Goal: Task Accomplishment & Management: Manage account settings

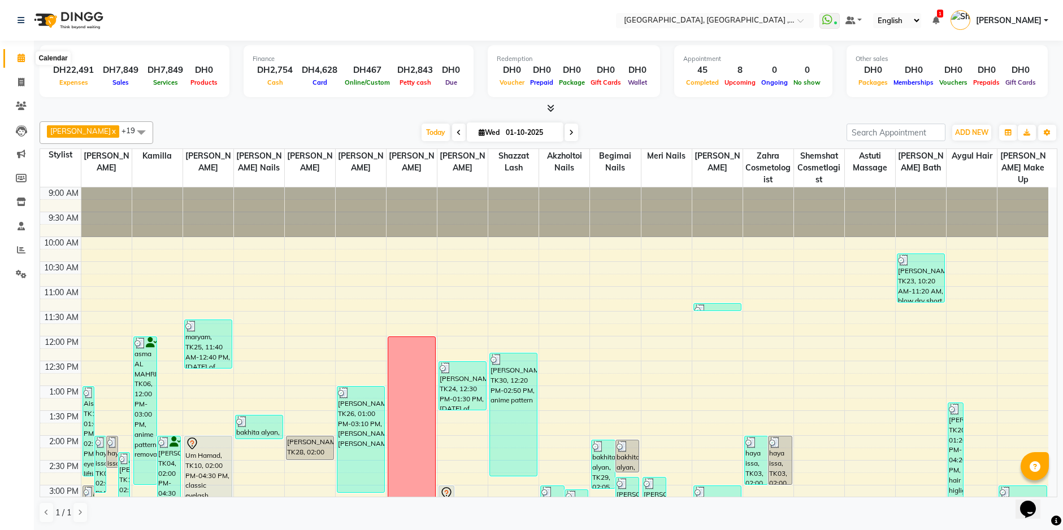
click at [15, 62] on span at bounding box center [21, 58] width 20 height 13
click at [24, 82] on icon at bounding box center [21, 82] width 6 height 8
select select "service"
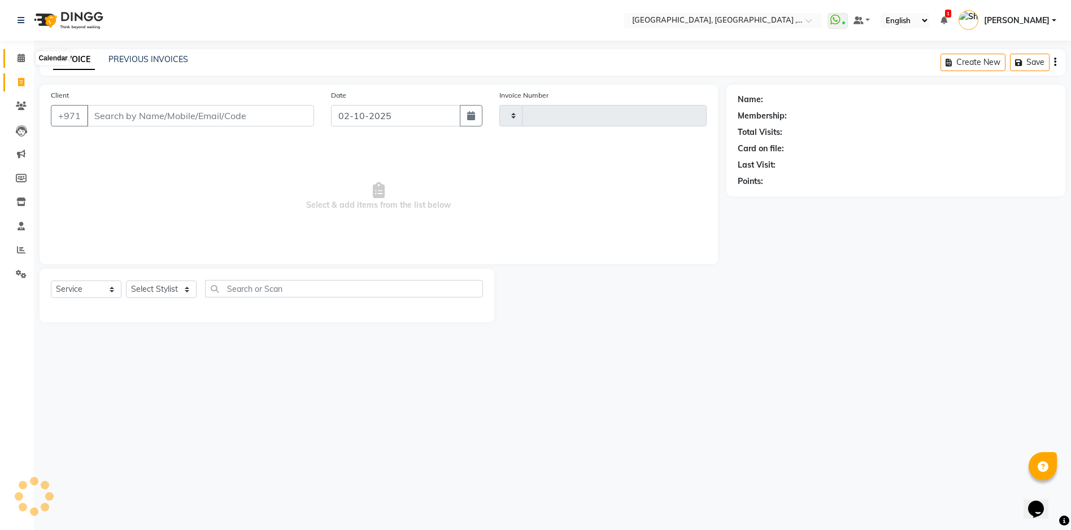
type input "5401"
click at [20, 59] on icon at bounding box center [21, 58] width 7 height 8
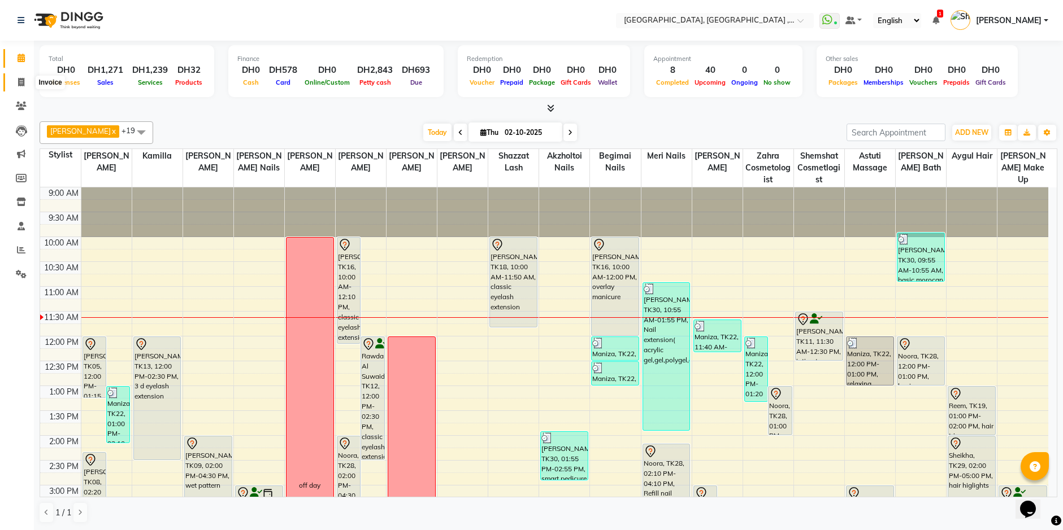
click at [15, 82] on span at bounding box center [21, 82] width 20 height 13
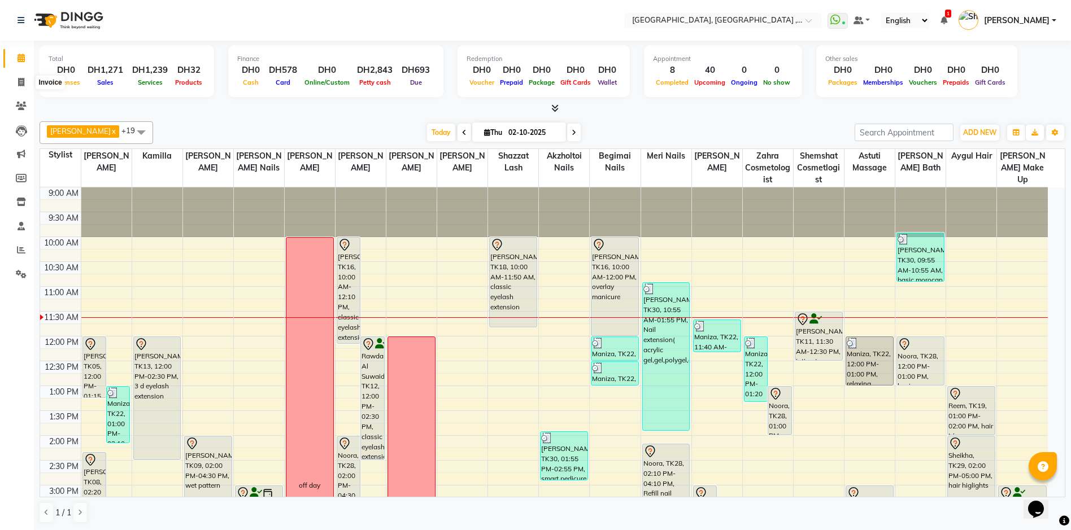
select select "service"
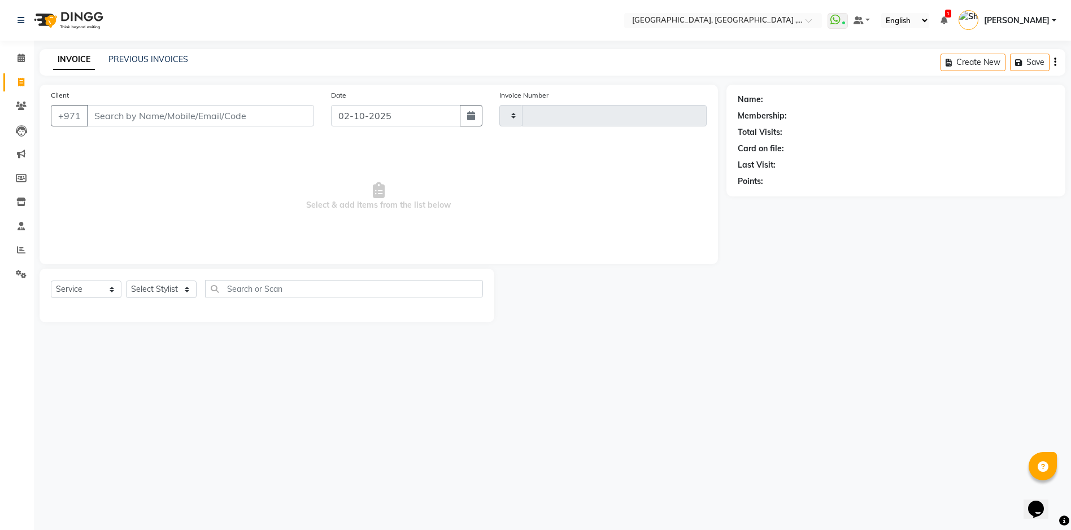
type input "5401"
select select "3838"
click at [136, 60] on link "PREVIOUS INVOICES" at bounding box center [148, 59] width 80 height 10
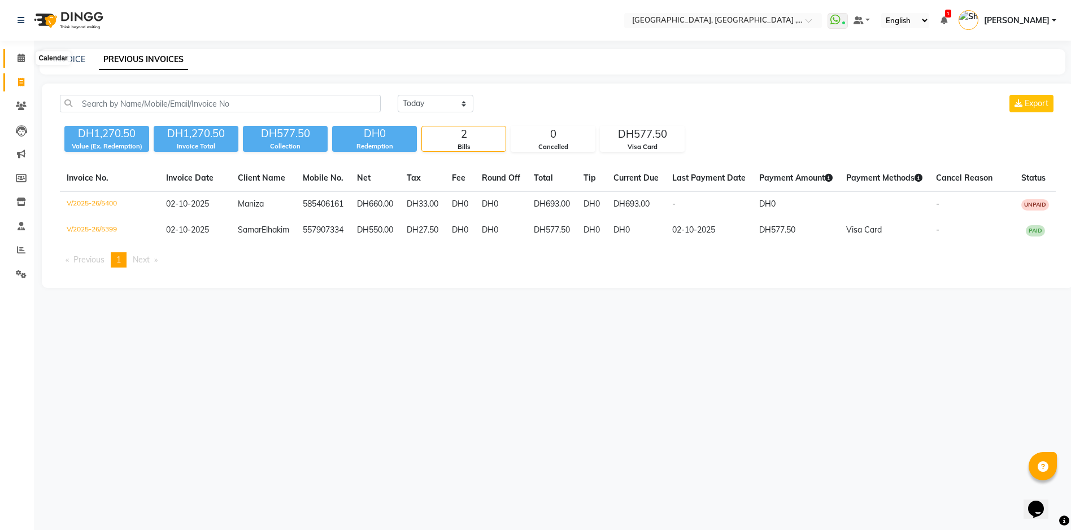
click at [21, 58] on icon at bounding box center [21, 58] width 7 height 8
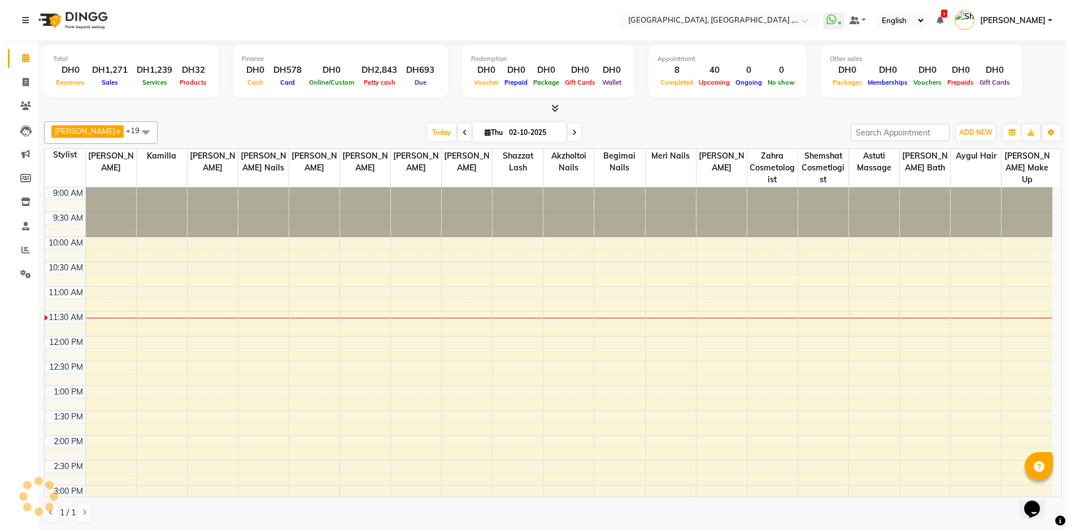
scroll to position [100, 0]
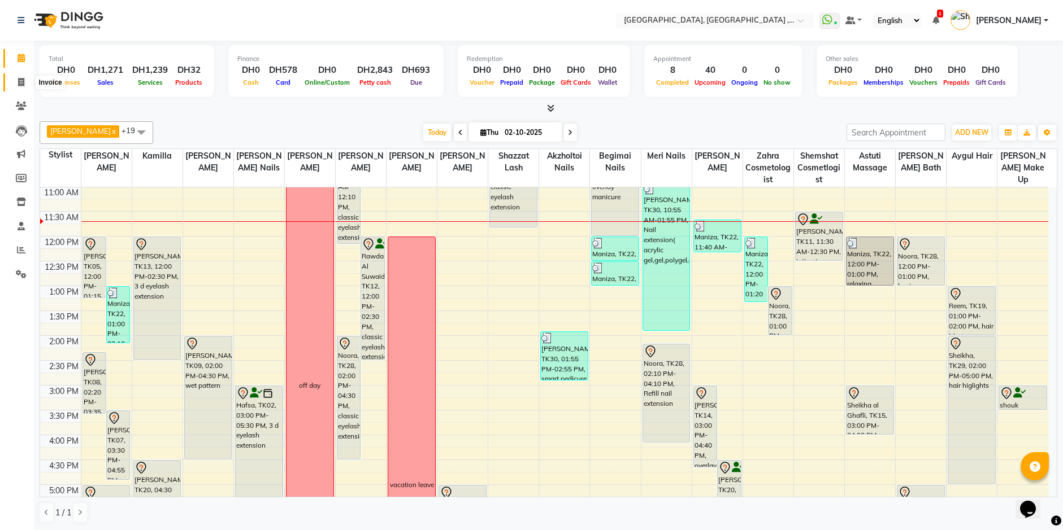
drag, startPoint x: 18, startPoint y: 87, endPoint x: 36, endPoint y: 84, distance: 17.8
click at [18, 87] on span at bounding box center [21, 82] width 20 height 13
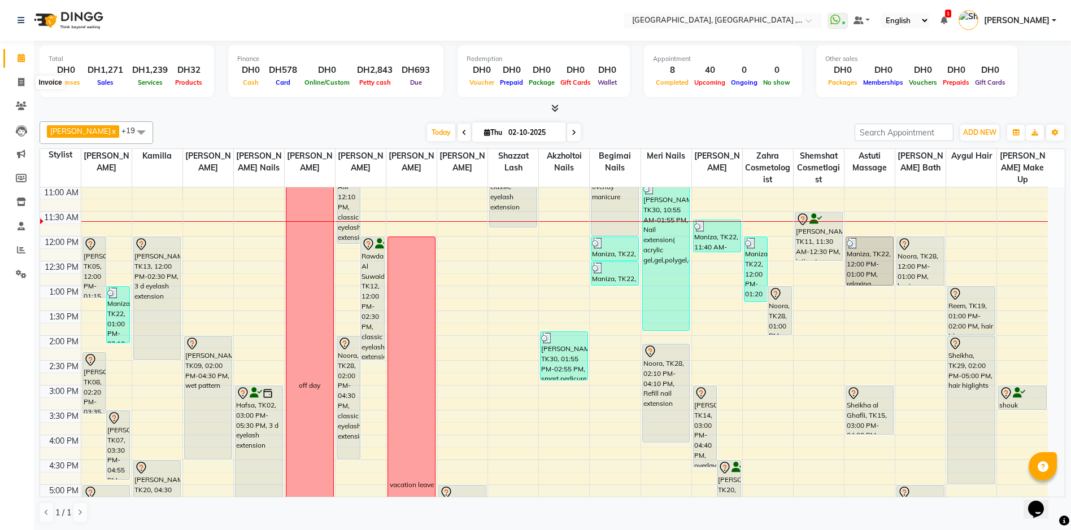
select select "service"
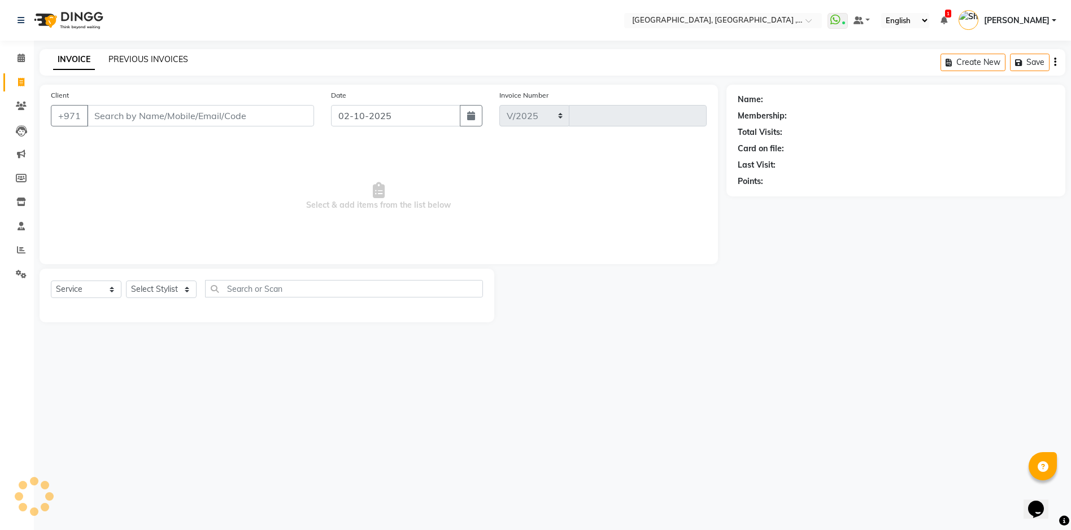
select select "3838"
type input "5402"
click at [145, 59] on link "PREVIOUS INVOICES" at bounding box center [148, 59] width 80 height 10
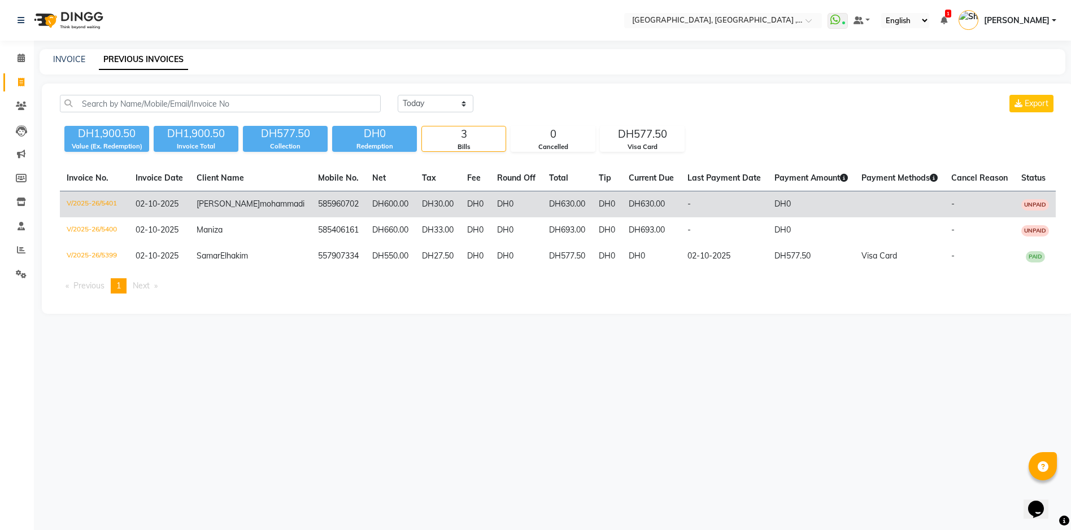
click at [436, 214] on td "DH30.00" at bounding box center [437, 204] width 45 height 27
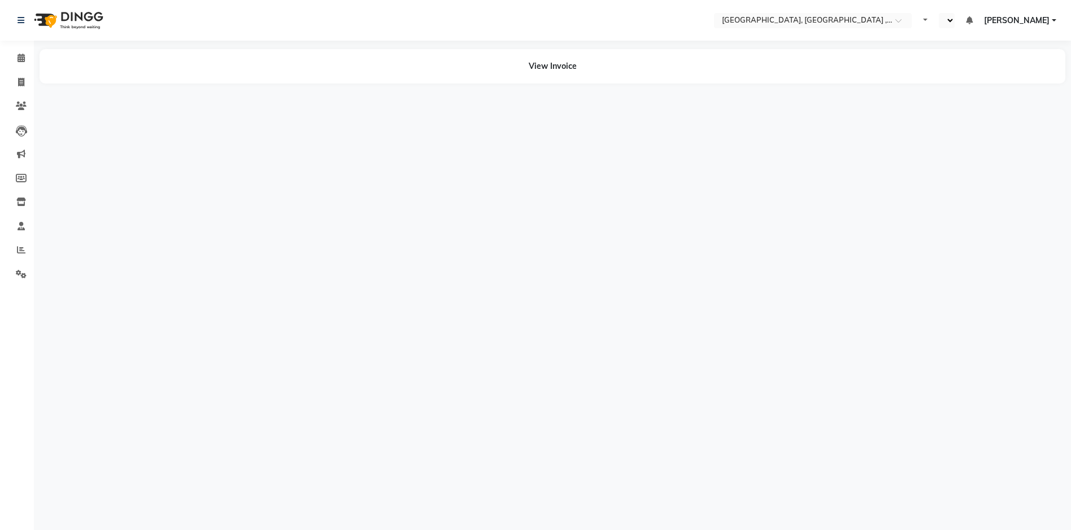
select select "en"
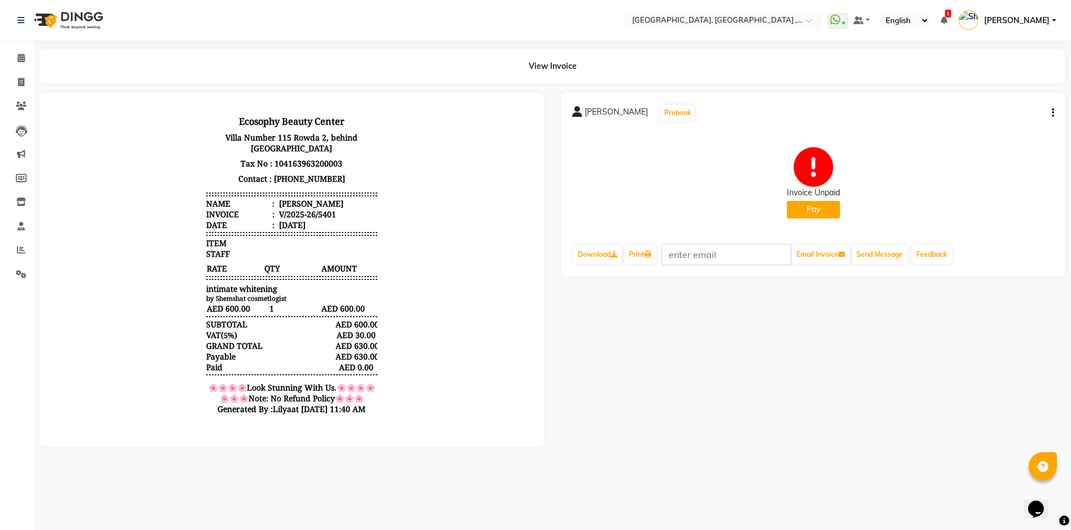
click at [1053, 113] on icon "button" at bounding box center [1053, 113] width 2 height 1
click at [945, 135] on div "Edit Invoice" at bounding box center [978, 134] width 116 height 14
select select "service"
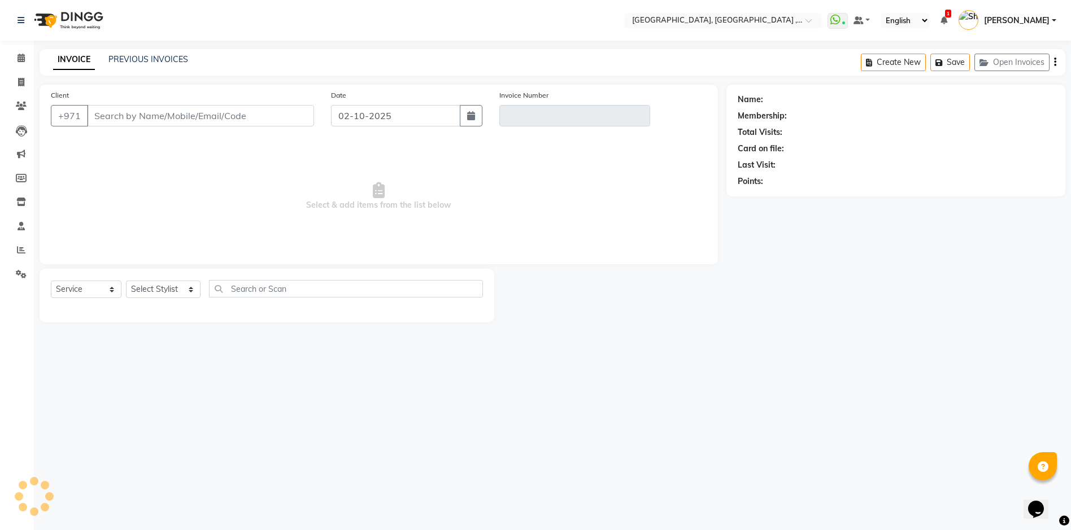
type input "585960702"
type input "V/2025-26/5401"
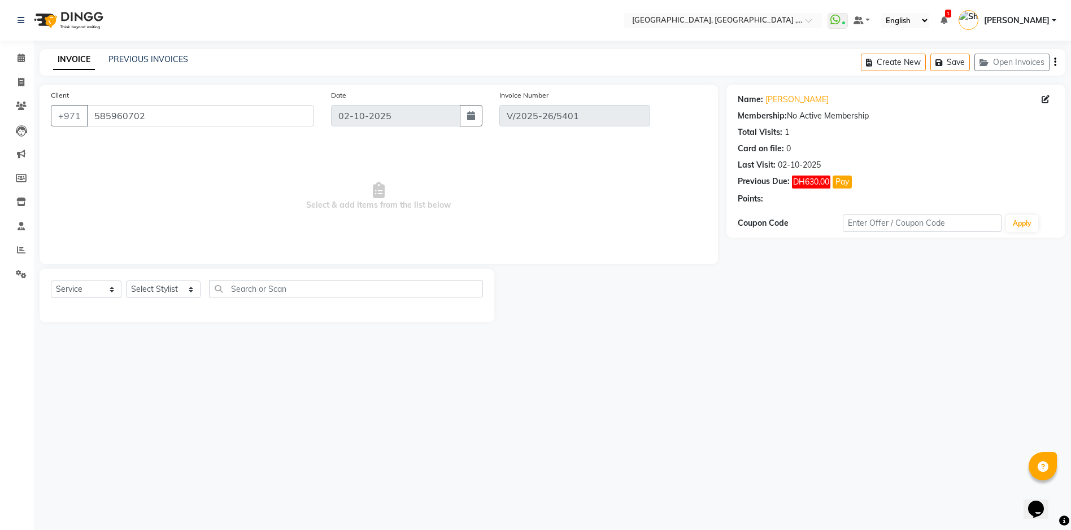
select select "select"
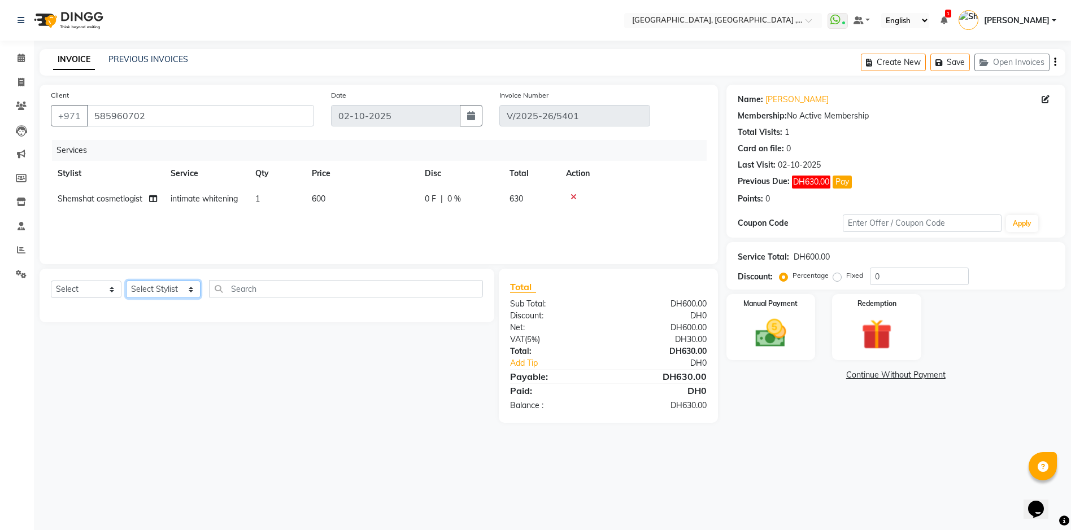
click at [187, 291] on select "Select Stylist Adel brow Aina Akzholtoi nails Amina lash Astuti massage Aygul h…" at bounding box center [163, 290] width 75 height 18
select select "90922"
click at [126, 281] on select "Select Stylist Adel brow Aina Akzholtoi nails Amina lash Astuti massage Aygul h…" at bounding box center [163, 290] width 75 height 18
click at [107, 289] on select "Select Service Product Membership Package Voucher Prepaid Gift Card" at bounding box center [86, 290] width 71 height 18
select select "service"
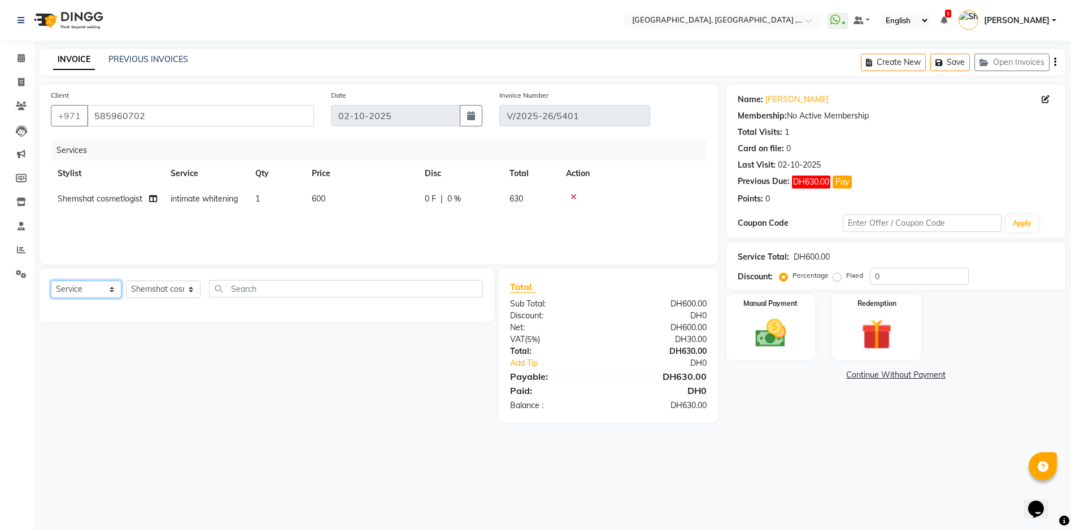
click at [51, 281] on select "Select Service Product Membership Package Voucher Prepaid Gift Card" at bounding box center [86, 290] width 71 height 18
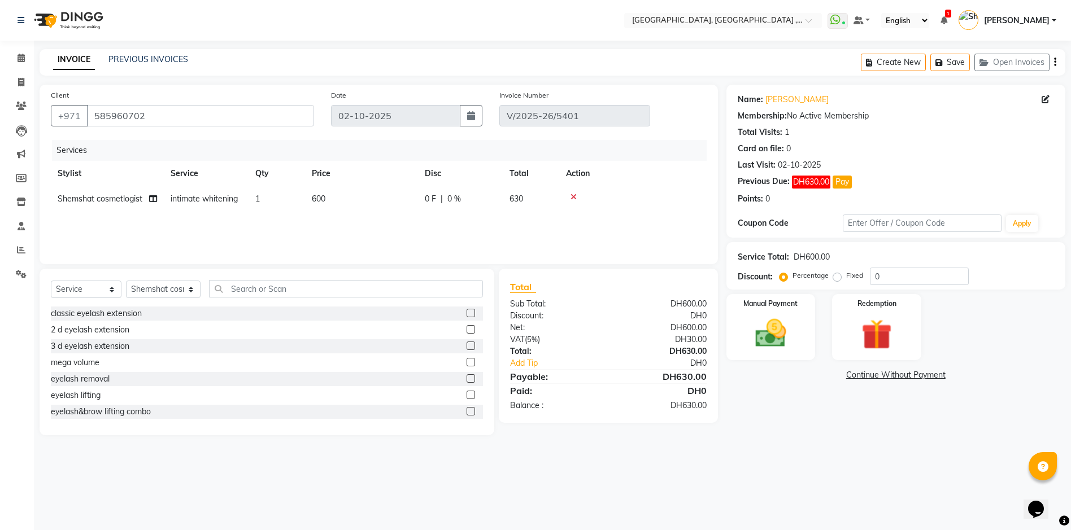
click at [247, 278] on div "Select Service Product Membership Package Voucher Prepaid Gift Card Select Styl…" at bounding box center [267, 352] width 455 height 167
click at [245, 285] on input "text" at bounding box center [346, 289] width 274 height 18
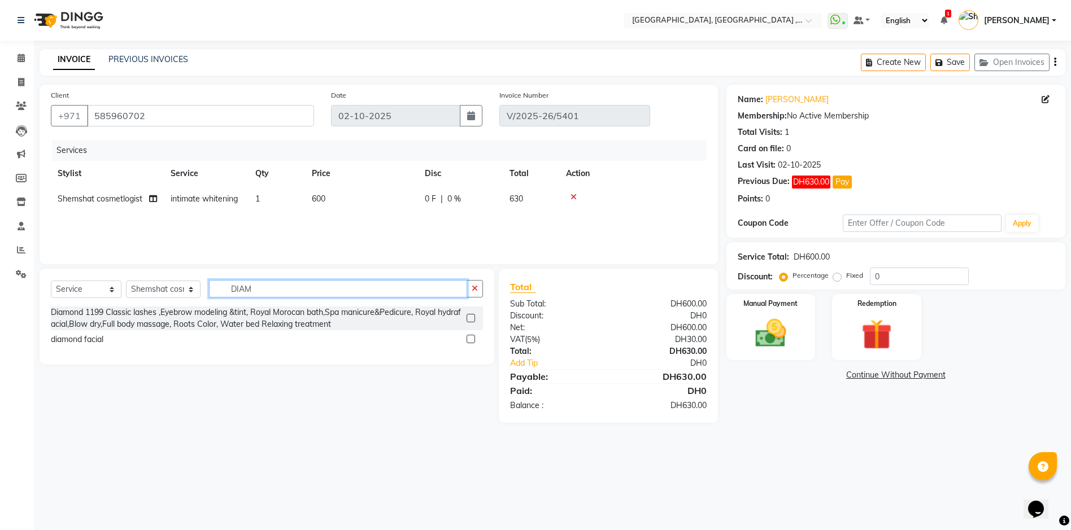
type input "DIAM"
click at [471, 342] on label at bounding box center [471, 339] width 8 height 8
click at [471, 342] on input "checkbox" at bounding box center [470, 339] width 7 height 7
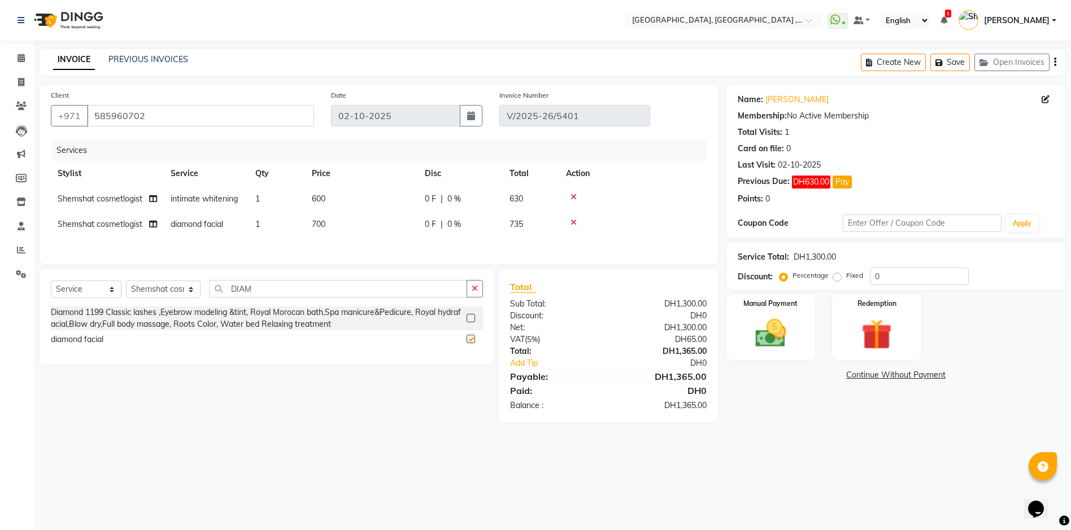
checkbox input "false"
click at [329, 226] on td "700" at bounding box center [361, 224] width 113 height 25
select select "90922"
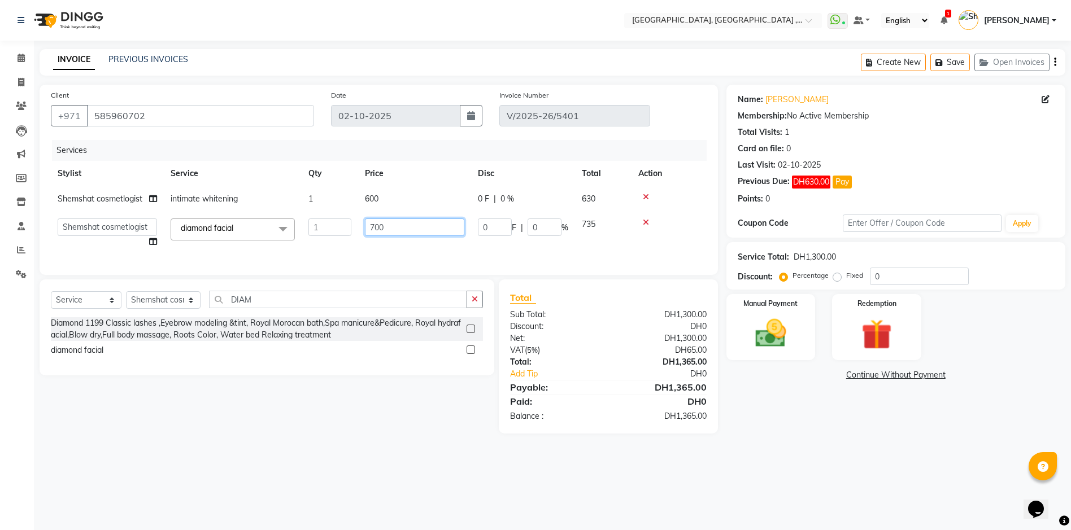
click at [395, 228] on input "700" at bounding box center [414, 228] width 99 height 18
type input "7"
type input "900"
click at [644, 245] on div "Services Stylist Service Qty Price Disc Total Action Shemshat cosmetlogist inti…" at bounding box center [379, 202] width 656 height 124
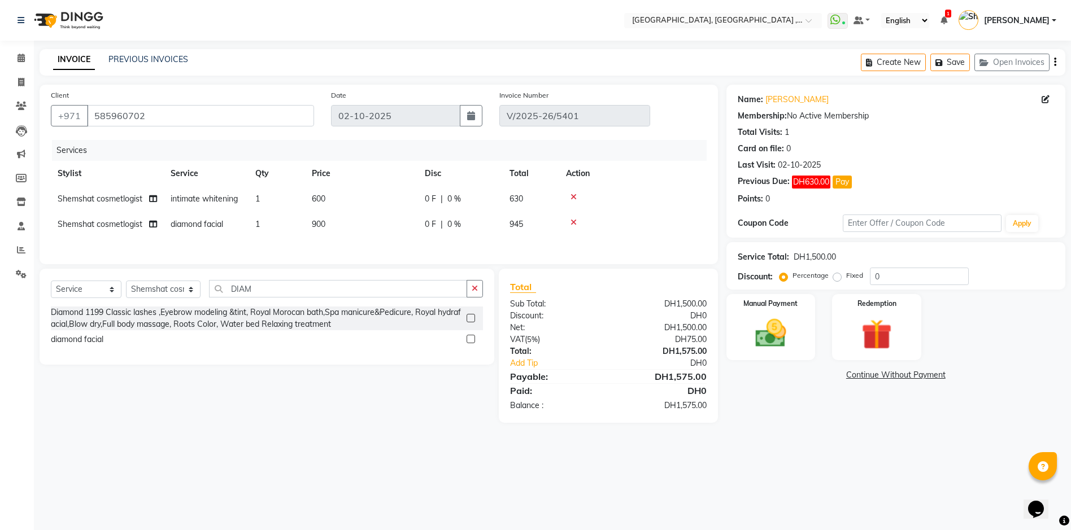
click at [336, 197] on td "600" at bounding box center [361, 198] width 113 height 25
select select "90922"
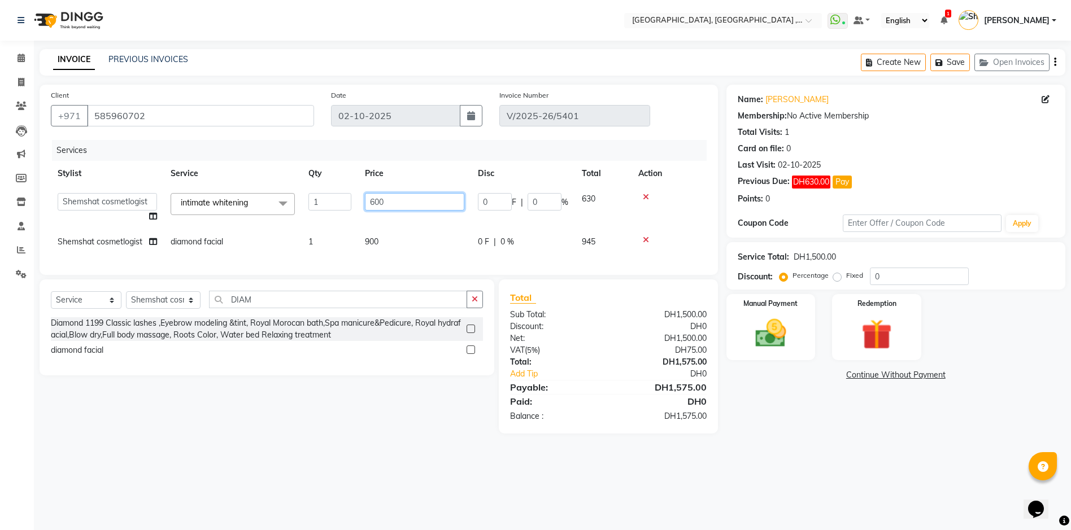
click at [399, 204] on input "600" at bounding box center [414, 202] width 99 height 18
type input "6"
type input "600"
click at [401, 250] on div "Services Stylist Service Qty Price Disc Total Action Adel brow Aina Akzholtoi n…" at bounding box center [379, 202] width 656 height 124
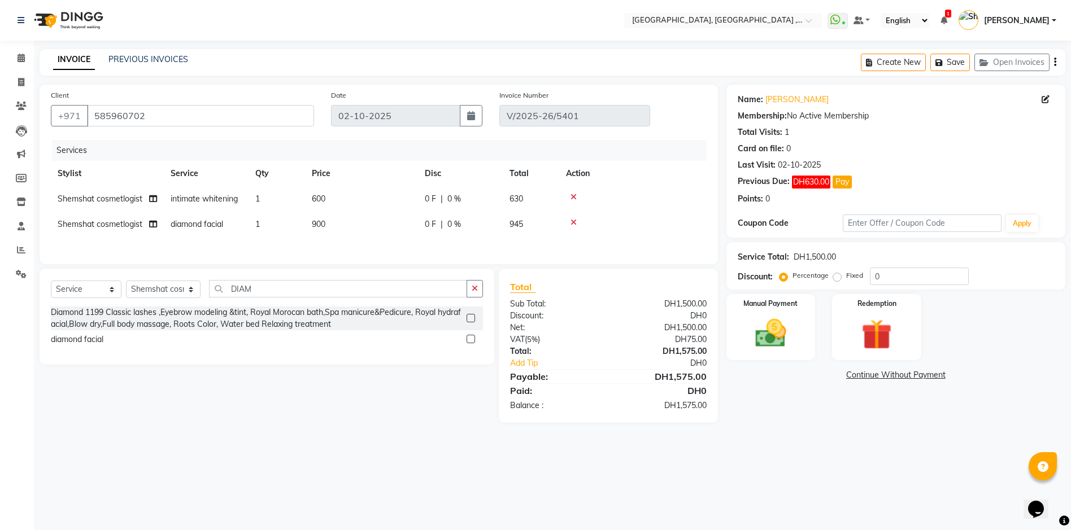
click at [328, 227] on td "900" at bounding box center [361, 224] width 113 height 25
select select "90922"
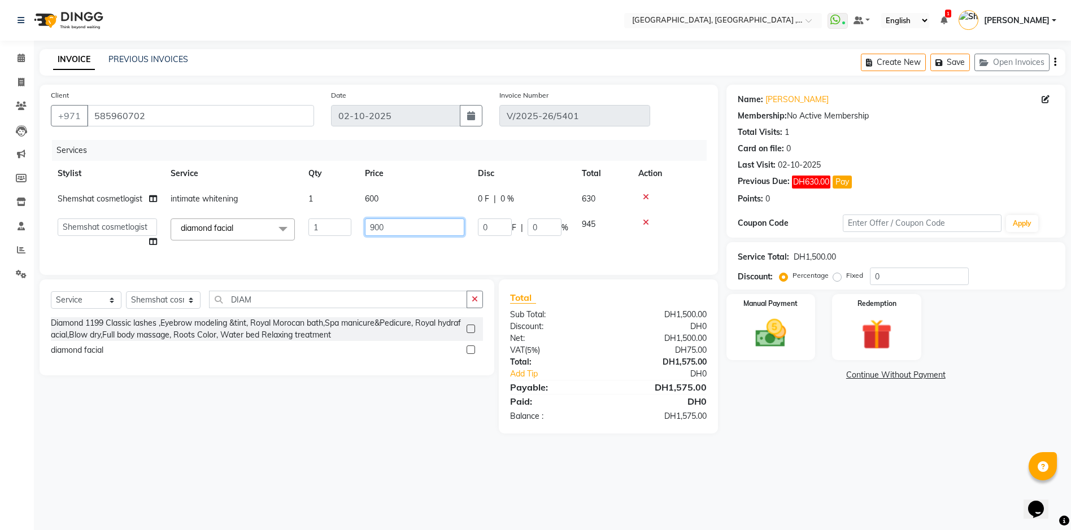
click at [400, 226] on input "900" at bounding box center [414, 228] width 99 height 18
type input "9"
type input "800"
click at [432, 188] on tr "Shemshat cosmetlogist intimate whitening 1 600 0 F | 0 % 630" at bounding box center [379, 198] width 656 height 25
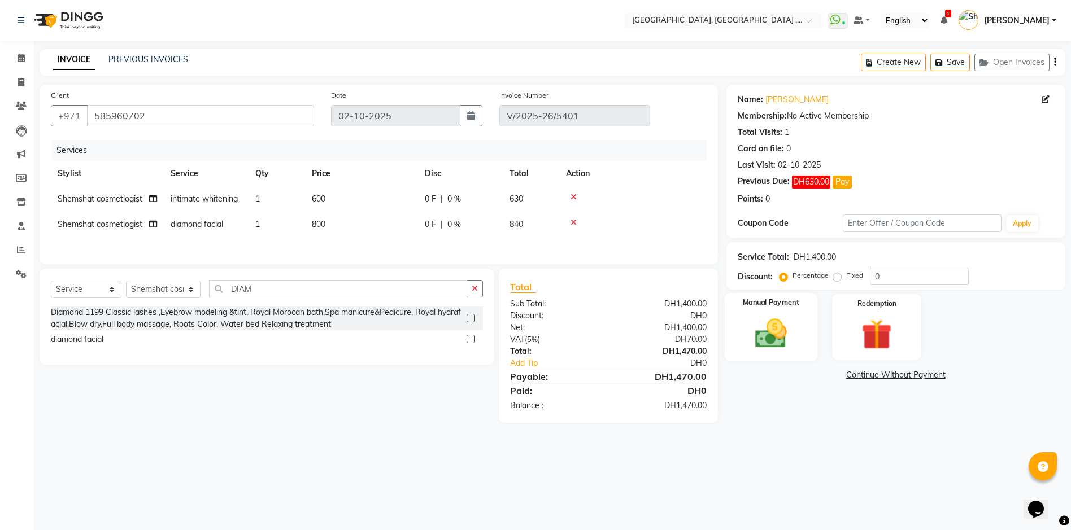
click at [761, 322] on img at bounding box center [771, 333] width 52 height 37
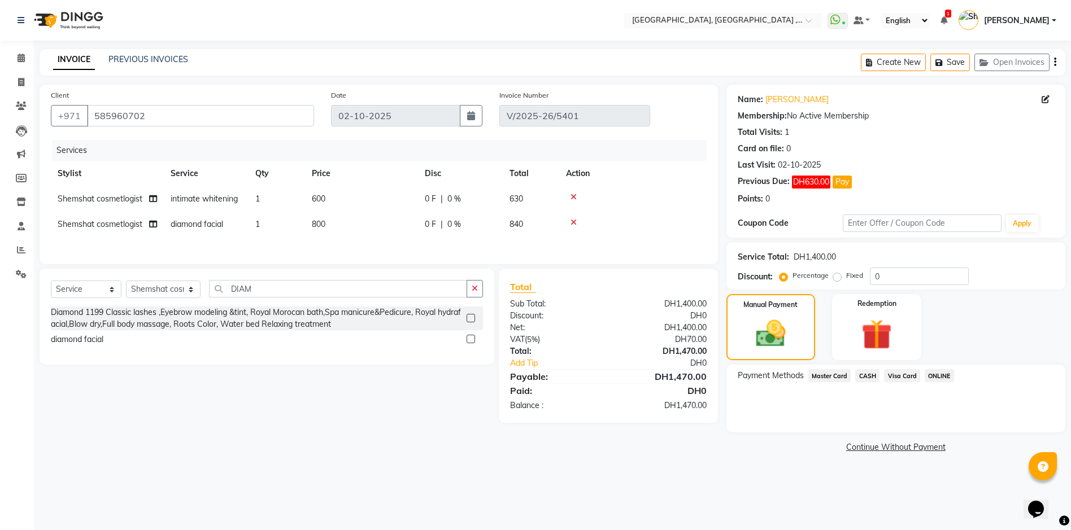
drag, startPoint x: 894, startPoint y: 376, endPoint x: 897, endPoint y: 385, distance: 9.1
click at [894, 376] on span "Visa Card" at bounding box center [902, 375] width 36 height 13
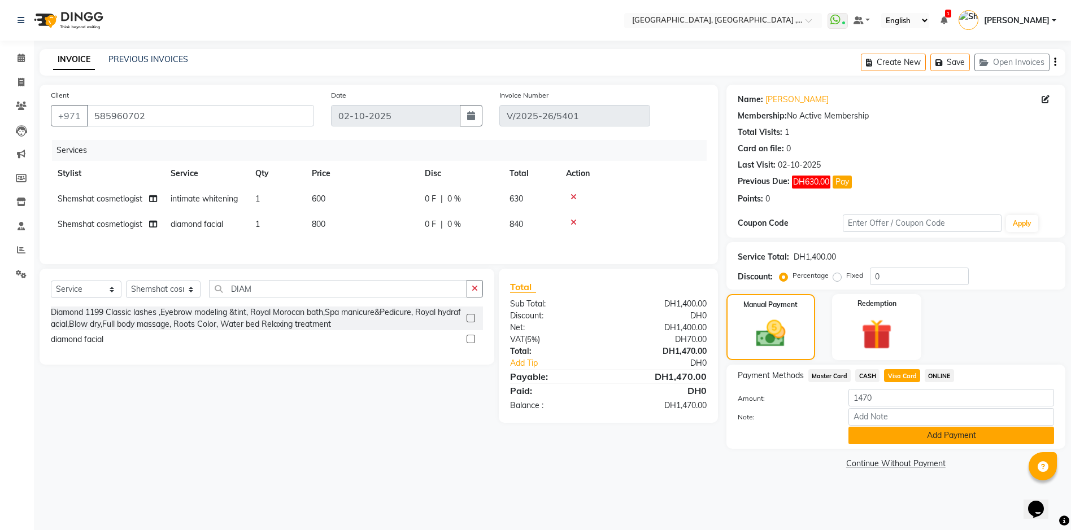
click at [921, 444] on button "Add Payment" at bounding box center [951, 436] width 206 height 18
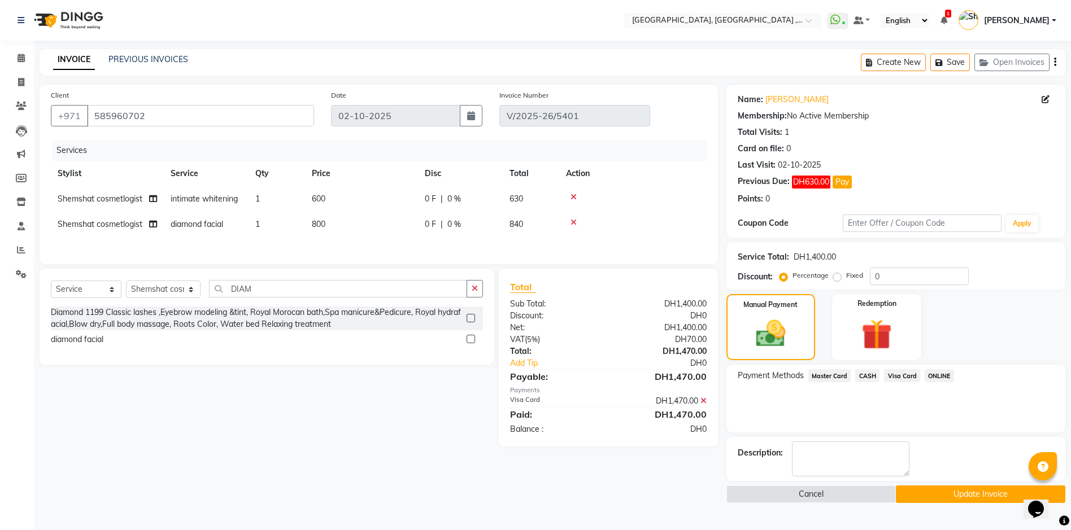
click at [951, 493] on button "Update Invoice" at bounding box center [980, 495] width 169 height 18
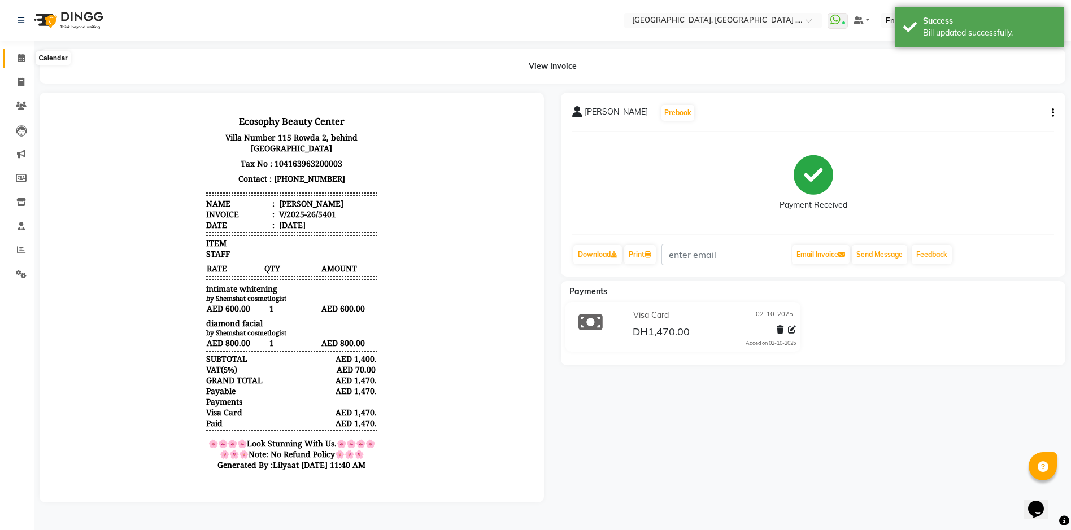
click at [21, 59] on icon at bounding box center [21, 58] width 7 height 8
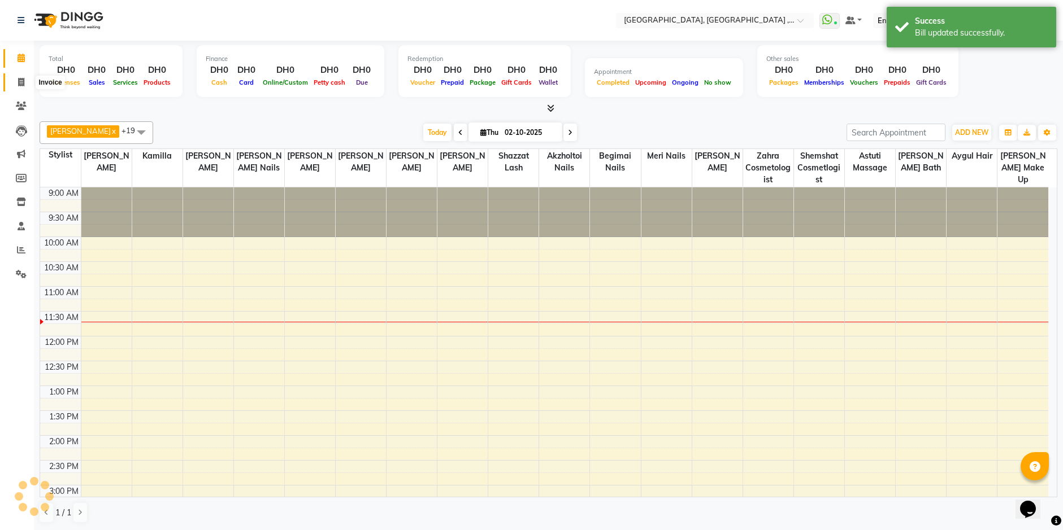
click at [21, 82] on icon at bounding box center [21, 82] width 6 height 8
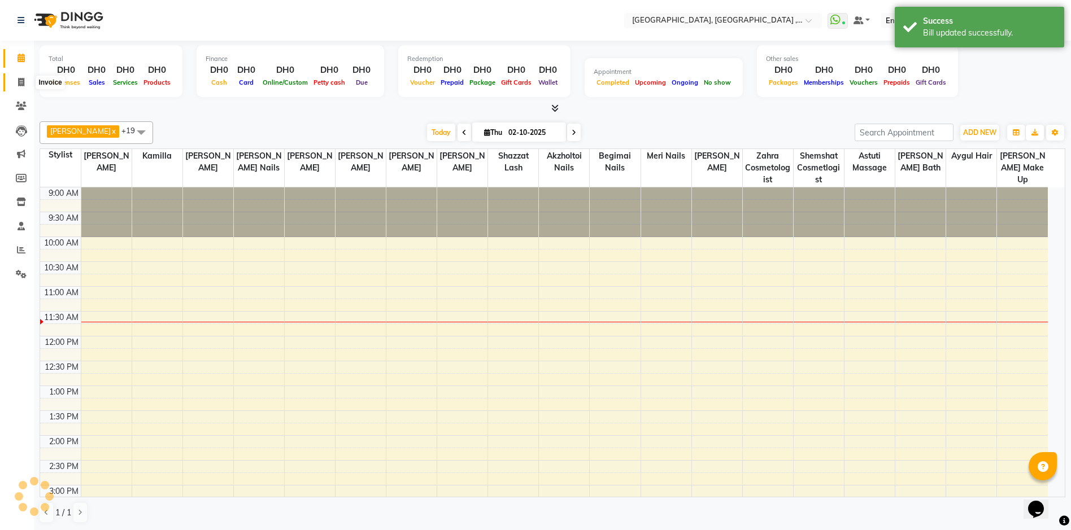
select select "service"
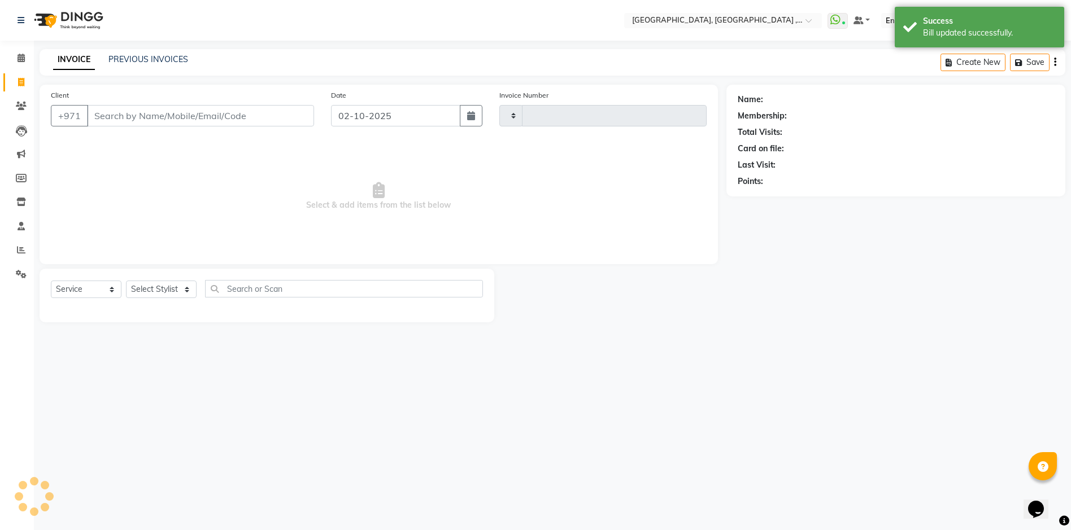
type input "5402"
select select "3838"
click at [24, 57] on icon at bounding box center [21, 58] width 7 height 8
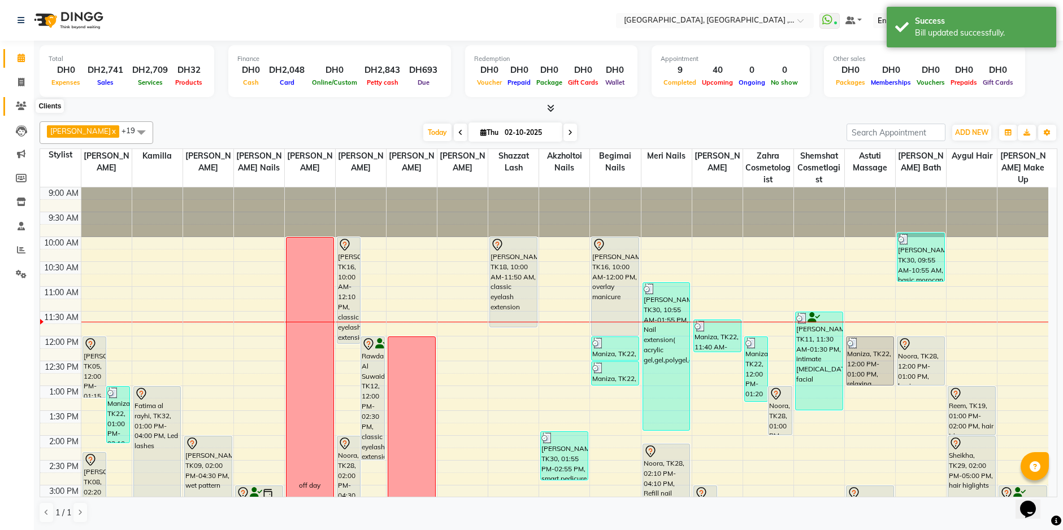
click at [21, 108] on icon at bounding box center [21, 106] width 11 height 8
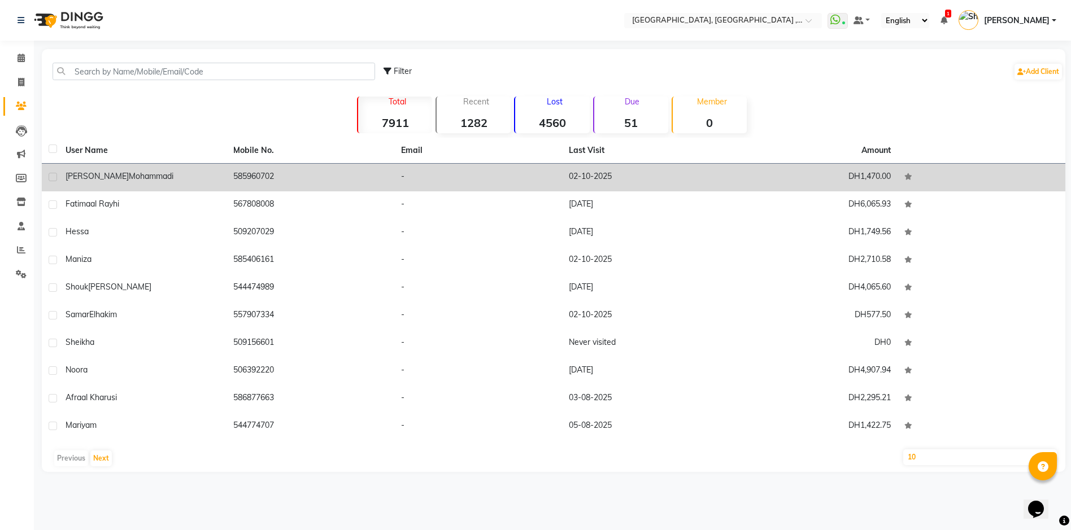
click at [293, 167] on td "585960702" at bounding box center [311, 178] width 168 height 28
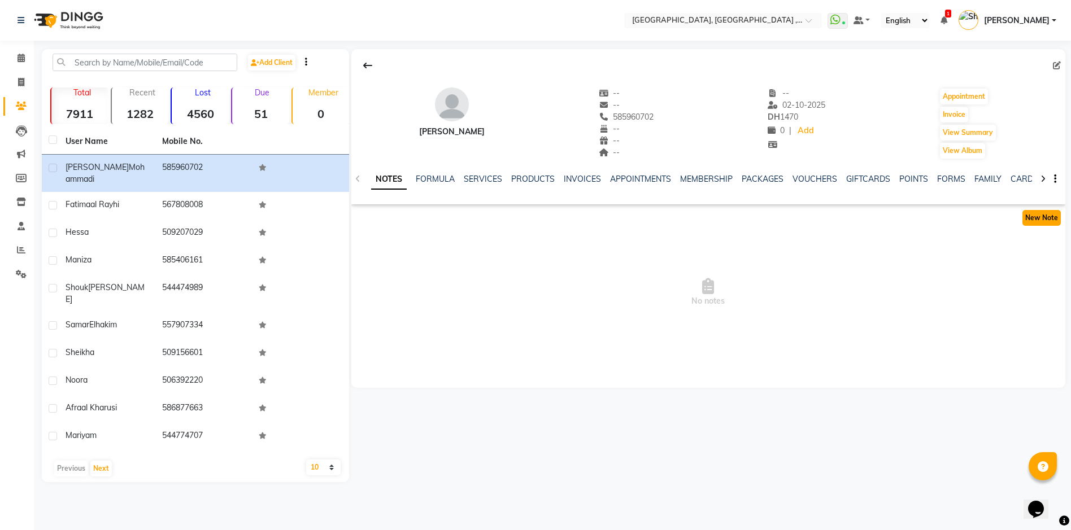
click at [1043, 220] on button "New Note" at bounding box center [1041, 218] width 38 height 16
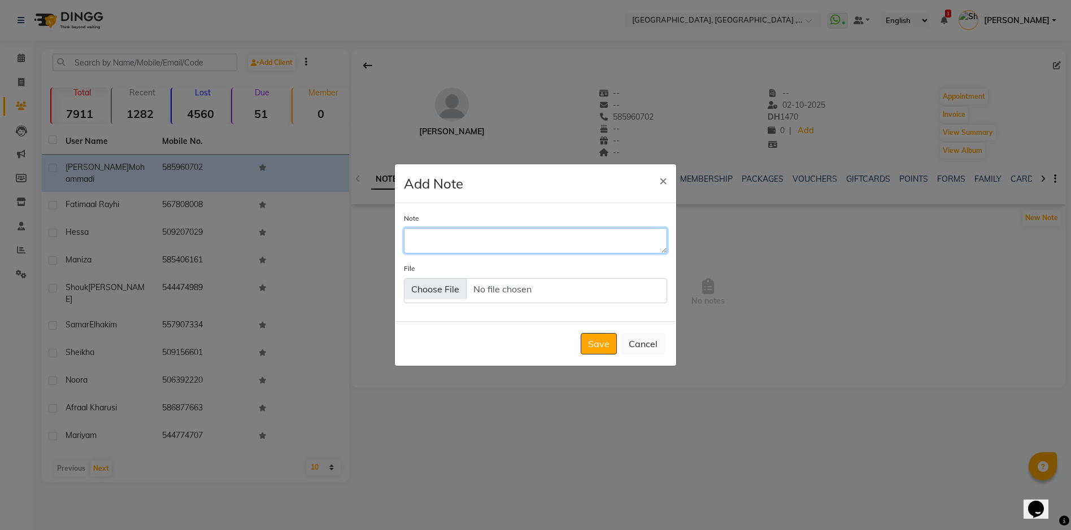
click at [495, 239] on textarea "Note" at bounding box center [535, 240] width 263 height 25
type textarea "VAGINAL FILLER MIRALINE DEEP MIRALINE FINEI INTIMATE WHITENING 1 SESSION"
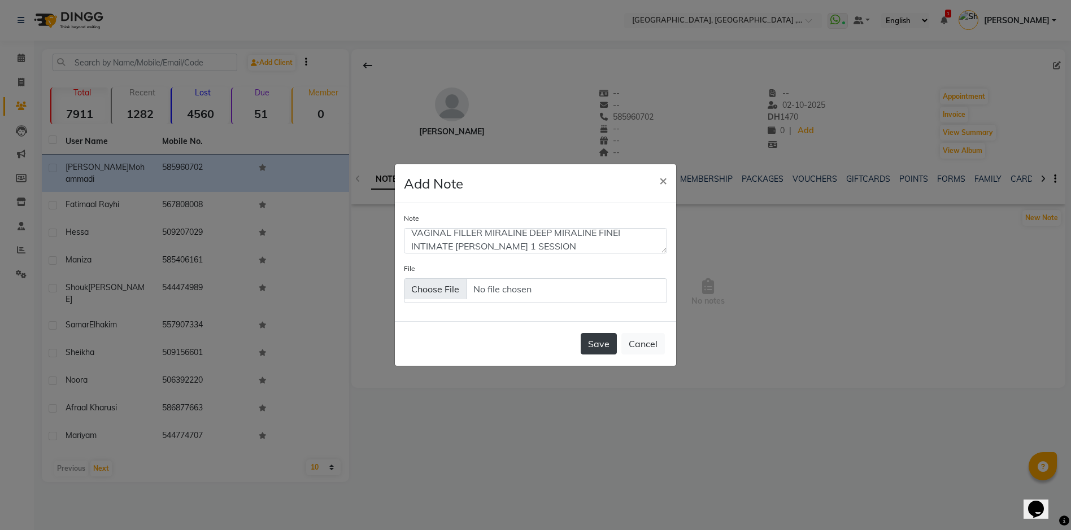
click at [583, 352] on button "Save" at bounding box center [599, 343] width 36 height 21
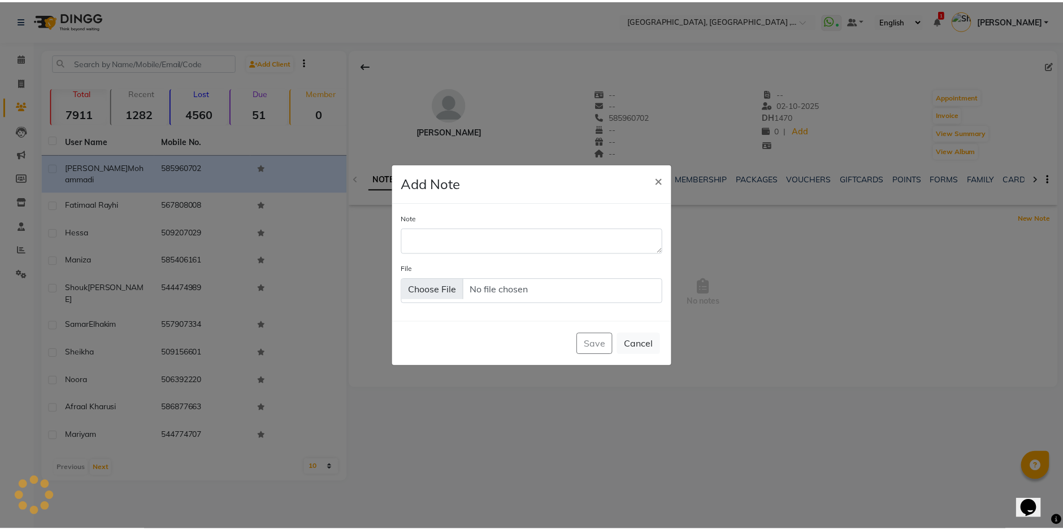
scroll to position [0, 0]
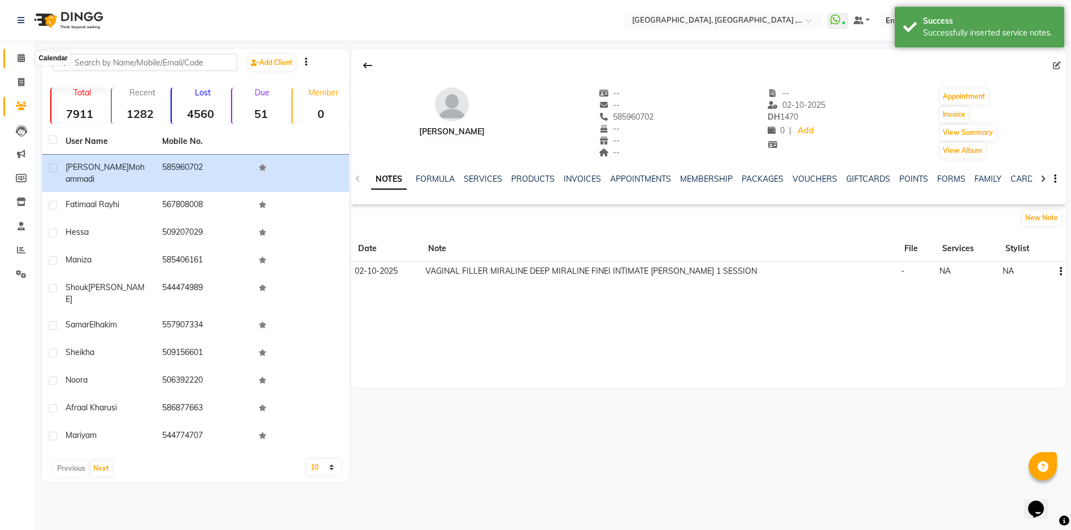
click at [19, 54] on icon at bounding box center [21, 58] width 7 height 8
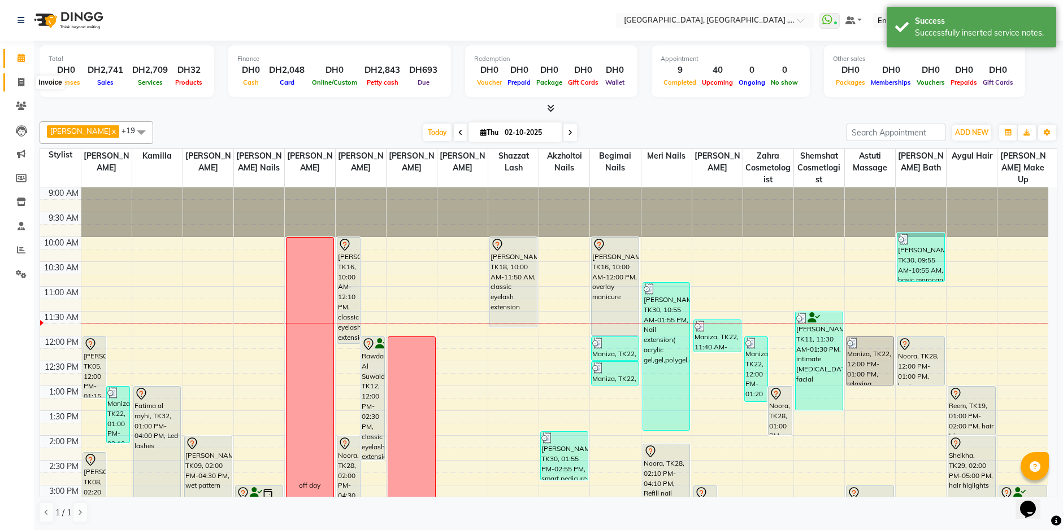
click at [20, 84] on icon at bounding box center [21, 82] width 6 height 8
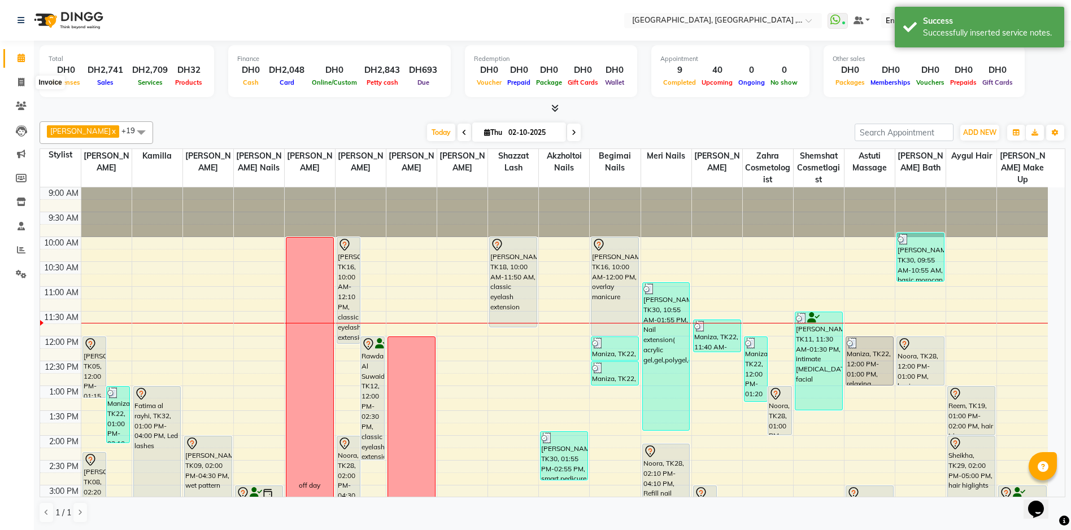
select select "service"
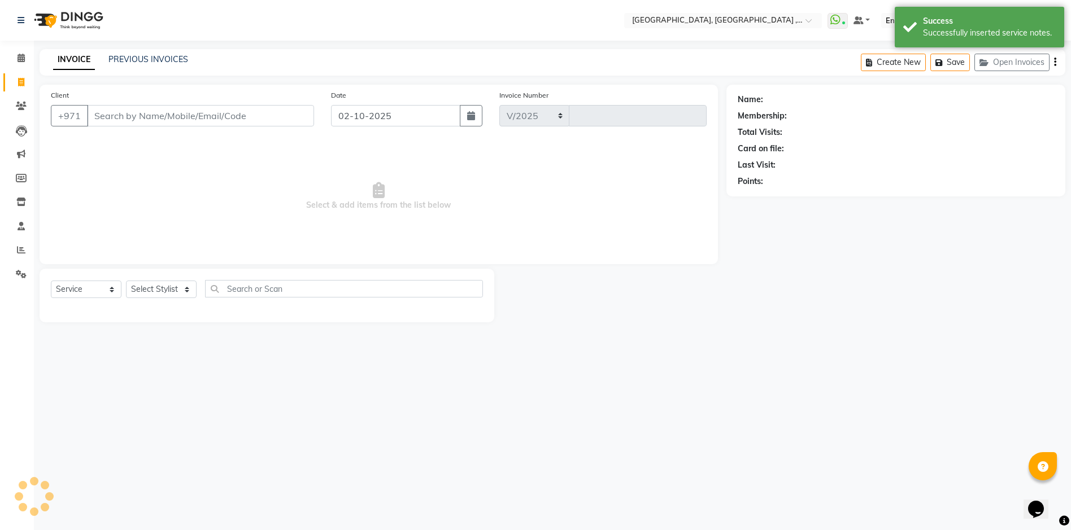
select select "3838"
type input "5402"
click at [161, 59] on link "PREVIOUS INVOICES" at bounding box center [148, 59] width 80 height 10
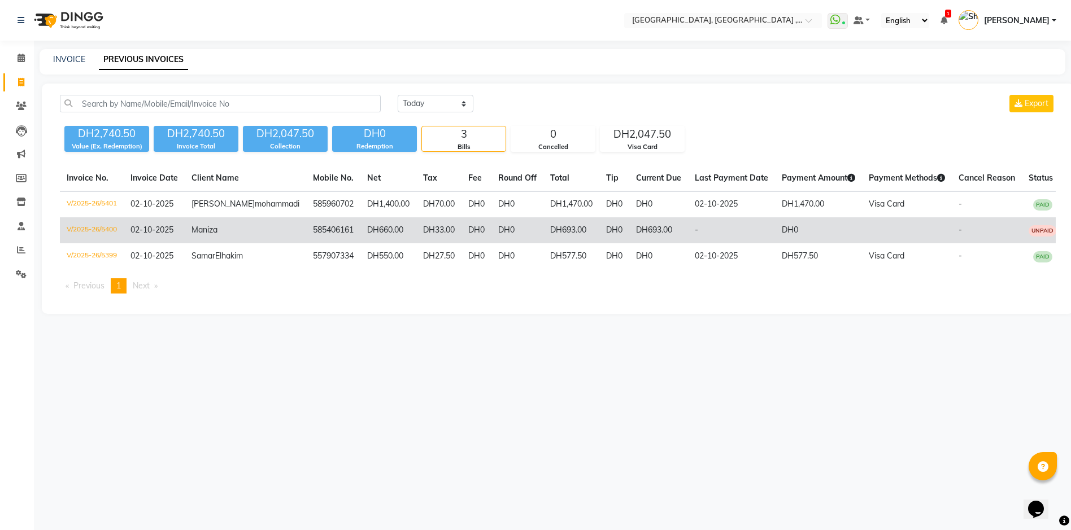
click at [461, 240] on td "DH0" at bounding box center [476, 230] width 30 height 26
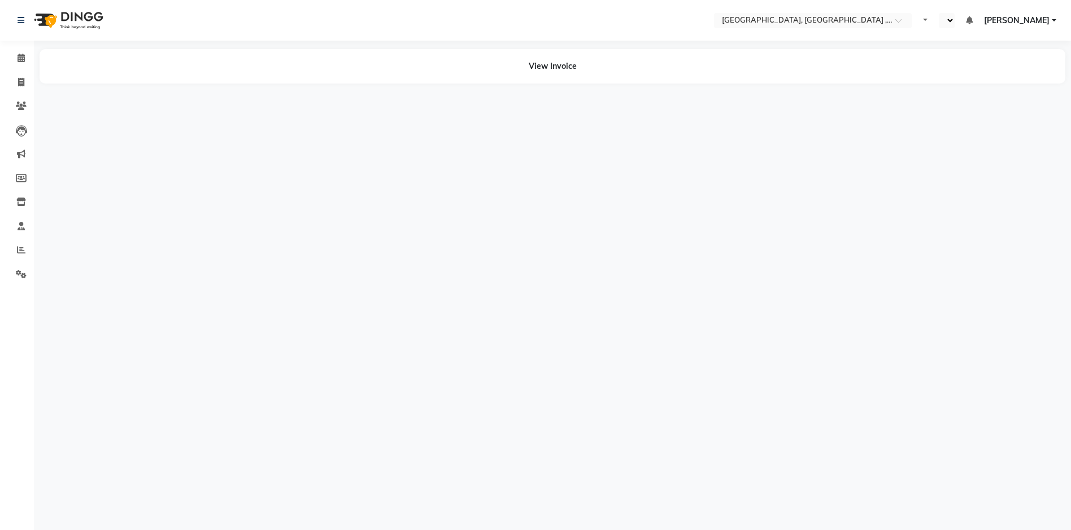
select select "en"
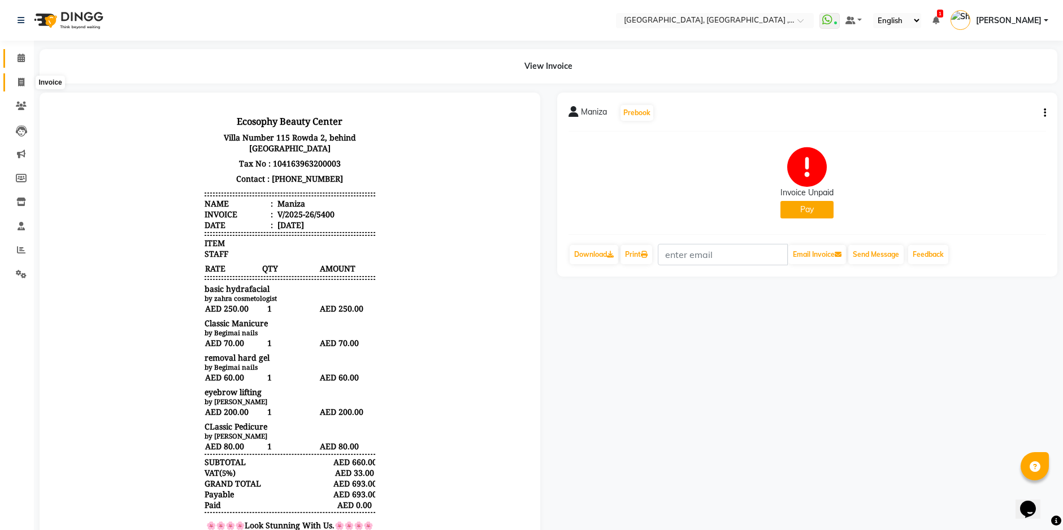
drag, startPoint x: 15, startPoint y: 80, endPoint x: 19, endPoint y: 62, distance: 19.1
click at [15, 80] on span at bounding box center [21, 82] width 20 height 13
select select "service"
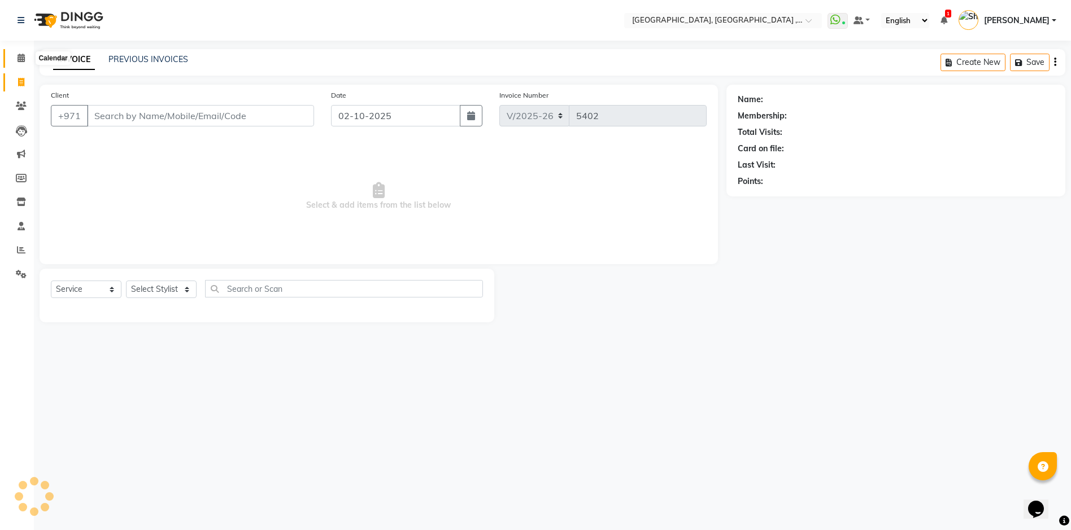
click at [19, 62] on icon at bounding box center [21, 58] width 7 height 8
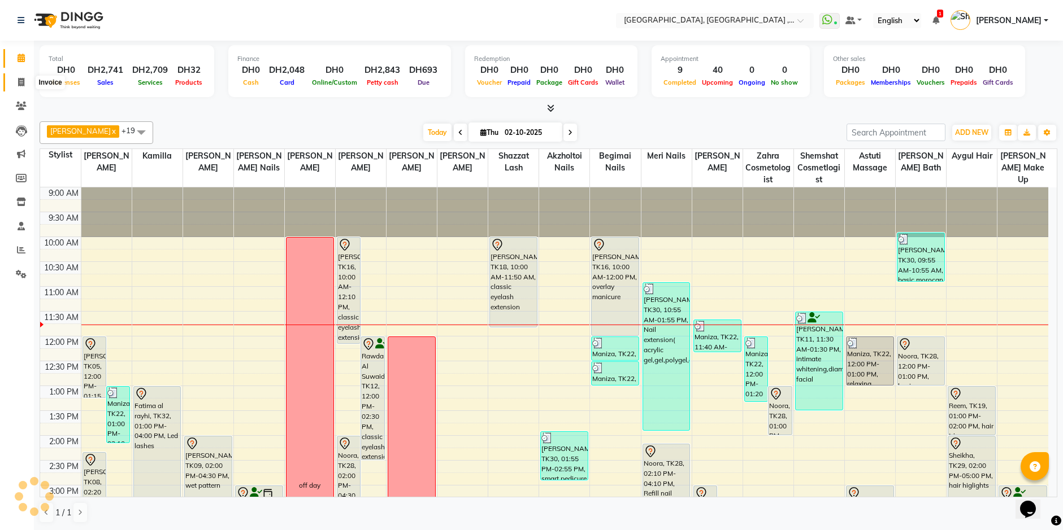
click at [26, 81] on span at bounding box center [21, 82] width 20 height 13
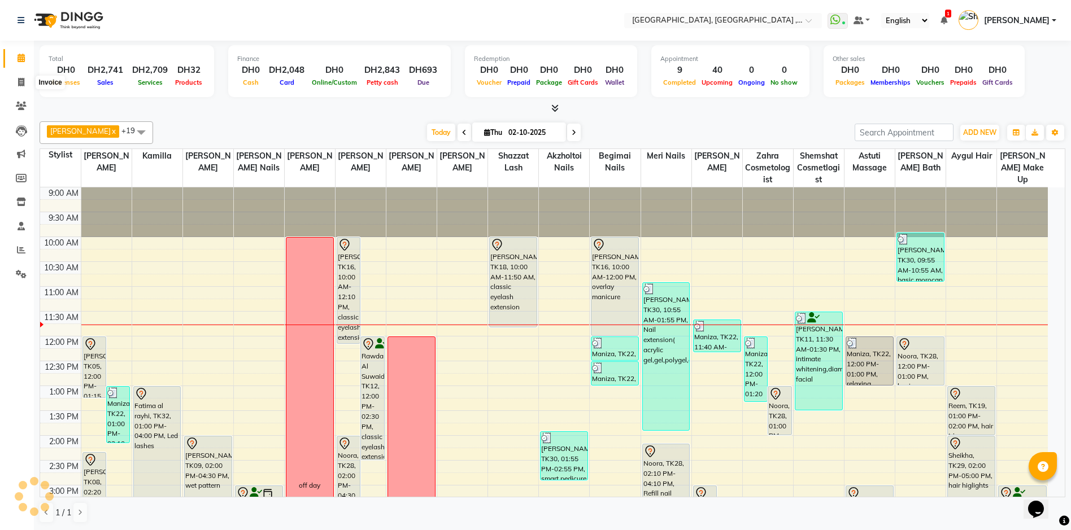
select select "service"
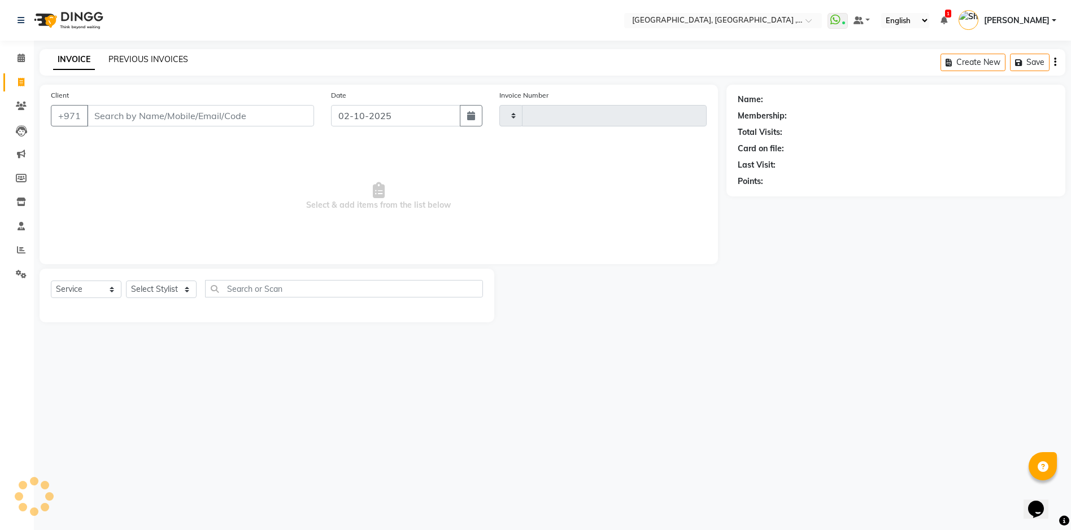
type input "5402"
select select "3838"
click at [150, 58] on link "PREVIOUS INVOICES" at bounding box center [148, 59] width 80 height 10
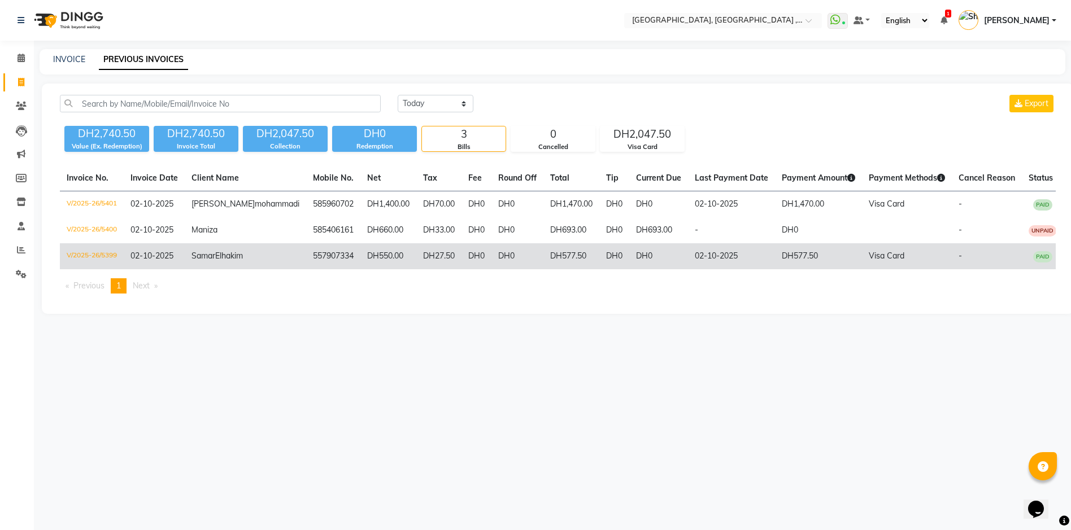
click at [306, 269] on td "557907334" at bounding box center [333, 256] width 54 height 26
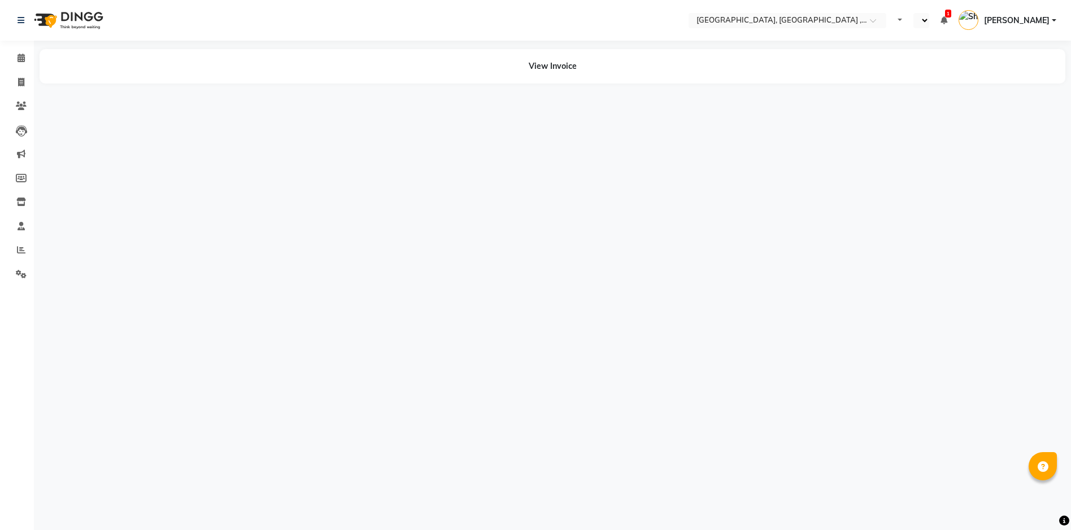
select select "en"
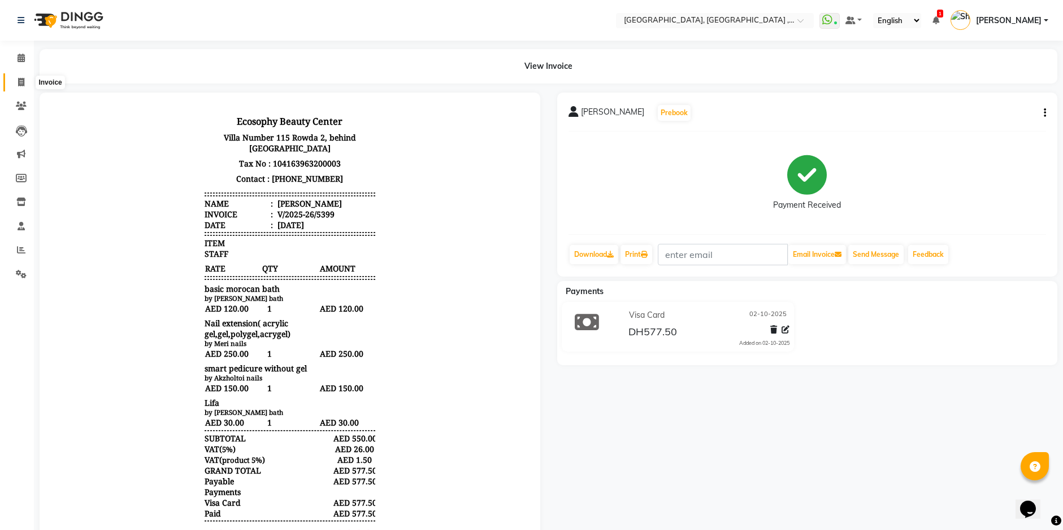
click at [21, 85] on icon at bounding box center [21, 82] width 6 height 8
select select "service"
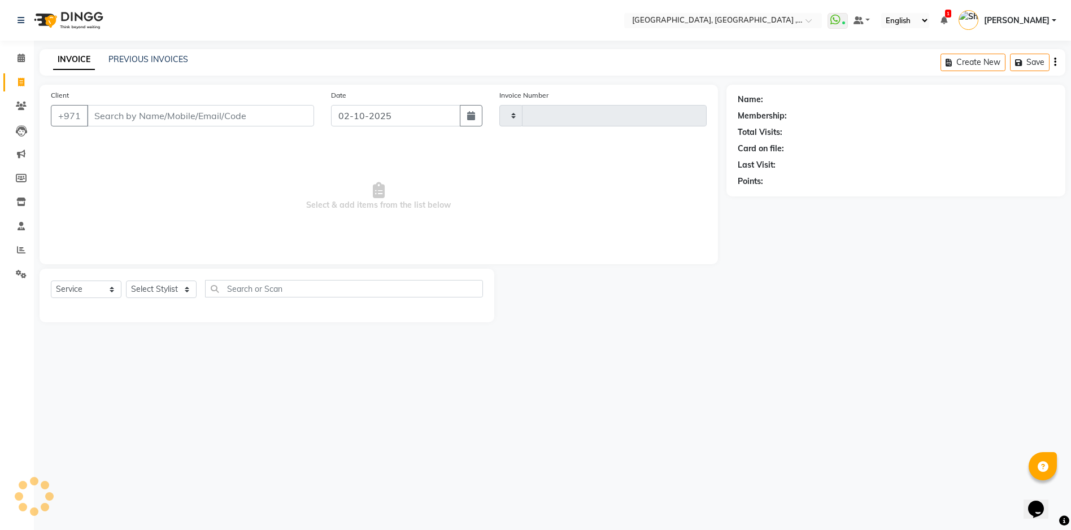
type input "5402"
select select "3838"
click at [142, 58] on link "PREVIOUS INVOICES" at bounding box center [148, 59] width 80 height 10
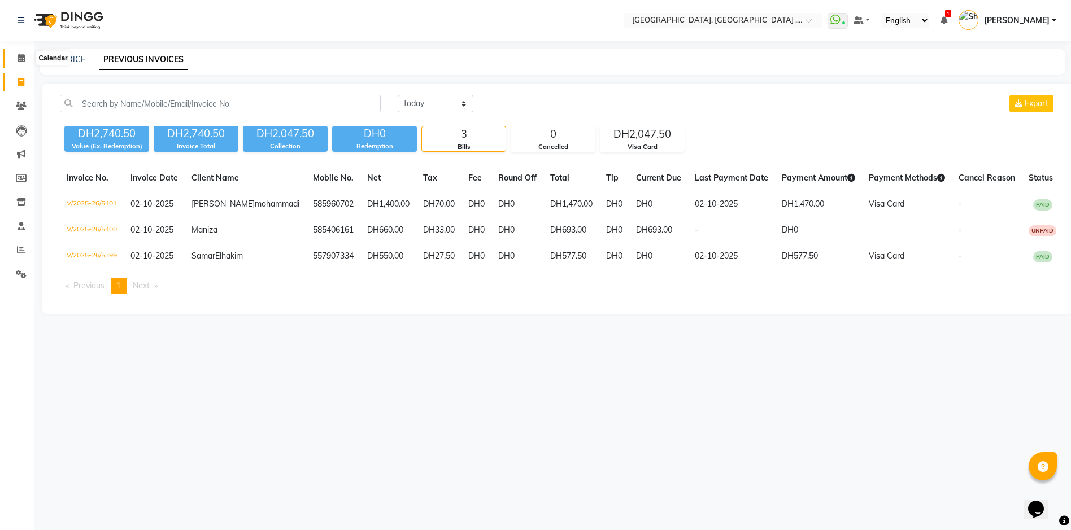
click at [18, 54] on icon at bounding box center [21, 58] width 7 height 8
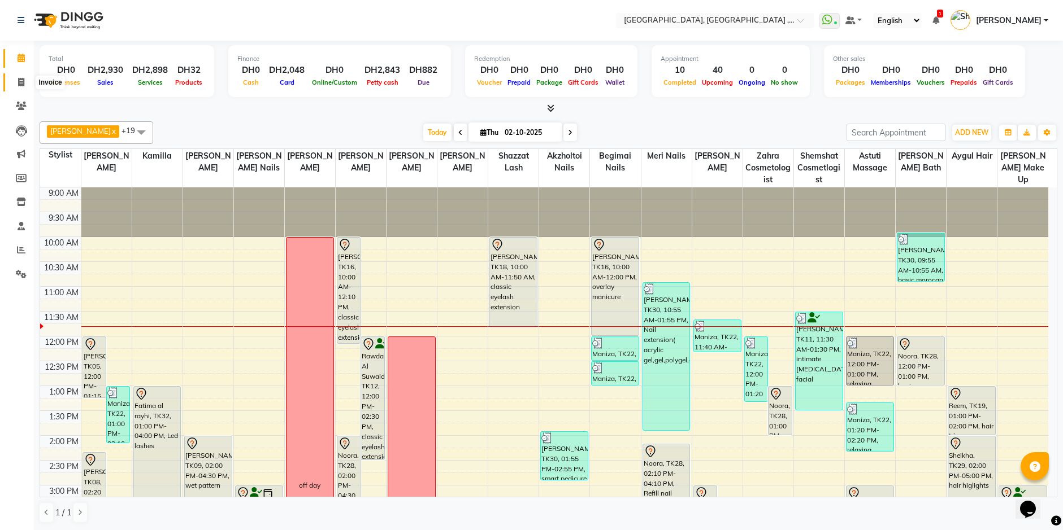
click at [22, 88] on span at bounding box center [21, 82] width 20 height 13
select select "service"
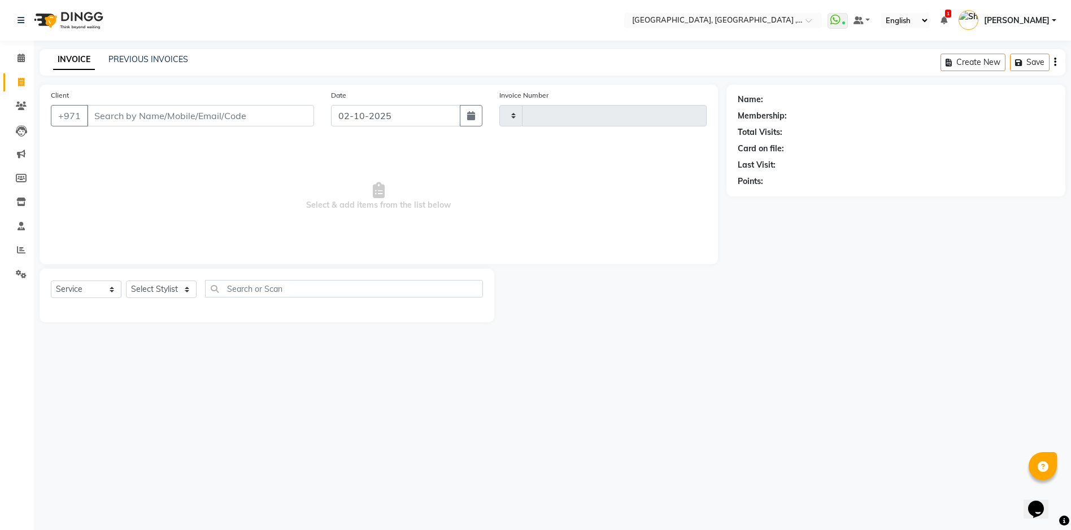
type input "5402"
select select "3838"
click at [143, 59] on link "PREVIOUS INVOICES" at bounding box center [148, 59] width 80 height 10
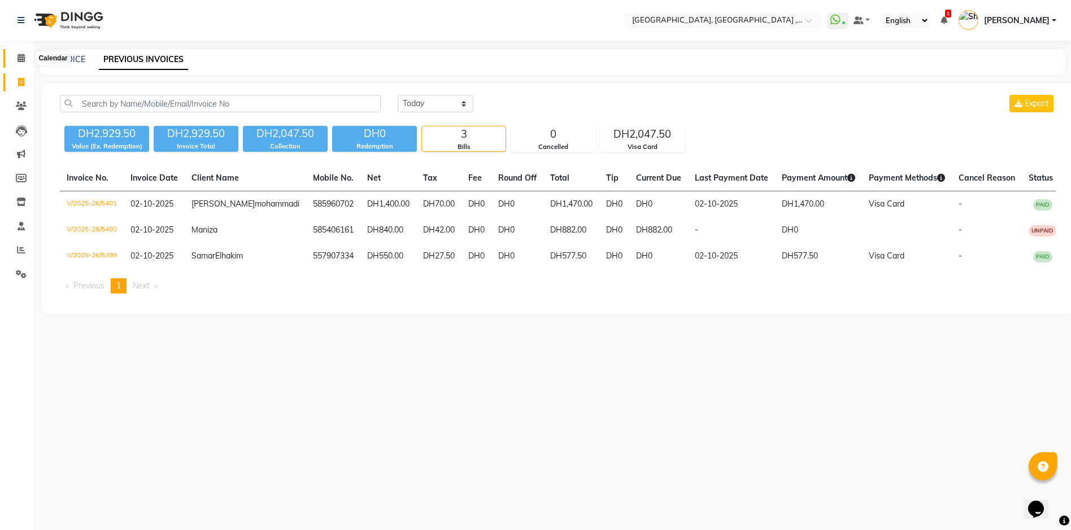
click at [21, 59] on icon at bounding box center [21, 58] width 7 height 8
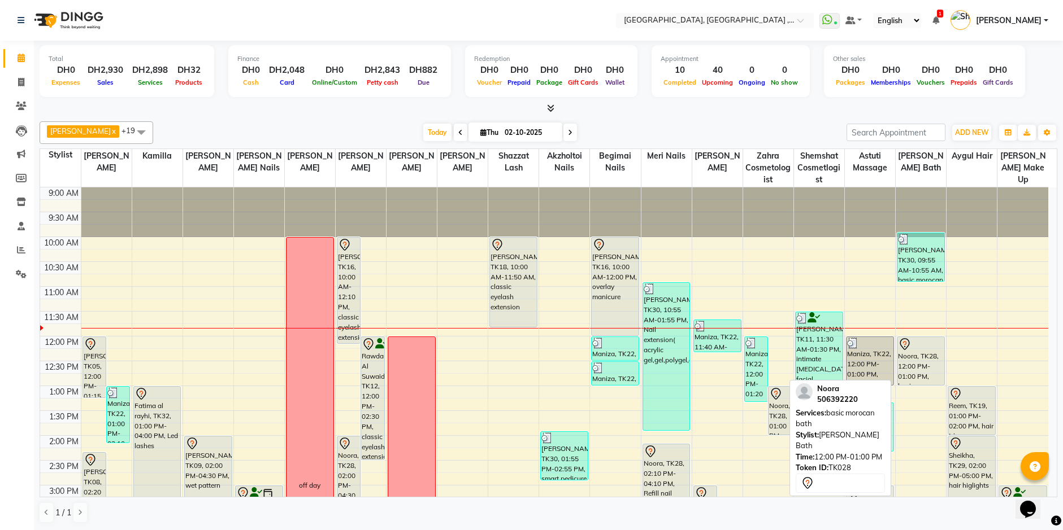
click at [915, 360] on div "Noora, TK28, 12:00 PM-01:00 PM, basic morocan bath" at bounding box center [920, 361] width 47 height 48
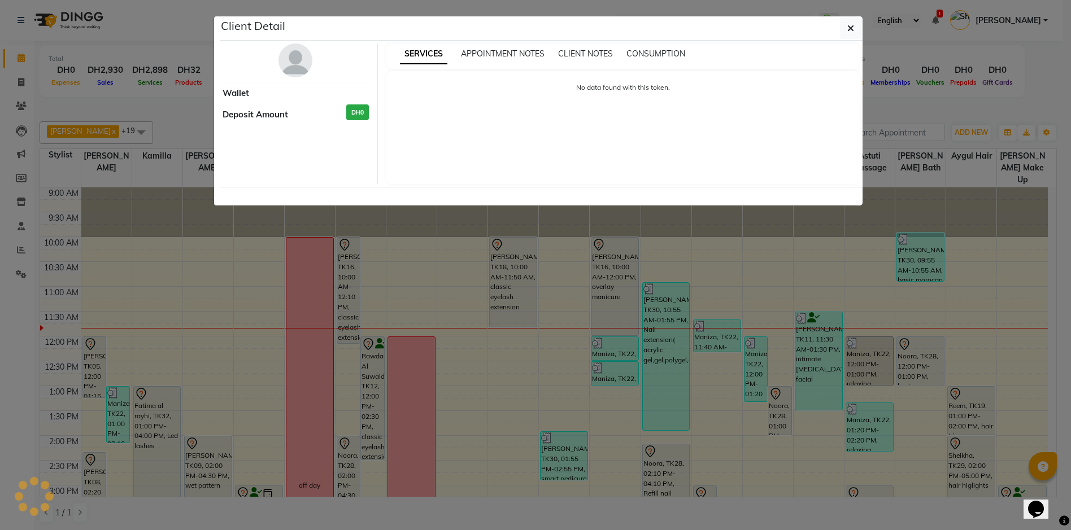
select select "7"
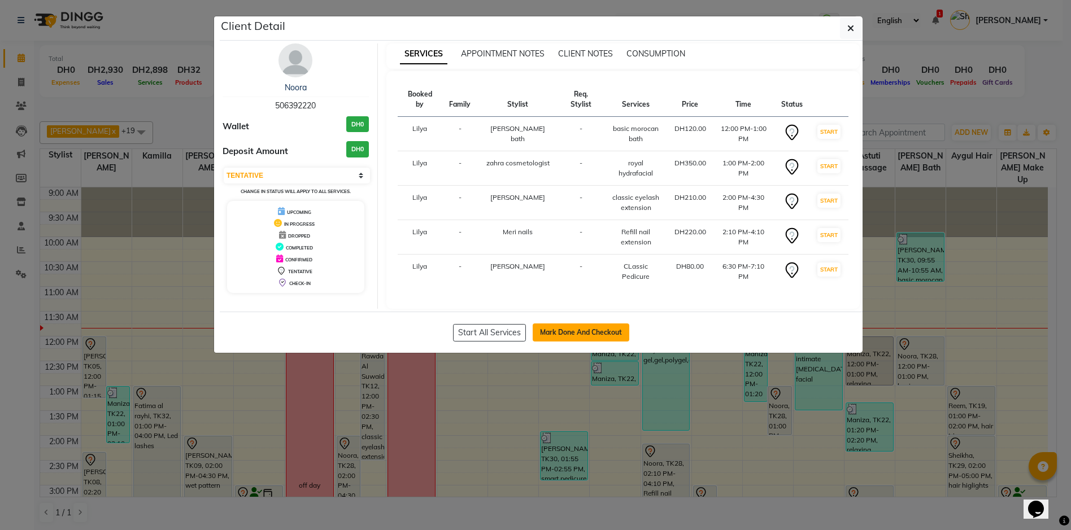
click at [556, 332] on button "Mark Done And Checkout" at bounding box center [581, 333] width 97 height 18
select select "service"
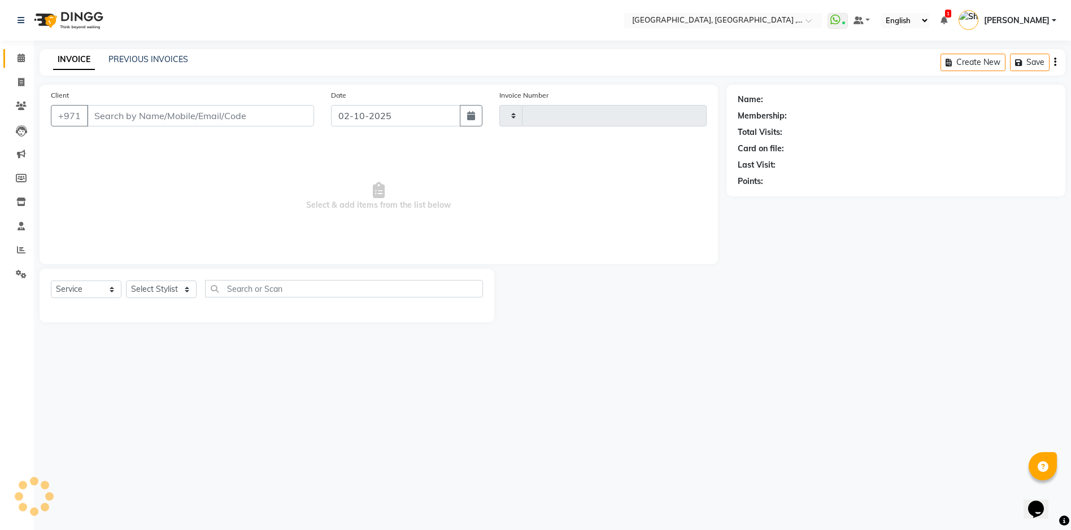
type input "5402"
select select "3838"
type input "506392220"
select select "85659"
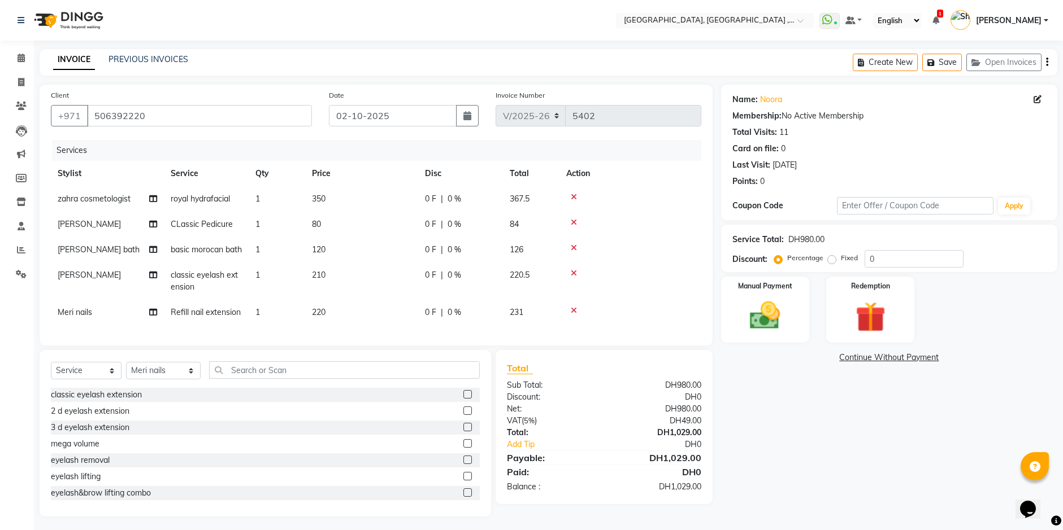
click at [573, 221] on icon at bounding box center [574, 223] width 6 height 8
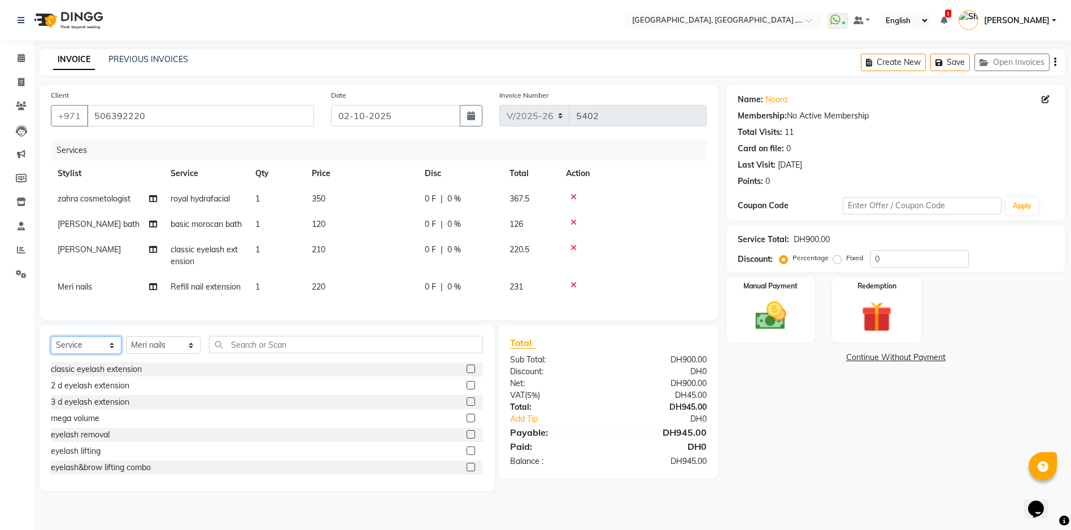
click at [107, 354] on select "Select Service Product Membership Package Voucher Prepaid Gift Card" at bounding box center [86, 346] width 71 height 18
select select "product"
click at [51, 354] on select "Select Service Product Membership Package Voucher Prepaid Gift Card" at bounding box center [86, 346] width 71 height 18
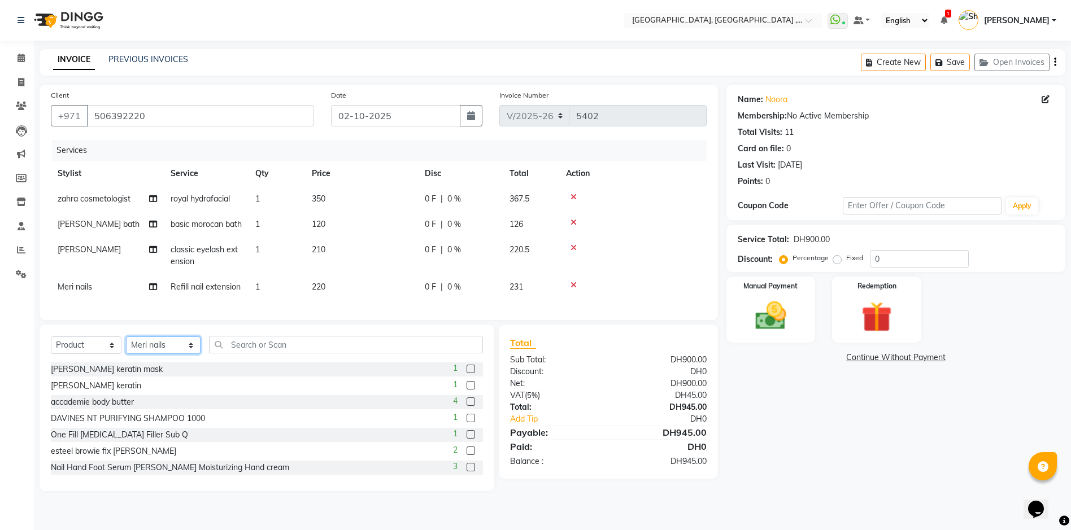
click at [189, 354] on select "Select Stylist Adel brow Aina Akzholtoi nails Amina lash Astuti massage Aygul h…" at bounding box center [163, 346] width 75 height 18
select select "65991"
click at [126, 354] on select "Select Stylist Adel brow Aina Akzholtoi nails Amina lash Astuti massage Aygul h…" at bounding box center [163, 346] width 75 height 18
click at [272, 354] on input "text" at bounding box center [346, 345] width 274 height 18
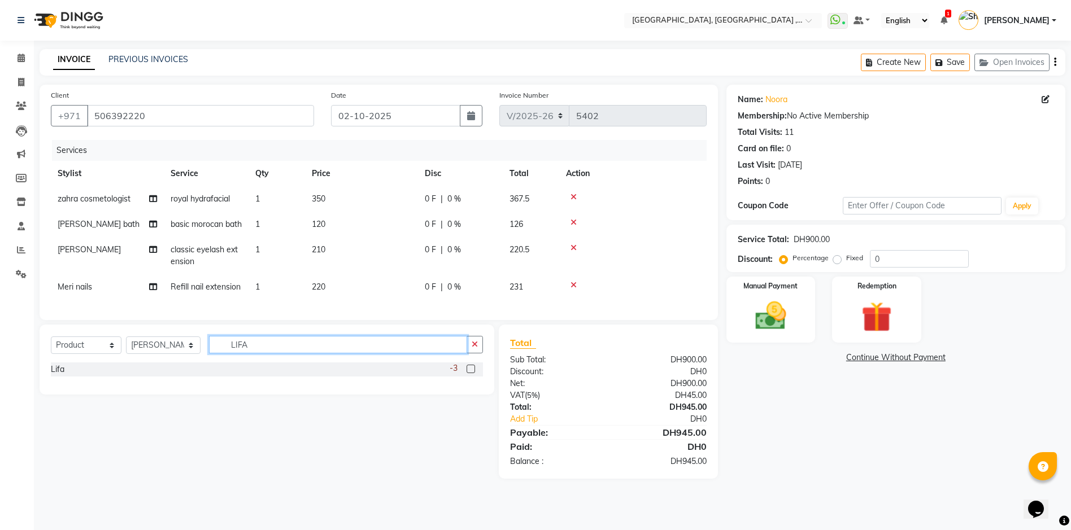
type input "LIFA"
click at [462, 377] on div "-3" at bounding box center [466, 370] width 33 height 14
click at [470, 373] on label at bounding box center [471, 369] width 8 height 8
click at [470, 373] on input "checkbox" at bounding box center [470, 369] width 7 height 7
checkbox input "false"
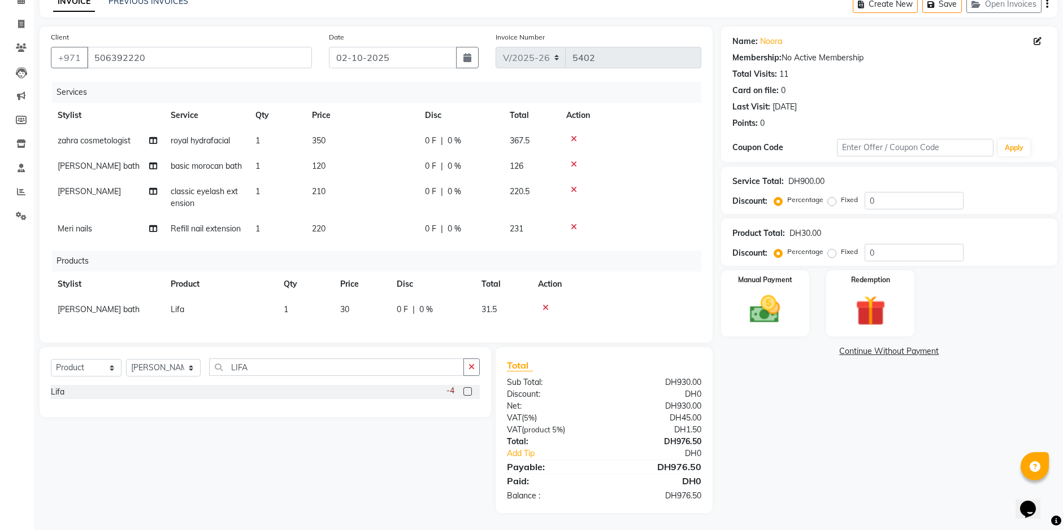
scroll to position [79, 0]
click at [900, 346] on link "Continue Without Payment" at bounding box center [889, 352] width 332 height 12
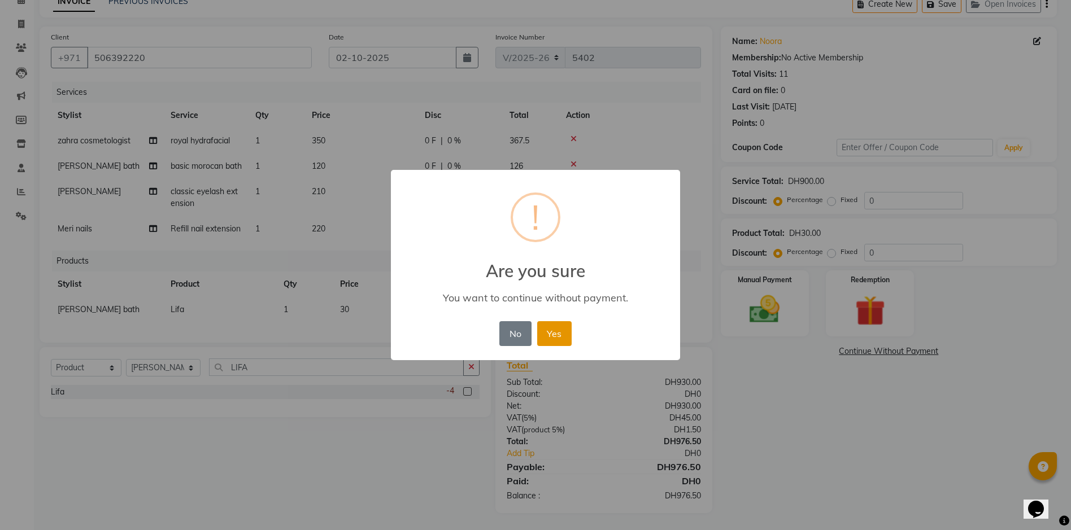
click at [558, 327] on button "Yes" at bounding box center [554, 333] width 34 height 25
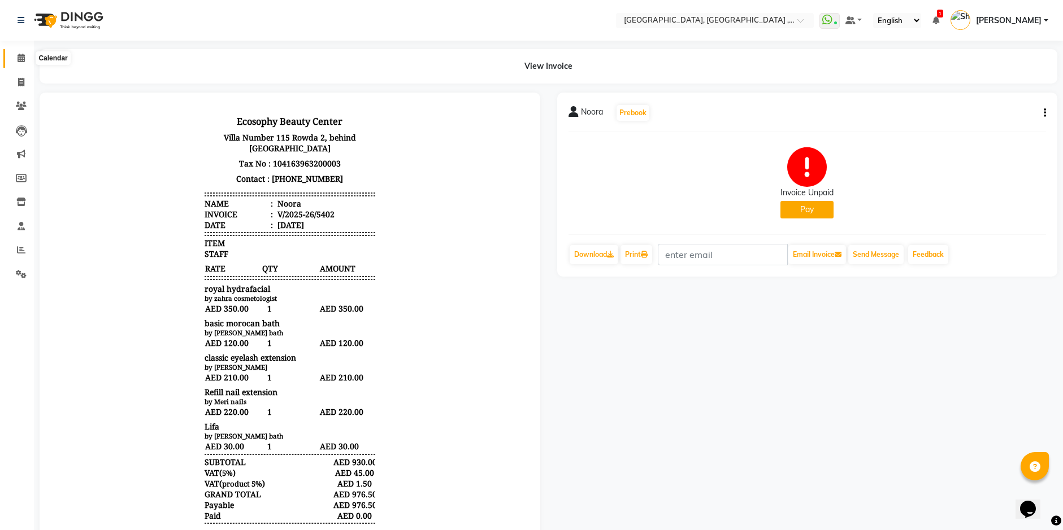
click at [24, 59] on icon at bounding box center [21, 58] width 7 height 8
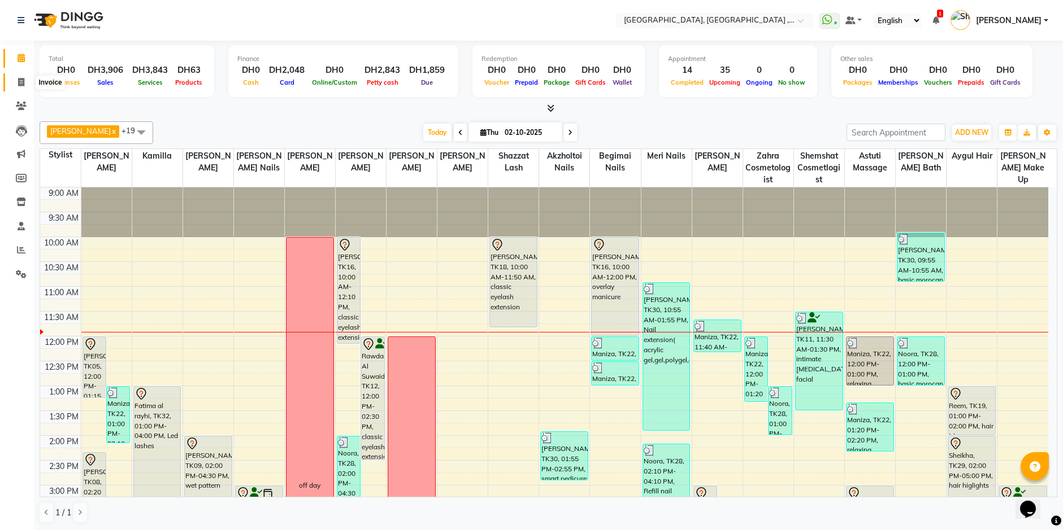
click at [19, 85] on icon at bounding box center [21, 82] width 6 height 8
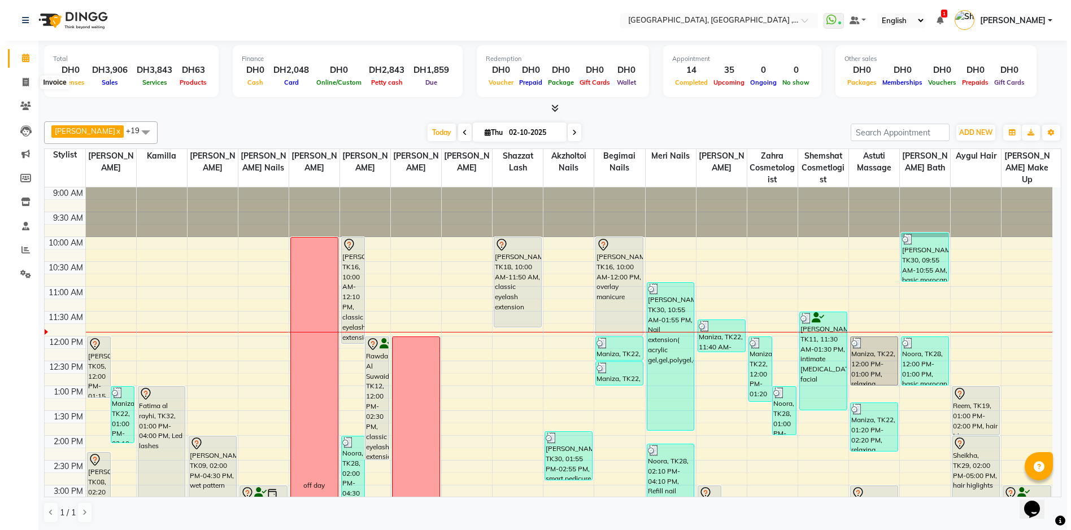
select select "service"
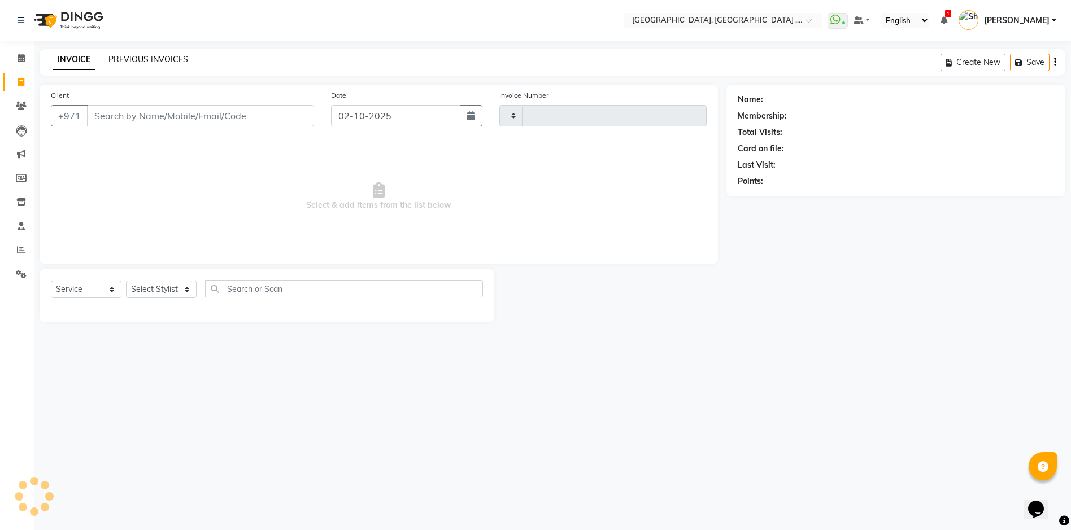
type input "5403"
select select "3838"
click at [170, 55] on link "PREVIOUS INVOICES" at bounding box center [148, 59] width 80 height 10
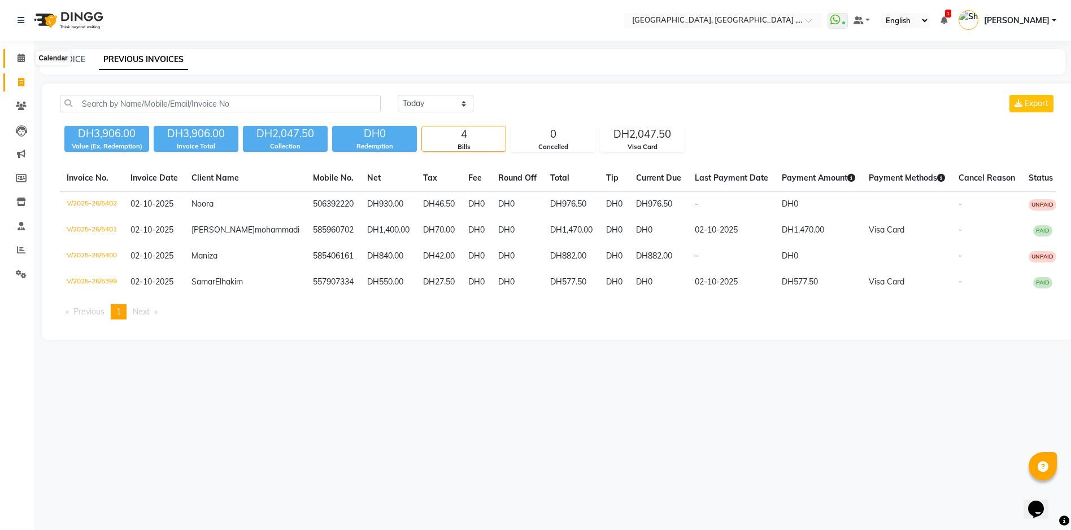
click at [19, 55] on icon at bounding box center [21, 58] width 7 height 8
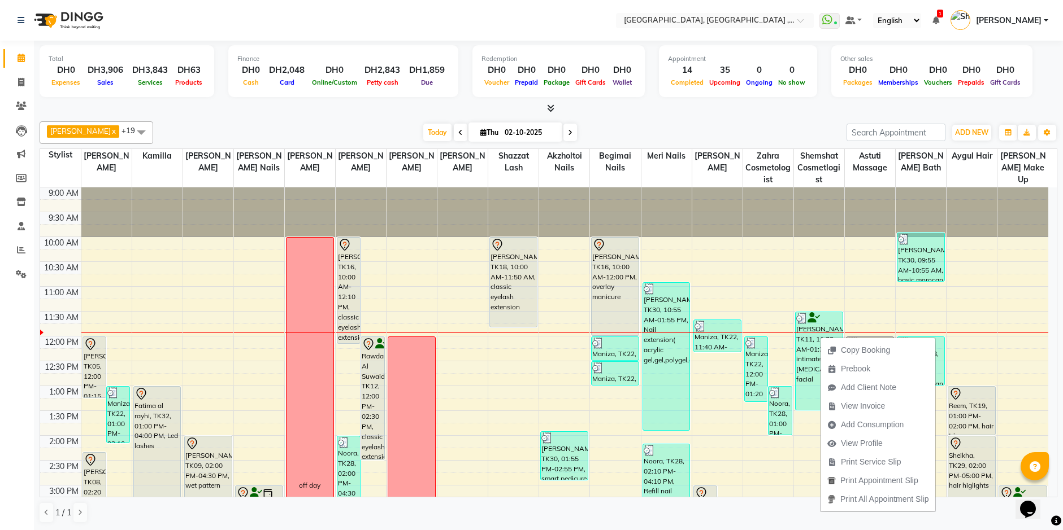
click at [1061, 407] on div "Total DH0 Expenses DH3,906 Sales DH3,843 Services DH63 Products Finance DH0 Cas…" at bounding box center [548, 286] width 1029 height 490
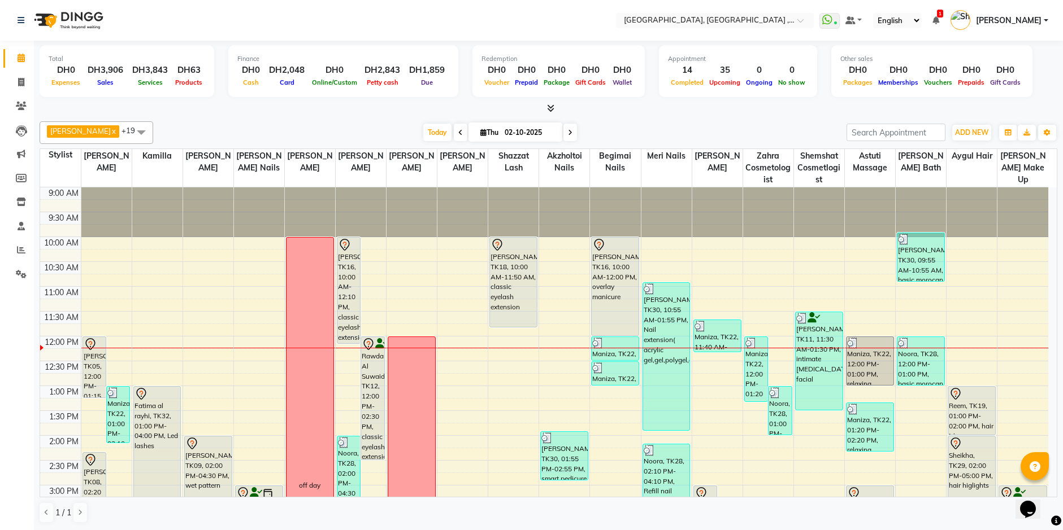
click at [568, 132] on icon at bounding box center [570, 132] width 5 height 7
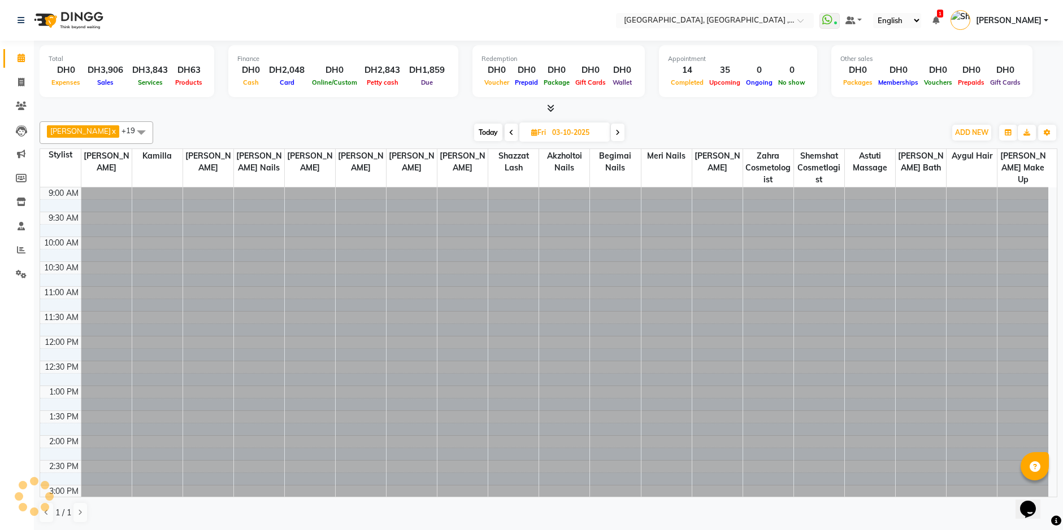
scroll to position [150, 0]
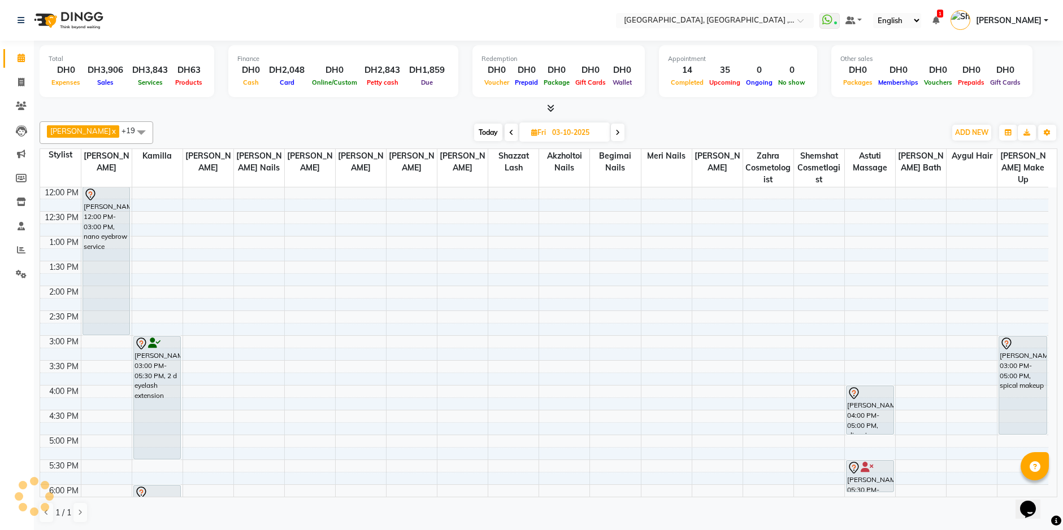
click at [611, 133] on span at bounding box center [618, 133] width 14 height 18
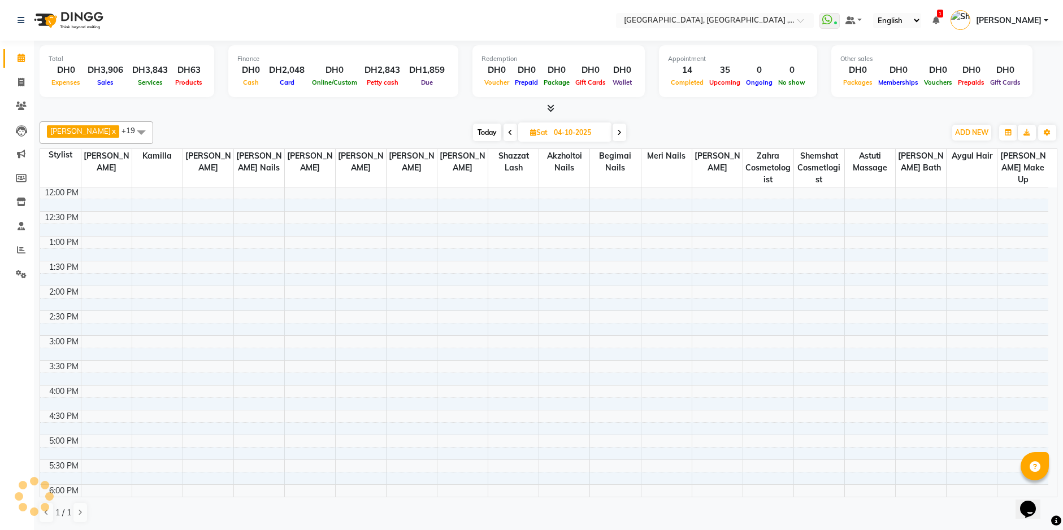
click at [612, 133] on span at bounding box center [619, 133] width 14 height 18
click at [613, 133] on span at bounding box center [620, 133] width 14 height 18
click at [618, 133] on icon at bounding box center [620, 132] width 5 height 7
type input "07-10-2025"
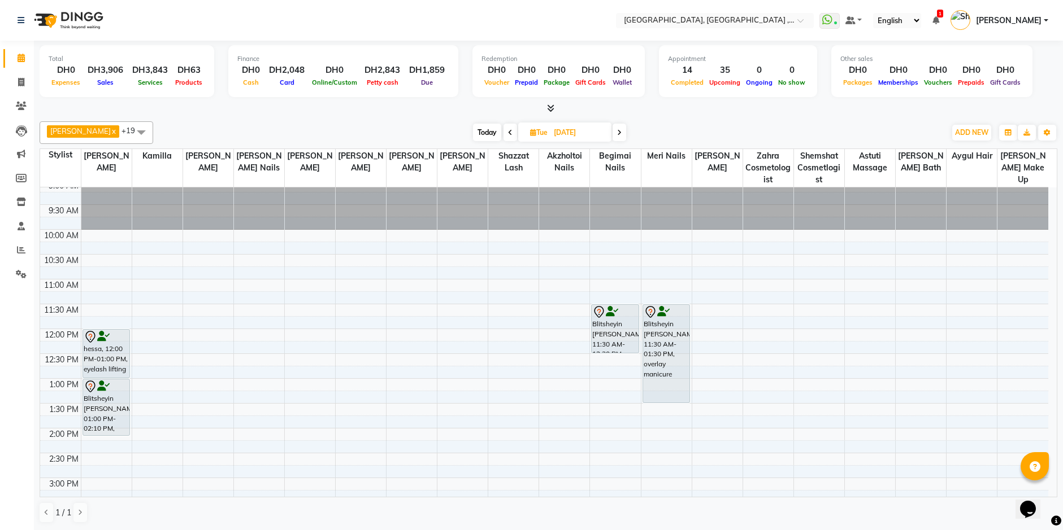
scroll to position [0, 0]
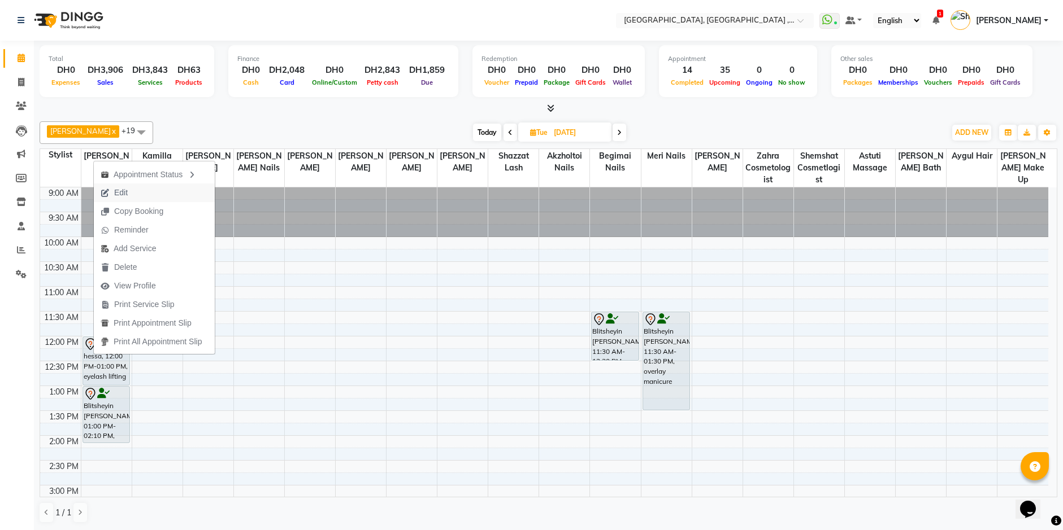
click at [118, 193] on span "Edit" at bounding box center [121, 193] width 14 height 12
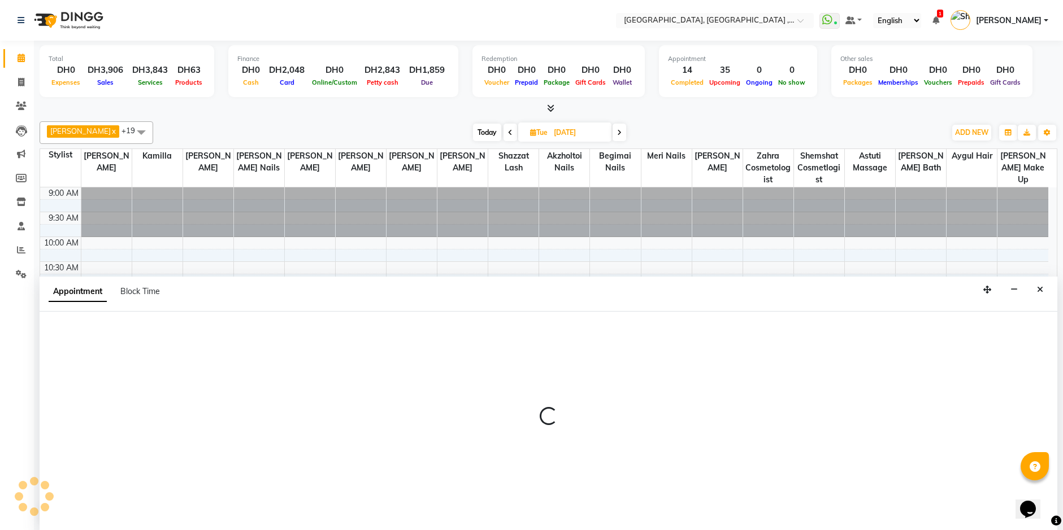
scroll to position [1, 0]
select select "tentative"
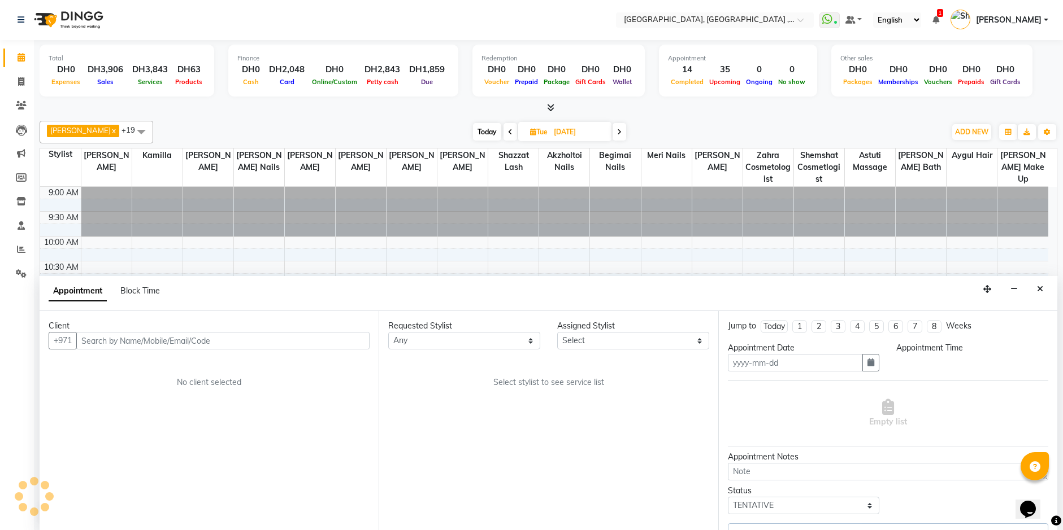
type input "07-10-2025"
select select "720"
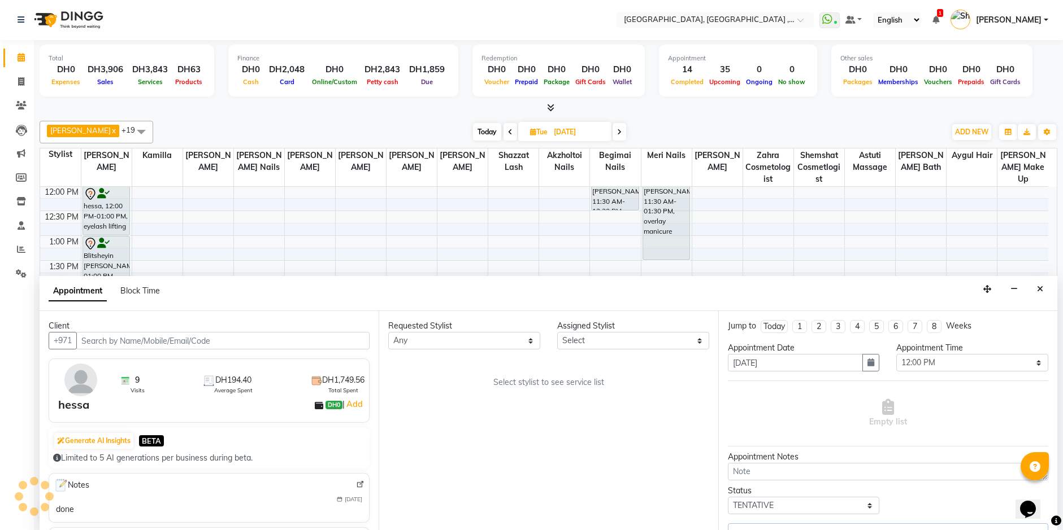
select select "53586"
select select "1566"
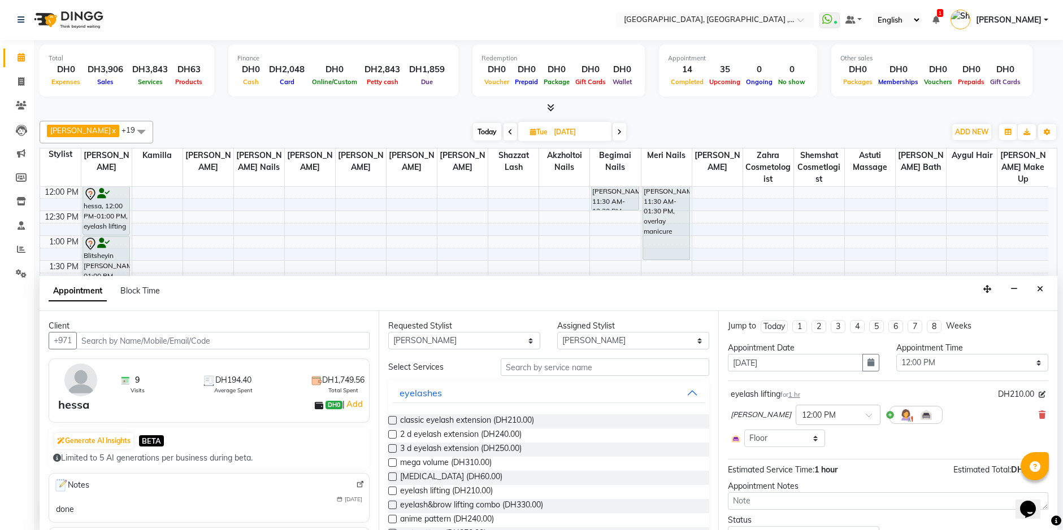
click at [637, 27] on nav "Select Location × Ecosophy Beauty Center, Ajman , Sheikh Ammar Street Villa G1 …" at bounding box center [531, 19] width 1063 height 41
click at [1027, 362] on select "Select 10:00 AM 10:15 AM 10:30 AM 10:45 AM 11:00 AM 11:15 AM 11:30 AM 11:45 AM …" at bounding box center [972, 363] width 152 height 18
select select "1020"
click at [896, 354] on select "Select 10:00 AM 10:15 AM 10:30 AM 10:45 AM 11:00 AM 11:15 AM 11:30 AM 11:45 AM …" at bounding box center [972, 363] width 152 height 18
click at [984, 431] on div "Select Room Floor" at bounding box center [887, 439] width 315 height 18
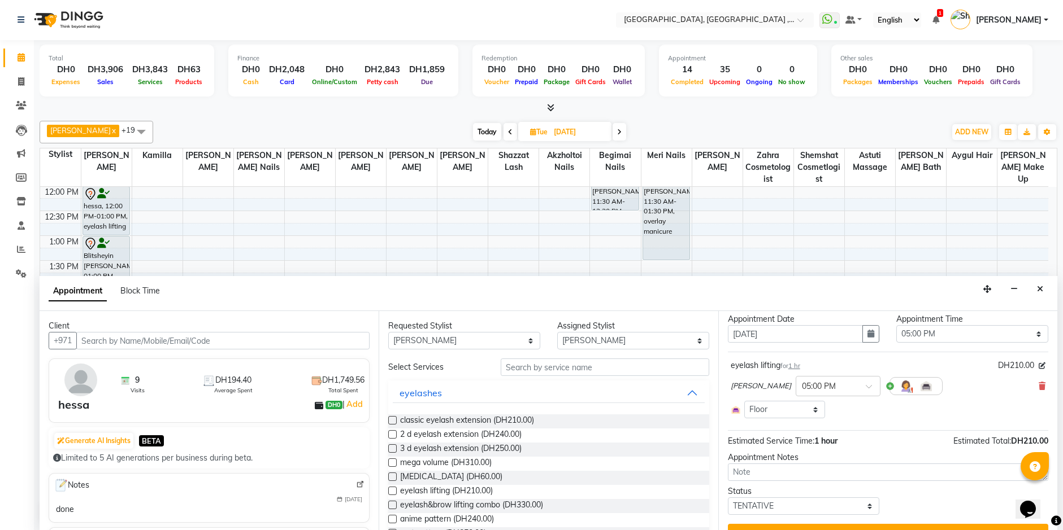
scroll to position [52, 0]
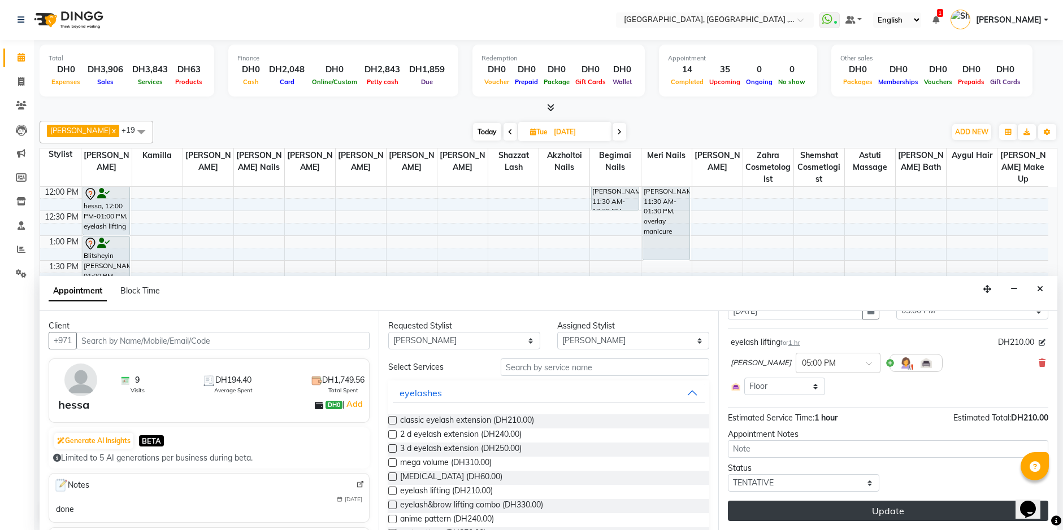
click at [920, 505] on button "Update" at bounding box center [888, 511] width 320 height 20
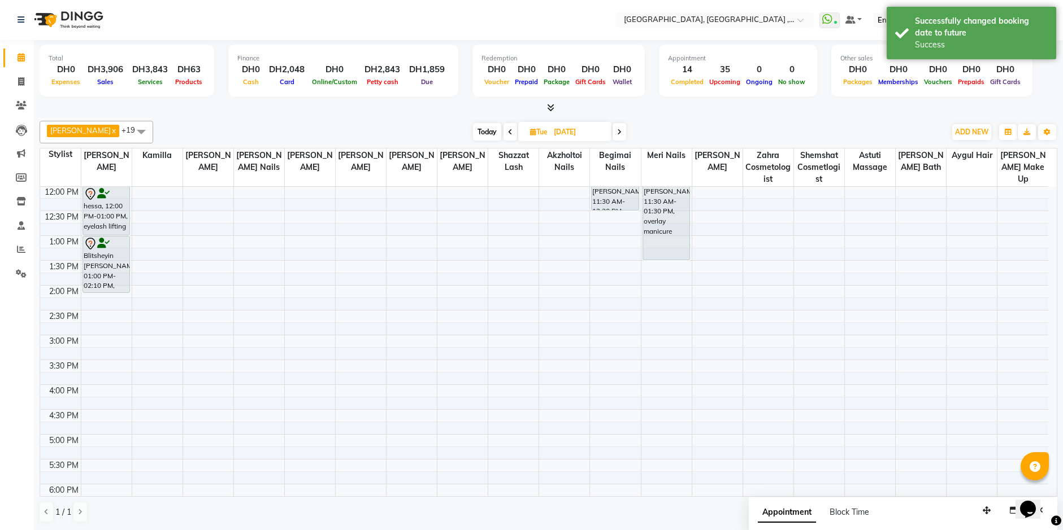
scroll to position [0, 0]
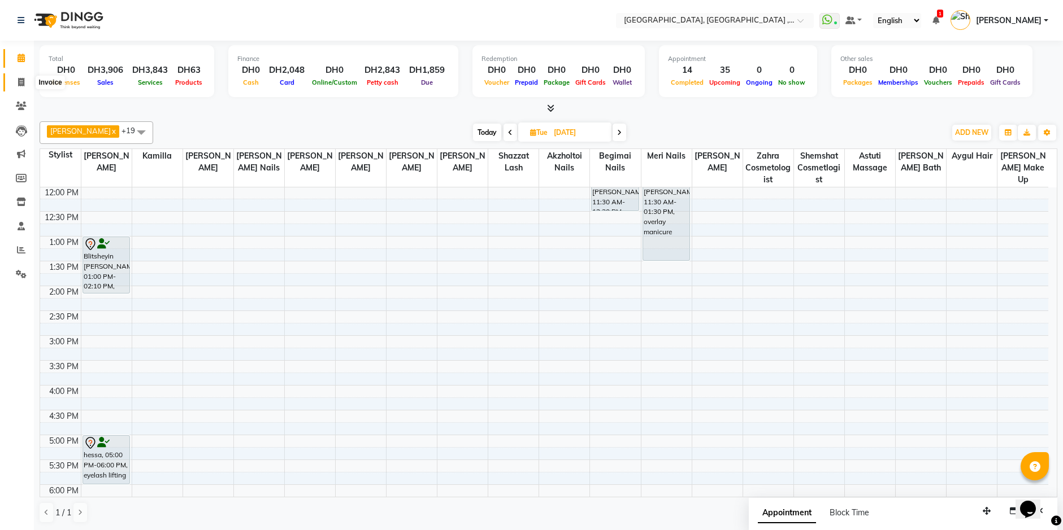
click at [23, 82] on icon at bounding box center [21, 82] width 6 height 8
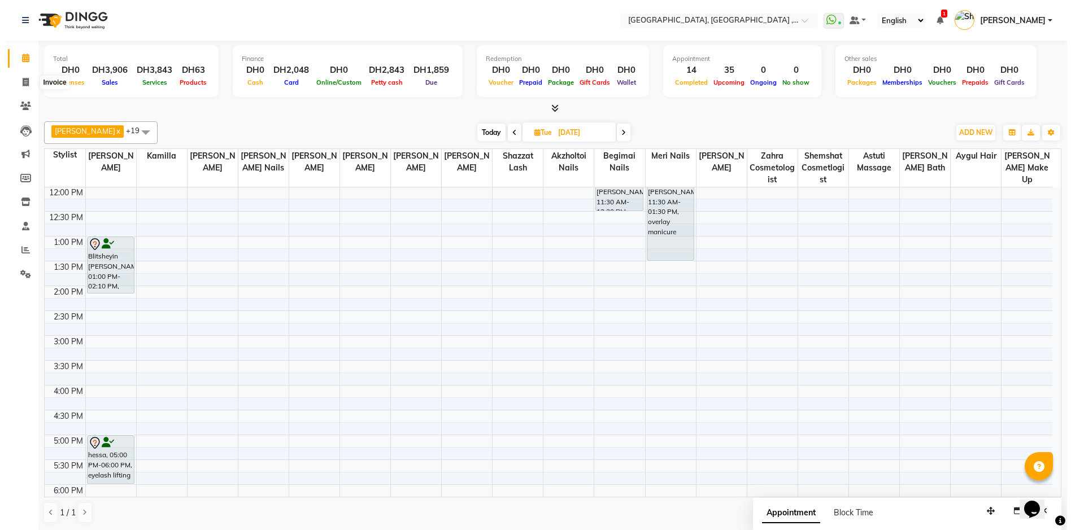
select select "service"
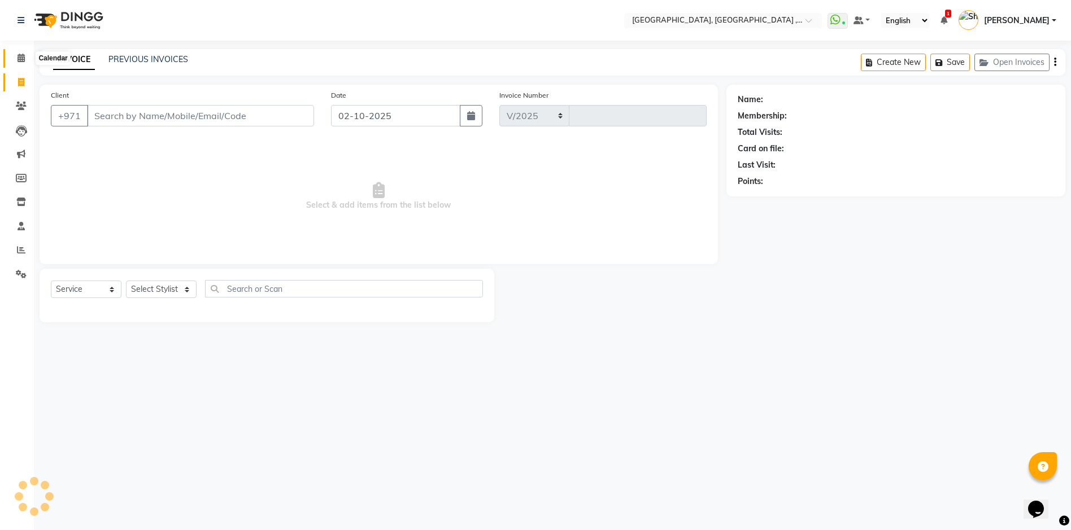
select select "3838"
type input "5404"
click at [18, 57] on icon at bounding box center [21, 58] width 7 height 8
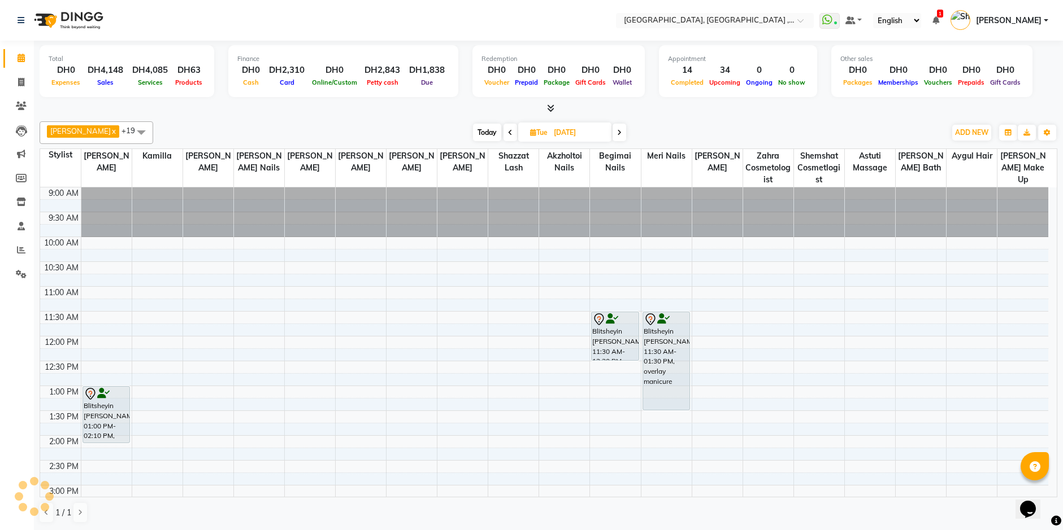
click at [473, 128] on span "Today" at bounding box center [487, 133] width 28 height 18
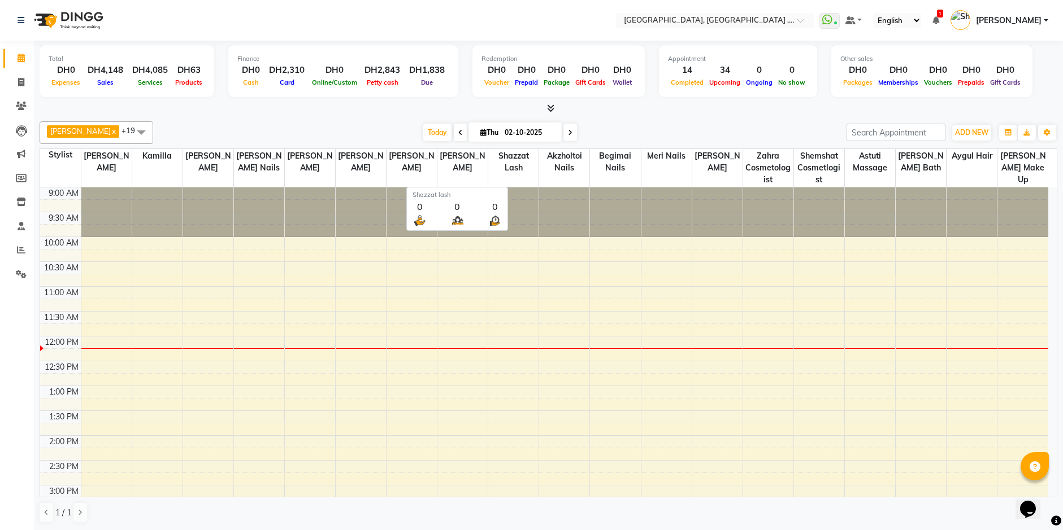
scroll to position [150, 0]
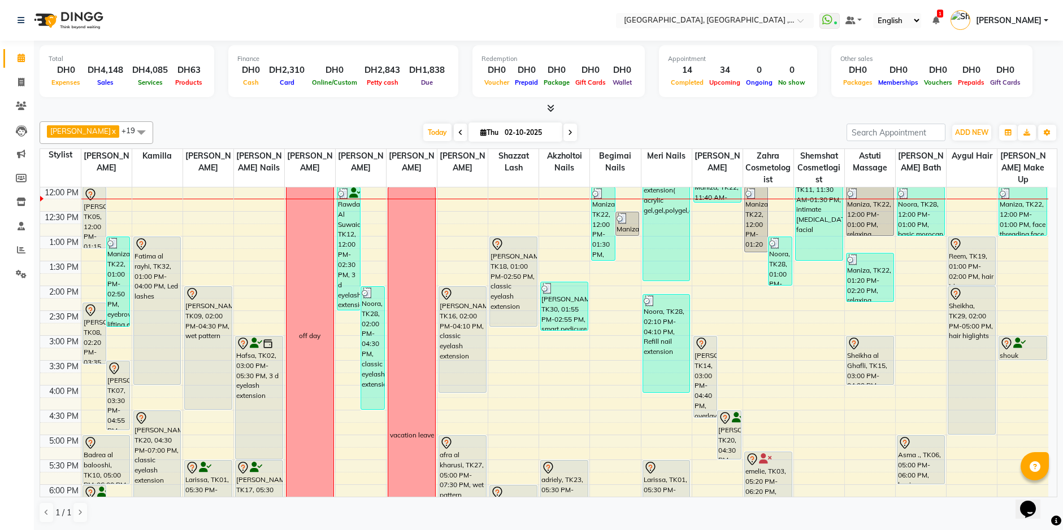
click at [568, 136] on icon at bounding box center [570, 132] width 5 height 7
type input "03-10-2025"
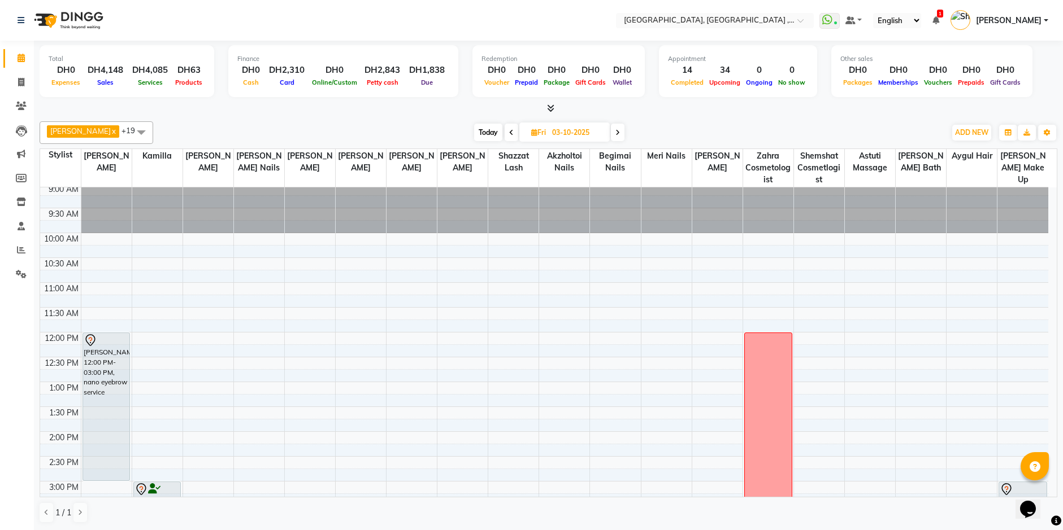
scroll to position [0, 0]
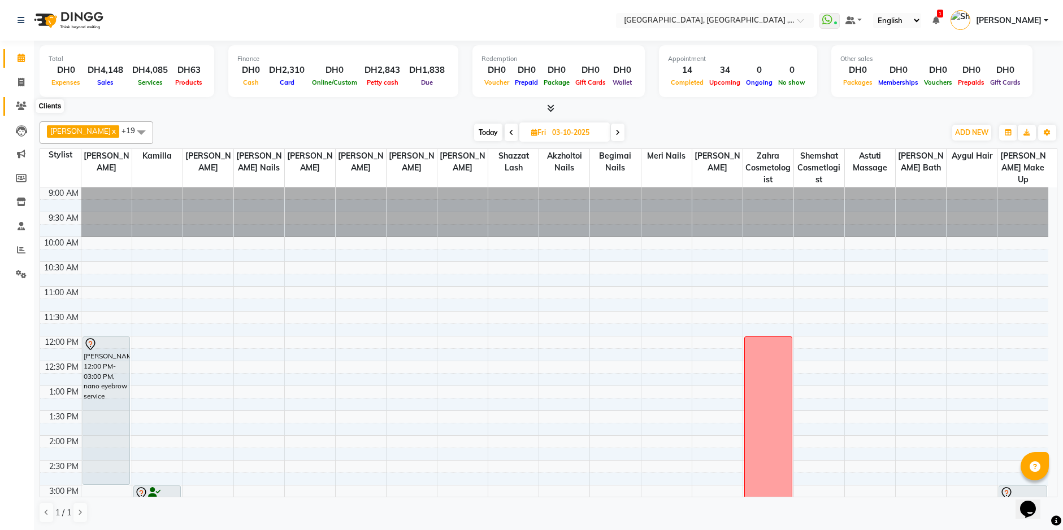
click at [15, 107] on span at bounding box center [21, 106] width 20 height 13
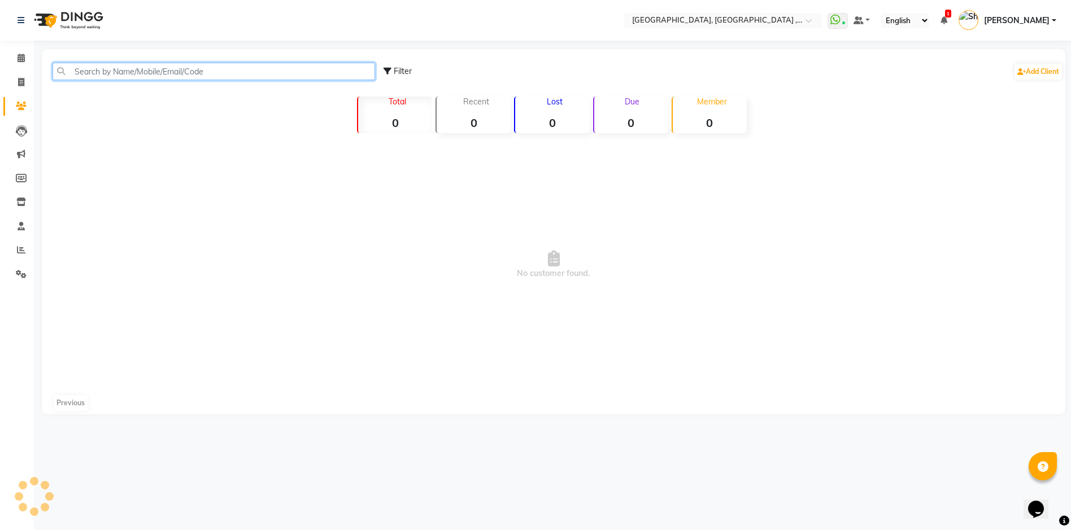
click at [129, 72] on input "text" at bounding box center [214, 72] width 323 height 18
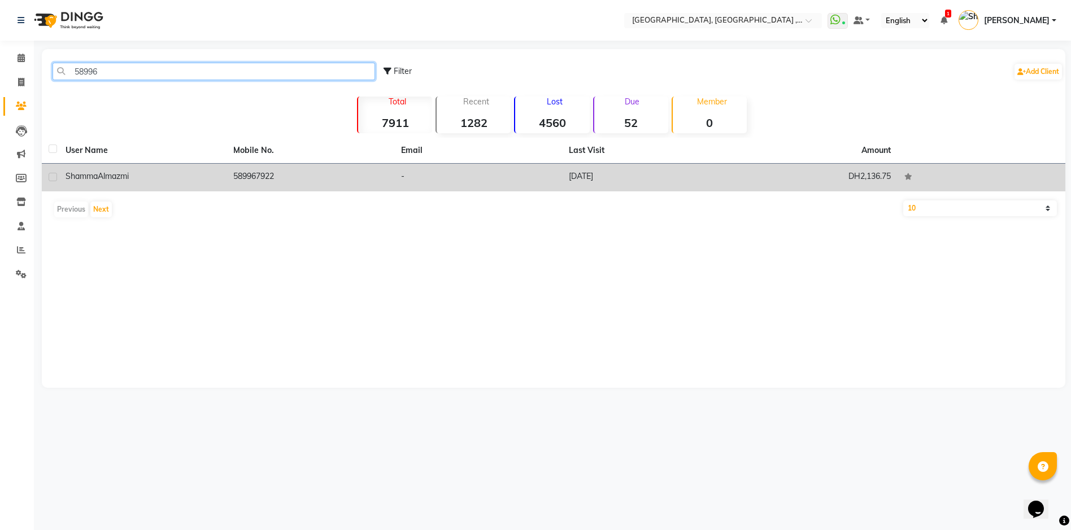
type input "58996"
click at [600, 181] on td "21-09-2025" at bounding box center [646, 178] width 168 height 28
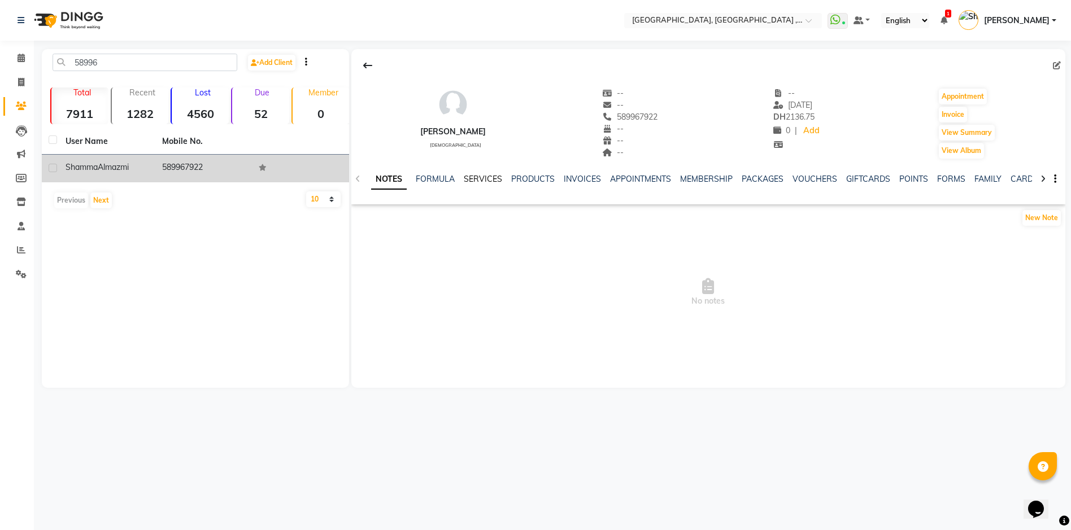
click at [491, 181] on link "SERVICES" at bounding box center [483, 179] width 38 height 10
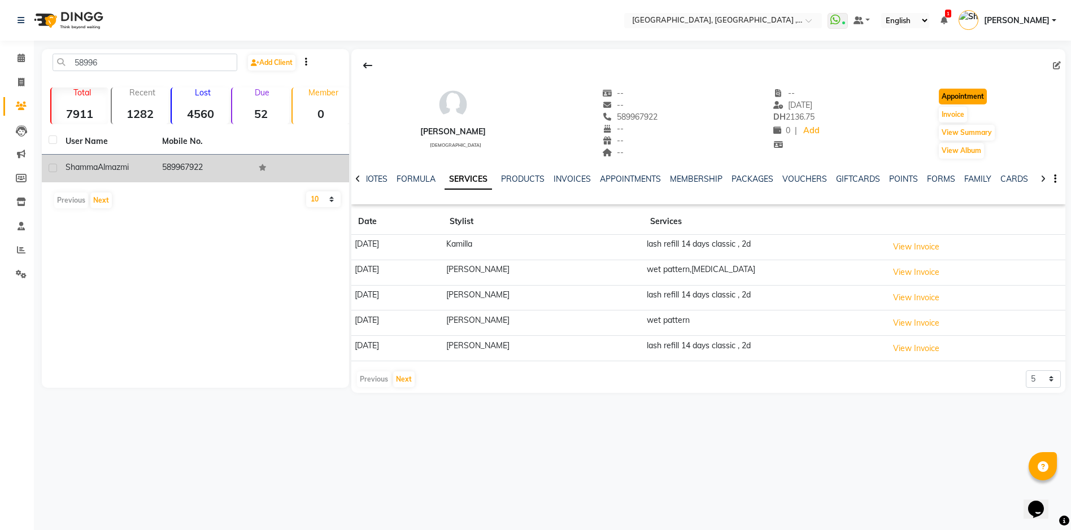
click at [981, 95] on button "Appointment" at bounding box center [963, 97] width 48 height 16
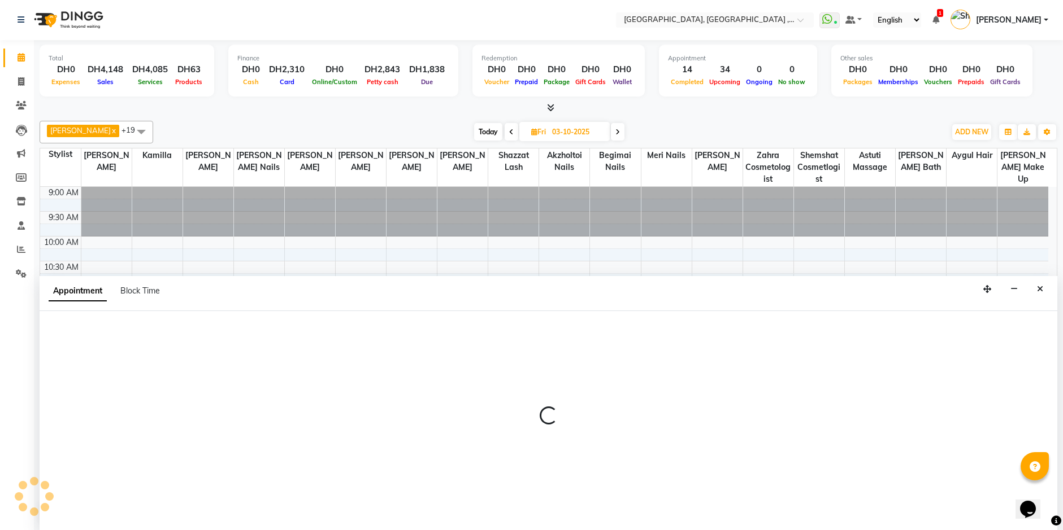
type input "02-10-2025"
select select "600"
select select "tentative"
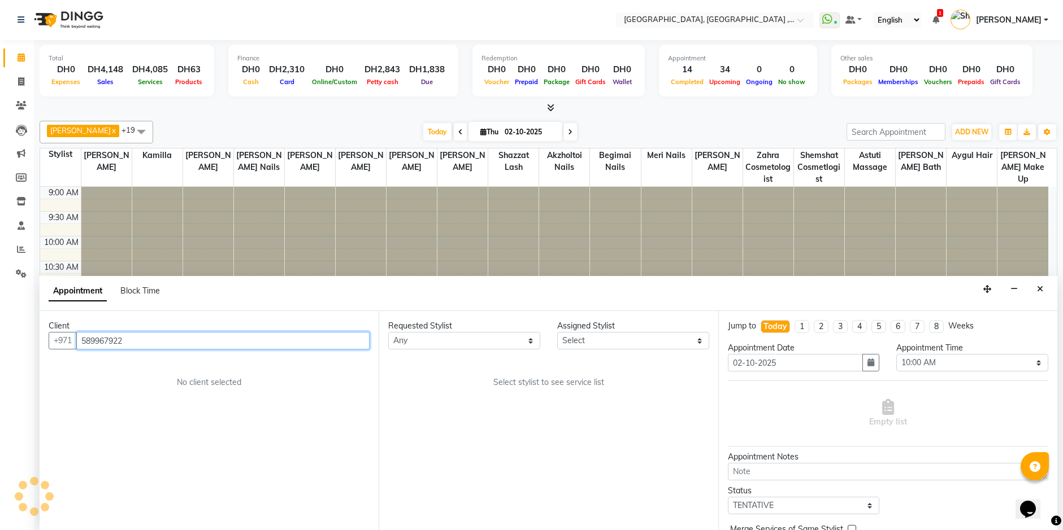
scroll to position [150, 0]
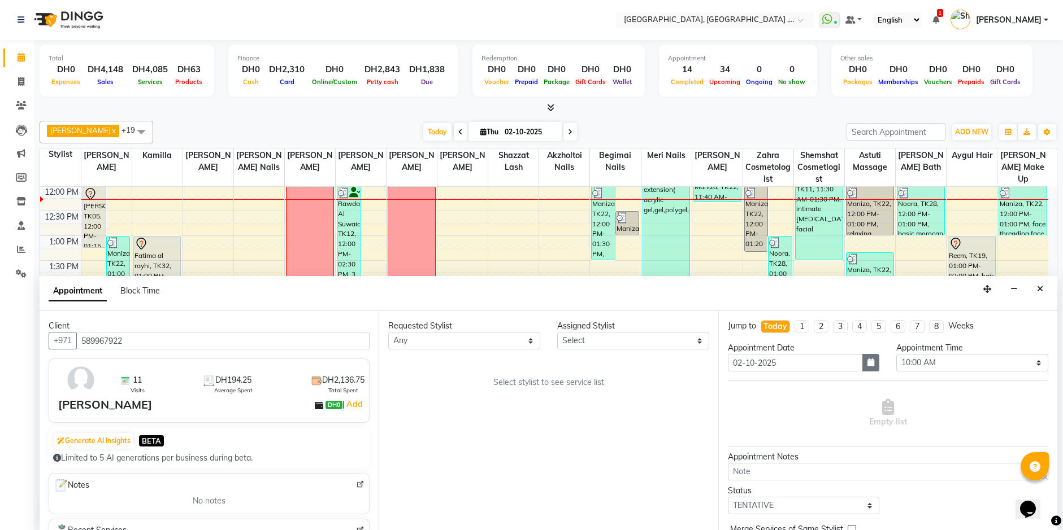
click at [867, 362] on icon "button" at bounding box center [870, 363] width 7 height 8
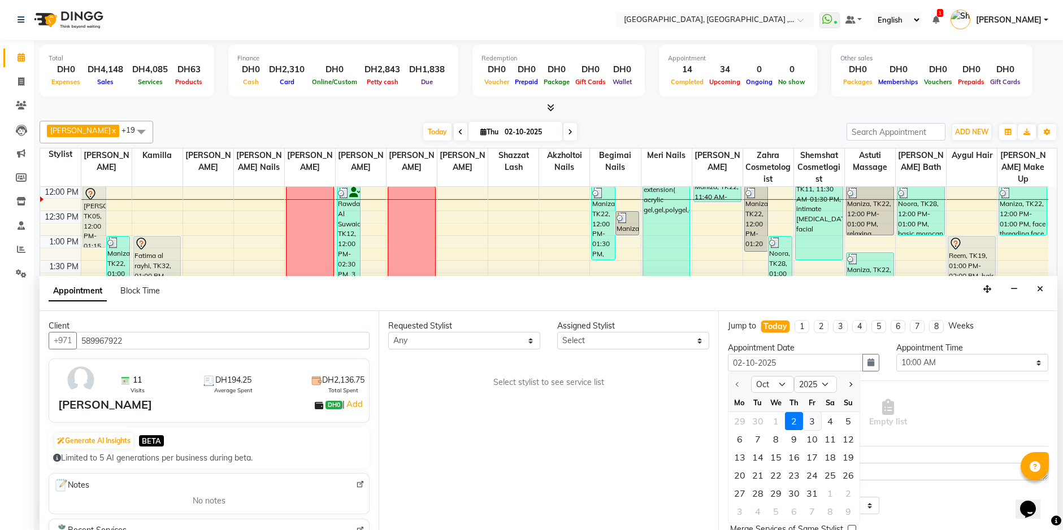
click at [817, 421] on div "3" at bounding box center [812, 421] width 18 height 18
type input "03-10-2025"
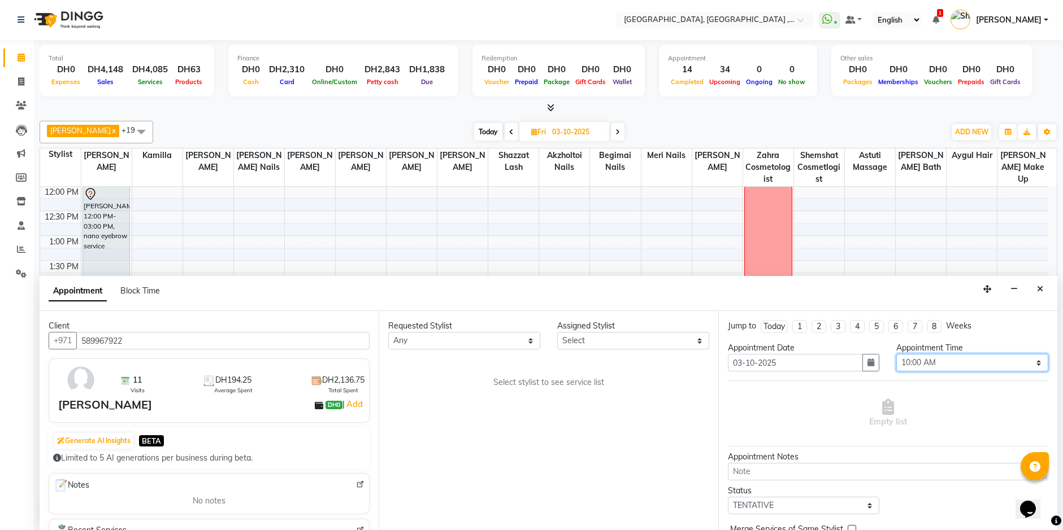
click at [1031, 363] on select "Select 10:00 AM 10:15 AM 10:30 AM 10:45 AM 11:00 AM 11:15 AM 11:30 AM 11:45 AM …" at bounding box center [972, 363] width 152 height 18
select select "870"
click at [896, 354] on select "Select 10:00 AM 10:15 AM 10:30 AM 10:45 AM 11:00 AM 11:15 AM 11:30 AM 11:45 AM …" at bounding box center [972, 363] width 152 height 18
click at [703, 342] on select "Select Adel brow Aina Akzholtoi nails Amina lash Astuti massage Aygul hair Begi…" at bounding box center [633, 341] width 152 height 18
select select "88202"
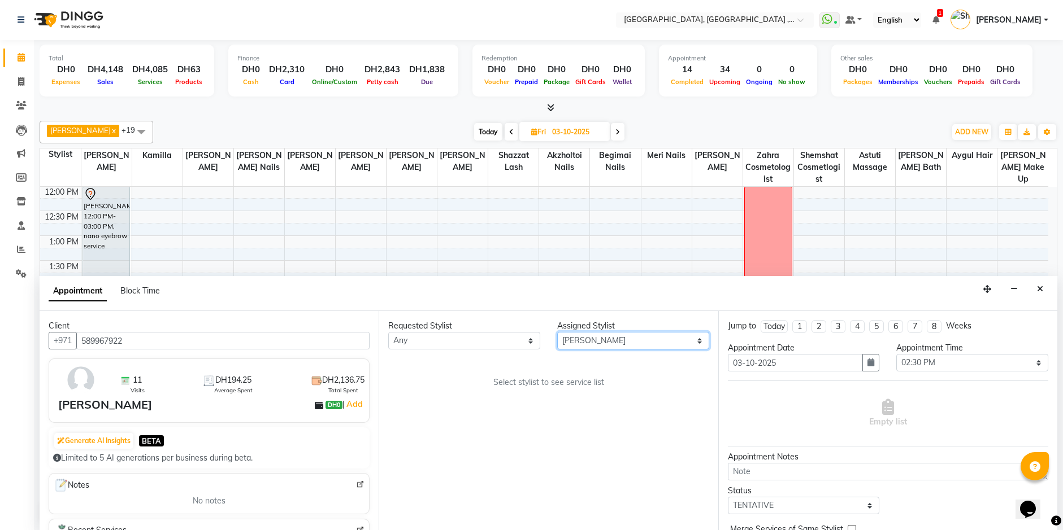
click at [557, 332] on select "Select Adel brow Aina Akzholtoi nails Amina lash Astuti massage Aygul hair Begi…" at bounding box center [633, 341] width 152 height 18
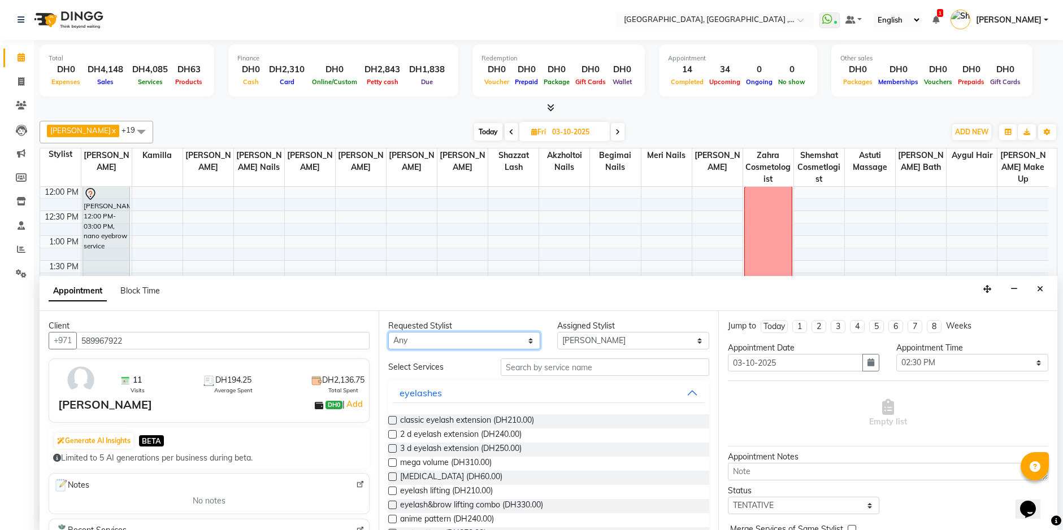
click at [517, 337] on select "Any Adel brow Aina Akzholtoi nails Amina lash Astuti massage Aygul hair Begimai…" at bounding box center [464, 341] width 152 height 18
select select "88202"
click at [388, 332] on select "Any Adel brow Aina Akzholtoi nails Amina lash Astuti massage Aygul hair Begimai…" at bounding box center [464, 341] width 152 height 18
click at [538, 367] on input "text" at bounding box center [604, 368] width 208 height 18
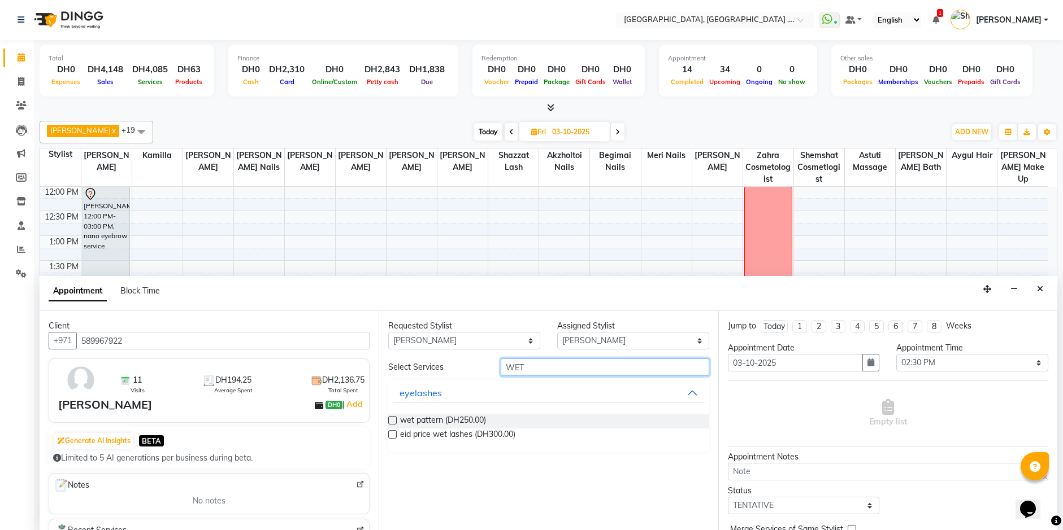
type input "WET"
click at [389, 421] on label at bounding box center [392, 420] width 8 height 8
click at [389, 421] on input "checkbox" at bounding box center [391, 421] width 7 height 7
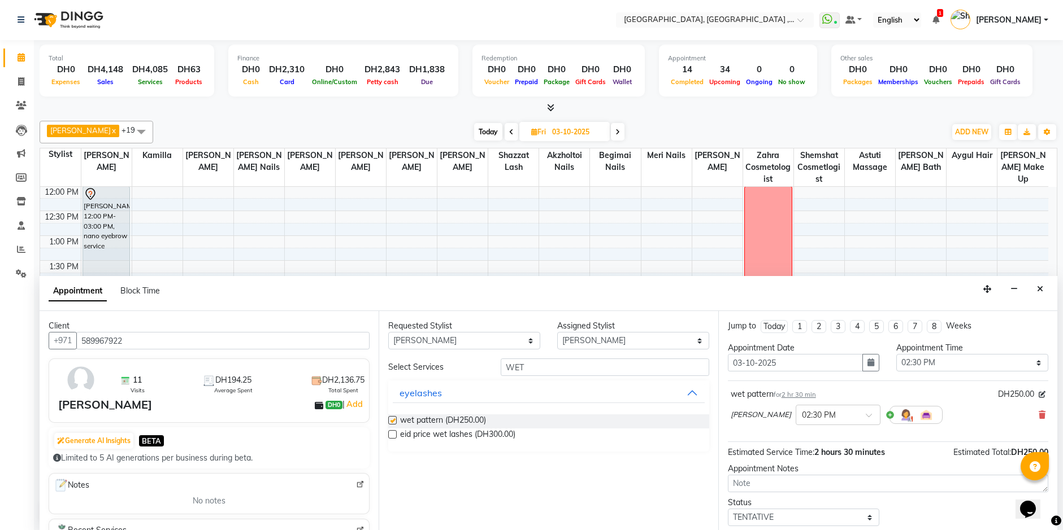
checkbox input "false"
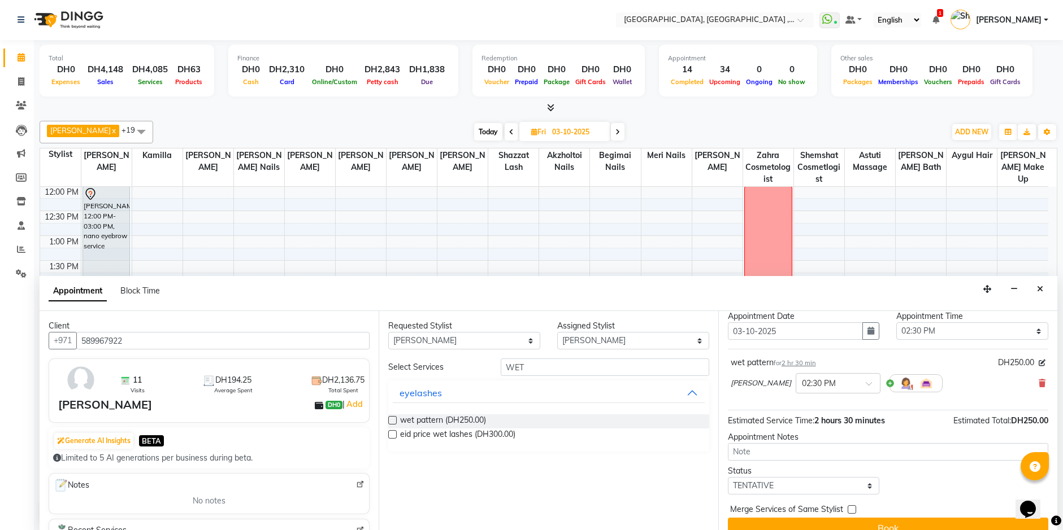
scroll to position [49, 0]
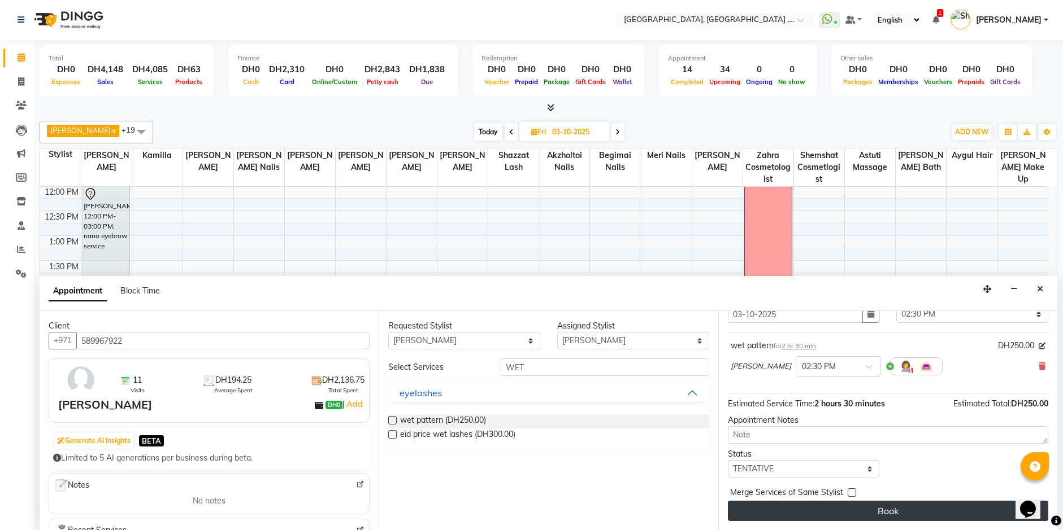
click at [906, 517] on button "Book" at bounding box center [888, 511] width 320 height 20
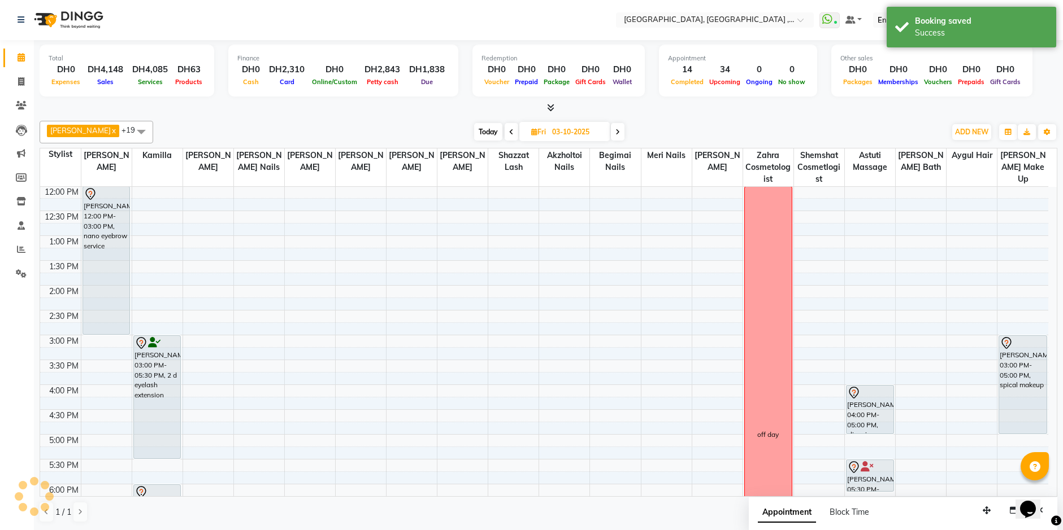
scroll to position [0, 0]
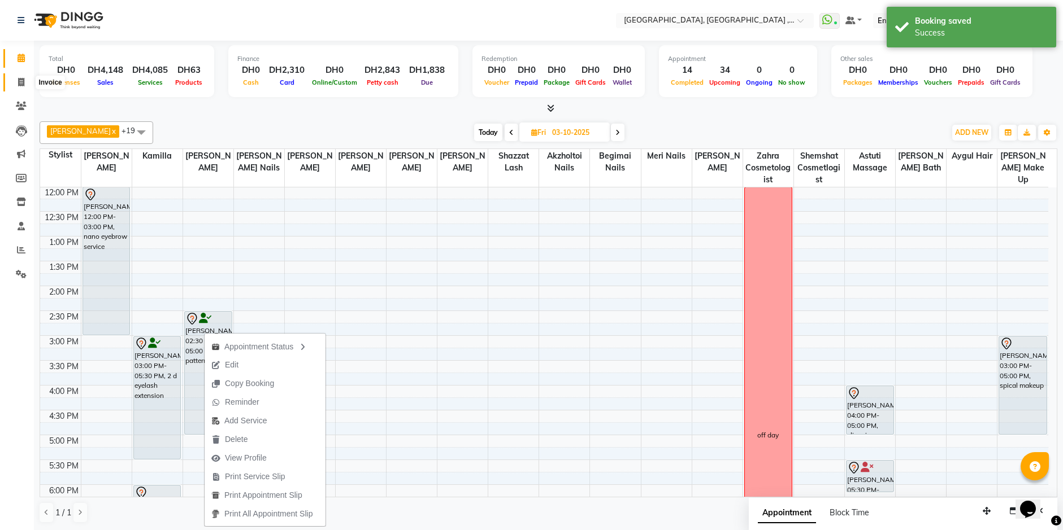
drag, startPoint x: 19, startPoint y: 85, endPoint x: 23, endPoint y: 77, distance: 8.8
click at [19, 85] on icon at bounding box center [21, 82] width 6 height 8
select select "service"
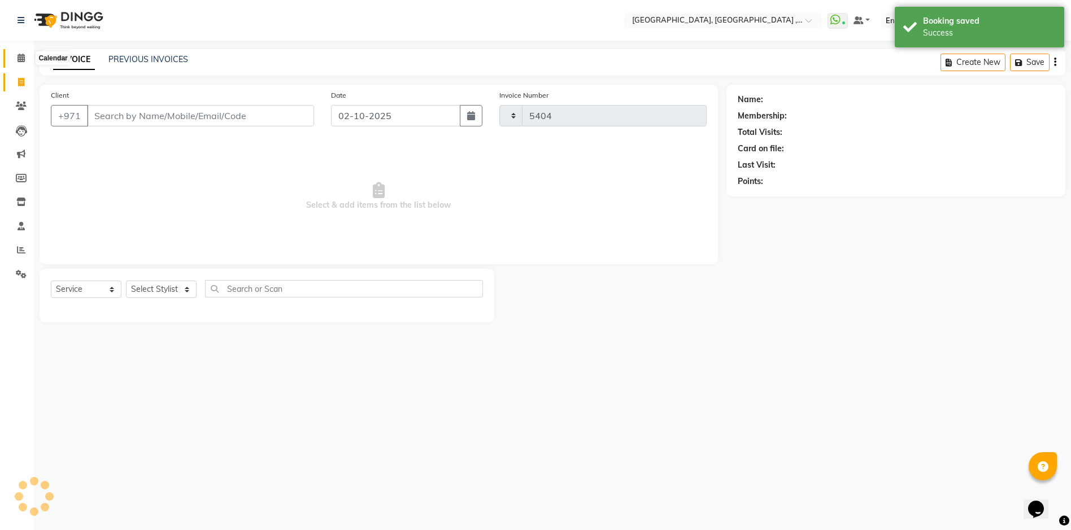
click at [24, 63] on span at bounding box center [21, 58] width 20 height 13
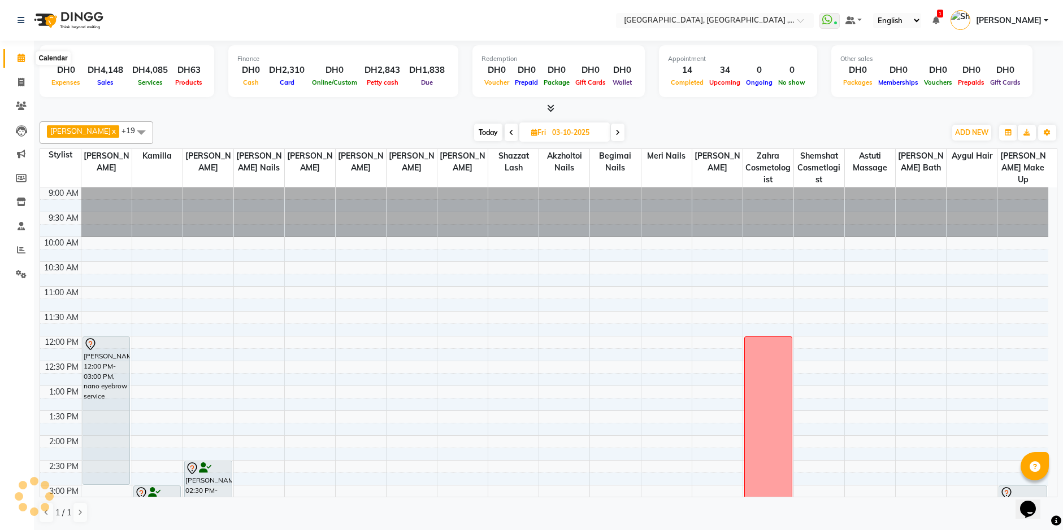
click at [21, 58] on icon at bounding box center [21, 58] width 7 height 8
click at [22, 82] on icon at bounding box center [21, 82] width 6 height 8
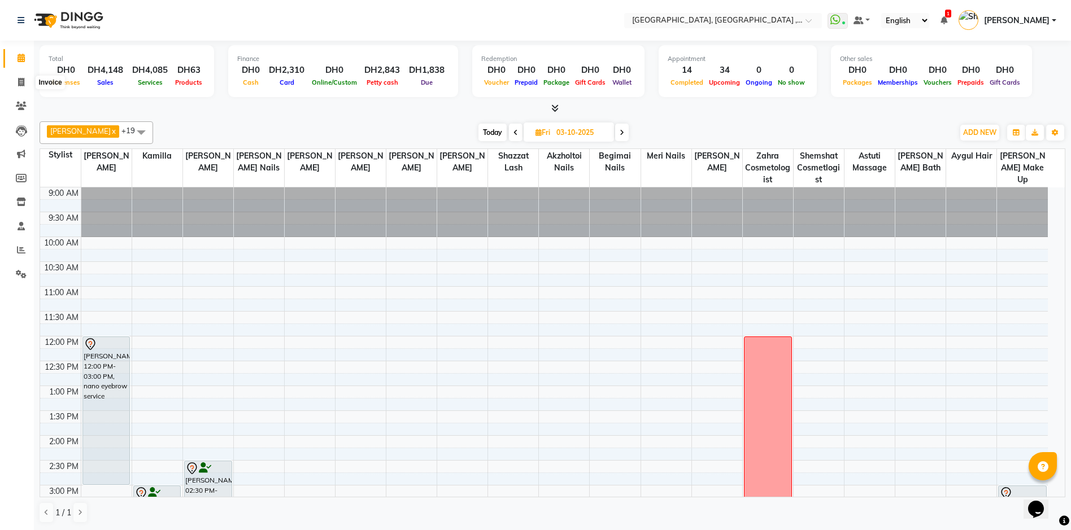
select select "service"
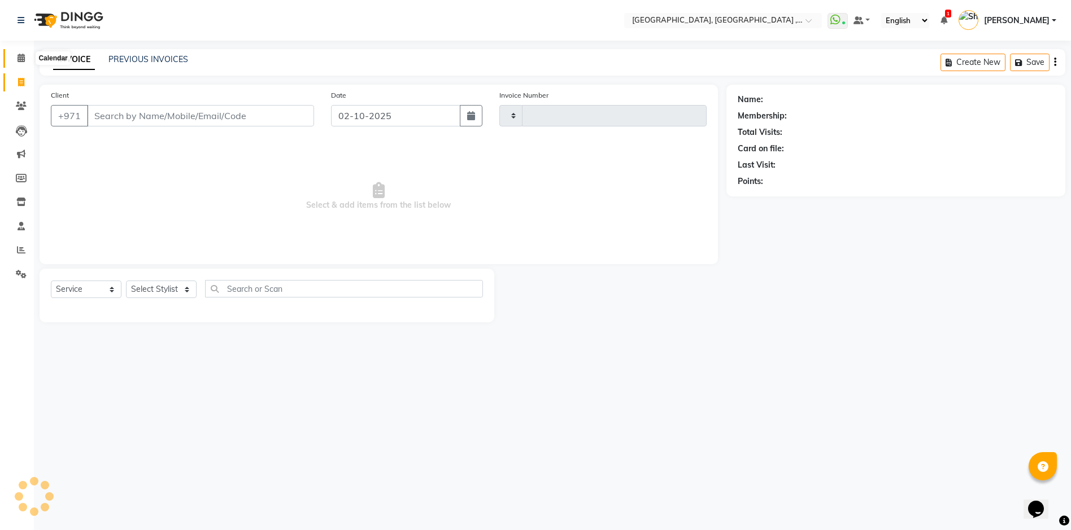
type input "5404"
click at [20, 52] on span at bounding box center [21, 58] width 20 height 13
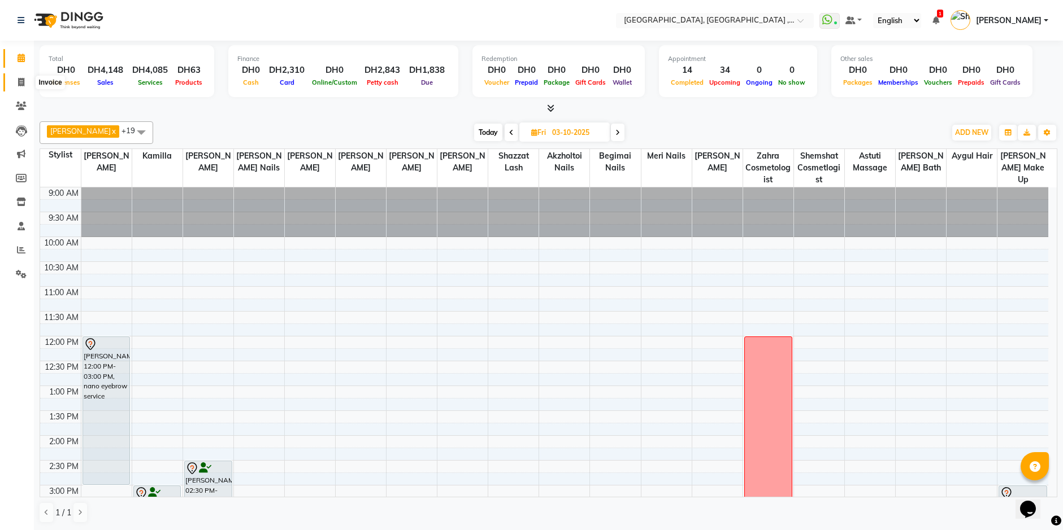
click at [20, 82] on icon at bounding box center [21, 82] width 6 height 8
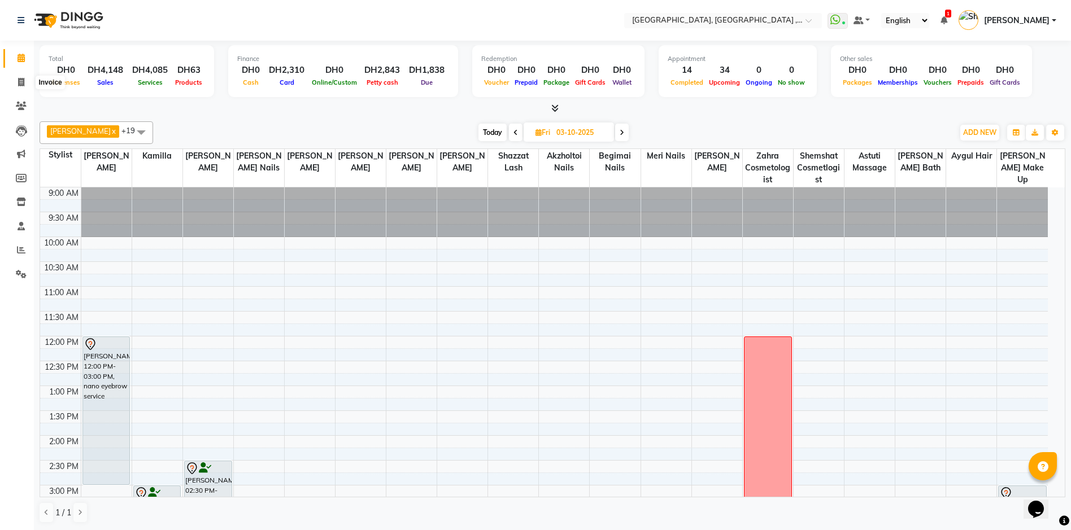
select select "service"
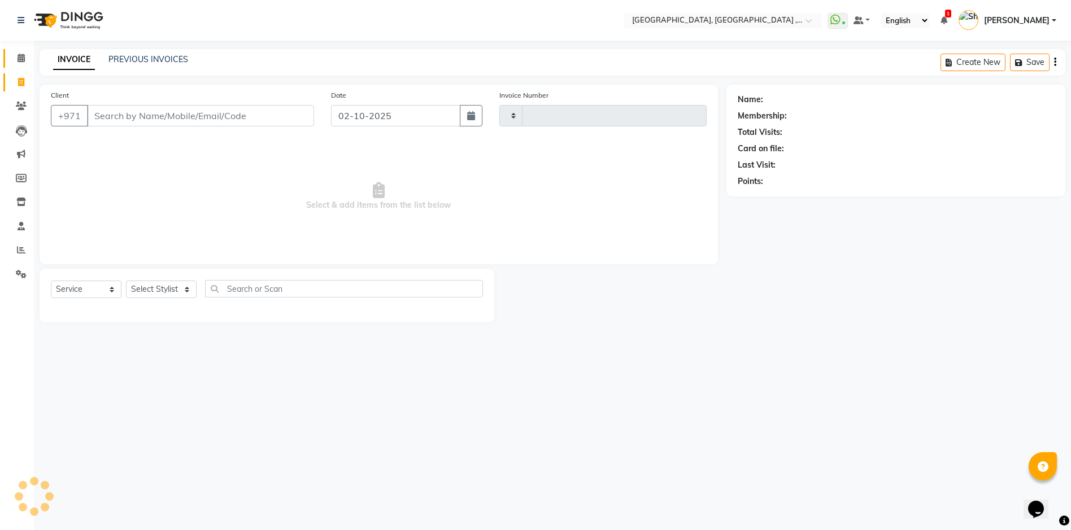
type input "5404"
select select "3838"
click at [22, 61] on icon at bounding box center [21, 58] width 7 height 8
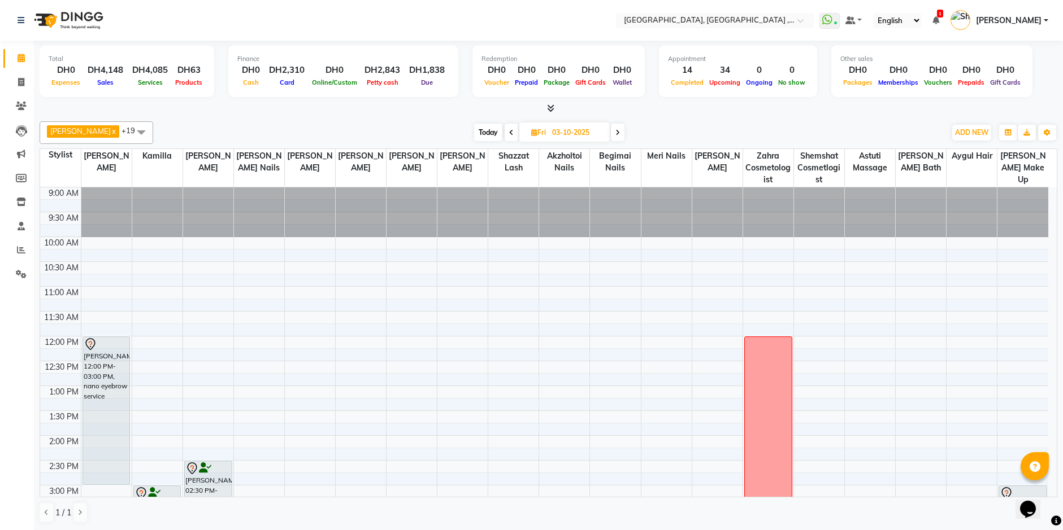
click at [474, 138] on span "Today" at bounding box center [488, 133] width 28 height 18
type input "02-10-2025"
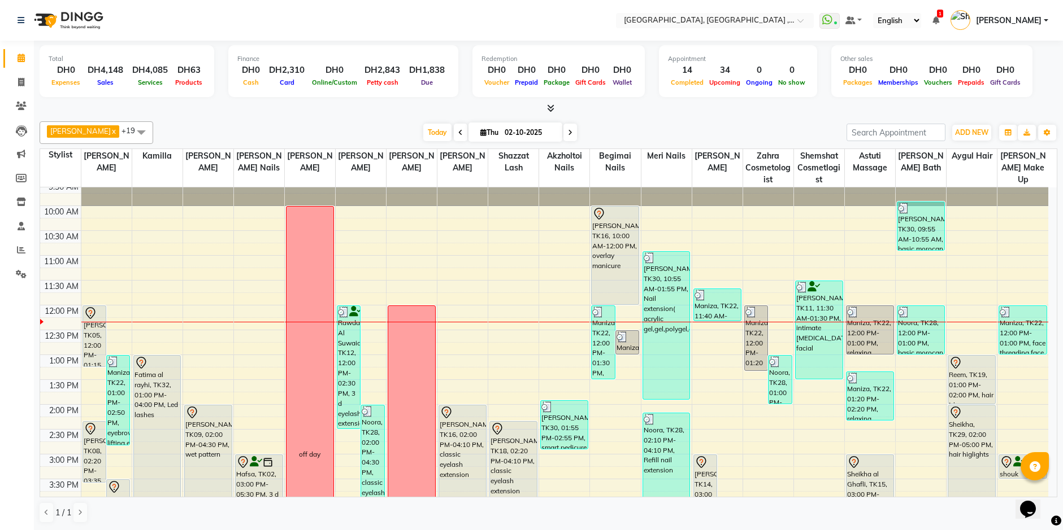
scroll to position [56, 0]
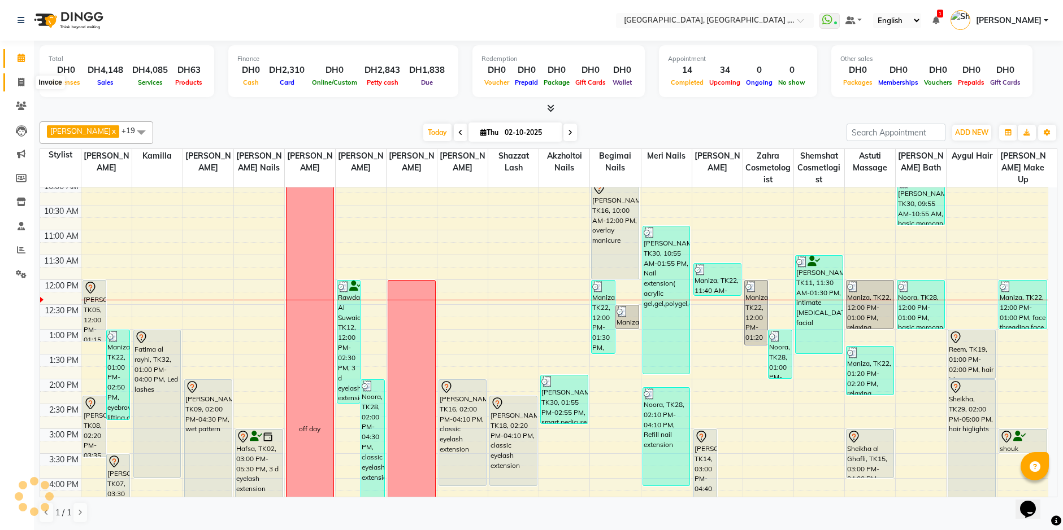
drag, startPoint x: 15, startPoint y: 85, endPoint x: 18, endPoint y: 79, distance: 6.6
click at [15, 85] on span at bounding box center [21, 82] width 20 height 13
select select "service"
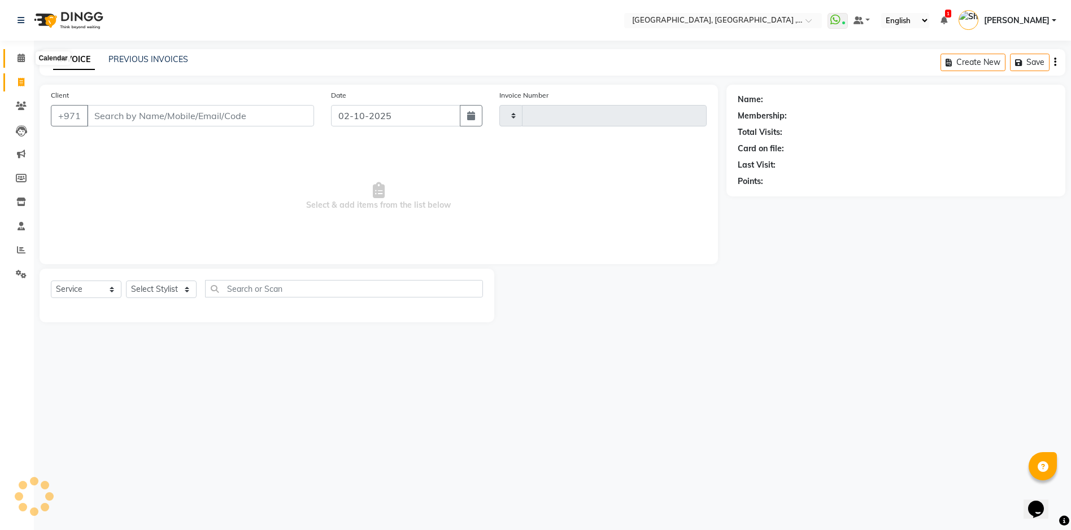
type input "5404"
click at [16, 58] on span at bounding box center [21, 58] width 20 height 13
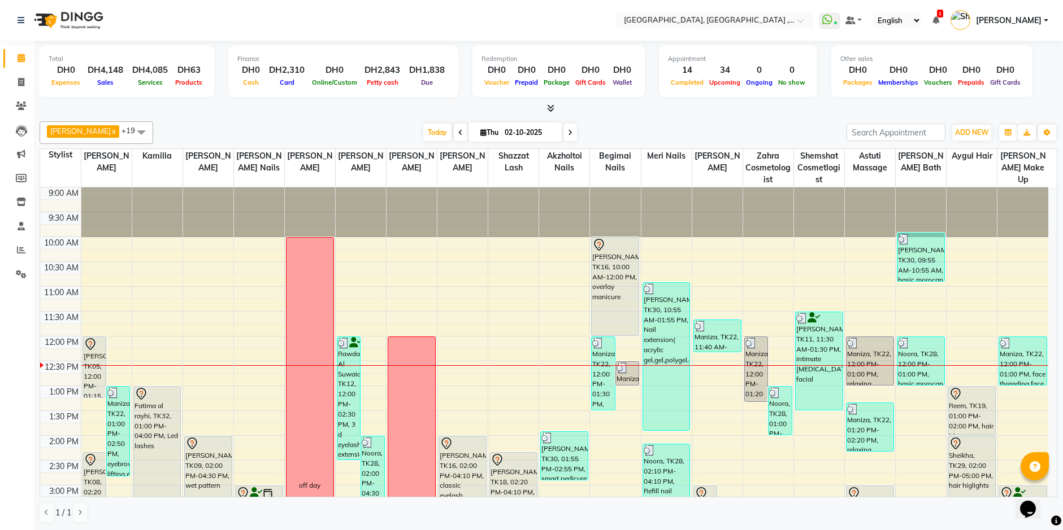
click at [23, 66] on link "Calendar" at bounding box center [16, 58] width 27 height 19
click at [23, 55] on icon at bounding box center [21, 58] width 7 height 8
click at [18, 79] on icon at bounding box center [21, 82] width 6 height 8
select select "service"
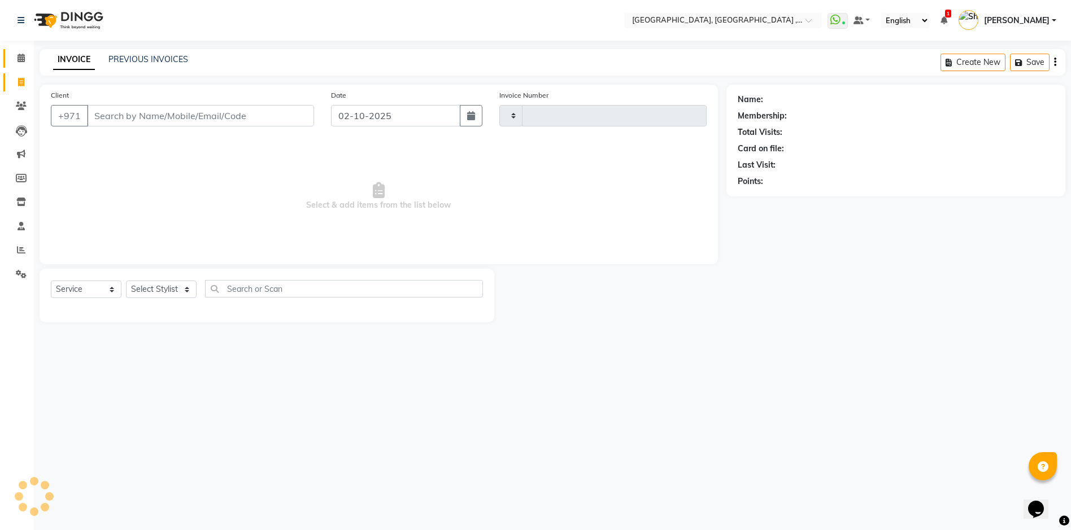
type input "5404"
select select "3838"
click at [20, 58] on icon at bounding box center [21, 58] width 7 height 8
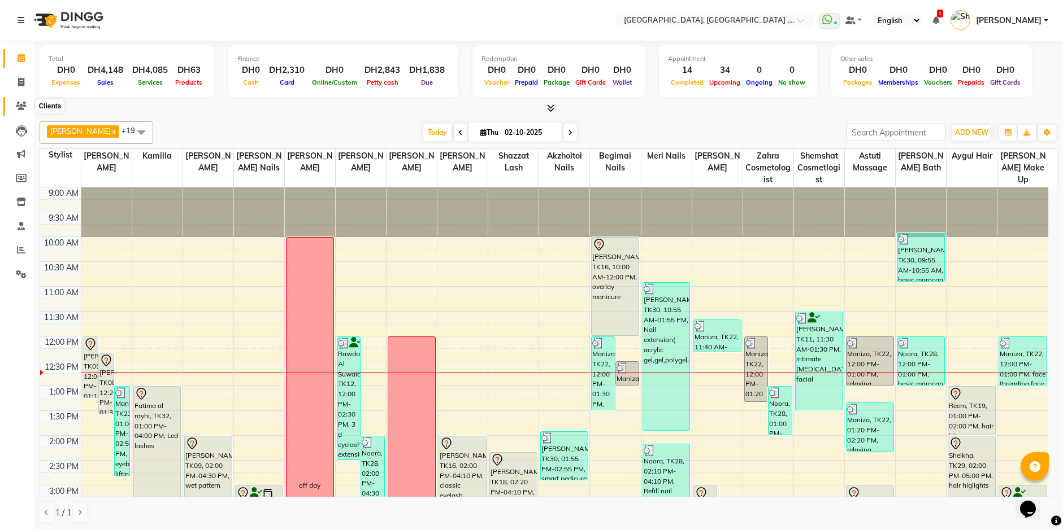
click at [18, 108] on icon at bounding box center [21, 106] width 11 height 8
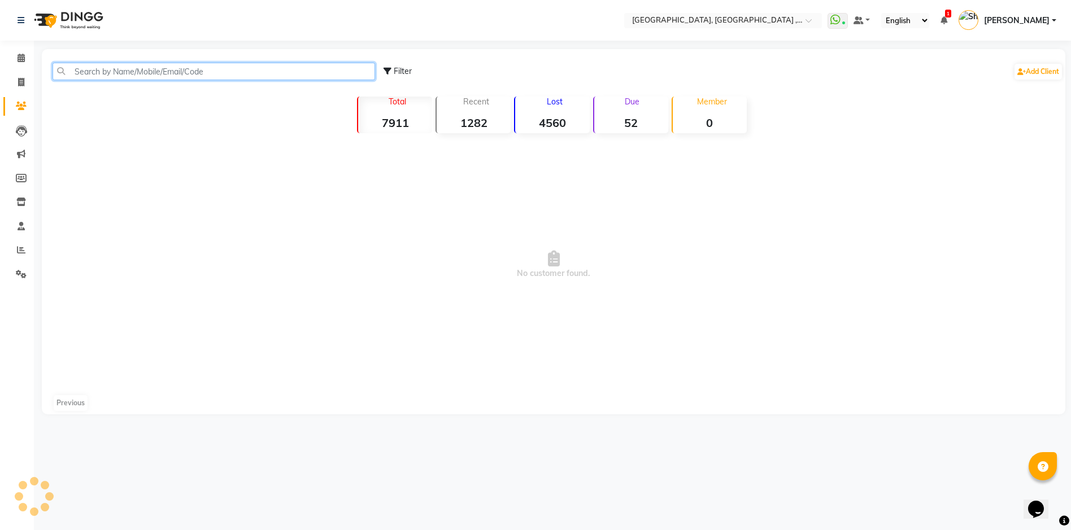
click at [101, 77] on input "text" at bounding box center [214, 72] width 323 height 18
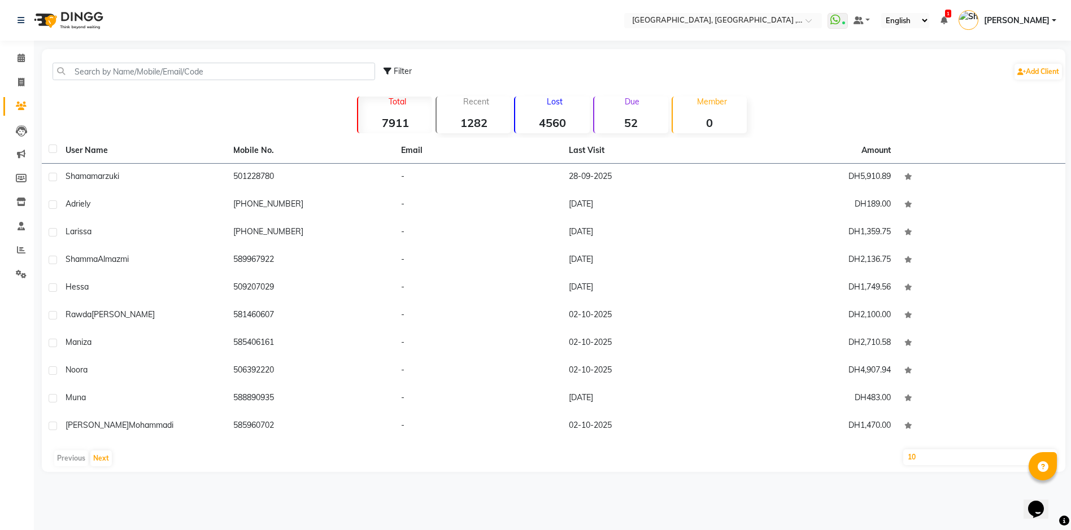
click at [771, 516] on div "Select Location × Ecosophy Beauty Center, Ajman , Sheikh Ammar Street Villa G1 …" at bounding box center [535, 265] width 1071 height 530
click at [15, 57] on span at bounding box center [21, 58] width 20 height 13
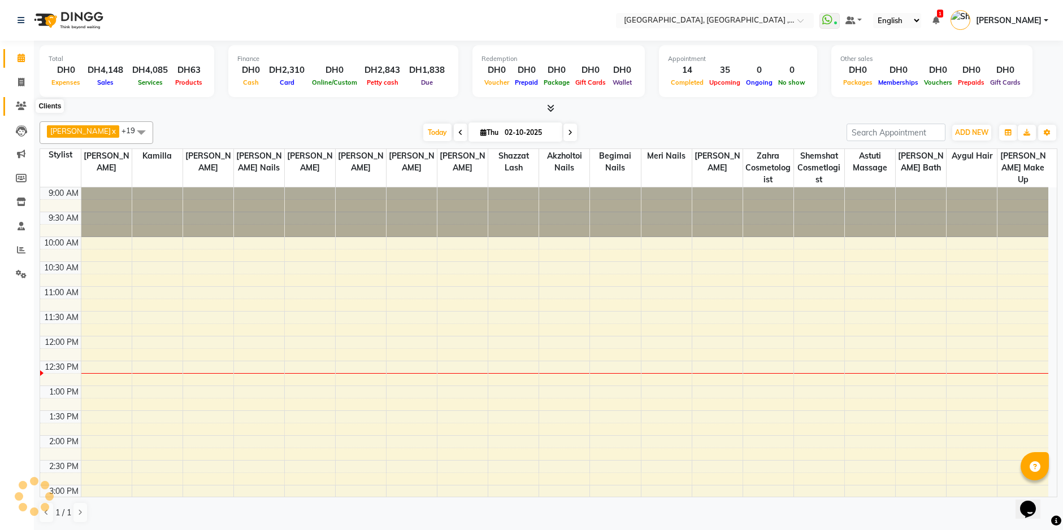
click at [19, 103] on icon at bounding box center [21, 106] width 11 height 8
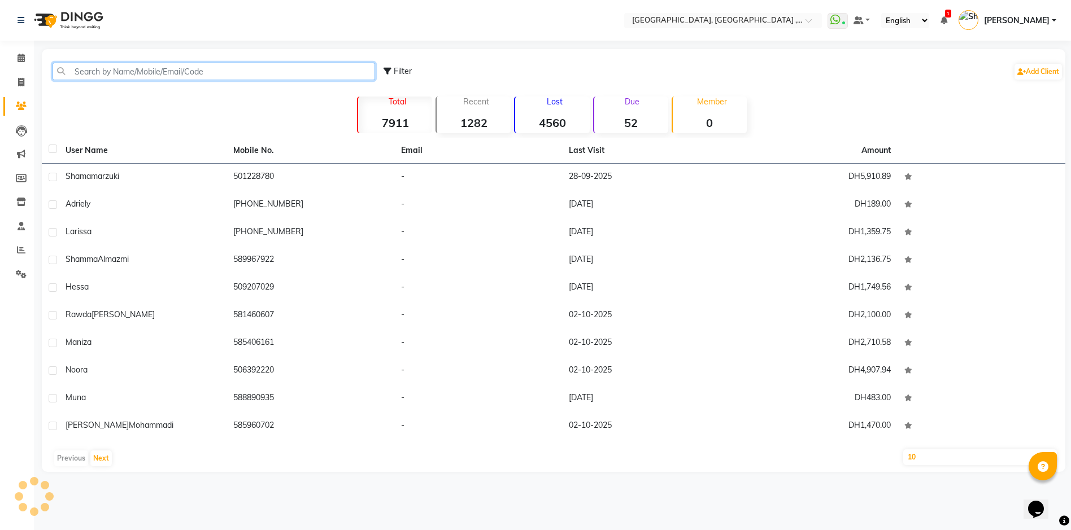
click at [104, 75] on input "text" at bounding box center [214, 72] width 323 height 18
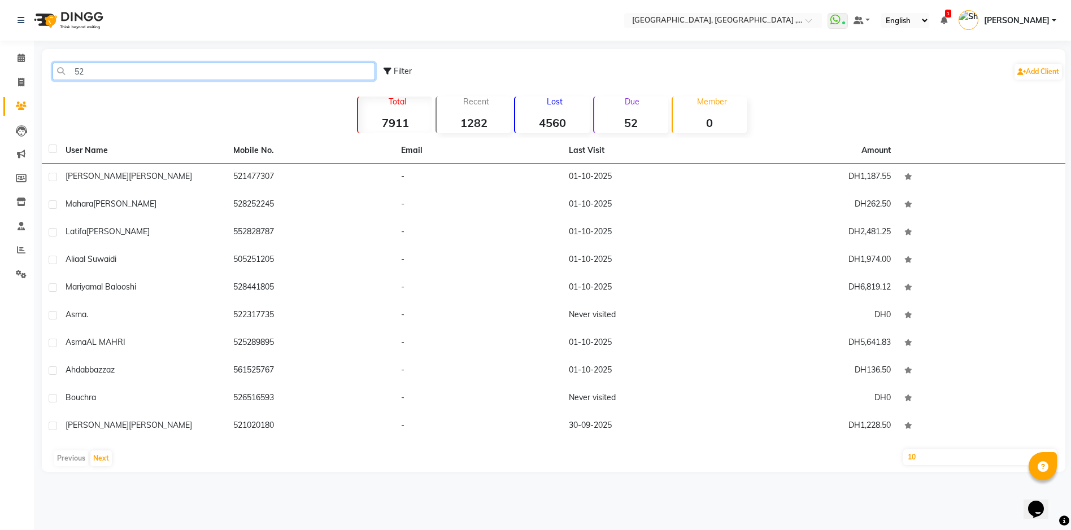
click at [145, 71] on input "52" at bounding box center [214, 72] width 323 height 18
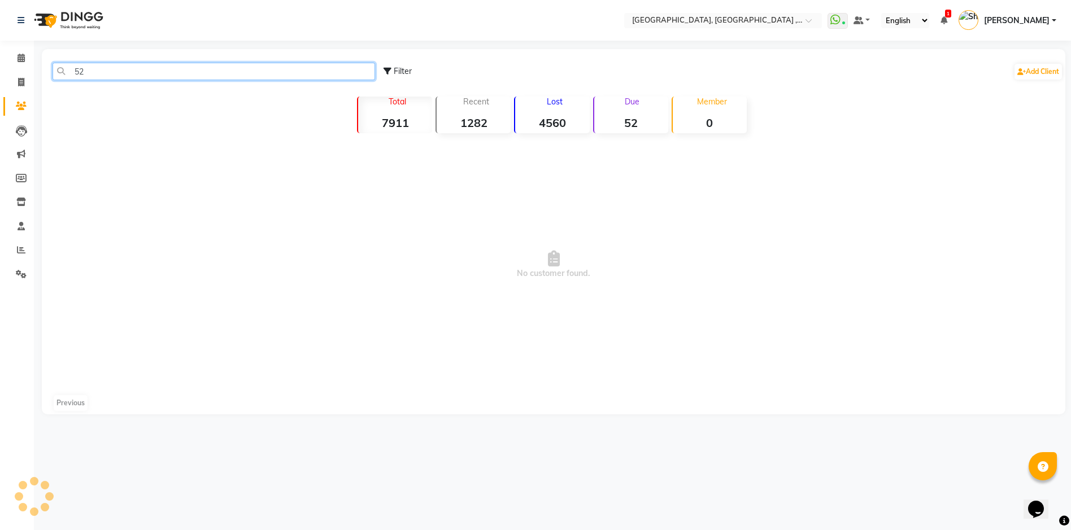
type input "5"
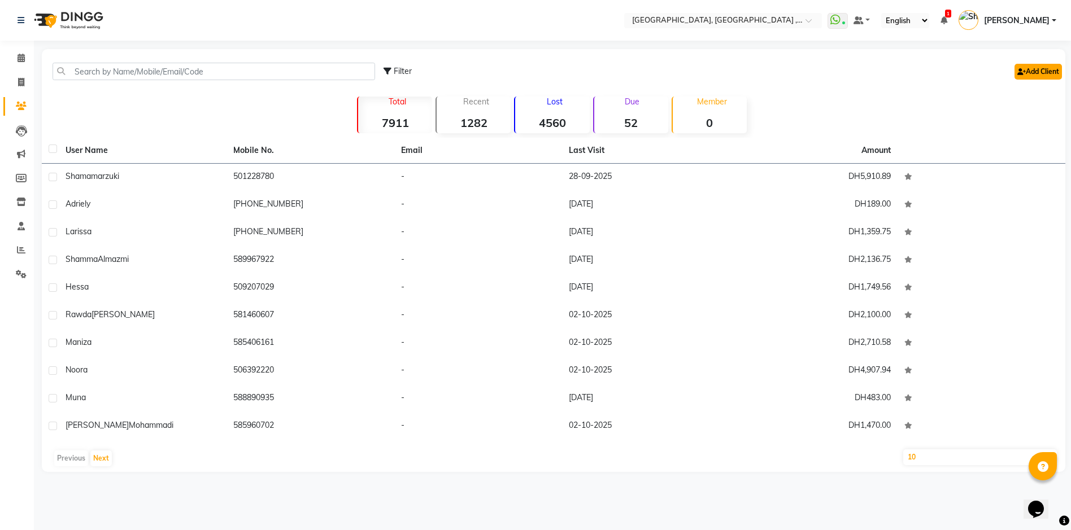
click at [1050, 69] on link "Add Client" at bounding box center [1038, 72] width 47 height 16
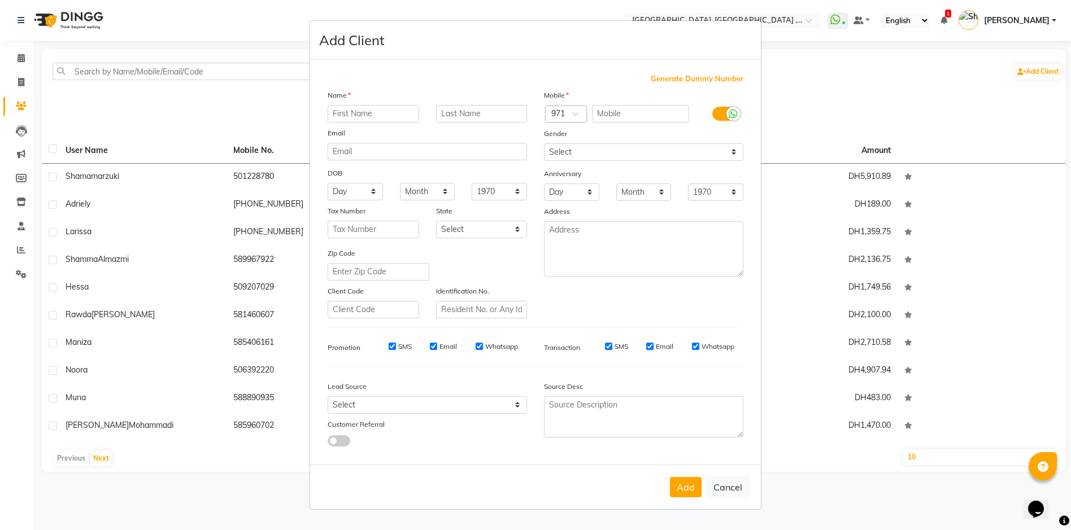
click at [367, 112] on input "text" at bounding box center [374, 114] width 92 height 18
type input "SAJEDA"
click at [661, 116] on input "text" at bounding box center [641, 114] width 98 height 18
type input "525617002"
click at [684, 485] on button "Add" at bounding box center [686, 487] width 32 height 20
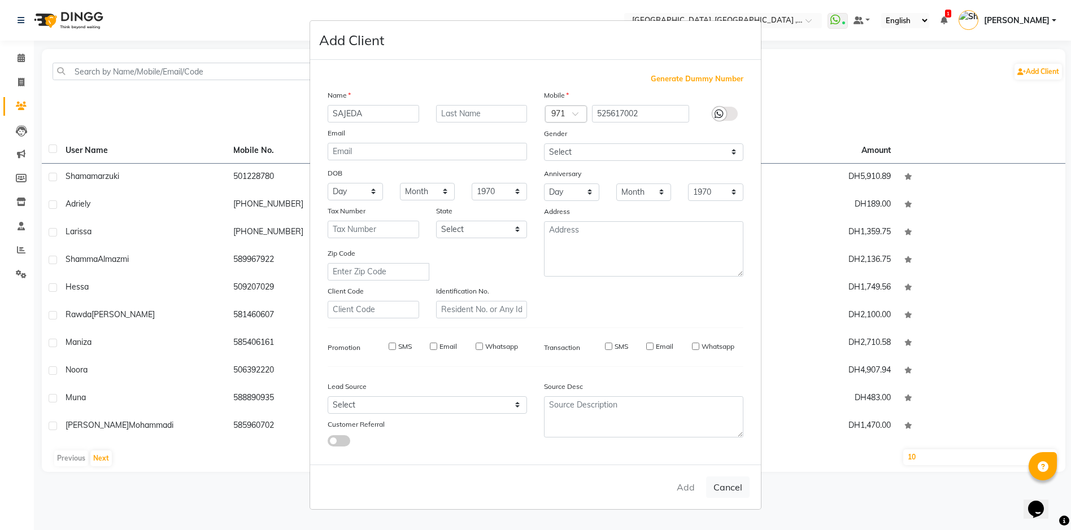
select select
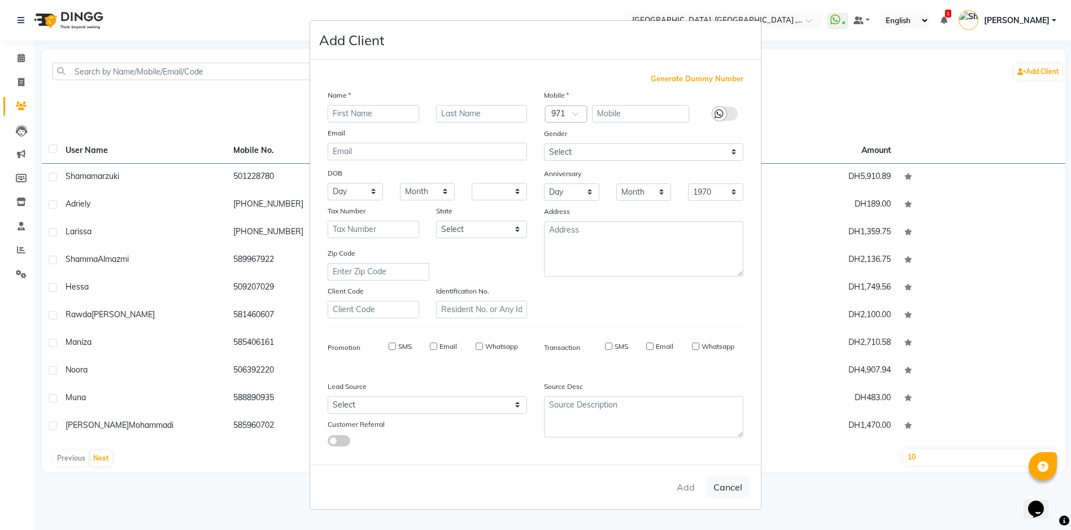
select select
checkbox input "false"
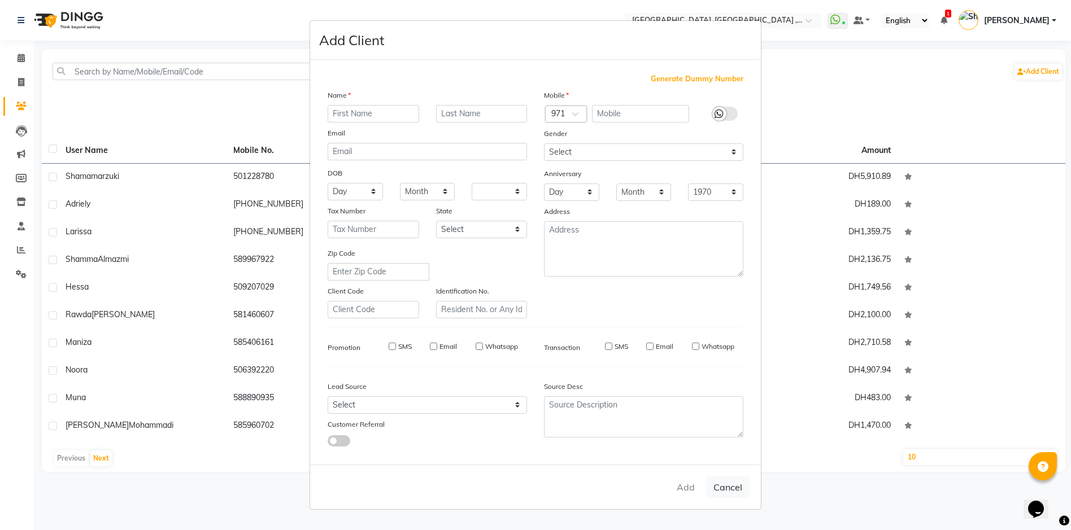
checkbox input "false"
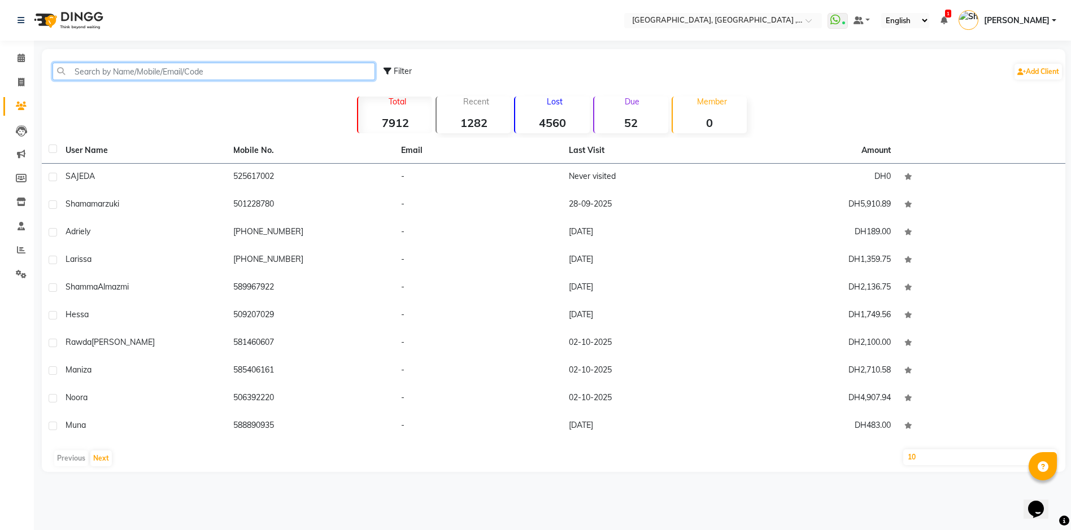
click at [248, 77] on input "text" at bounding box center [214, 72] width 323 height 18
click at [248, 74] on input "text" at bounding box center [214, 72] width 323 height 18
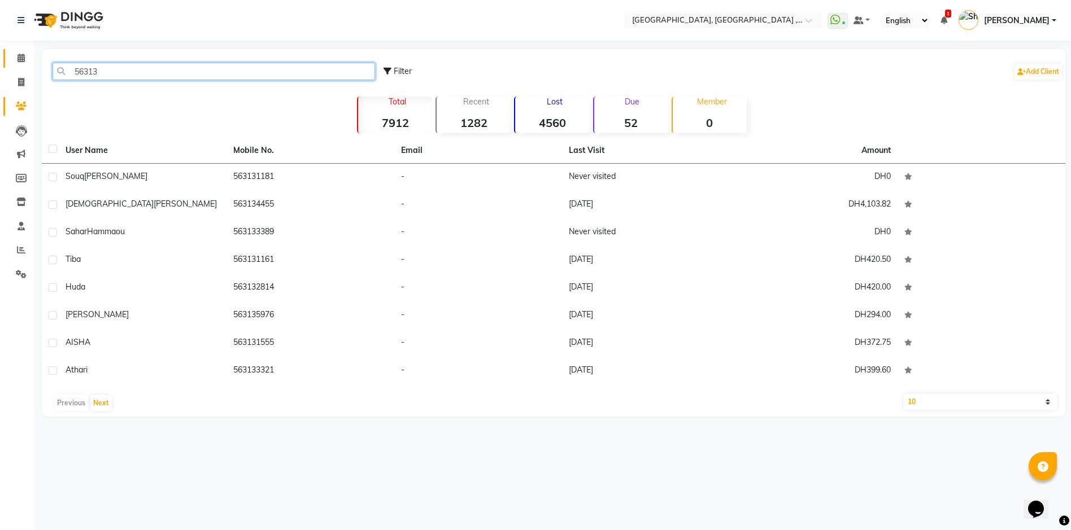
type input "56313"
click at [15, 50] on link "Calendar" at bounding box center [16, 58] width 27 height 19
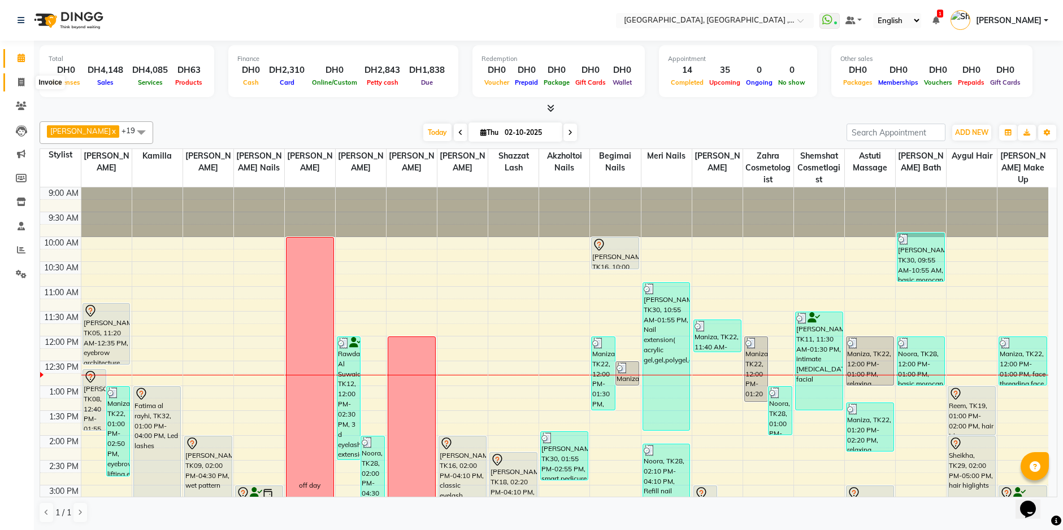
click at [24, 86] on icon at bounding box center [21, 82] width 6 height 8
select select "service"
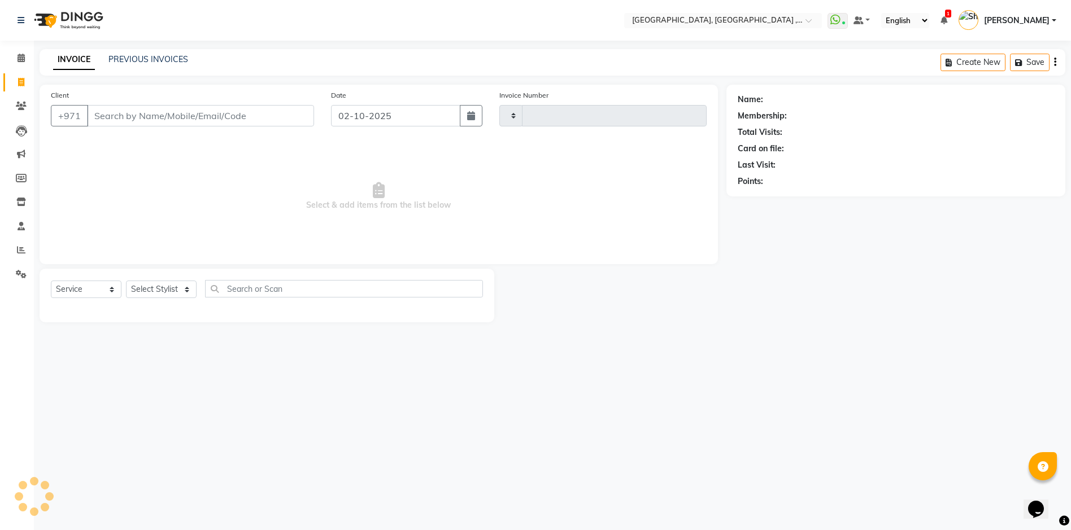
type input "5404"
select select "3838"
click at [18, 103] on icon at bounding box center [21, 106] width 11 height 8
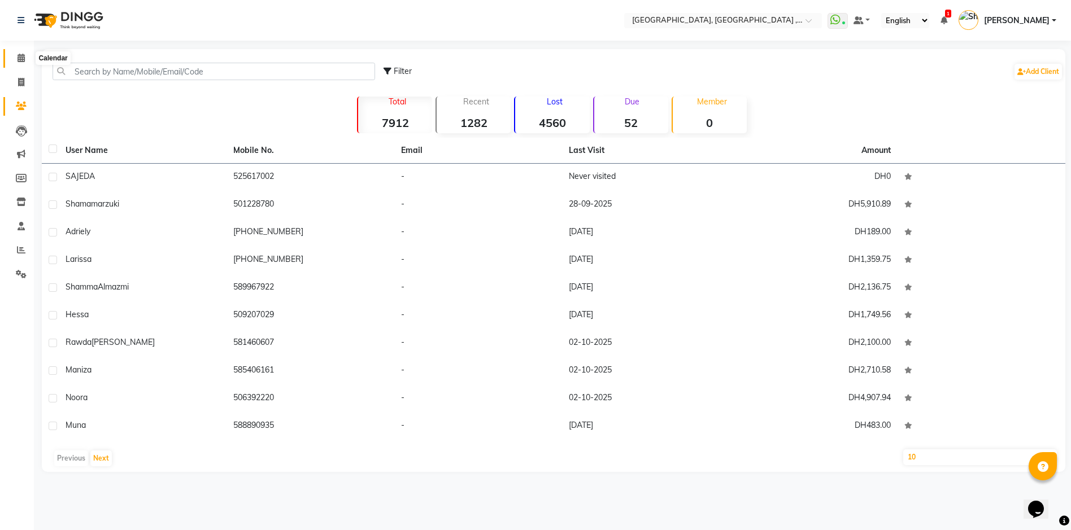
click at [16, 53] on span at bounding box center [21, 58] width 20 height 13
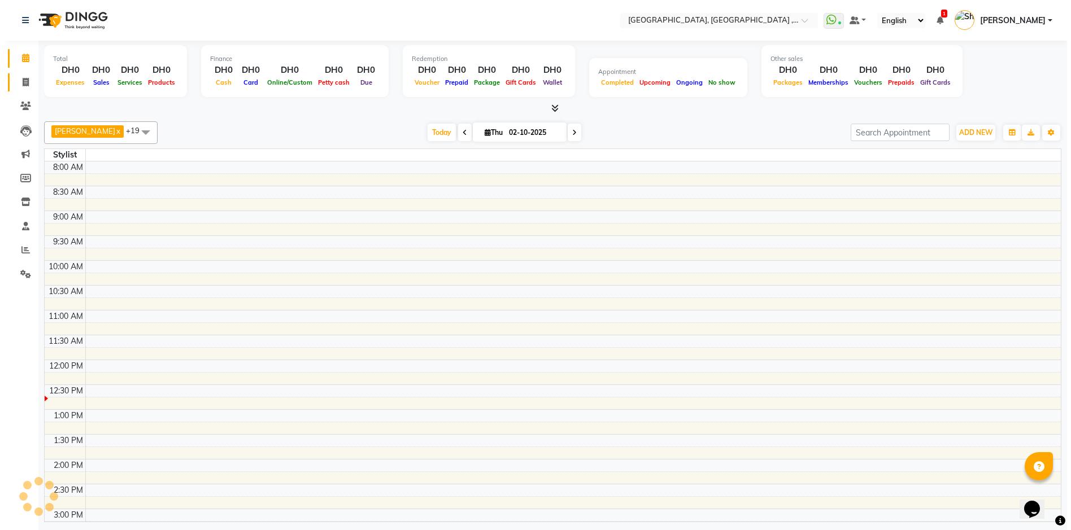
scroll to position [150, 0]
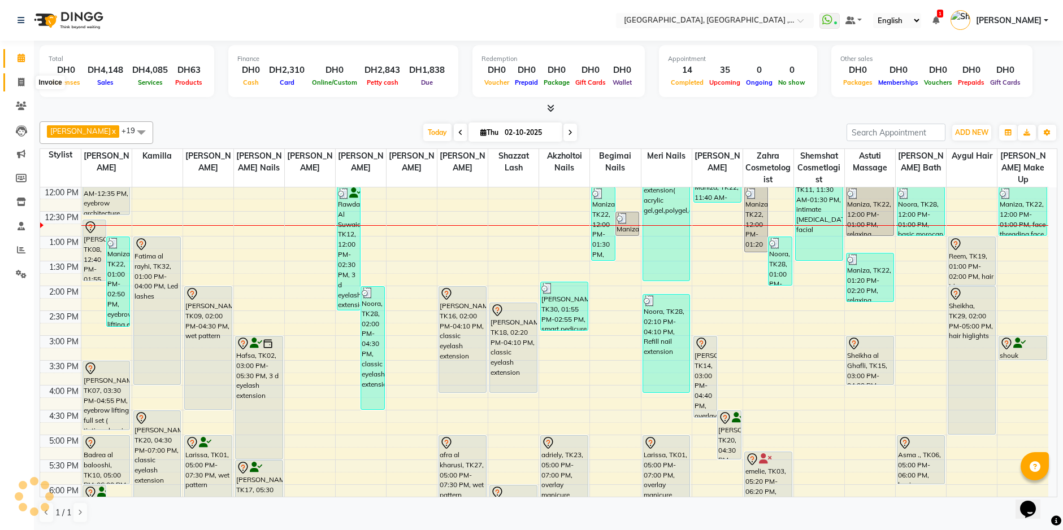
click at [21, 84] on icon at bounding box center [21, 82] width 6 height 8
select select "service"
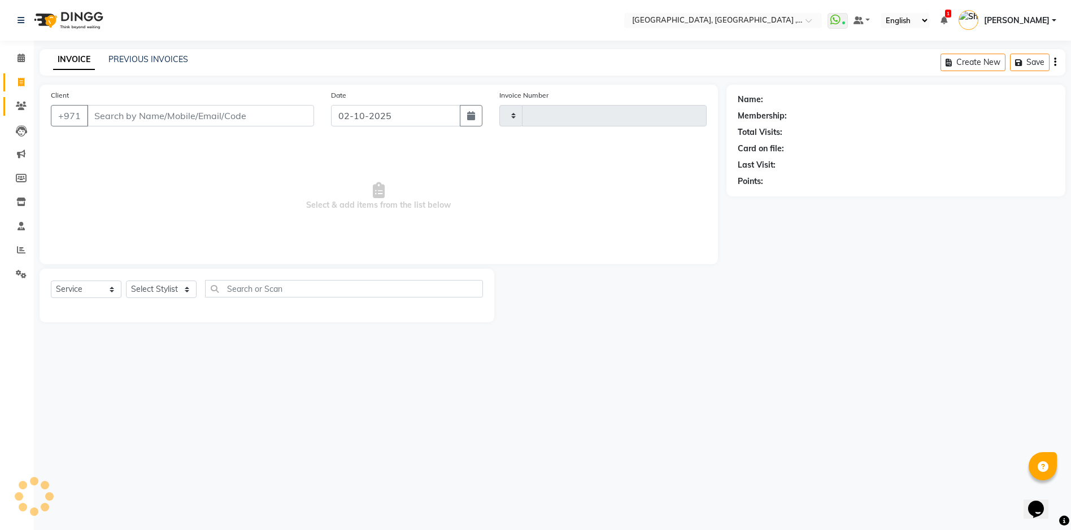
type input "5404"
select select "3838"
click at [14, 103] on span at bounding box center [21, 106] width 20 height 13
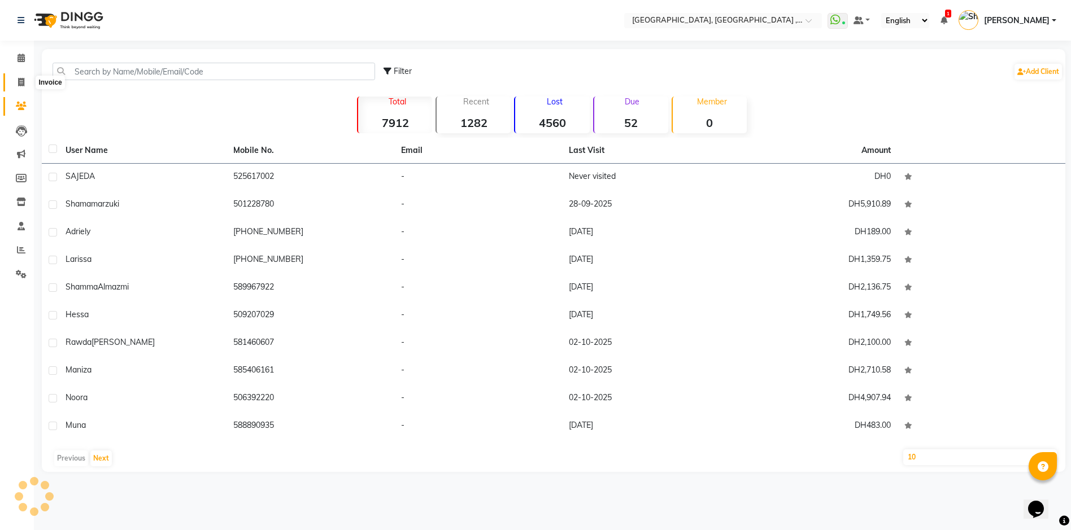
click at [20, 84] on icon at bounding box center [21, 82] width 6 height 8
select select "3838"
select select "service"
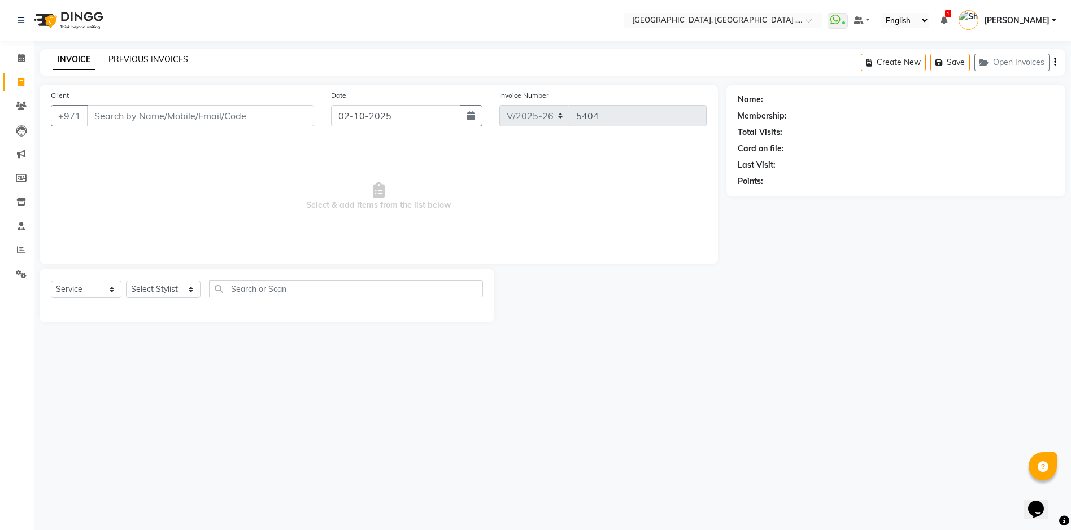
click at [141, 58] on link "PREVIOUS INVOICES" at bounding box center [148, 59] width 80 height 10
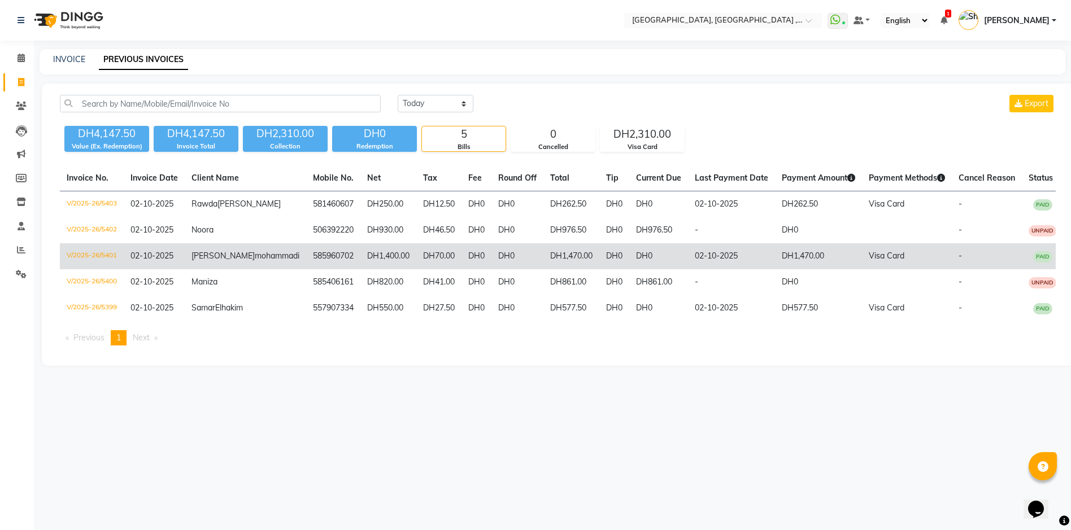
click at [319, 269] on td "585960702" at bounding box center [333, 256] width 54 height 26
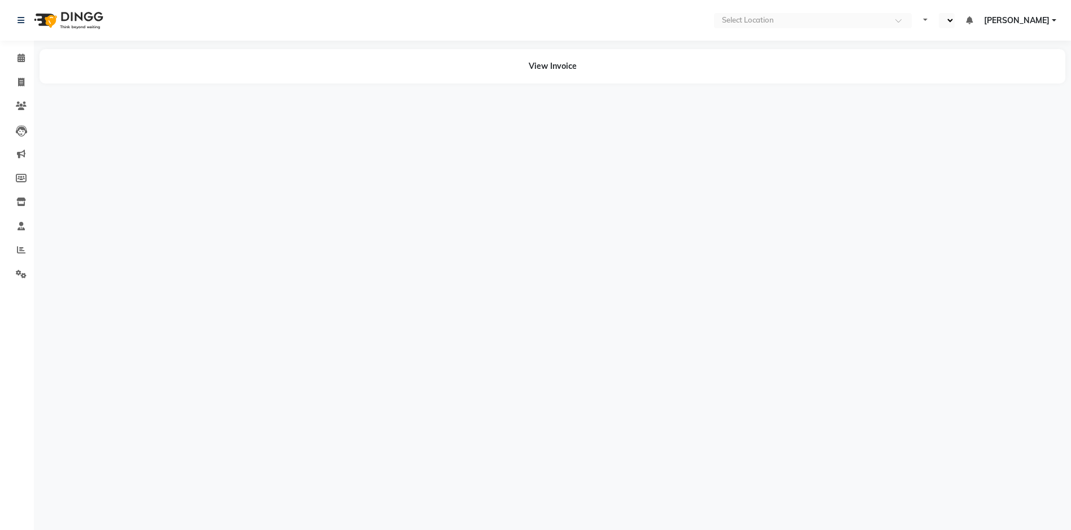
select select "en"
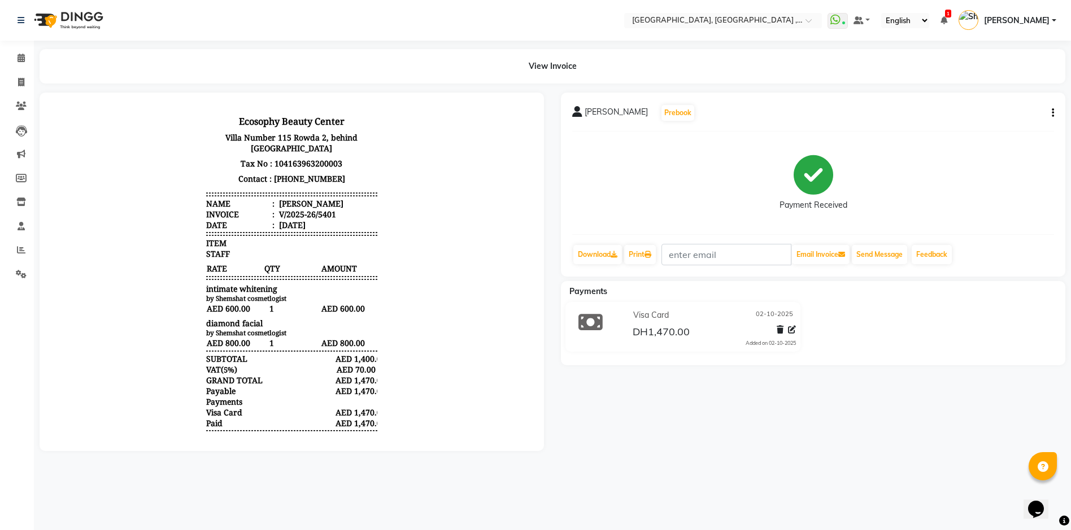
click at [1053, 113] on icon "button" at bounding box center [1053, 113] width 2 height 1
click at [974, 121] on div "Edit Item Staff" at bounding box center [978, 120] width 116 height 14
select select
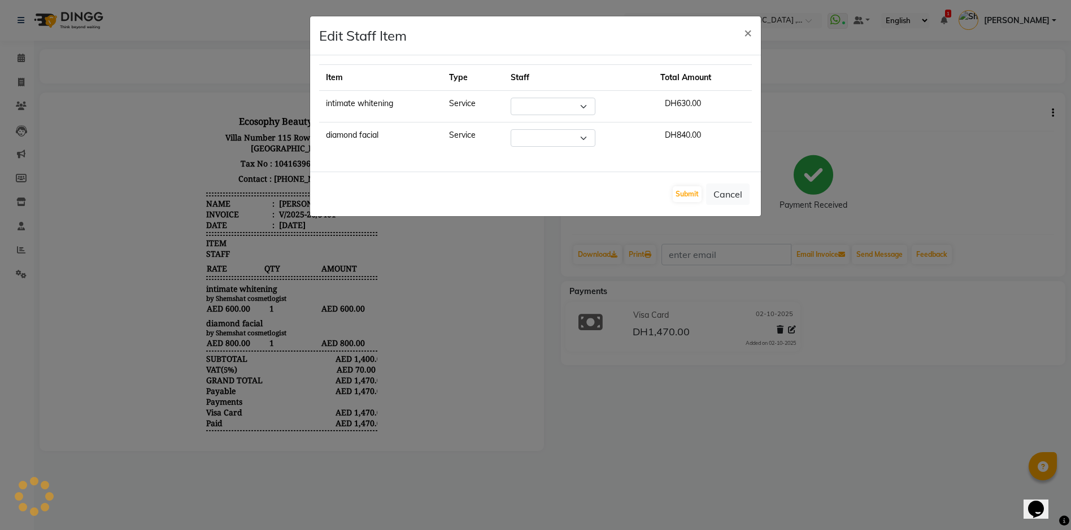
select select "90922"
drag, startPoint x: 754, startPoint y: 34, endPoint x: 764, endPoint y: 42, distance: 12.9
click at [754, 34] on button "×" at bounding box center [748, 32] width 26 height 32
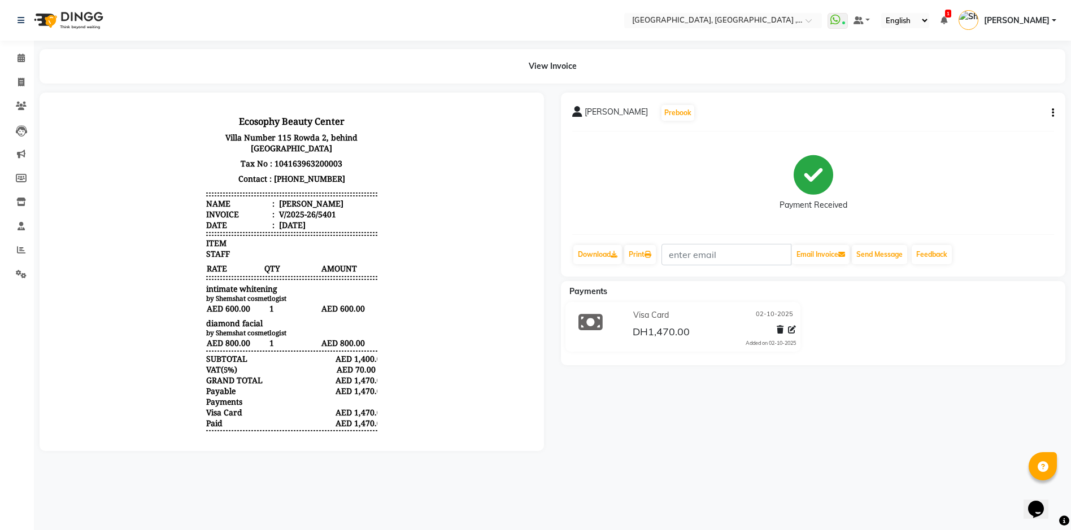
click at [1053, 114] on icon "button" at bounding box center [1053, 113] width 2 height 1
click at [1000, 133] on div "Edit Invoice" at bounding box center [978, 134] width 116 height 14
select select "service"
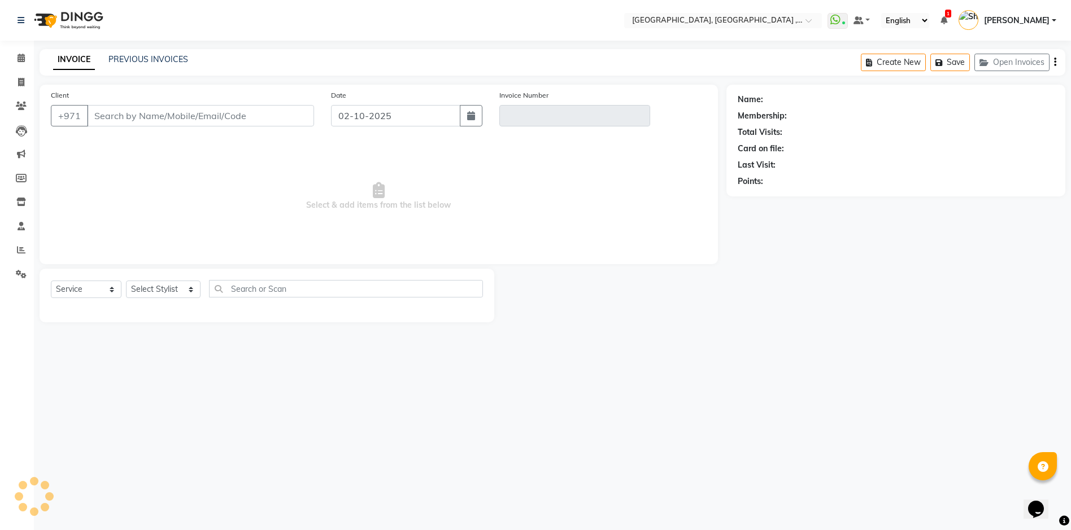
type input "585960702"
type input "V/2025-26/5401"
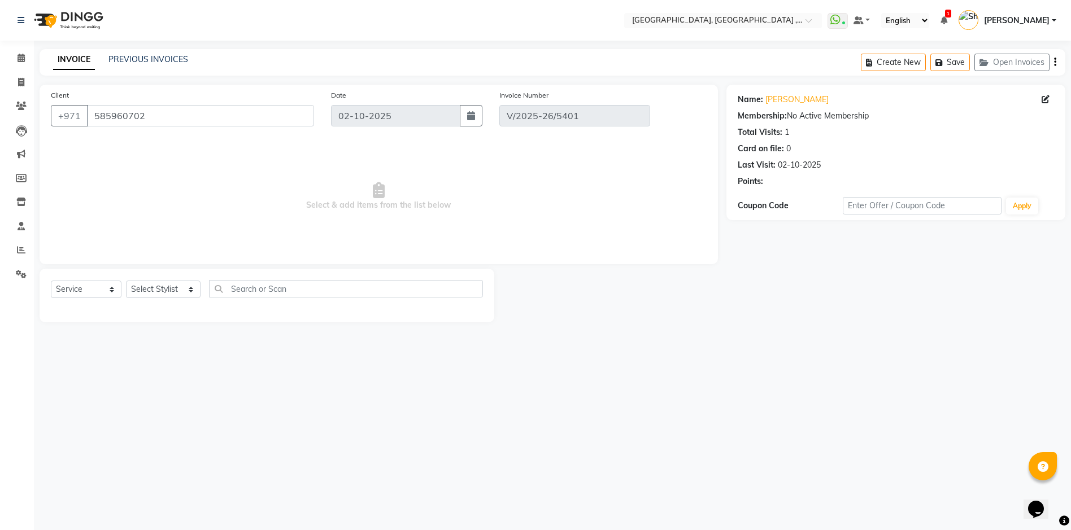
select select "select"
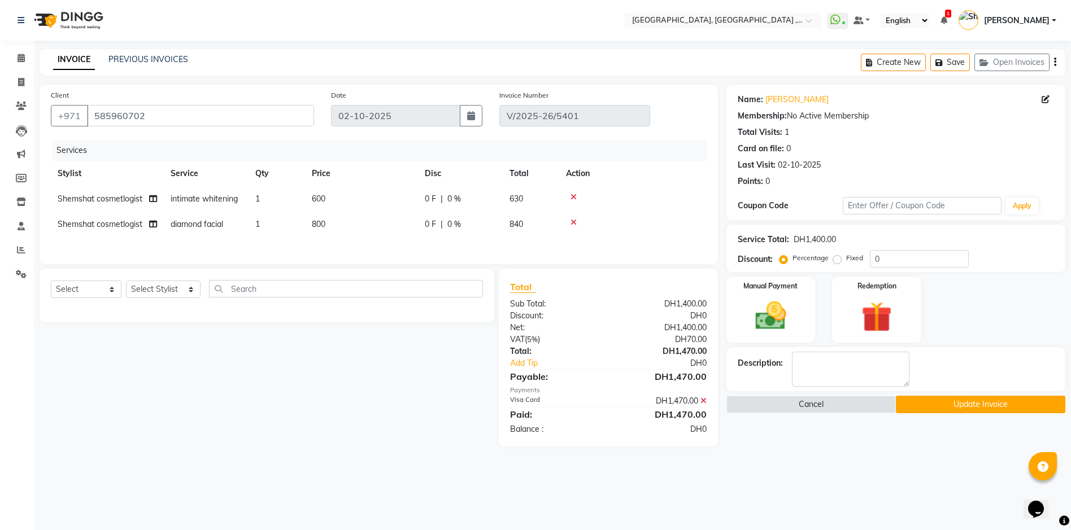
click at [259, 219] on span "1" at bounding box center [257, 224] width 5 height 10
select select "90922"
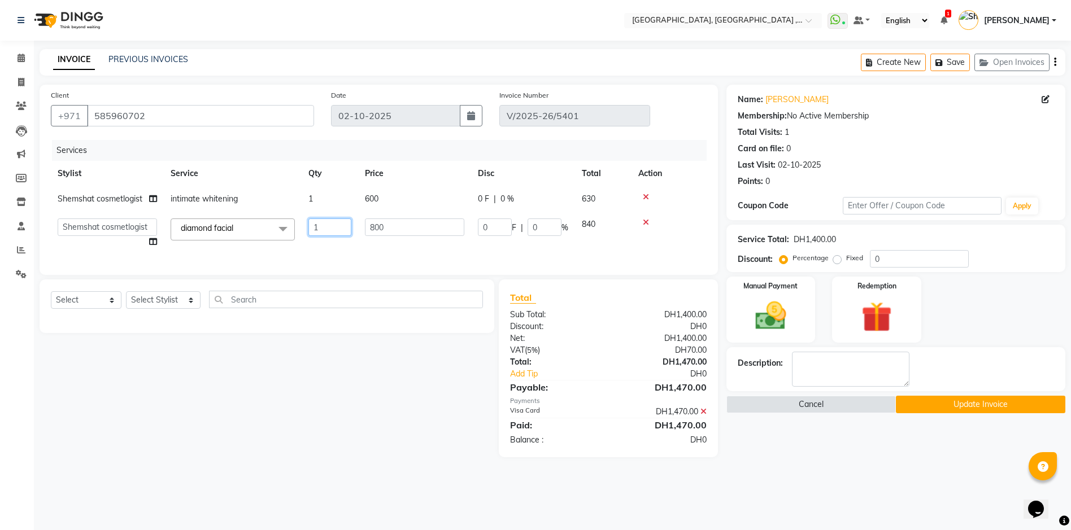
click at [339, 227] on input "1" at bounding box center [329, 228] width 43 height 18
type input "2"
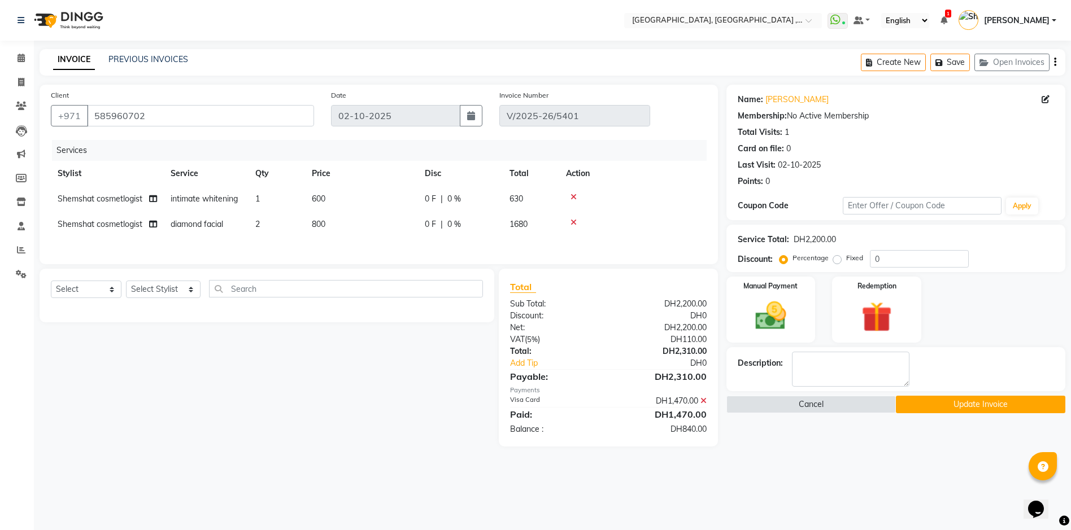
click at [399, 245] on div "Services Stylist Service Qty Price Disc Total Action Shemshat cosmetlogist inti…" at bounding box center [379, 196] width 656 height 113
click at [964, 407] on button "Update Invoice" at bounding box center [980, 405] width 169 height 18
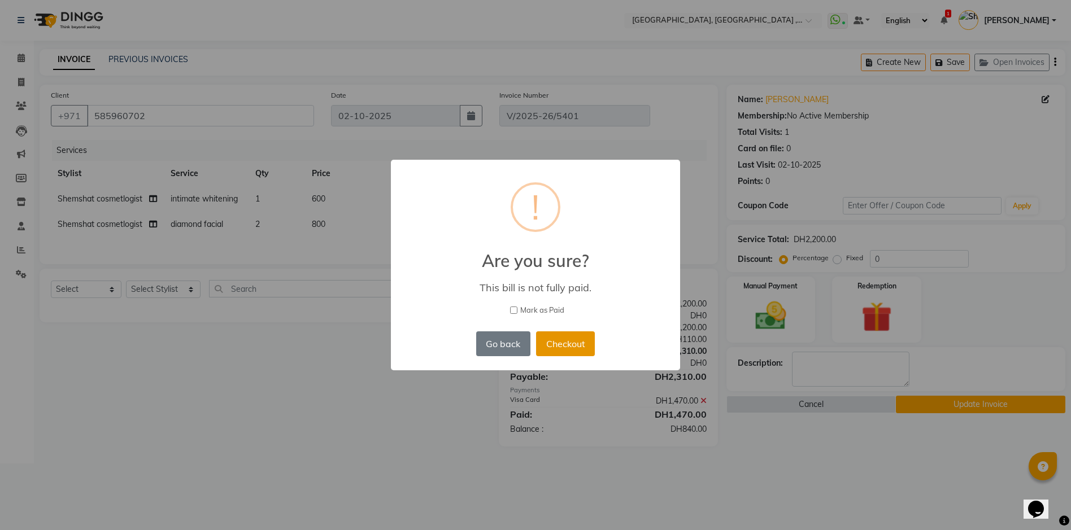
click at [573, 345] on button "Checkout" at bounding box center [565, 344] width 59 height 25
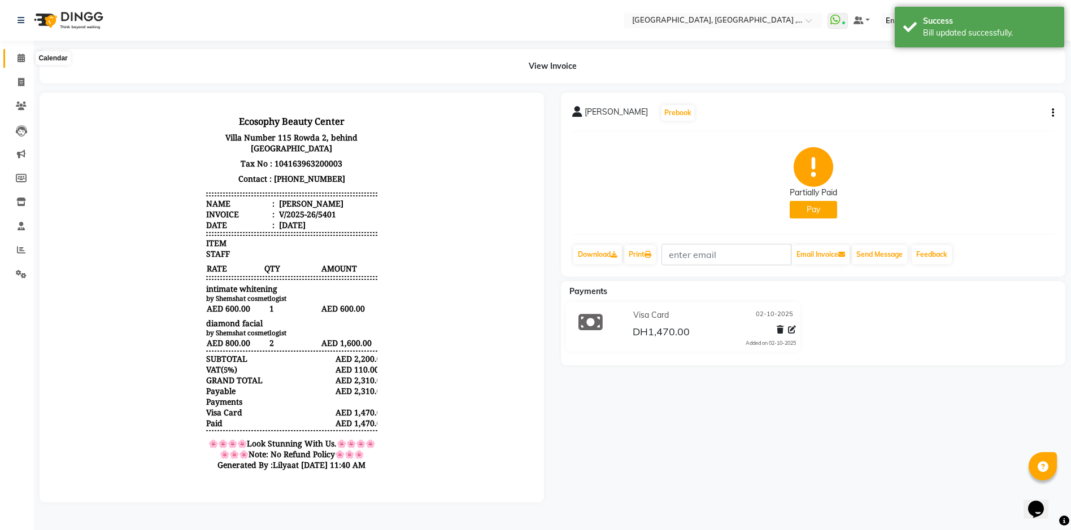
click at [16, 56] on span at bounding box center [21, 58] width 20 height 13
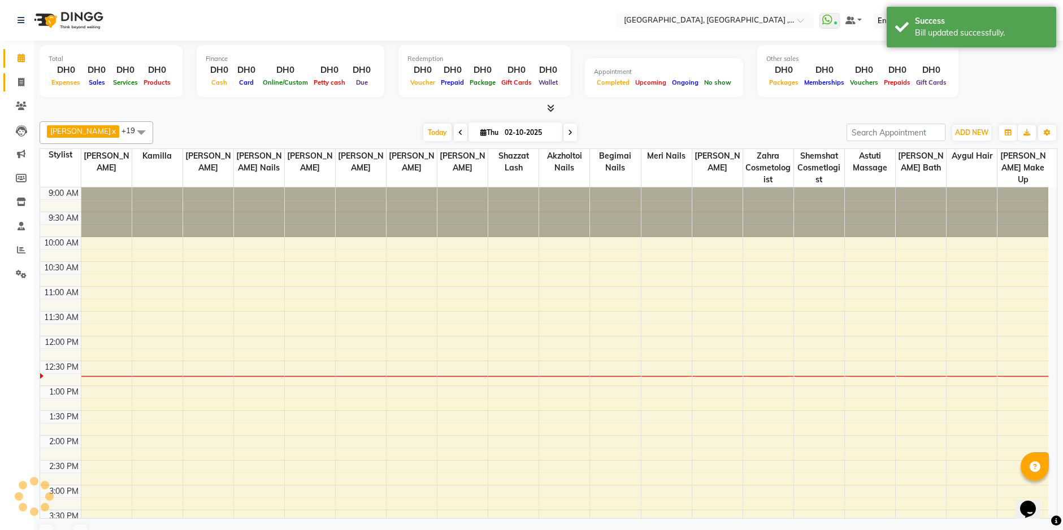
scroll to position [150, 0]
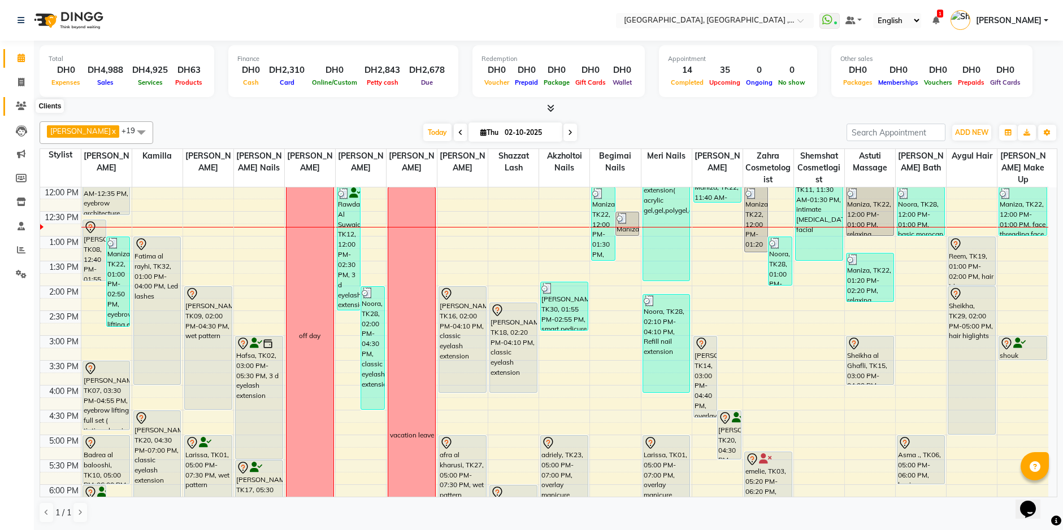
click at [14, 106] on span at bounding box center [21, 106] width 20 height 13
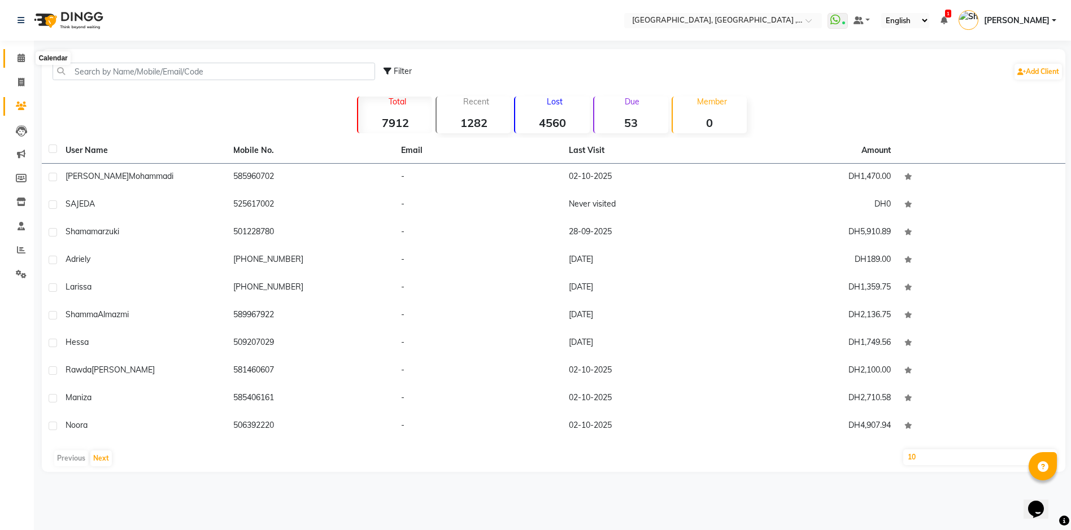
click at [22, 55] on icon at bounding box center [21, 58] width 7 height 8
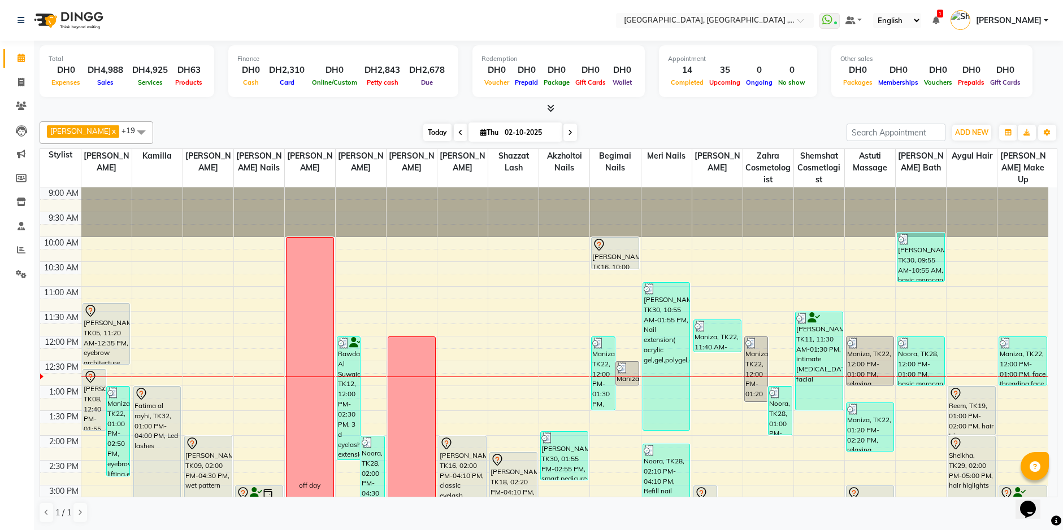
click at [423, 127] on span "Today" at bounding box center [437, 133] width 28 height 18
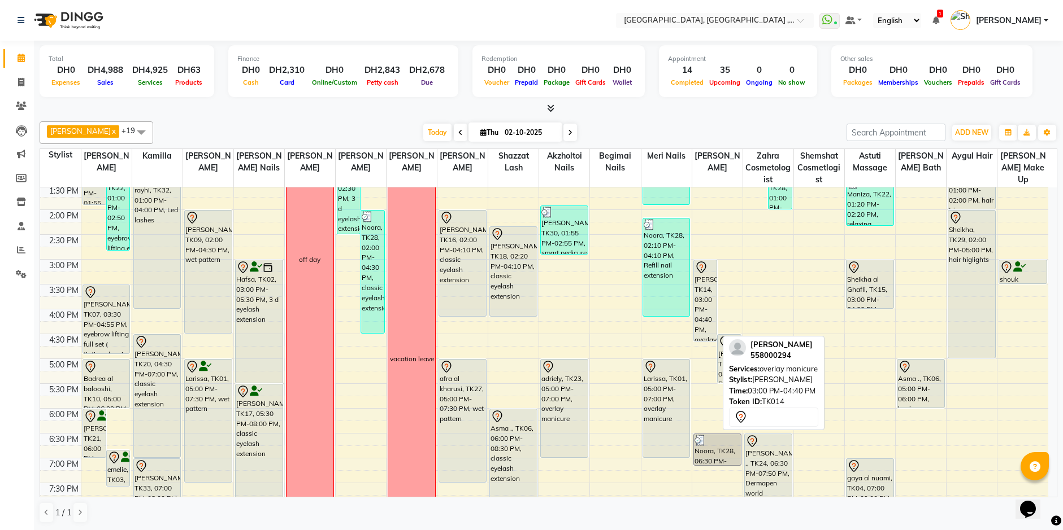
scroll to position [282, 0]
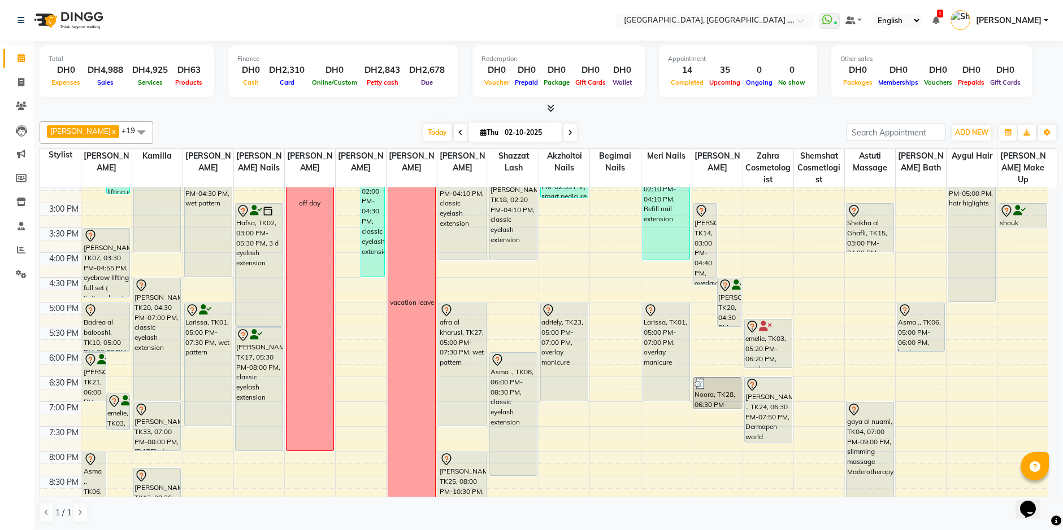
click at [563, 136] on span at bounding box center [570, 133] width 14 height 18
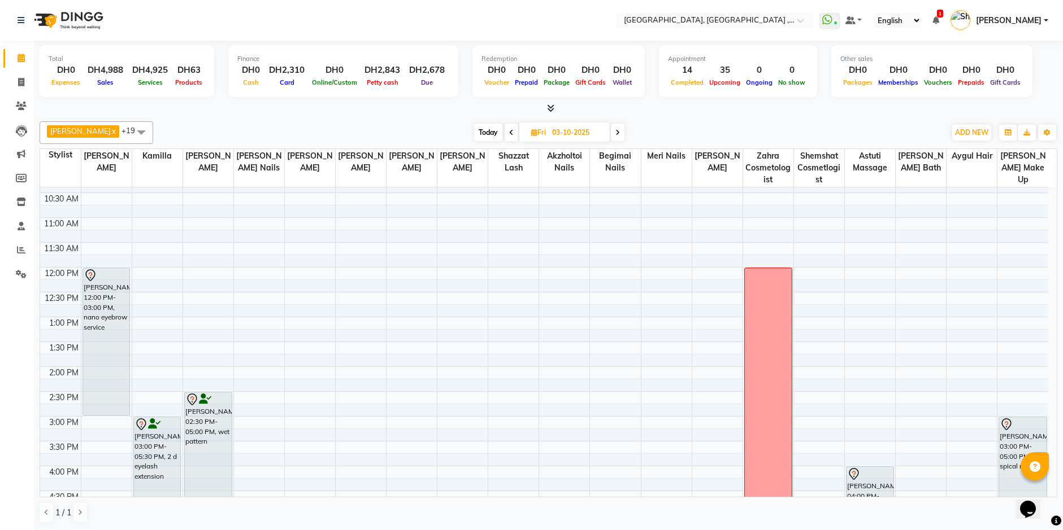
scroll to position [0, 0]
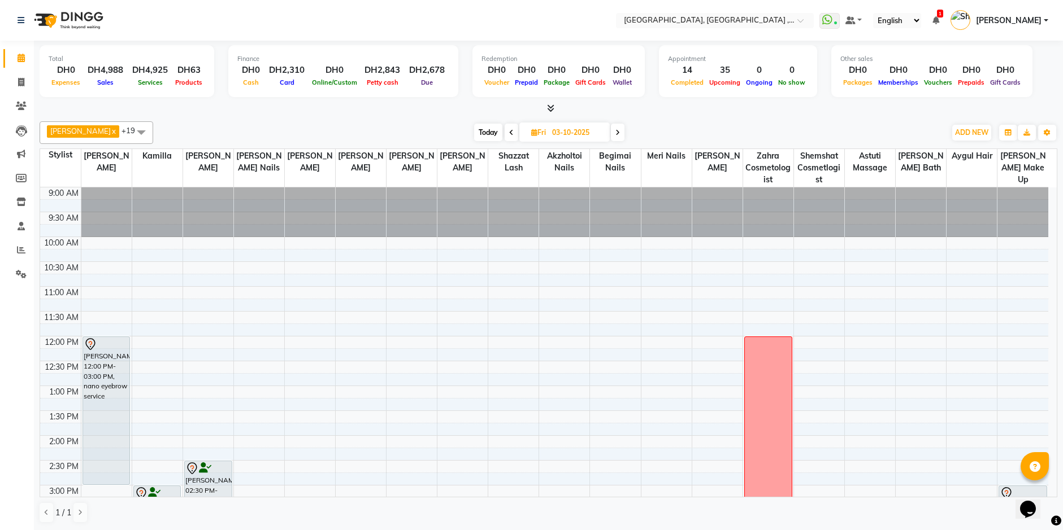
click at [478, 132] on span "Today" at bounding box center [488, 133] width 28 height 18
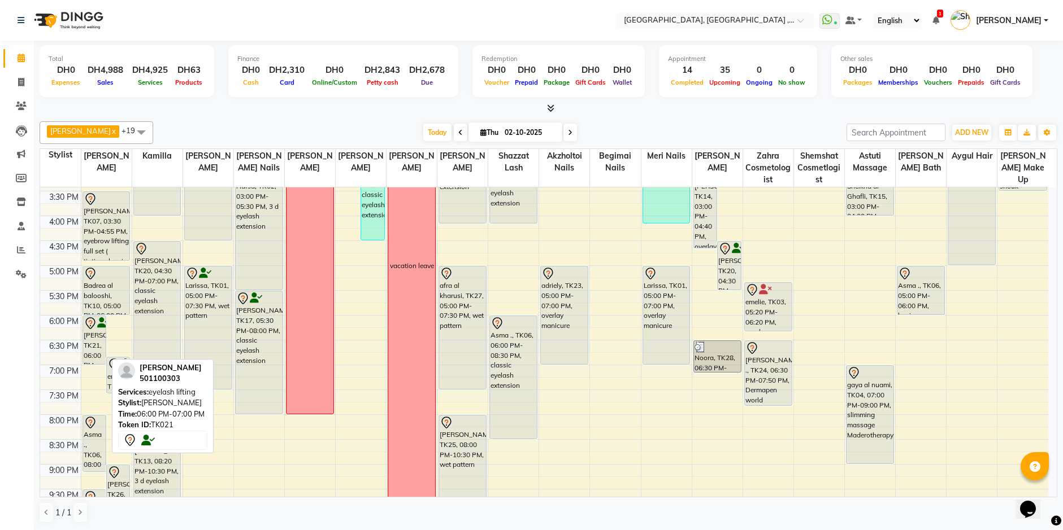
scroll to position [432, 0]
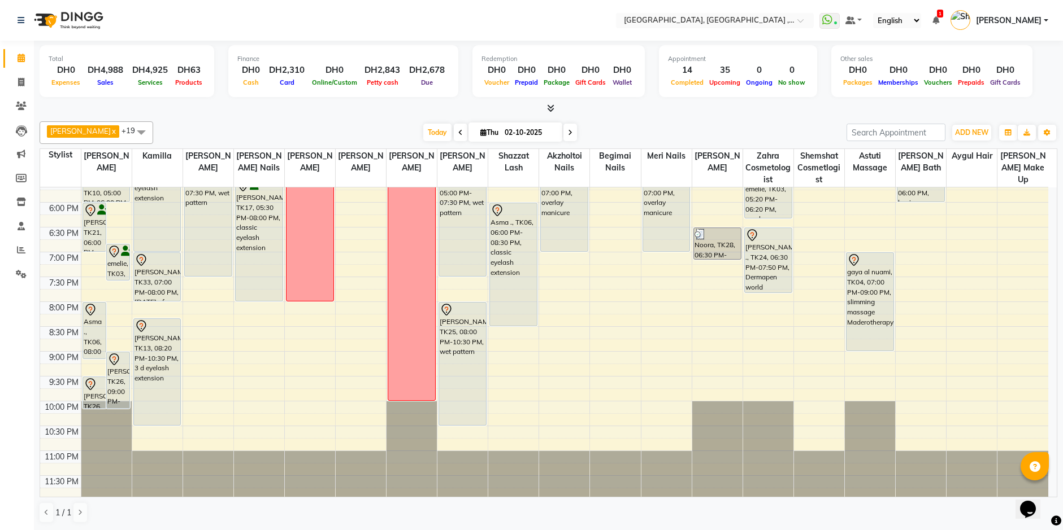
click at [568, 132] on icon at bounding box center [570, 132] width 5 height 7
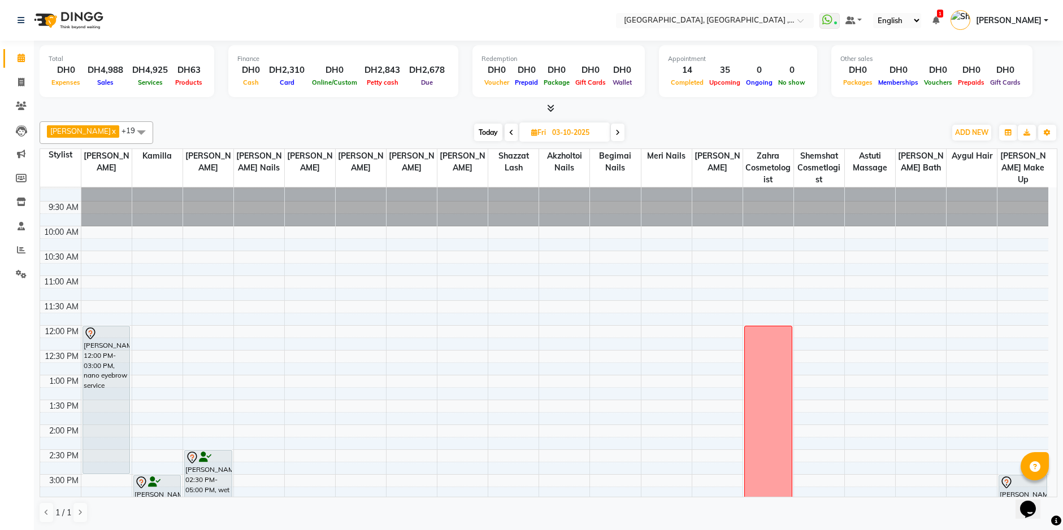
scroll to position [0, 0]
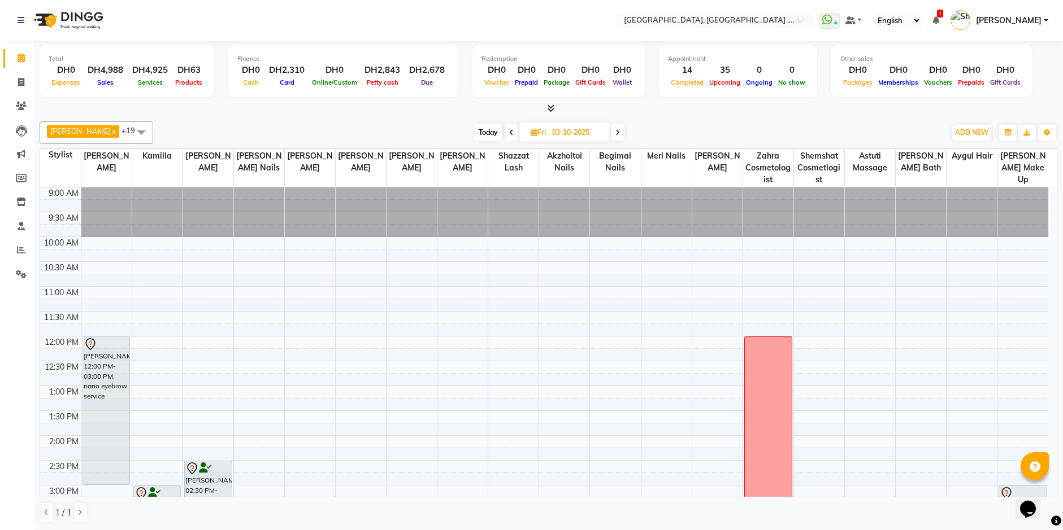
click at [475, 133] on span "Today" at bounding box center [488, 133] width 28 height 18
type input "02-10-2025"
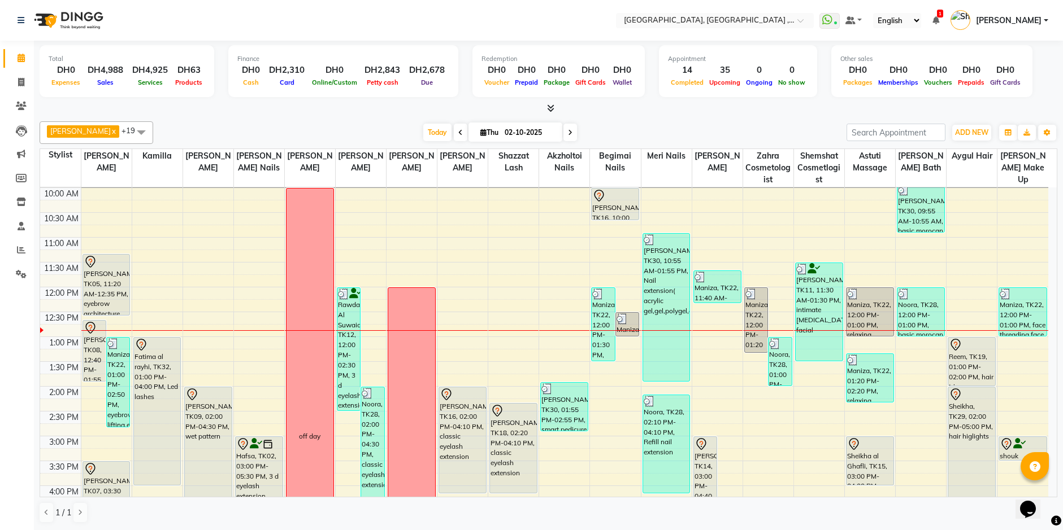
scroll to position [37, 0]
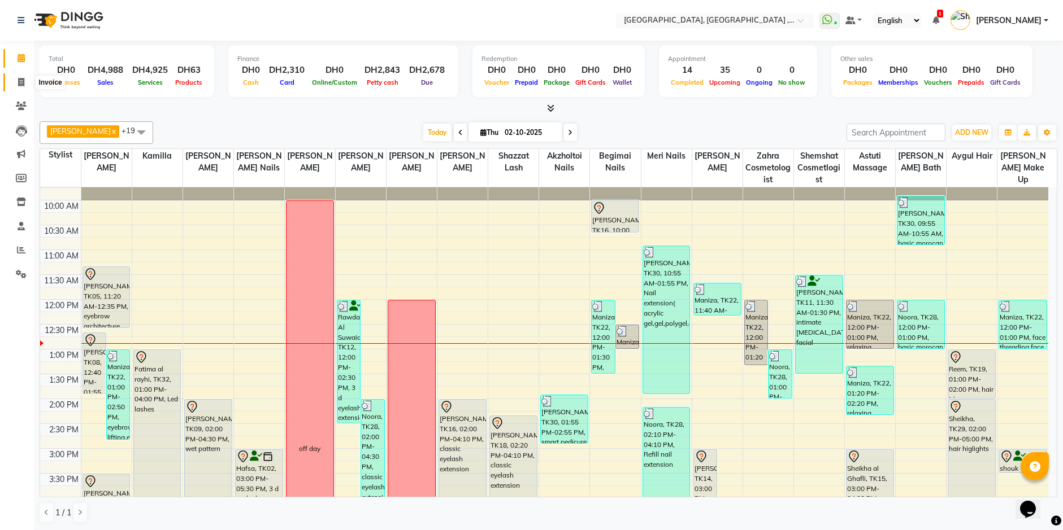
click at [18, 76] on span at bounding box center [21, 82] width 20 height 13
select select "service"
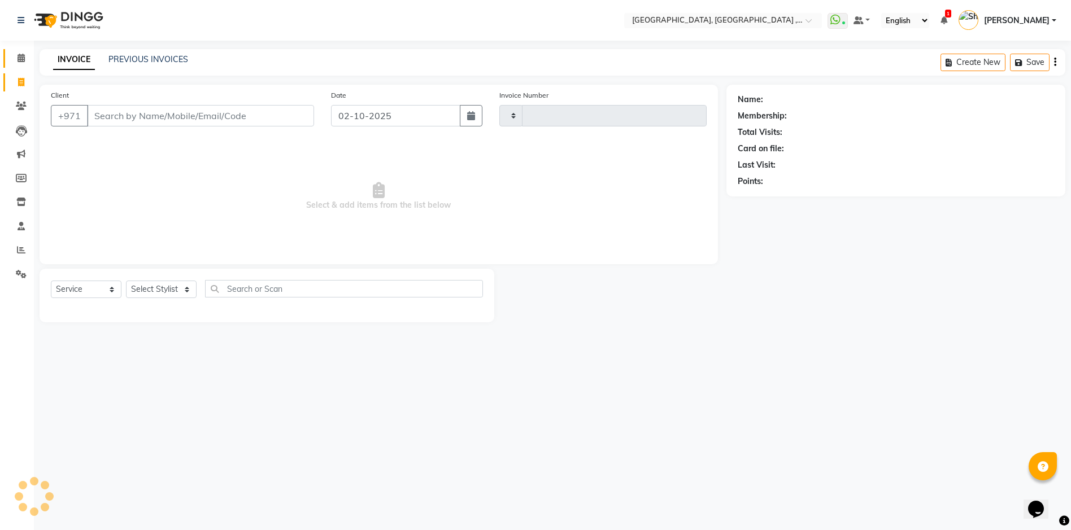
type input "5404"
select select "3838"
click at [22, 57] on icon at bounding box center [21, 58] width 7 height 8
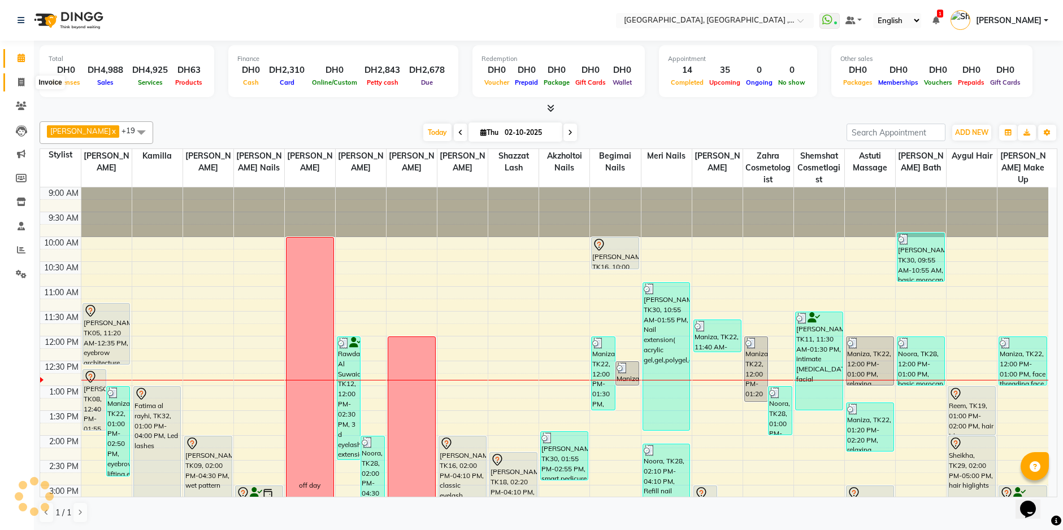
drag, startPoint x: 18, startPoint y: 82, endPoint x: 38, endPoint y: 80, distance: 20.5
click at [17, 82] on span at bounding box center [21, 82] width 20 height 13
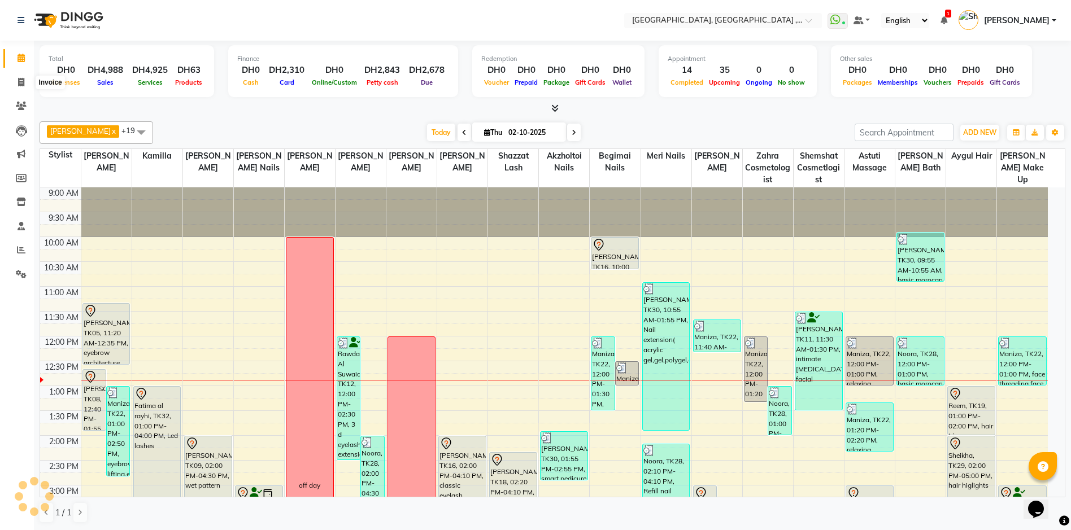
select select "3838"
select select "service"
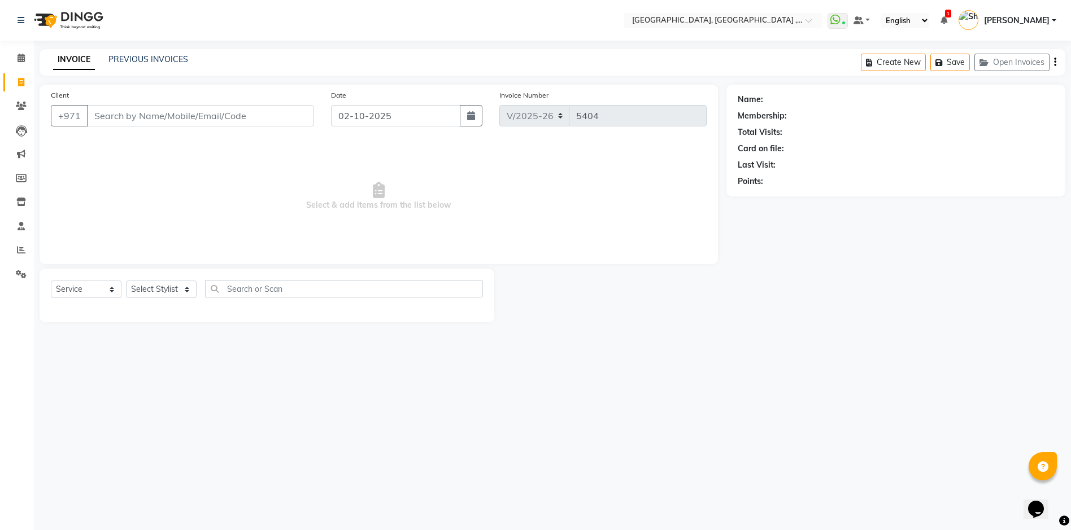
click at [187, 64] on div "INVOICE PREVIOUS INVOICES" at bounding box center [121, 60] width 162 height 13
click at [156, 53] on div "INVOICE PREVIOUS INVOICES Create New Save Open Invoices" at bounding box center [553, 62] width 1026 height 27
click at [155, 59] on link "PREVIOUS INVOICES" at bounding box center [148, 59] width 80 height 10
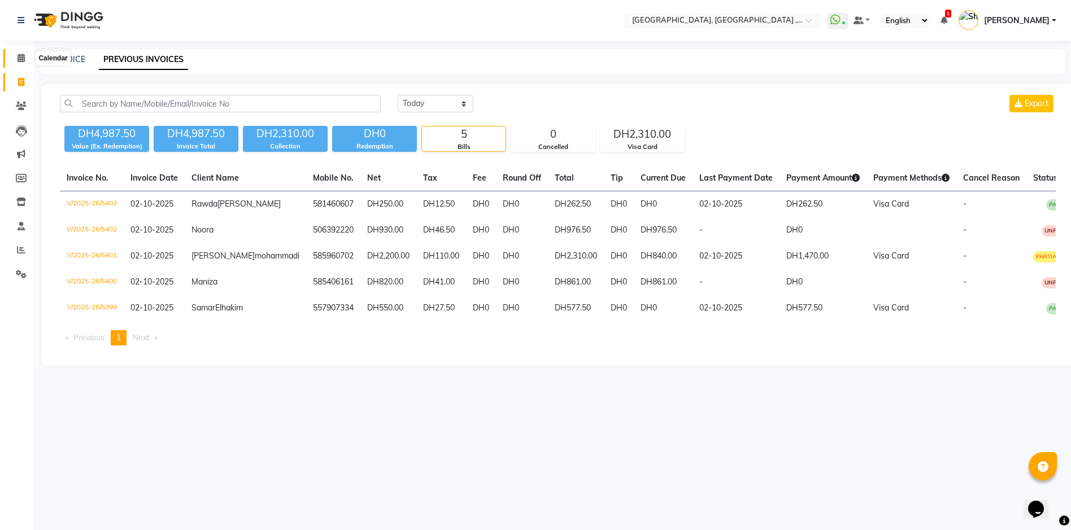
click at [25, 62] on span at bounding box center [21, 58] width 20 height 13
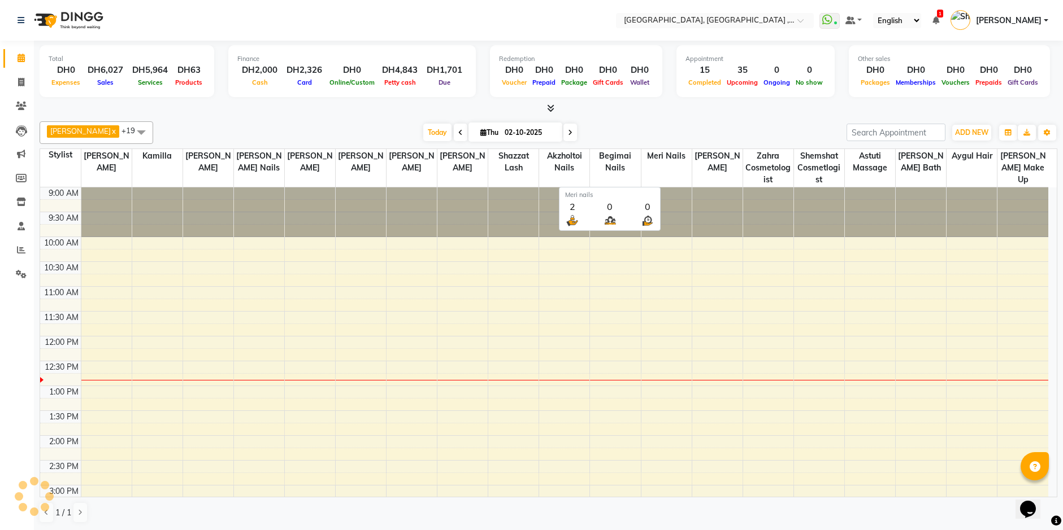
scroll to position [150, 0]
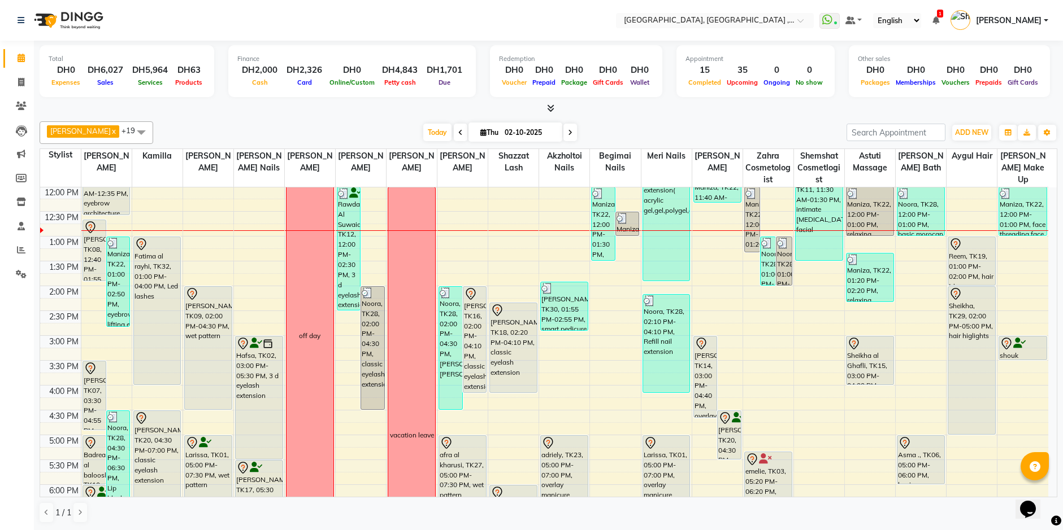
click at [568, 133] on icon at bounding box center [570, 132] width 5 height 7
type input "03-10-2025"
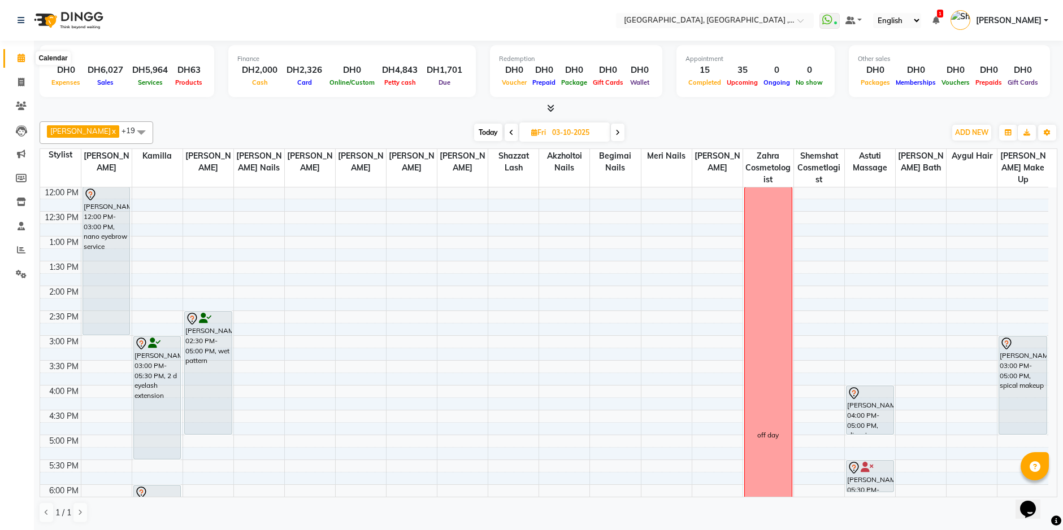
drag, startPoint x: 19, startPoint y: 55, endPoint x: 20, endPoint y: 63, distance: 8.0
click at [19, 55] on icon at bounding box center [21, 58] width 7 height 8
click at [22, 82] on icon at bounding box center [21, 82] width 6 height 8
select select "service"
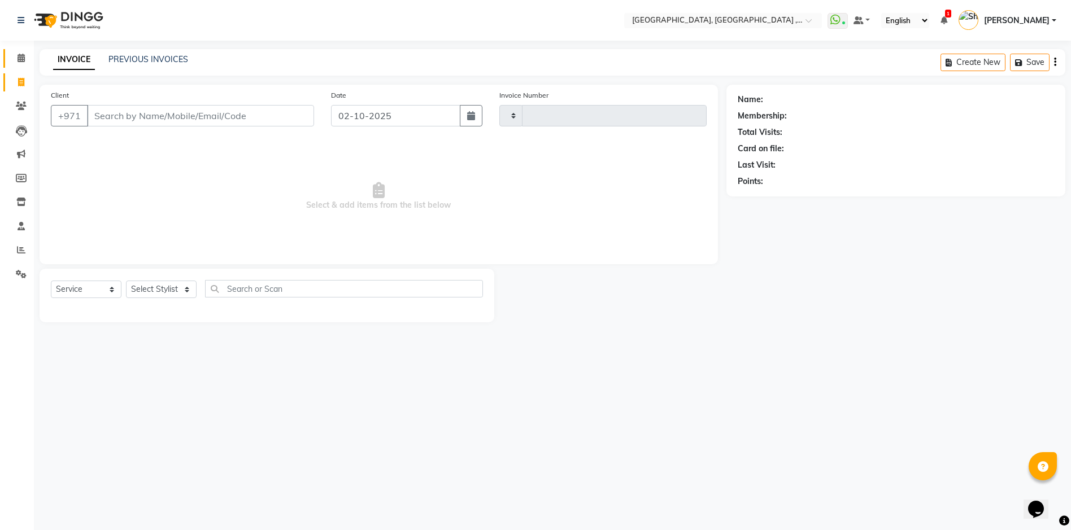
type input "5404"
select select "3838"
click at [19, 54] on icon at bounding box center [21, 58] width 7 height 8
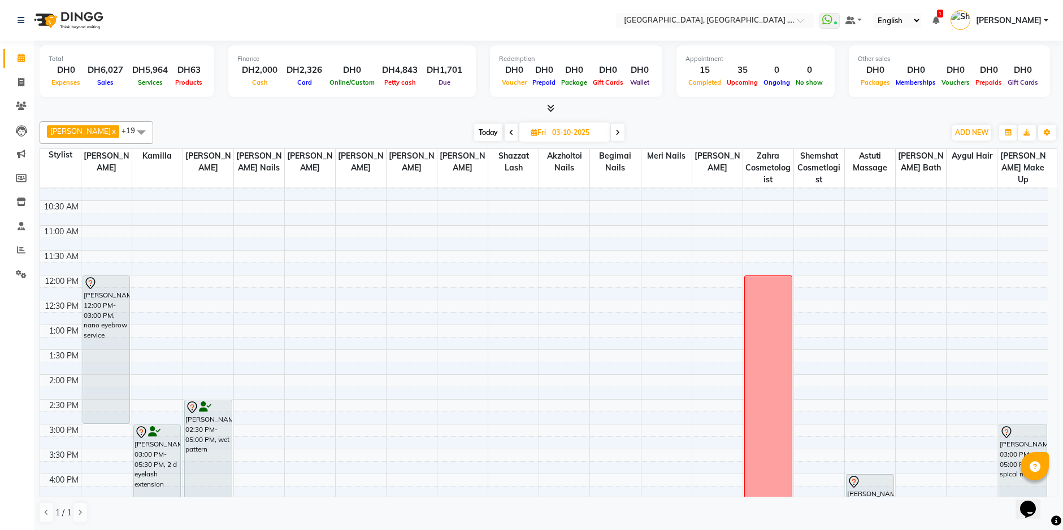
scroll to position [63, 0]
click at [18, 56] on icon at bounding box center [21, 58] width 7 height 8
click at [25, 80] on span at bounding box center [21, 82] width 20 height 13
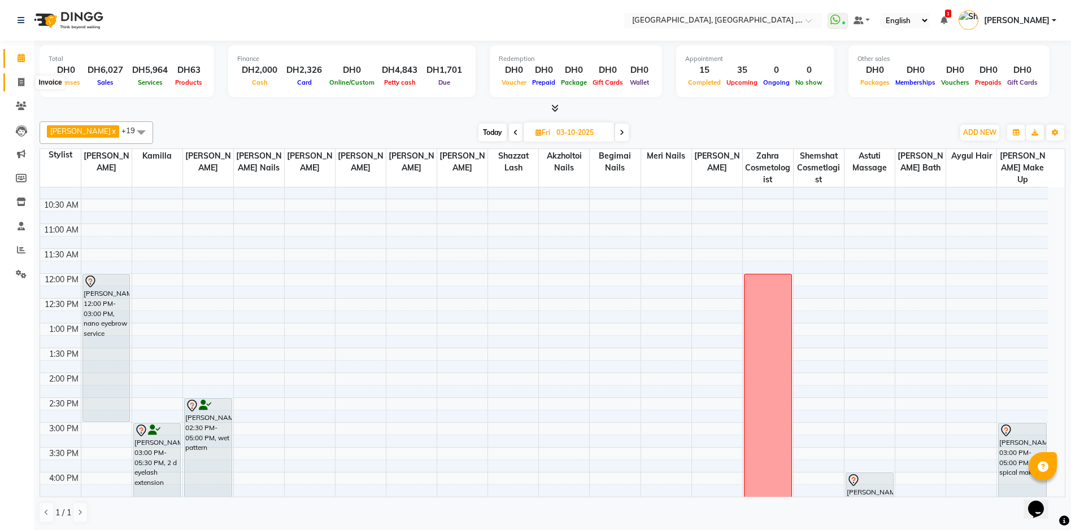
select select "service"
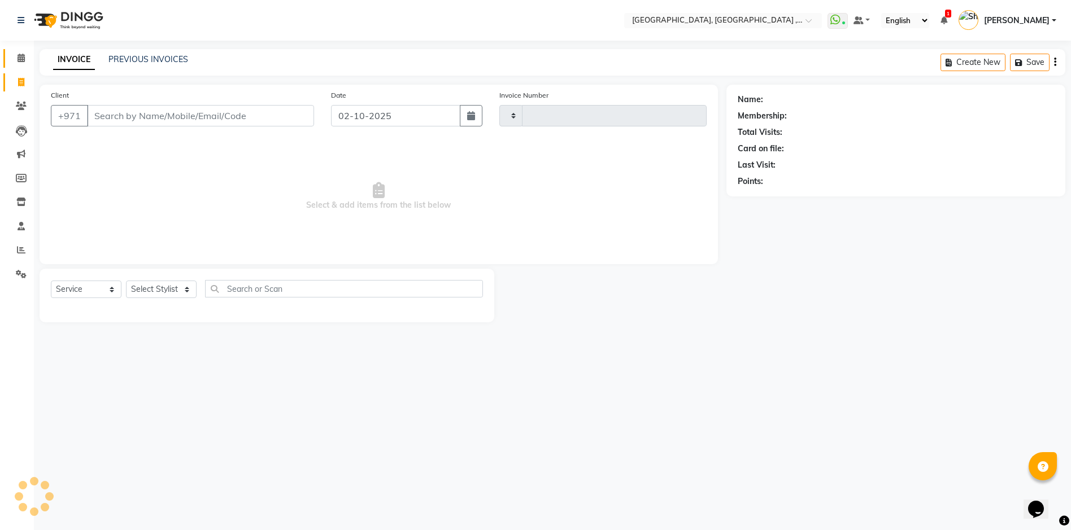
type input "5404"
select select "3838"
click at [166, 59] on link "PREVIOUS INVOICES" at bounding box center [148, 59] width 80 height 10
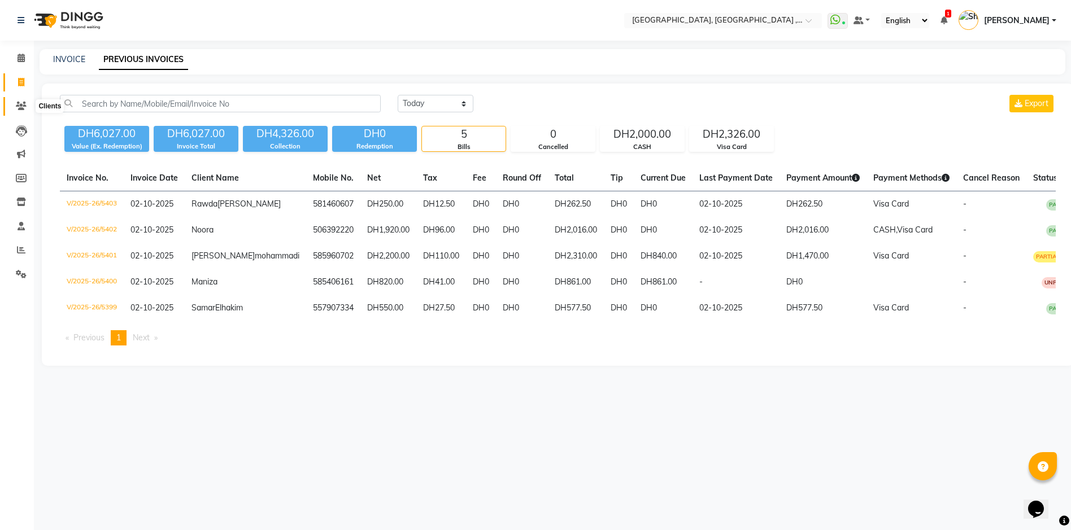
click at [12, 111] on span at bounding box center [21, 106] width 20 height 13
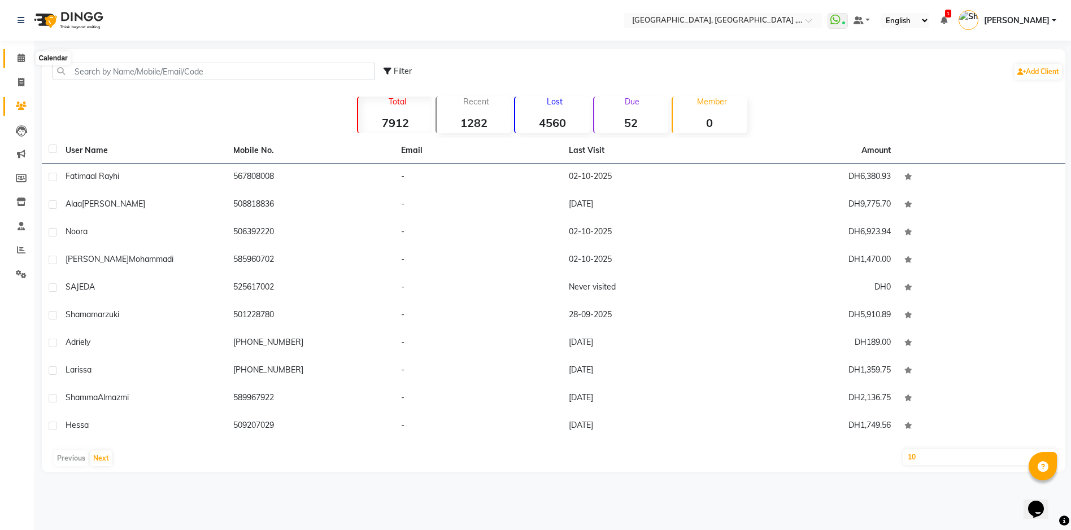
click at [19, 63] on span at bounding box center [21, 58] width 20 height 13
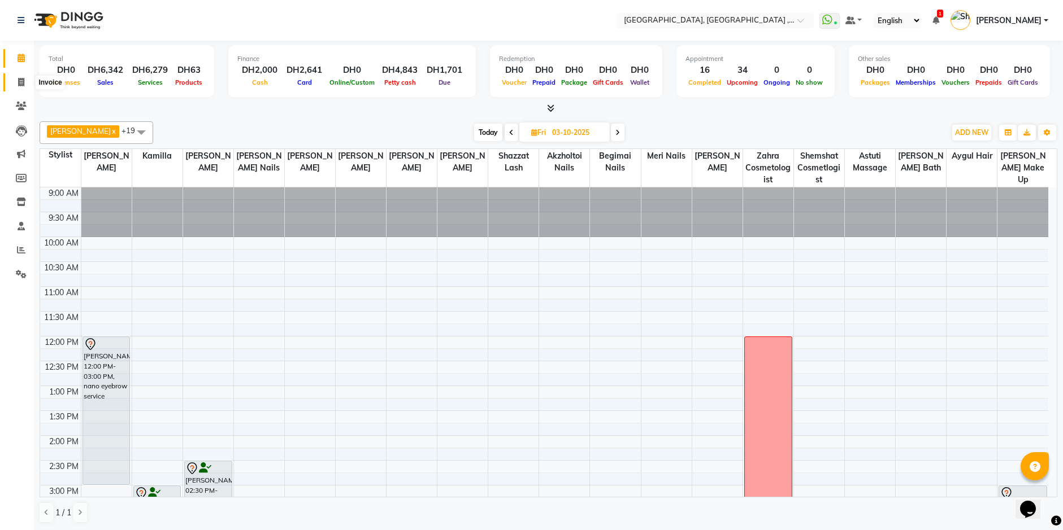
click at [21, 81] on icon at bounding box center [21, 82] width 6 height 8
select select "service"
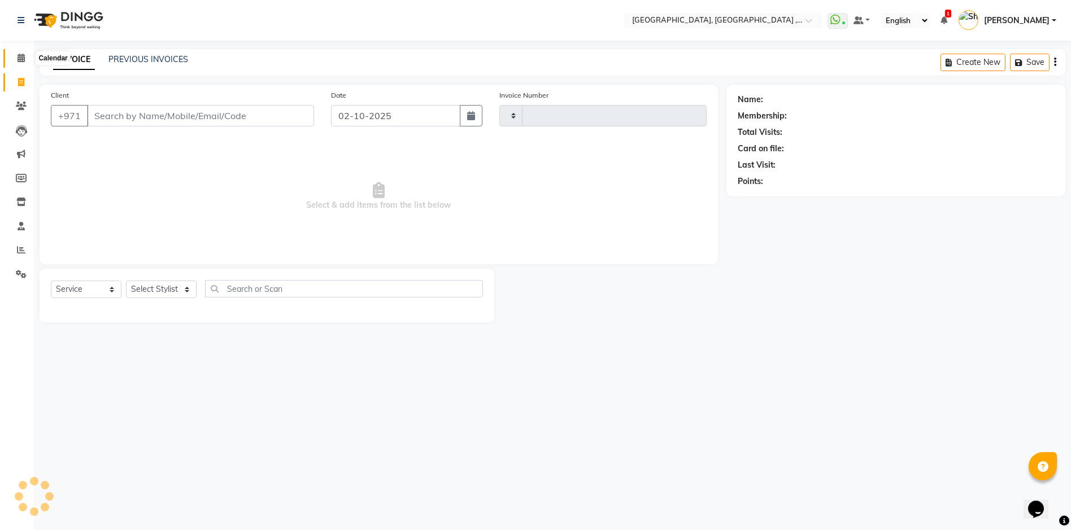
type input "5405"
click at [19, 59] on icon at bounding box center [21, 58] width 7 height 8
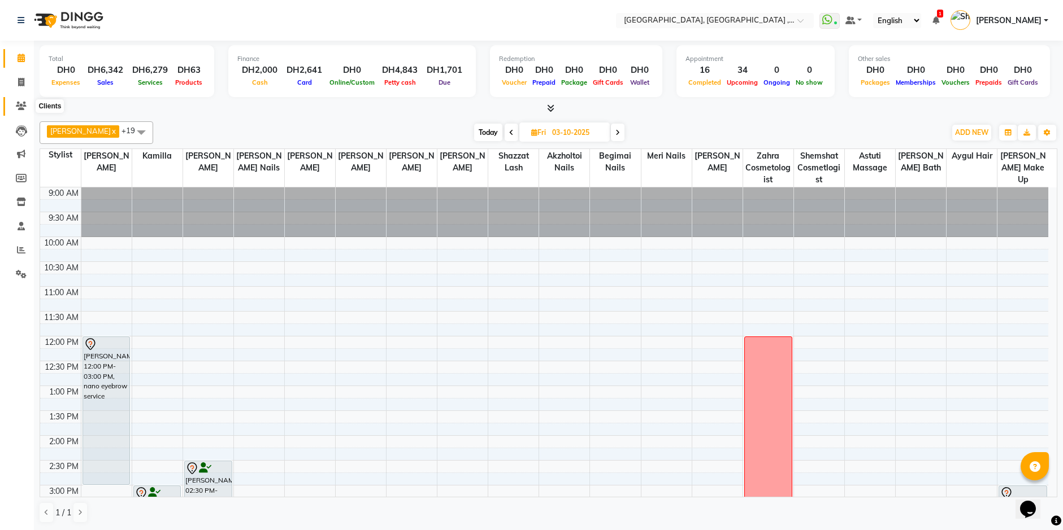
click at [19, 104] on icon at bounding box center [21, 106] width 11 height 8
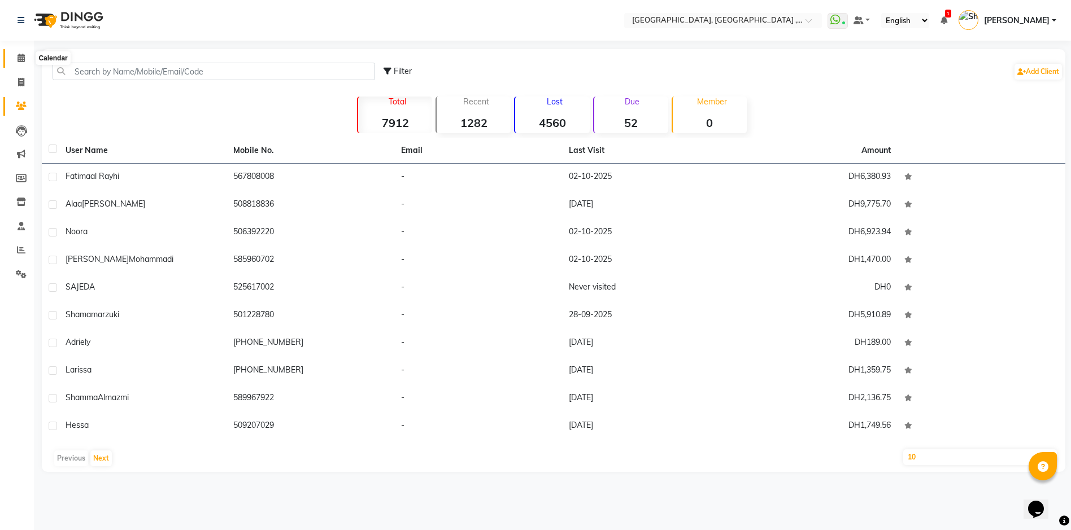
click at [19, 59] on icon at bounding box center [21, 58] width 7 height 8
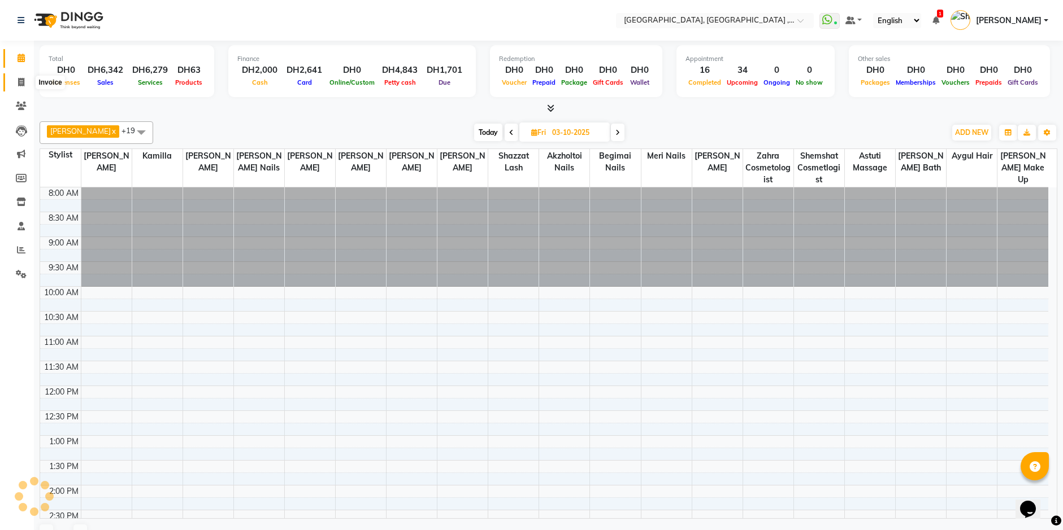
click at [21, 81] on icon at bounding box center [21, 82] width 6 height 8
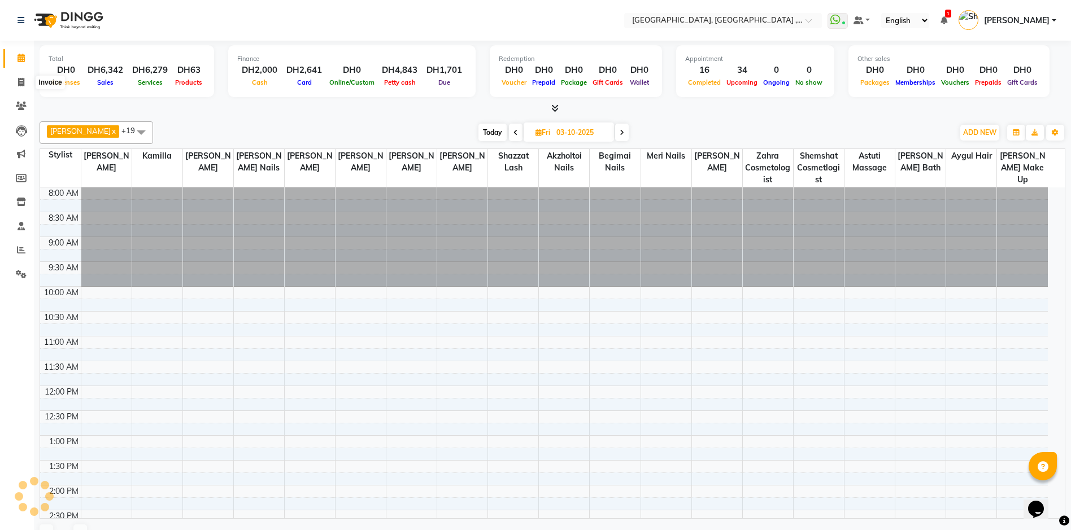
select select "service"
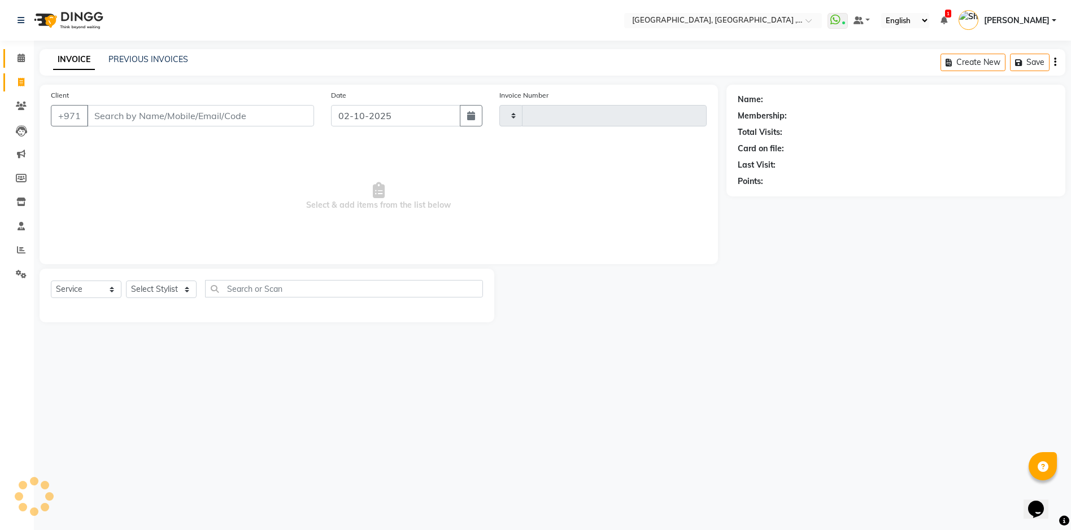
type input "5405"
select select "3838"
click at [20, 62] on span at bounding box center [21, 58] width 20 height 13
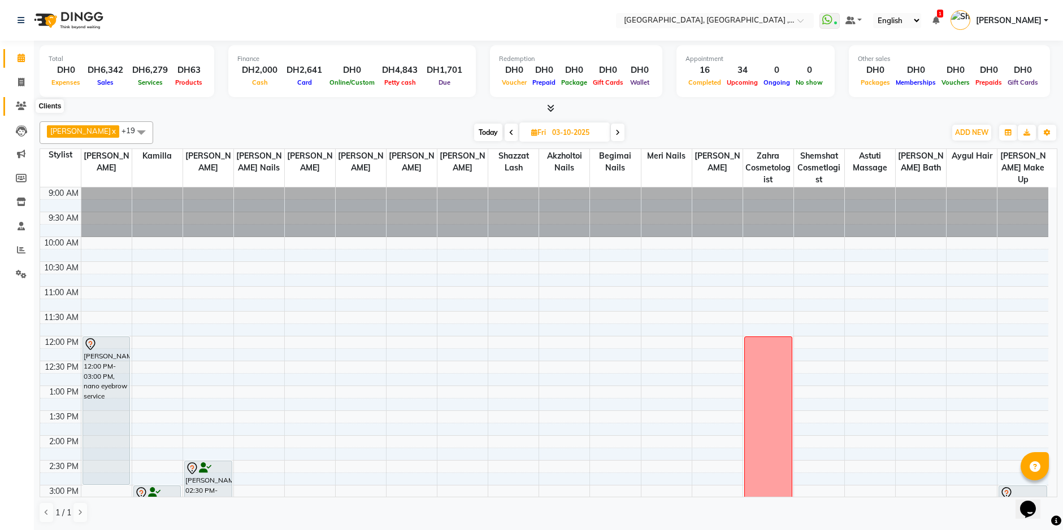
click at [23, 107] on icon at bounding box center [21, 106] width 11 height 8
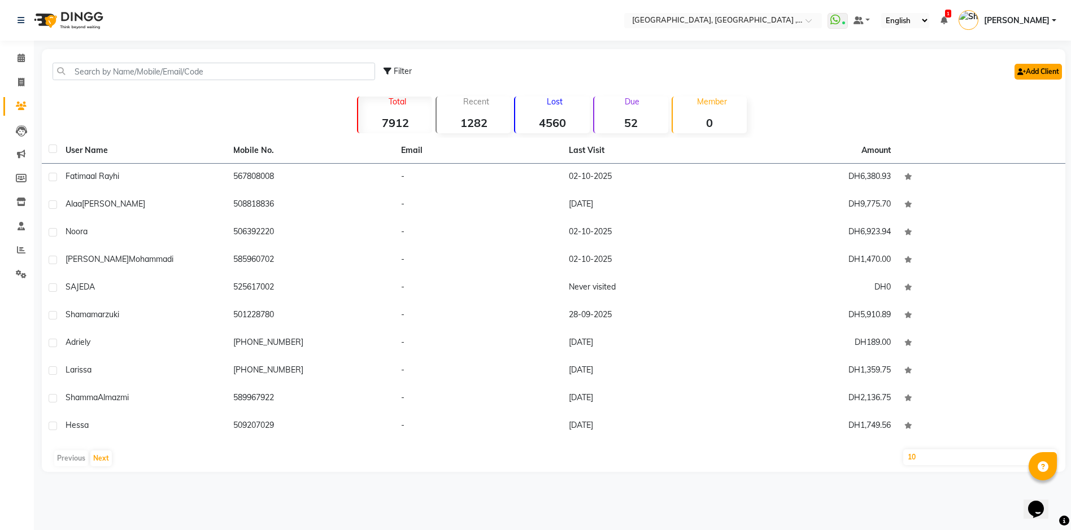
click at [1035, 74] on link "Add Client" at bounding box center [1038, 72] width 47 height 16
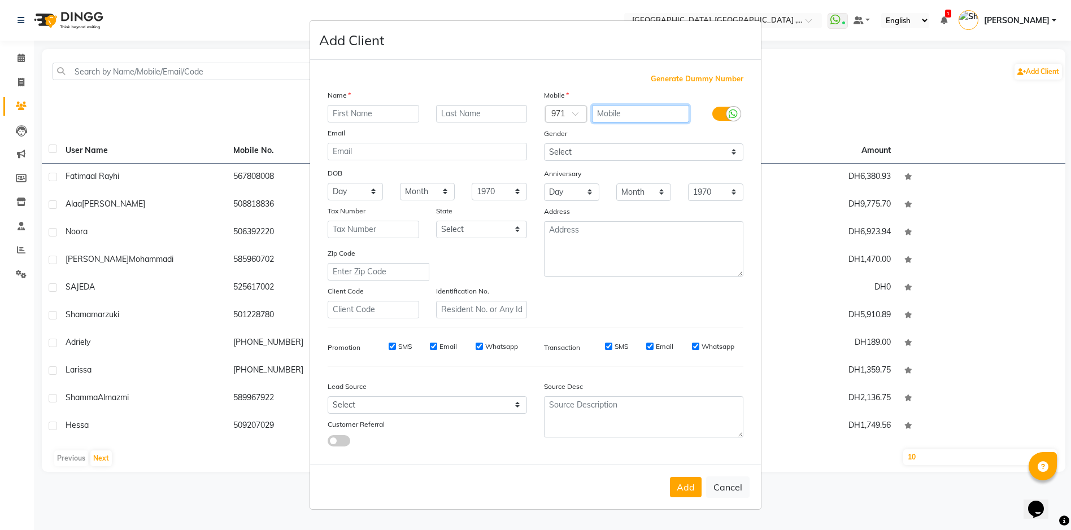
click at [637, 116] on input "text" at bounding box center [641, 114] width 98 height 18
type input "562082310"
click at [397, 115] on input "text" at bounding box center [374, 114] width 92 height 18
type input "CLIENT"
click at [676, 486] on button "Add" at bounding box center [686, 487] width 32 height 20
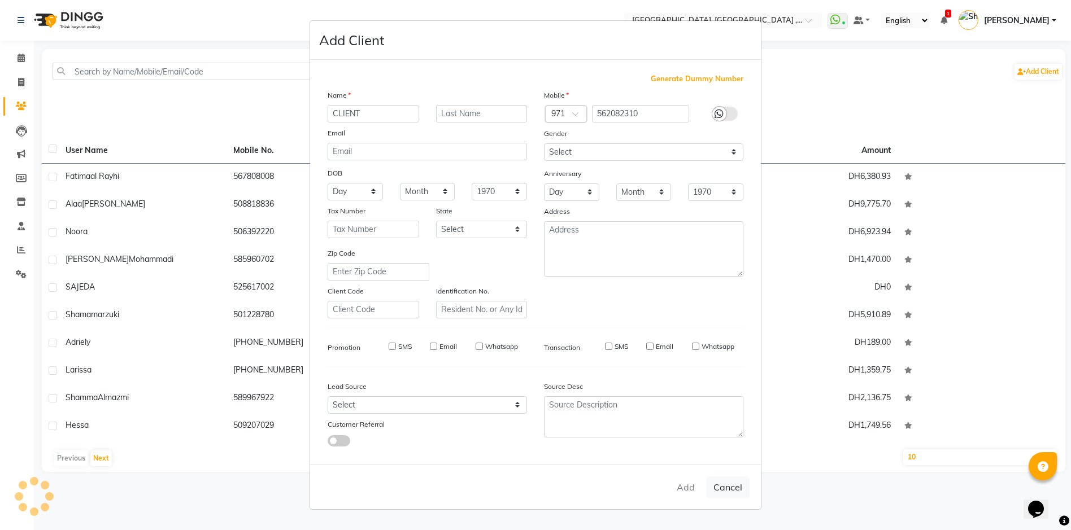
select select
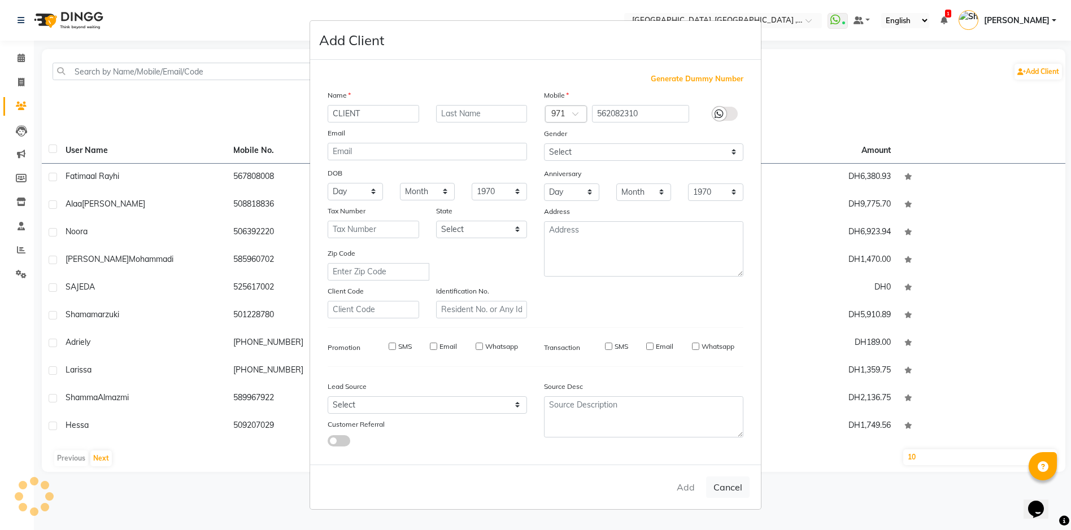
select select
checkbox input "false"
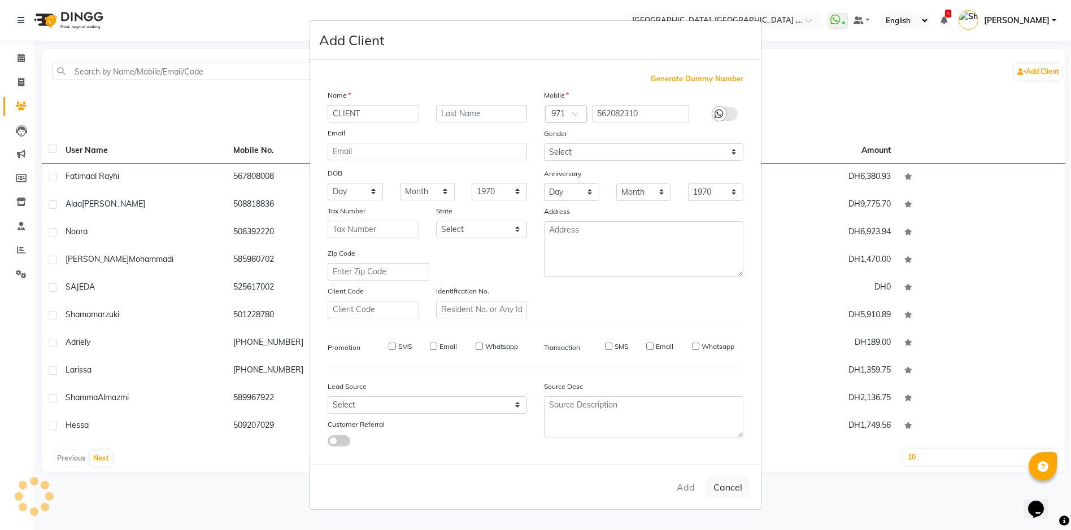
checkbox input "false"
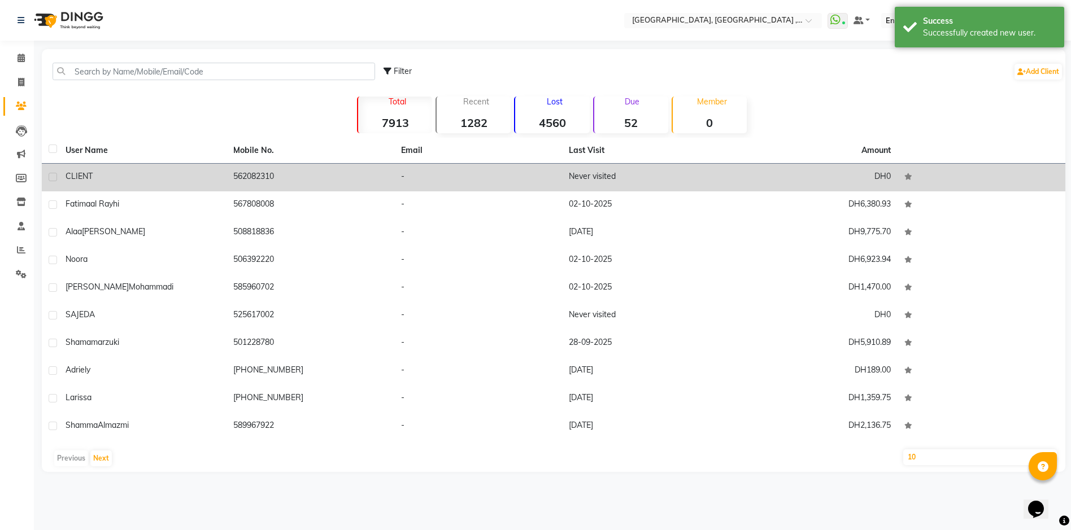
click at [284, 168] on td "562082310" at bounding box center [311, 178] width 168 height 28
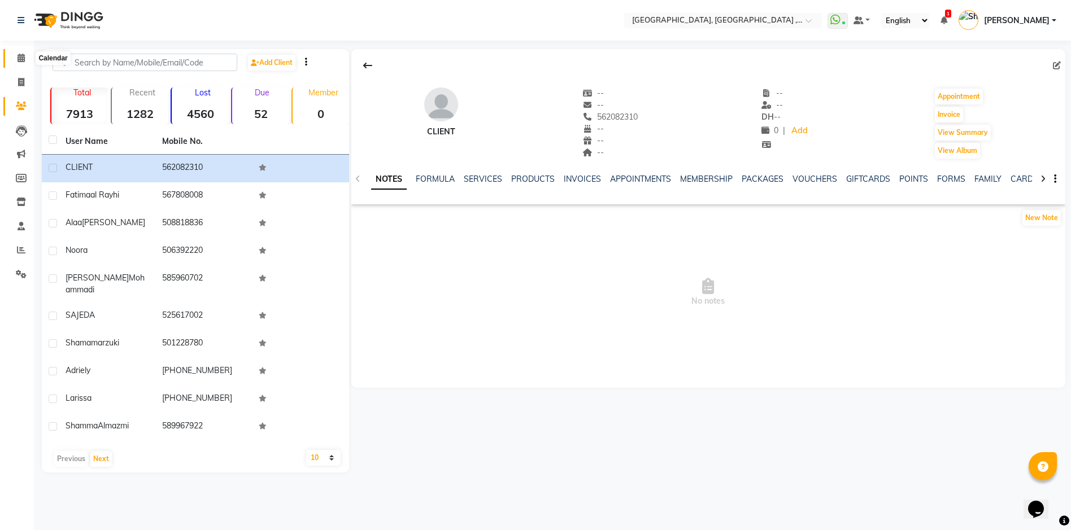
drag, startPoint x: 18, startPoint y: 62, endPoint x: 31, endPoint y: 69, distance: 14.7
click at [18, 62] on icon at bounding box center [21, 58] width 7 height 8
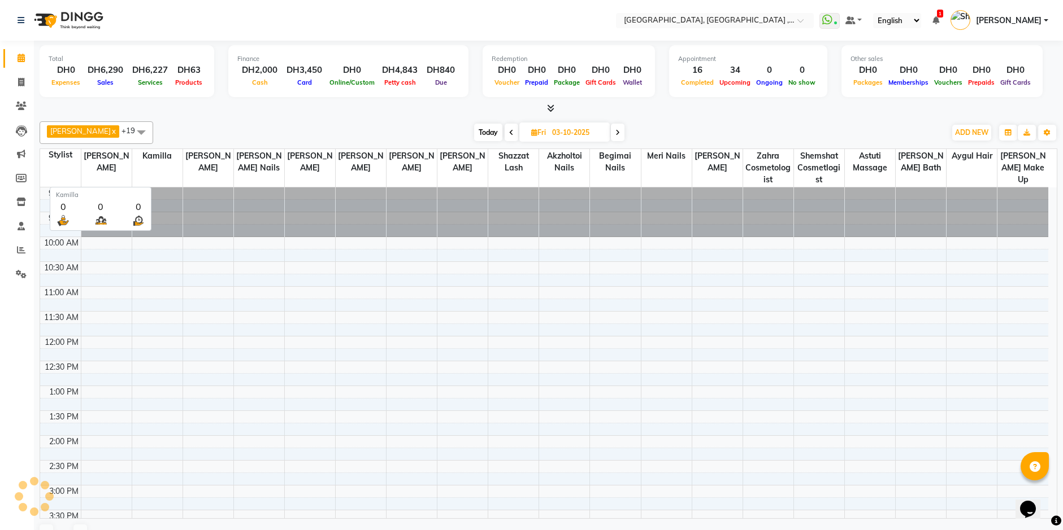
scroll to position [199, 0]
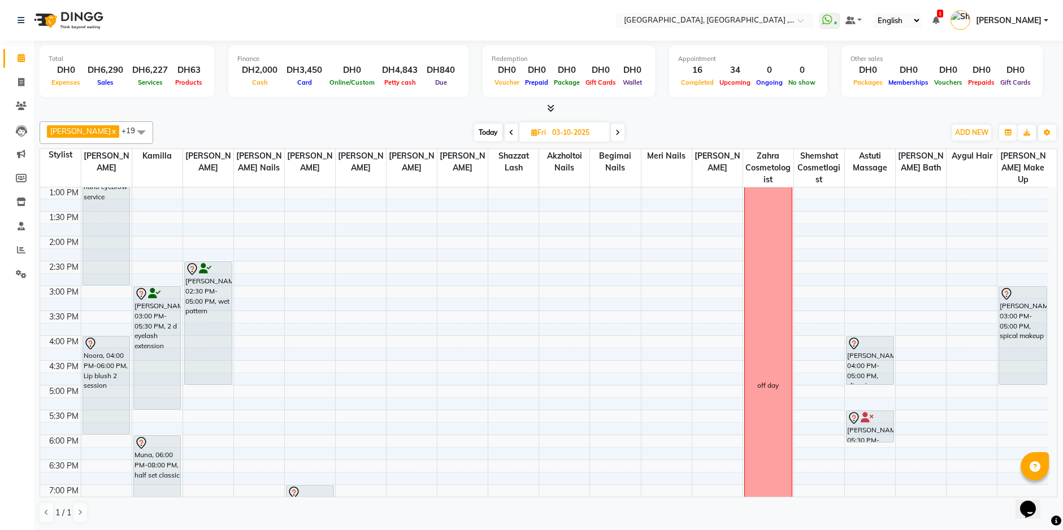
click at [474, 136] on span "Today" at bounding box center [488, 133] width 28 height 18
type input "02-10-2025"
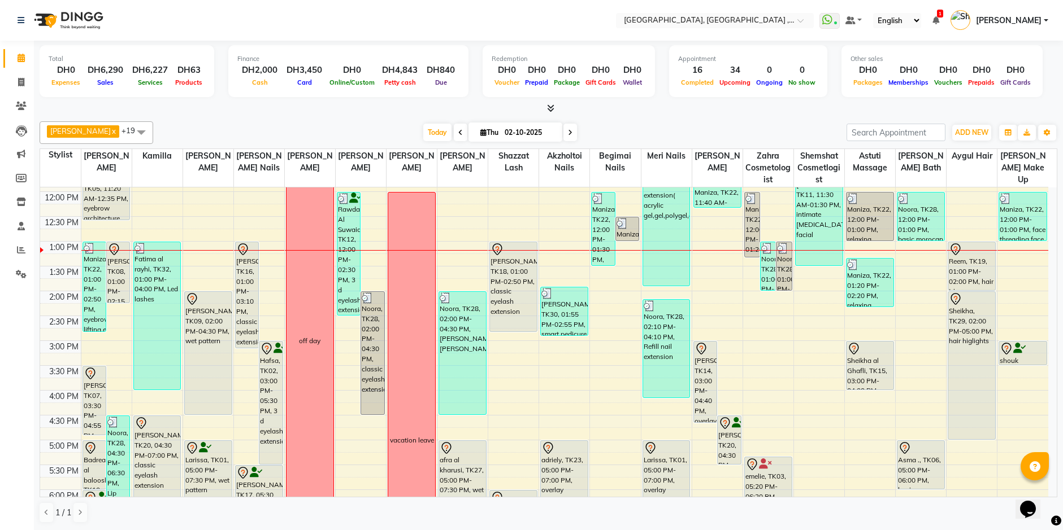
scroll to position [0, 0]
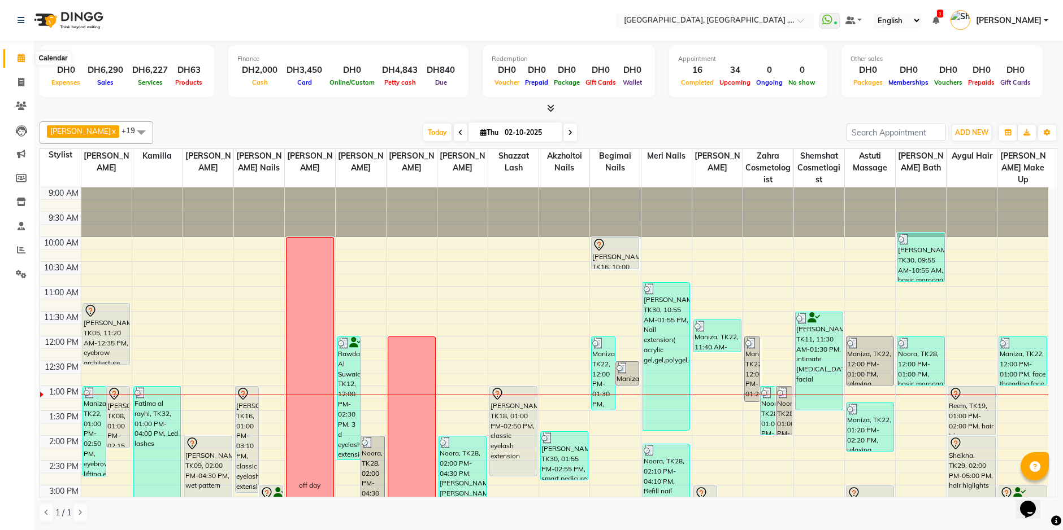
click at [20, 59] on icon at bounding box center [21, 58] width 7 height 8
click at [27, 104] on span at bounding box center [21, 106] width 20 height 13
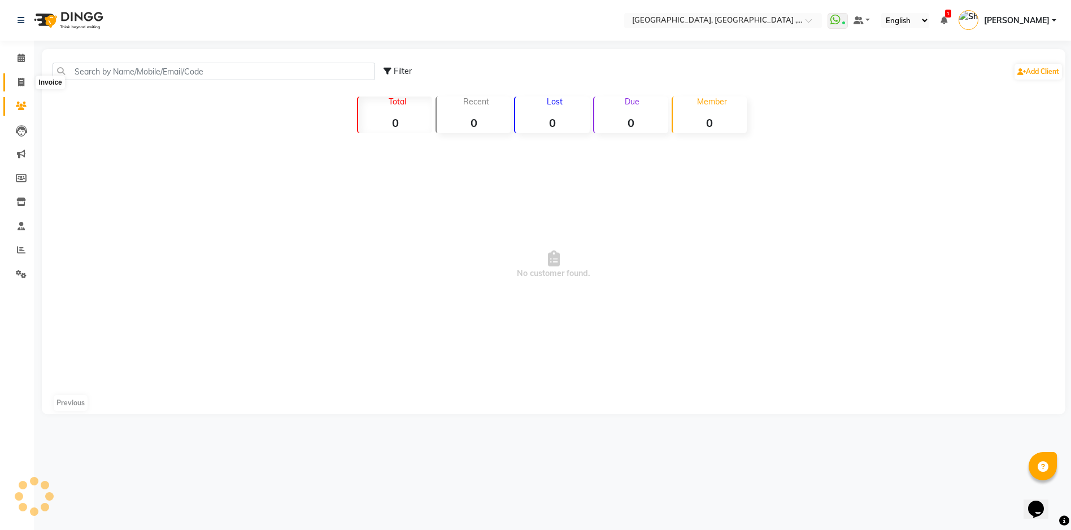
click at [19, 84] on icon at bounding box center [21, 82] width 6 height 8
select select "service"
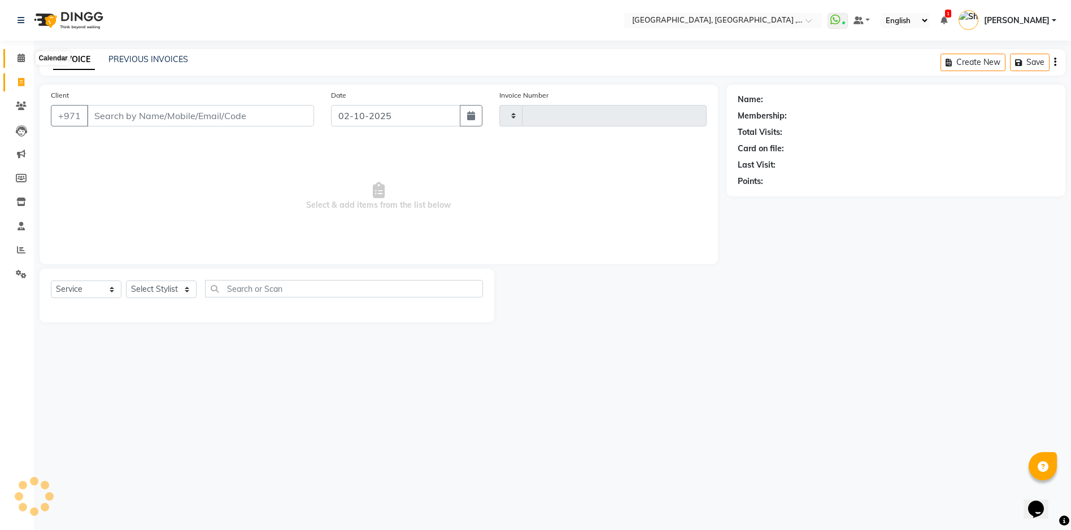
click at [20, 56] on icon at bounding box center [21, 58] width 7 height 8
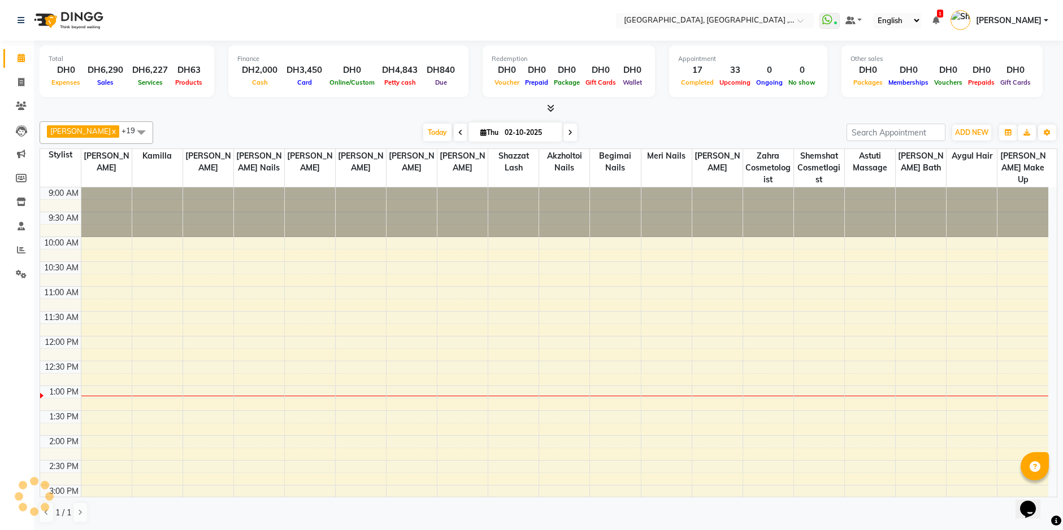
scroll to position [199, 0]
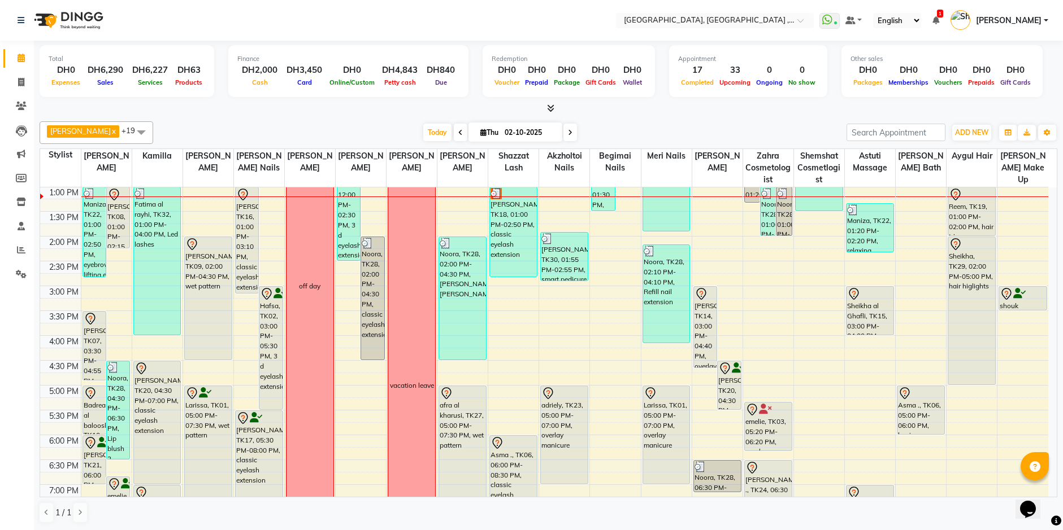
click at [34, 107] on ngb-tooltip-window "Clients" at bounding box center [50, 106] width 38 height 19
click at [21, 105] on icon at bounding box center [21, 106] width 11 height 8
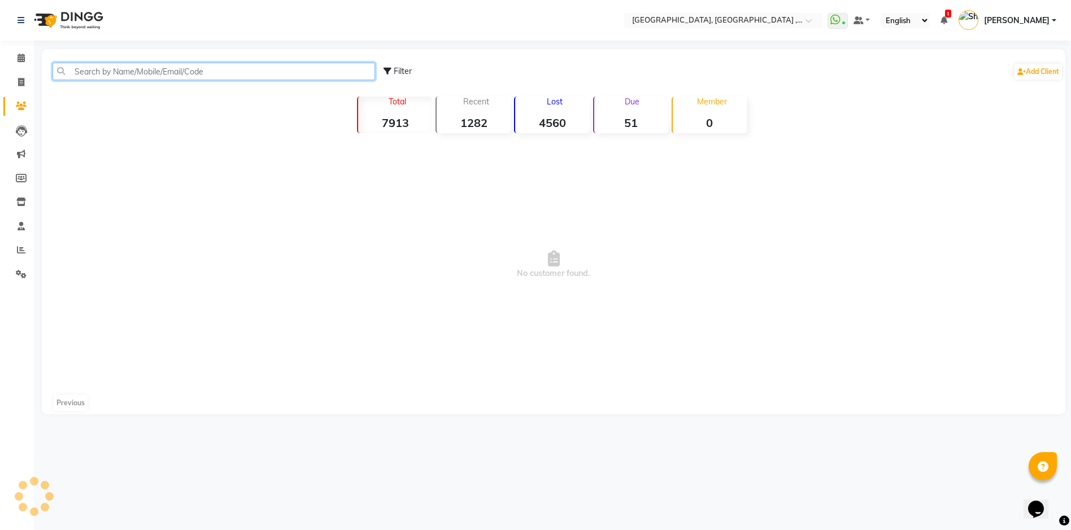
click at [91, 72] on input "text" at bounding box center [214, 72] width 323 height 18
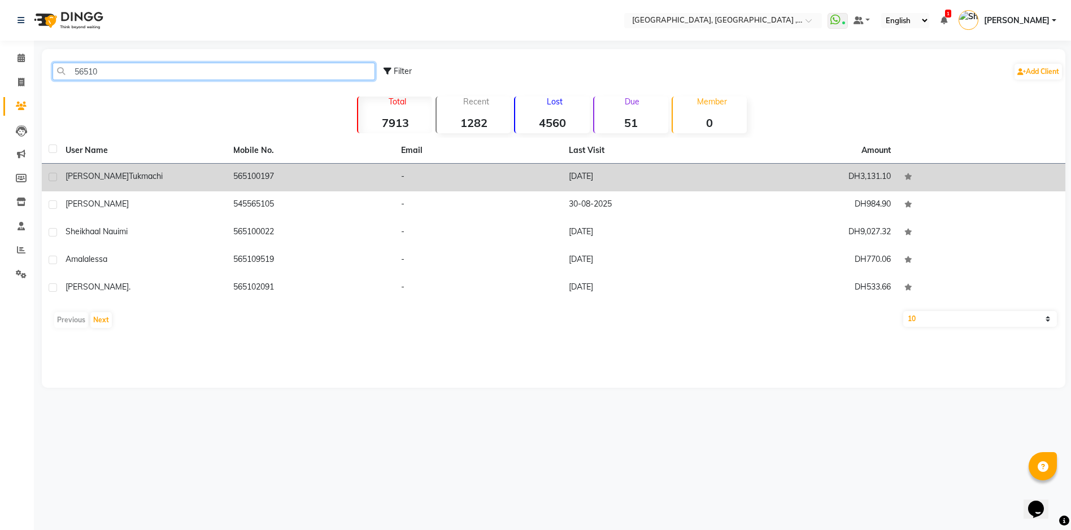
type input "56510"
click at [568, 176] on td "24-09-2025" at bounding box center [646, 178] width 168 height 28
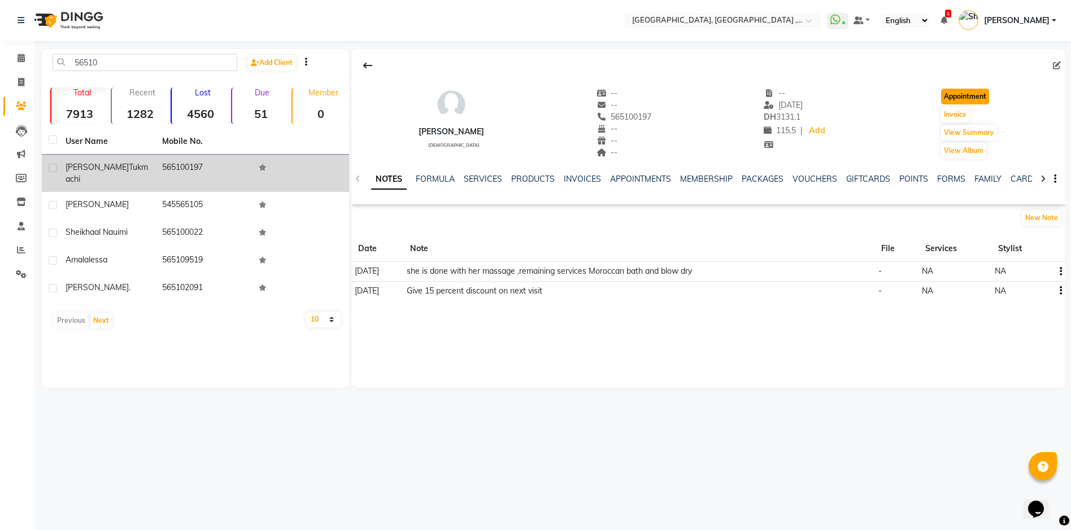
click at [978, 98] on button "Appointment" at bounding box center [965, 97] width 48 height 16
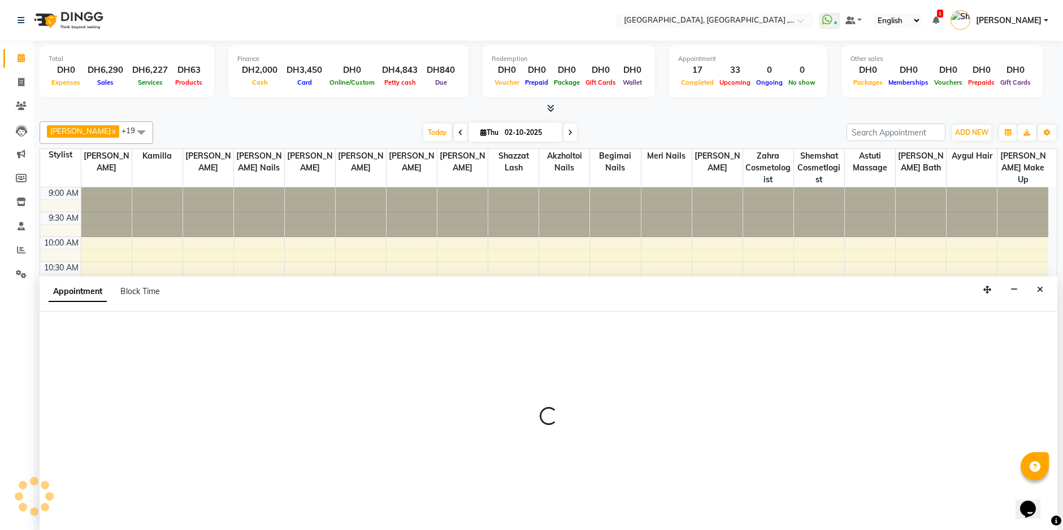
scroll to position [1, 0]
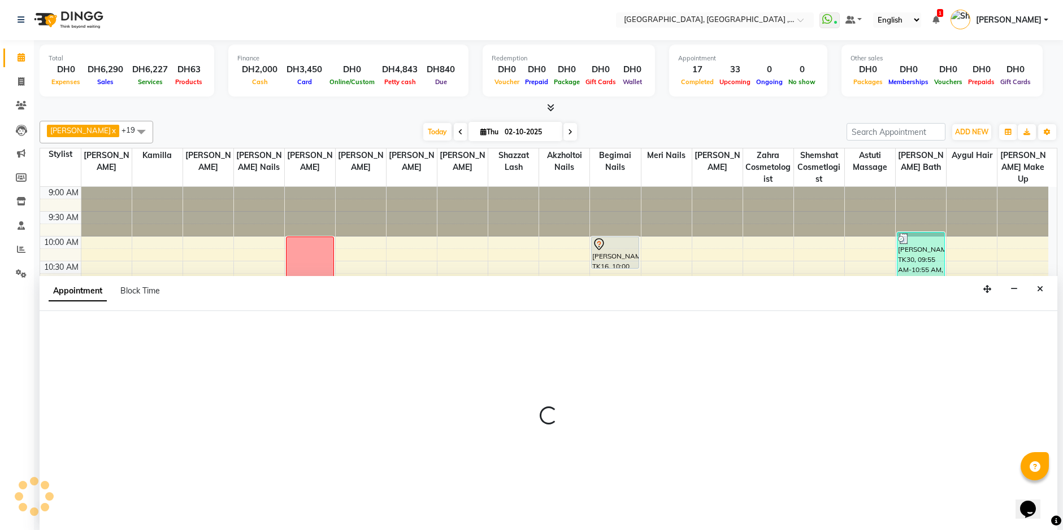
select select "tentative"
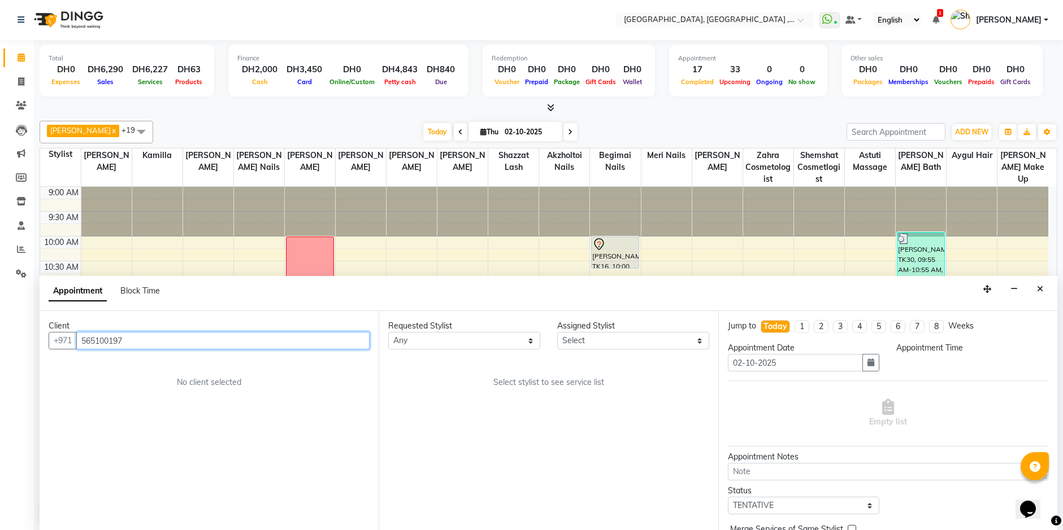
select select "600"
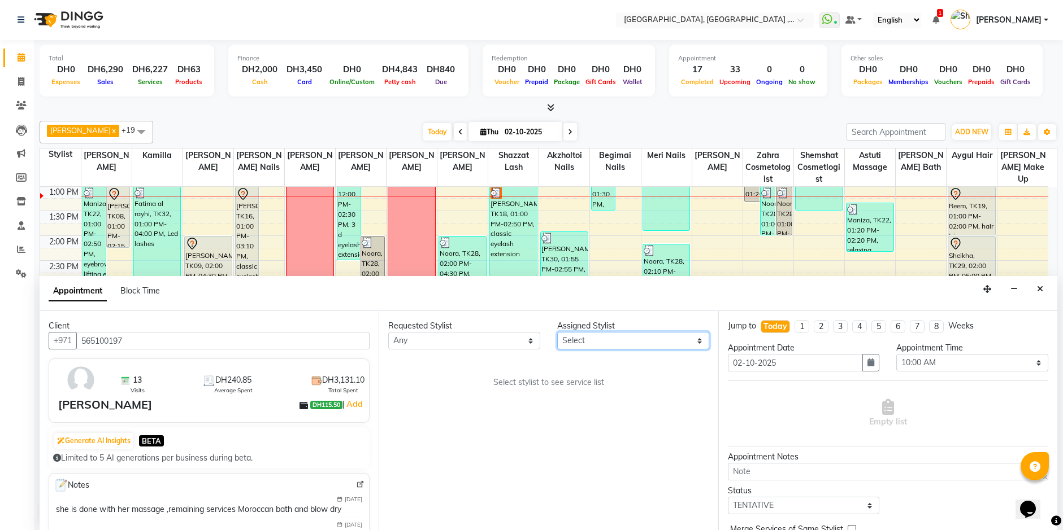
click at [695, 340] on select "Select Adel brow Aina Akzholtoi nails Amina lash Astuti massage Aygul hair Begi…" at bounding box center [633, 341] width 152 height 18
select select "74061"
click at [557, 332] on select "Select Adel brow Aina Akzholtoi nails Amina lash Astuti massage Aygul hair Begi…" at bounding box center [633, 341] width 152 height 18
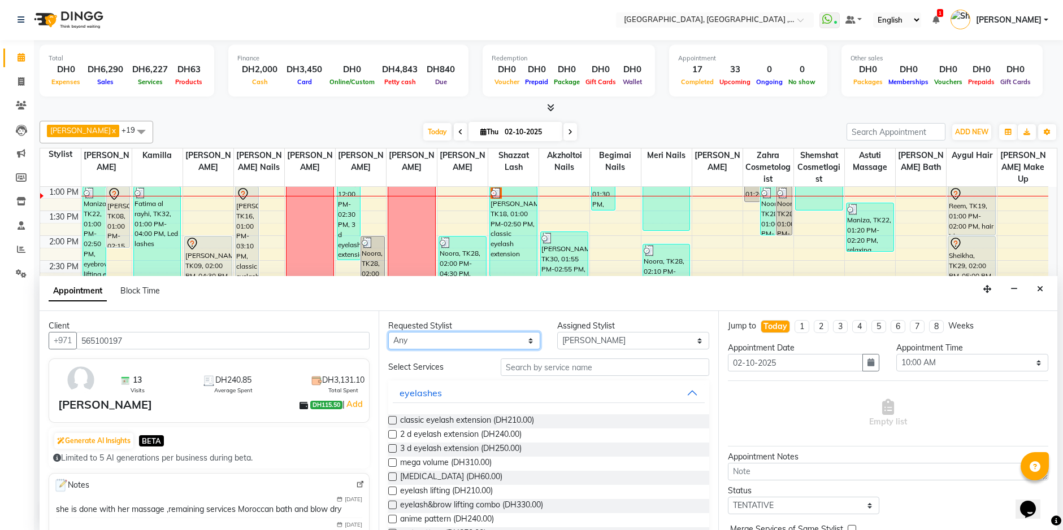
click at [527, 339] on select "Any Adel brow Aina Akzholtoi nails Amina lash Astuti massage Aygul hair Begimai…" at bounding box center [464, 341] width 152 height 18
select select "74061"
click at [388, 332] on select "Any Adel brow Aina Akzholtoi nails Amina lash Astuti massage Aygul hair Begimai…" at bounding box center [464, 341] width 152 height 18
click at [392, 433] on label at bounding box center [392, 434] width 8 height 8
click at [392, 433] on input "checkbox" at bounding box center [391, 435] width 7 height 7
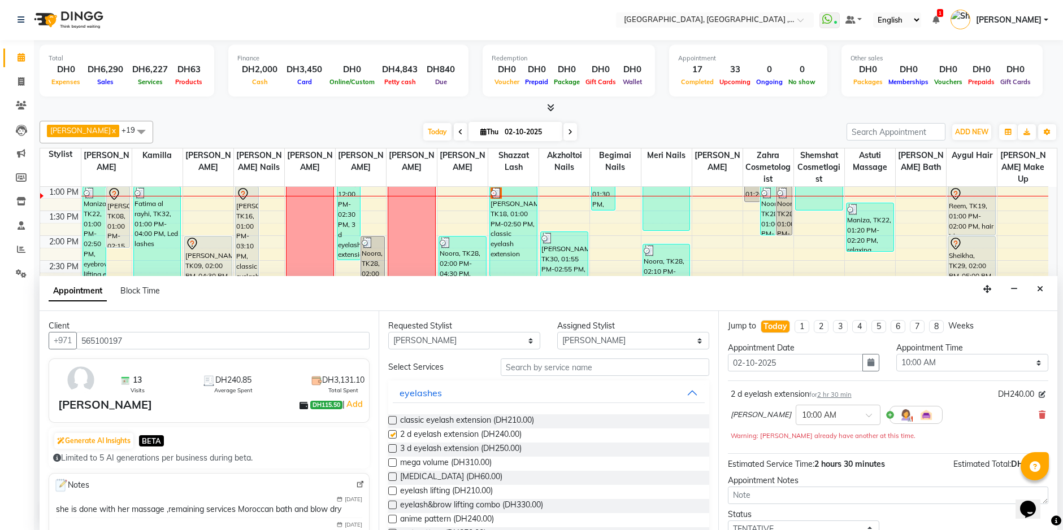
checkbox input "false"
click at [1031, 360] on select "Select 10:00 AM 10:15 AM 10:30 AM 10:45 AM 11:00 AM 11:15 AM 11:30 AM 11:45 AM …" at bounding box center [972, 363] width 152 height 18
select select "825"
click at [896, 354] on select "Select 10:00 AM 10:15 AM 10:30 AM 10:45 AM 11:00 AM 11:15 AM 11:30 AM 11:45 AM …" at bounding box center [972, 363] width 152 height 18
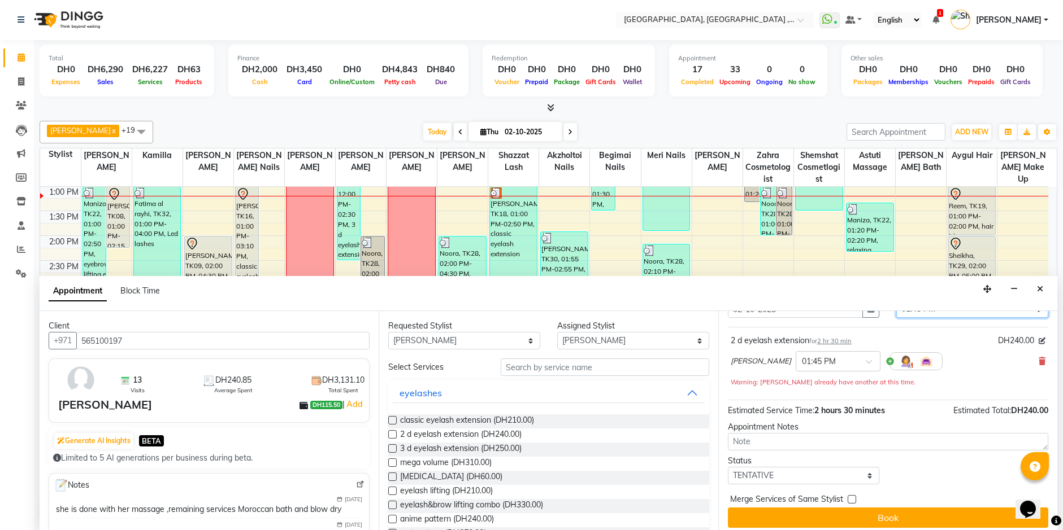
scroll to position [60, 0]
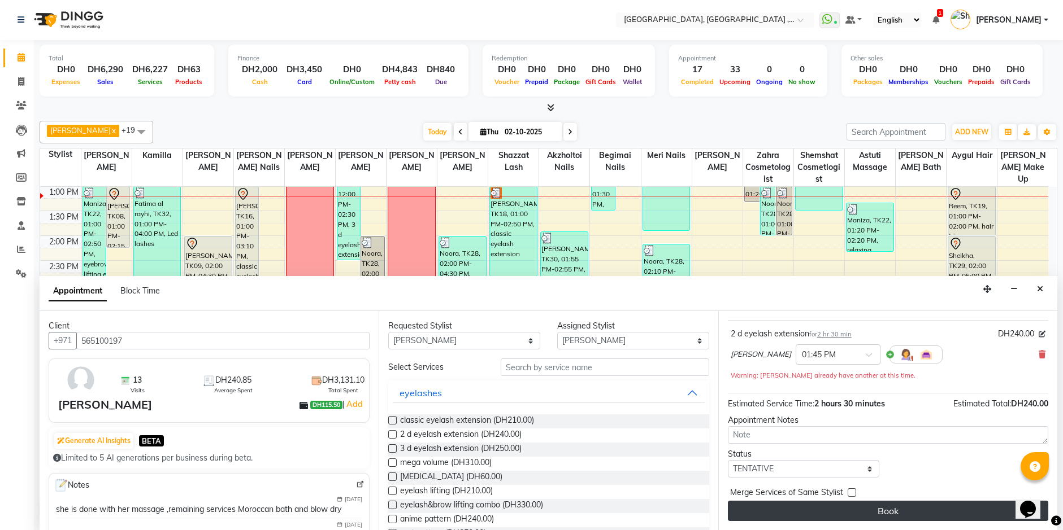
click at [970, 506] on button "Book" at bounding box center [888, 511] width 320 height 20
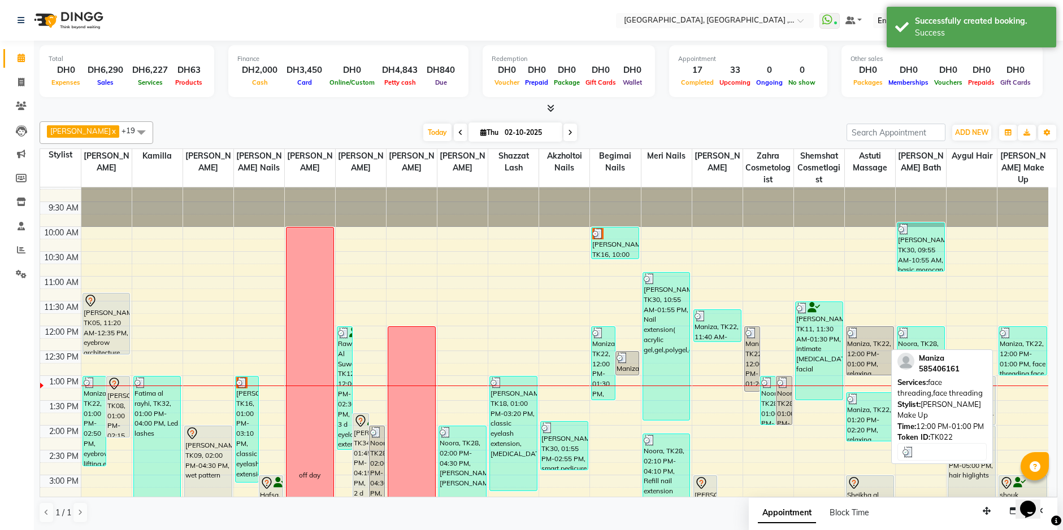
scroll to position [0, 0]
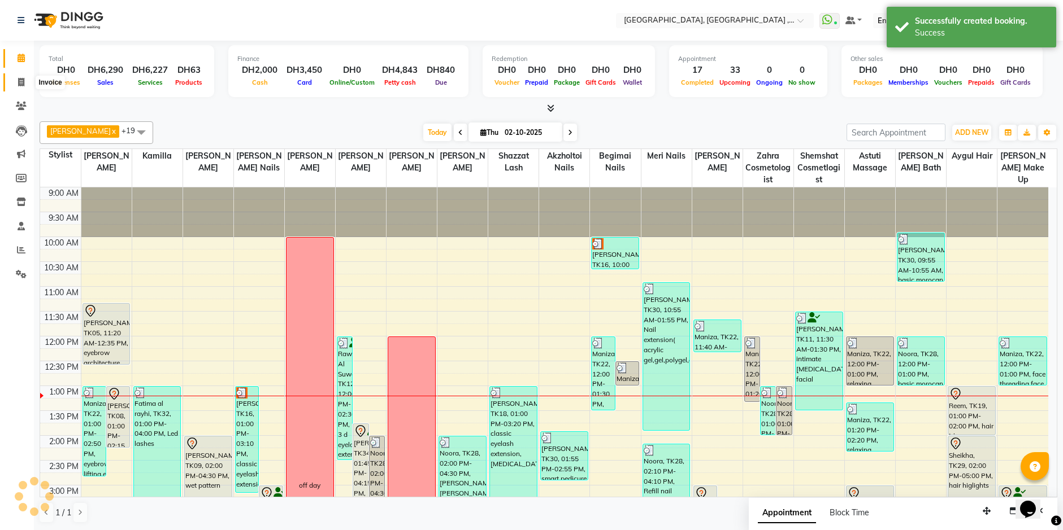
drag, startPoint x: 23, startPoint y: 82, endPoint x: 16, endPoint y: 75, distance: 10.8
click at [23, 82] on icon at bounding box center [21, 82] width 6 height 8
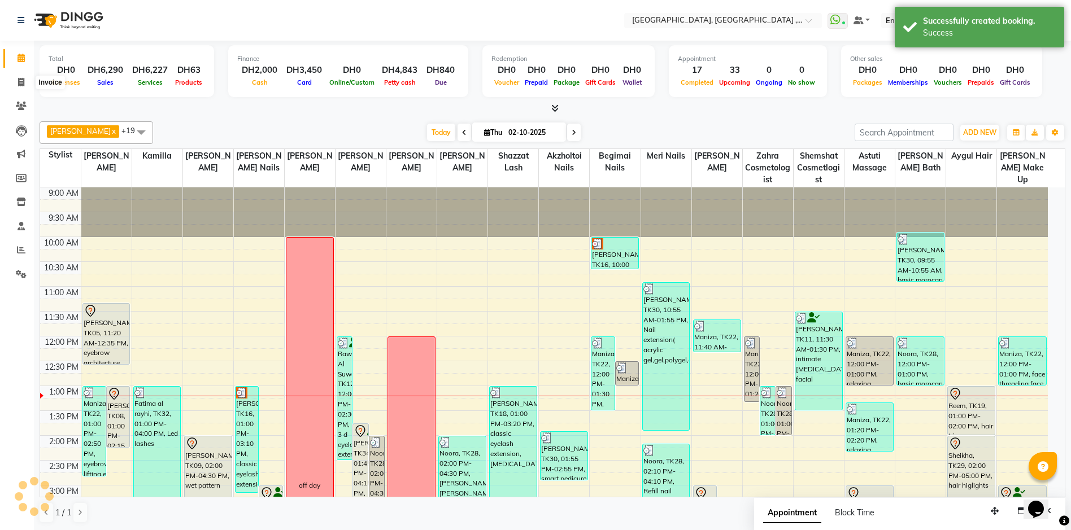
select select "service"
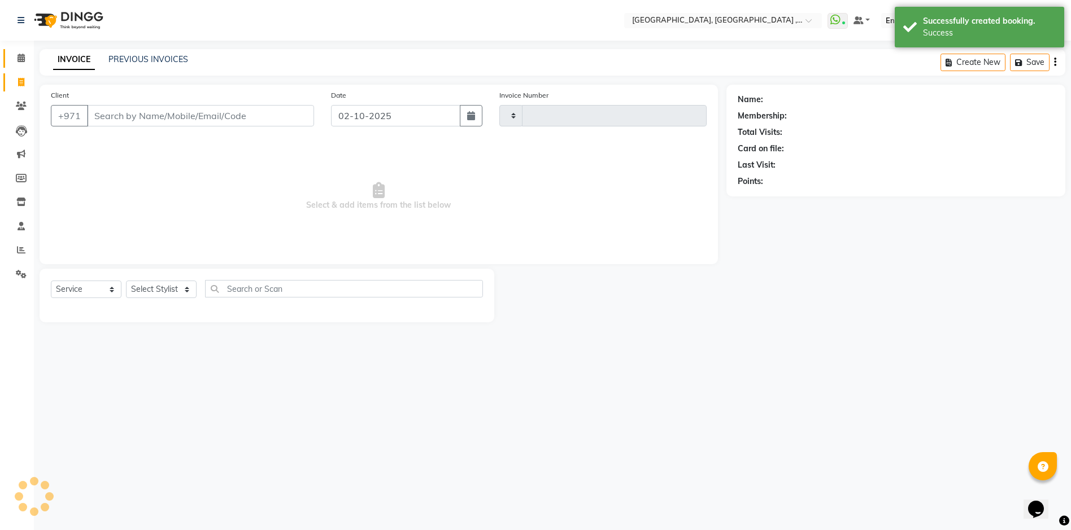
type input "5406"
select select "3838"
click at [19, 52] on span at bounding box center [21, 58] width 20 height 13
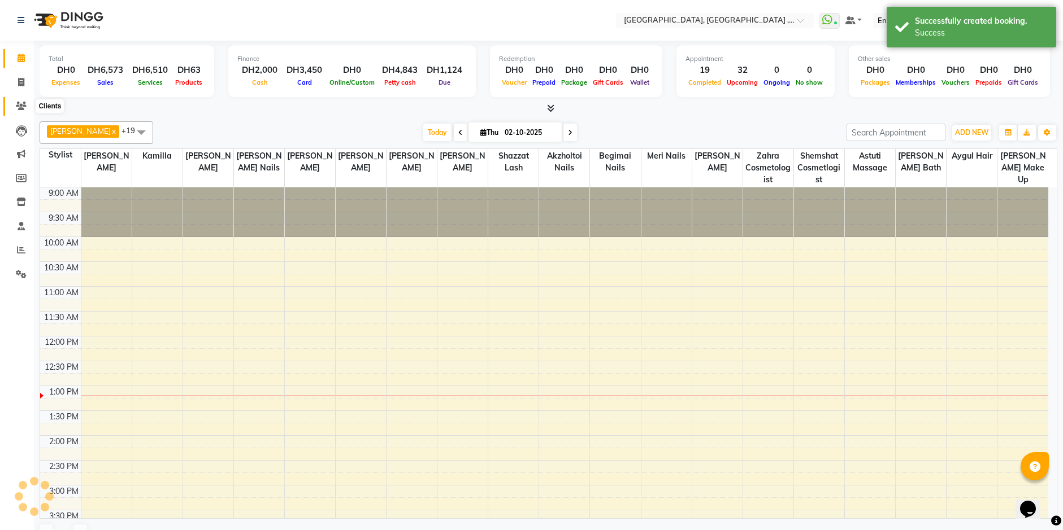
click at [21, 106] on icon at bounding box center [21, 106] width 11 height 8
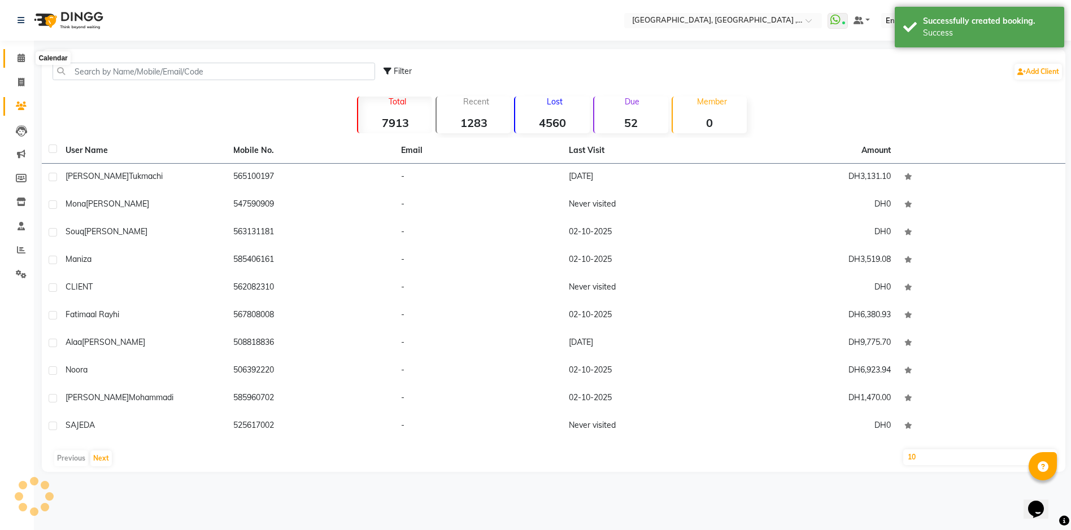
click at [19, 58] on icon at bounding box center [21, 58] width 7 height 8
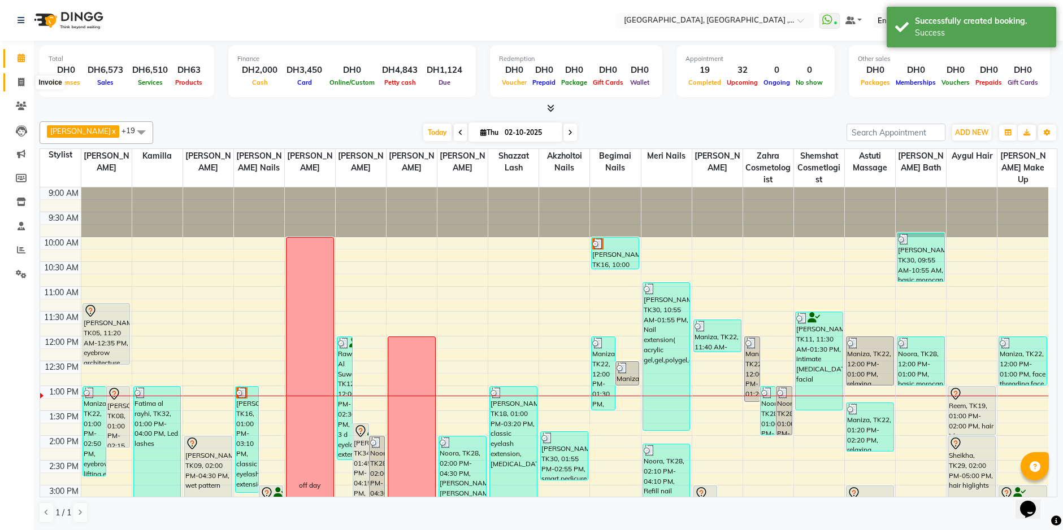
click at [23, 84] on icon at bounding box center [21, 82] width 6 height 8
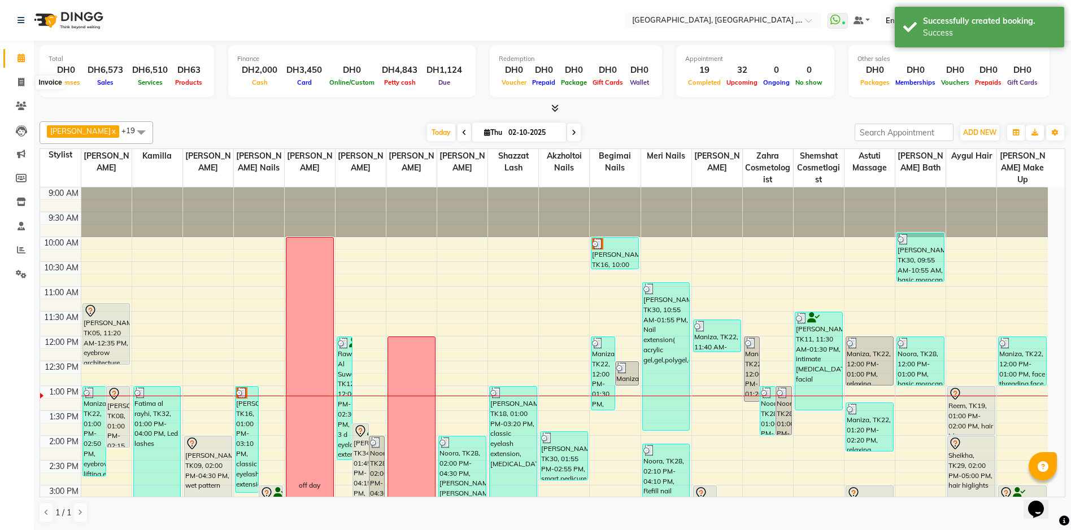
select select "3838"
select select "service"
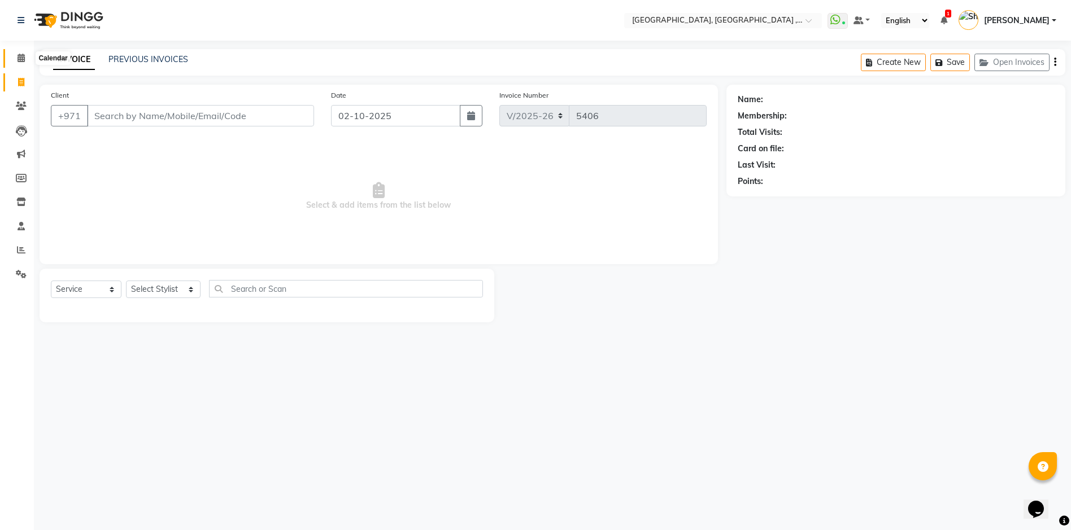
click at [18, 55] on icon at bounding box center [21, 58] width 7 height 8
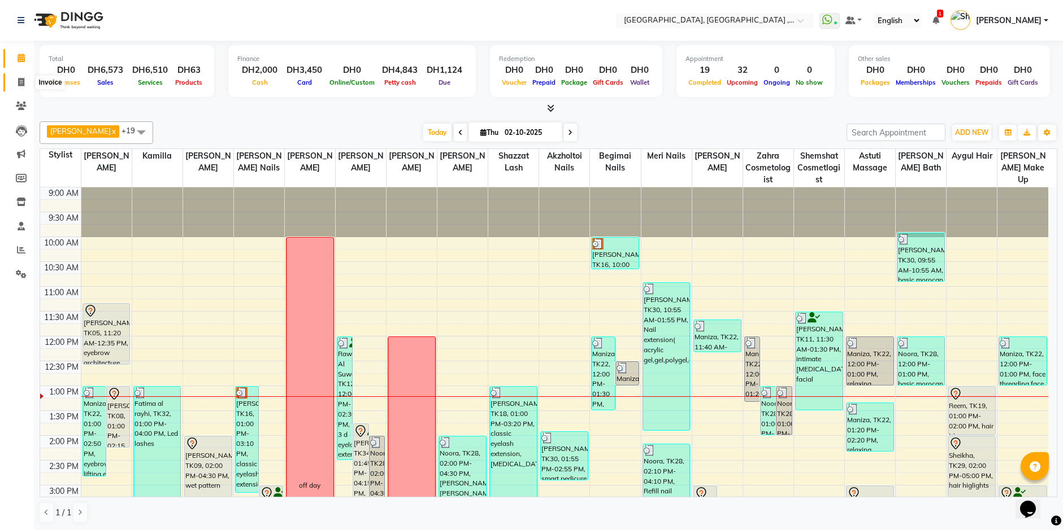
click at [21, 78] on icon at bounding box center [21, 82] width 6 height 8
select select "service"
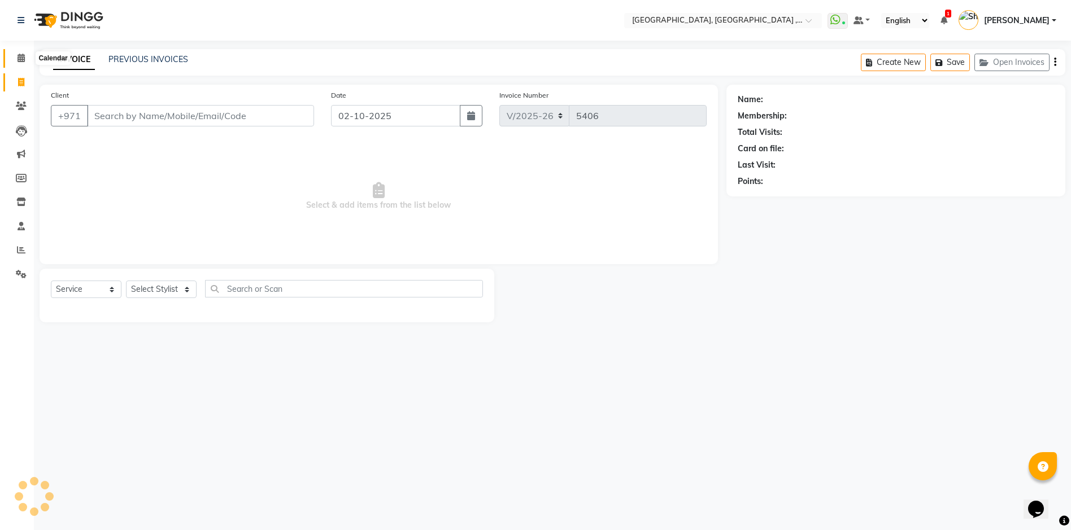
click at [18, 60] on icon at bounding box center [21, 58] width 7 height 8
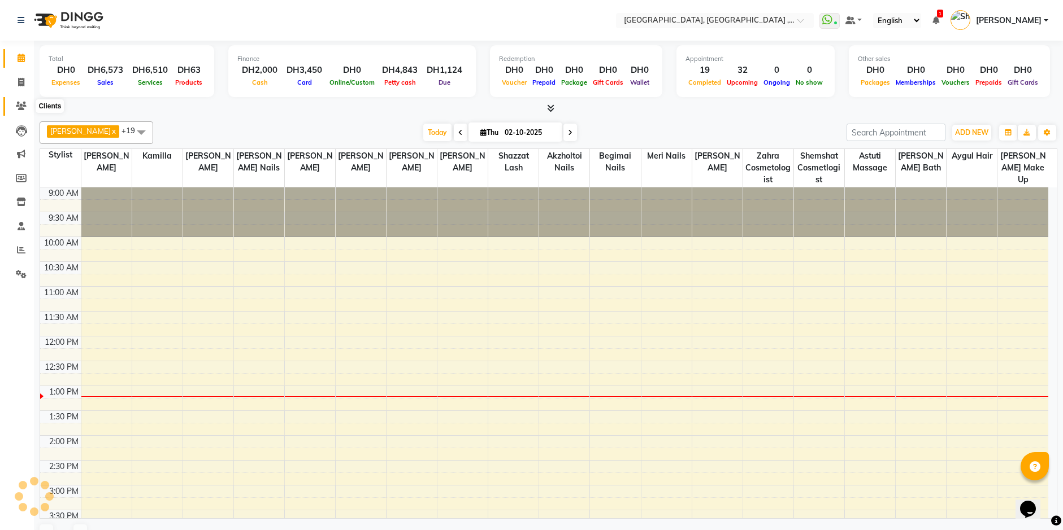
click at [20, 107] on icon at bounding box center [21, 106] width 11 height 8
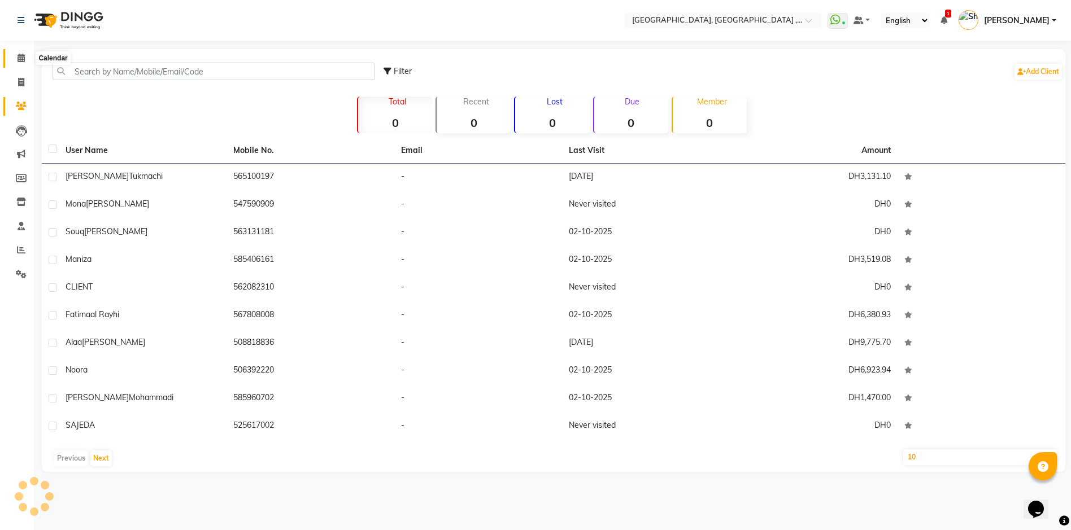
click at [20, 56] on icon at bounding box center [21, 58] width 7 height 8
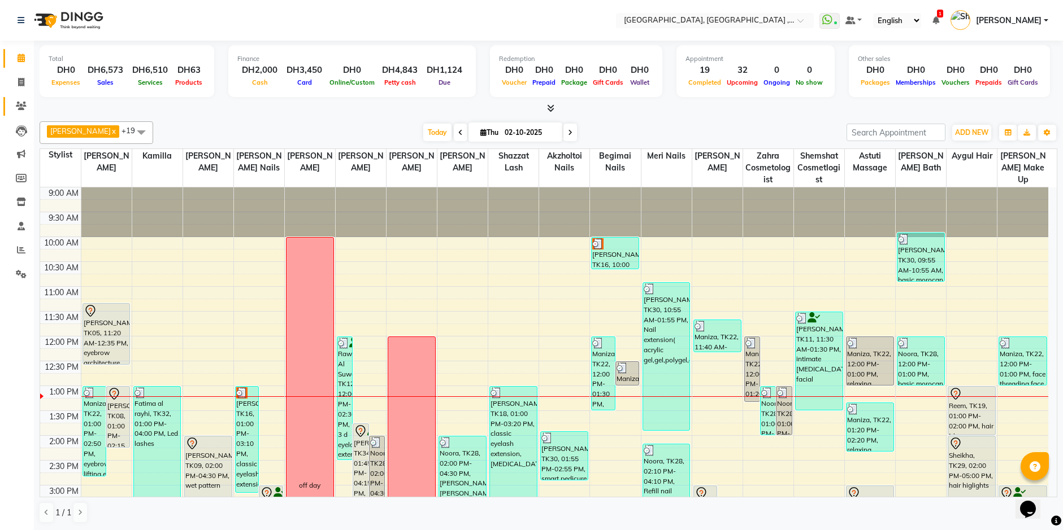
click at [18, 109] on icon at bounding box center [21, 106] width 11 height 8
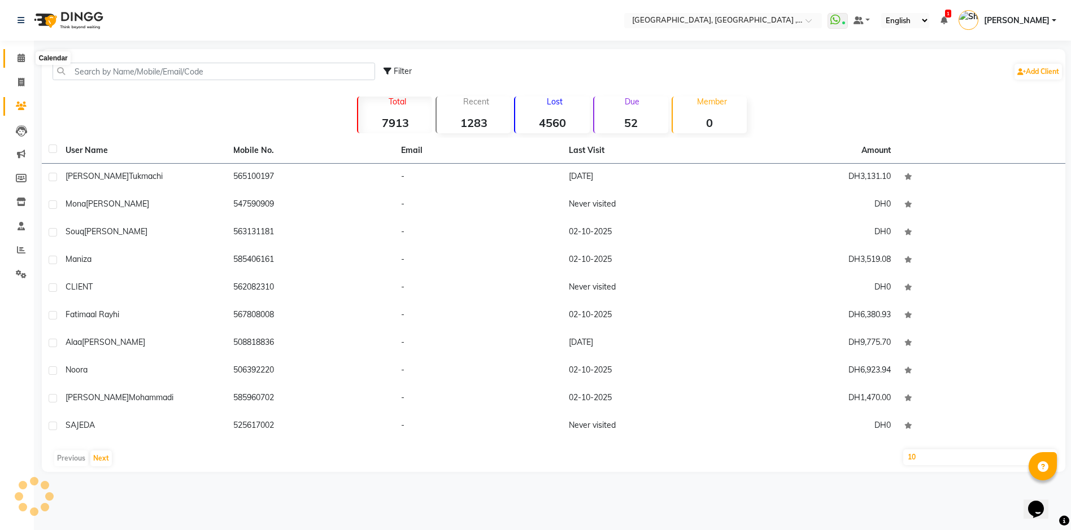
click at [18, 60] on icon at bounding box center [21, 58] width 7 height 8
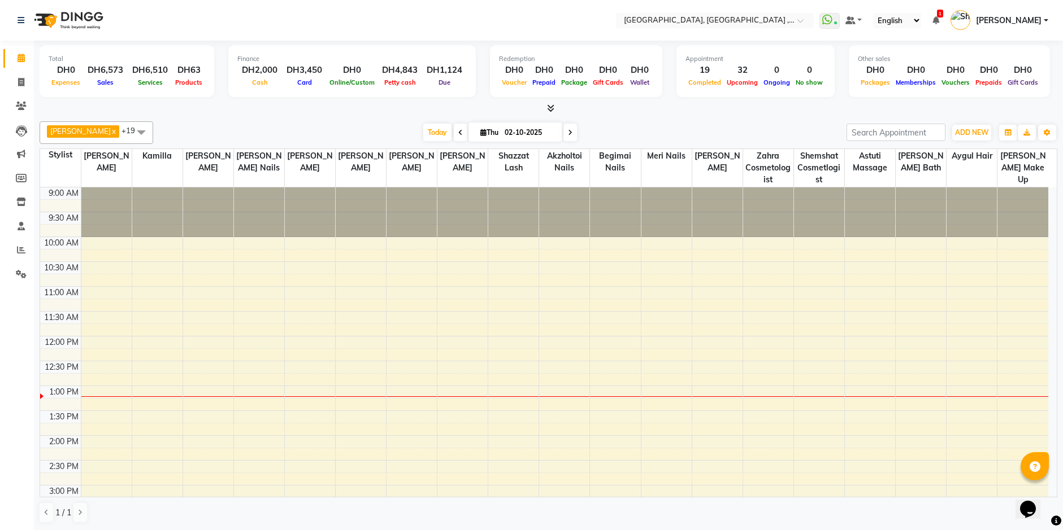
scroll to position [199, 0]
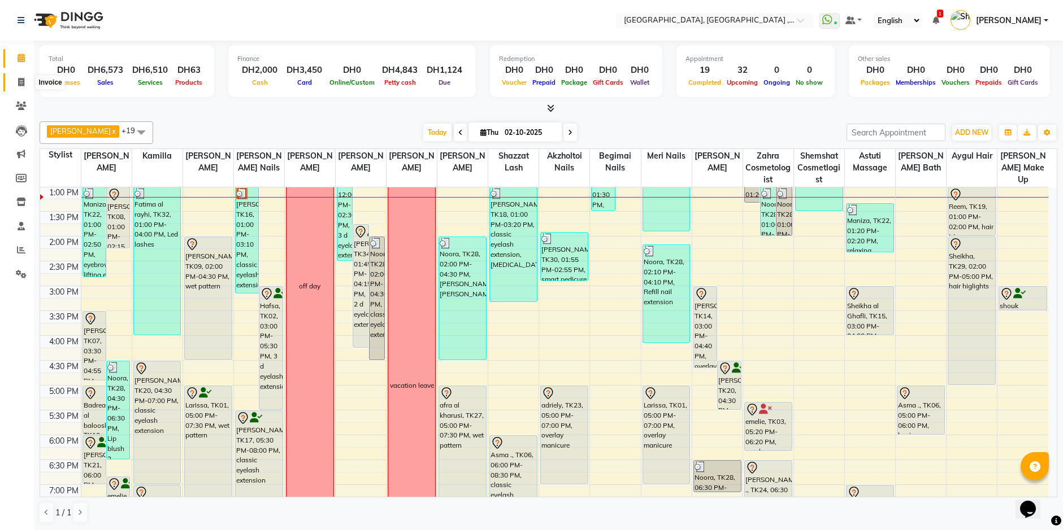
click at [21, 81] on icon at bounding box center [21, 82] width 6 height 8
select select "service"
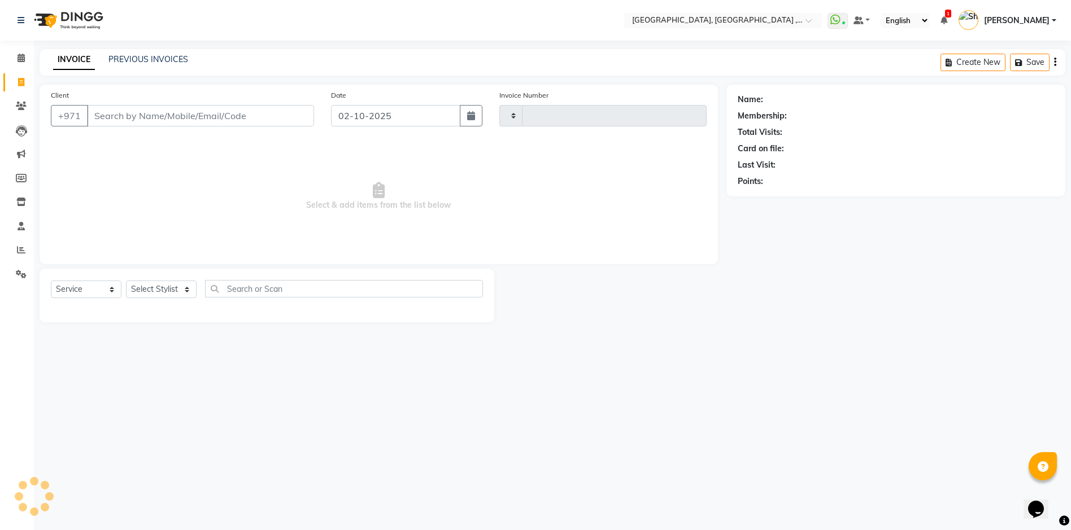
type input "5406"
select select "3838"
click at [146, 56] on link "PREVIOUS INVOICES" at bounding box center [148, 59] width 80 height 10
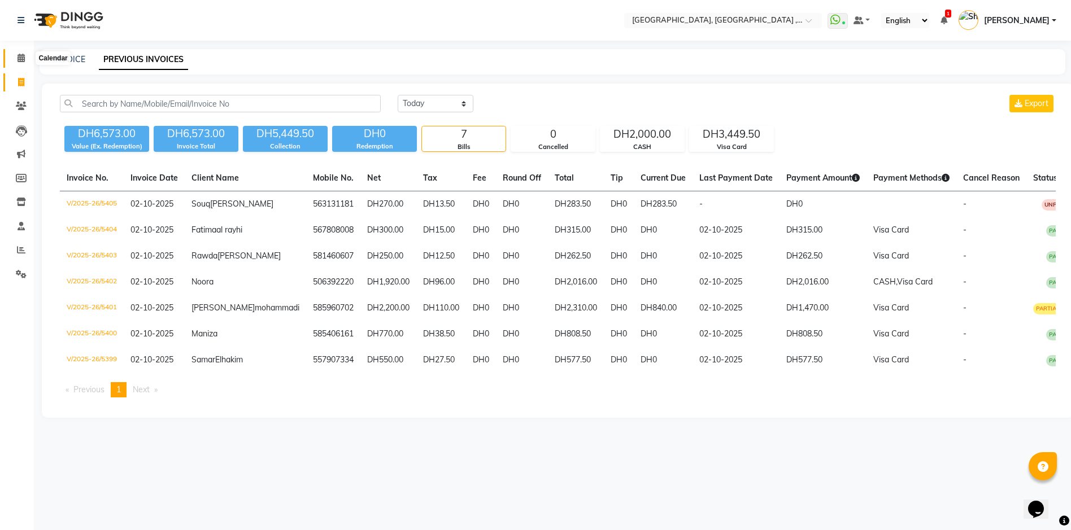
click at [18, 56] on icon at bounding box center [21, 58] width 7 height 8
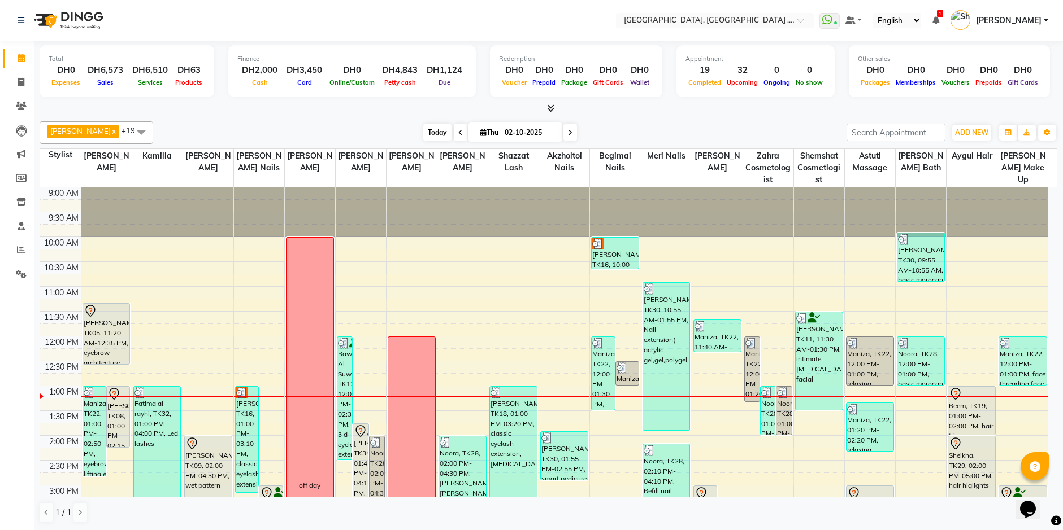
click at [423, 132] on span "Today" at bounding box center [437, 133] width 28 height 18
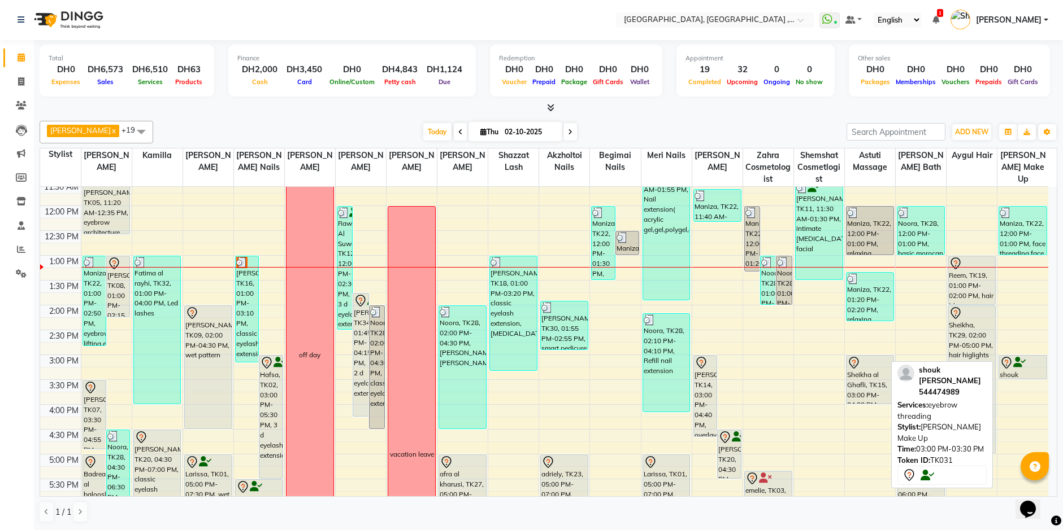
scroll to position [143, 0]
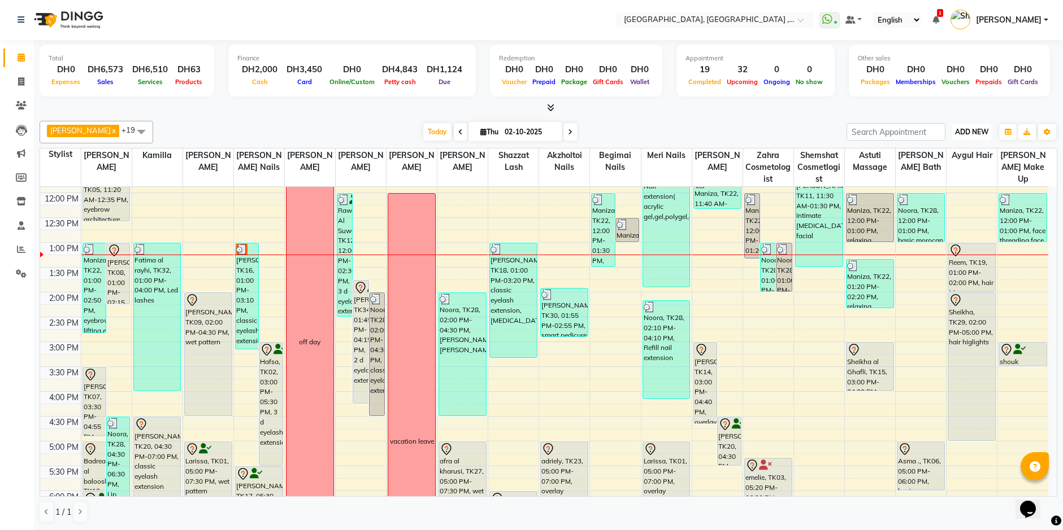
drag, startPoint x: 978, startPoint y: 128, endPoint x: 968, endPoint y: 132, distance: 11.6
click at [976, 129] on span "ADD NEW" at bounding box center [971, 132] width 33 height 8
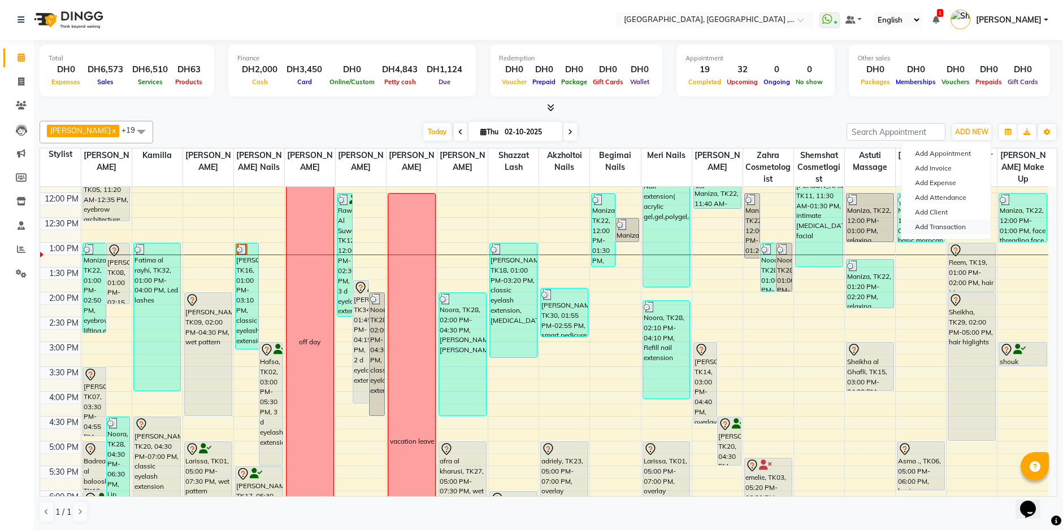
click at [952, 229] on link "Add Transaction" at bounding box center [945, 227] width 89 height 15
select select "direct"
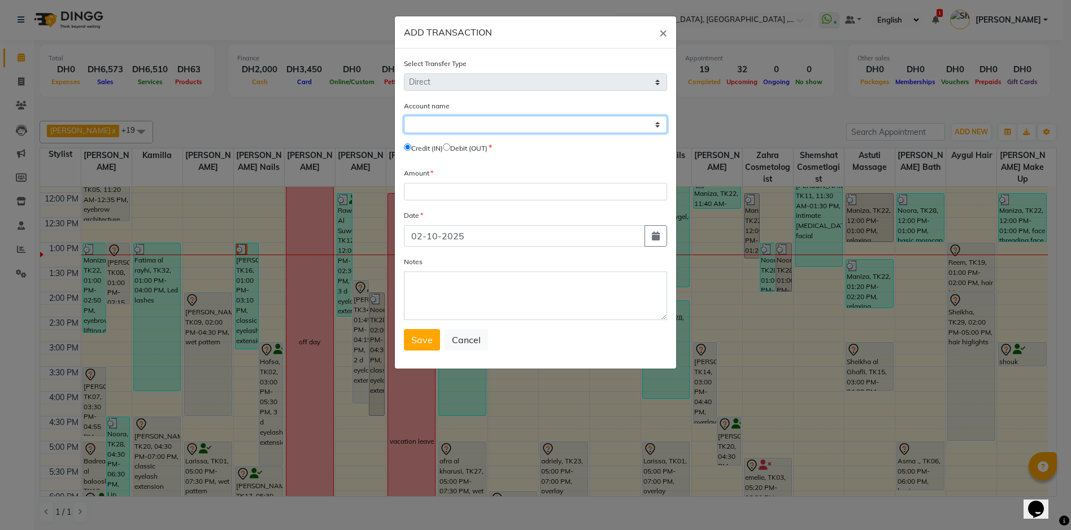
click at [659, 124] on select "Select [PERSON_NAME] Cash Wio Fab Wallet" at bounding box center [535, 125] width 263 height 18
select select "2616"
click at [404, 116] on select "Select [PERSON_NAME] Cash Wio Fab Wallet" at bounding box center [535, 125] width 263 height 18
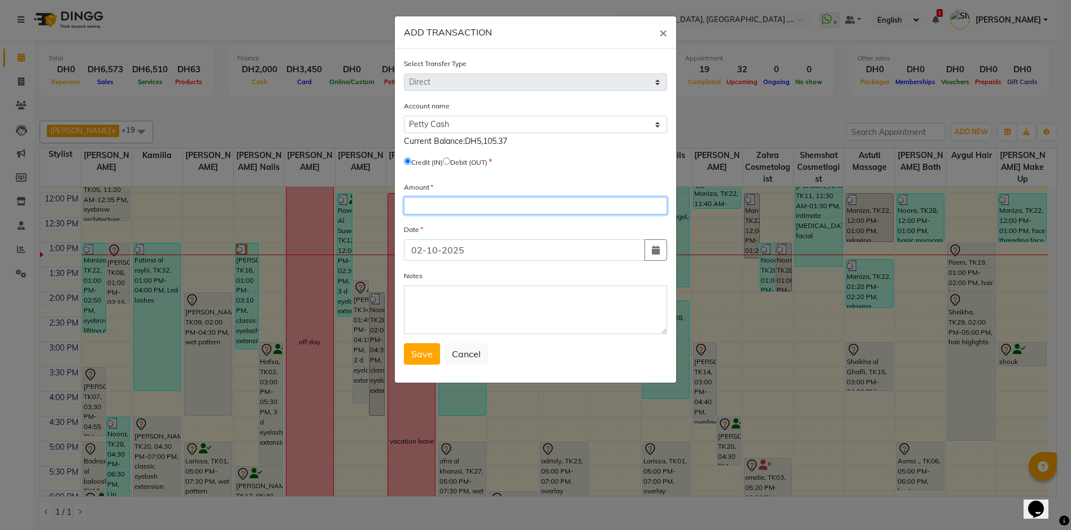
click at [474, 212] on input "number" at bounding box center [535, 206] width 263 height 18
type input "100"
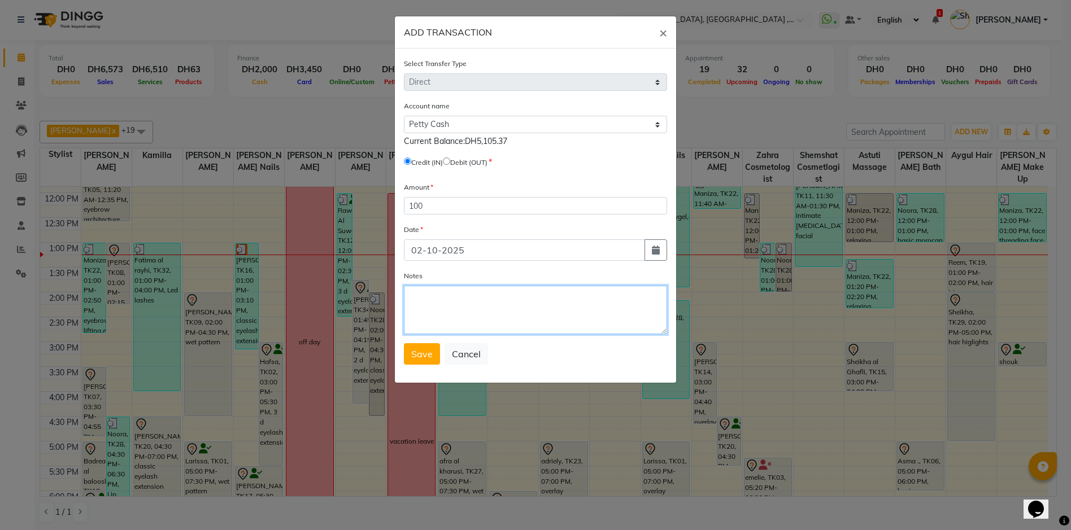
click at [474, 333] on textarea "Notes" at bounding box center [535, 310] width 263 height 49
type textarea "BY LILIYA"
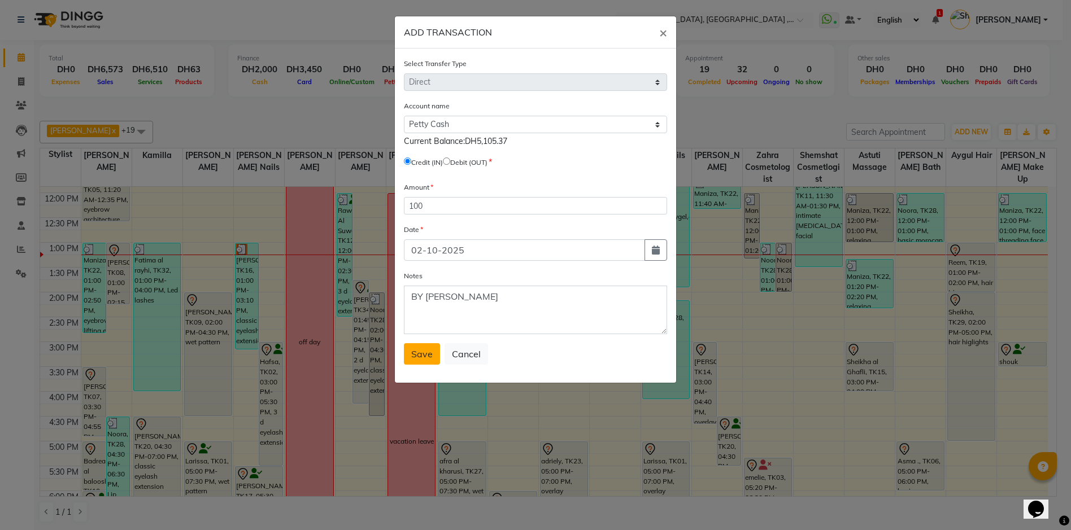
click at [434, 352] on button "Save" at bounding box center [422, 353] width 36 height 21
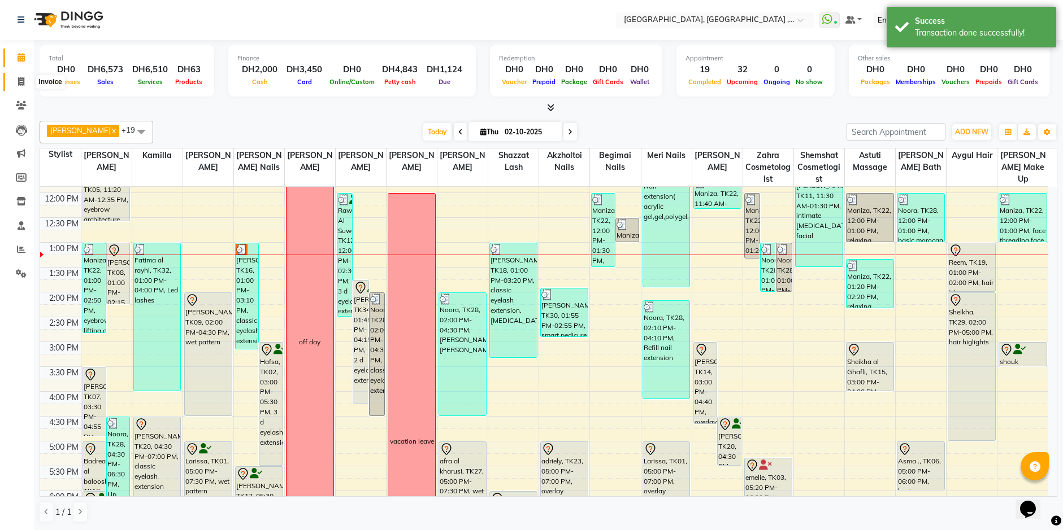
drag, startPoint x: 18, startPoint y: 81, endPoint x: 18, endPoint y: 73, distance: 7.9
click at [18, 81] on icon at bounding box center [21, 81] width 6 height 8
select select "service"
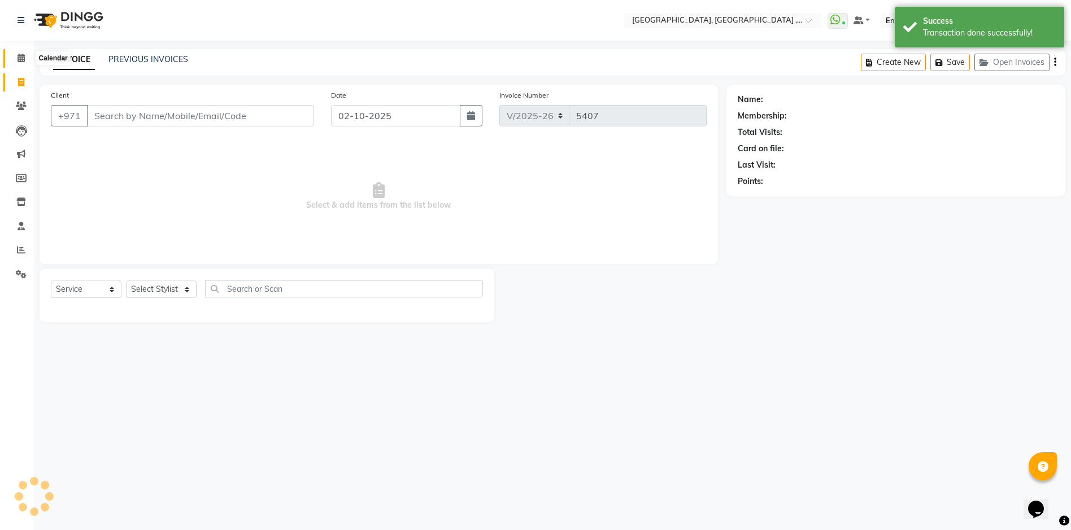
click at [18, 55] on icon at bounding box center [21, 58] width 7 height 8
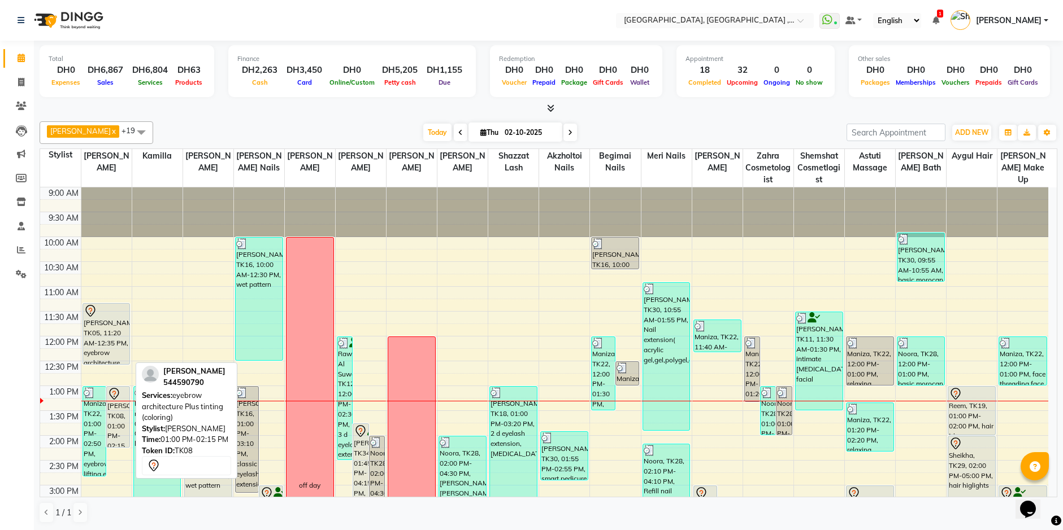
click at [110, 411] on div "[PERSON_NAME], TK08, 01:00 PM-02:15 PM, eyebrow architecture Plus tinting (colo…" at bounding box center [118, 417] width 23 height 60
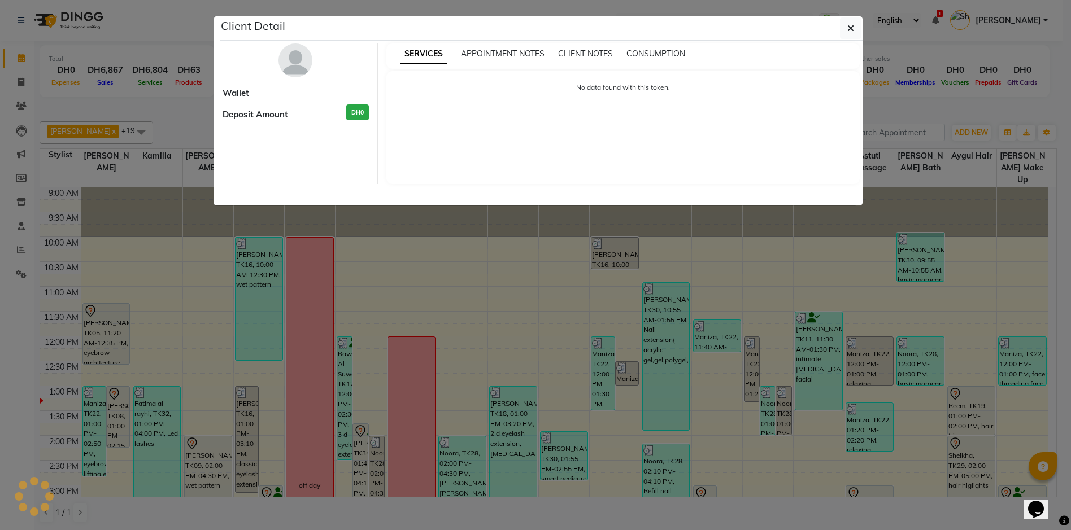
select select "7"
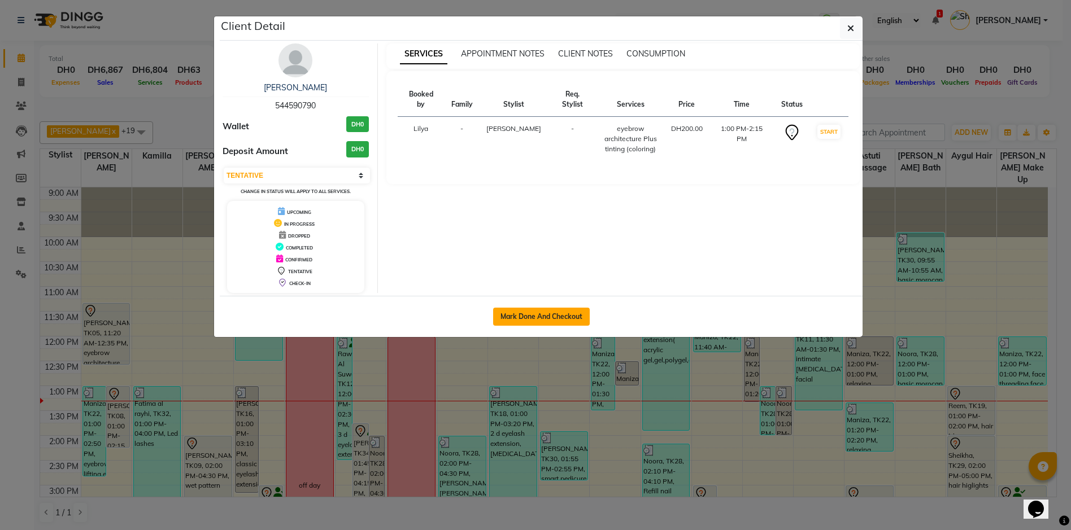
click at [560, 317] on button "Mark Done And Checkout" at bounding box center [541, 317] width 97 height 18
select select "service"
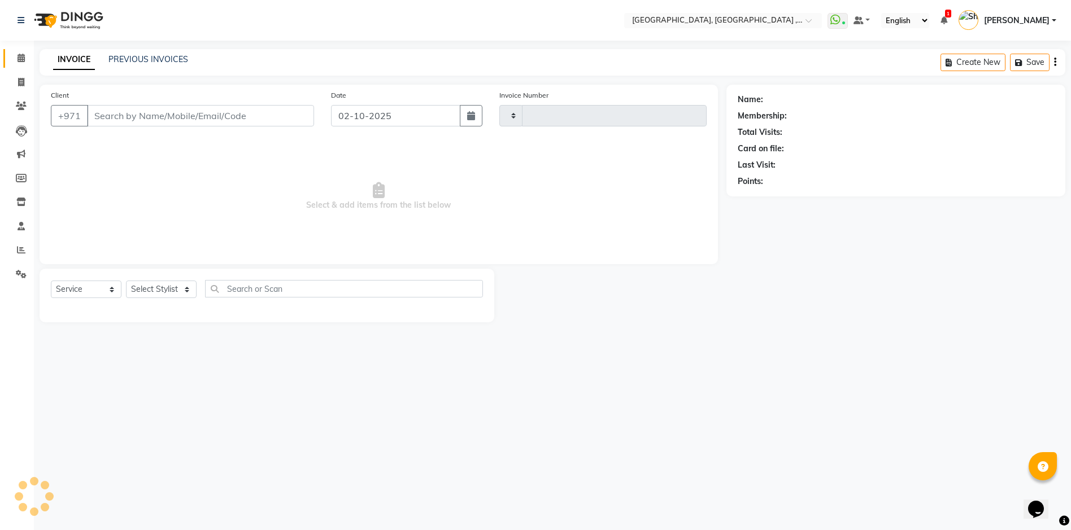
type input "5407"
select select "3838"
type input "544590790"
select select "53586"
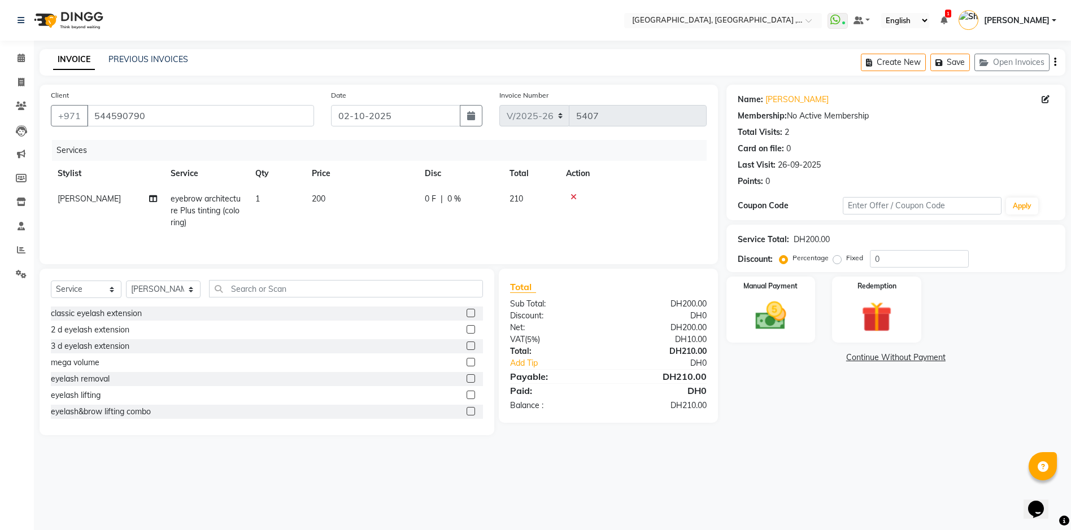
click at [335, 198] on td "200" at bounding box center [361, 210] width 113 height 49
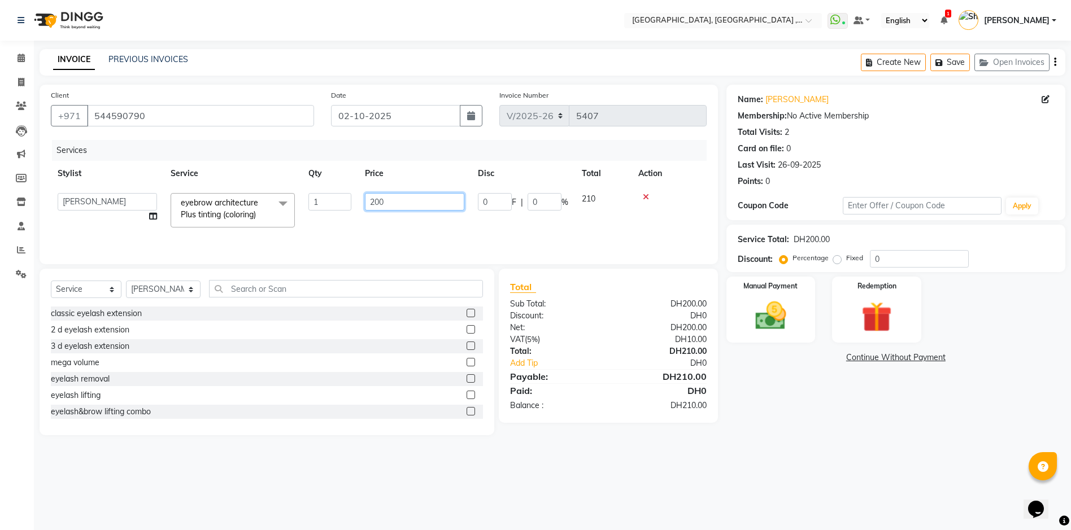
click at [419, 206] on input "200" at bounding box center [414, 202] width 99 height 18
type input "2"
type input "0"
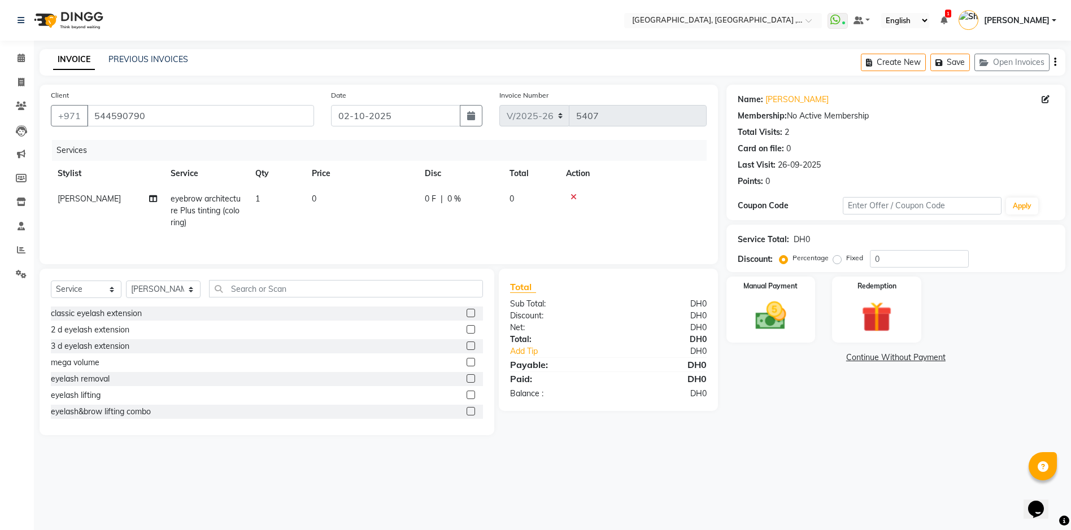
click at [788, 435] on div "Name: Maryam Alshehi Membership: No Active Membership Total Visits: 2 Card on f…" at bounding box center [899, 260] width 347 height 351
click at [774, 317] on img at bounding box center [771, 316] width 52 height 37
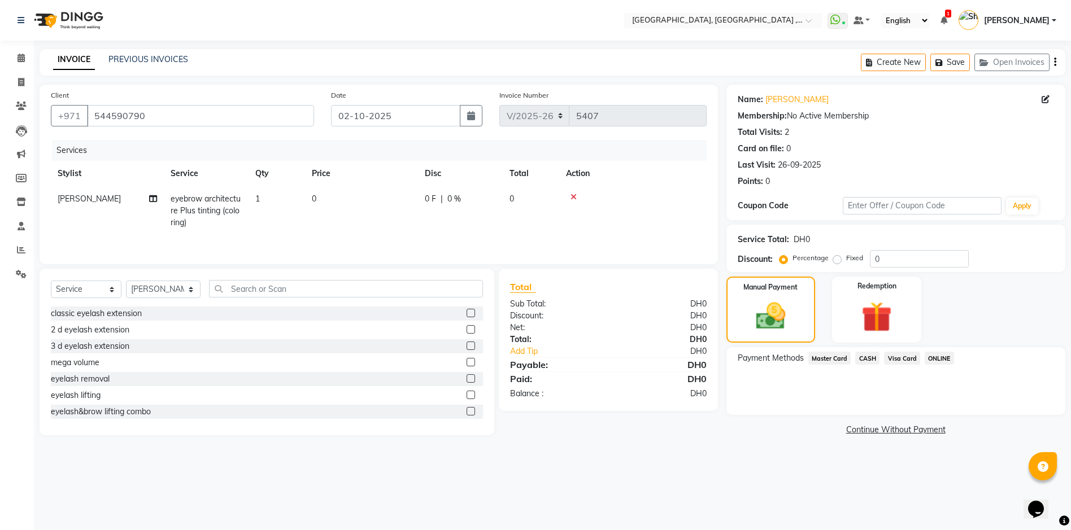
click at [864, 358] on span "CASH" at bounding box center [867, 358] width 24 height 13
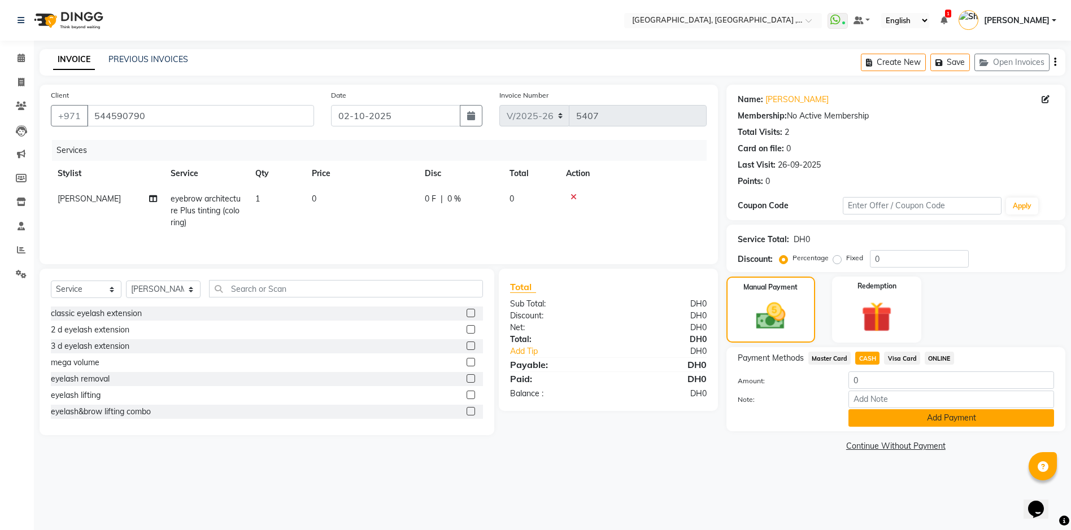
click at [940, 418] on button "Add Payment" at bounding box center [951, 419] width 206 height 18
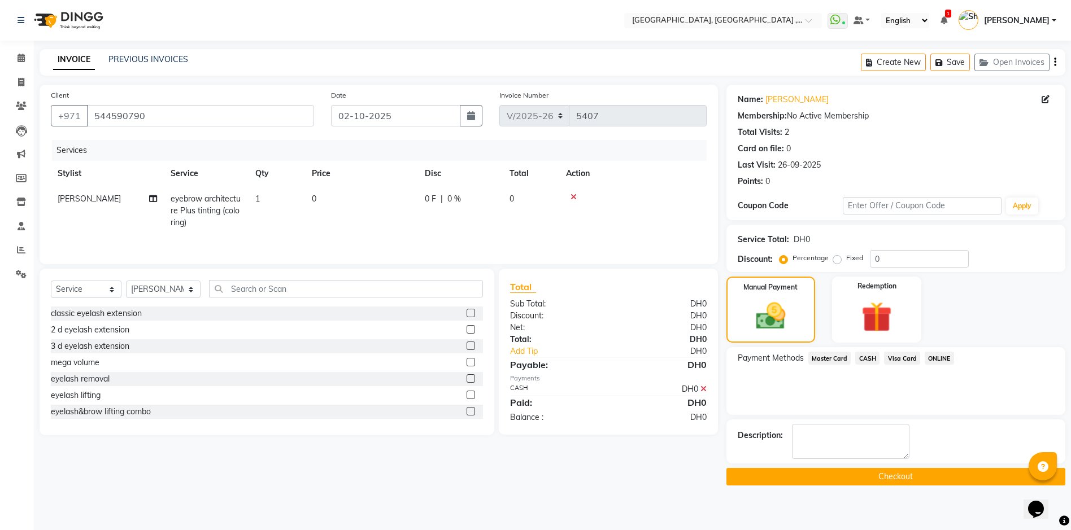
click at [899, 477] on button "Checkout" at bounding box center [895, 477] width 339 height 18
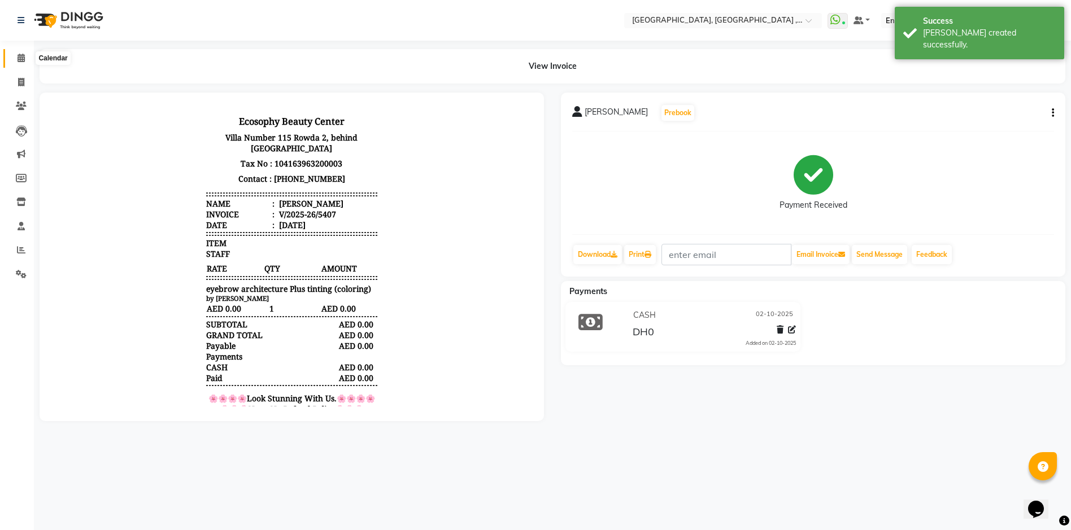
click at [19, 62] on icon at bounding box center [21, 58] width 7 height 8
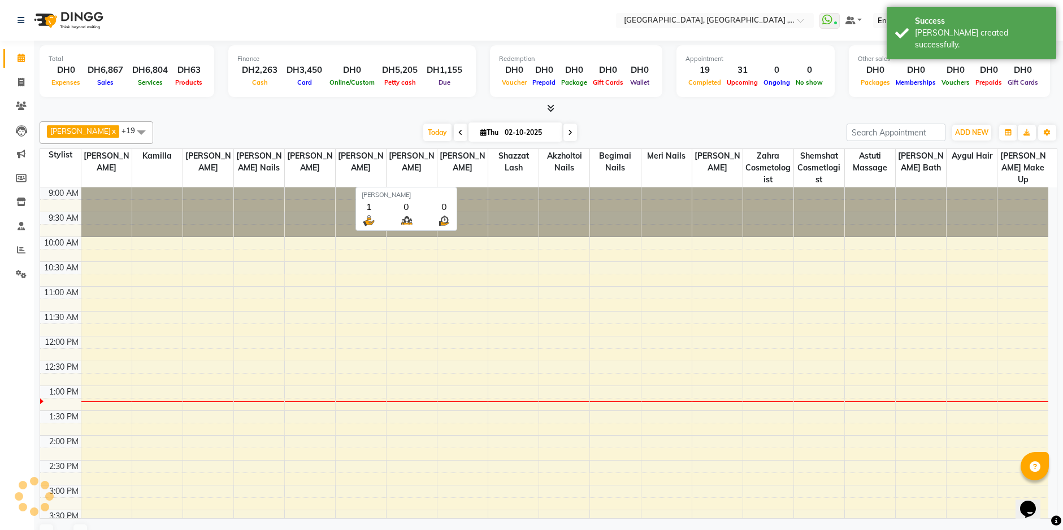
scroll to position [199, 0]
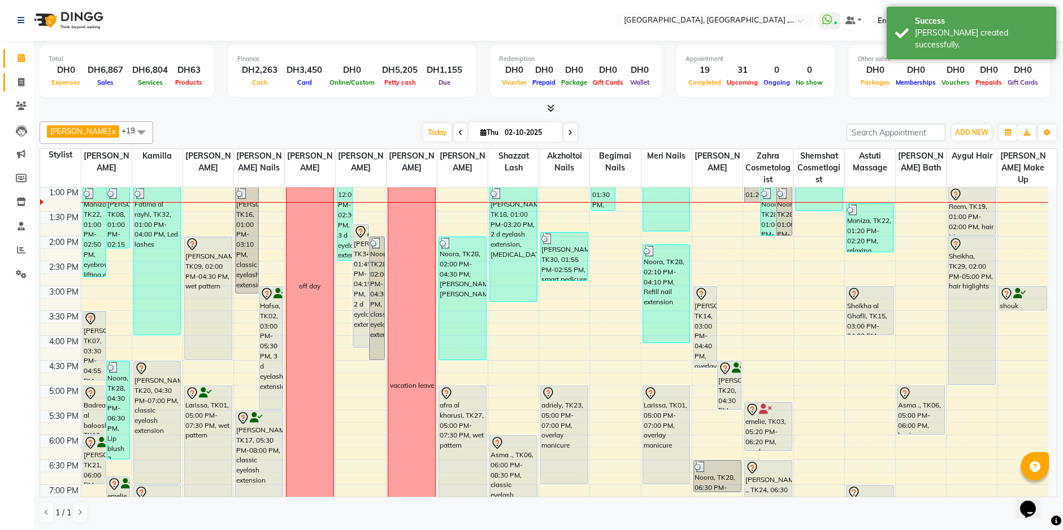
click at [16, 89] on link "Invoice" at bounding box center [16, 82] width 27 height 19
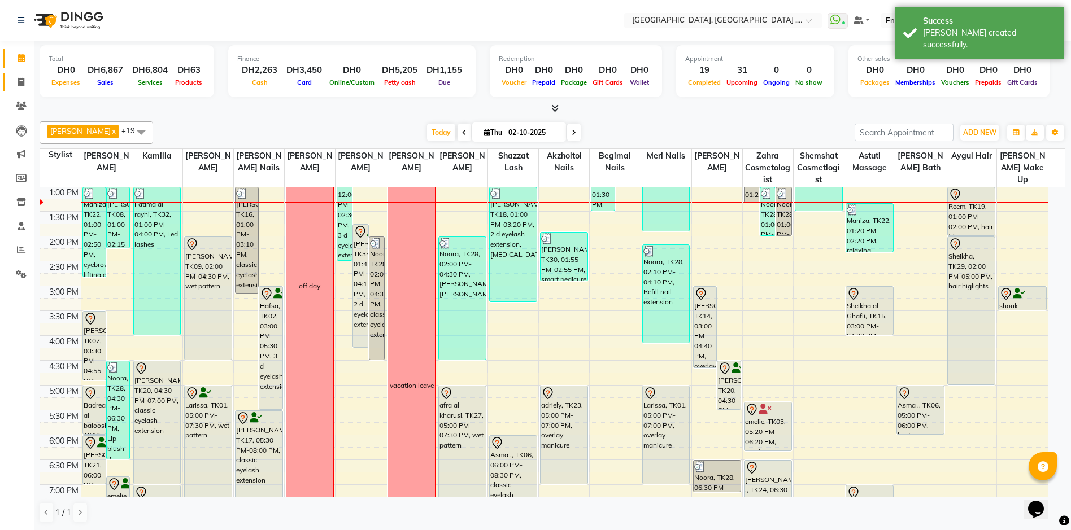
select select "service"
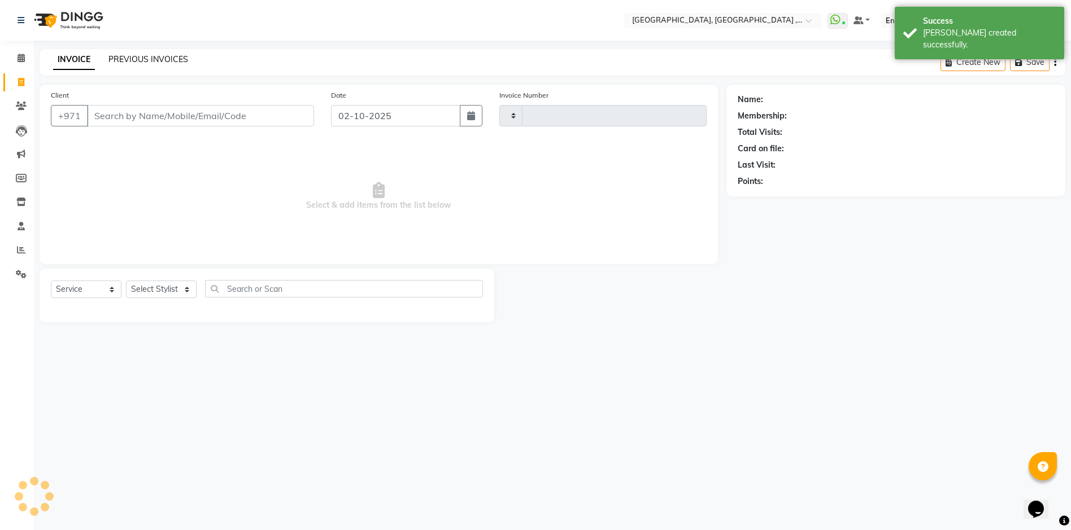
type input "5408"
select select "3838"
click at [175, 56] on link "PREVIOUS INVOICES" at bounding box center [148, 59] width 80 height 10
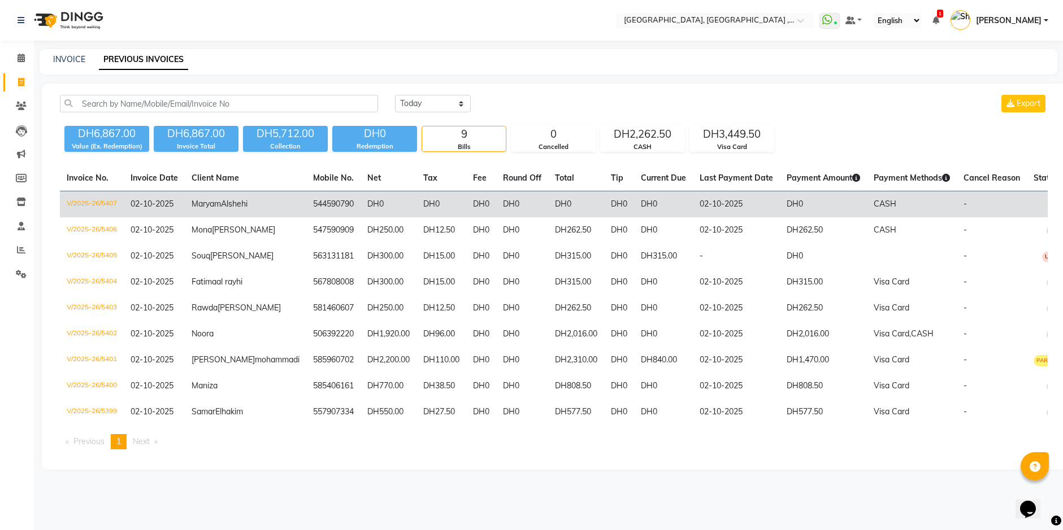
click at [221, 209] on span "Alshehi" at bounding box center [234, 204] width 27 height 10
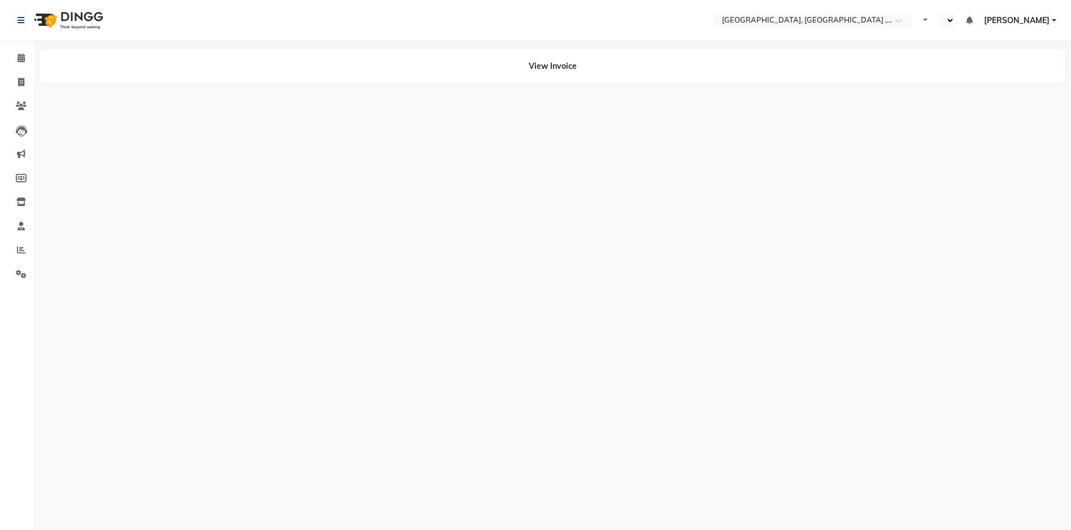
select select "en"
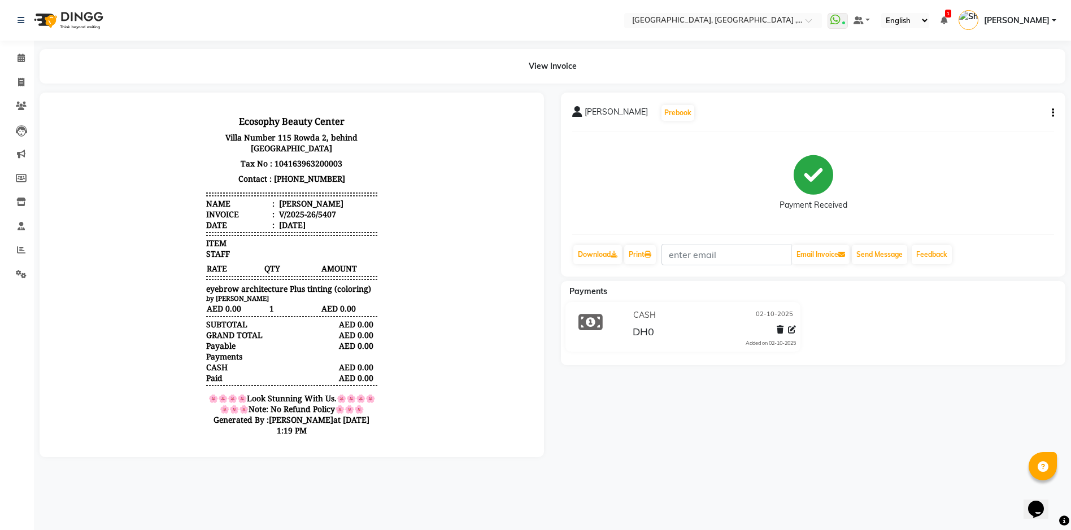
click at [587, 112] on span "[PERSON_NAME]" at bounding box center [616, 114] width 63 height 16
click at [20, 105] on icon at bounding box center [21, 106] width 11 height 8
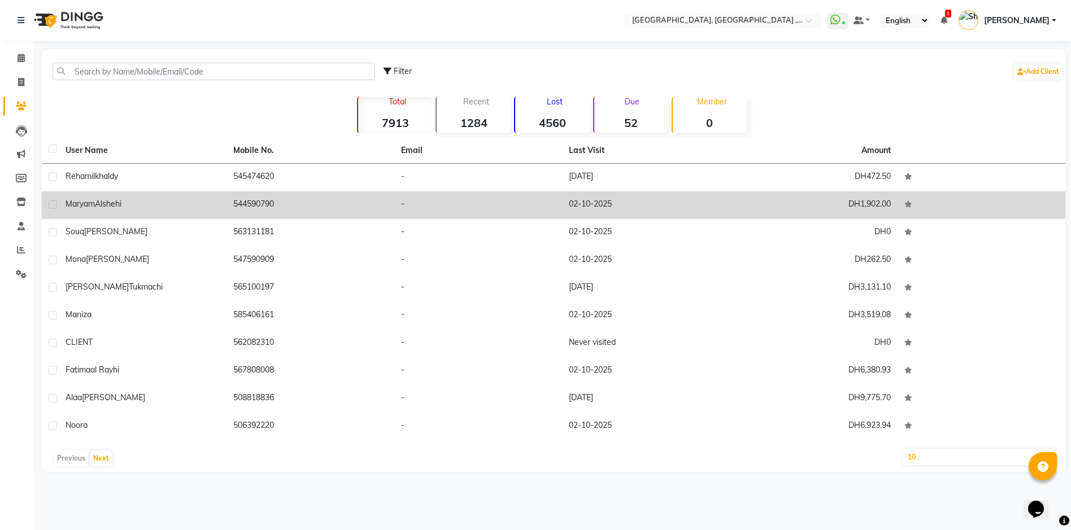
click at [297, 208] on td "544590790" at bounding box center [311, 205] width 168 height 28
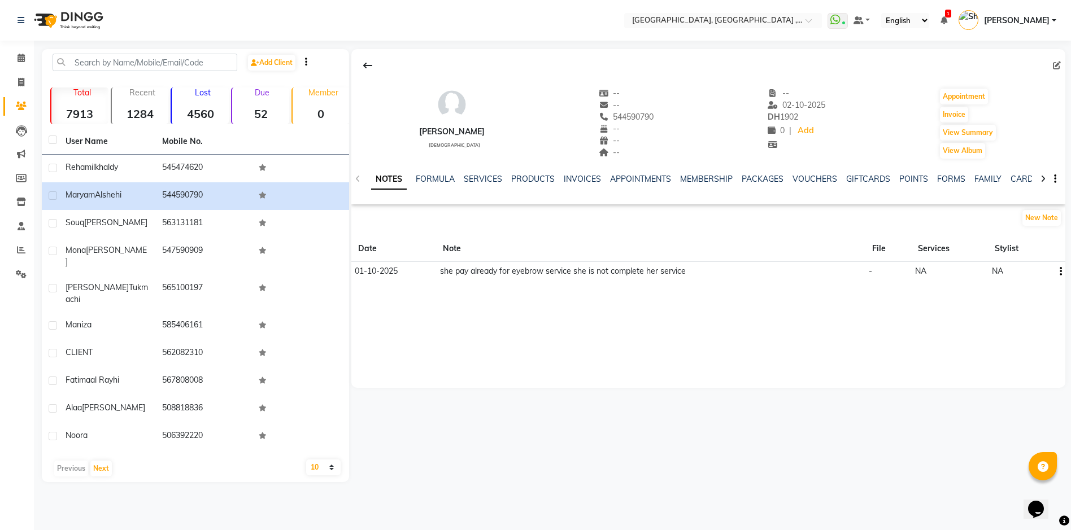
click at [550, 277] on td "she pay already for eyebrow service she is not complete her service" at bounding box center [650, 271] width 429 height 19
click at [1041, 221] on button "New Note" at bounding box center [1041, 218] width 38 height 16
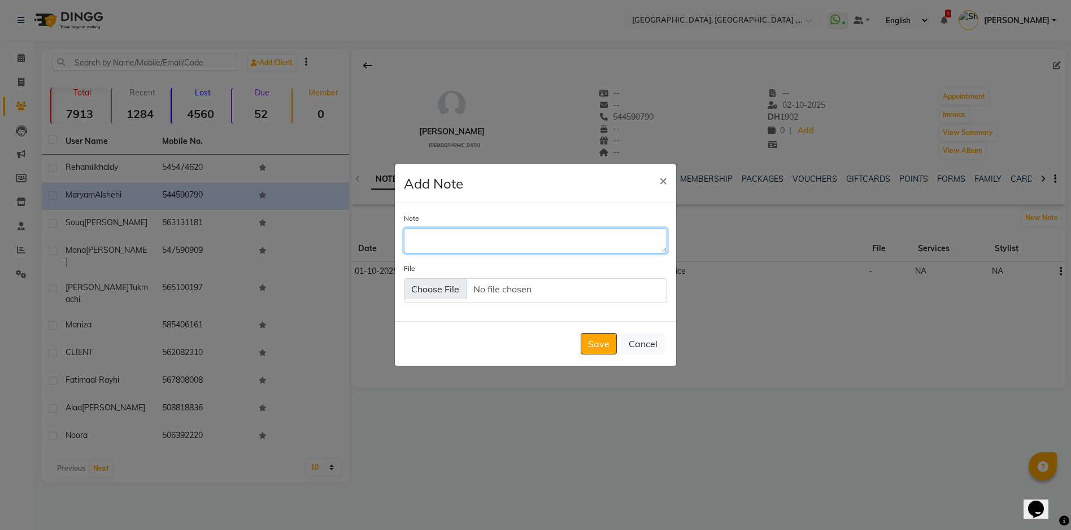
click at [496, 237] on textarea "Note" at bounding box center [535, 240] width 263 height 25
type textarea "EYEBROW SERVICE COMPLETED [DATE]"
click at [600, 341] on button "Save" at bounding box center [599, 343] width 36 height 21
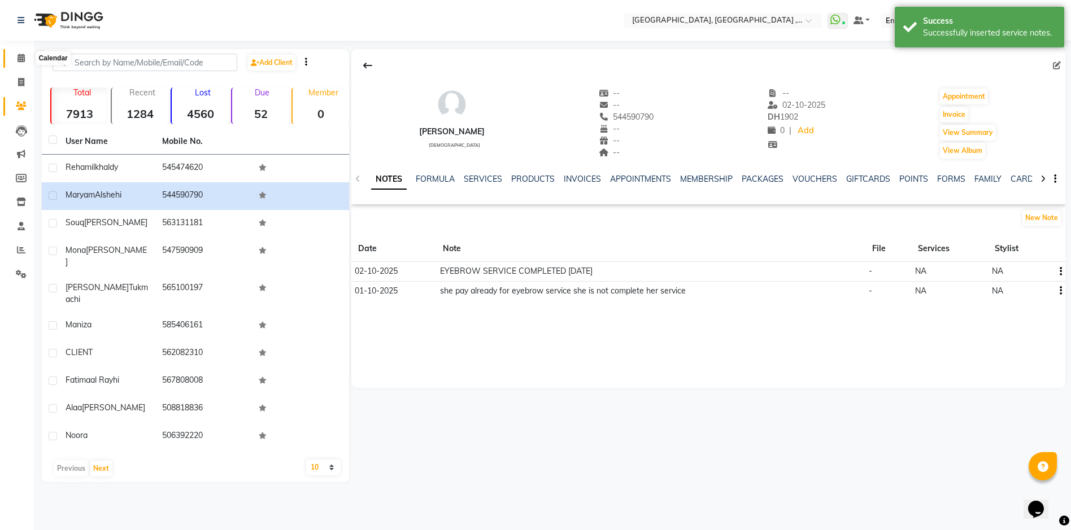
click at [16, 59] on span at bounding box center [21, 58] width 20 height 13
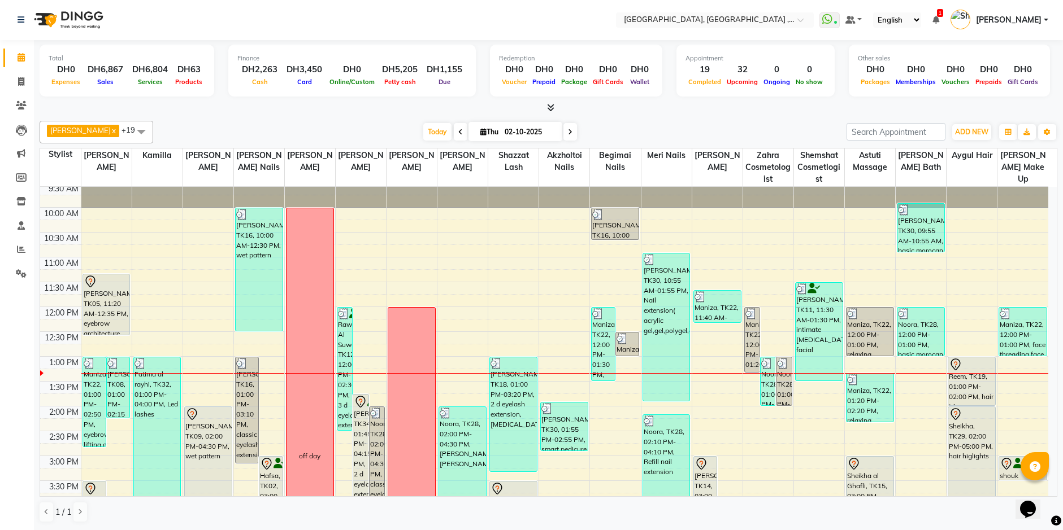
scroll to position [56, 0]
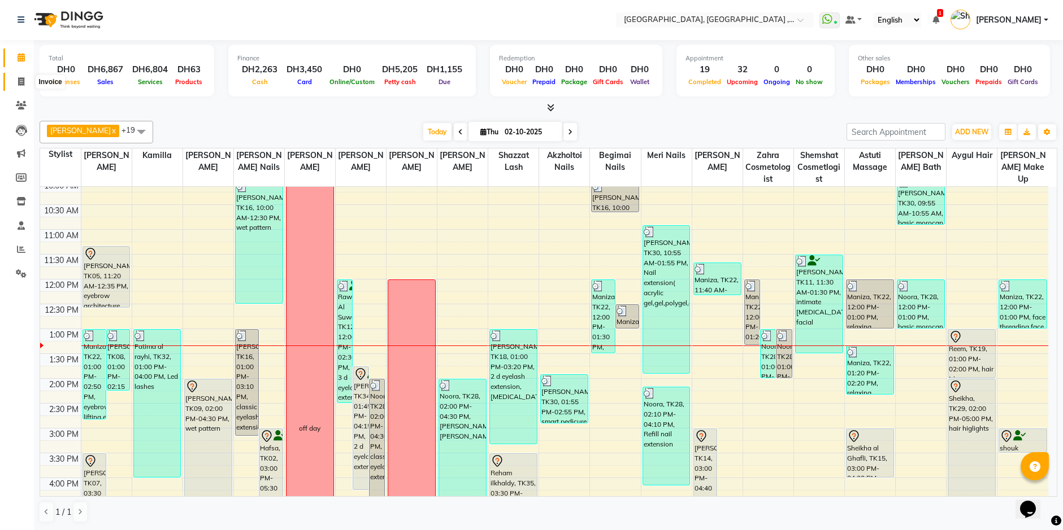
click at [25, 86] on span at bounding box center [21, 82] width 20 height 13
select select "service"
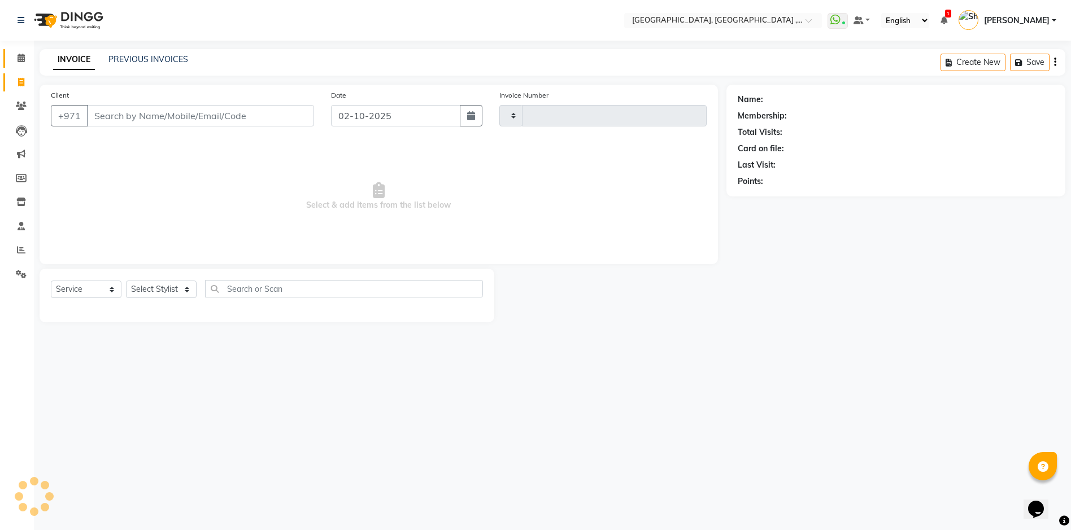
type input "5408"
select select "3838"
click at [18, 56] on icon at bounding box center [21, 58] width 7 height 8
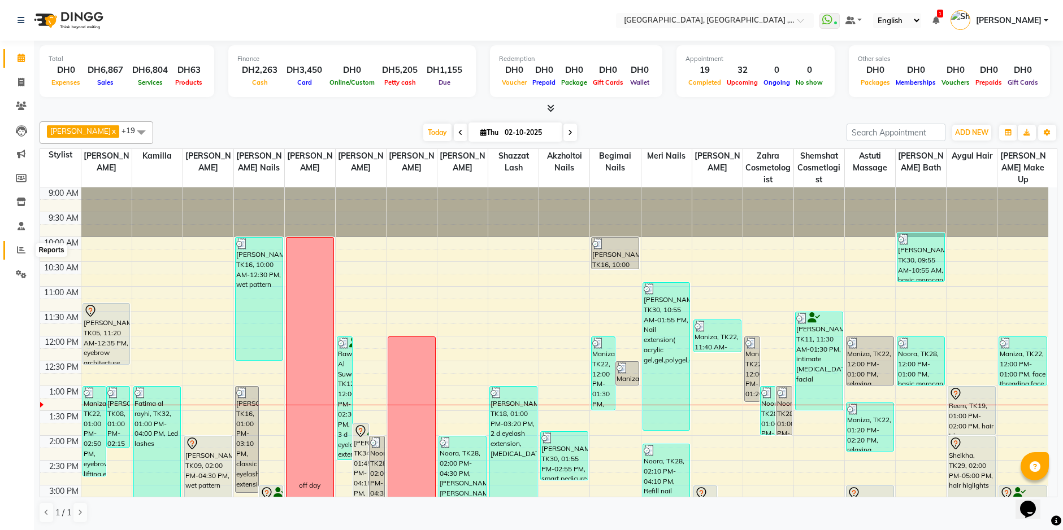
drag, startPoint x: 16, startPoint y: 253, endPoint x: 18, endPoint y: 260, distance: 7.5
click at [16, 253] on span at bounding box center [21, 250] width 20 height 13
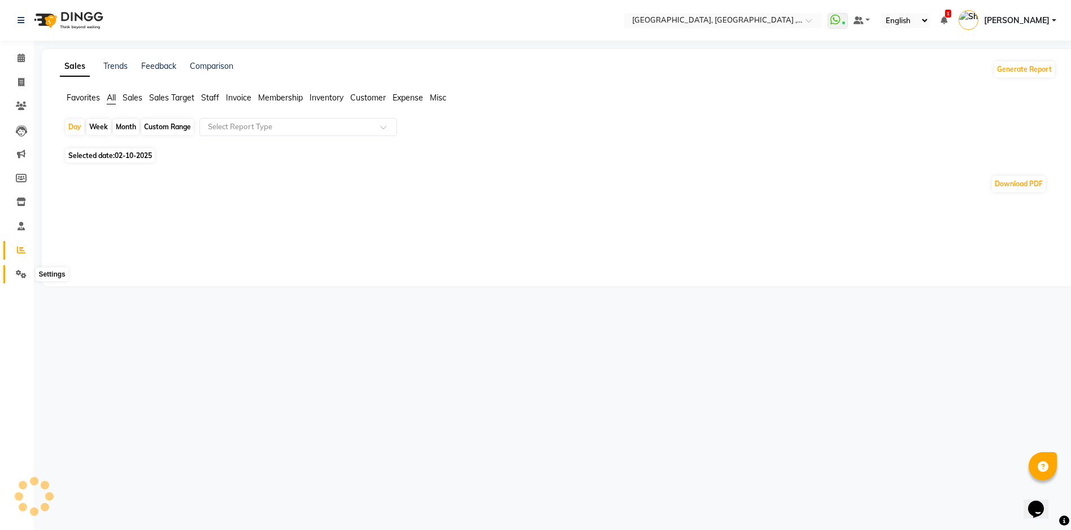
click at [25, 268] on span at bounding box center [21, 274] width 20 height 13
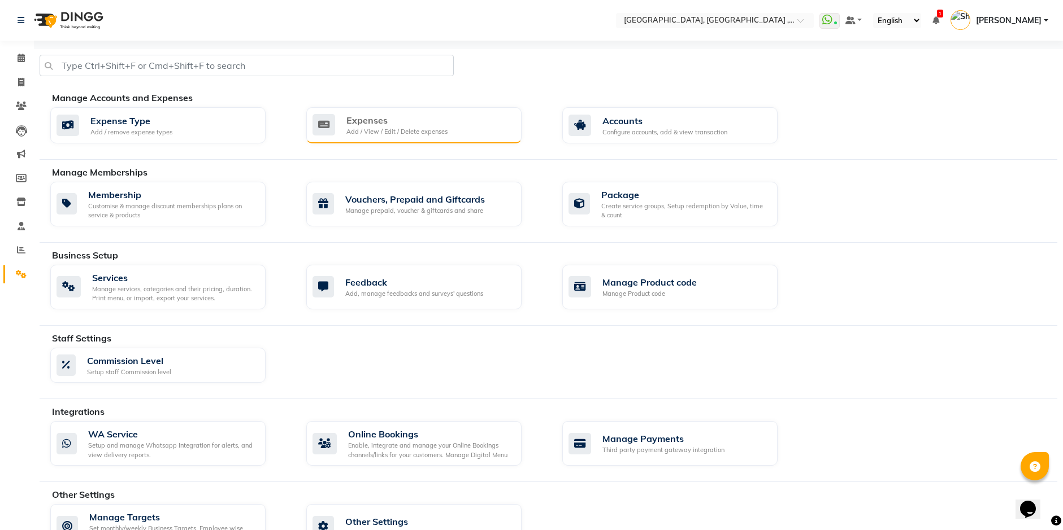
click at [419, 130] on div "Add / View / Edit / Delete expenses" at bounding box center [396, 132] width 101 height 10
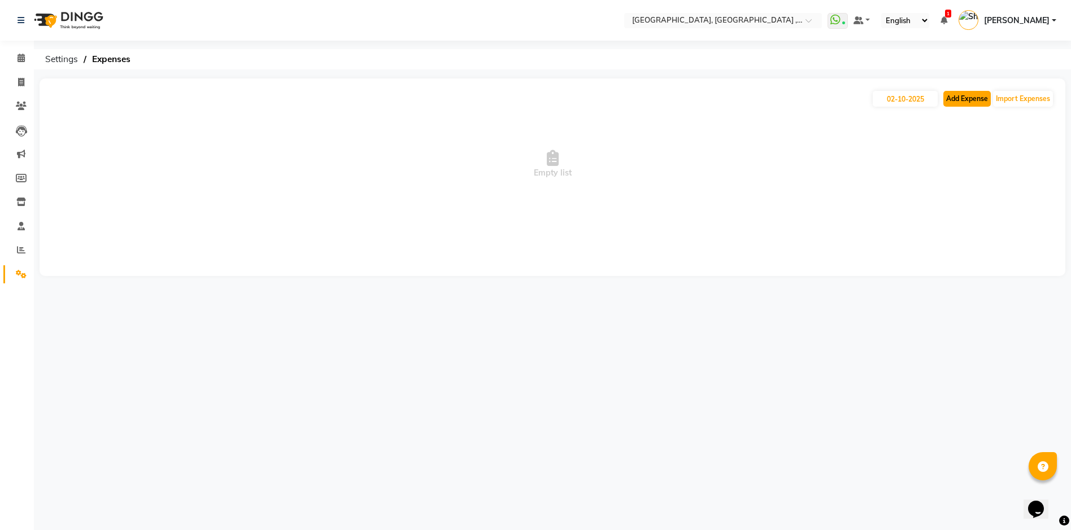
click at [978, 101] on button "Add Expense" at bounding box center [966, 99] width 47 height 16
select select "1"
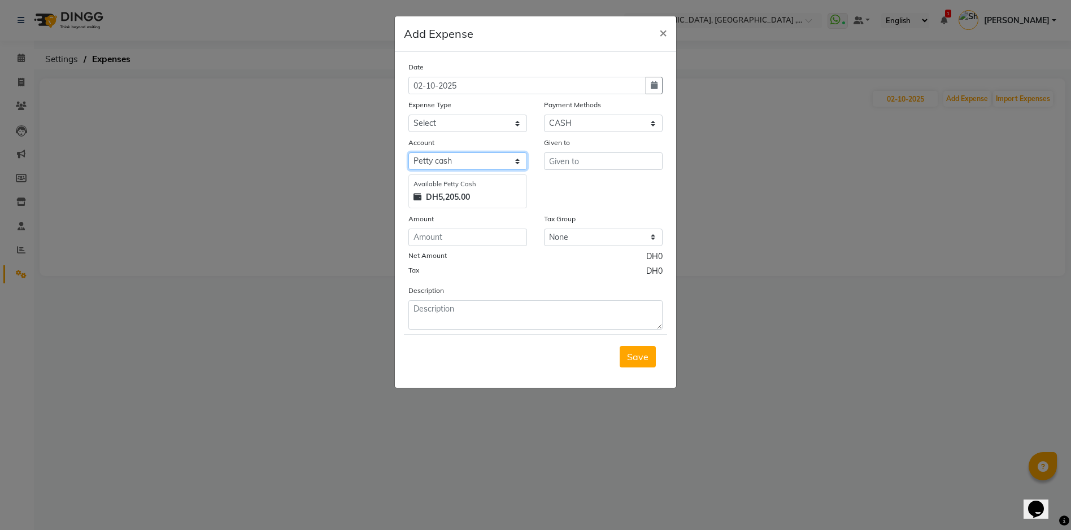
click at [518, 163] on select "Select [PERSON_NAME] cash WIO FAB WALLET" at bounding box center [467, 162] width 119 height 18
select select "8430"
click at [408, 153] on select "Select [PERSON_NAME] cash WIO FAB WALLET" at bounding box center [467, 162] width 119 height 18
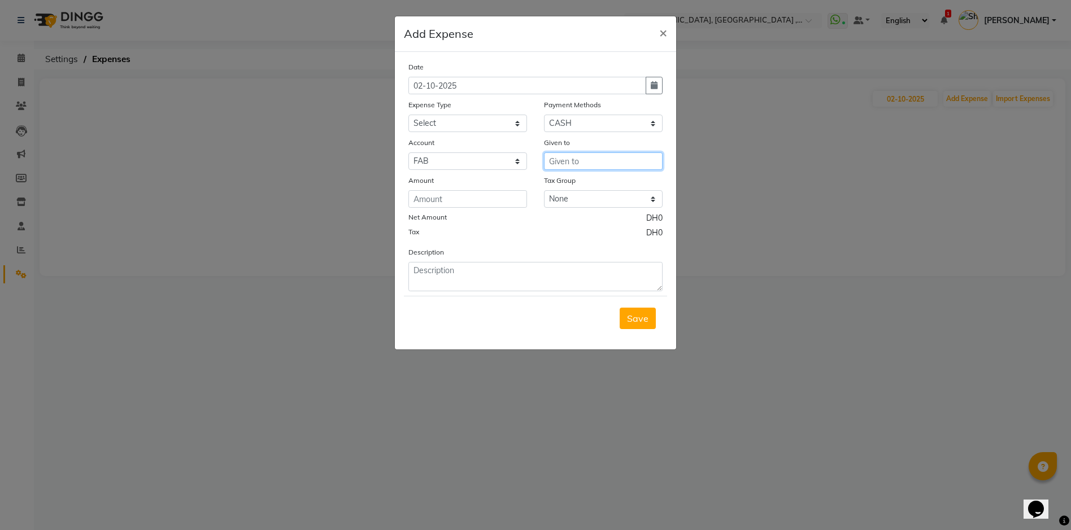
click at [562, 163] on input "text" at bounding box center [603, 162] width 119 height 18
type input "VALENCIYA"
click at [457, 196] on input "number" at bounding box center [467, 199] width 119 height 18
type input "400"
click at [520, 123] on select "Select Advance Salary comission insentive bonus dogs ecosophy clinic ecosophy c…" at bounding box center [467, 124] width 119 height 18
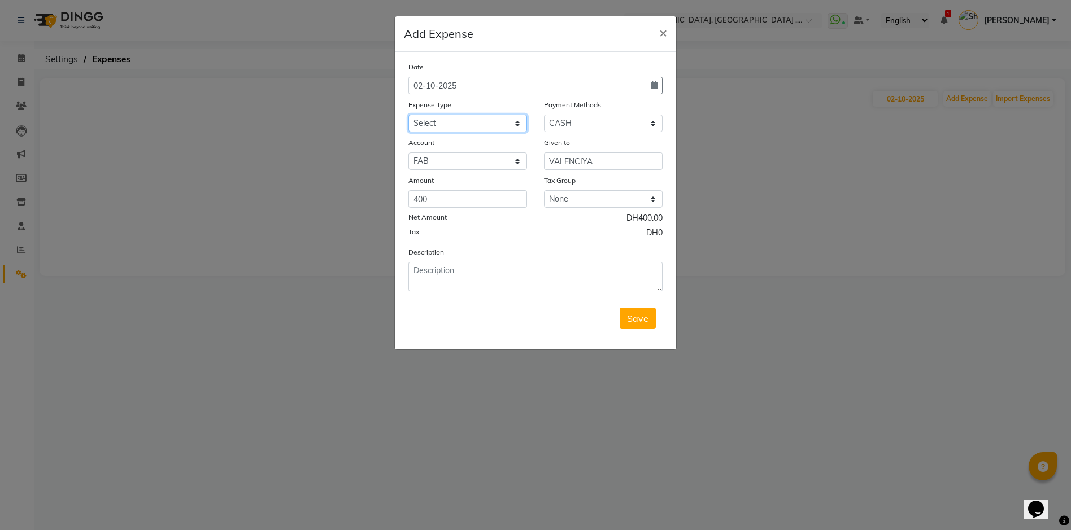
select select "6344"
click at [408, 115] on select "Select Advance Salary comission insentive bonus dogs ecosophy clinic ecosophy c…" at bounding box center [467, 124] width 119 height 18
click at [643, 119] on select "Select Master Card CASH Visa Card ONLINE Wallet" at bounding box center [603, 124] width 119 height 18
select select "19"
click at [544, 115] on select "Select Master Card CASH Visa Card ONLINE Wallet" at bounding box center [603, 124] width 119 height 18
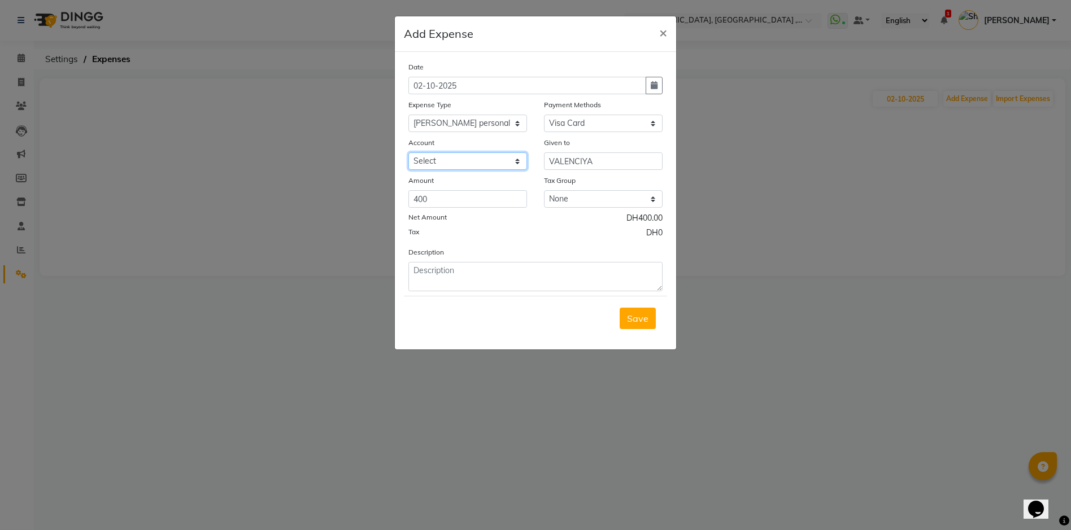
click at [521, 159] on select "Select WIO FAB WALLET" at bounding box center [467, 162] width 119 height 18
select select "8430"
click at [408, 153] on select "Select WIO FAB WALLET" at bounding box center [467, 162] width 119 height 18
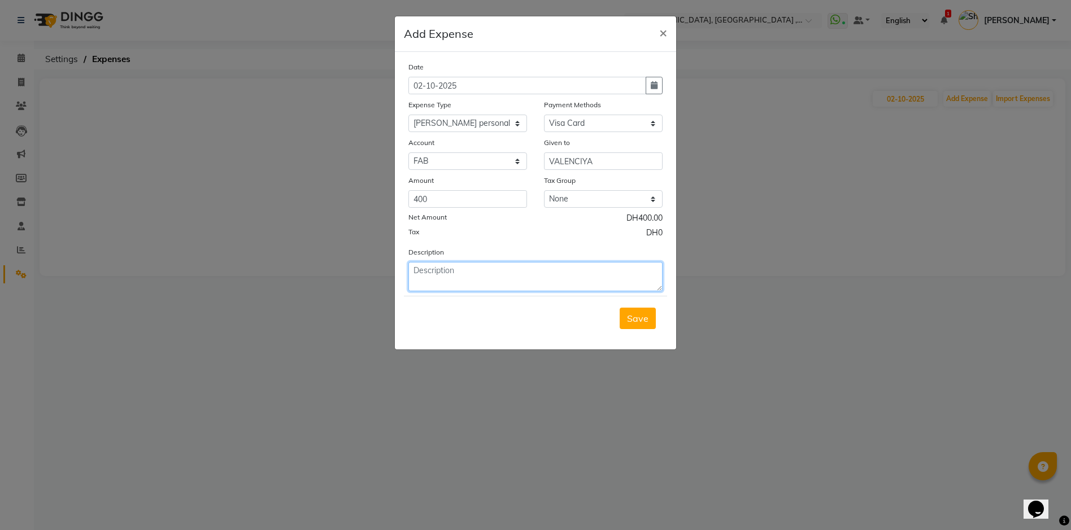
click at [554, 288] on textarea at bounding box center [535, 276] width 254 height 29
click at [633, 321] on span "Save" at bounding box center [637, 318] width 21 height 11
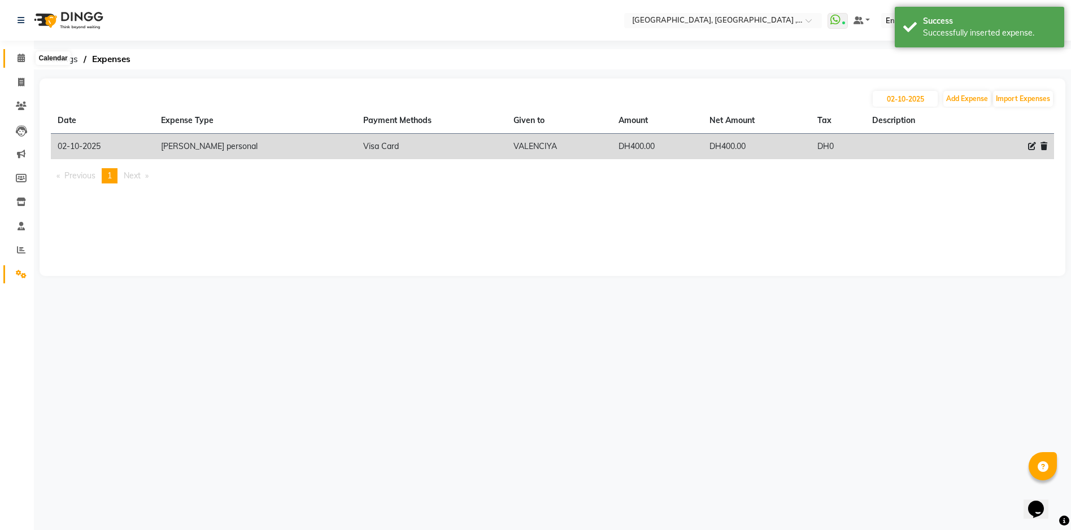
click at [19, 59] on icon at bounding box center [21, 58] width 7 height 8
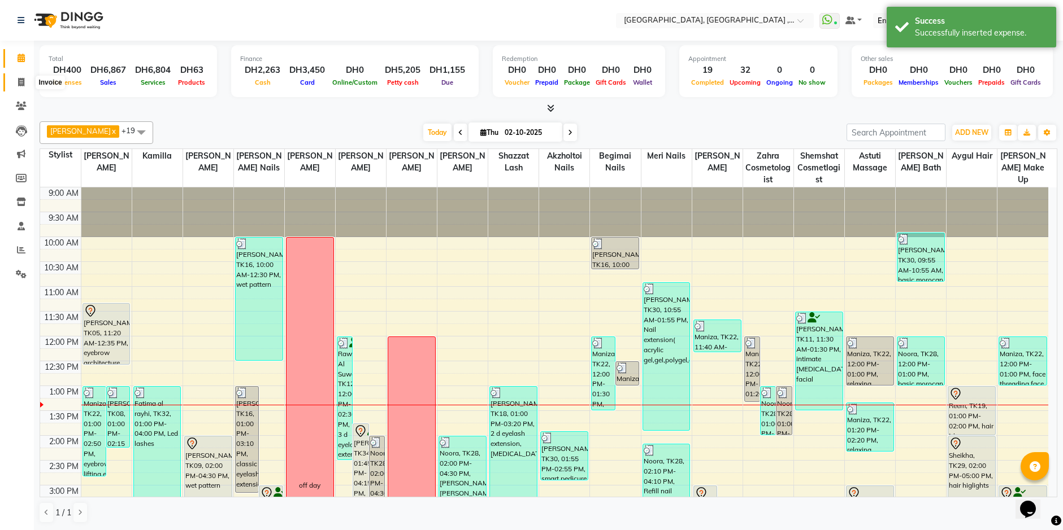
click at [21, 87] on span at bounding box center [21, 82] width 20 height 13
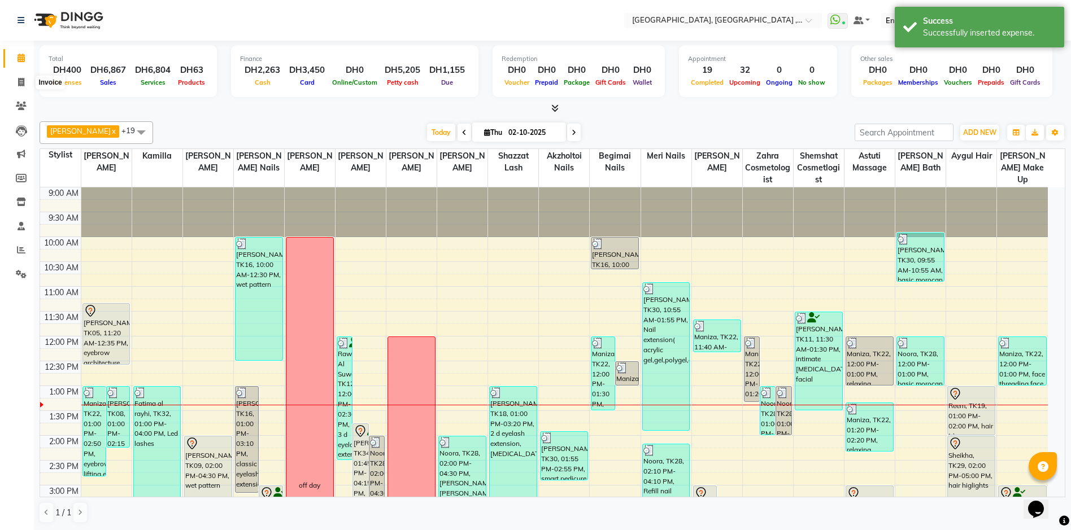
select select "service"
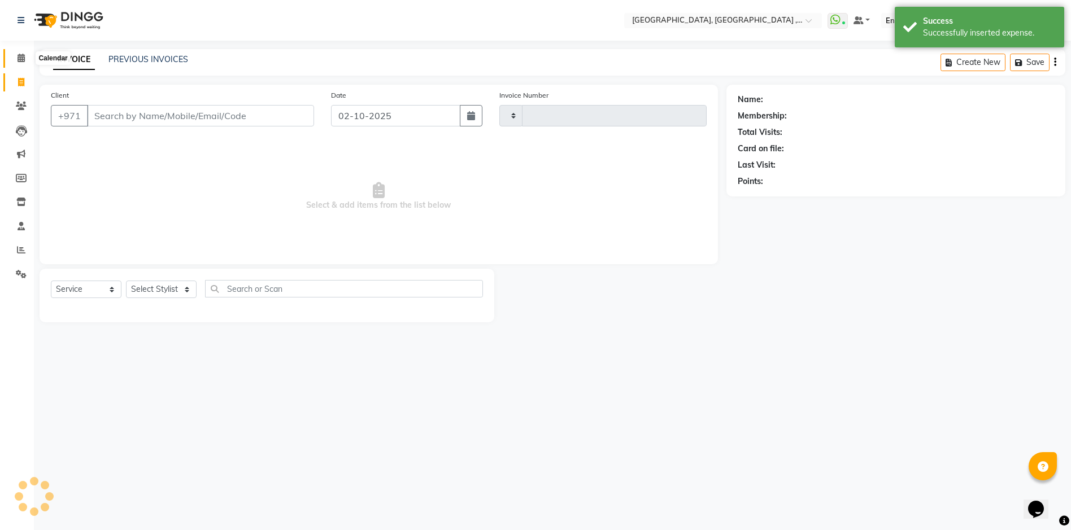
click at [21, 60] on icon at bounding box center [21, 58] width 7 height 8
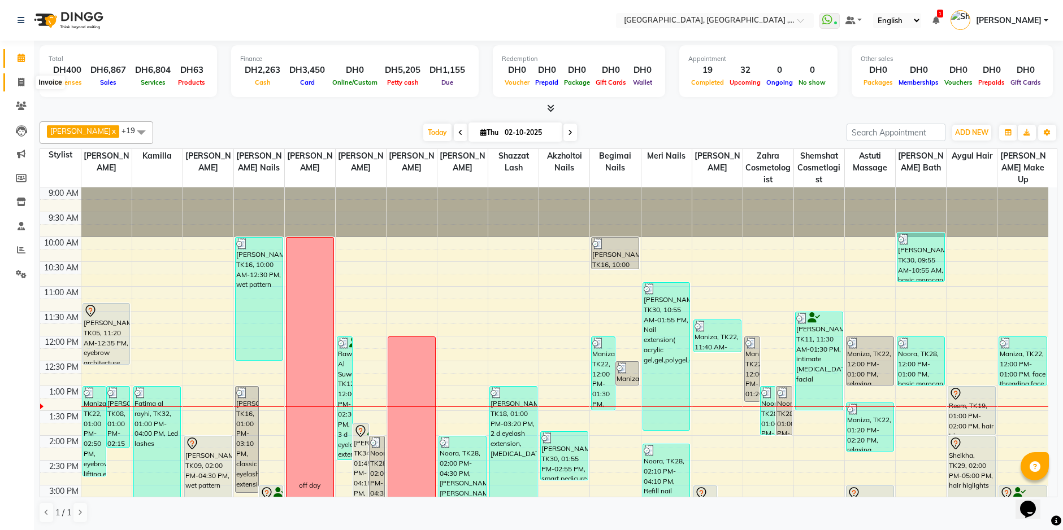
click at [14, 82] on span at bounding box center [21, 82] width 20 height 13
select select "service"
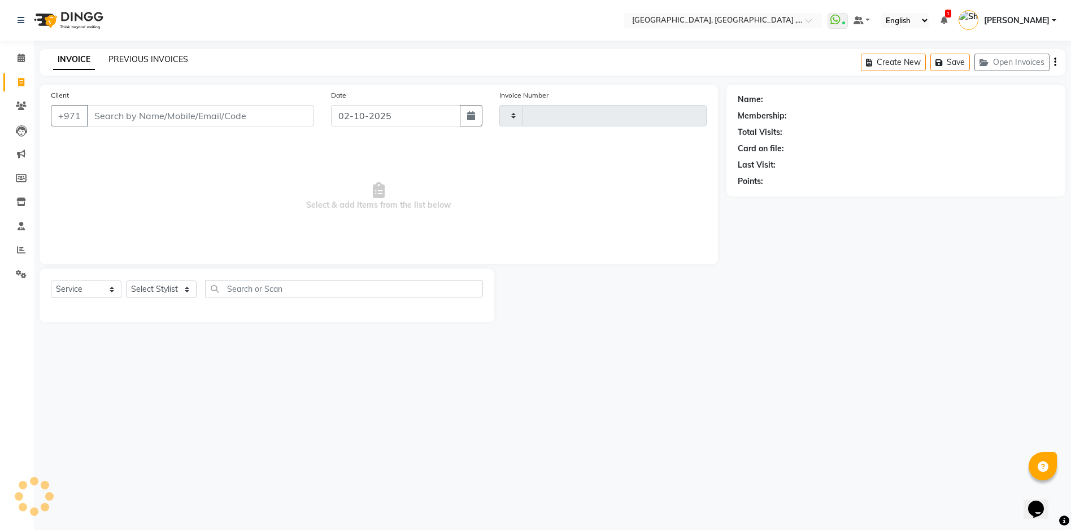
type input "5408"
select select "3838"
click at [149, 60] on link "PREVIOUS INVOICES" at bounding box center [148, 59] width 80 height 10
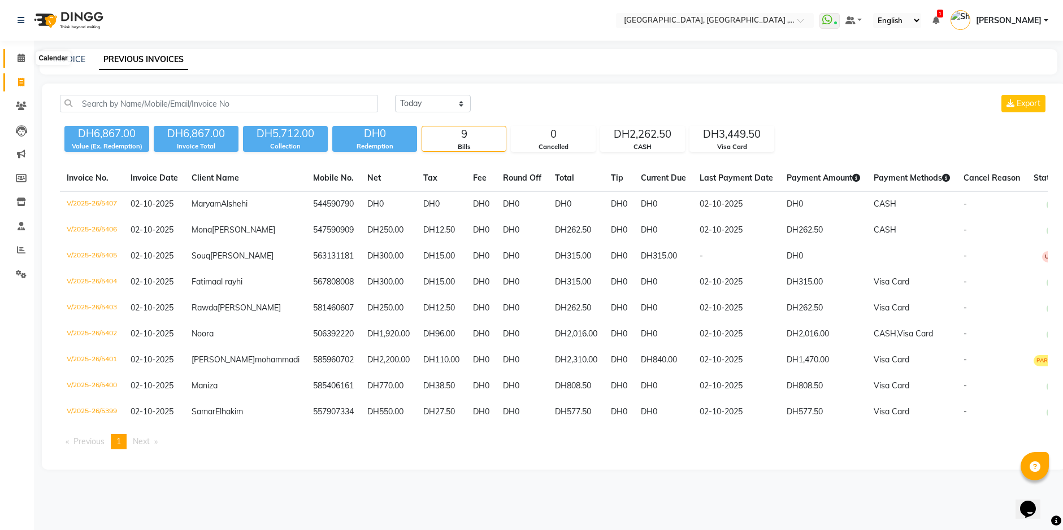
click at [18, 54] on icon at bounding box center [21, 58] width 7 height 8
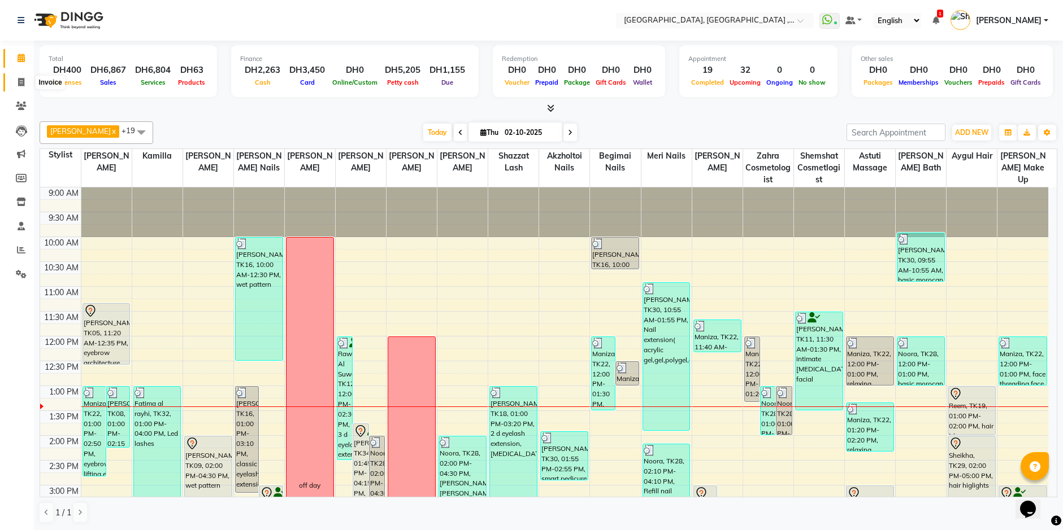
click at [18, 80] on icon at bounding box center [21, 82] width 6 height 8
select select "service"
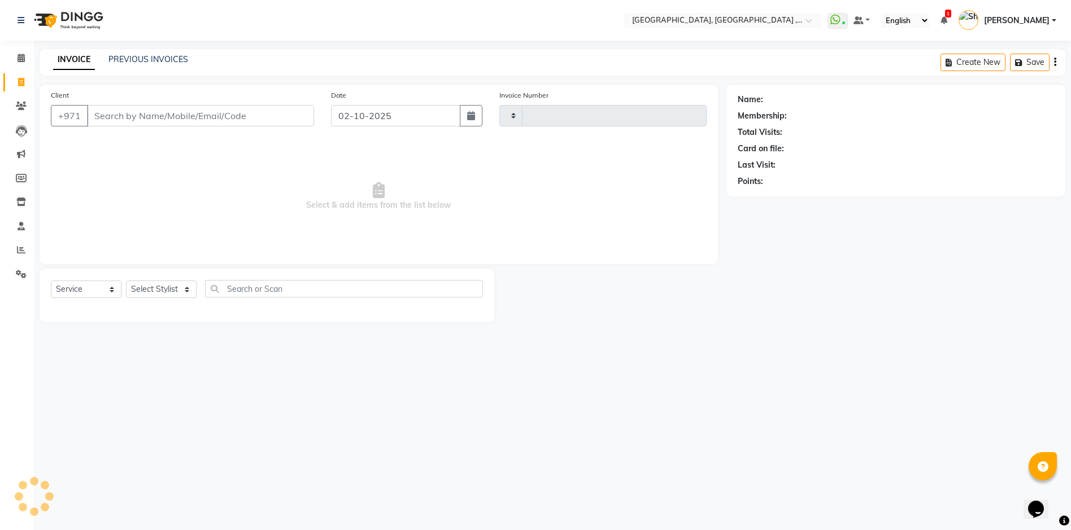
type input "5408"
select select "3838"
click at [127, 60] on link "PREVIOUS INVOICES" at bounding box center [148, 59] width 80 height 10
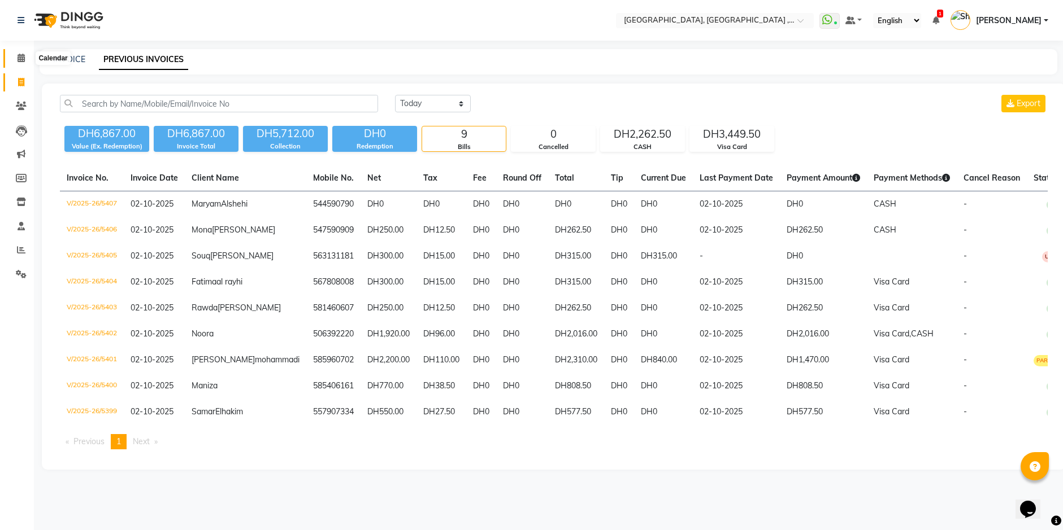
click at [20, 54] on icon at bounding box center [21, 58] width 7 height 8
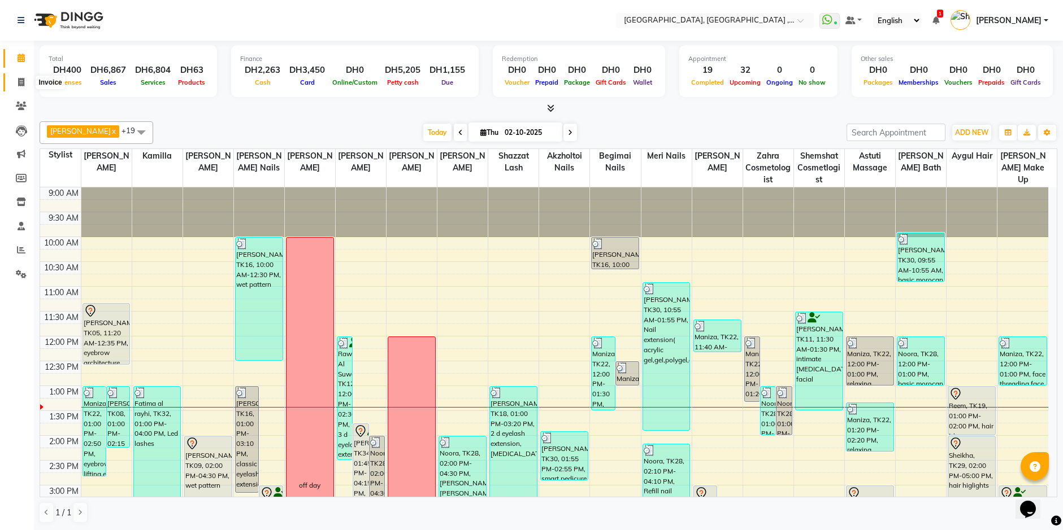
click at [29, 81] on span at bounding box center [21, 82] width 20 height 13
select select "service"
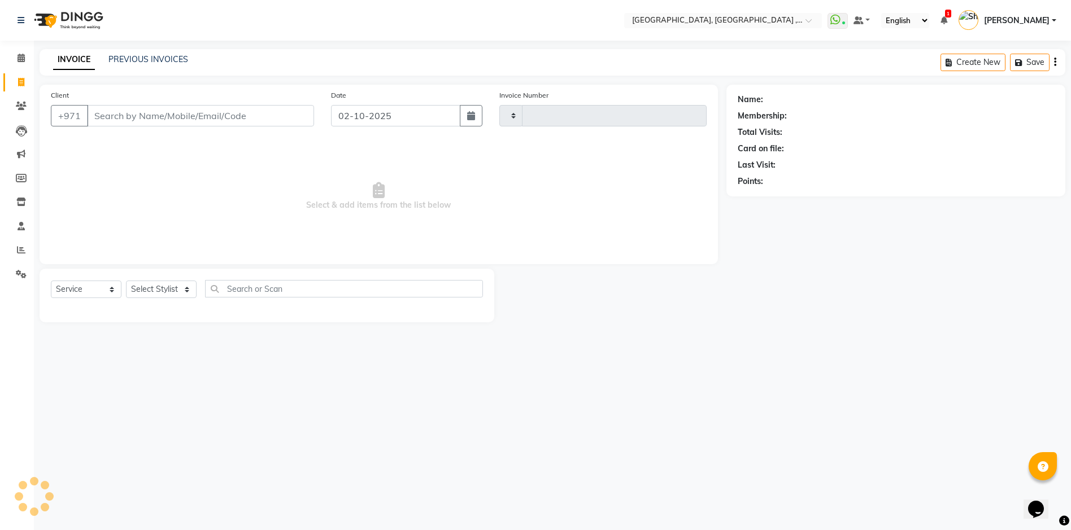
click at [20, 86] on span at bounding box center [21, 82] width 20 height 13
select select "service"
type input "5408"
select select "3838"
click at [120, 61] on link "PREVIOUS INVOICES" at bounding box center [148, 59] width 80 height 10
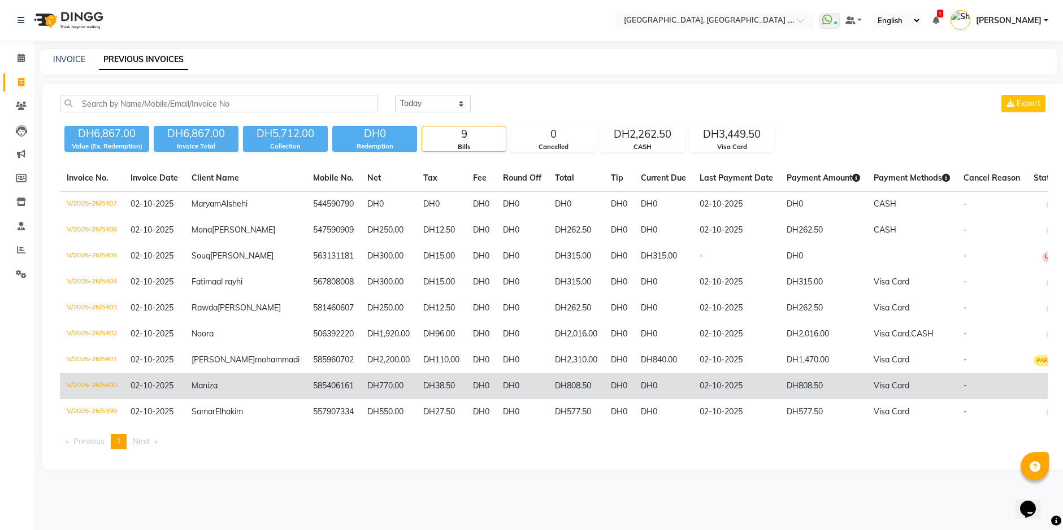
click at [306, 399] on td "585406161" at bounding box center [333, 386] width 54 height 26
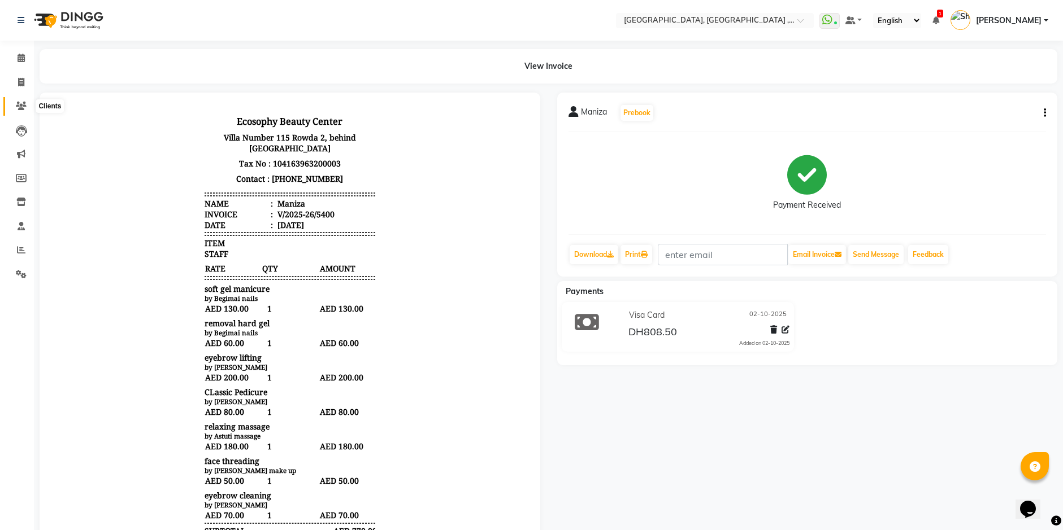
click at [20, 102] on icon at bounding box center [21, 106] width 11 height 8
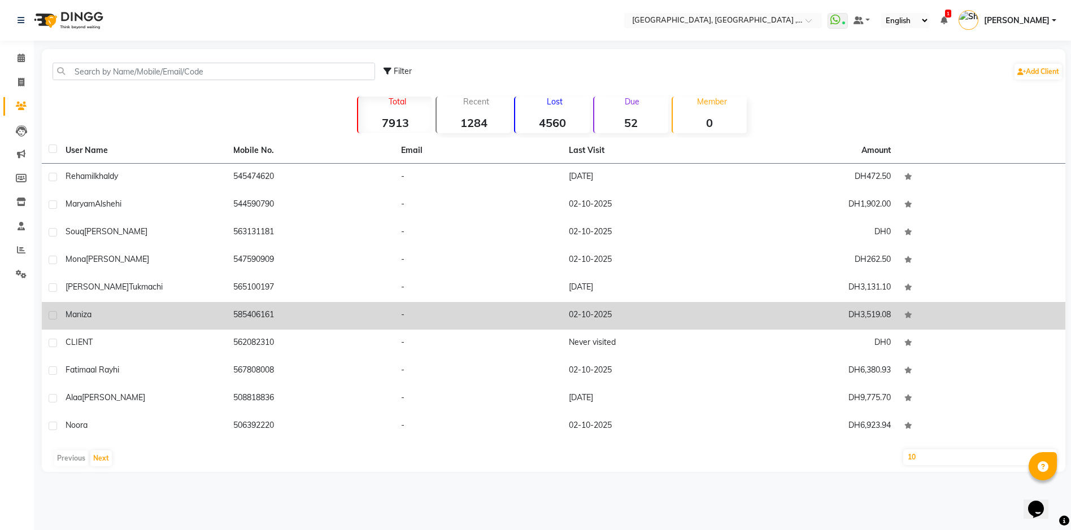
click at [246, 317] on td "585406161" at bounding box center [311, 316] width 168 height 28
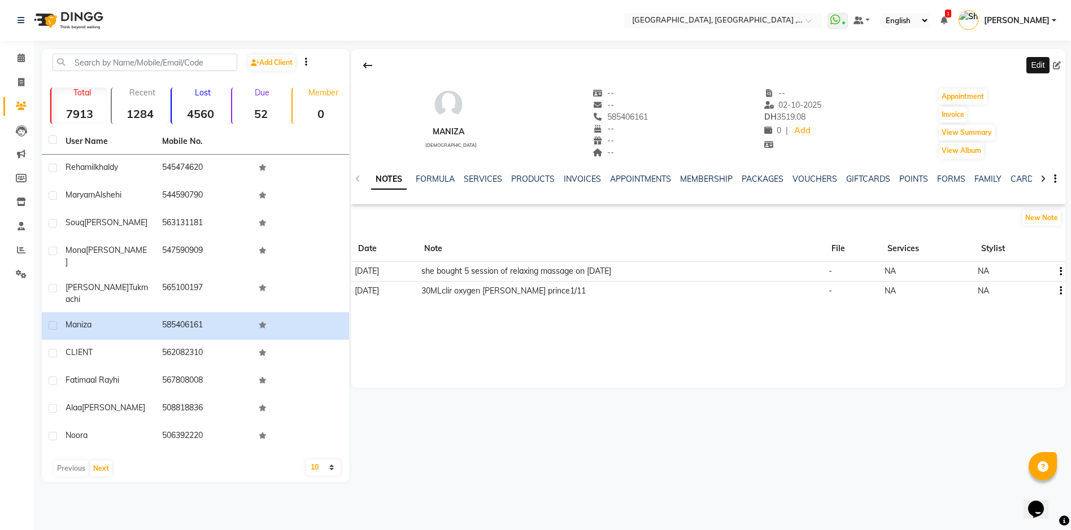
click at [1059, 64] on icon at bounding box center [1057, 66] width 8 height 8
select select "[DEMOGRAPHIC_DATA]"
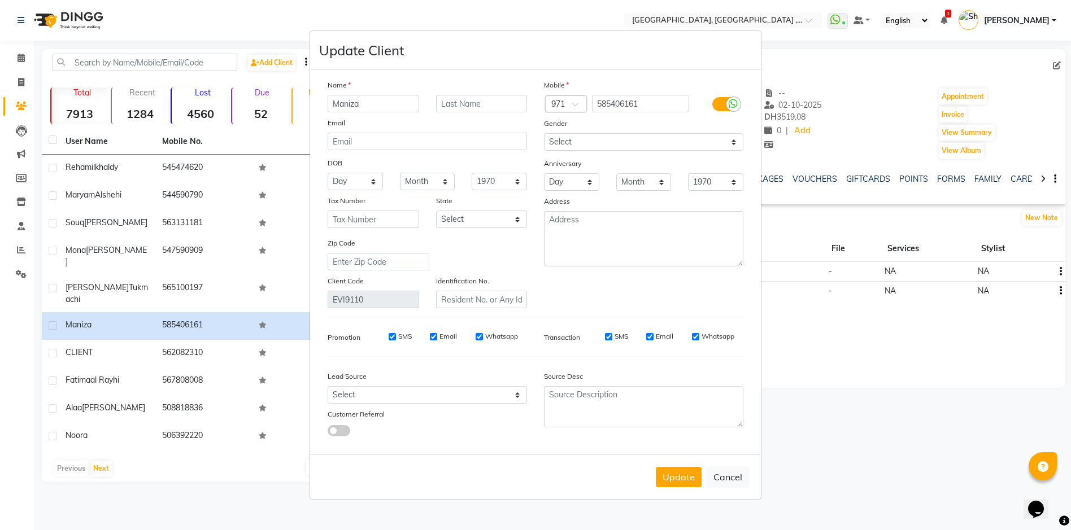
click at [543, 103] on div "Country Code × 971" at bounding box center [562, 104] width 54 height 18
click at [508, 94] on div "Name" at bounding box center [427, 87] width 216 height 16
click at [461, 108] on input "text" at bounding box center [482, 104] width 92 height 18
type input "[PERSON_NAME]"
click at [591, 181] on select "Day 01 02 03 04 05 06 07 08 09 10 11 12 13 14 15 16 17 18 19 20 21 22 23 24 25 …" at bounding box center [571, 182] width 55 height 18
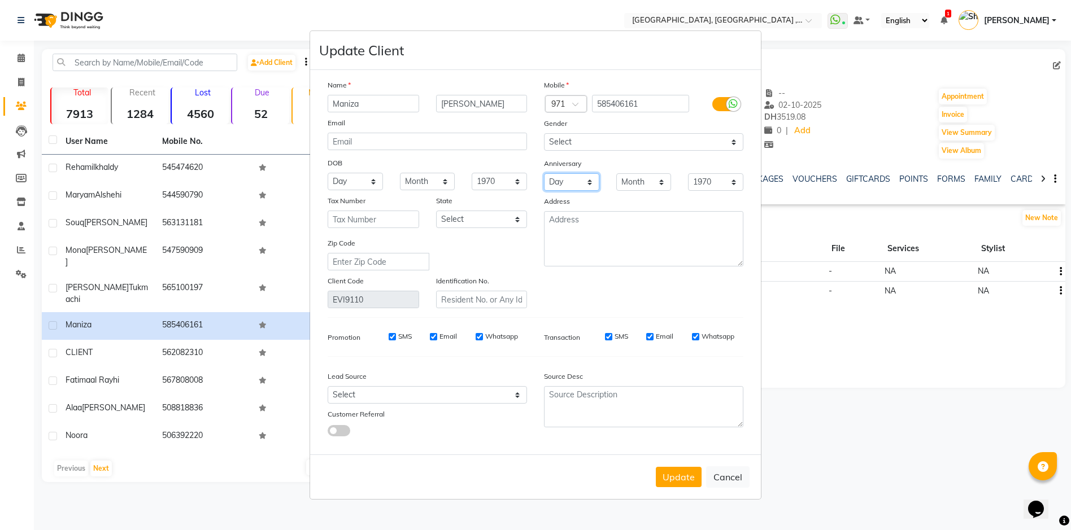
select select "11"
click at [544, 173] on select "Day 01 02 03 04 05 06 07 08 09 10 11 12 13 14 15 16 17 18 19 20 21 22 23 24 25 …" at bounding box center [571, 182] width 55 height 18
click at [661, 180] on select "Month January February March April May June July August September October Novem…" at bounding box center [643, 182] width 55 height 18
select select "09"
click at [616, 173] on select "Month January February March April May June July August September October Novem…" at bounding box center [643, 182] width 55 height 18
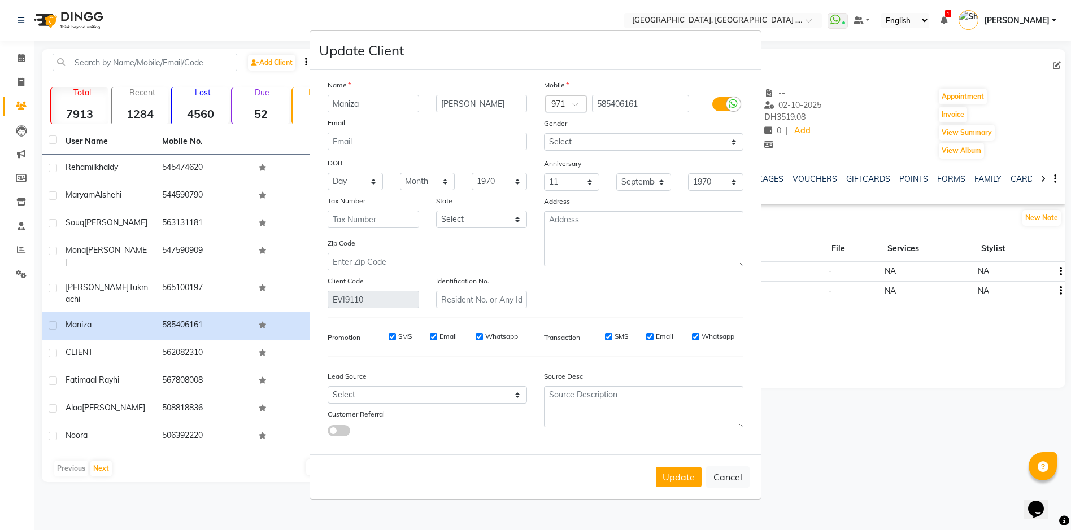
click at [671, 474] on button "Update" at bounding box center [679, 477] width 46 height 20
select select
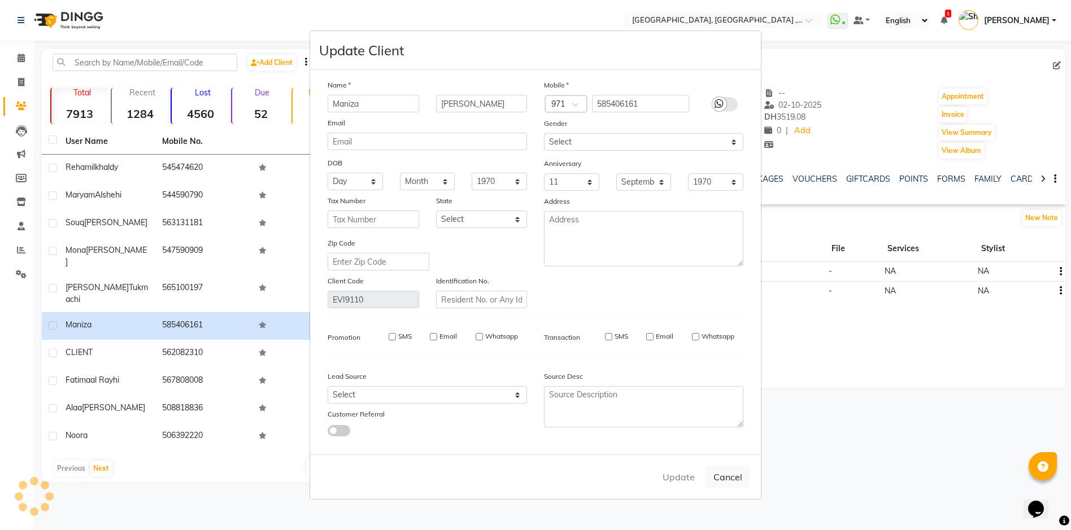
select select
checkbox input "false"
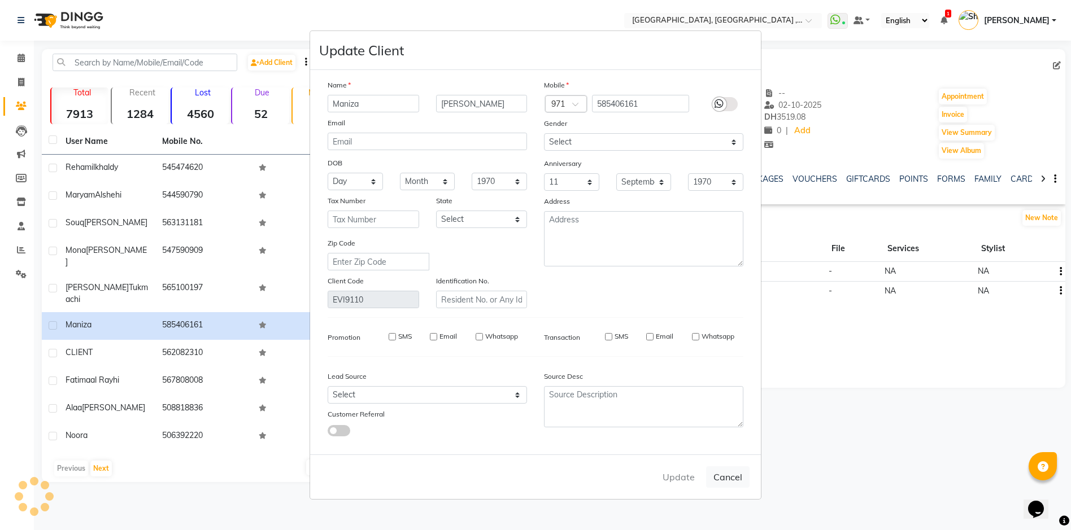
checkbox input "false"
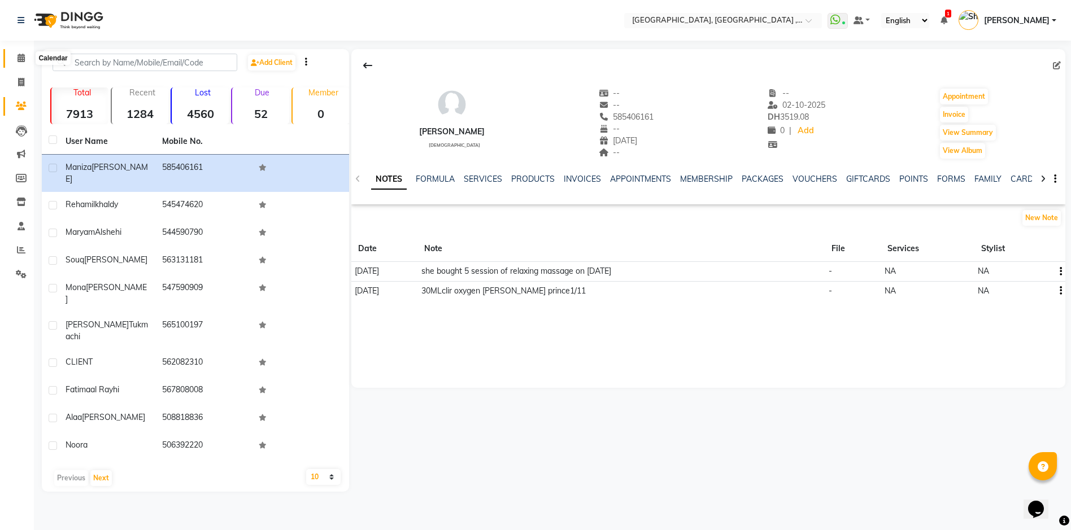
click at [21, 60] on icon at bounding box center [21, 58] width 7 height 8
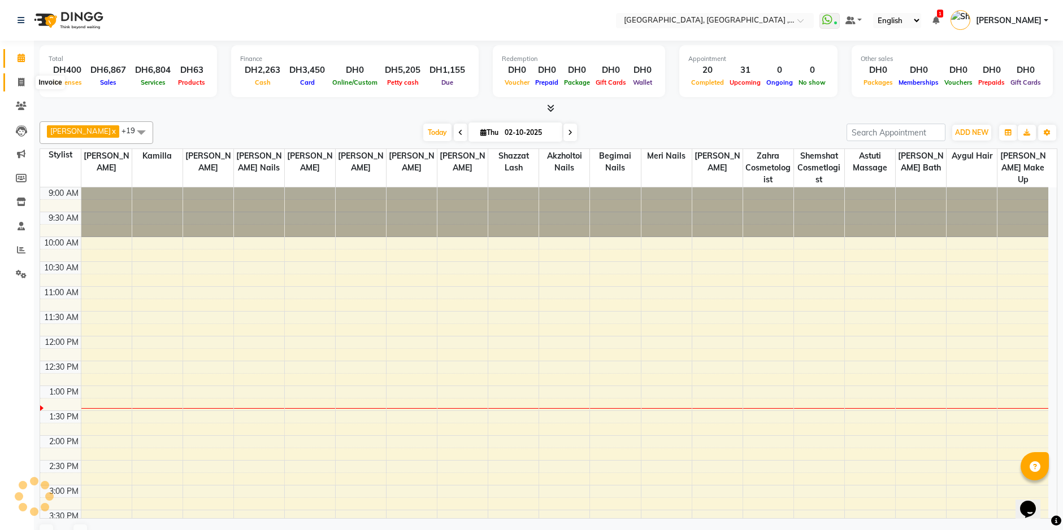
click at [19, 82] on icon at bounding box center [21, 82] width 6 height 8
select select "service"
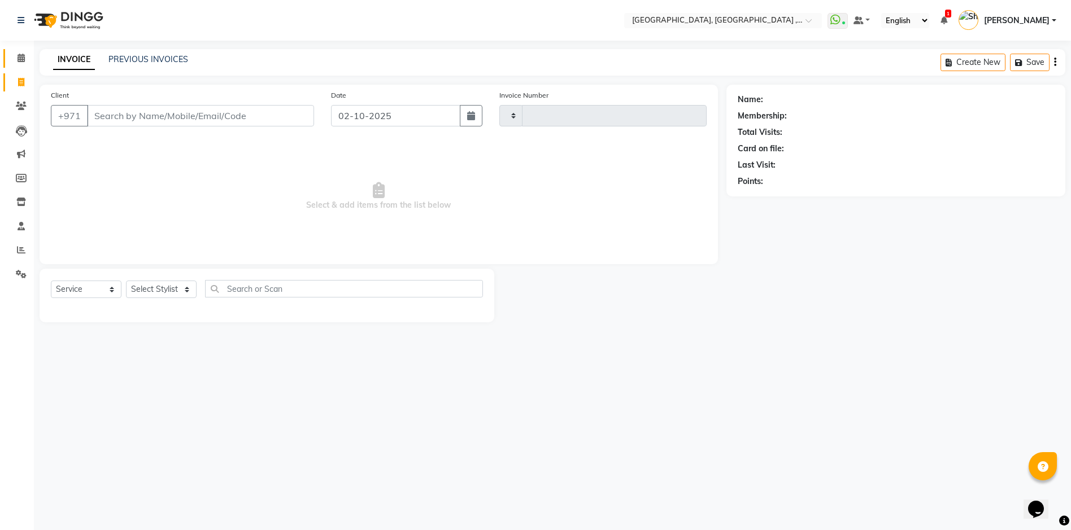
type input "5408"
select select "3838"
click at [16, 62] on span at bounding box center [21, 58] width 20 height 13
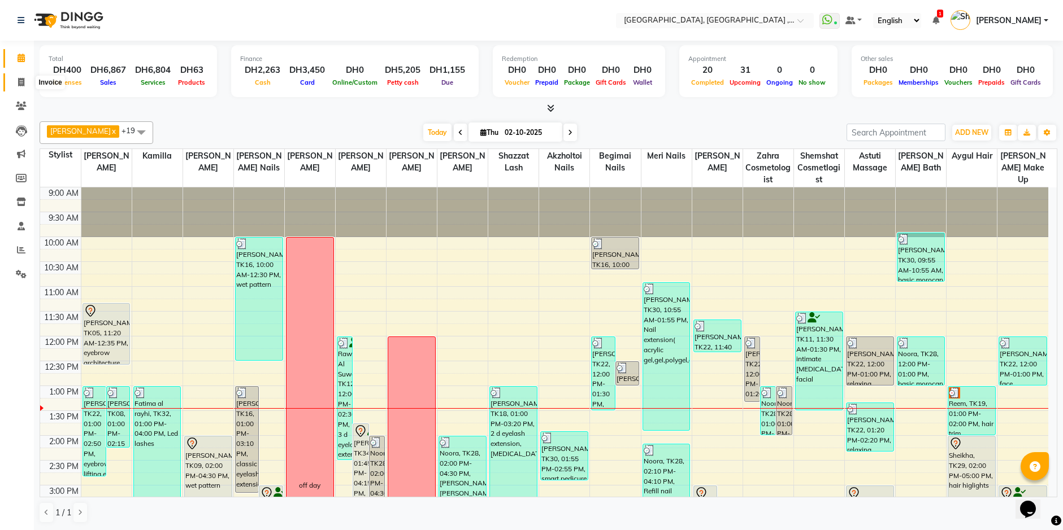
click at [18, 84] on icon at bounding box center [21, 82] width 6 height 8
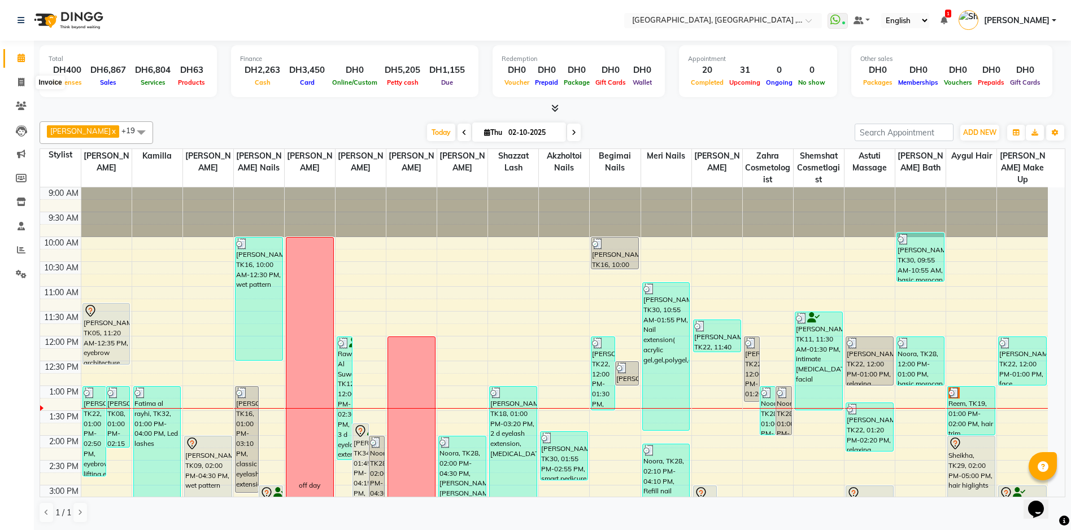
select select "3838"
select select "service"
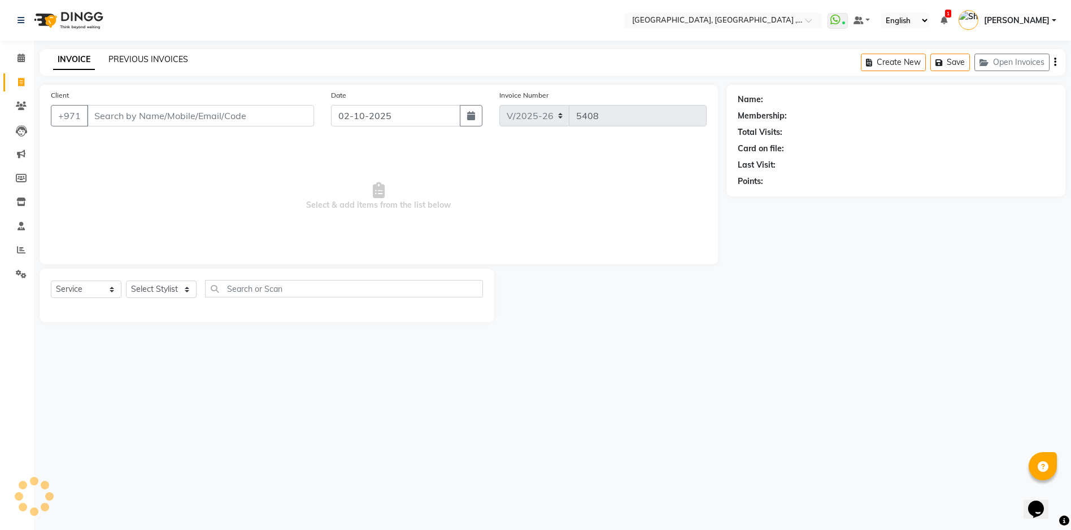
click at [167, 56] on link "PREVIOUS INVOICES" at bounding box center [148, 59] width 80 height 10
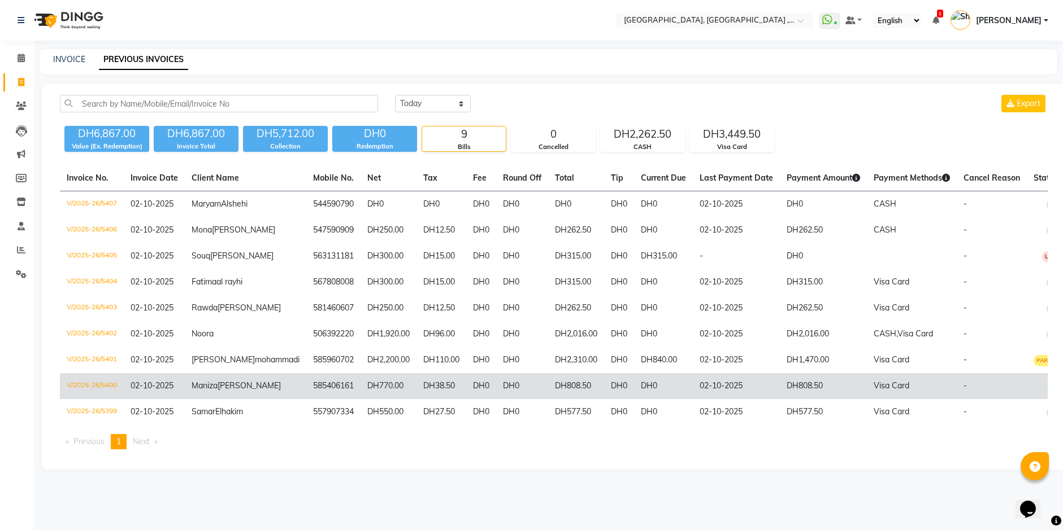
click at [416, 399] on td "DH38.50" at bounding box center [441, 386] width 50 height 26
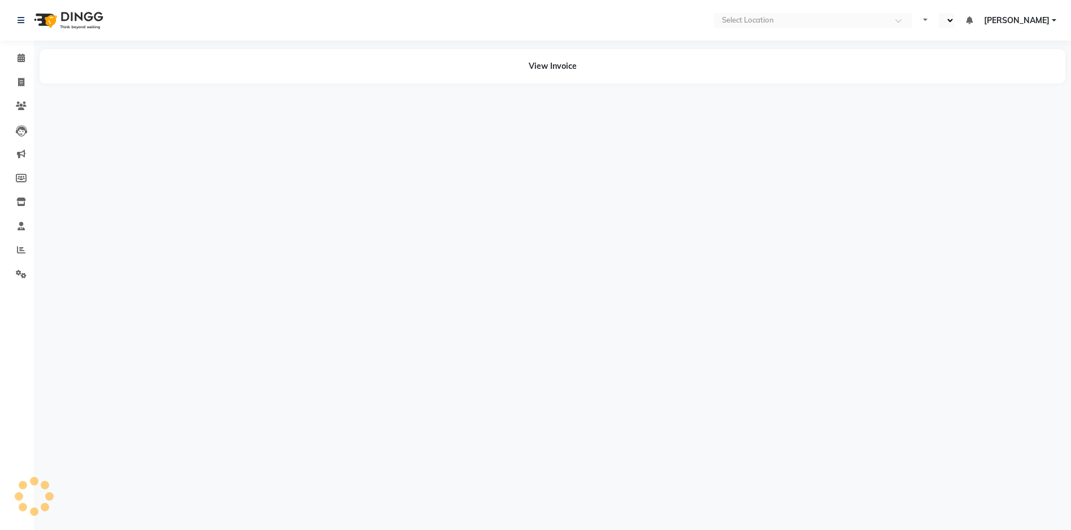
select select "en"
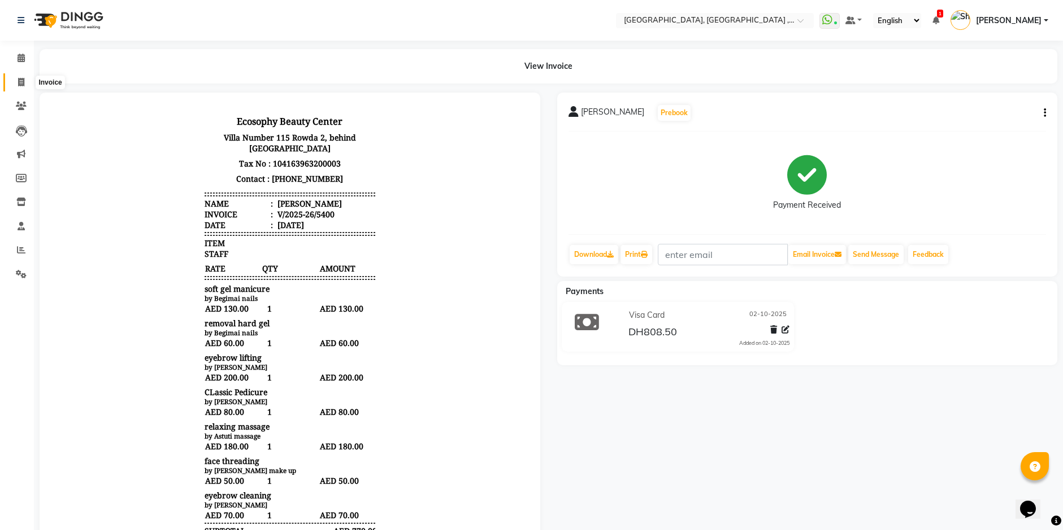
click at [19, 78] on icon at bounding box center [21, 82] width 6 height 8
select select "service"
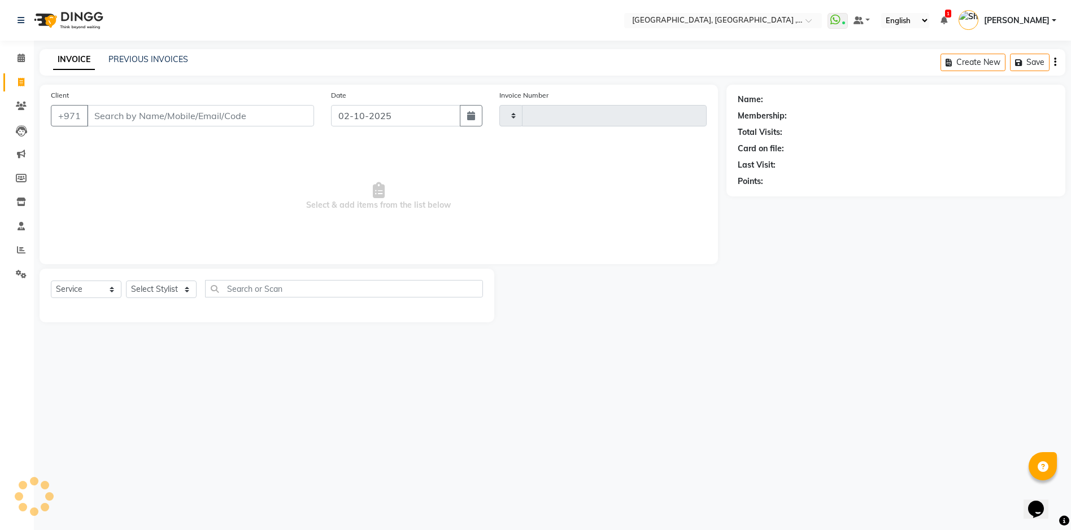
type input "5408"
select select "3838"
click at [162, 51] on div "INVOICE PREVIOUS INVOICES Create New Save Open Invoices" at bounding box center [553, 62] width 1026 height 27
click at [162, 55] on link "PREVIOUS INVOICES" at bounding box center [148, 59] width 80 height 10
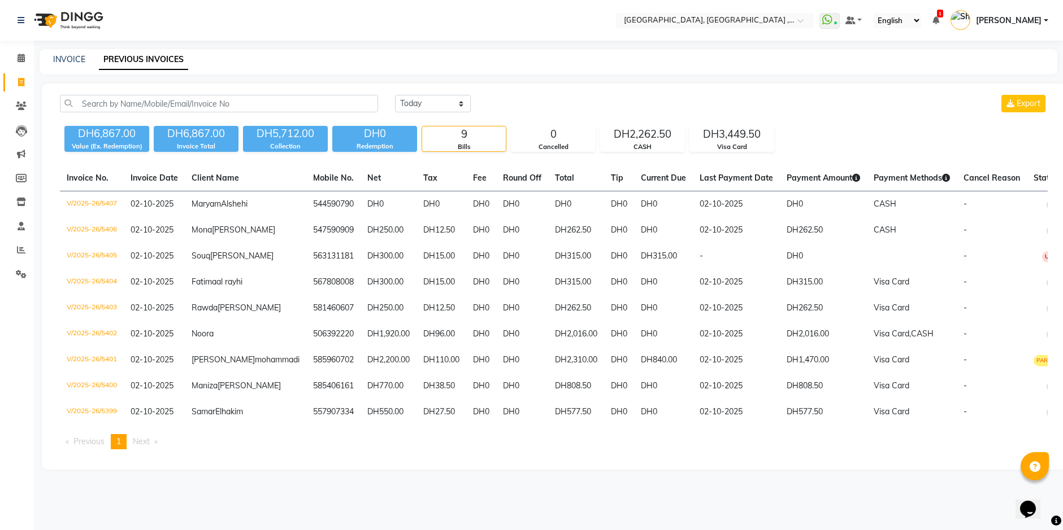
scroll to position [47, 0]
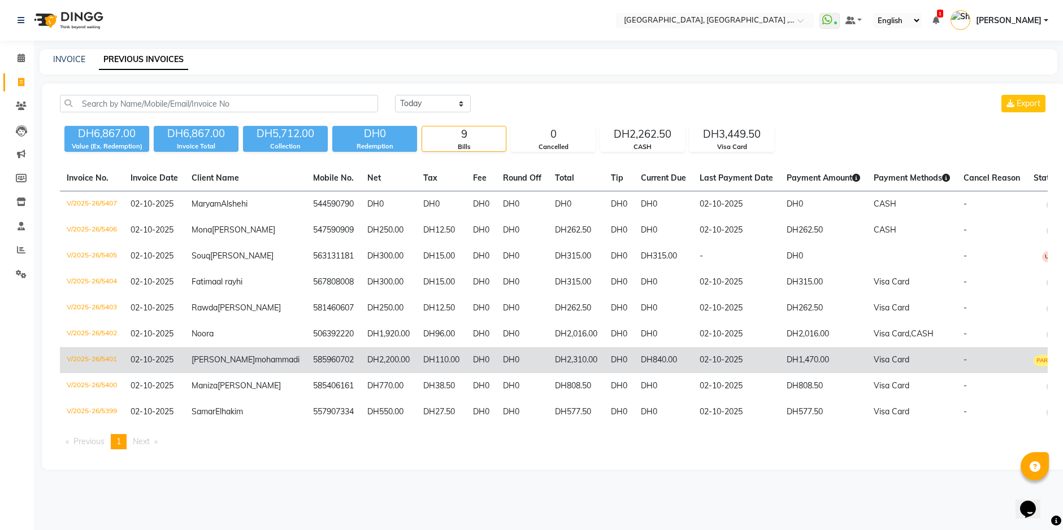
click at [360, 373] on td "DH2,200.00" at bounding box center [388, 360] width 56 height 26
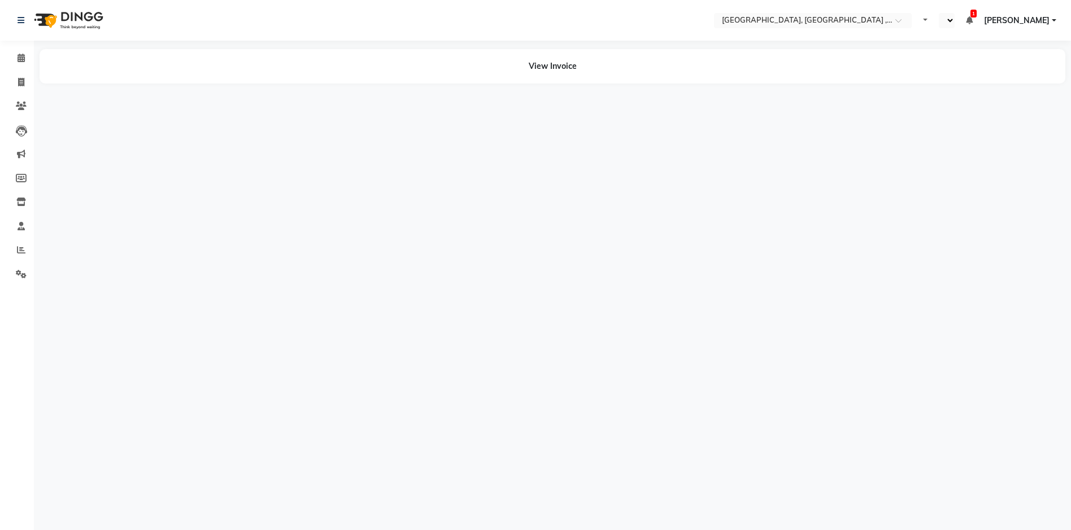
select select "en"
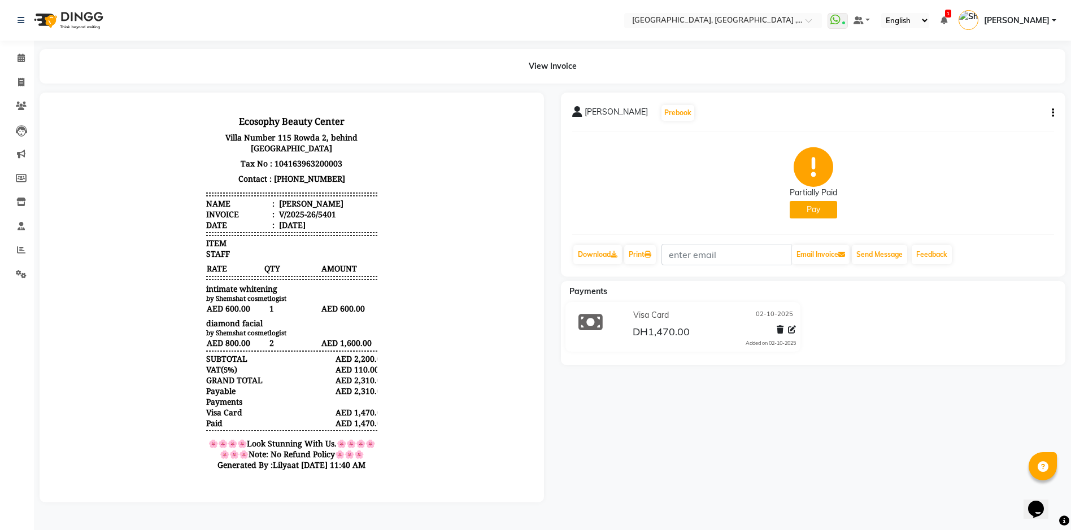
click at [1049, 111] on button "button" at bounding box center [1050, 113] width 7 height 12
click at [968, 136] on div "Edit Invoice" at bounding box center [978, 134] width 116 height 14
select select "service"
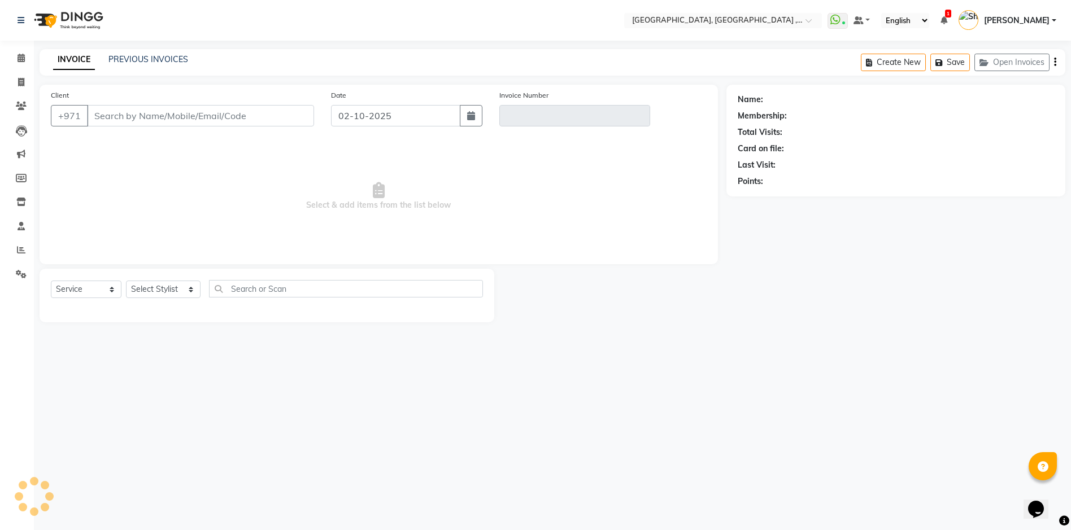
type input "585960702"
type input "V/2025-26/5401"
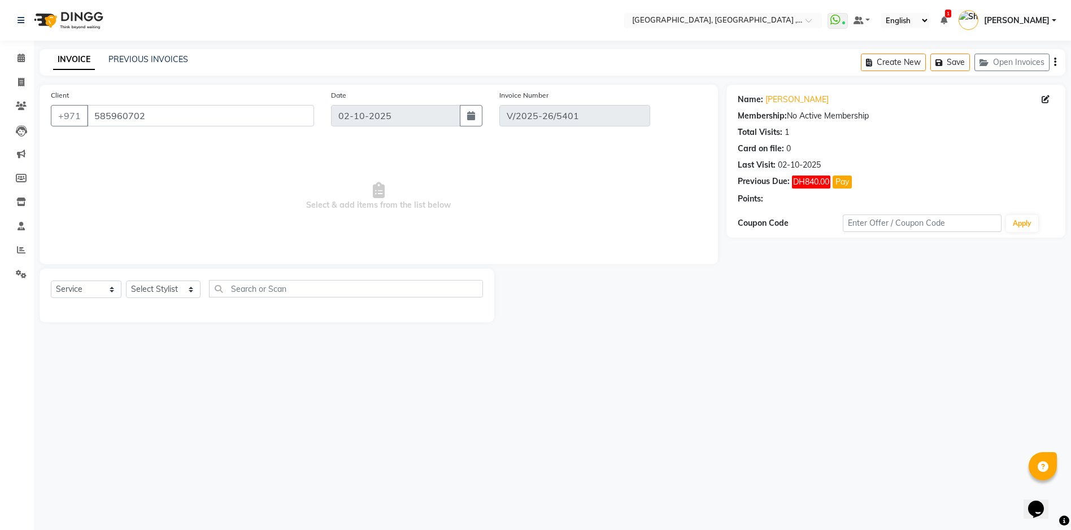
select select "select"
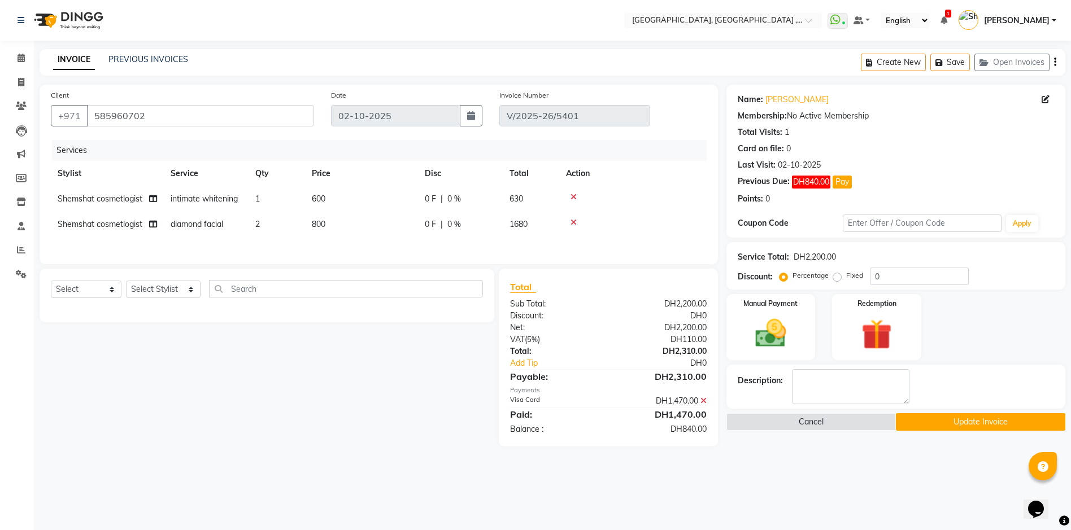
click at [262, 224] on td "2" at bounding box center [277, 224] width 56 height 25
select select "90922"
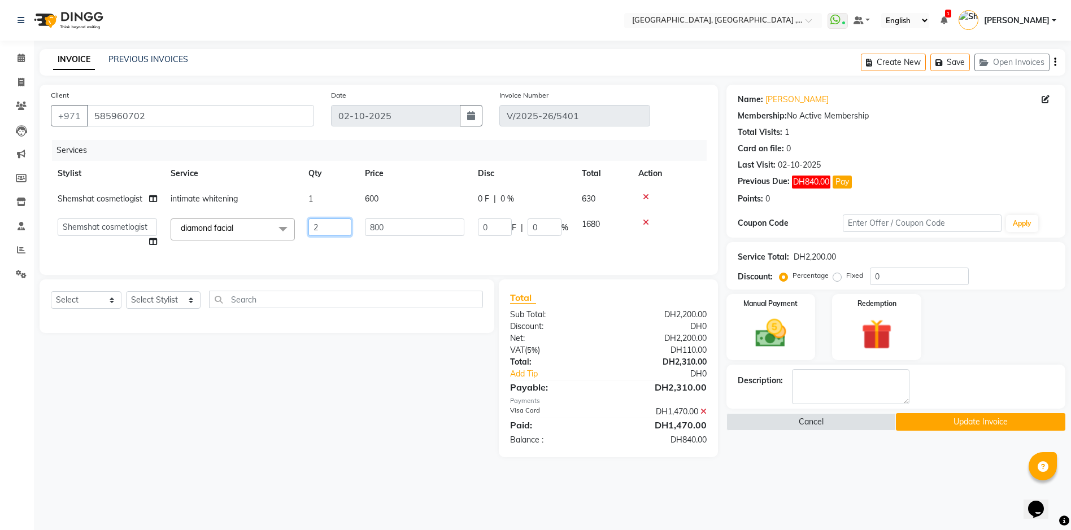
click at [329, 228] on input "2" at bounding box center [329, 228] width 43 height 18
type input "4"
type input "3"
click at [372, 250] on div "Services Stylist Service Qty Price Disc Total Action Shemshat cosmetlogist inti…" at bounding box center [379, 202] width 656 height 124
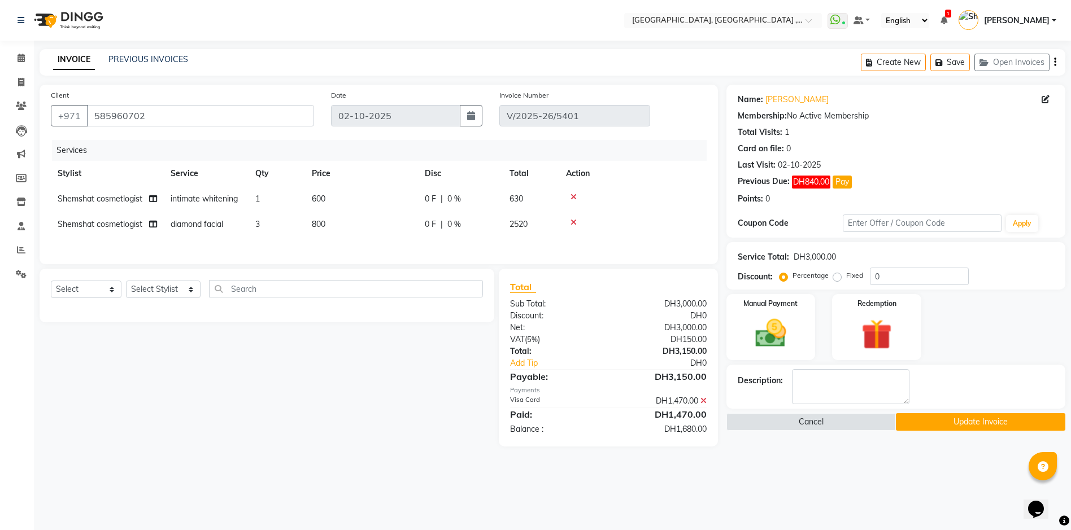
click at [960, 424] on button "Update Invoice" at bounding box center [980, 422] width 169 height 18
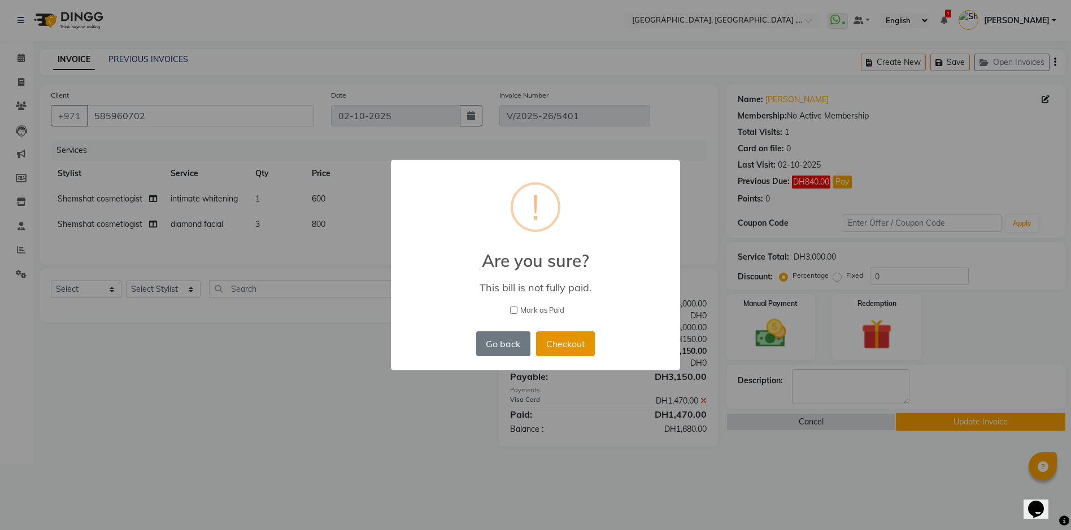
click at [574, 347] on button "Checkout" at bounding box center [565, 344] width 59 height 25
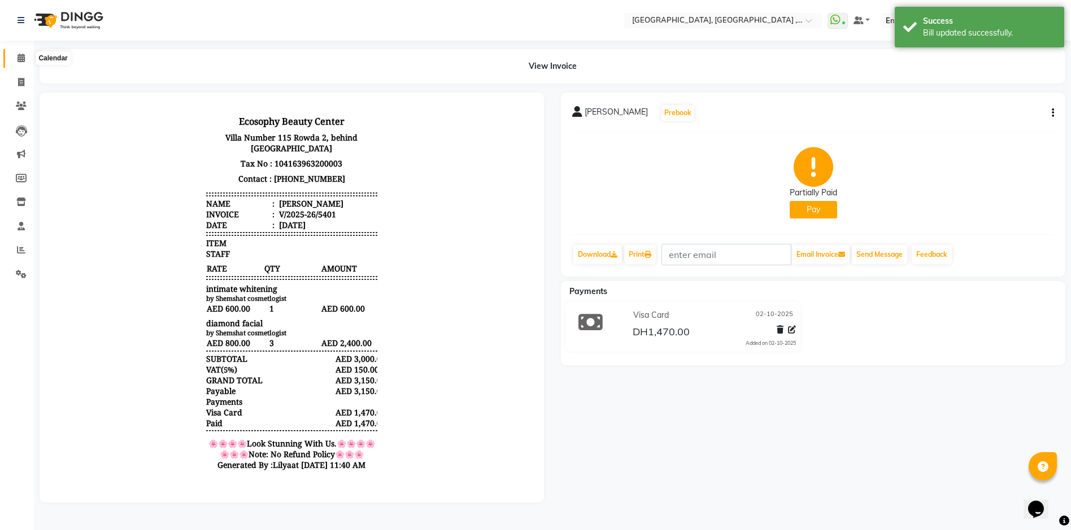
click at [25, 58] on span at bounding box center [21, 58] width 20 height 13
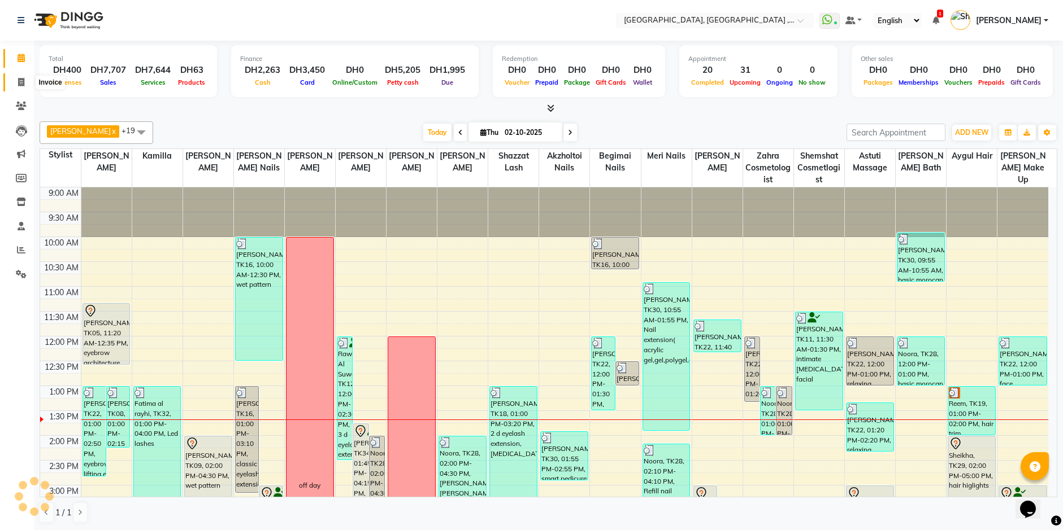
click at [19, 84] on icon at bounding box center [21, 82] width 6 height 8
select select "service"
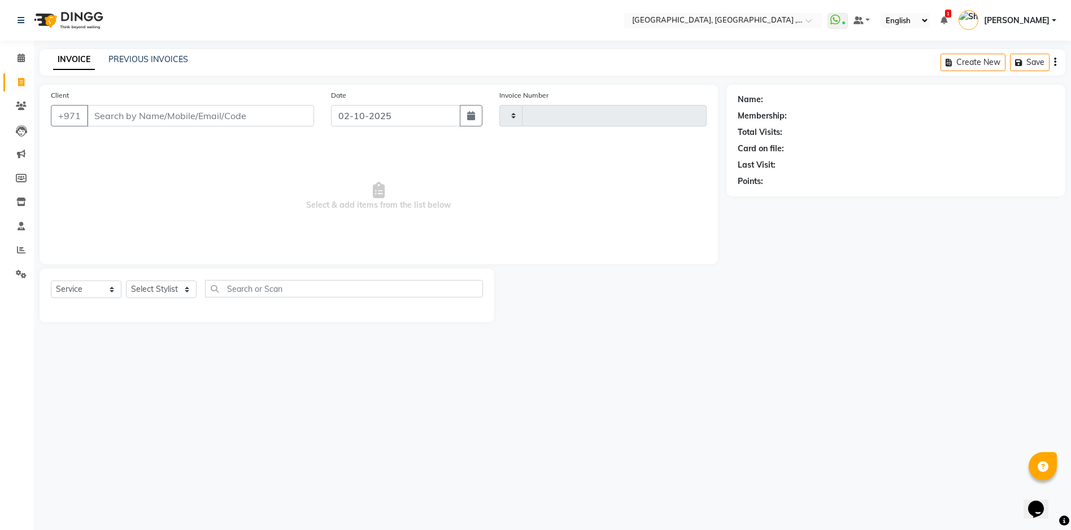
type input "5409"
select select "3838"
click at [18, 54] on icon at bounding box center [21, 58] width 7 height 8
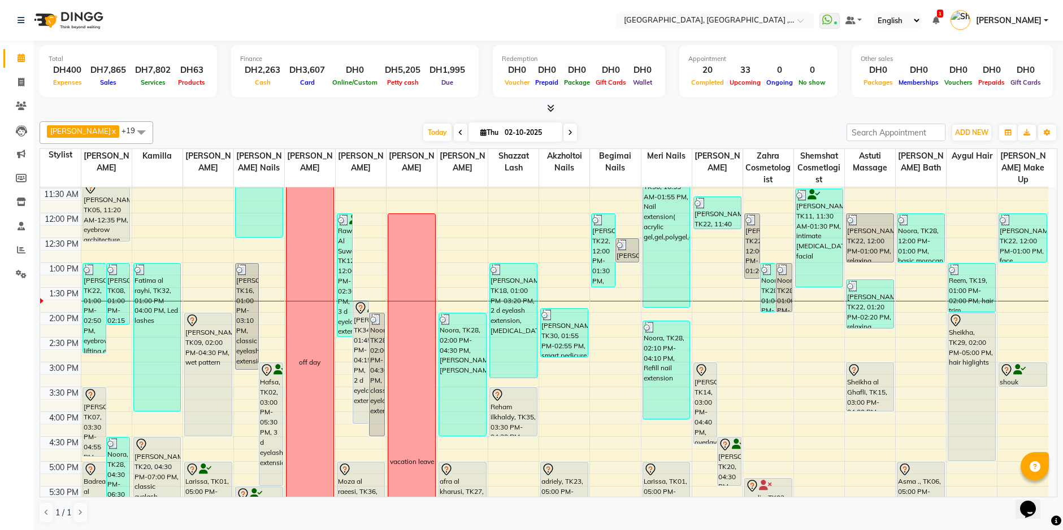
scroll to position [143, 0]
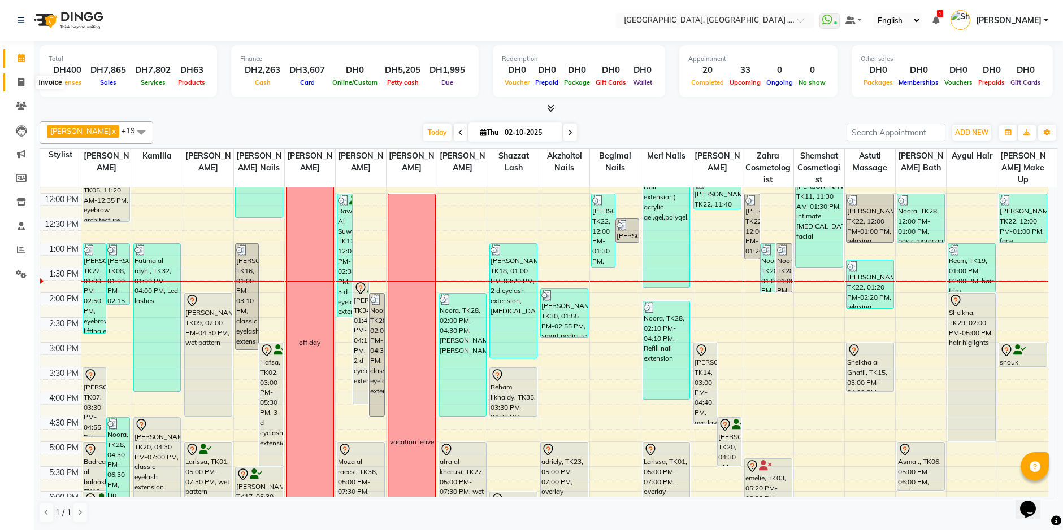
click at [23, 83] on icon at bounding box center [21, 82] width 6 height 8
select select "service"
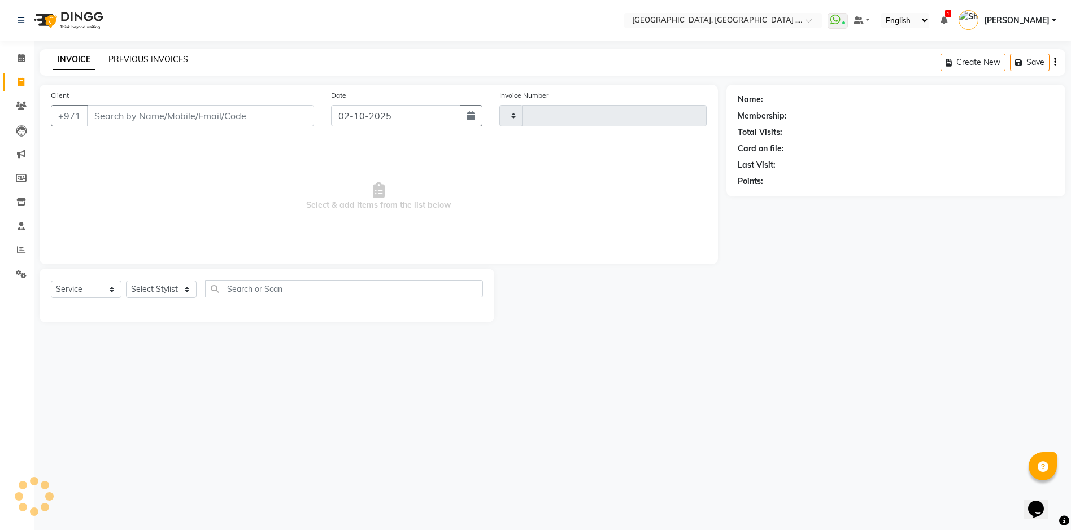
type input "5409"
select select "3838"
click at [145, 57] on link "PREVIOUS INVOICES" at bounding box center [148, 59] width 80 height 10
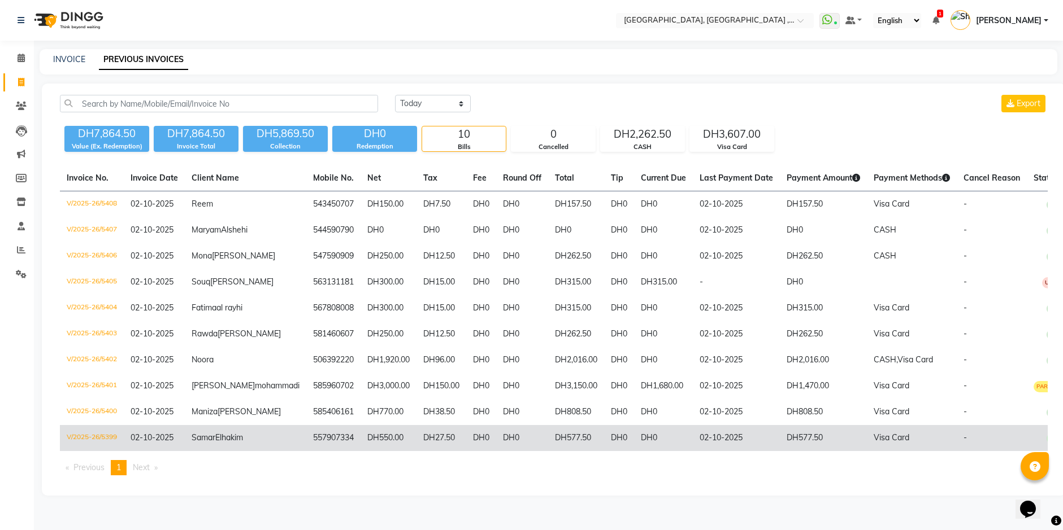
scroll to position [73, 0]
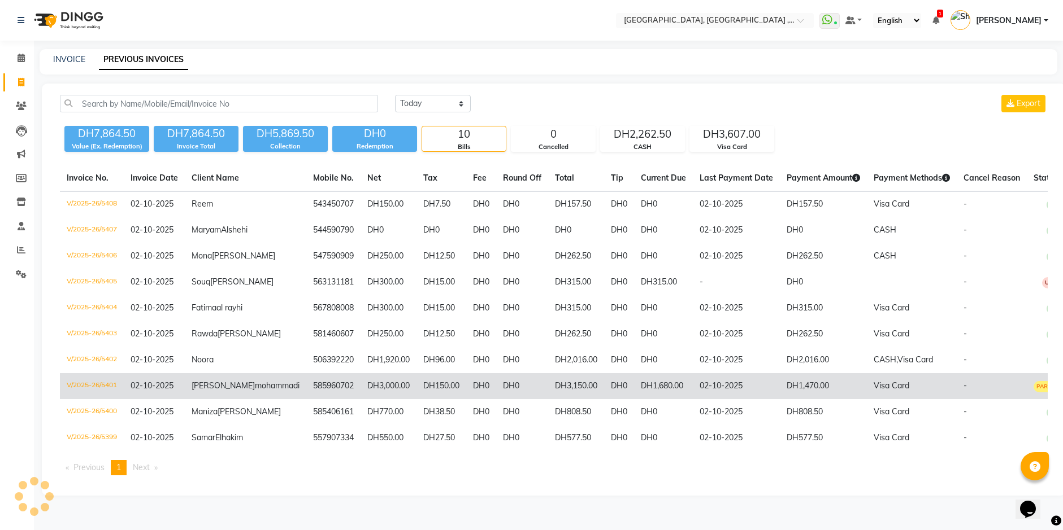
click at [360, 378] on td "DH3,000.00" at bounding box center [388, 386] width 56 height 26
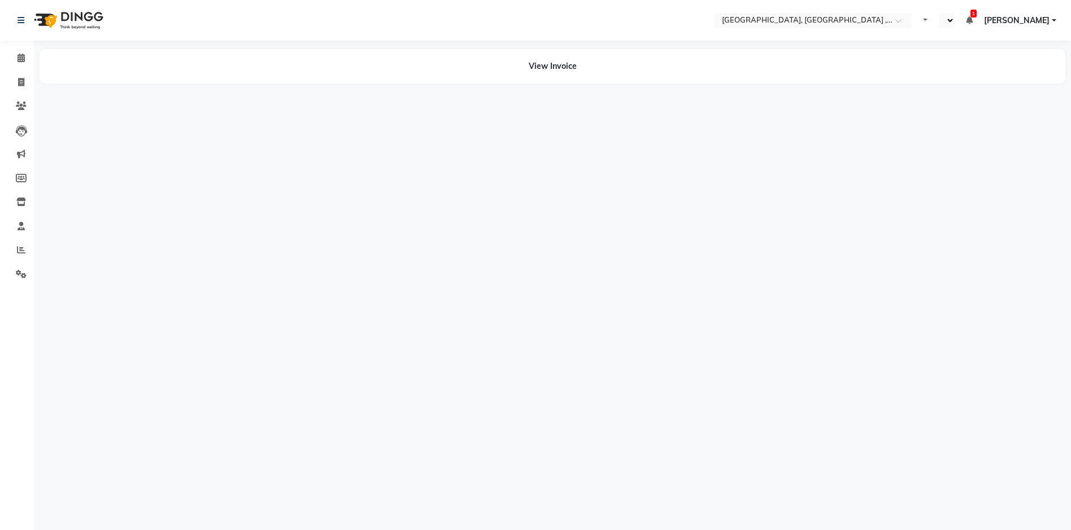
select select "en"
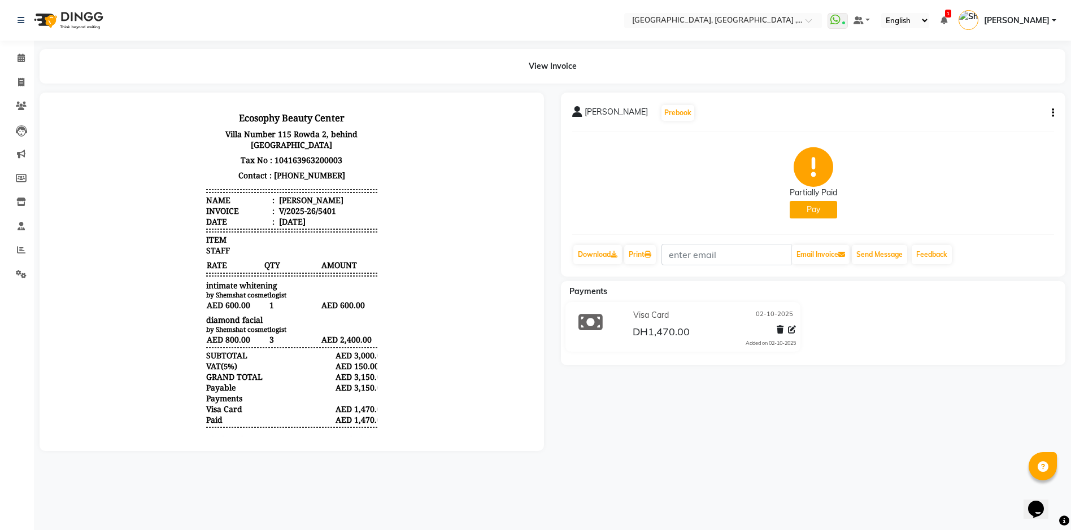
scroll to position [60, 0]
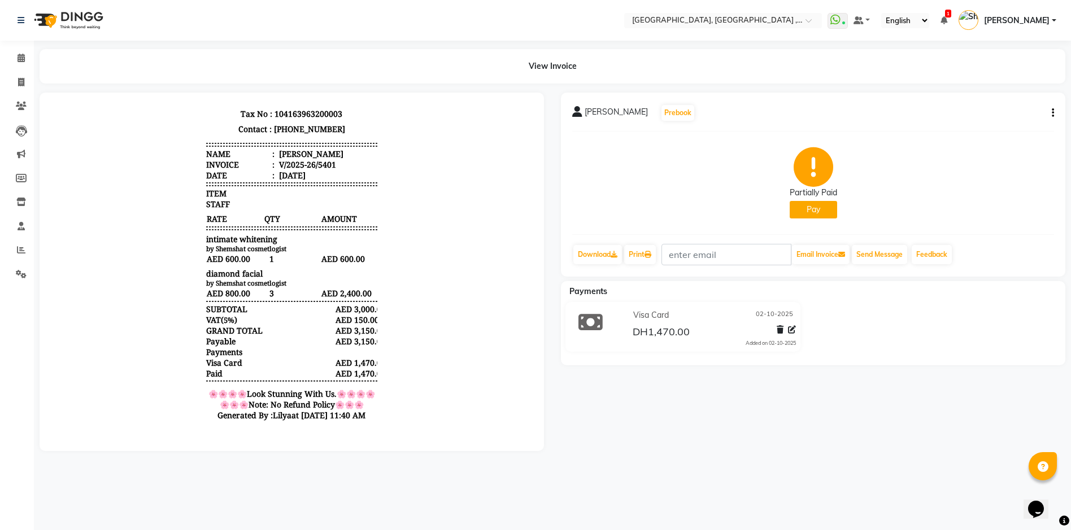
click at [1052, 114] on icon "button" at bounding box center [1053, 113] width 2 height 1
click at [984, 138] on div "Edit Invoice" at bounding box center [978, 134] width 116 height 14
select select "service"
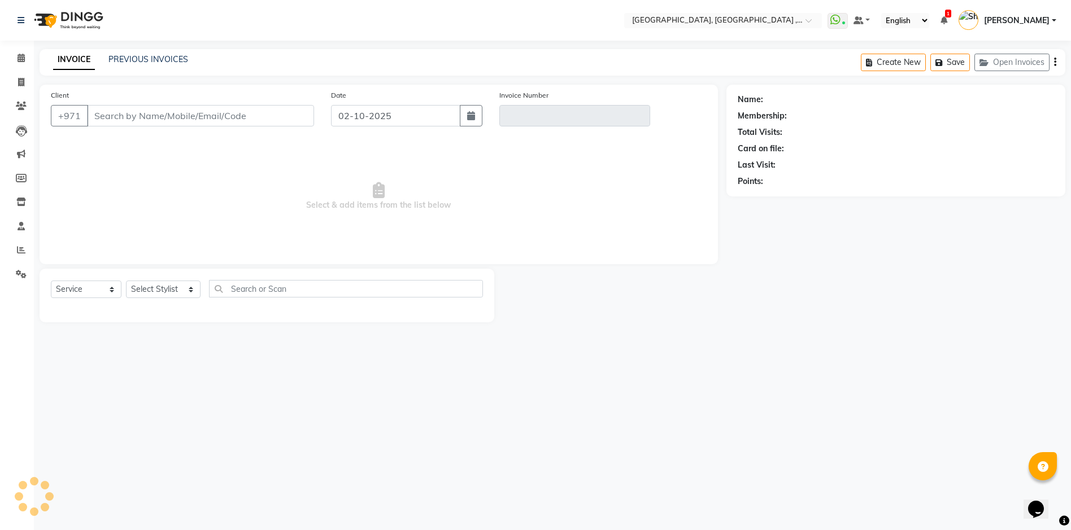
type input "585960702"
type input "V/2025-26/5401"
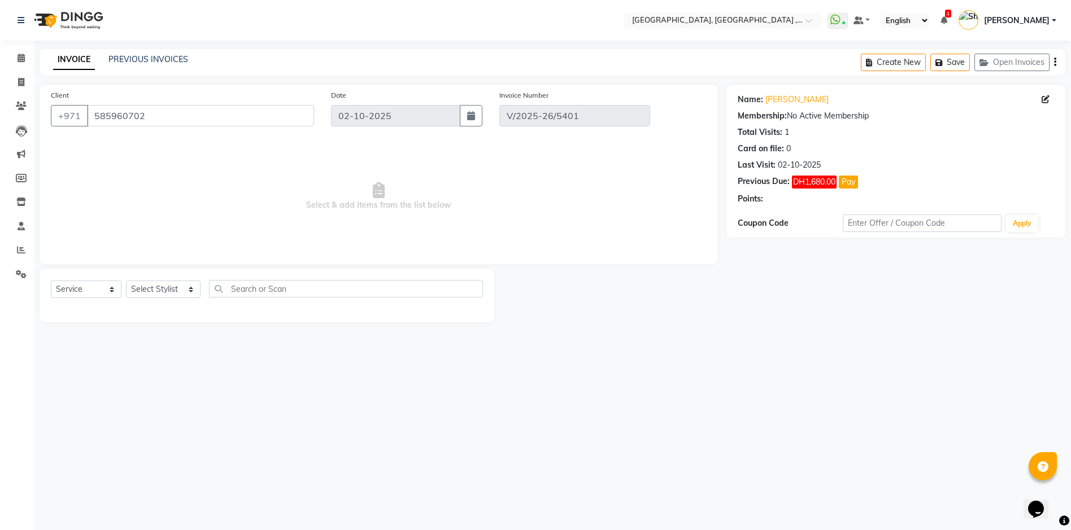
select select "select"
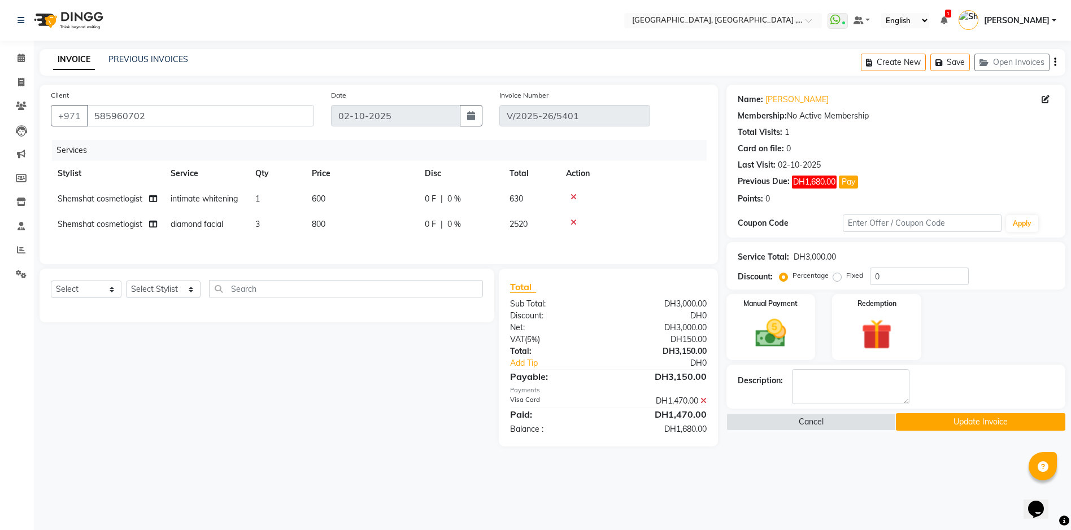
click at [997, 427] on button "Update Invoice" at bounding box center [980, 422] width 169 height 18
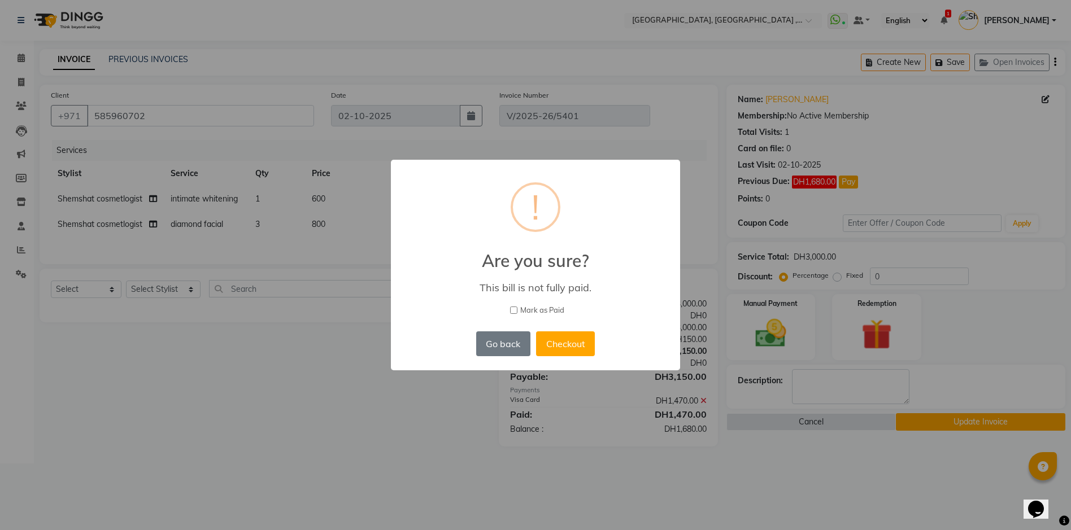
click at [515, 312] on input "Mark as Paid" at bounding box center [513, 310] width 7 height 7
checkbox input "true"
click at [576, 347] on button "Checkout" at bounding box center [565, 344] width 59 height 25
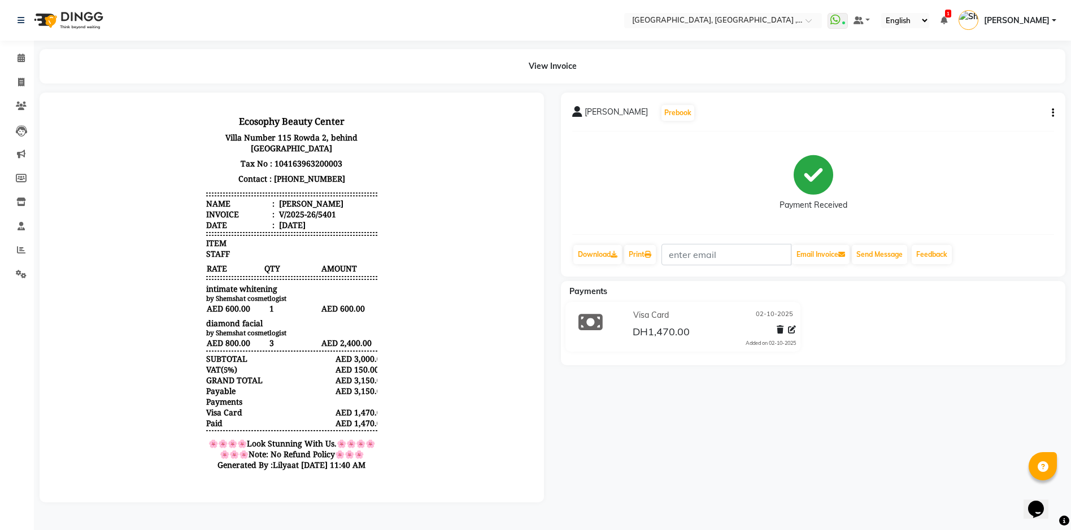
click at [1052, 114] on icon "button" at bounding box center [1053, 113] width 2 height 1
click at [990, 139] on div "Edit Invoice" at bounding box center [978, 134] width 116 height 14
select select "service"
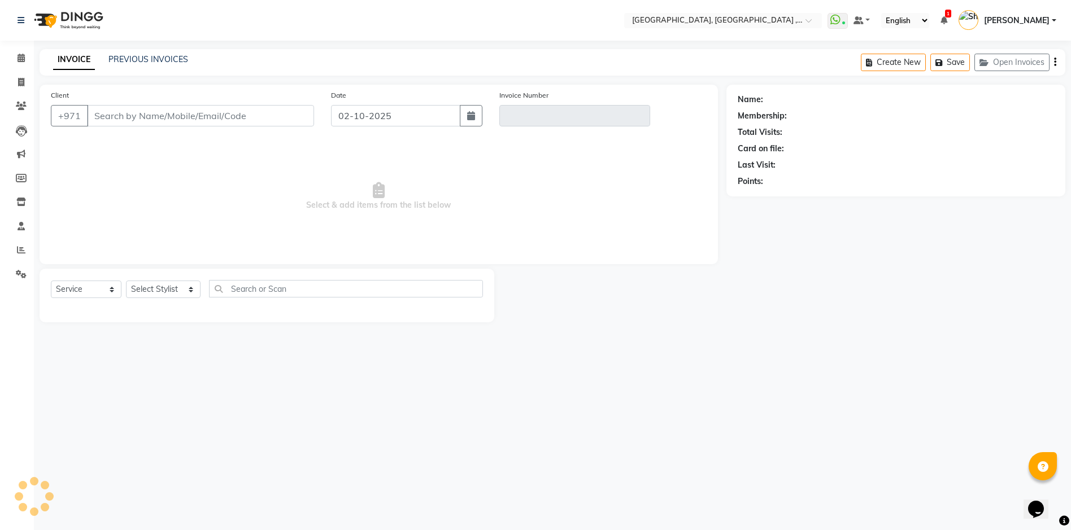
type input "585960702"
type input "V/2025-26/5401"
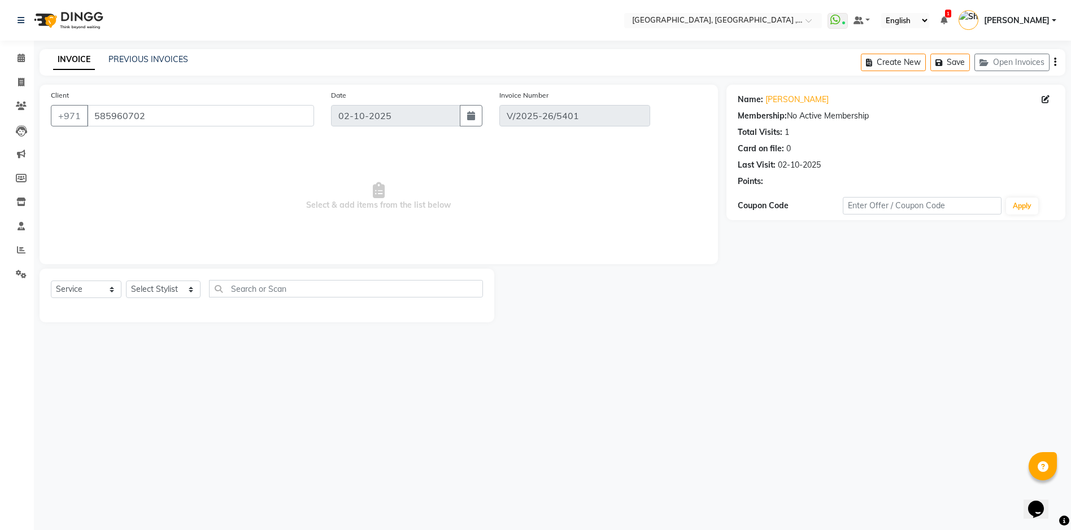
select select "select"
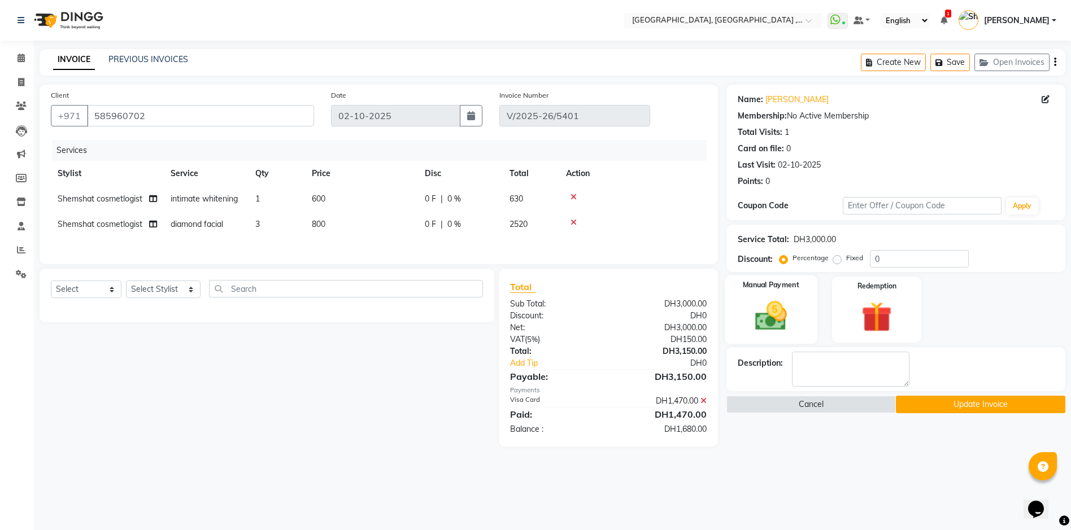
click at [791, 299] on img at bounding box center [771, 316] width 52 height 37
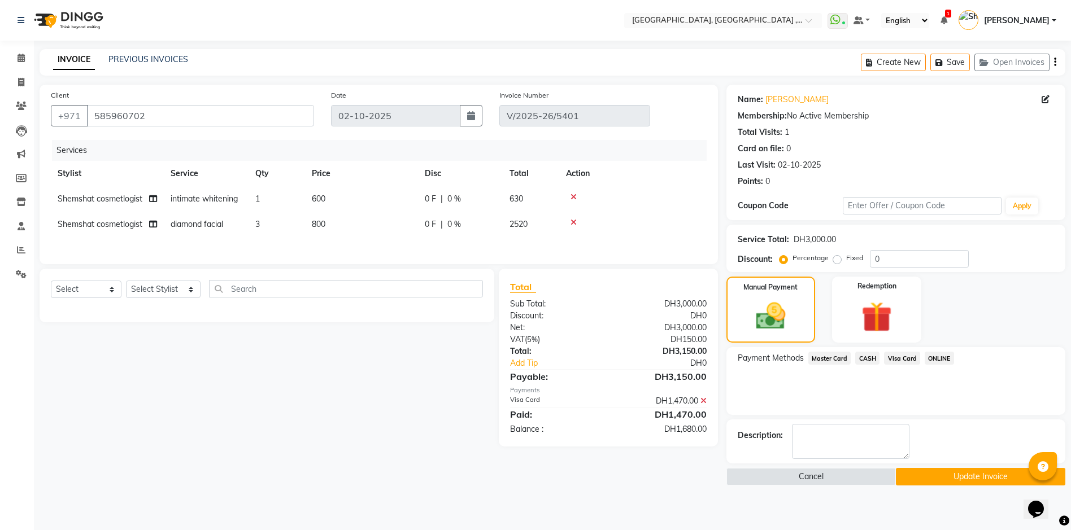
click at [897, 359] on span "Visa Card" at bounding box center [902, 358] width 36 height 13
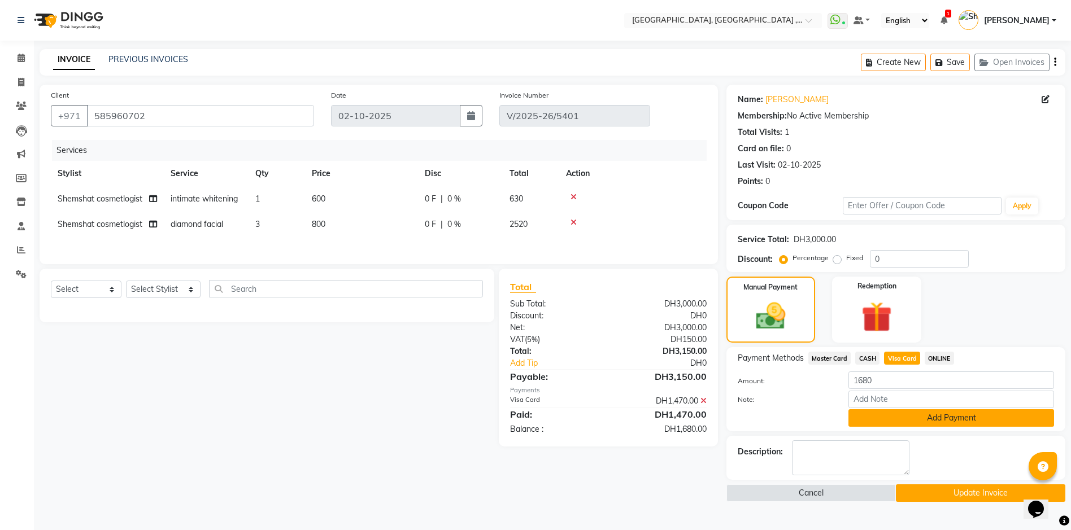
click at [928, 416] on button "Add Payment" at bounding box center [951, 419] width 206 height 18
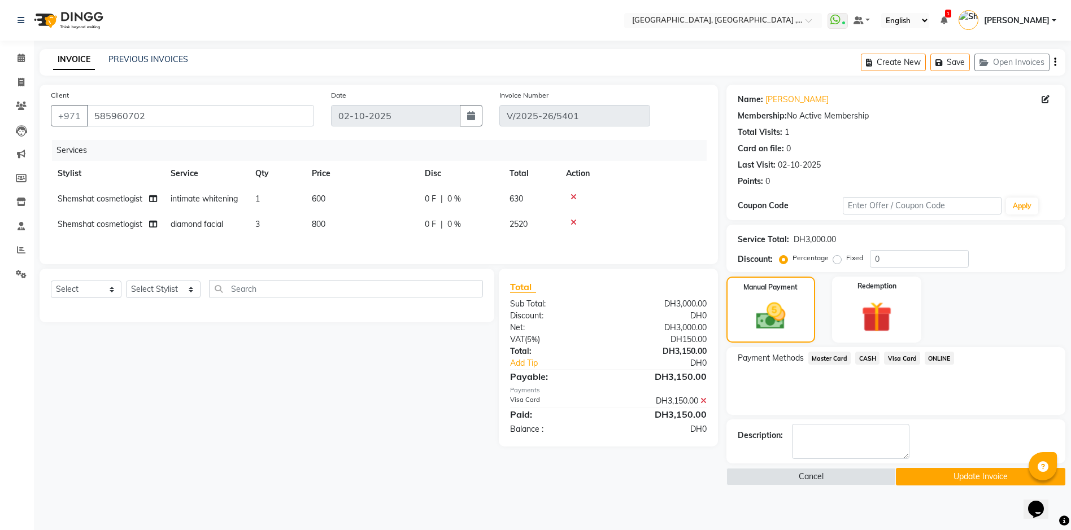
click at [937, 476] on button "Update Invoice" at bounding box center [980, 477] width 169 height 18
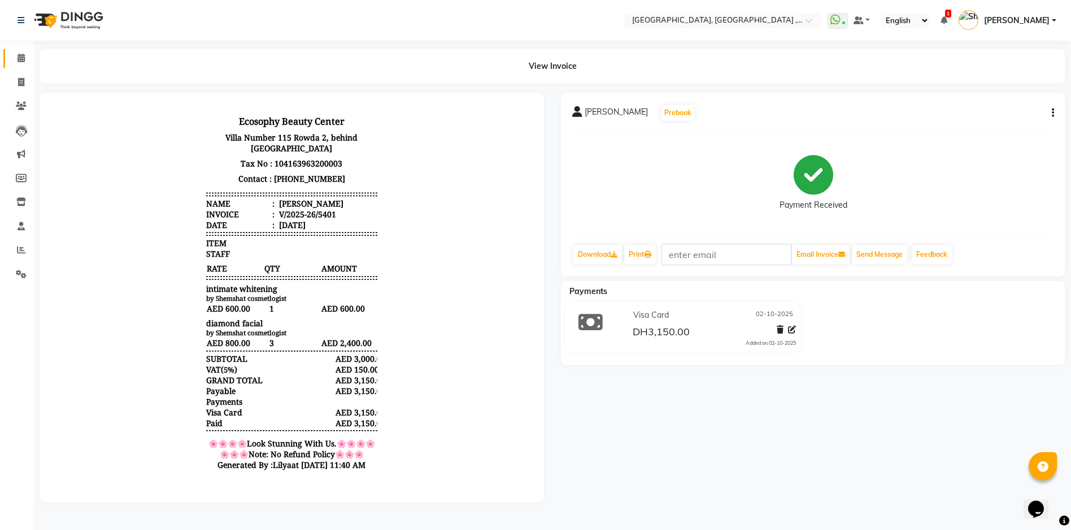
click at [7, 56] on link "Calendar" at bounding box center [16, 58] width 27 height 19
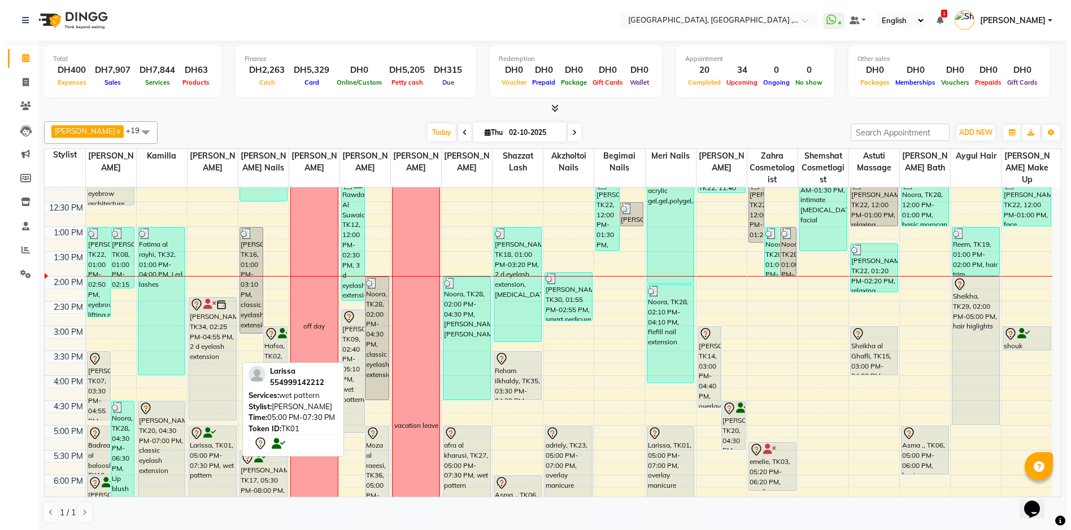
scroll to position [282, 0]
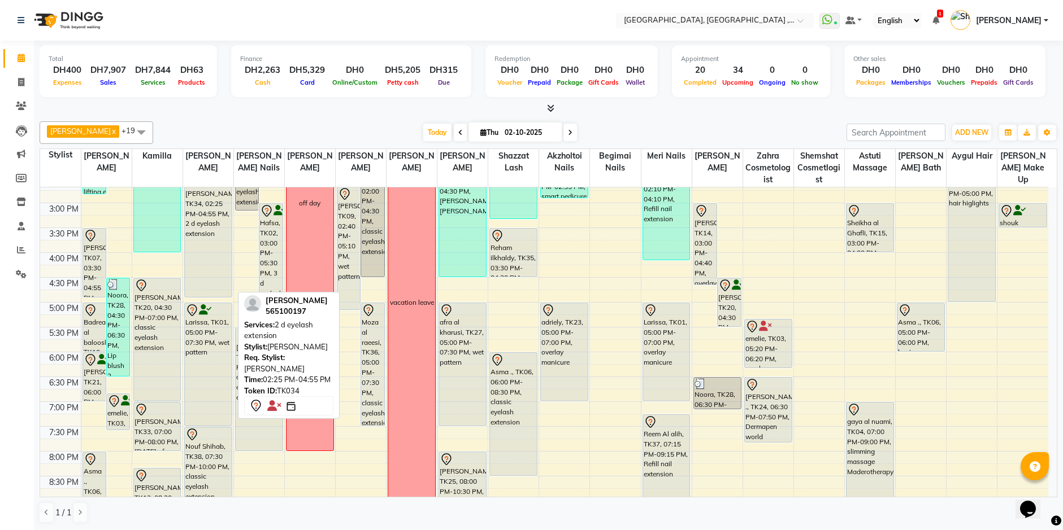
click at [204, 233] on div "[PERSON_NAME], TK34, 02:25 PM-04:55 PM, 2 d eyelash extension" at bounding box center [208, 236] width 47 height 123
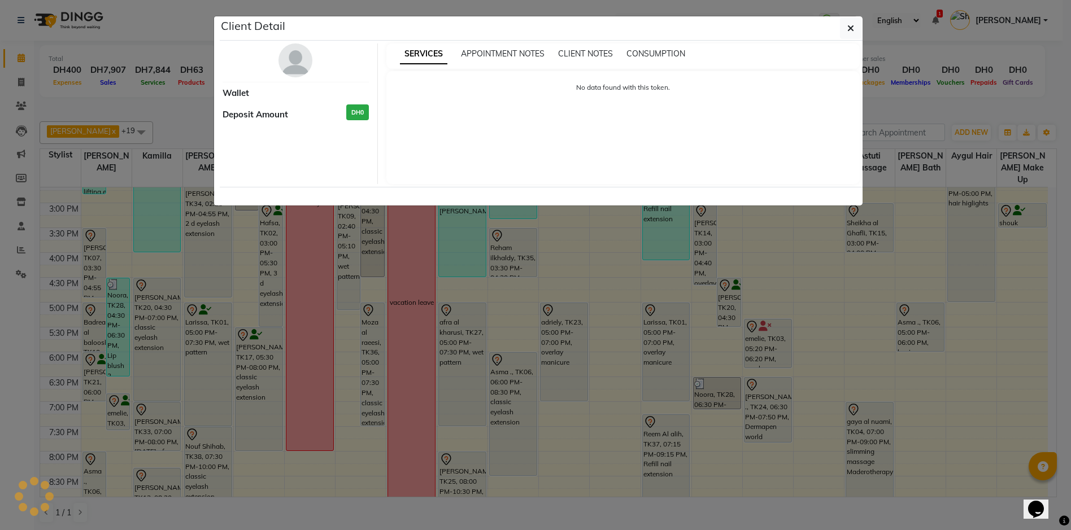
select select "7"
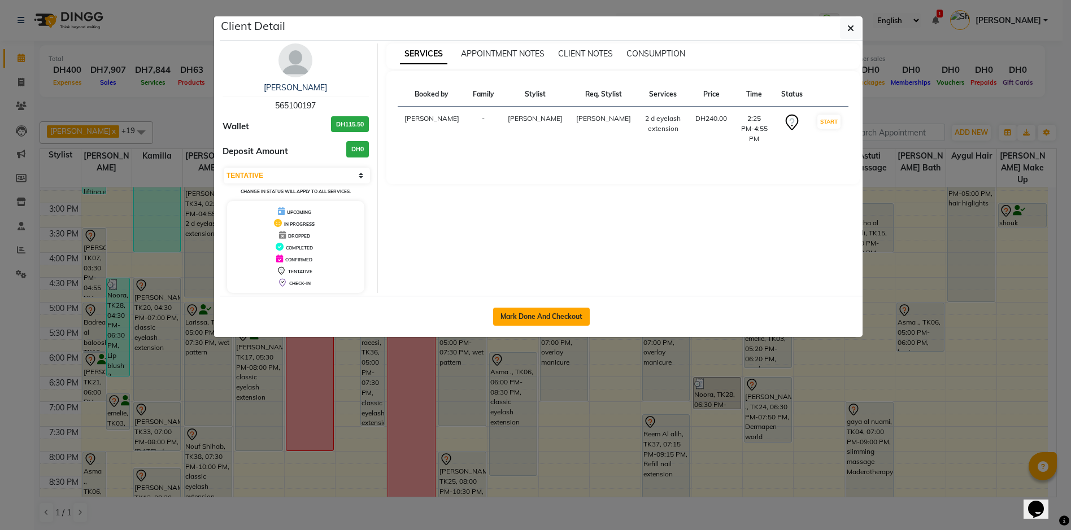
click at [561, 319] on button "Mark Done And Checkout" at bounding box center [541, 317] width 97 height 18
select select "service"
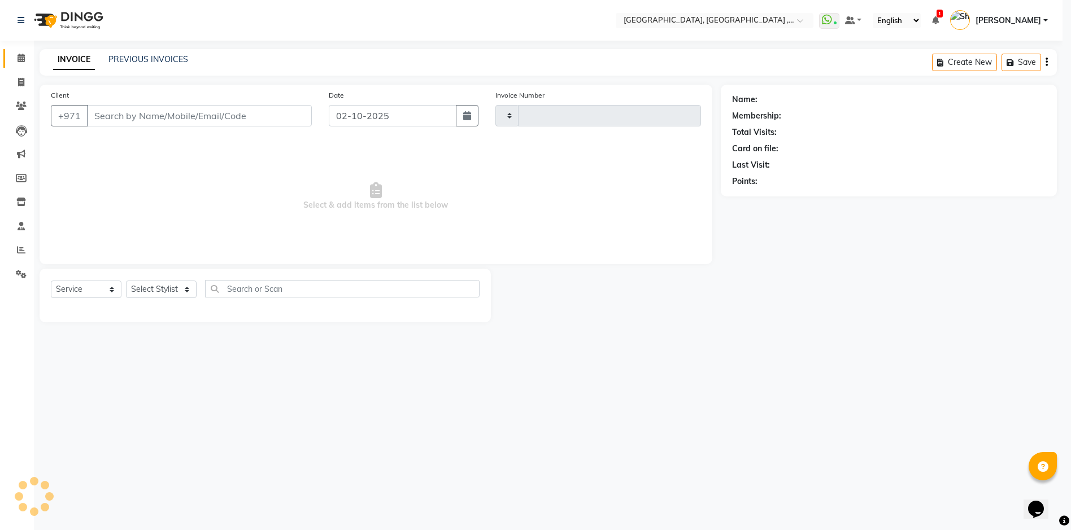
type input "5409"
select select "3838"
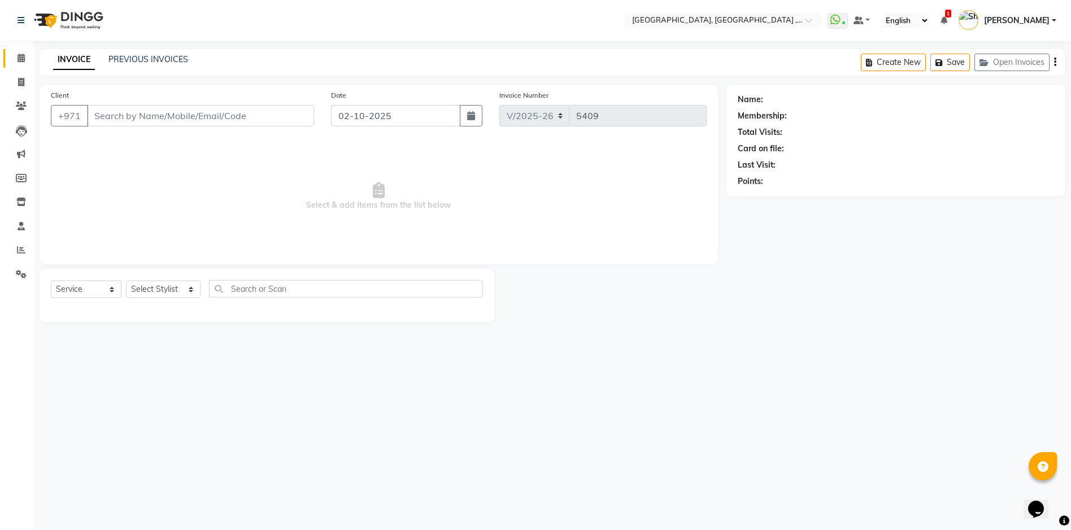
type input "565100197"
select select "88202"
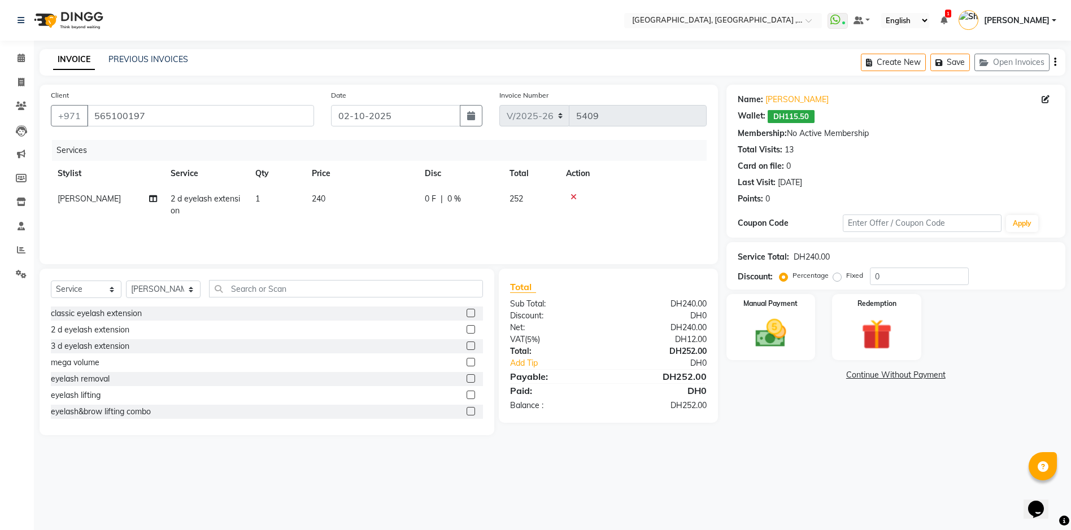
click at [202, 199] on span "2 d eyelash extension" at bounding box center [205, 205] width 69 height 22
select select "88202"
click at [203, 199] on span "2 d eyelash extension" at bounding box center [220, 203] width 79 height 10
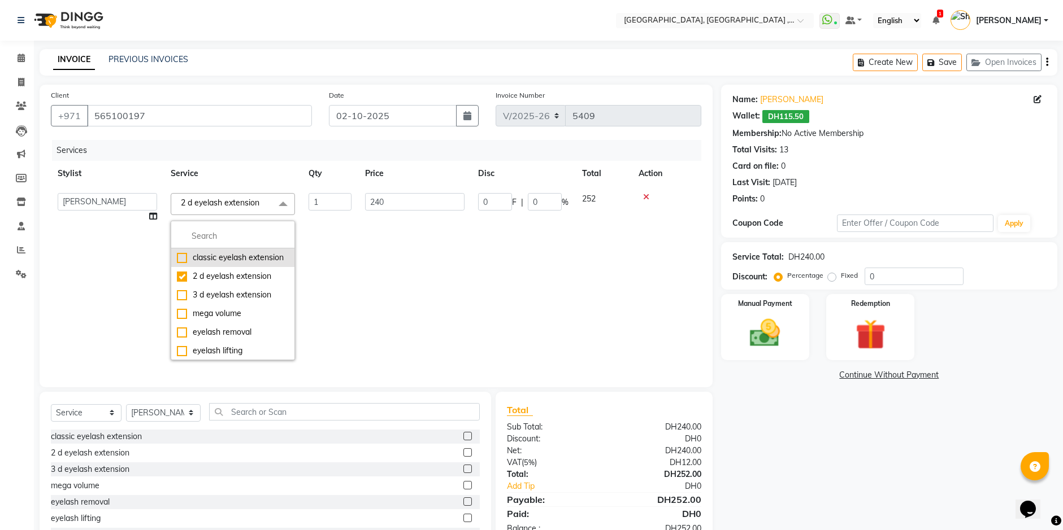
click at [183, 264] on div "classic eyelash extension" at bounding box center [233, 258] width 112 height 12
checkbox input "true"
checkbox input "false"
type input "210"
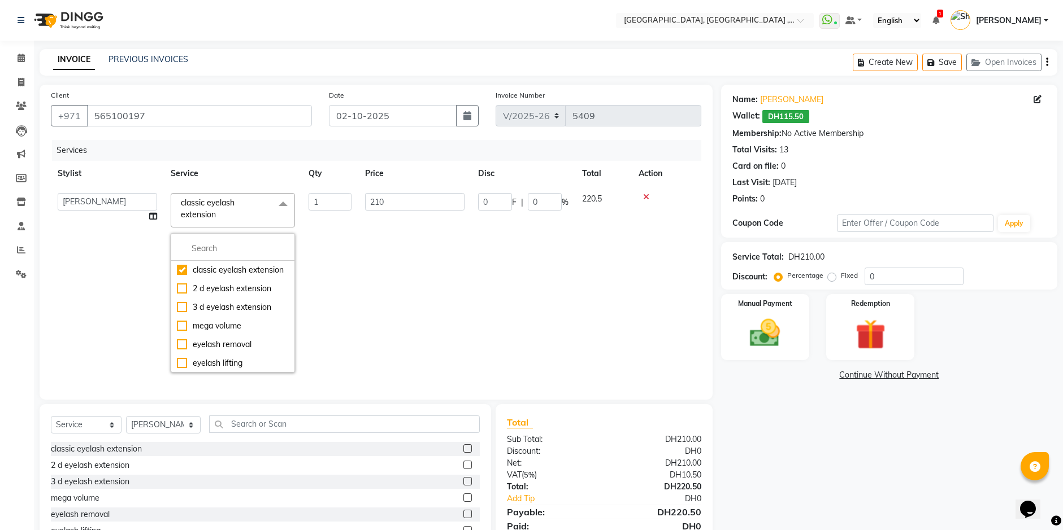
click at [541, 297] on td "0 F | 0 %" at bounding box center [523, 282] width 104 height 193
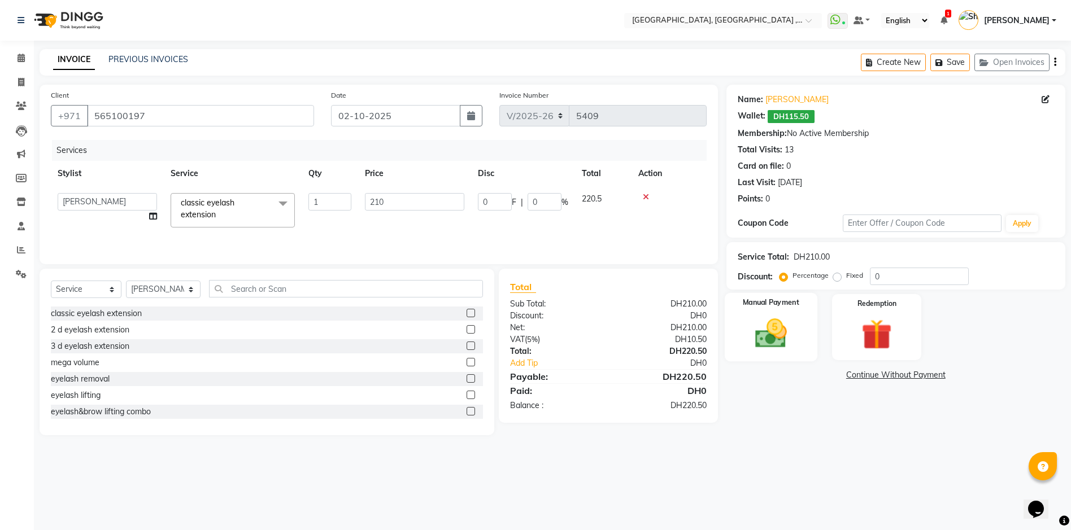
click at [799, 344] on div "Manual Payment" at bounding box center [771, 327] width 93 height 69
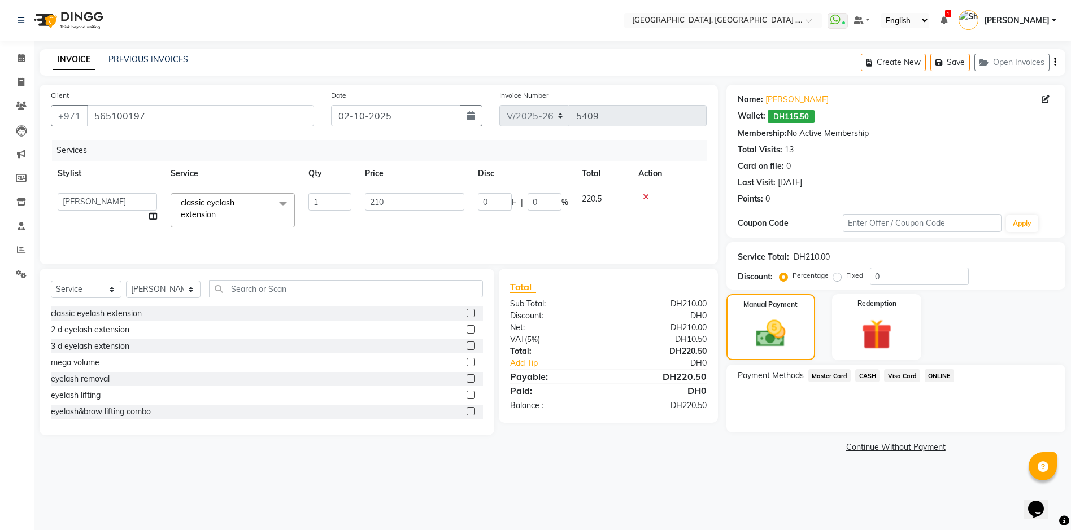
click at [872, 380] on span "CASH" at bounding box center [867, 375] width 24 height 13
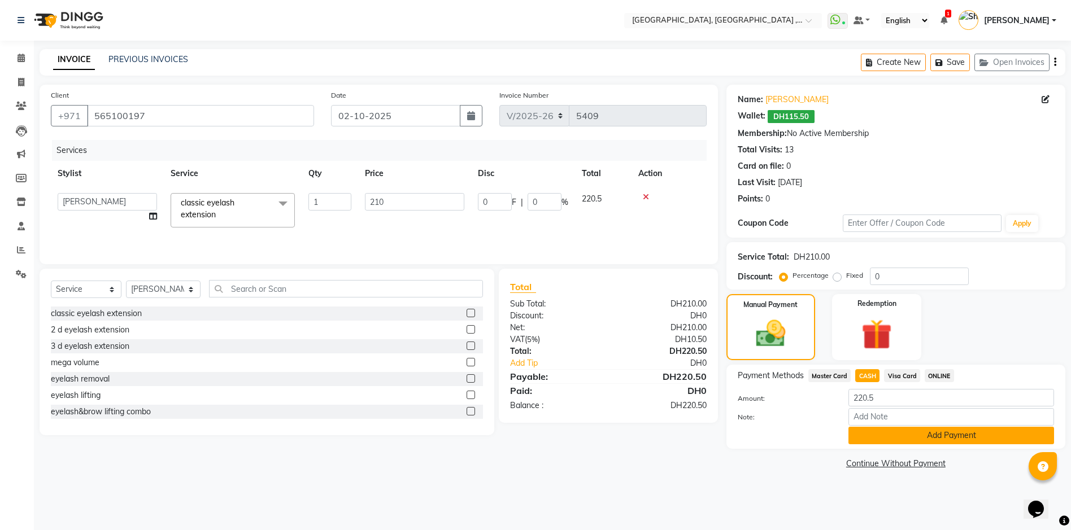
click at [920, 442] on button "Add Payment" at bounding box center [951, 436] width 206 height 18
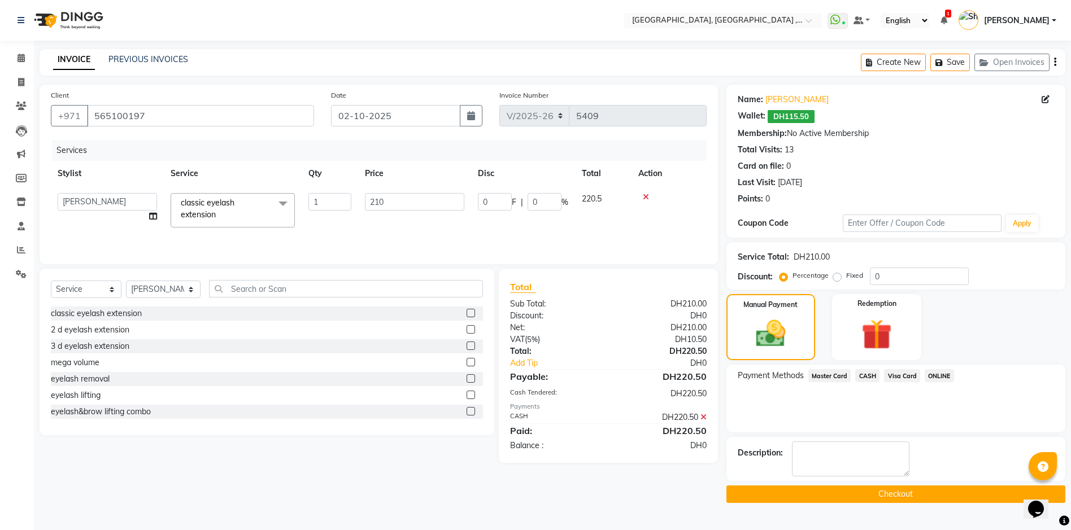
click at [922, 491] on button "Checkout" at bounding box center [895, 495] width 339 height 18
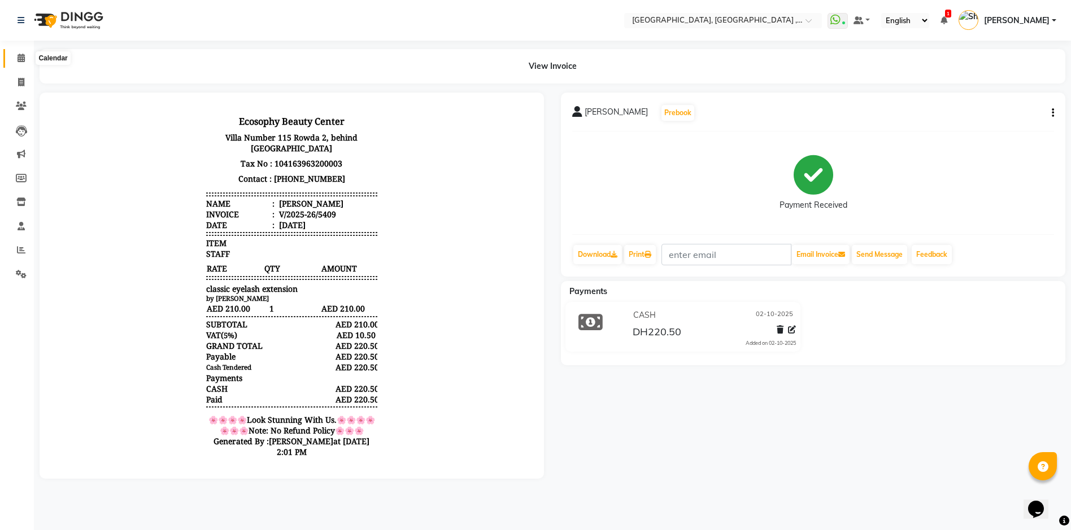
click at [18, 53] on span at bounding box center [21, 58] width 20 height 13
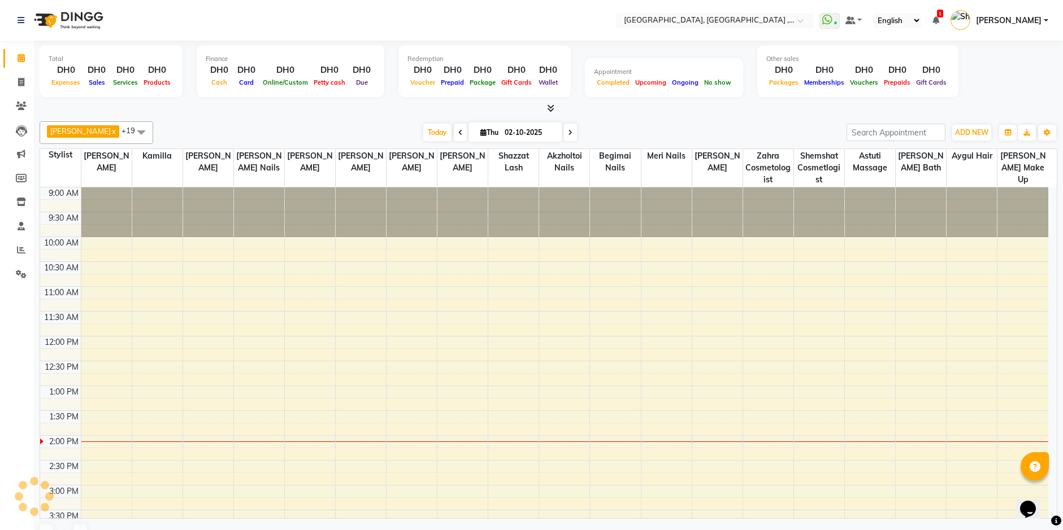
scroll to position [249, 0]
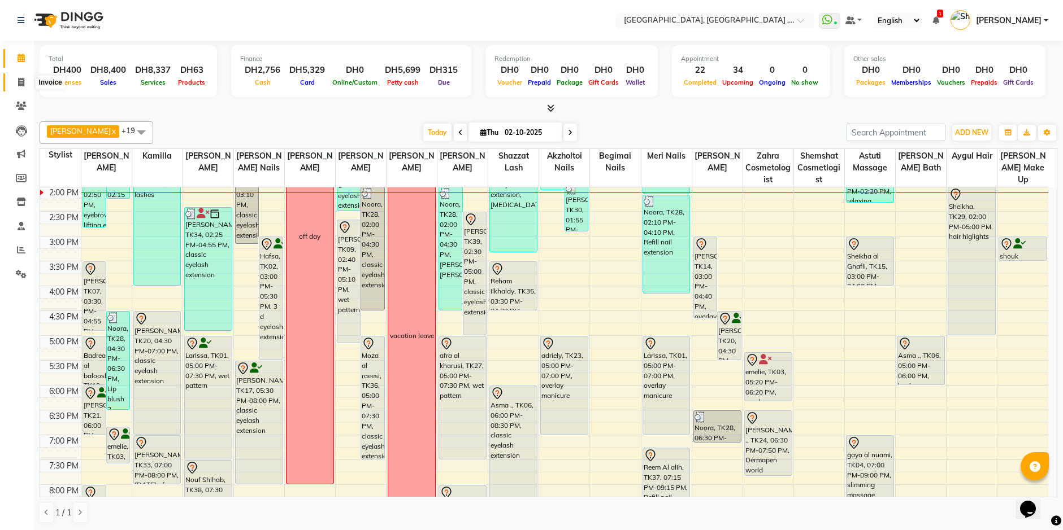
click at [21, 85] on icon at bounding box center [21, 82] width 6 height 8
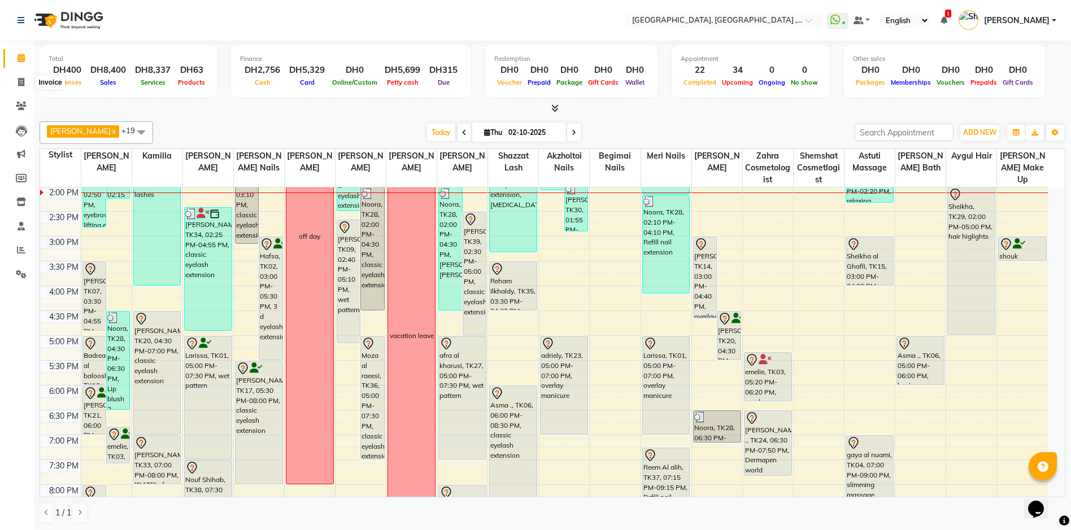
select select "service"
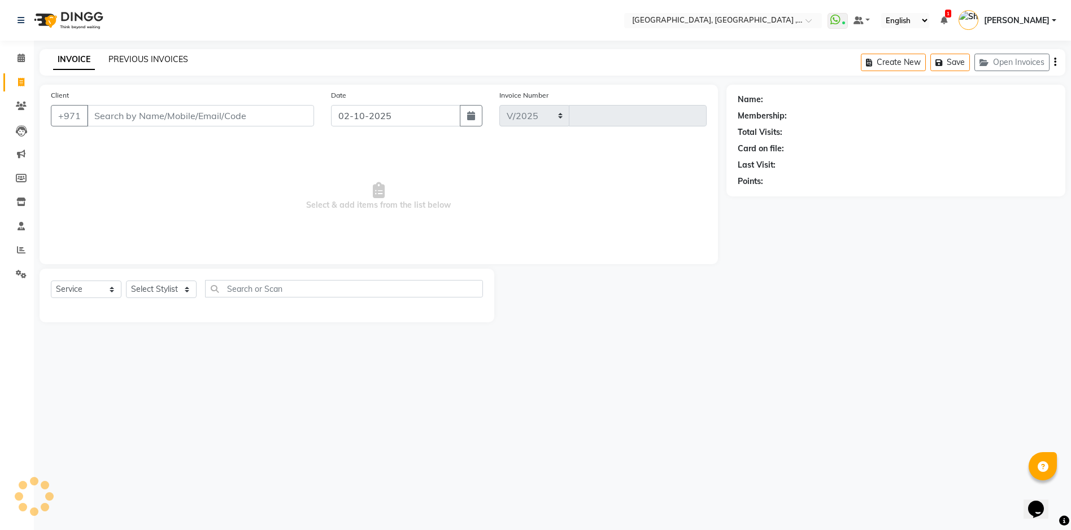
select select "3838"
type input "5411"
click at [141, 58] on link "PREVIOUS INVOICES" at bounding box center [148, 59] width 80 height 10
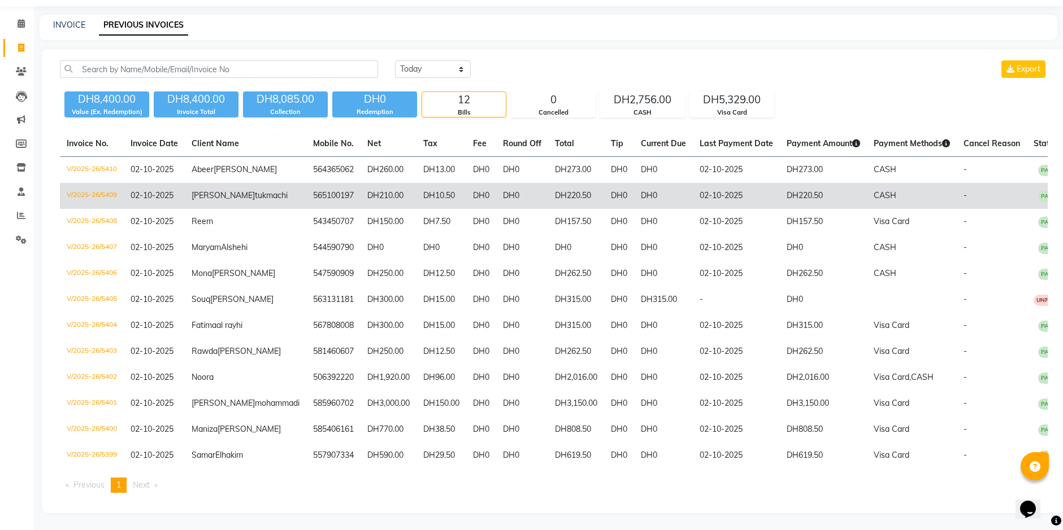
scroll to position [56, 0]
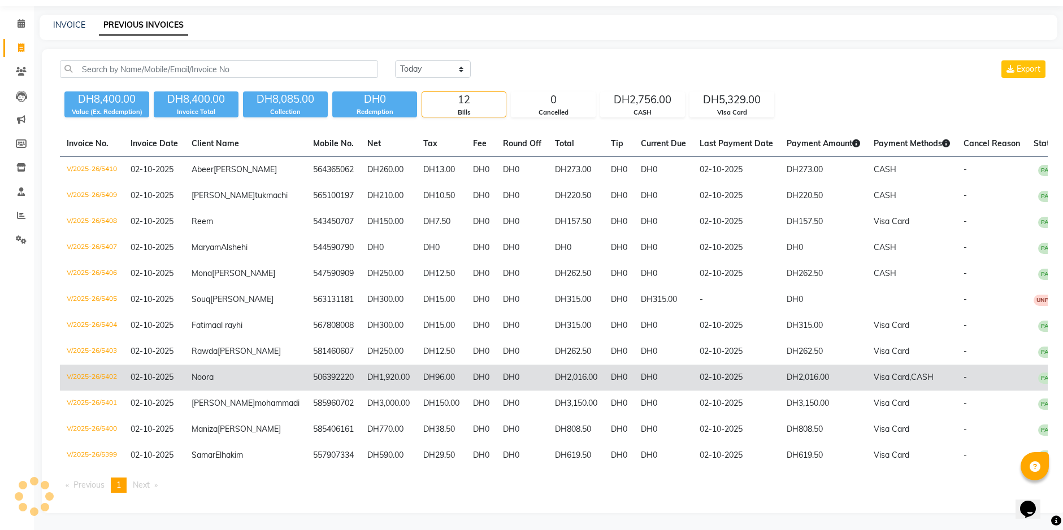
click at [694, 391] on td "02-10-2025" at bounding box center [736, 378] width 87 height 26
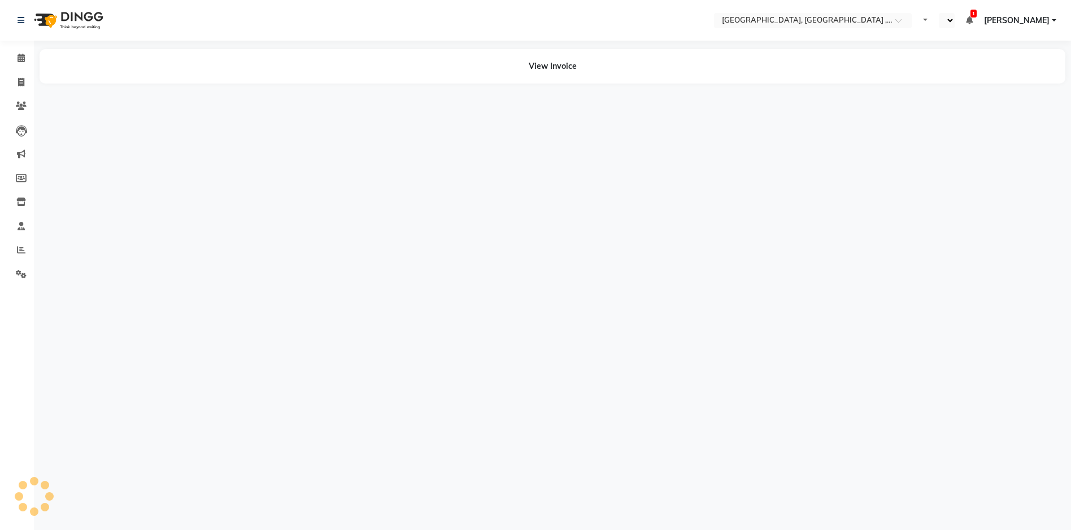
select select "en"
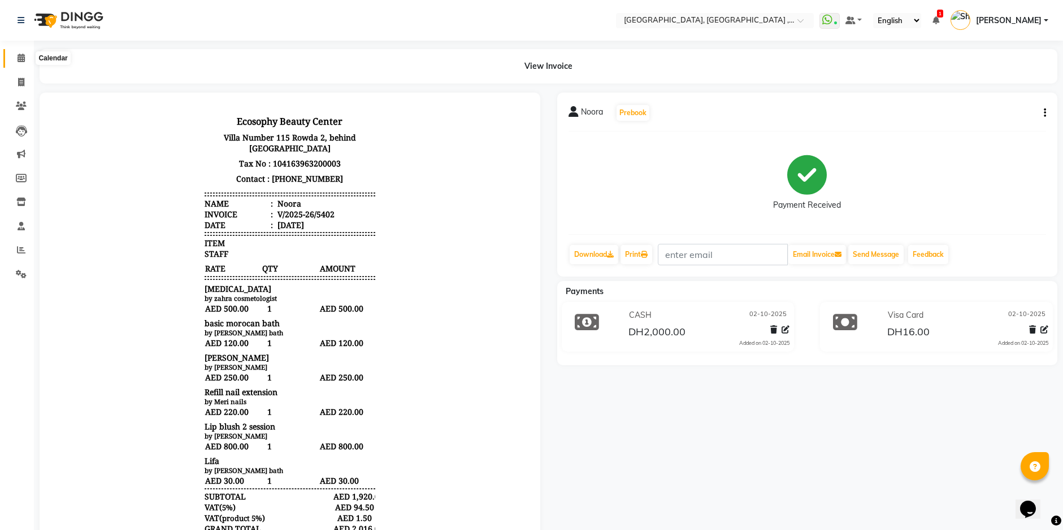
click at [22, 59] on icon at bounding box center [21, 58] width 7 height 8
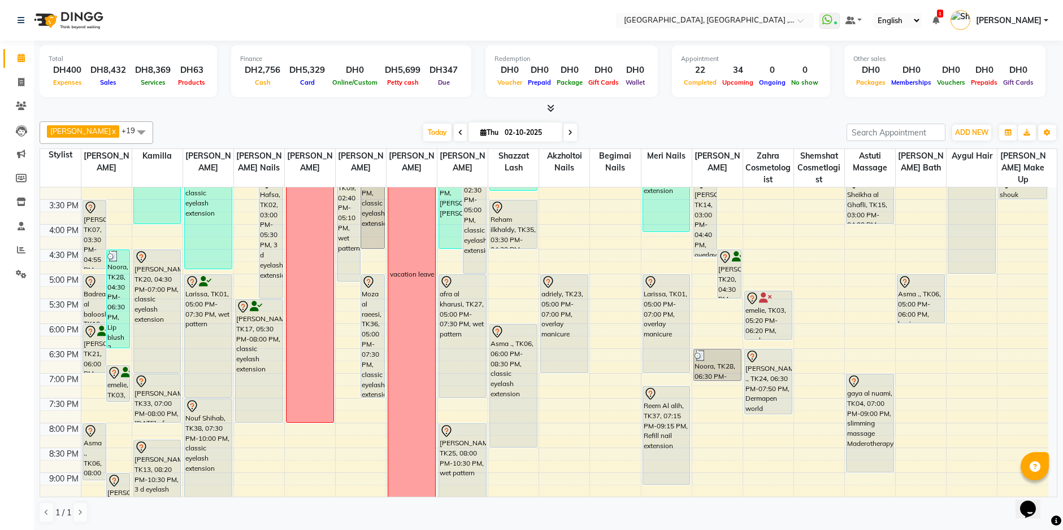
scroll to position [339, 0]
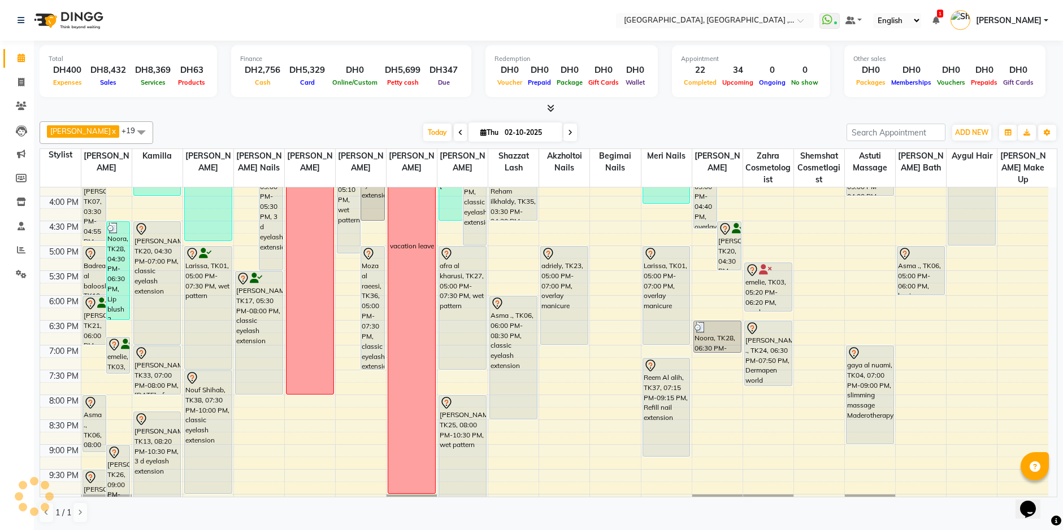
click at [568, 133] on icon at bounding box center [570, 132] width 5 height 7
type input "03-10-2025"
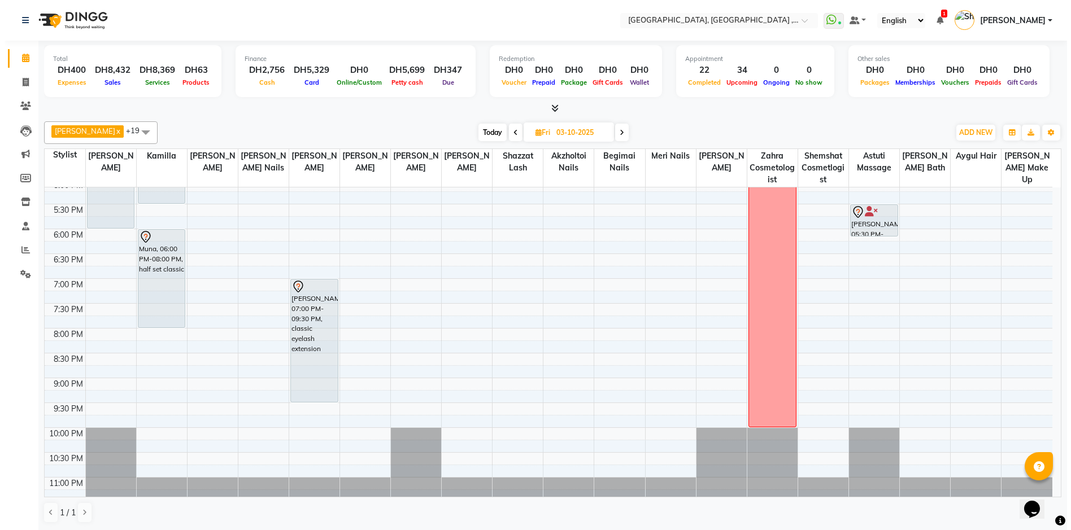
scroll to position [379, 0]
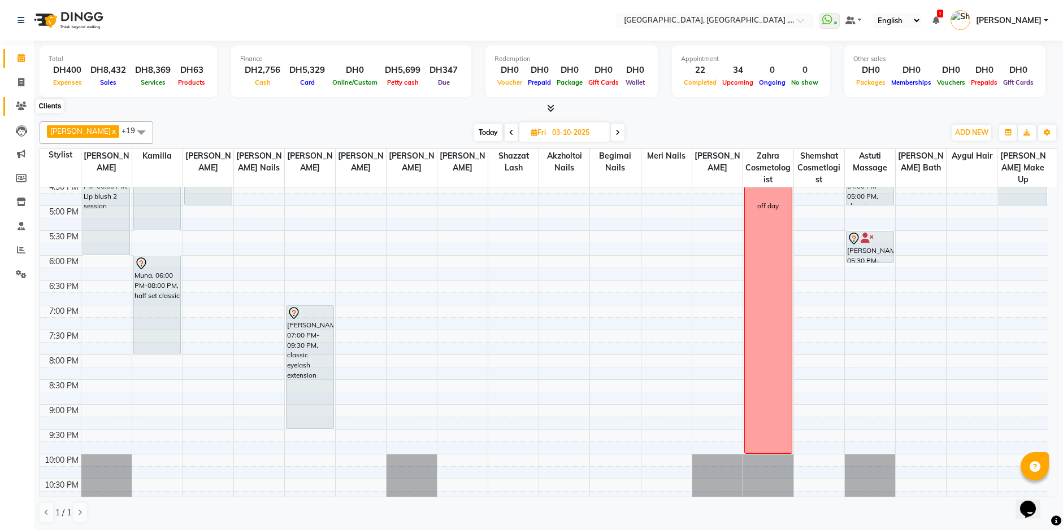
click at [18, 109] on icon at bounding box center [21, 106] width 11 height 8
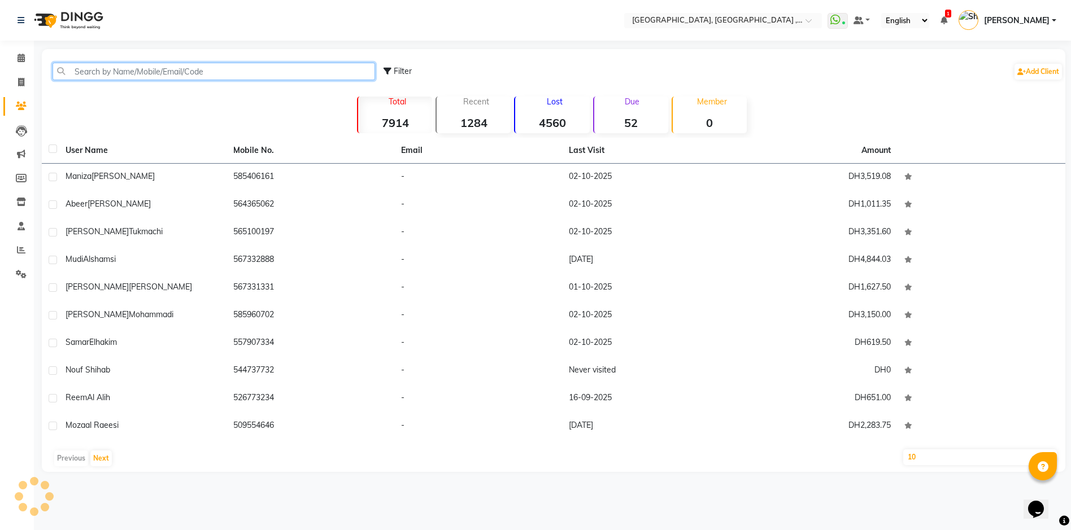
click at [148, 72] on input "text" at bounding box center [214, 72] width 323 height 18
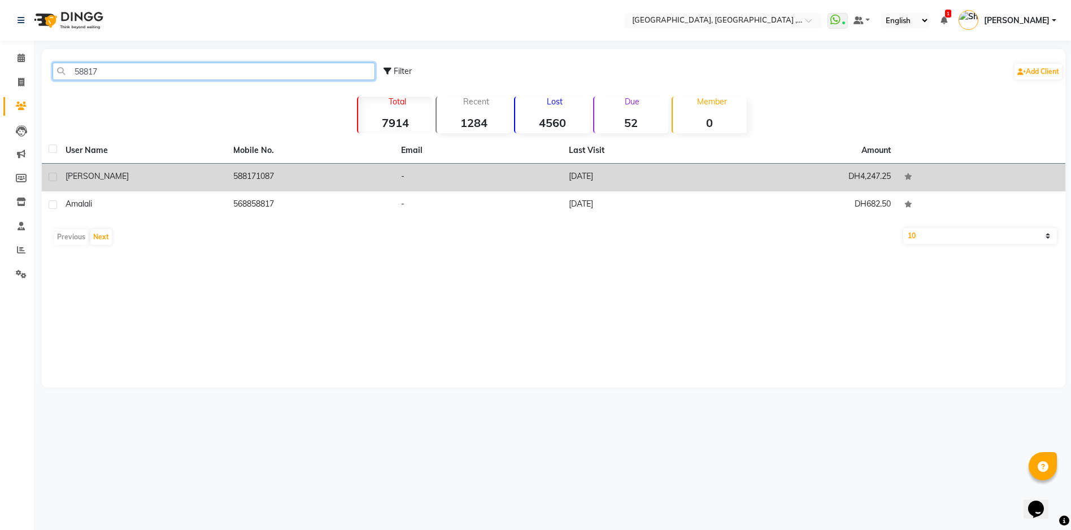
type input "58817"
click at [348, 176] on td "588171087" at bounding box center [311, 178] width 168 height 28
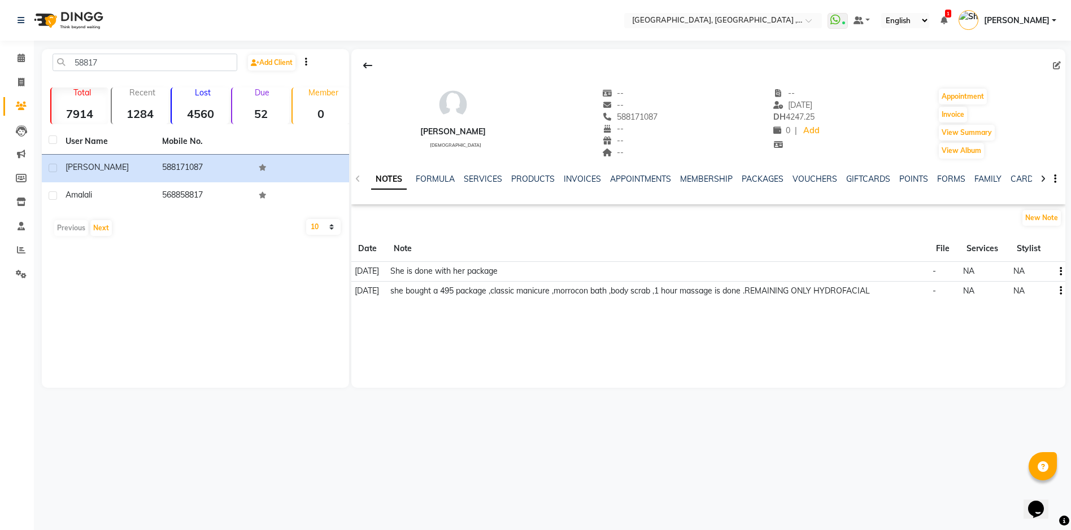
click at [1056, 63] on icon at bounding box center [1057, 66] width 8 height 8
select select "[DEMOGRAPHIC_DATA]"
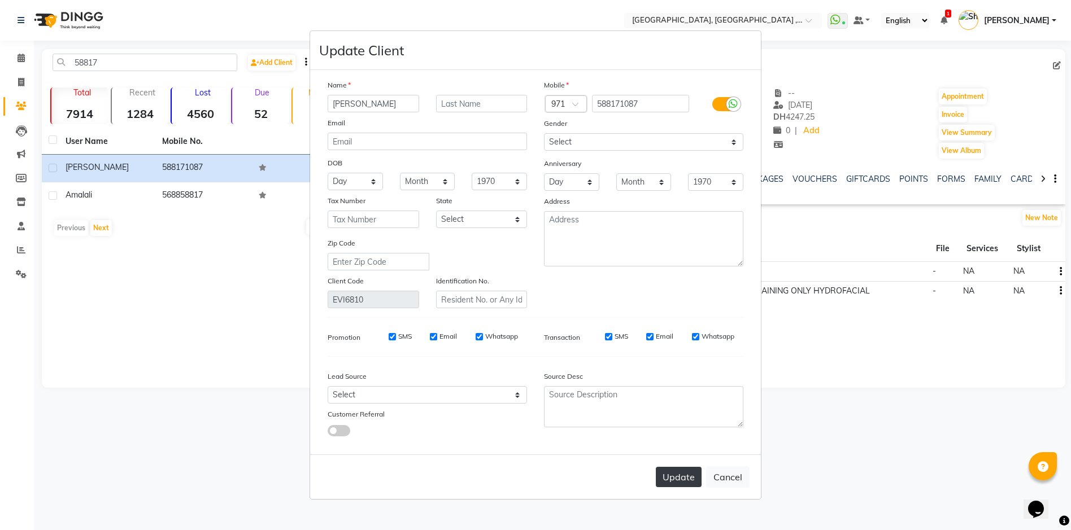
type input "[PERSON_NAME]"
click at [664, 482] on button "Update" at bounding box center [679, 477] width 46 height 20
select select
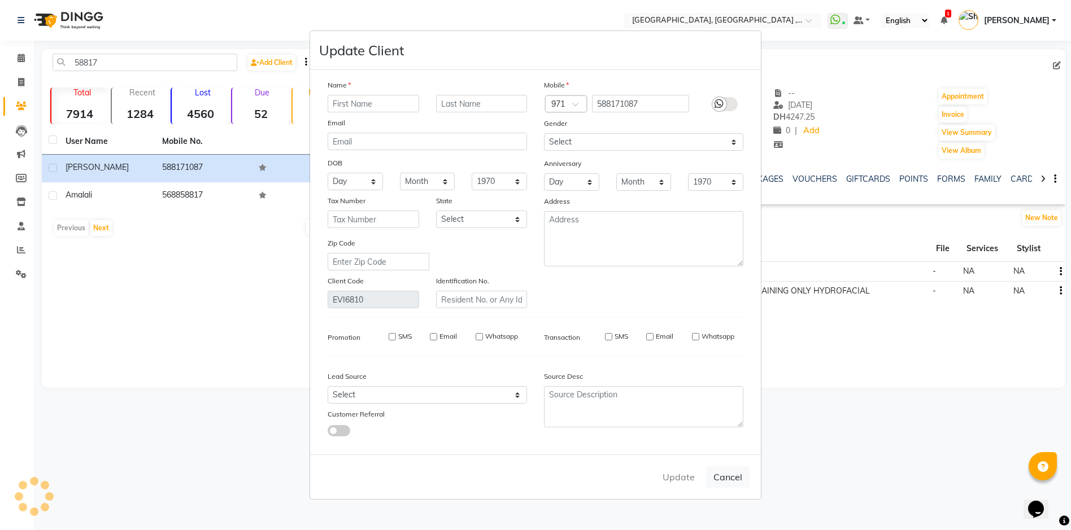
select select
checkbox input "false"
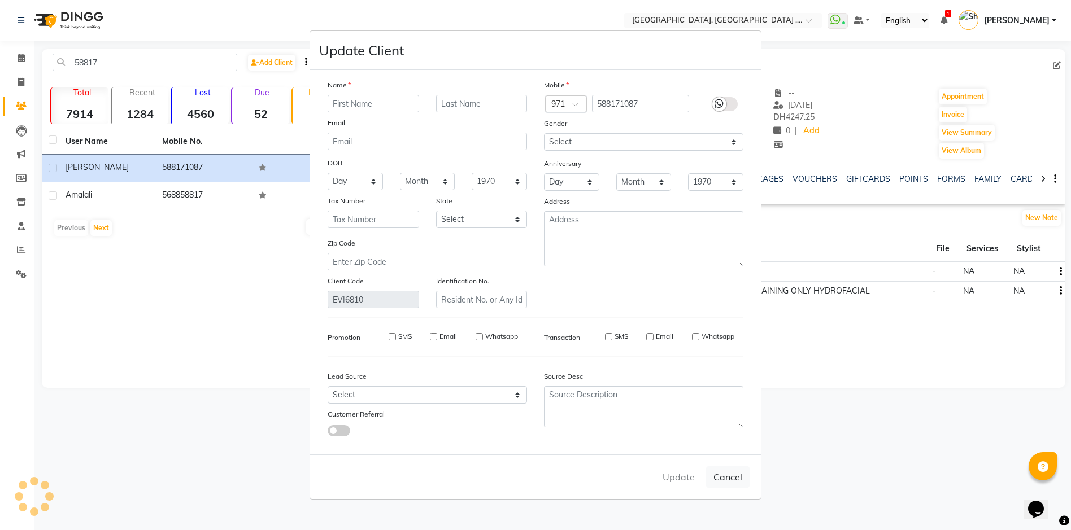
checkbox input "false"
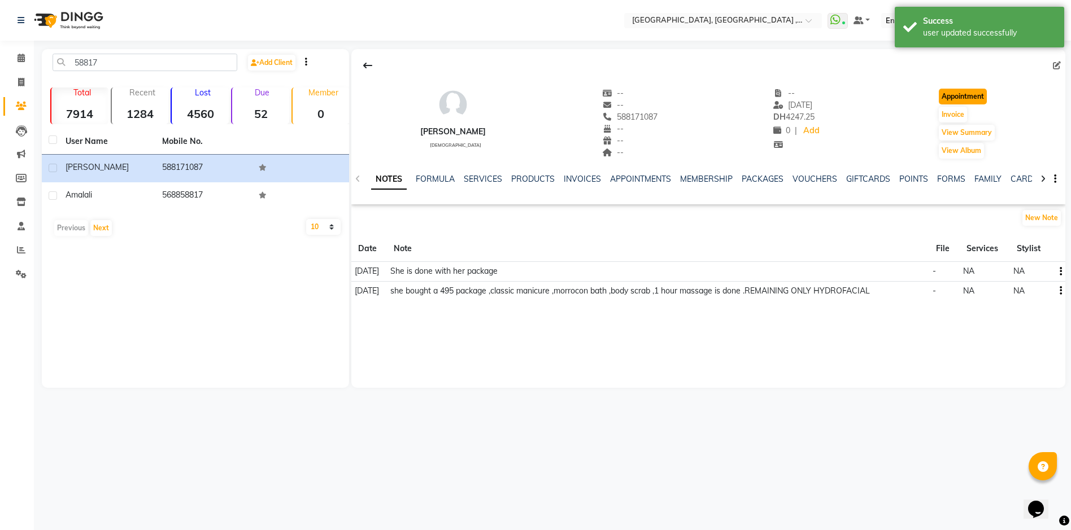
click at [956, 95] on button "Appointment" at bounding box center [963, 97] width 48 height 16
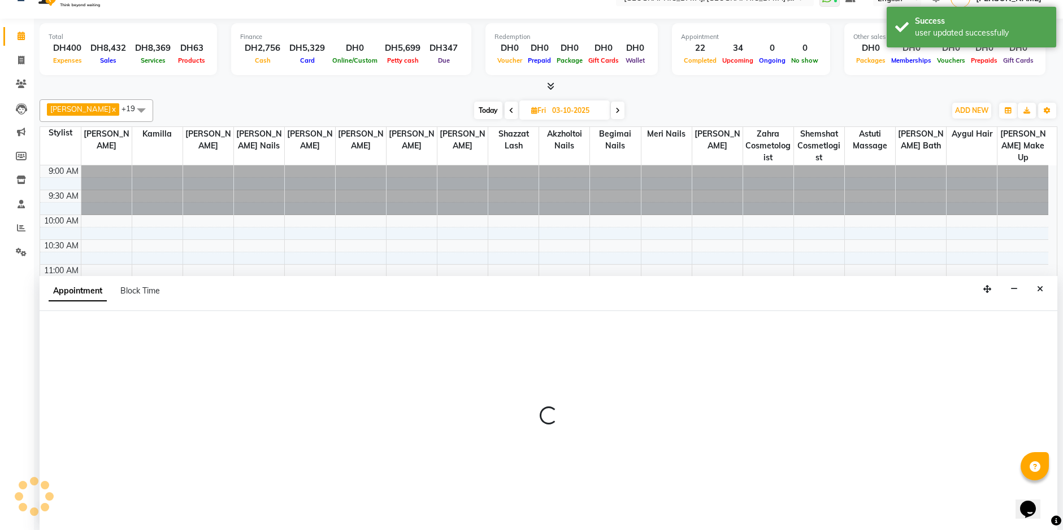
scroll to position [1, 0]
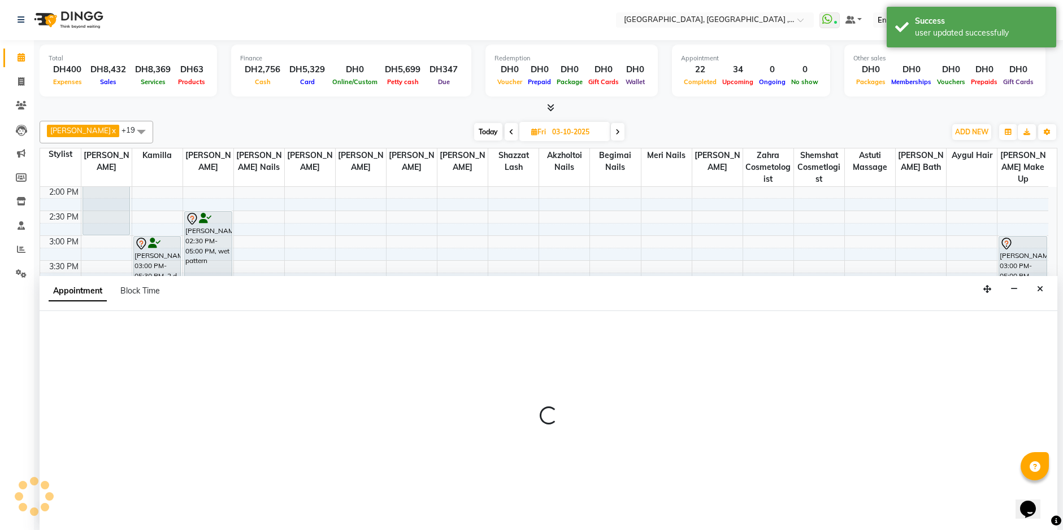
type input "02-10-2025"
select select "tentative"
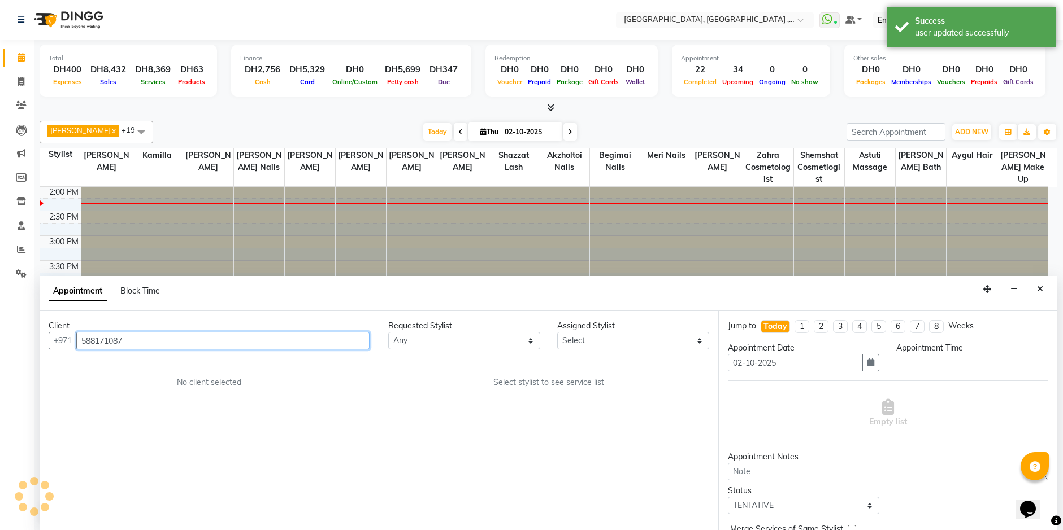
scroll to position [0, 0]
select select "600"
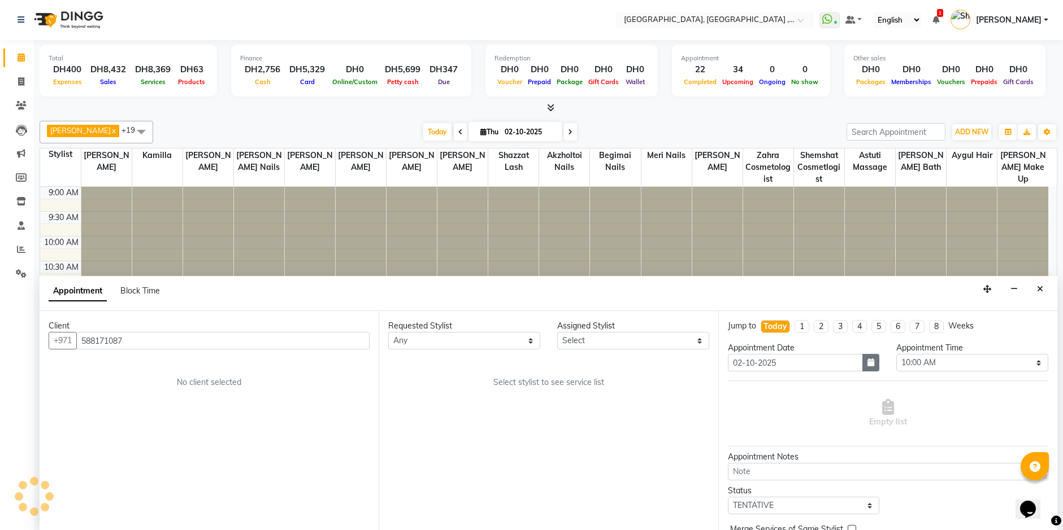
click at [867, 363] on icon "button" at bounding box center [870, 363] width 7 height 8
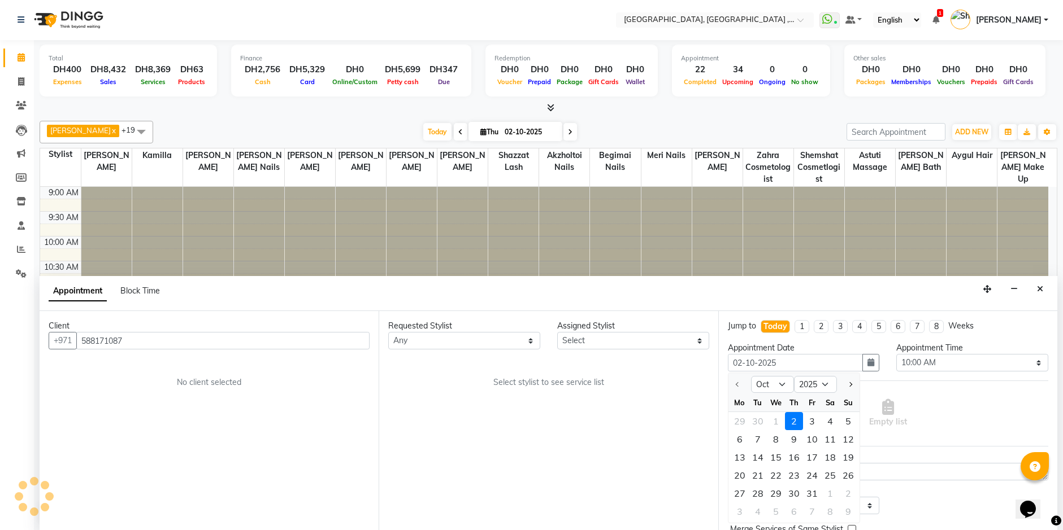
click at [808, 420] on div "3" at bounding box center [812, 421] width 18 height 18
type input "03-10-2025"
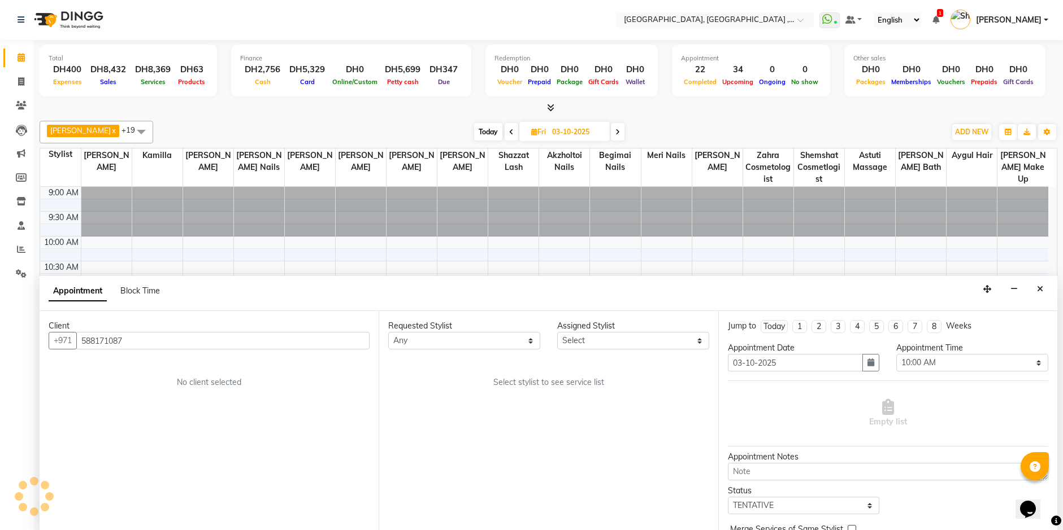
scroll to position [249, 0]
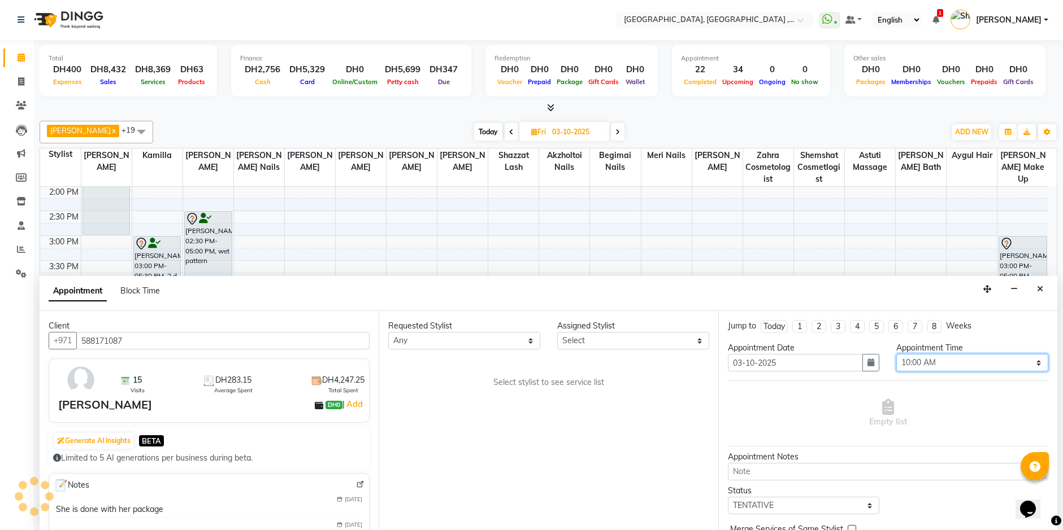
click at [1032, 359] on select "Select 10:00 AM 10:15 AM 10:30 AM 10:45 AM 11:00 AM 11:15 AM 11:30 AM 11:45 AM …" at bounding box center [972, 363] width 152 height 18
select select "1020"
click at [896, 354] on select "Select 10:00 AM 10:15 AM 10:30 AM 10:45 AM 11:00 AM 11:15 AM 11:30 AM 11:45 AM …" at bounding box center [972, 363] width 152 height 18
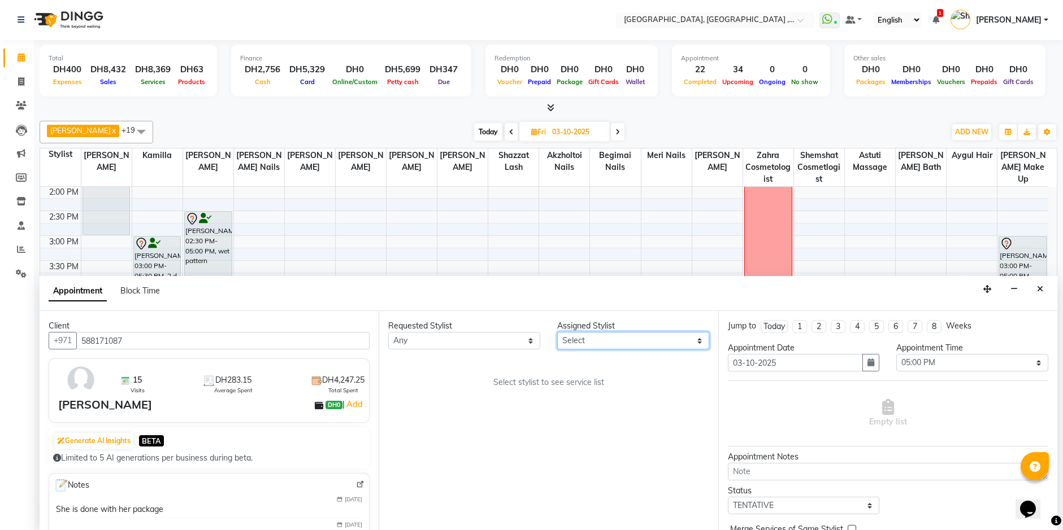
click at [694, 338] on select "Select [PERSON_NAME] Aina Akzholtoi nails [PERSON_NAME] Astuti massage Aygul ha…" at bounding box center [633, 341] width 152 height 18
select select "85659"
click at [557, 332] on select "Select [PERSON_NAME] Aina Akzholtoi nails [PERSON_NAME] Astuti massage Aygul ha…" at bounding box center [633, 341] width 152 height 18
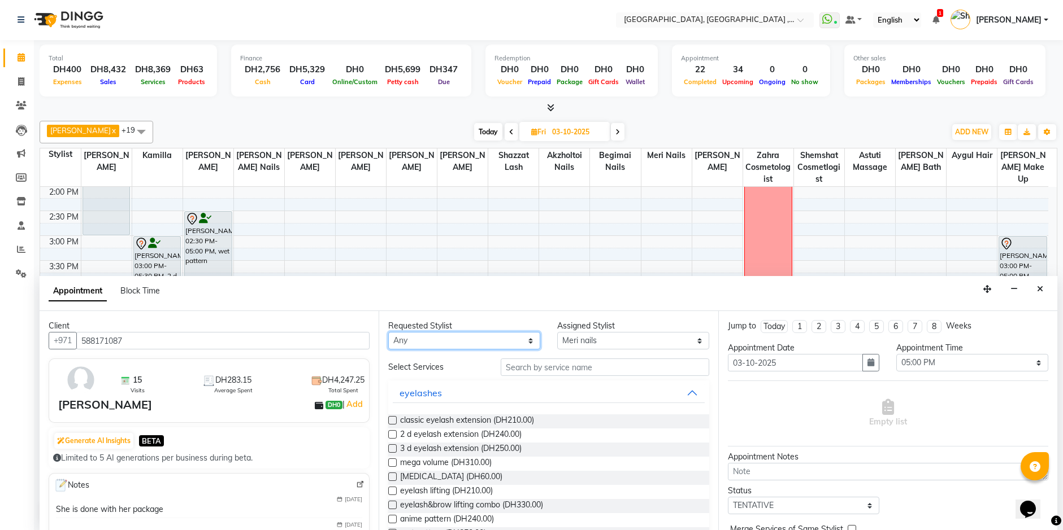
click at [530, 341] on select "Any [PERSON_NAME] [PERSON_NAME] nails [PERSON_NAME] Astuti massage Aygul hair B…" at bounding box center [464, 341] width 152 height 18
select select "85659"
click at [388, 332] on select "Any [PERSON_NAME] [PERSON_NAME] nails [PERSON_NAME] Astuti massage Aygul hair B…" at bounding box center [464, 341] width 152 height 18
click at [526, 367] on input "text" at bounding box center [604, 368] width 208 height 18
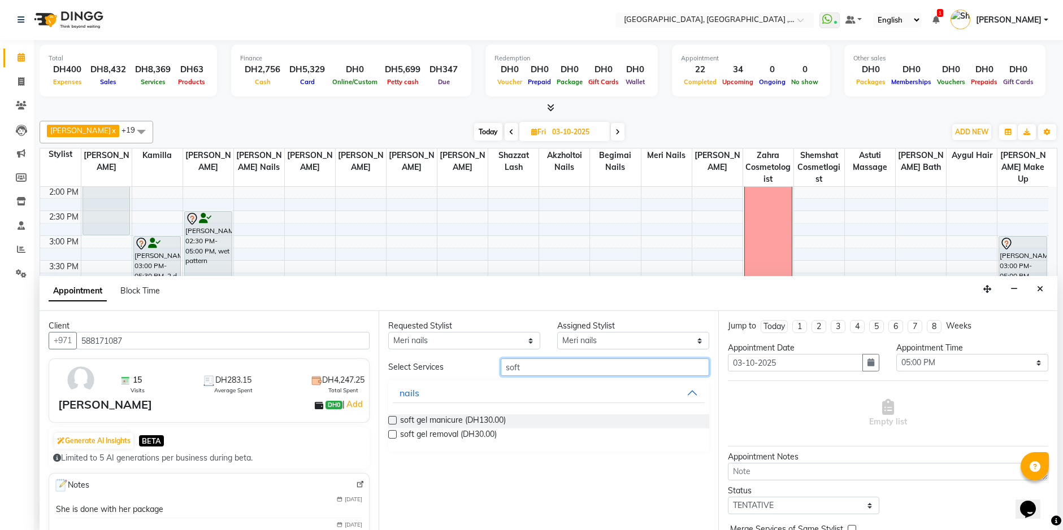
type input "soft"
click at [393, 419] on label at bounding box center [392, 420] width 8 height 8
click at [393, 419] on input "checkbox" at bounding box center [391, 421] width 7 height 7
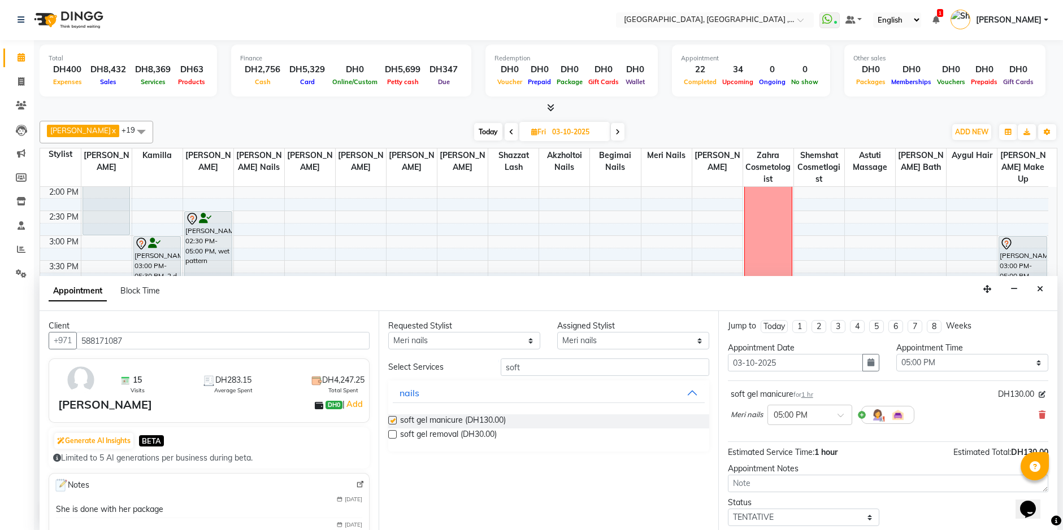
checkbox input "false"
click at [577, 368] on input "soft" at bounding box center [604, 368] width 208 height 18
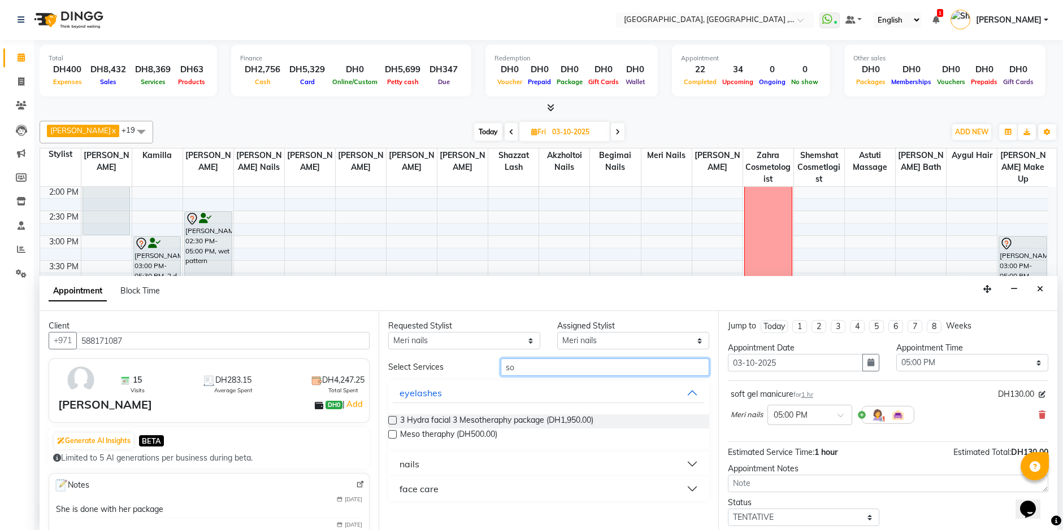
type input "s"
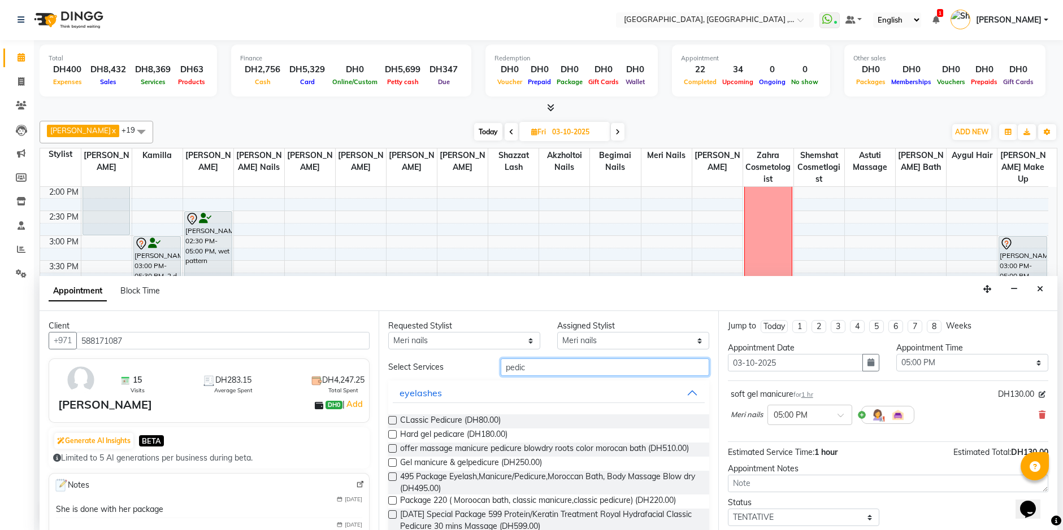
type input "pedic"
click at [393, 422] on label at bounding box center [392, 420] width 8 height 8
click at [393, 422] on input "checkbox" at bounding box center [391, 421] width 7 height 7
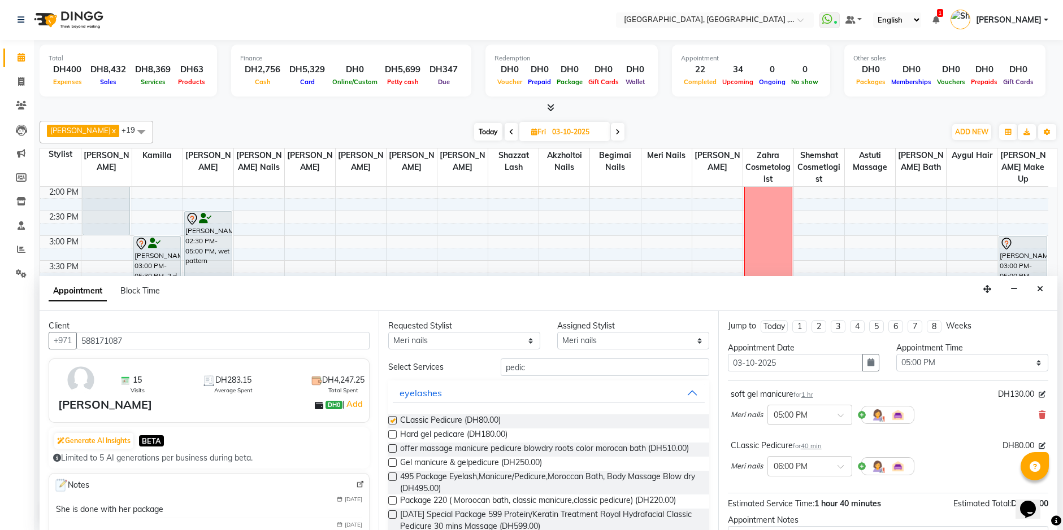
checkbox input "false"
click at [756, 470] on span "Meri nails" at bounding box center [746, 466] width 32 height 11
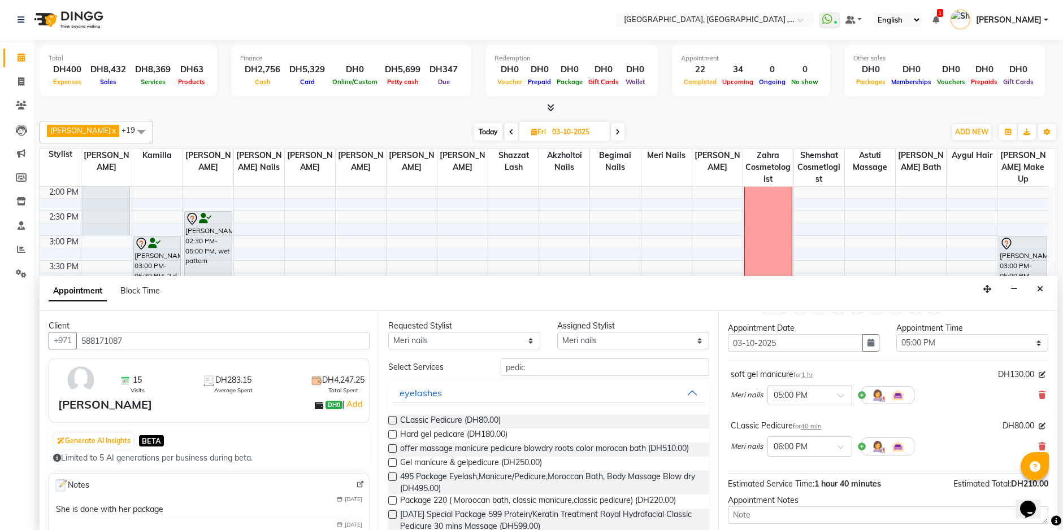
scroll to position [0, 0]
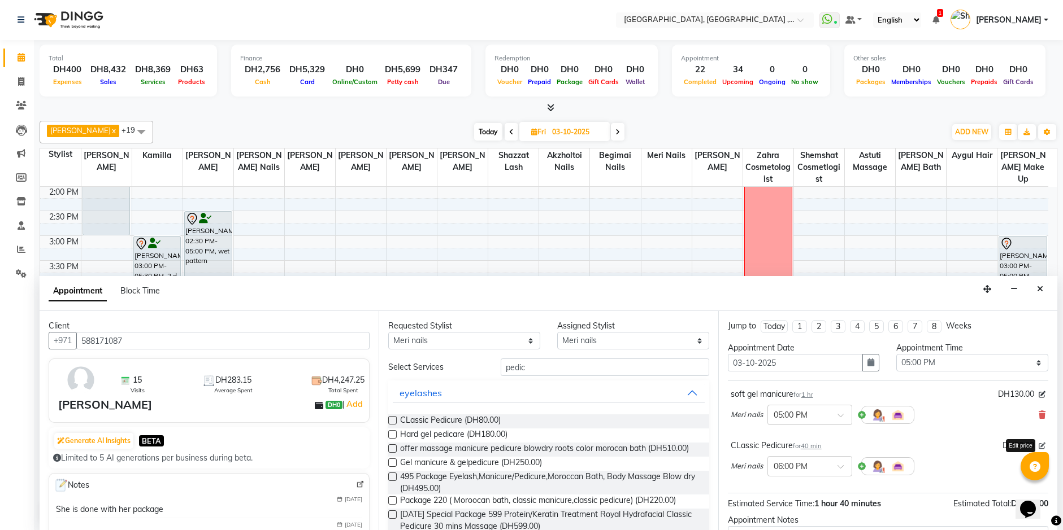
click at [1038, 445] on icon at bounding box center [1041, 446] width 7 height 7
click at [744, 472] on span "Meri nails" at bounding box center [746, 472] width 32 height 11
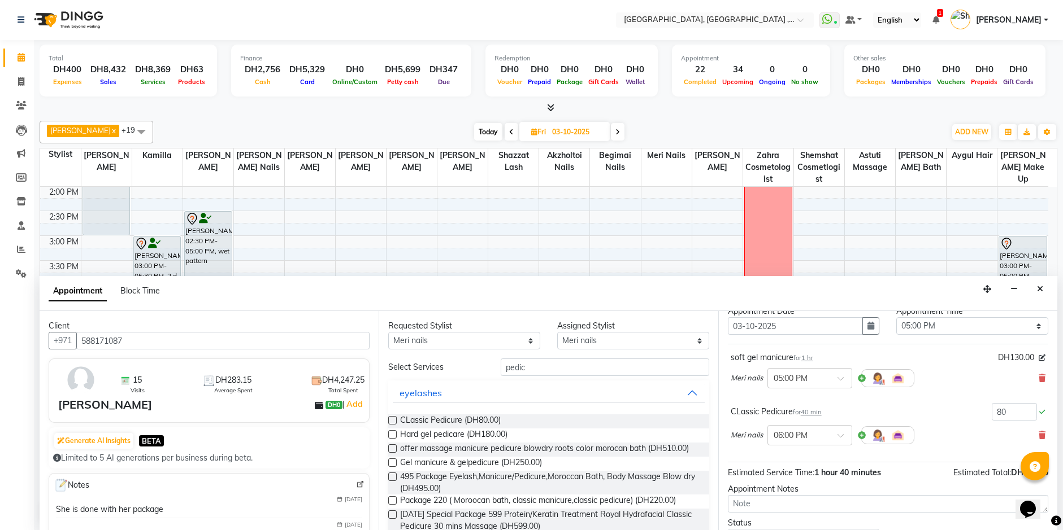
scroll to position [56, 0]
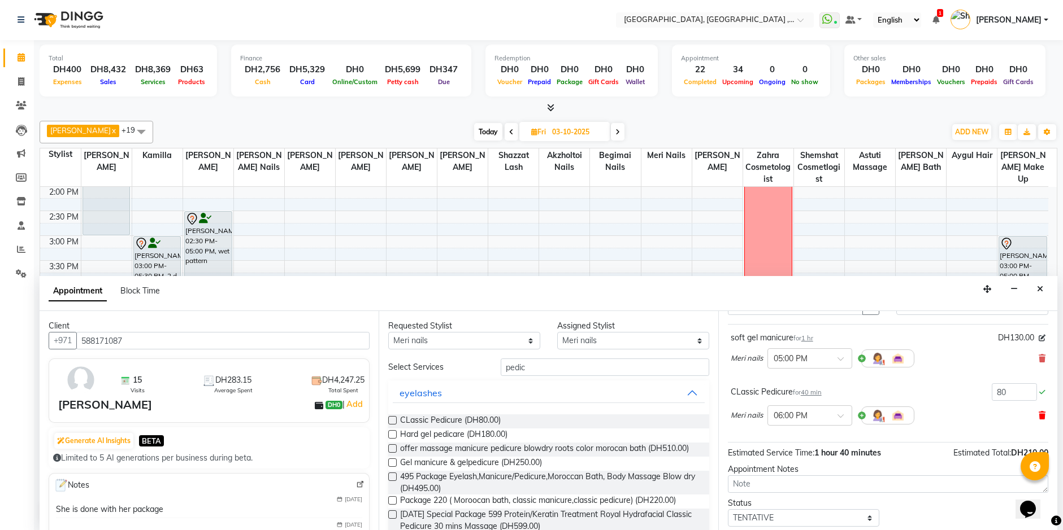
click at [1038, 415] on icon at bounding box center [1041, 416] width 7 height 8
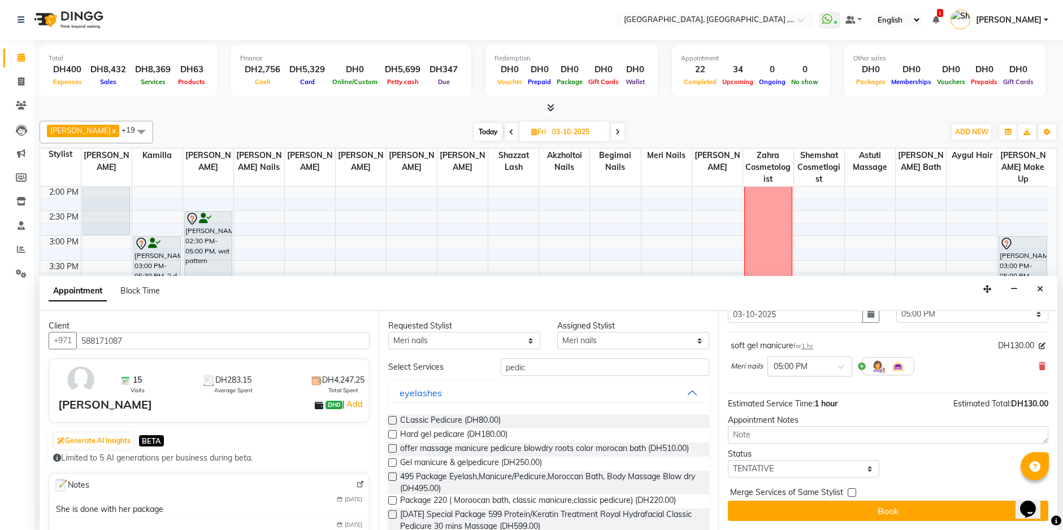
scroll to position [49, 0]
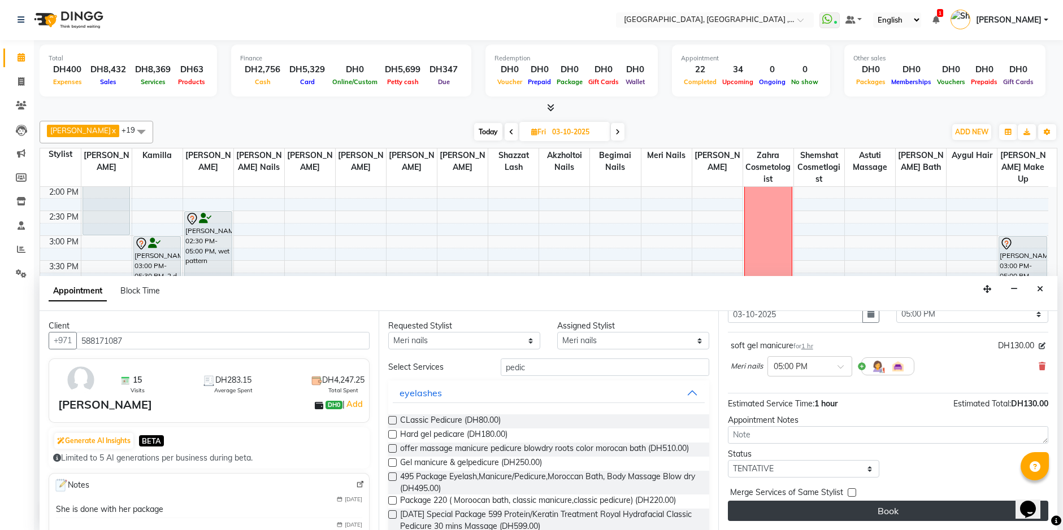
click at [933, 511] on button "Book" at bounding box center [888, 511] width 320 height 20
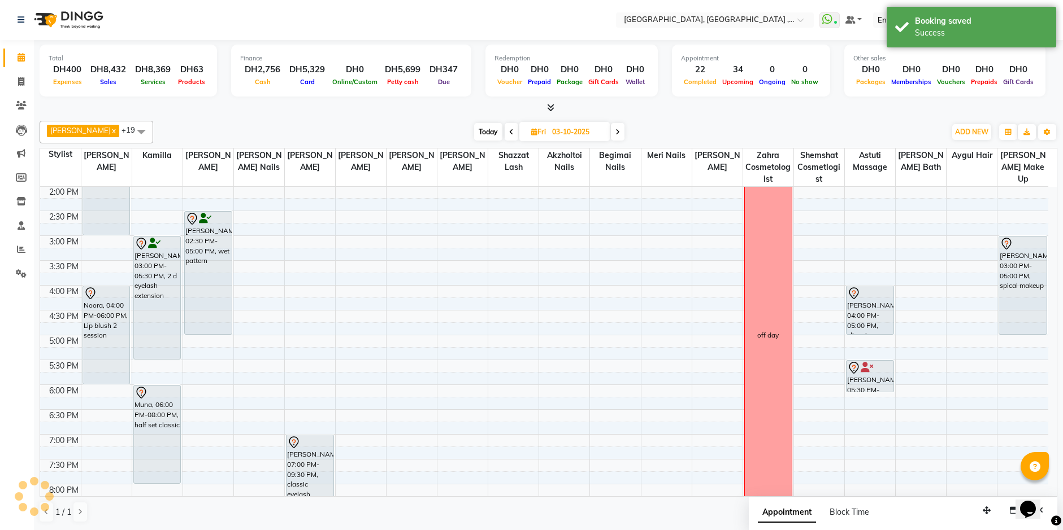
scroll to position [0, 0]
drag, startPoint x: 12, startPoint y: 100, endPoint x: 16, endPoint y: 106, distance: 6.6
click at [12, 100] on span at bounding box center [21, 106] width 20 height 13
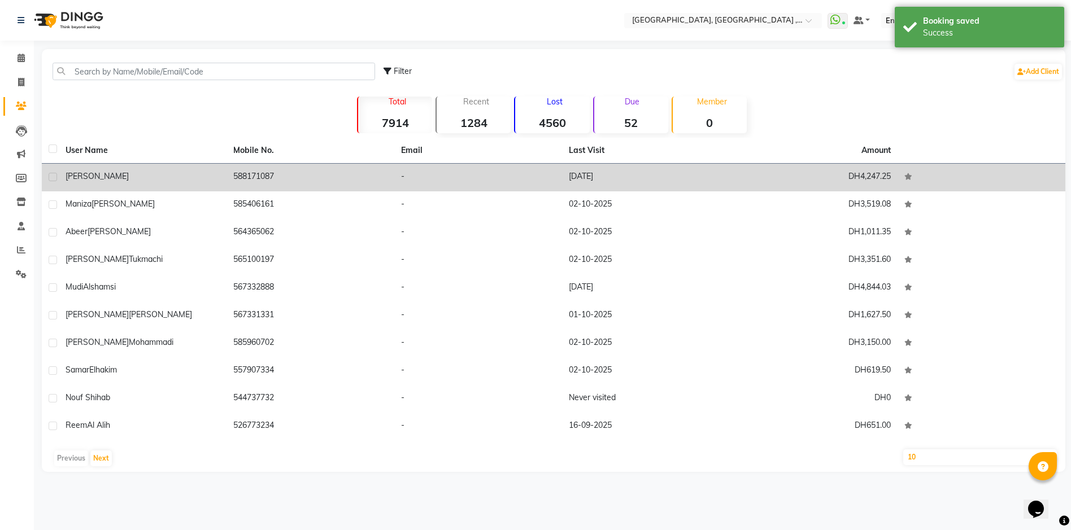
click at [552, 184] on td "-" at bounding box center [478, 178] width 168 height 28
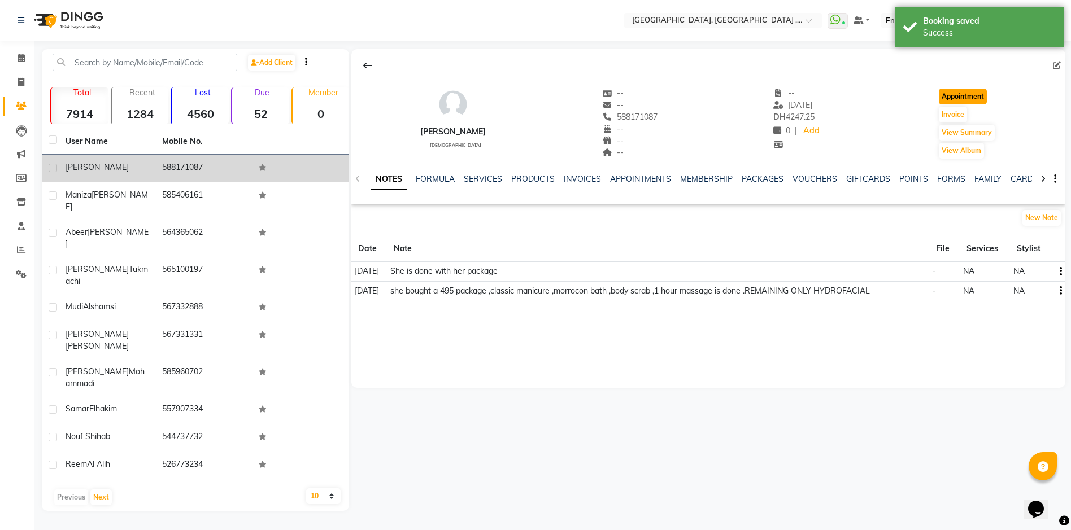
click at [957, 99] on button "Appointment" at bounding box center [963, 97] width 48 height 16
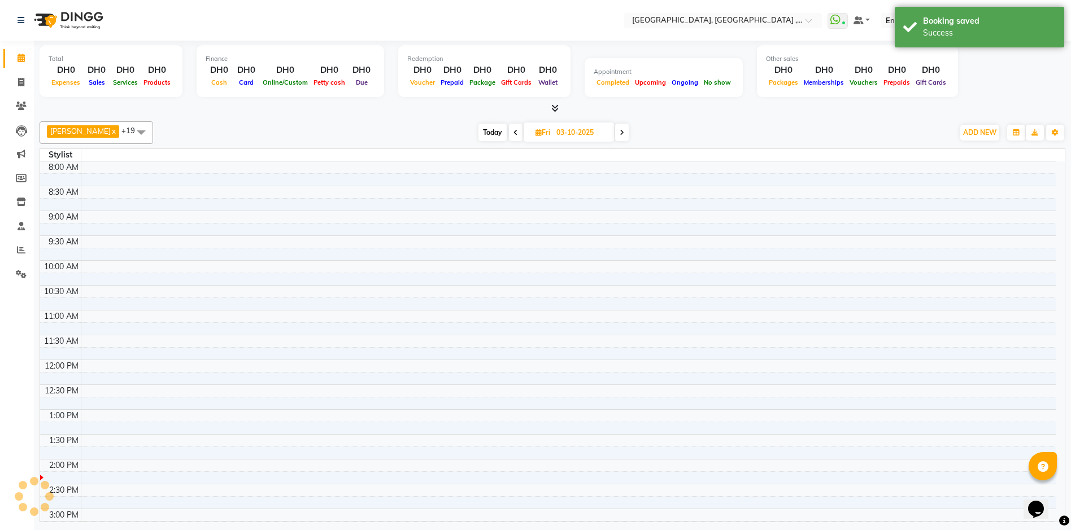
type input "02-10-2025"
select select "600"
select select "tentative"
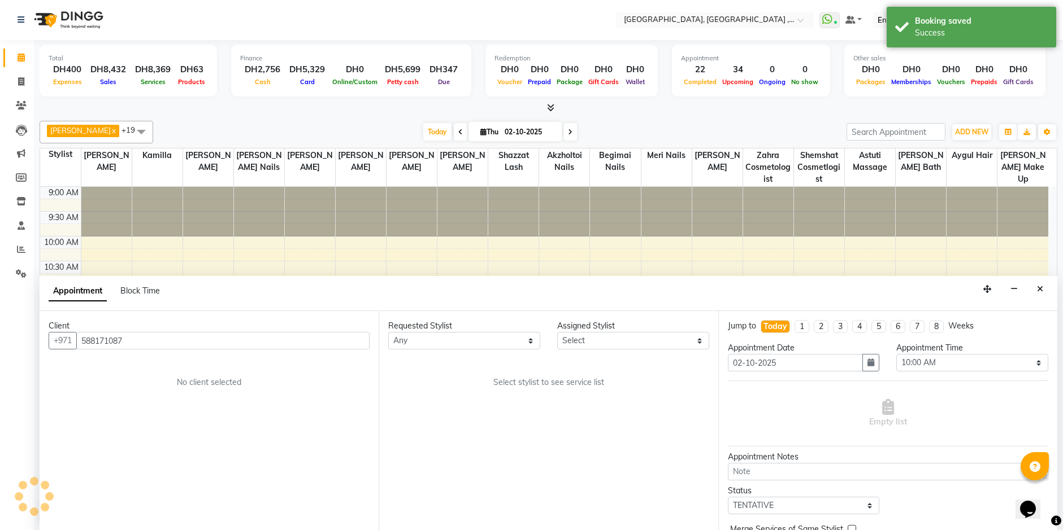
scroll to position [249, 0]
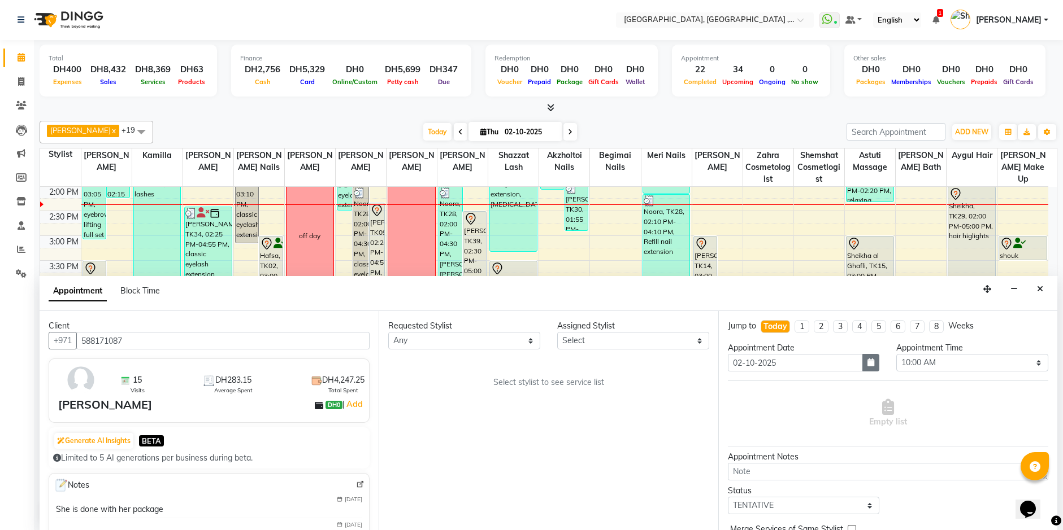
click at [867, 364] on icon "button" at bounding box center [870, 363] width 7 height 8
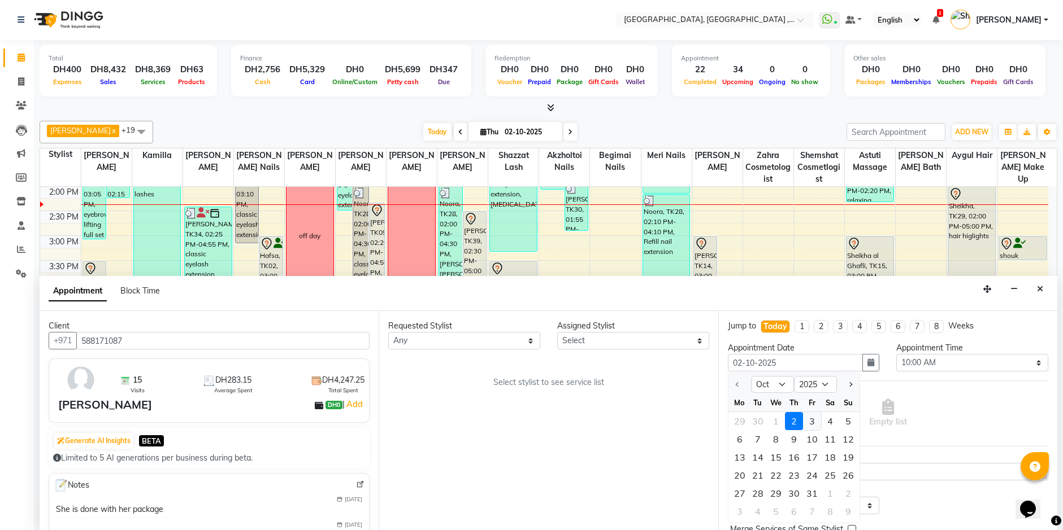
click at [814, 422] on div "3" at bounding box center [812, 421] width 18 height 18
type input "03-10-2025"
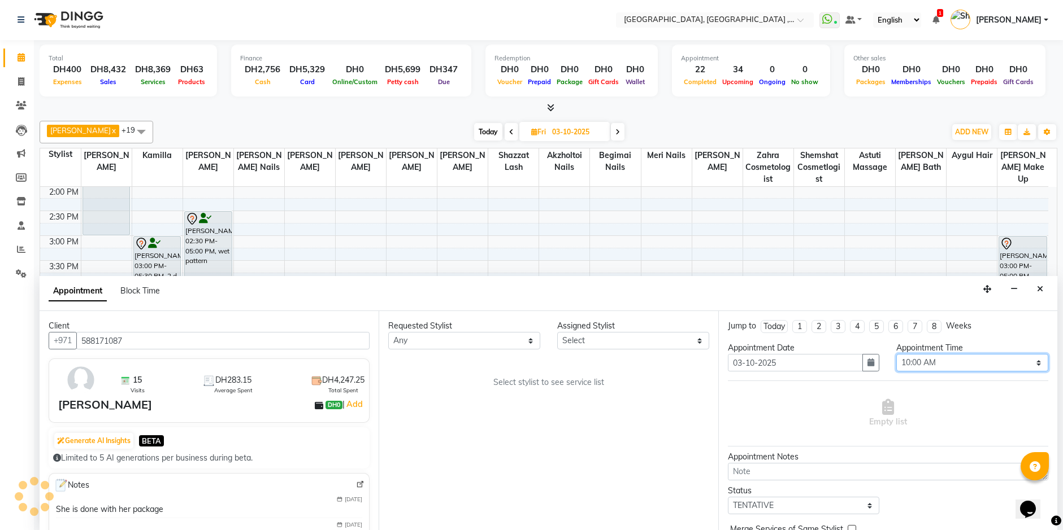
click at [1030, 361] on select "Select 10:00 AM 10:15 AM 10:30 AM 10:45 AM 11:00 AM 11:15 AM 11:30 AM 11:45 AM …" at bounding box center [972, 363] width 152 height 18
select select "1020"
click at [896, 354] on select "Select 10:00 AM 10:15 AM 10:30 AM 10:45 AM 11:00 AM 11:15 AM 11:30 AM 11:45 AM …" at bounding box center [972, 363] width 152 height 18
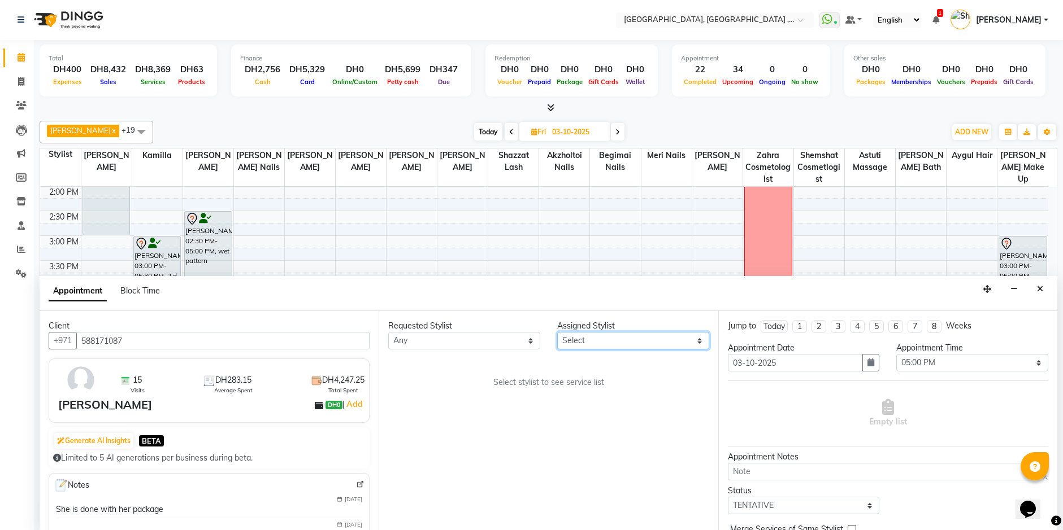
click at [695, 341] on select "Select [PERSON_NAME] Aina Akzholtoi nails [PERSON_NAME] Astuti massage Aygul ha…" at bounding box center [633, 341] width 152 height 18
select select "43437"
click at [557, 332] on select "Select [PERSON_NAME] Aina Akzholtoi nails [PERSON_NAME] Astuti massage Aygul ha…" at bounding box center [633, 341] width 152 height 18
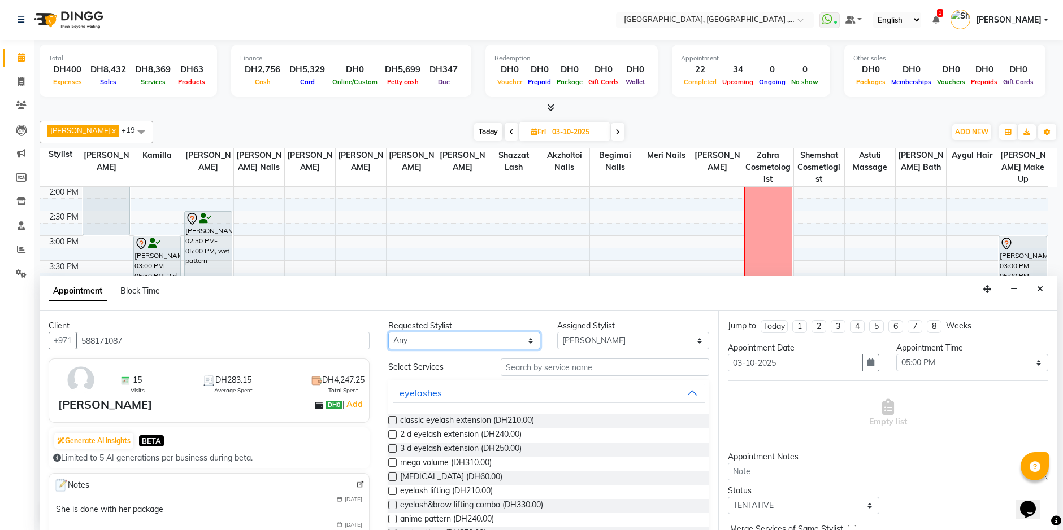
click at [525, 341] on select "Any Adel brow Aina Akzholtoi nails Amina lash Astuti massage Aygul hair Begimai…" at bounding box center [464, 341] width 152 height 18
select select "43437"
click at [388, 332] on select "Any Adel brow Aina Akzholtoi nails Amina lash Astuti massage Aygul hair Begimai…" at bounding box center [464, 341] width 152 height 18
click at [529, 371] on input "text" at bounding box center [604, 368] width 208 height 18
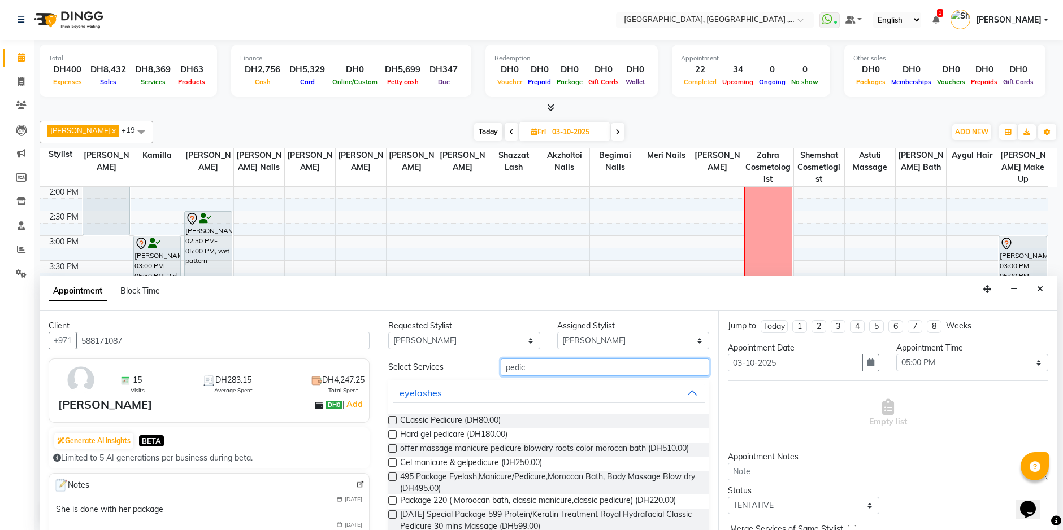
type input "pedic"
click at [393, 420] on label at bounding box center [392, 420] width 8 height 8
click at [393, 420] on input "checkbox" at bounding box center [391, 421] width 7 height 7
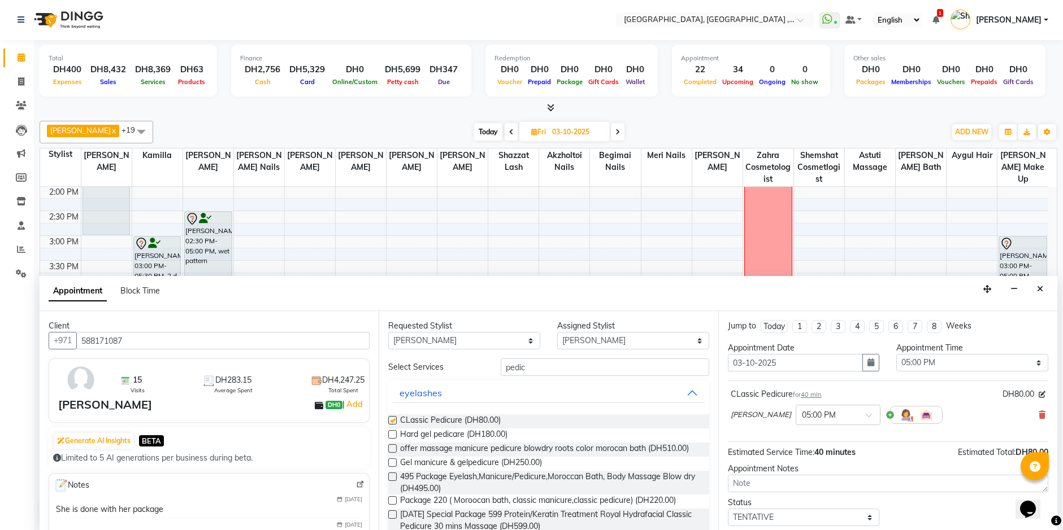
checkbox input "false"
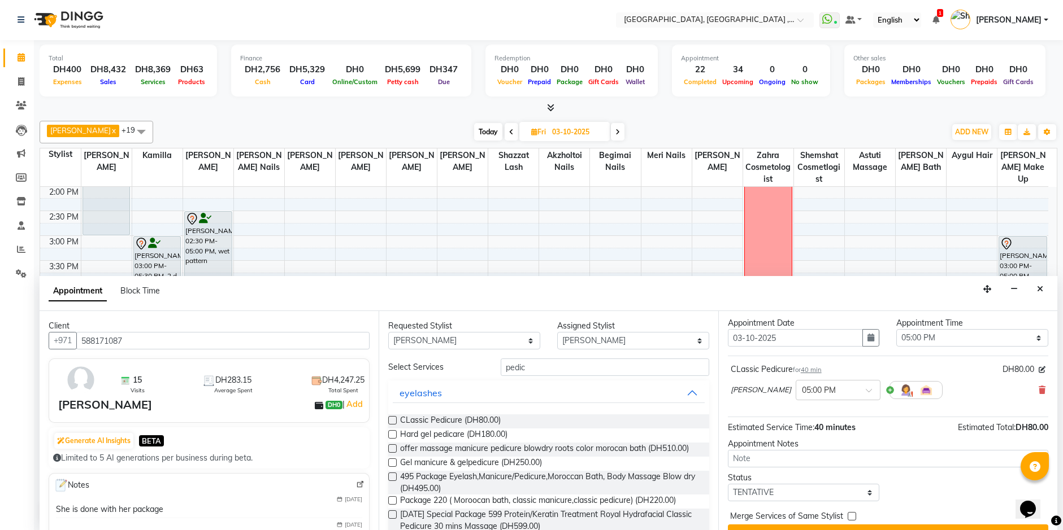
scroll to position [49, 0]
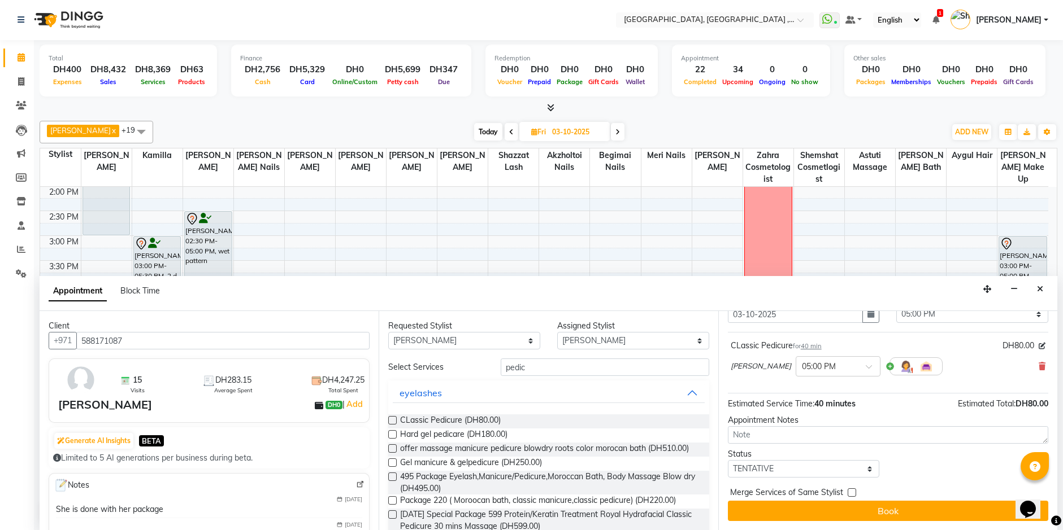
click at [946, 516] on button "Book" at bounding box center [888, 511] width 320 height 20
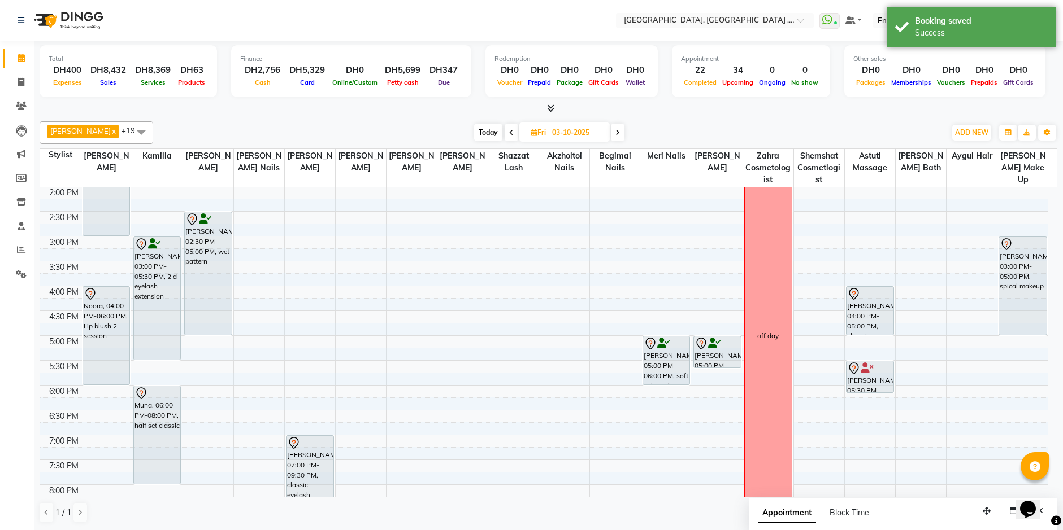
scroll to position [193, 0]
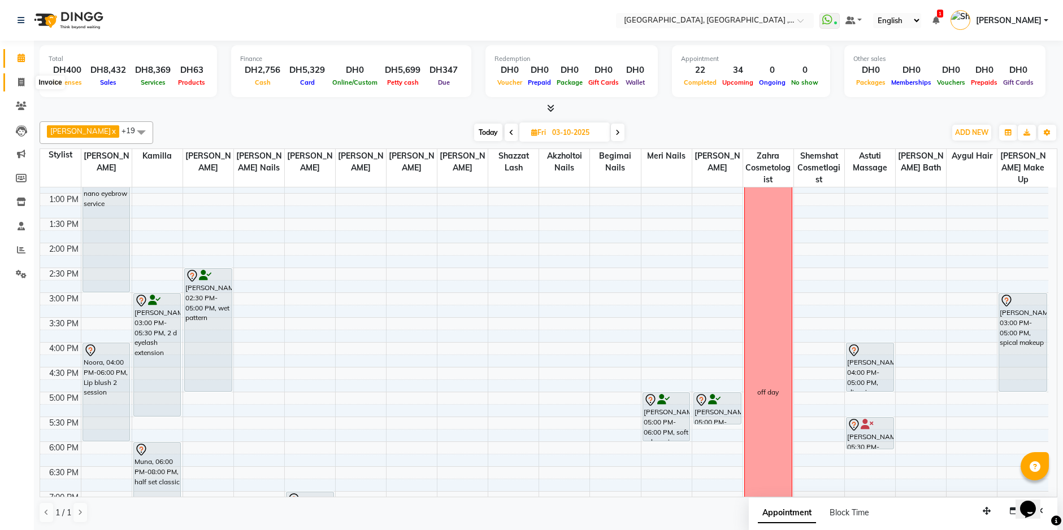
click at [19, 78] on icon at bounding box center [21, 82] width 6 height 8
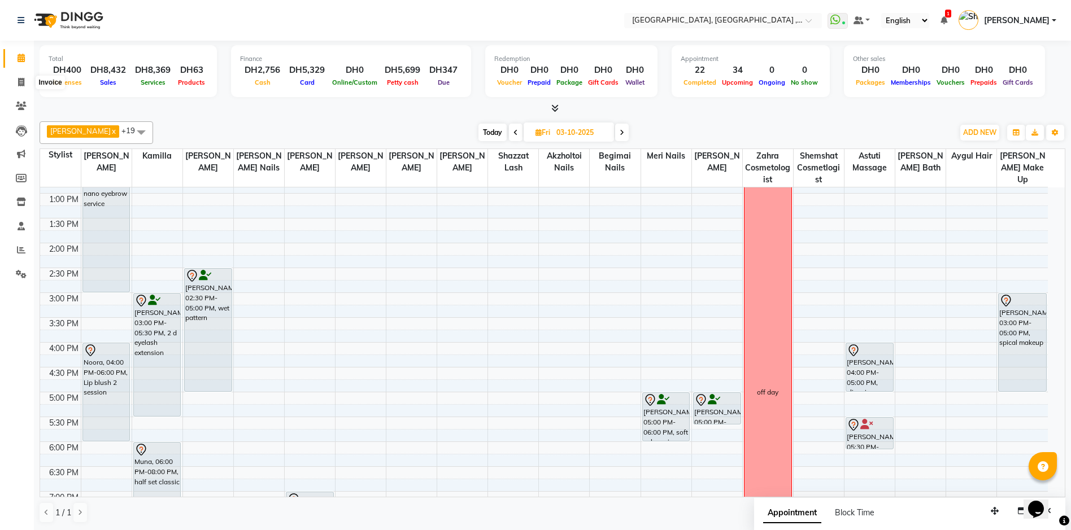
select select "service"
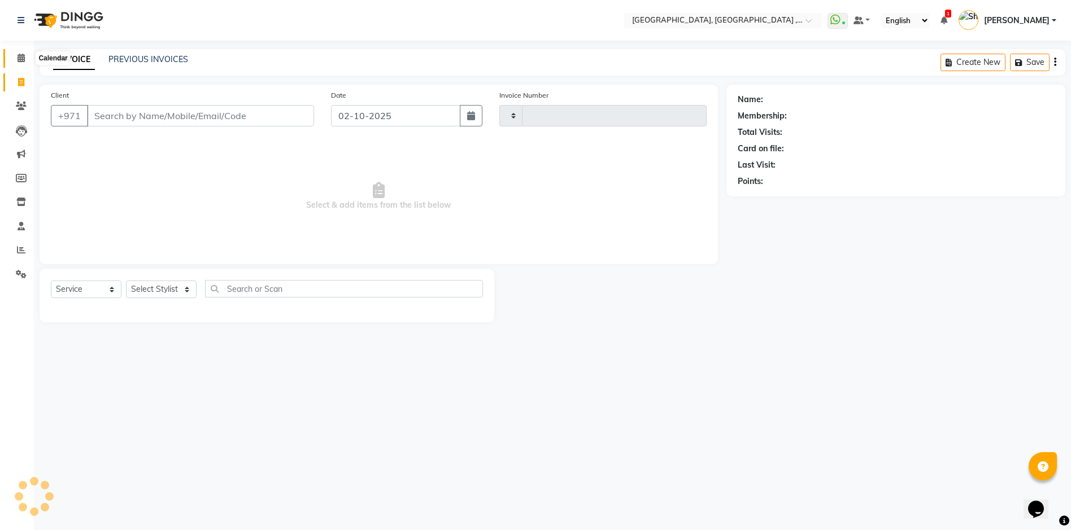
type input "5411"
select select "3838"
click at [14, 54] on span at bounding box center [21, 58] width 20 height 13
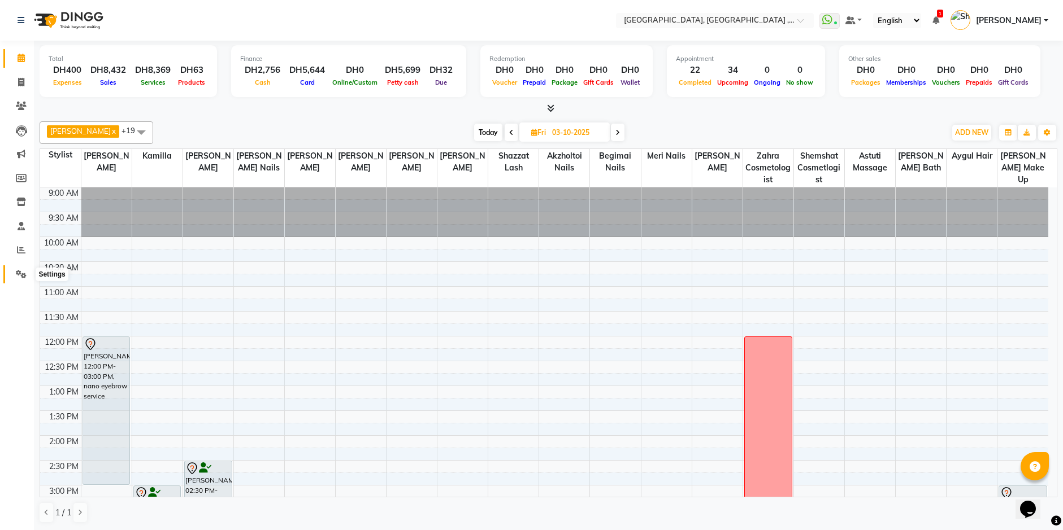
click at [17, 277] on icon at bounding box center [21, 274] width 11 height 8
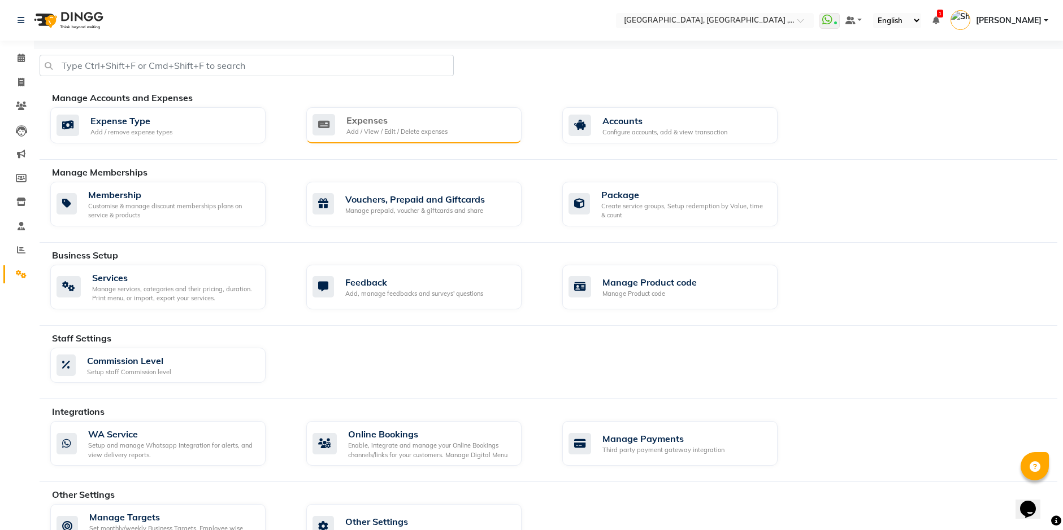
click at [428, 137] on div "Expenses Add / View / Edit / Delete expenses" at bounding box center [413, 125] width 215 height 36
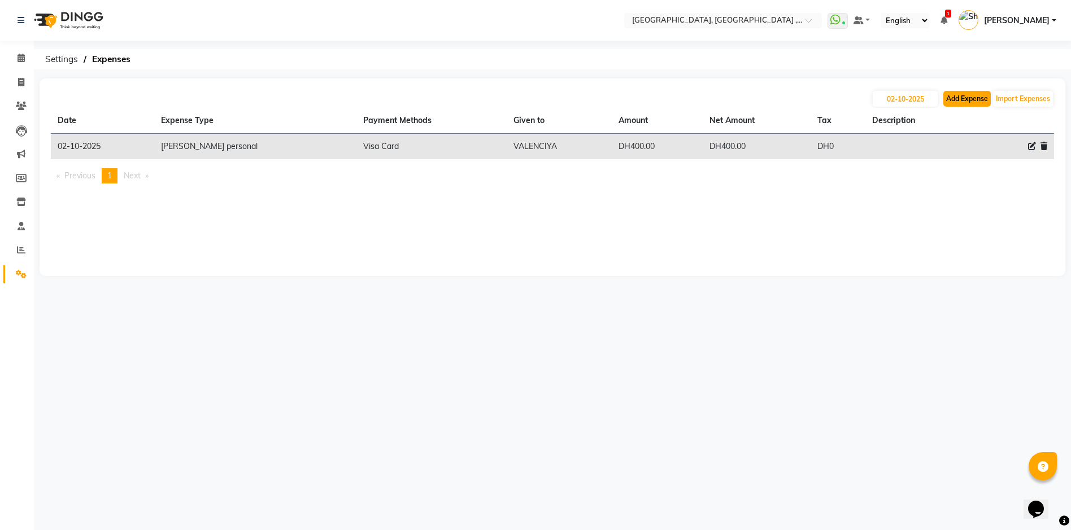
click at [975, 105] on button "Add Expense" at bounding box center [966, 99] width 47 height 16
select select "1"
select select "2616"
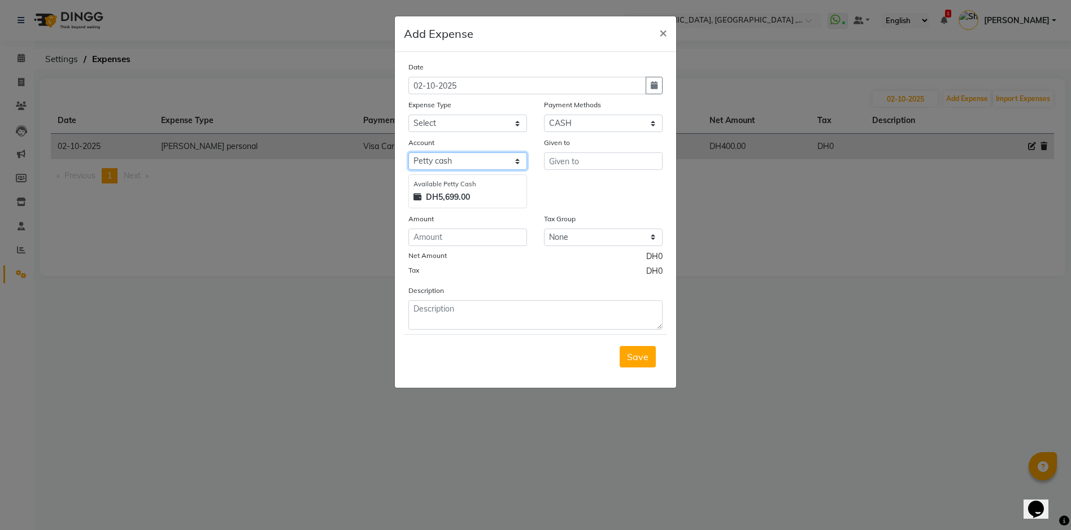
click at [524, 162] on select "Select Petty cash WIO FAB WALLET" at bounding box center [467, 162] width 119 height 18
click at [408, 153] on select "Select Petty cash WIO FAB WALLET" at bounding box center [467, 162] width 119 height 18
click at [521, 125] on select "Select Advance Salary comission insentive bonus dogs ecosophy clinic ecosophy c…" at bounding box center [467, 124] width 119 height 18
select select "6320"
click at [408, 115] on select "Select Advance Salary comission insentive bonus dogs ecosophy clinic ecosophy c…" at bounding box center [467, 124] width 119 height 18
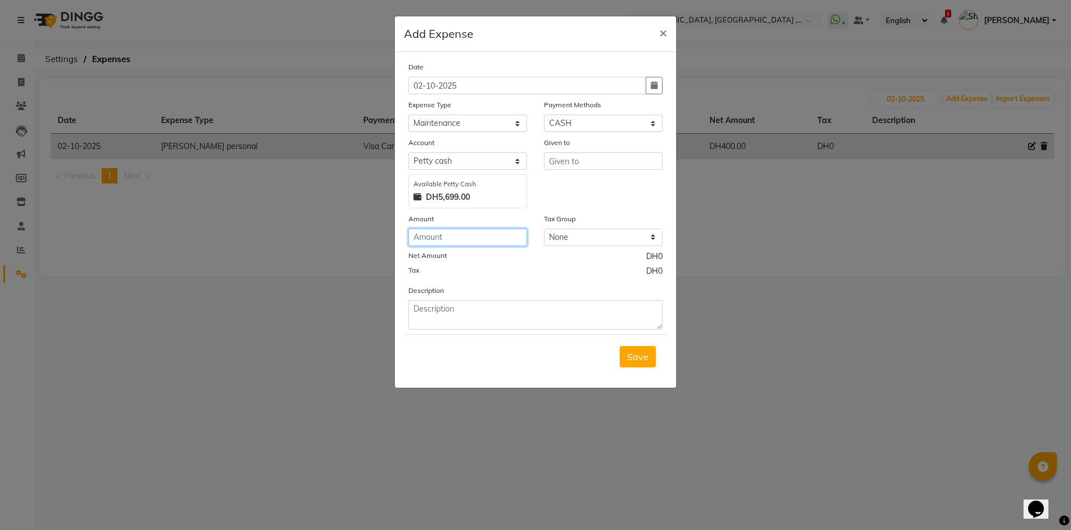
click at [456, 237] on input "number" at bounding box center [467, 238] width 119 height 18
type input "1500"
click at [577, 166] on input "text" at bounding box center [603, 162] width 119 height 18
type input "ac shop"
click at [478, 333] on form "Date 02-10-2025 Expense Type Select Advance Salary comission insentive bonus do…" at bounding box center [535, 220] width 263 height 318
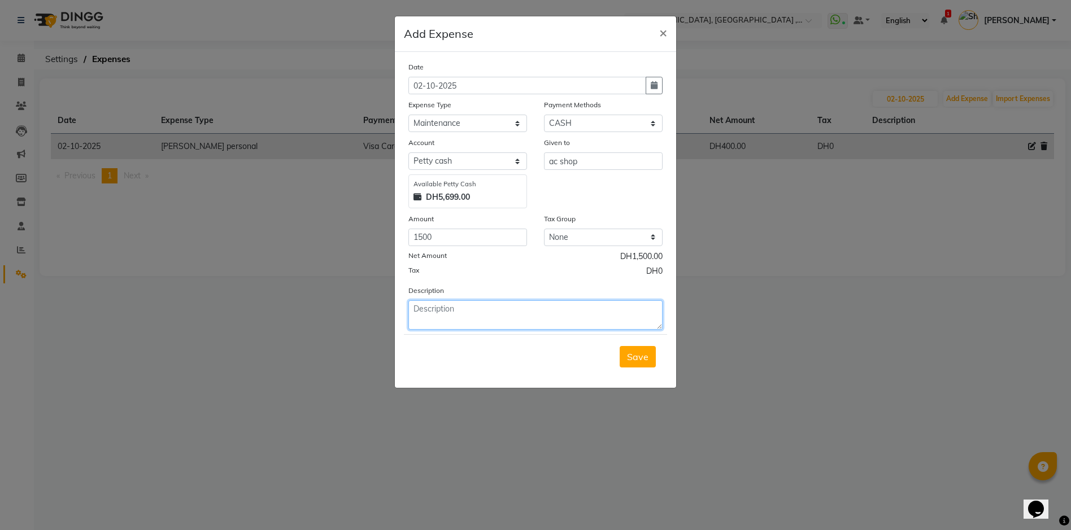
click at [464, 312] on textarea at bounding box center [535, 315] width 254 height 29
type textarea "ac hair room"
drag, startPoint x: 643, startPoint y: 362, endPoint x: 641, endPoint y: 369, distance: 8.1
click at [641, 362] on span "Save" at bounding box center [637, 356] width 21 height 11
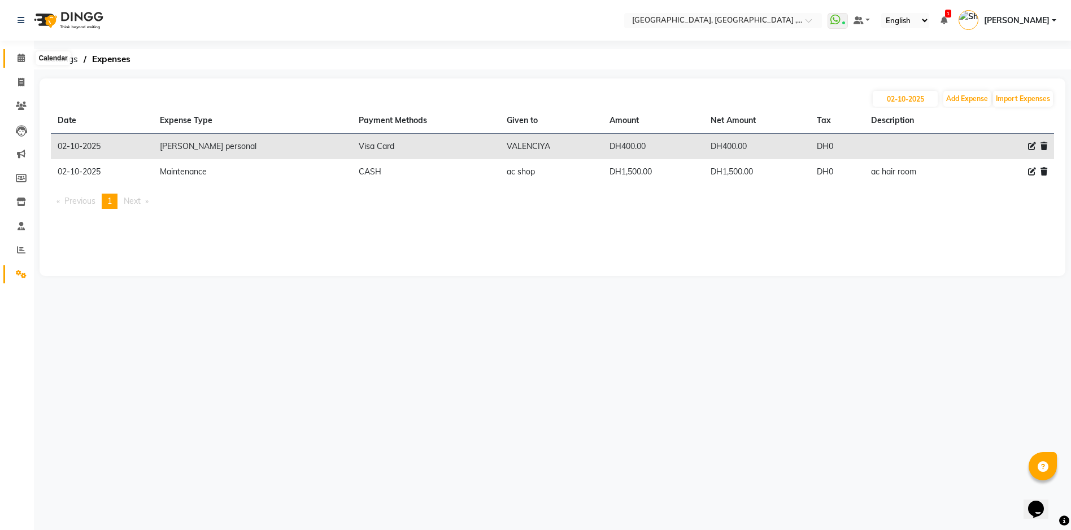
click at [18, 64] on span at bounding box center [21, 58] width 20 height 13
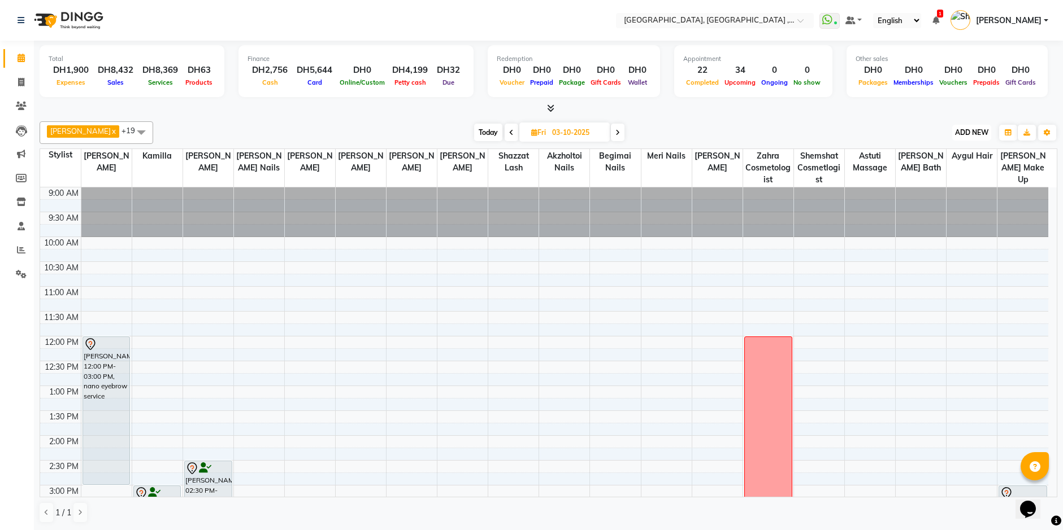
click at [967, 132] on span "ADD NEW" at bounding box center [971, 132] width 33 height 8
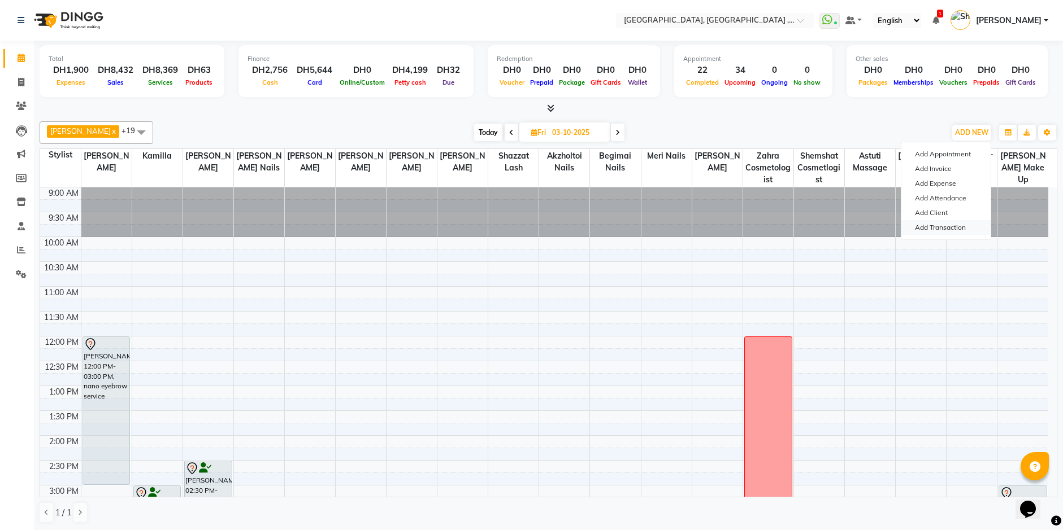
click at [955, 230] on link "Add Transaction" at bounding box center [945, 227] width 89 height 15
select select "direct"
select select
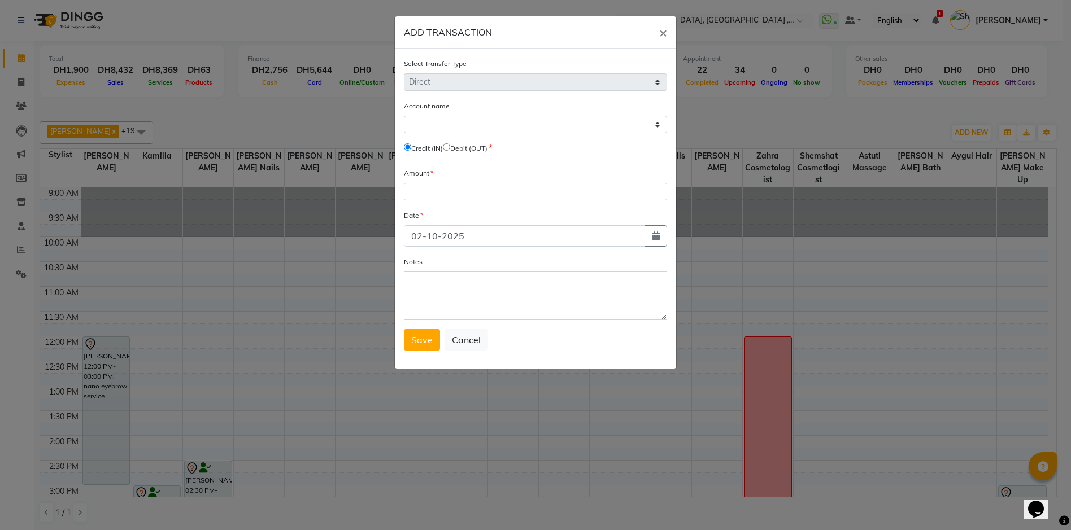
click at [456, 151] on span "Debit (OUT)" at bounding box center [465, 148] width 45 height 10
click at [450, 147] on input "radio" at bounding box center [446, 146] width 7 height 7
radio input "true"
click at [439, 120] on select "Select Petty Cash Wio Fab Wallet" at bounding box center [535, 125] width 263 height 18
select select "2616"
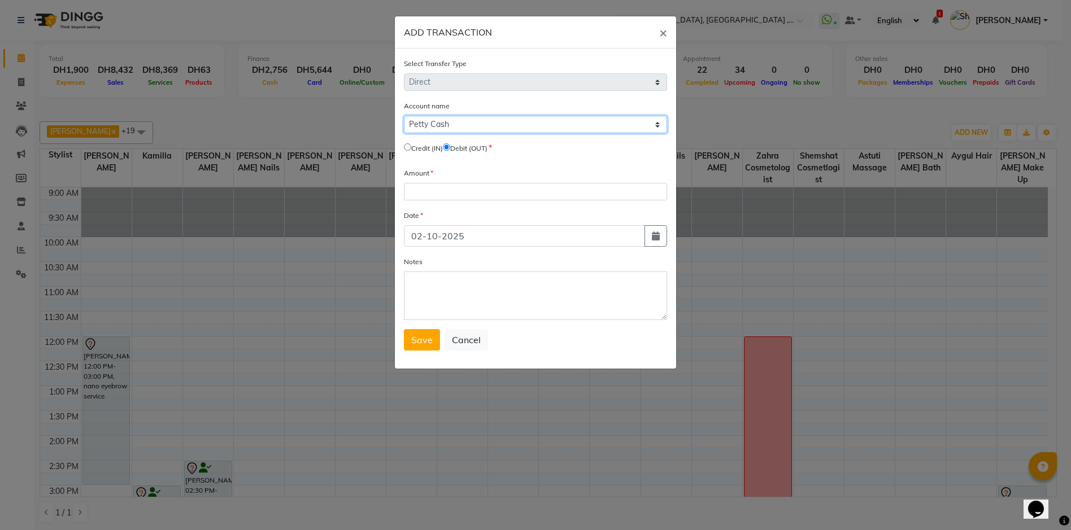
click at [404, 116] on select "Select Petty Cash Wio Fab Wallet" at bounding box center [535, 125] width 263 height 18
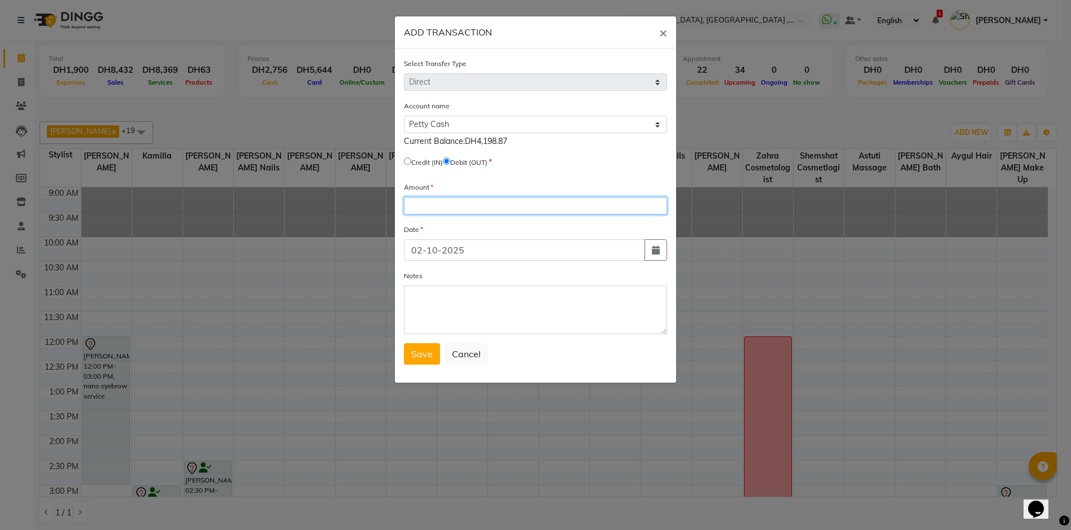
click at [423, 201] on input "number" at bounding box center [535, 206] width 263 height 18
type input "4199"
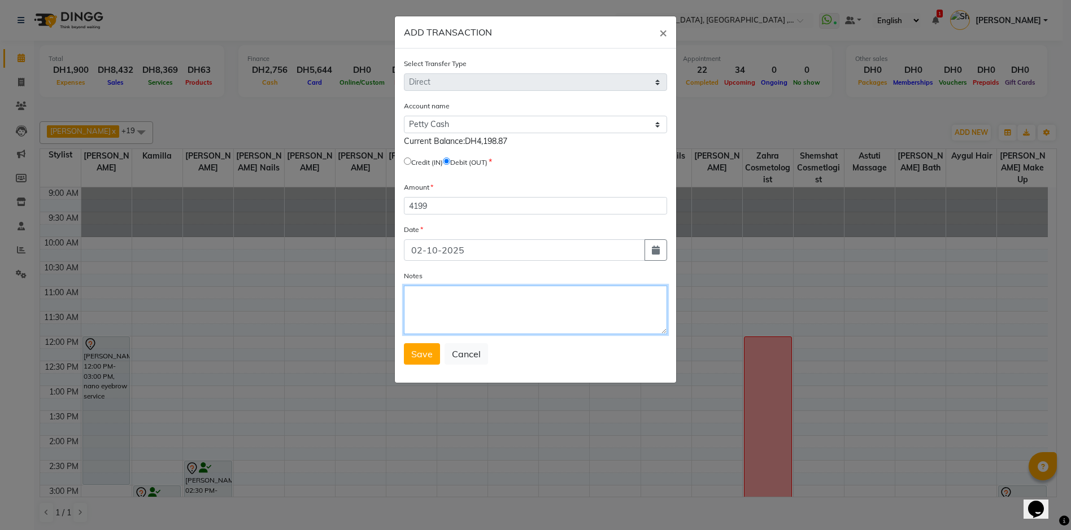
click at [467, 323] on textarea "Notes" at bounding box center [535, 310] width 263 height 49
type textarea "by Liliya"
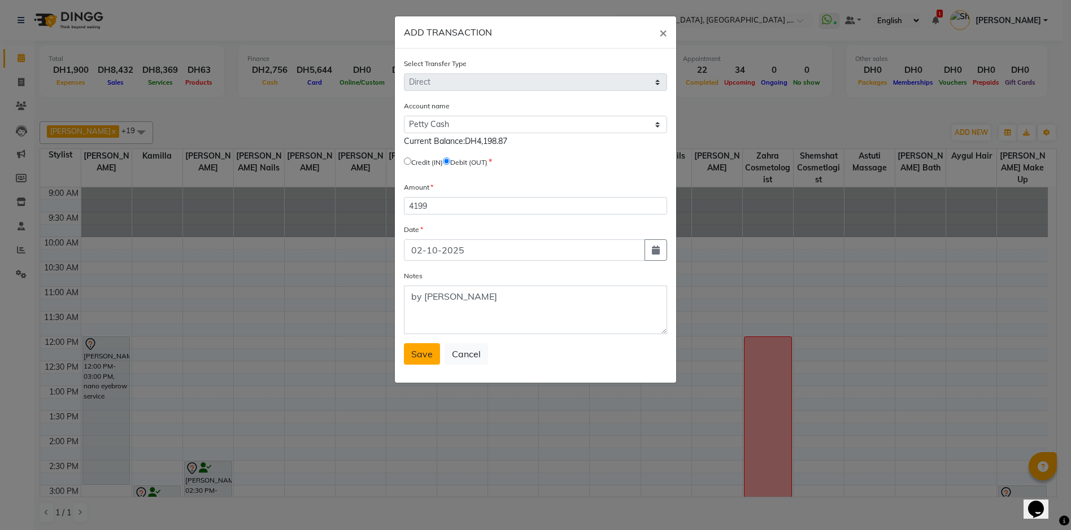
click at [426, 359] on span "Save" at bounding box center [421, 354] width 21 height 11
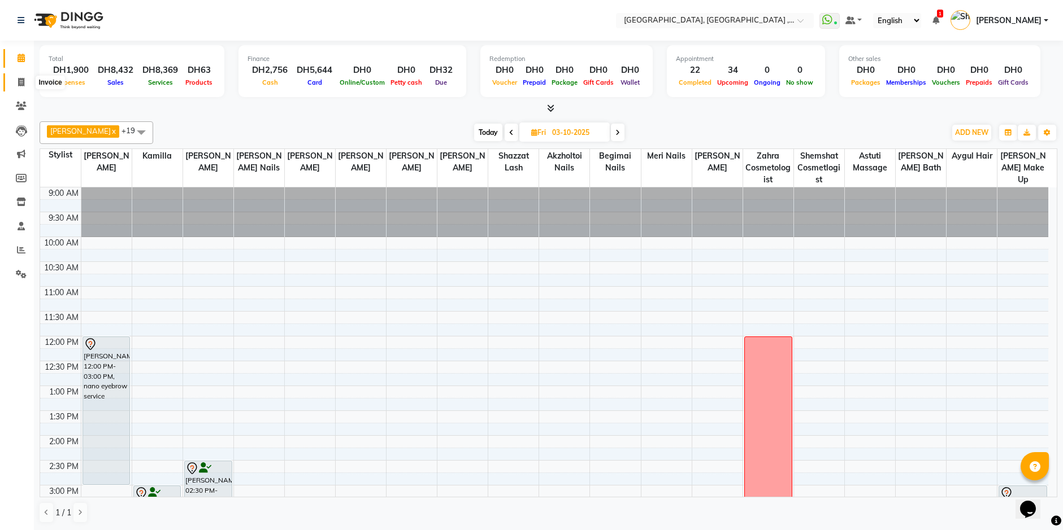
drag, startPoint x: 24, startPoint y: 87, endPoint x: 18, endPoint y: 57, distance: 30.7
click at [24, 87] on span at bounding box center [21, 82] width 20 height 13
select select "service"
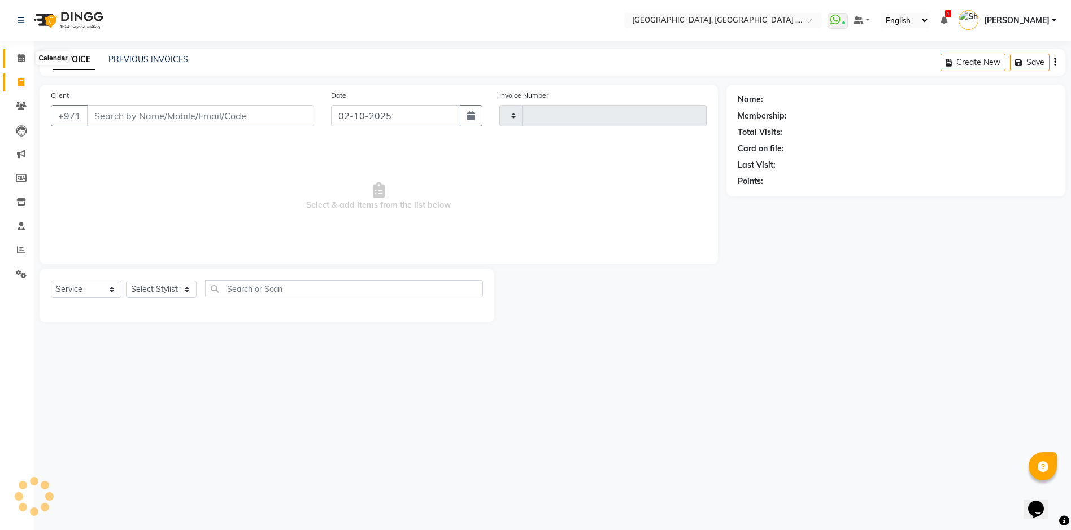
type input "5411"
click at [18, 56] on icon at bounding box center [21, 58] width 7 height 8
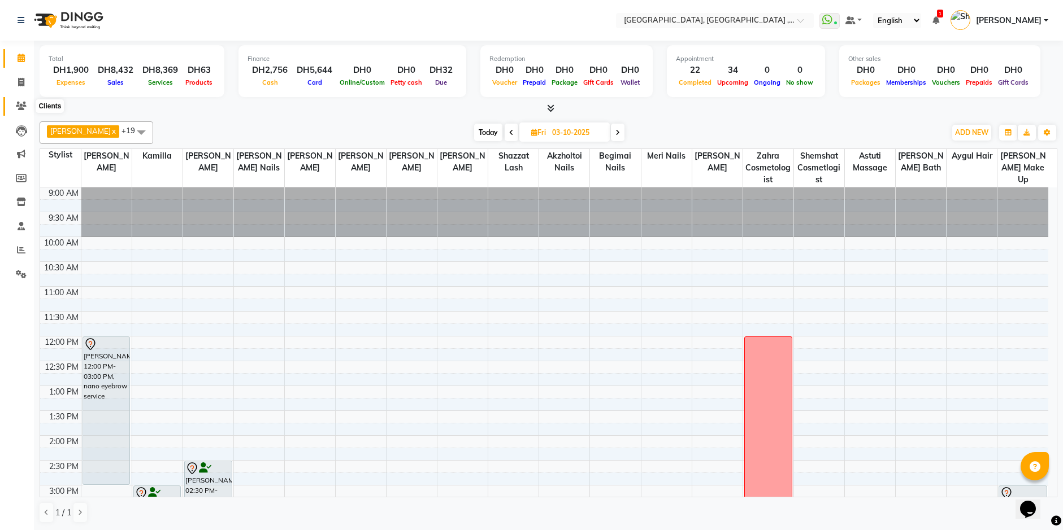
click at [16, 104] on icon at bounding box center [21, 106] width 11 height 8
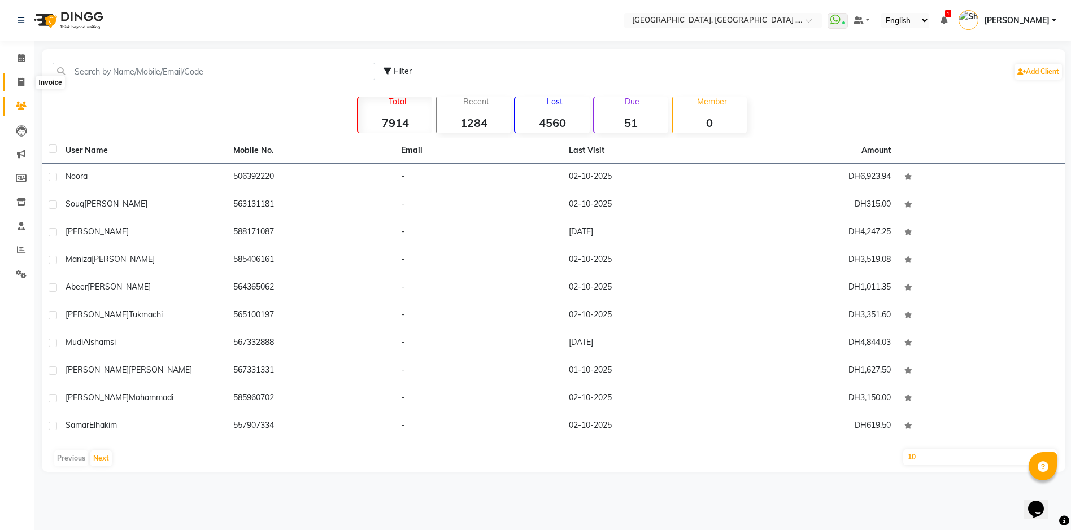
click at [20, 79] on icon at bounding box center [21, 82] width 6 height 8
select select "3838"
select select "service"
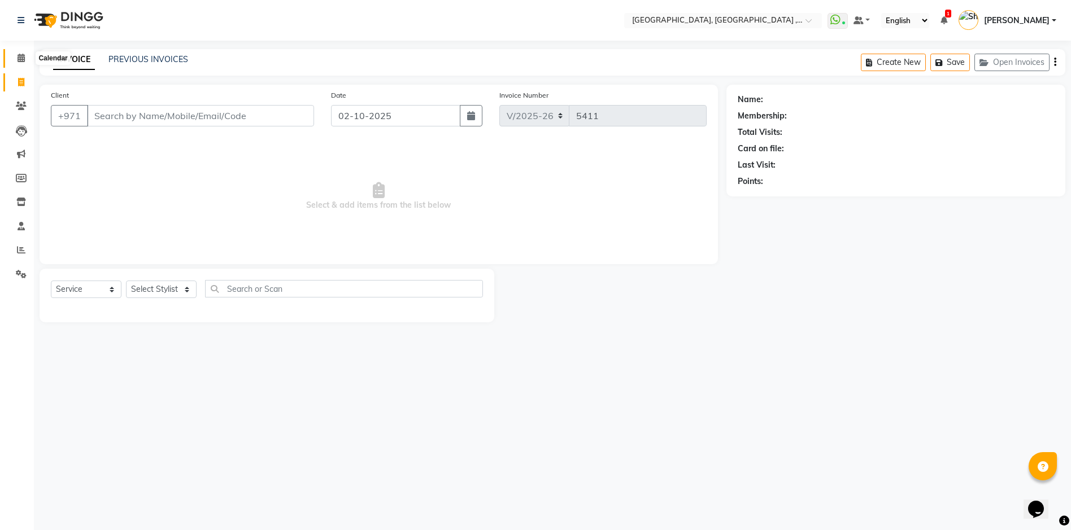
click at [18, 56] on icon at bounding box center [21, 58] width 7 height 8
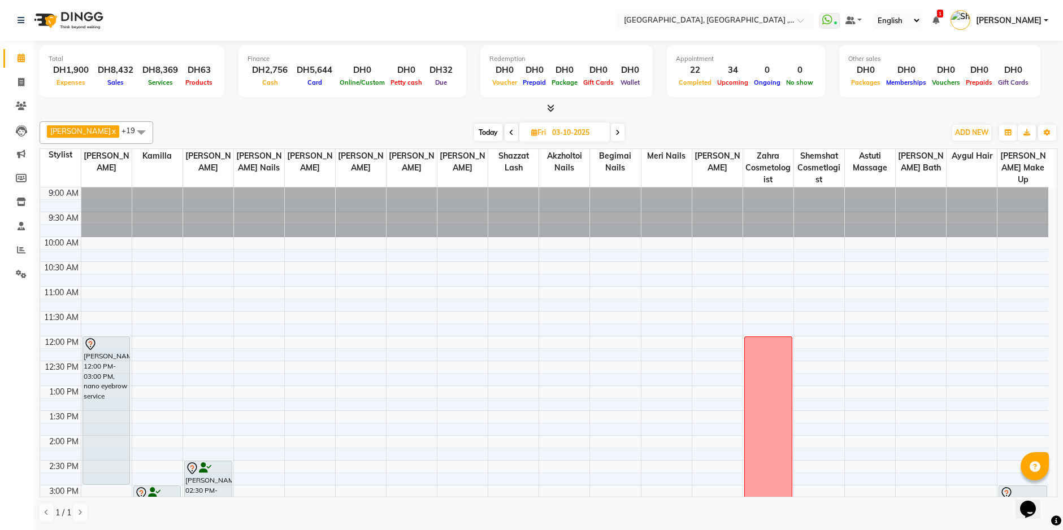
click at [504, 133] on span at bounding box center [511, 133] width 14 height 18
type input "02-10-2025"
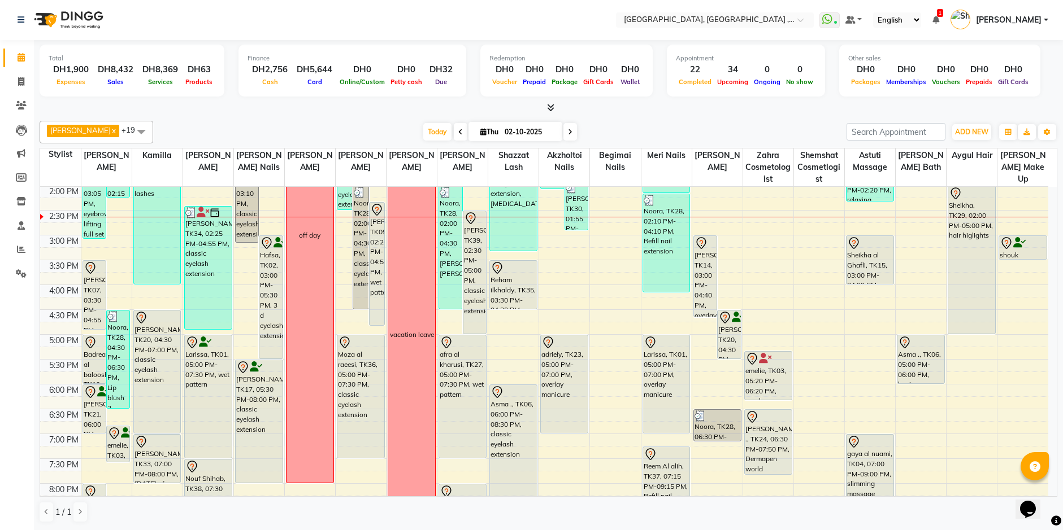
scroll to position [249, 0]
drag, startPoint x: 19, startPoint y: 106, endPoint x: 27, endPoint y: 95, distance: 12.9
click at [19, 106] on icon at bounding box center [21, 105] width 11 height 8
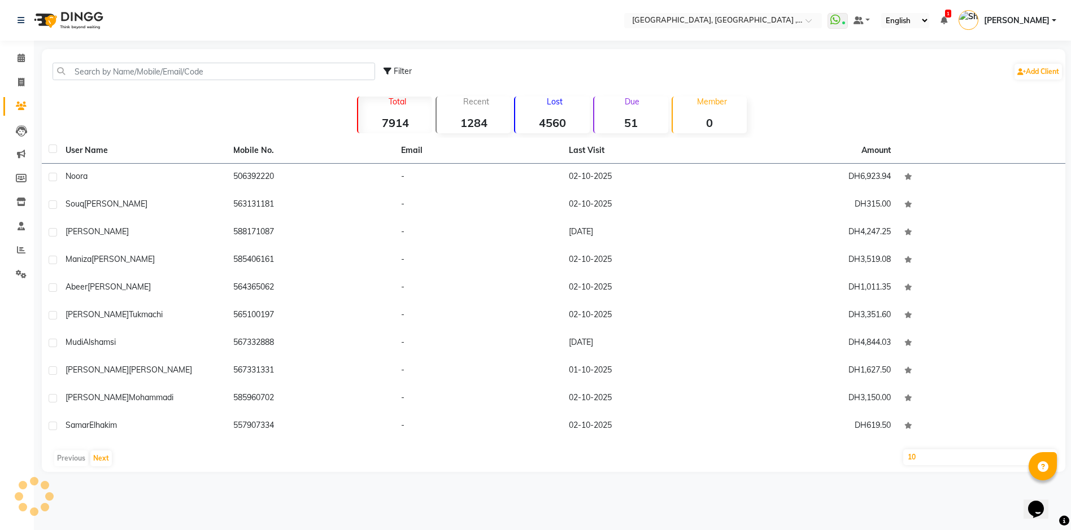
click at [151, 58] on div "Filter Add Client" at bounding box center [553, 72] width 1019 height 36
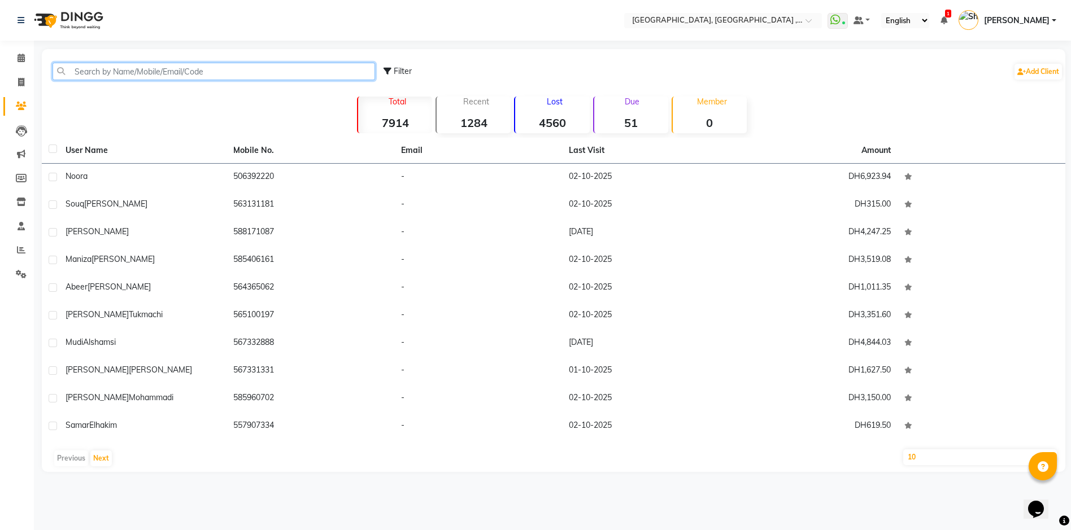
click at [132, 72] on input "text" at bounding box center [214, 72] width 323 height 18
click at [233, 69] on input "text" at bounding box center [214, 72] width 323 height 18
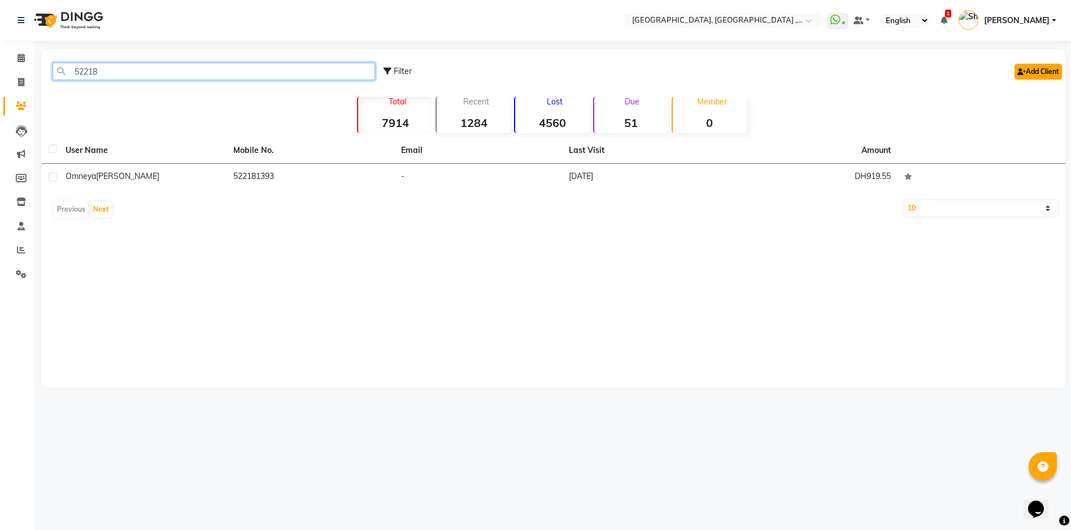
type input "52218"
click at [1046, 72] on link "Add Client" at bounding box center [1038, 72] width 47 height 16
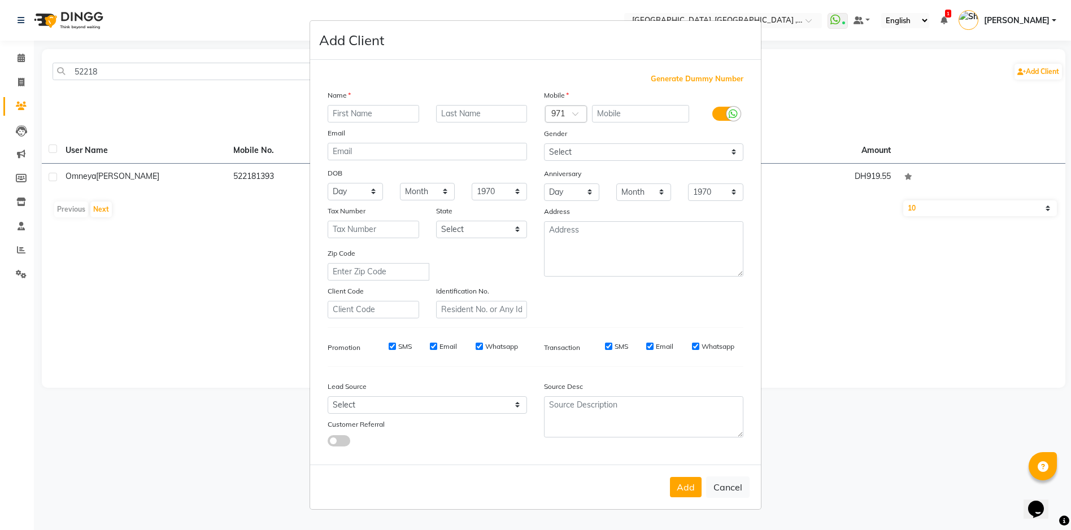
drag, startPoint x: 388, startPoint y: 123, endPoint x: 382, endPoint y: 108, distance: 15.2
click at [386, 120] on div "Name Email DOB Day 01 02 03 04 05 06 07 08 09 10 11 12 13 14 15 16 17 18 19 20 …" at bounding box center [427, 203] width 216 height 229
click at [382, 108] on input "text" at bounding box center [374, 114] width 92 height 18
type input "hamda"
click at [619, 113] on input "text" at bounding box center [641, 114] width 98 height 18
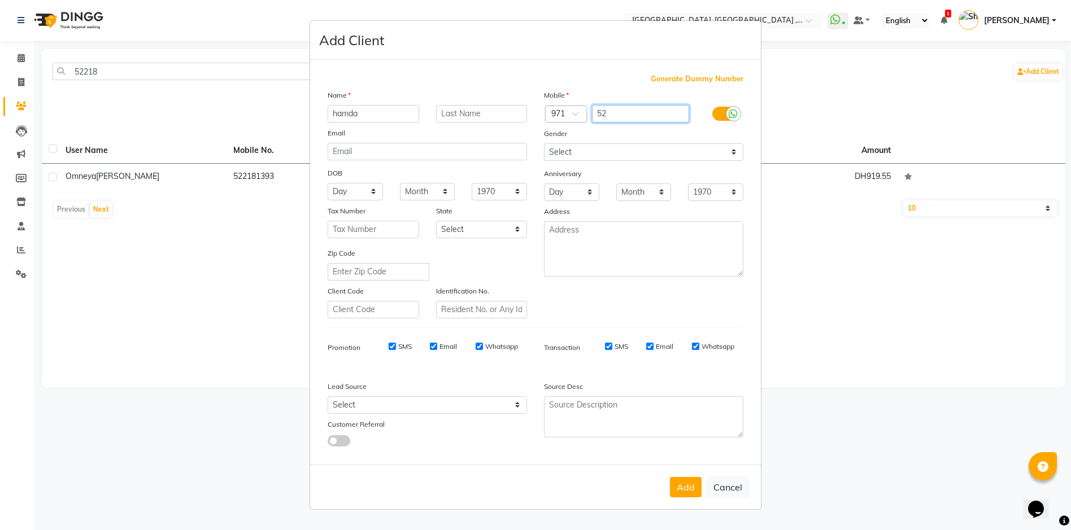
type input "5"
type input "522184019"
click at [692, 482] on button "Add" at bounding box center [686, 487] width 32 height 20
select select
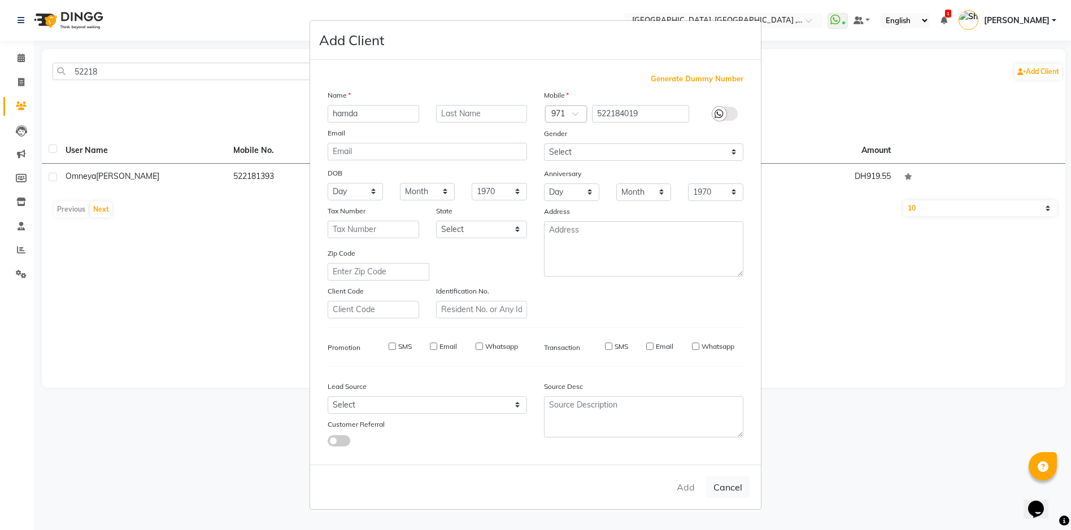
select select
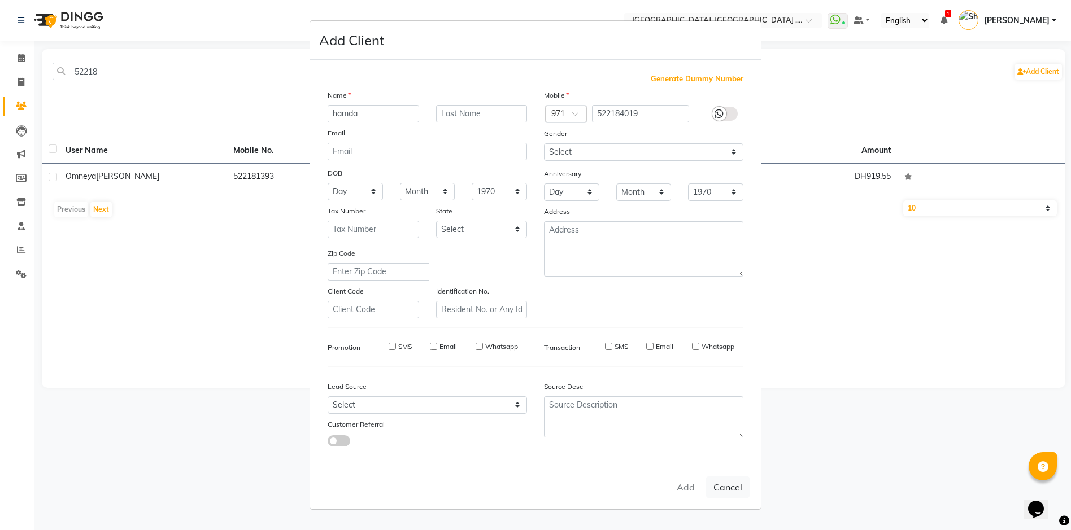
select select
checkbox input "false"
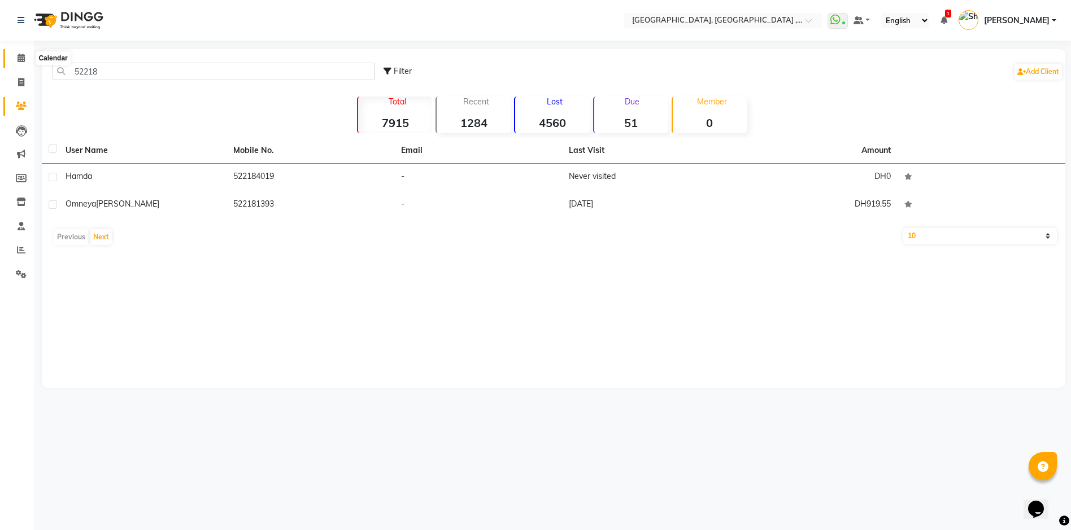
click at [14, 59] on span at bounding box center [21, 58] width 20 height 13
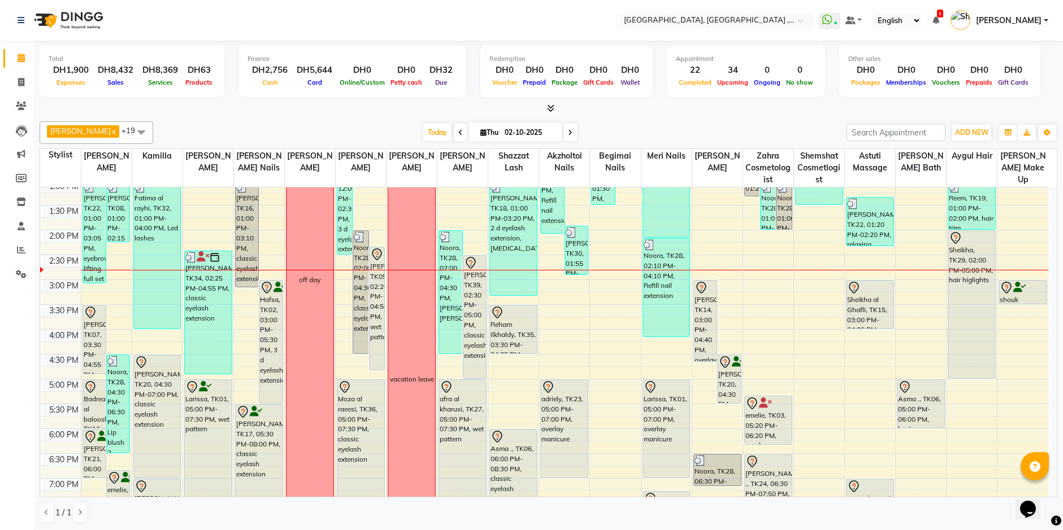
scroll to position [226, 0]
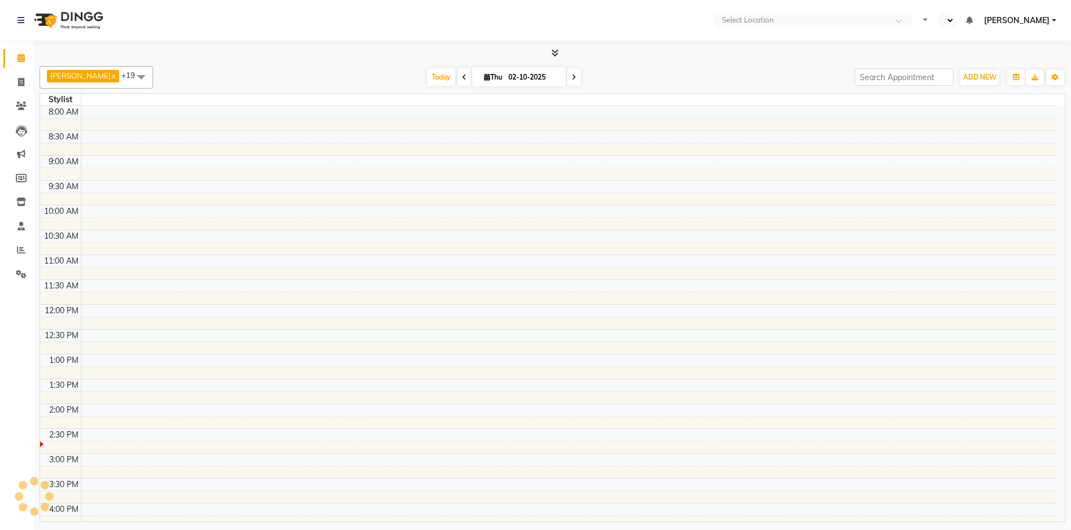
select select "en"
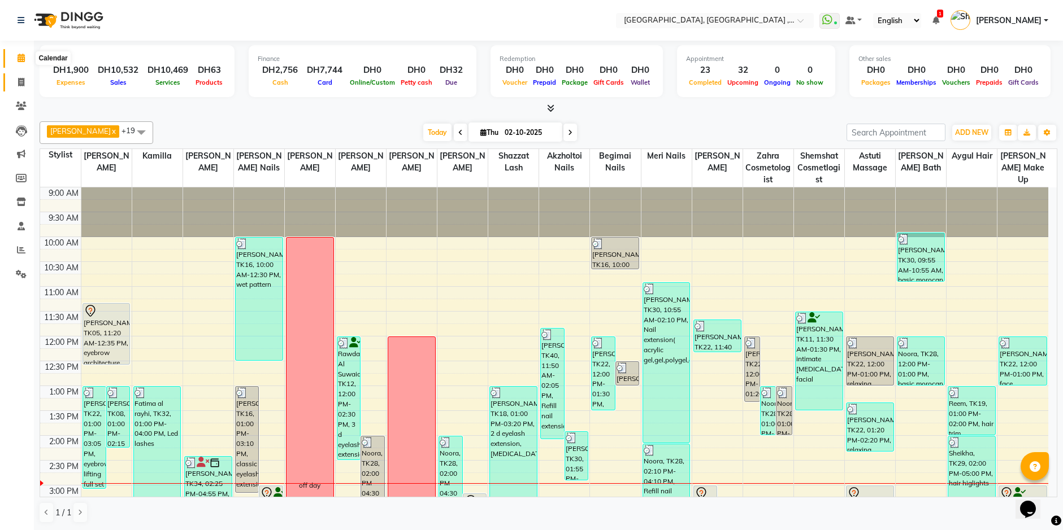
drag, startPoint x: 18, startPoint y: 59, endPoint x: 17, endPoint y: 80, distance: 20.9
click at [18, 59] on icon at bounding box center [21, 58] width 7 height 8
click at [16, 81] on span at bounding box center [21, 82] width 20 height 13
select select "service"
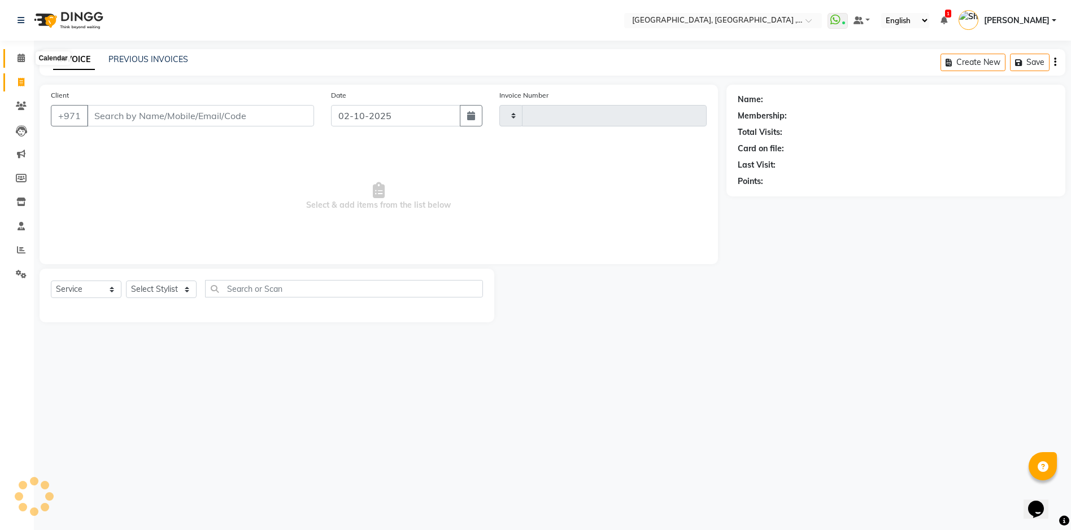
type input "5413"
click at [18, 59] on icon at bounding box center [21, 58] width 7 height 8
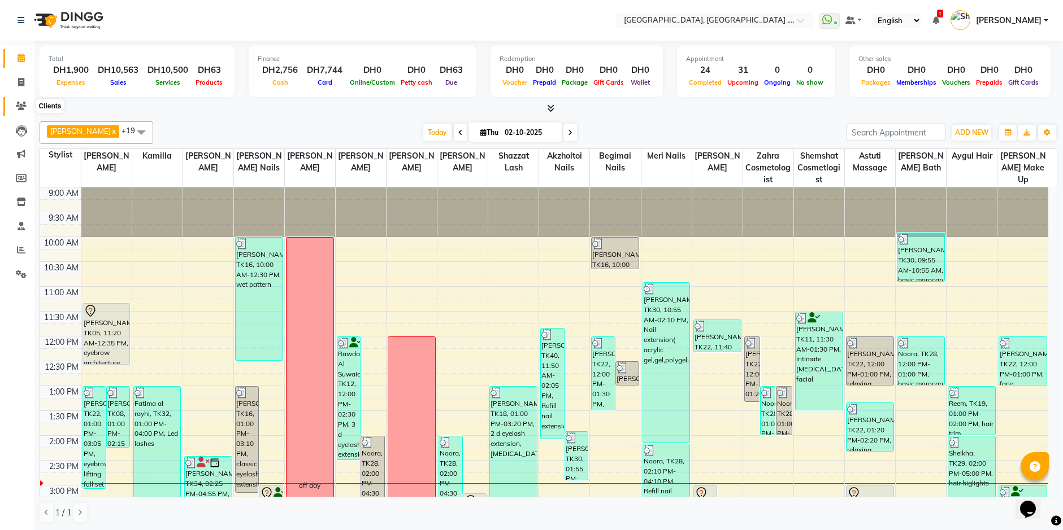
click at [20, 107] on icon at bounding box center [21, 106] width 11 height 8
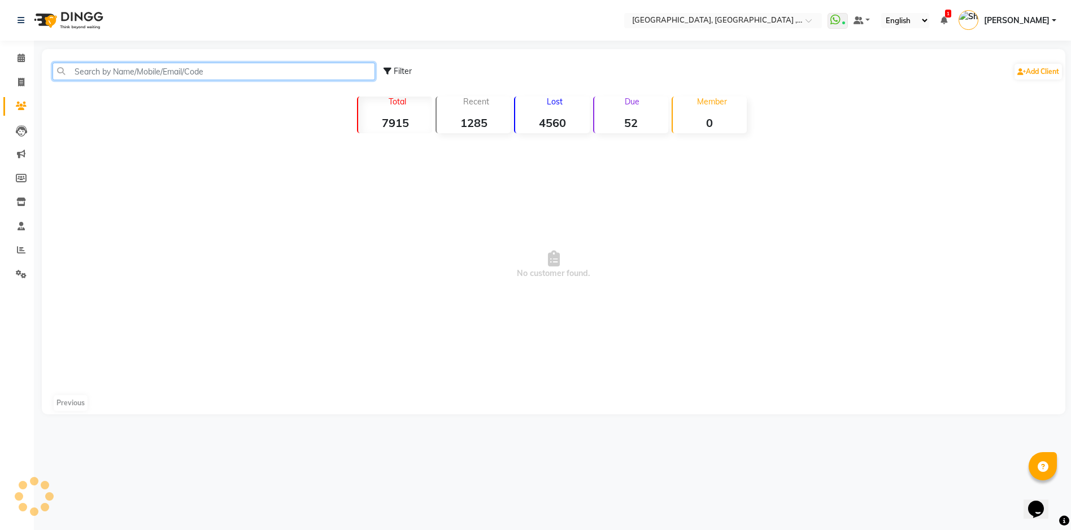
click at [97, 71] on input "text" at bounding box center [214, 72] width 323 height 18
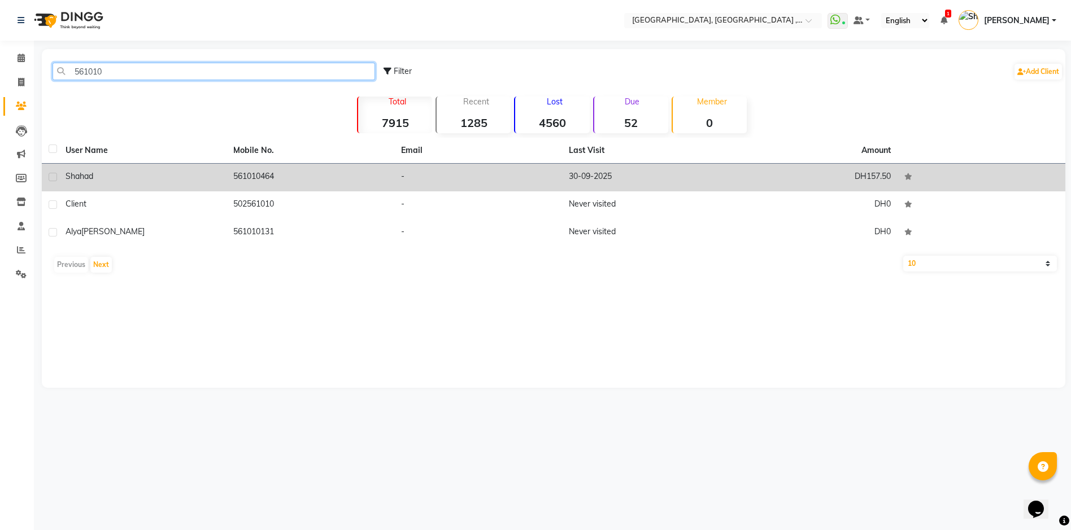
type input "561010"
click at [385, 184] on td "561010464" at bounding box center [311, 178] width 168 height 28
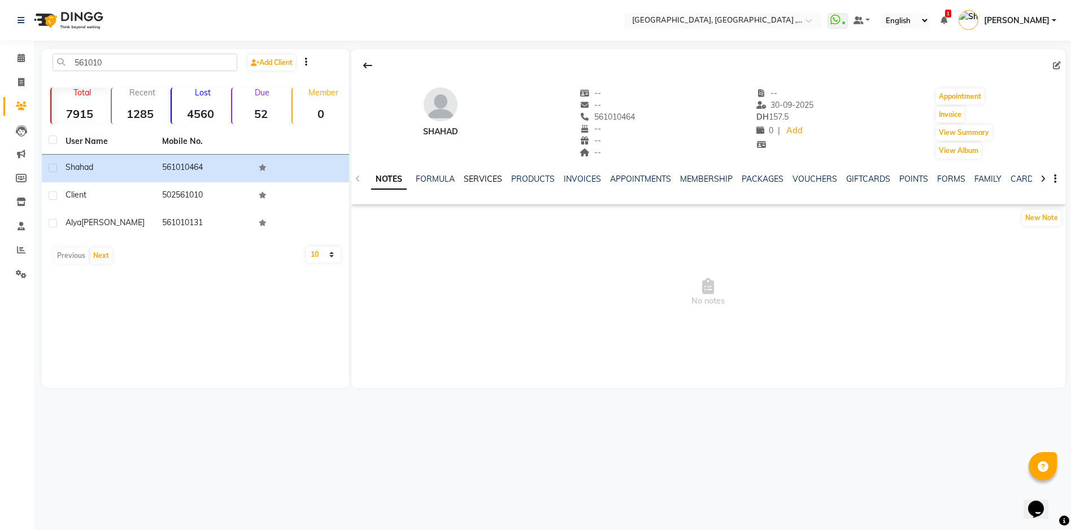
click at [490, 177] on link "SERVICES" at bounding box center [483, 179] width 38 height 10
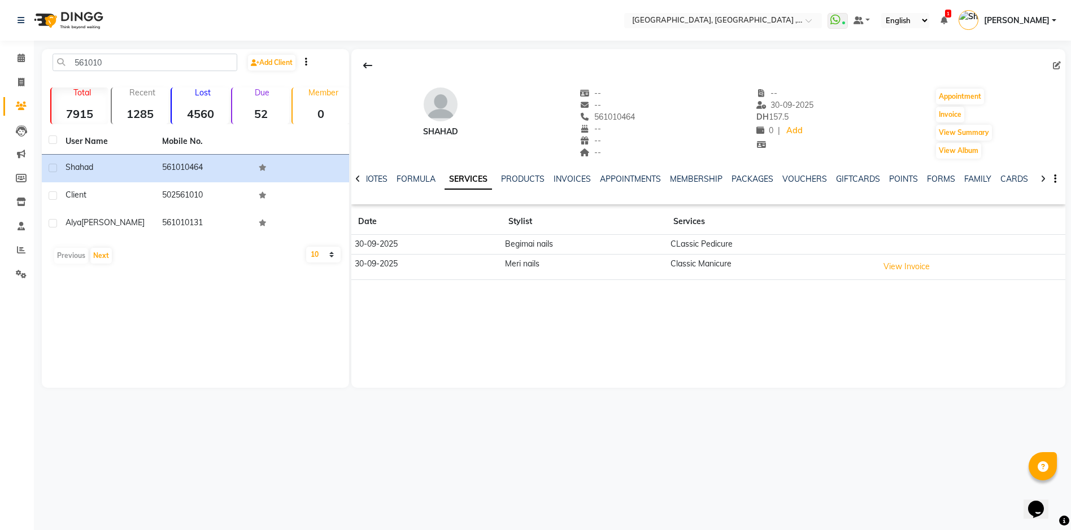
click at [356, 179] on icon at bounding box center [357, 179] width 5 height 8
click at [18, 55] on icon at bounding box center [21, 58] width 7 height 8
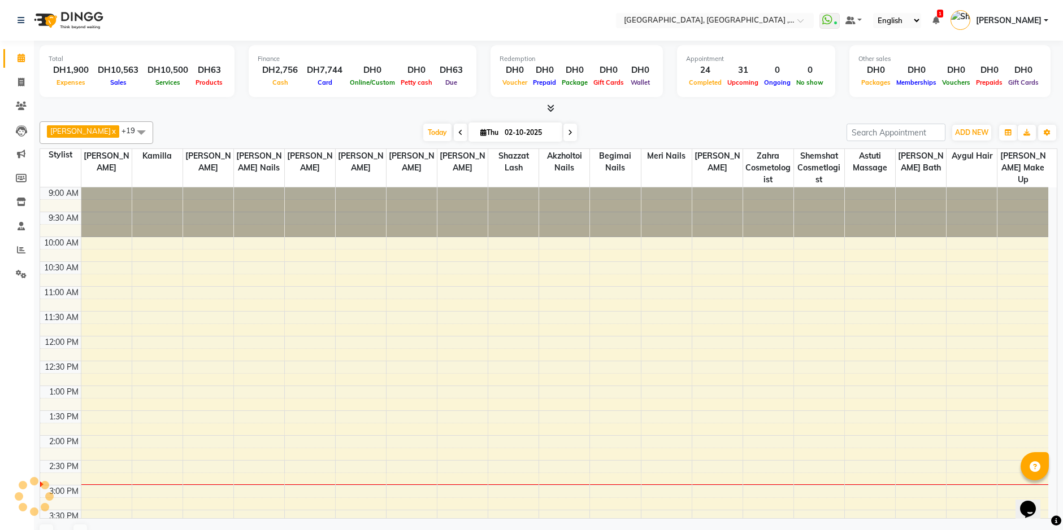
scroll to position [249, 0]
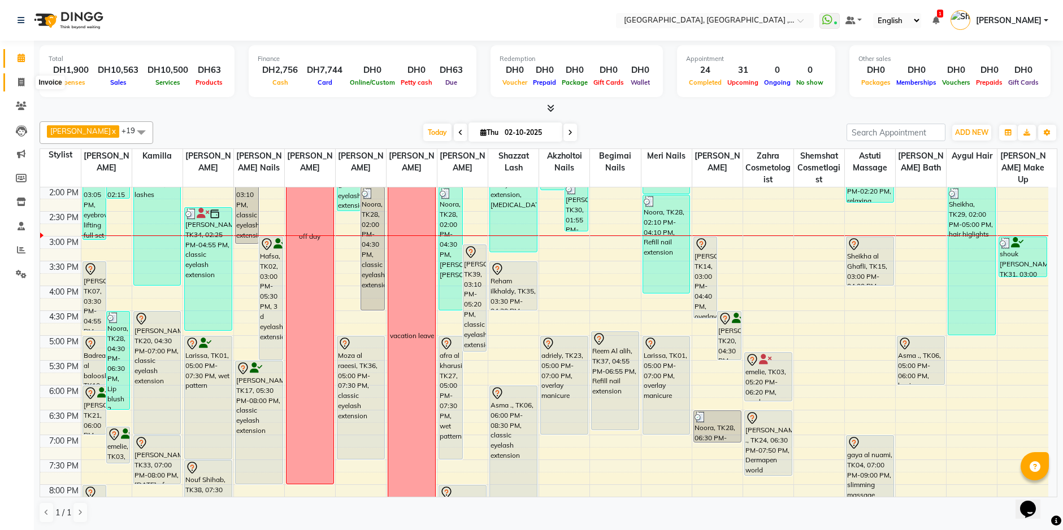
click at [12, 83] on span at bounding box center [21, 82] width 20 height 13
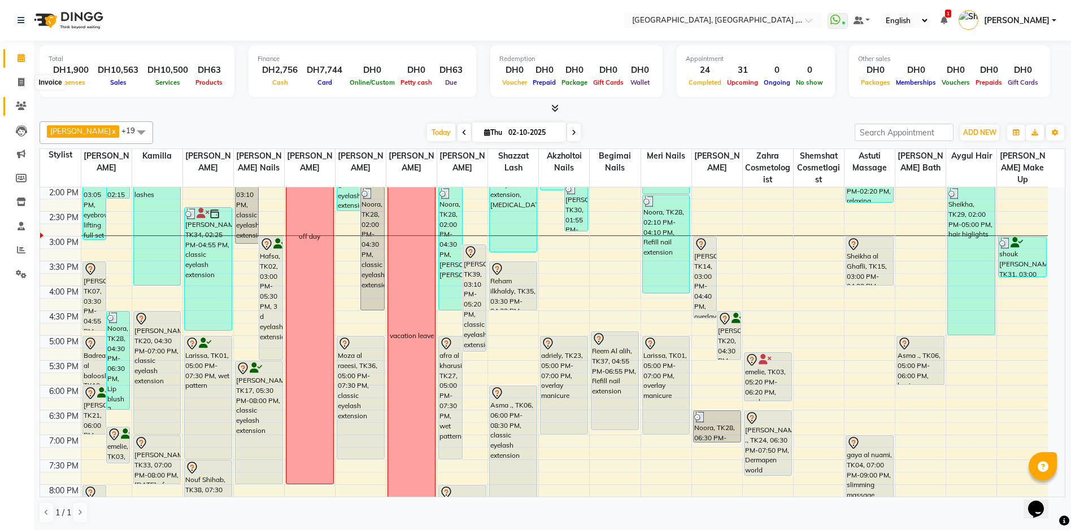
select select "service"
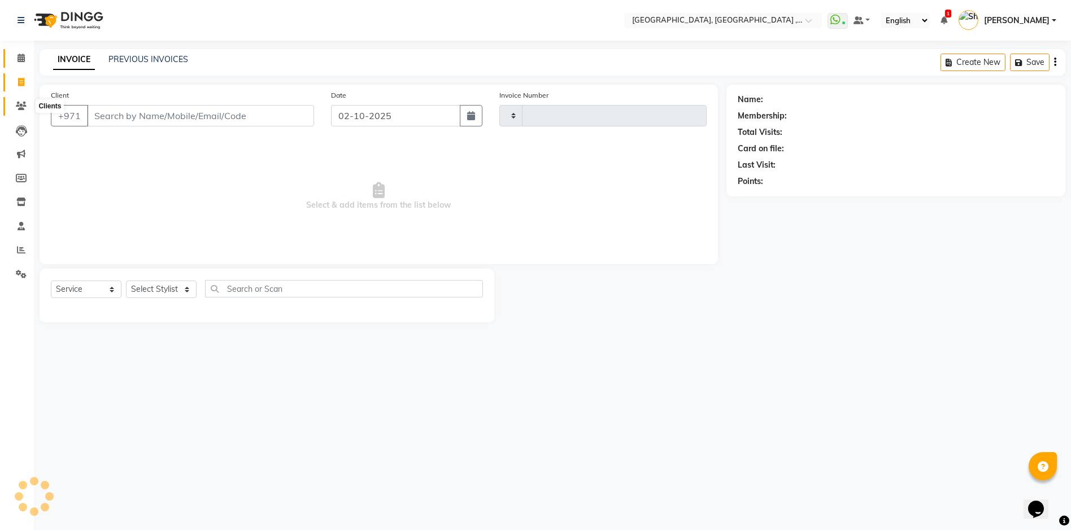
type input "5413"
select select "3838"
click at [20, 59] on icon at bounding box center [21, 58] width 7 height 8
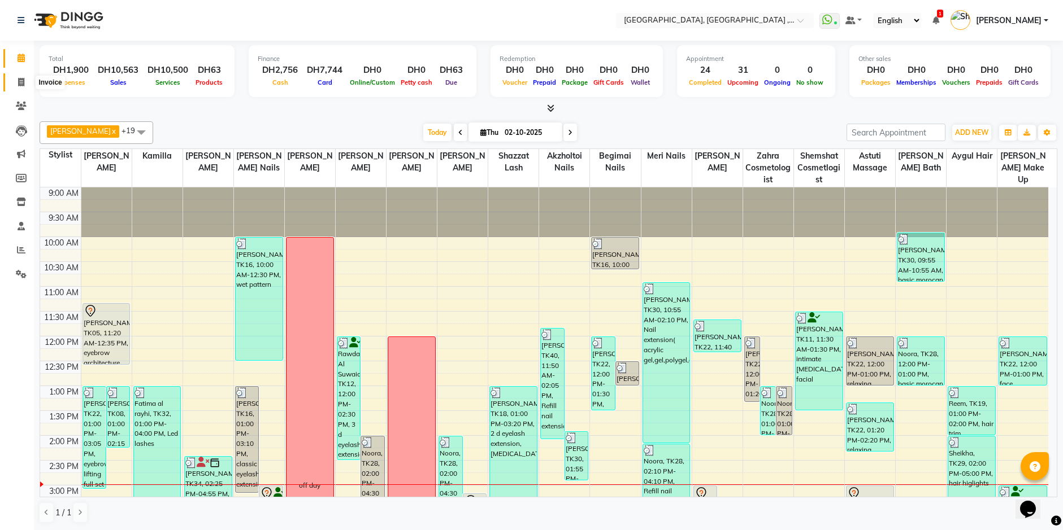
click at [21, 80] on icon at bounding box center [21, 82] width 6 height 8
select select "service"
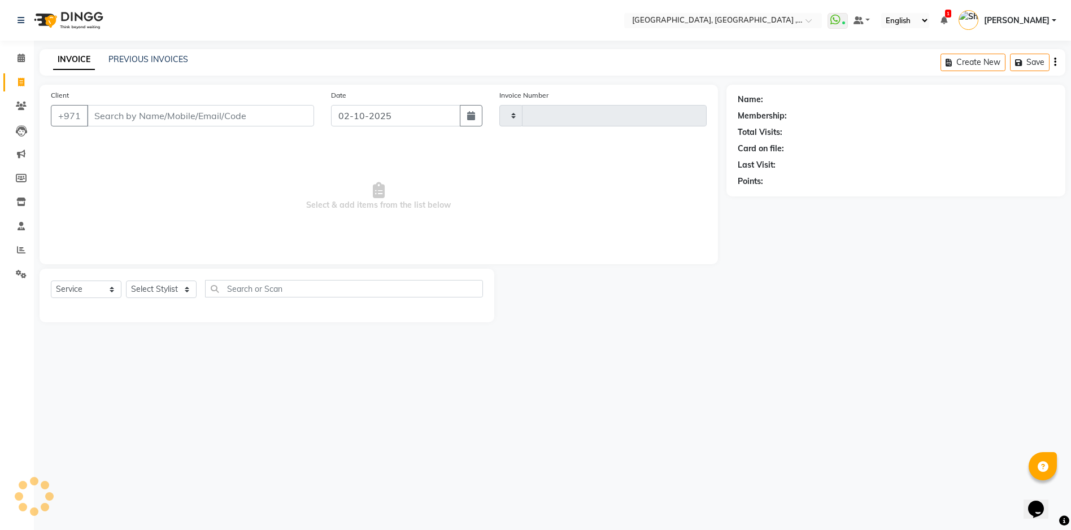
type input "5413"
select select "3838"
drag, startPoint x: 21, startPoint y: 106, endPoint x: 22, endPoint y: 99, distance: 7.4
click at [21, 107] on icon at bounding box center [21, 106] width 11 height 8
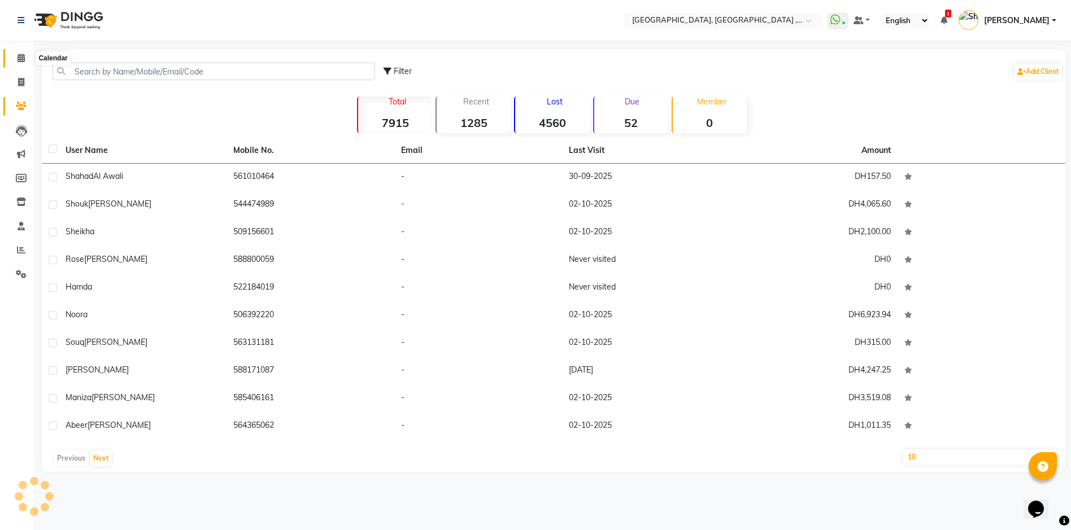
click at [16, 55] on span at bounding box center [21, 58] width 20 height 13
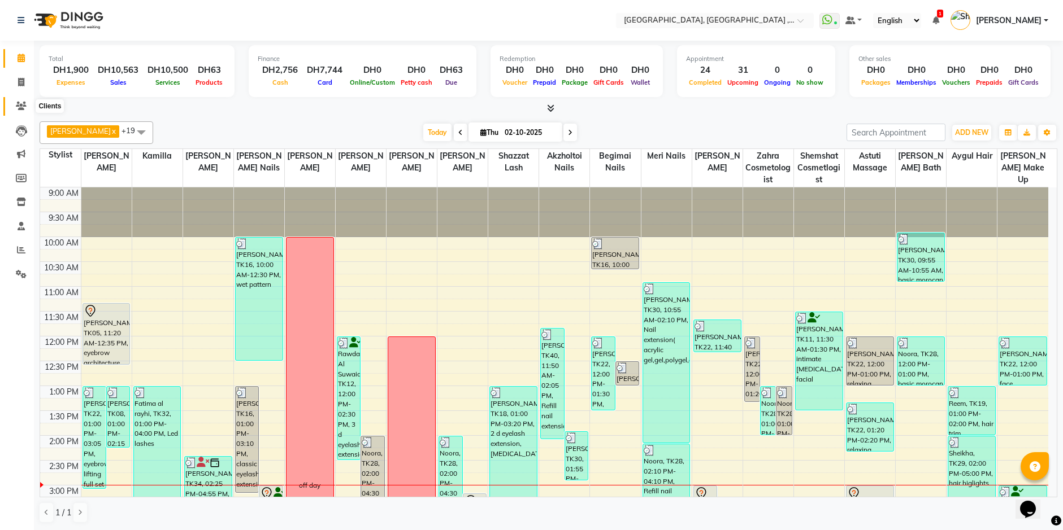
click at [17, 106] on icon at bounding box center [21, 106] width 11 height 8
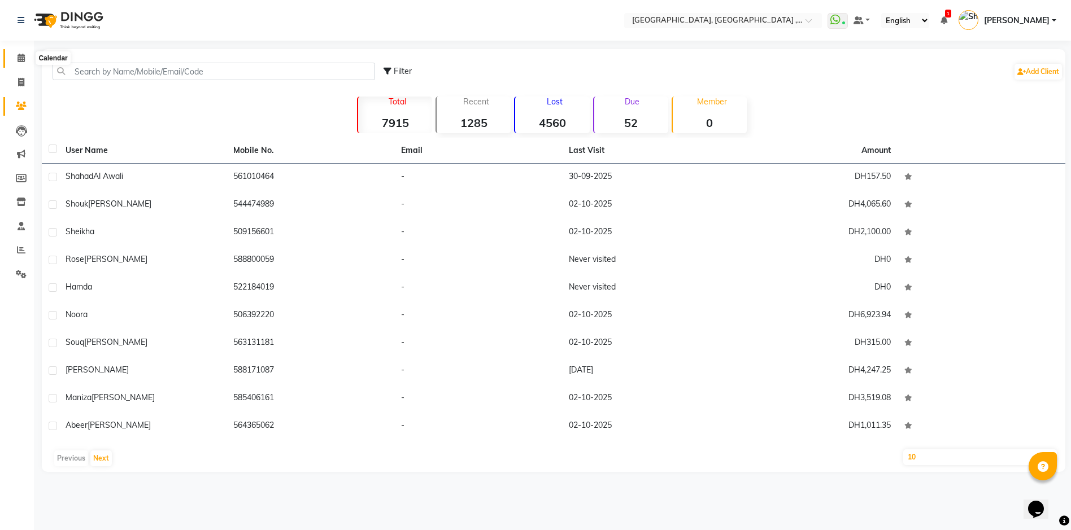
click at [20, 56] on icon at bounding box center [21, 58] width 7 height 8
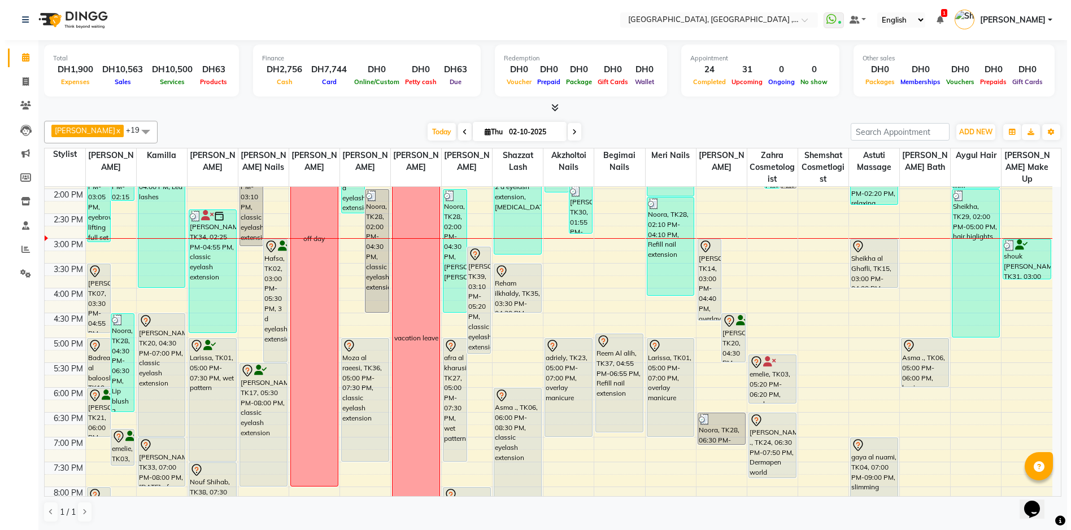
scroll to position [266, 0]
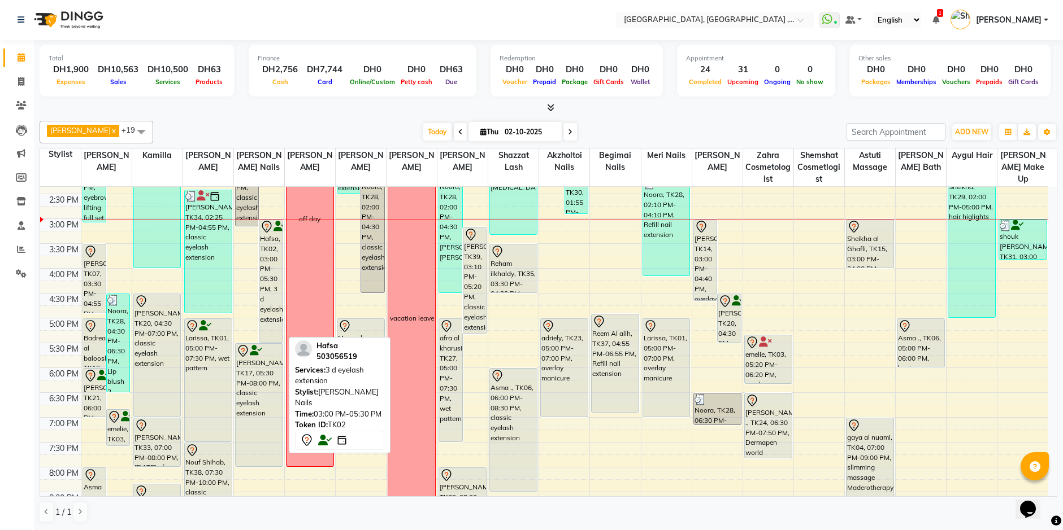
click at [271, 258] on div "Hafsa, TK02, 03:00 PM-05:30 PM, 3 d eyelash extension" at bounding box center [270, 281] width 23 height 123
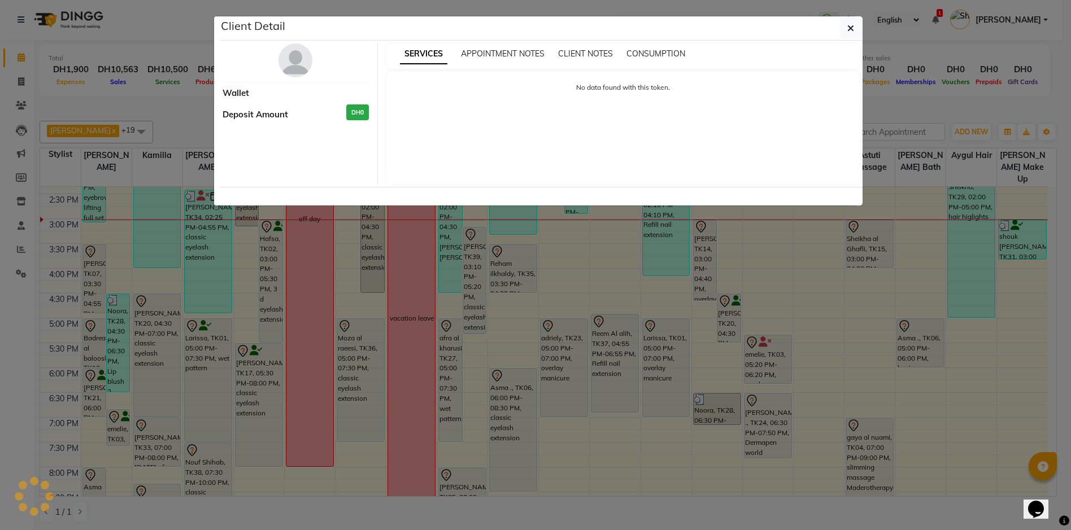
select select "7"
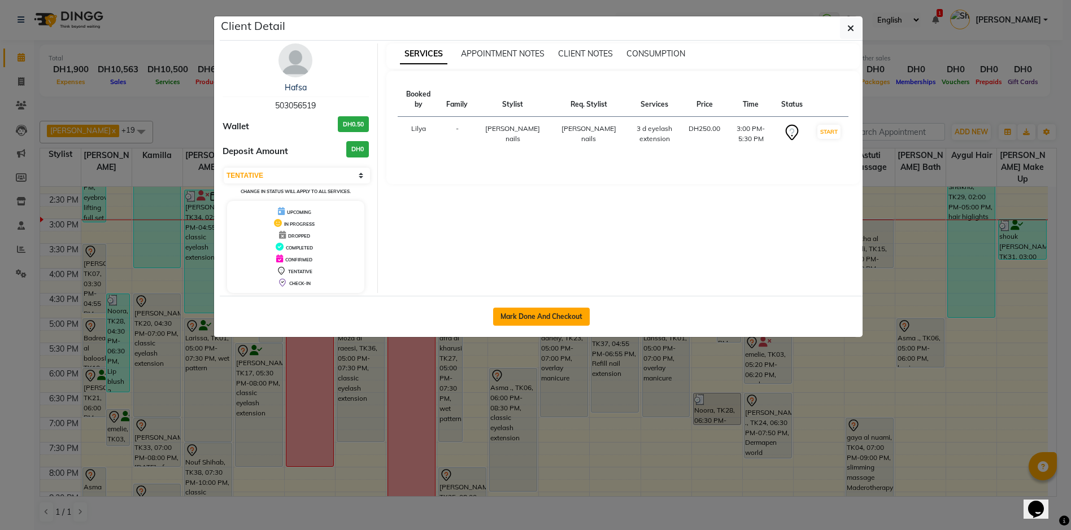
click at [521, 319] on button "Mark Done And Checkout" at bounding box center [541, 317] width 97 height 18
select select "service"
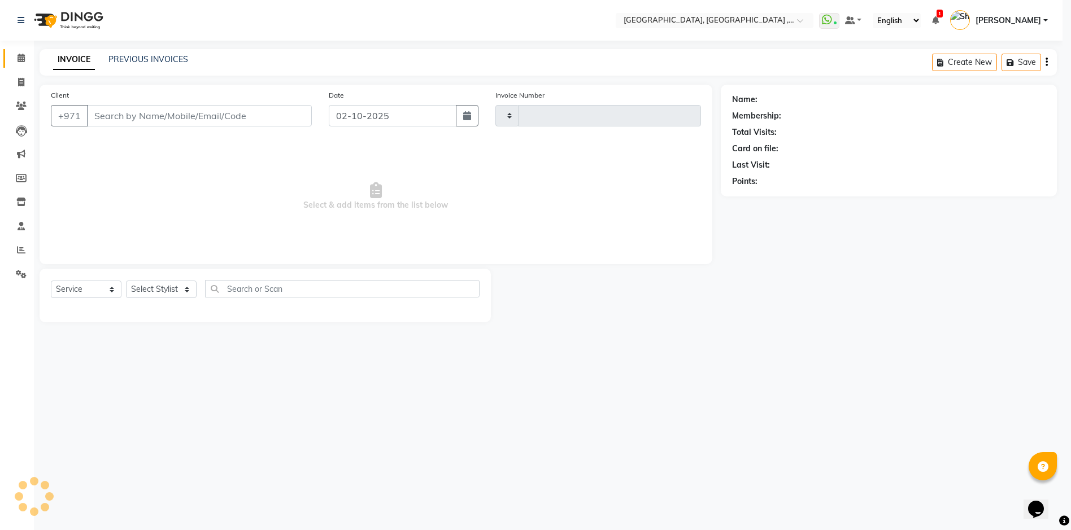
type input "5414"
select select "3838"
type input "503056519"
select select "90136"
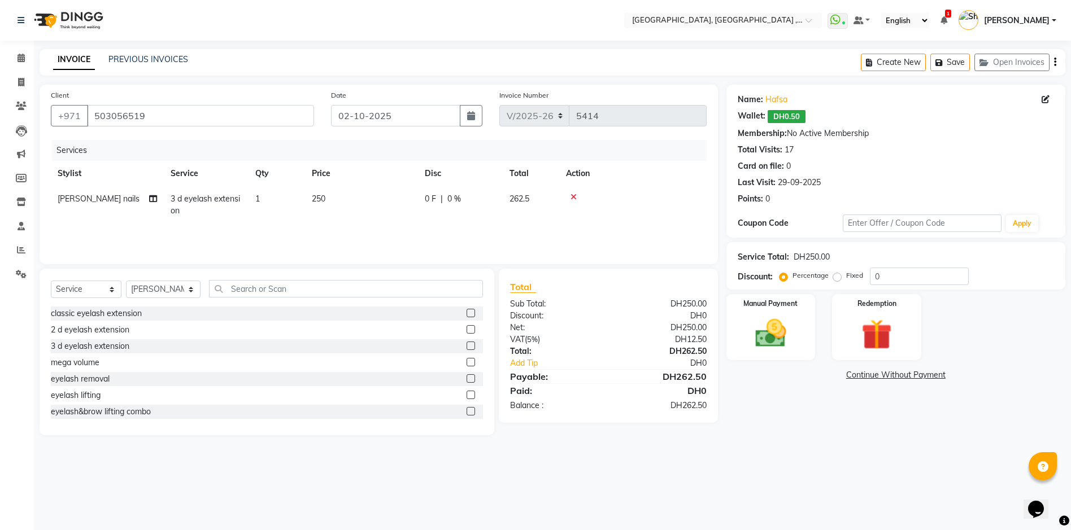
click at [335, 201] on td "250" at bounding box center [361, 204] width 113 height 37
select select "90136"
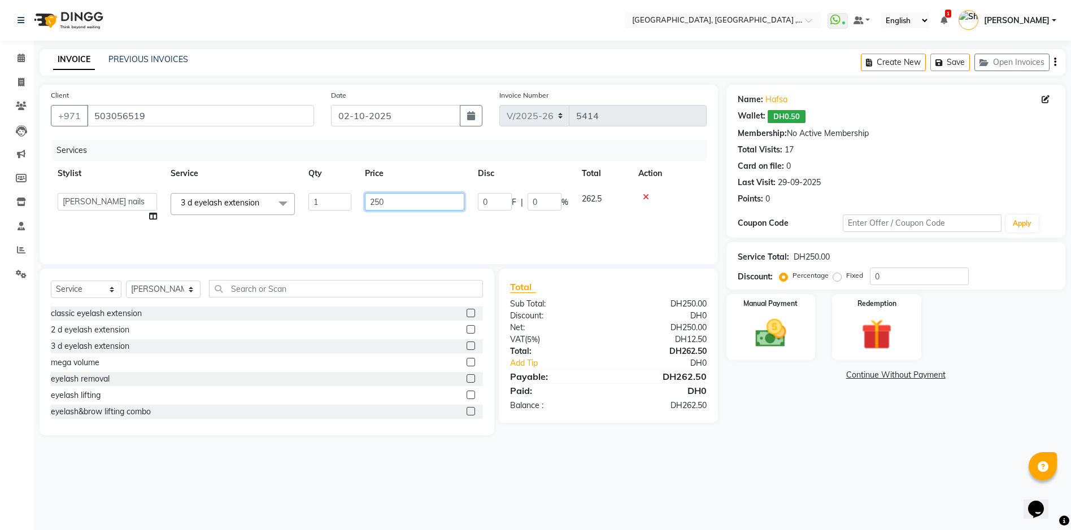
click at [392, 203] on input "250" at bounding box center [414, 202] width 99 height 18
type input "2"
type input "0"
click at [606, 228] on div "Services Stylist Service Qty Price Disc Total Action Adel brow Aina Akzholtoi n…" at bounding box center [379, 196] width 656 height 113
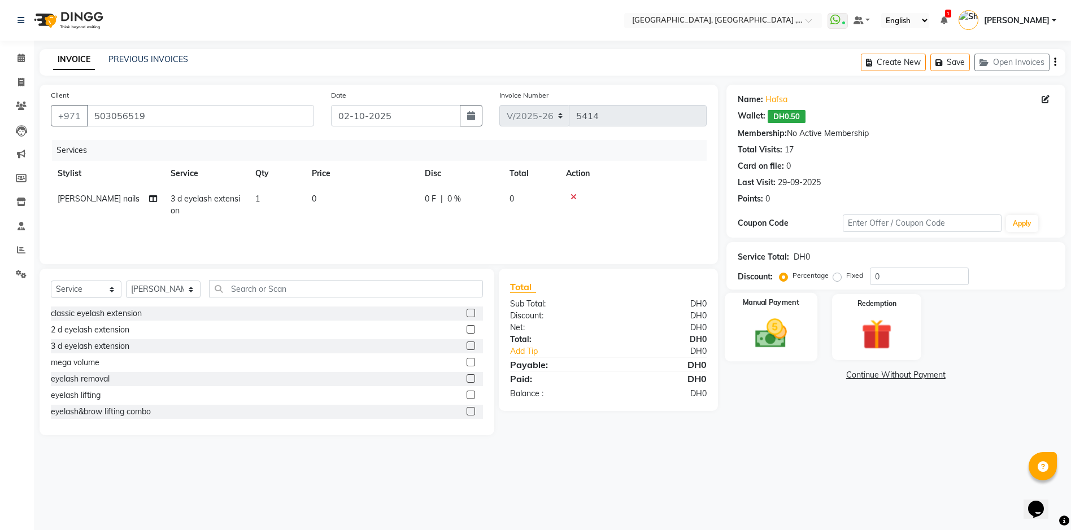
drag, startPoint x: 794, startPoint y: 341, endPoint x: 799, endPoint y: 349, distance: 8.6
click at [794, 341] on img at bounding box center [771, 333] width 52 height 37
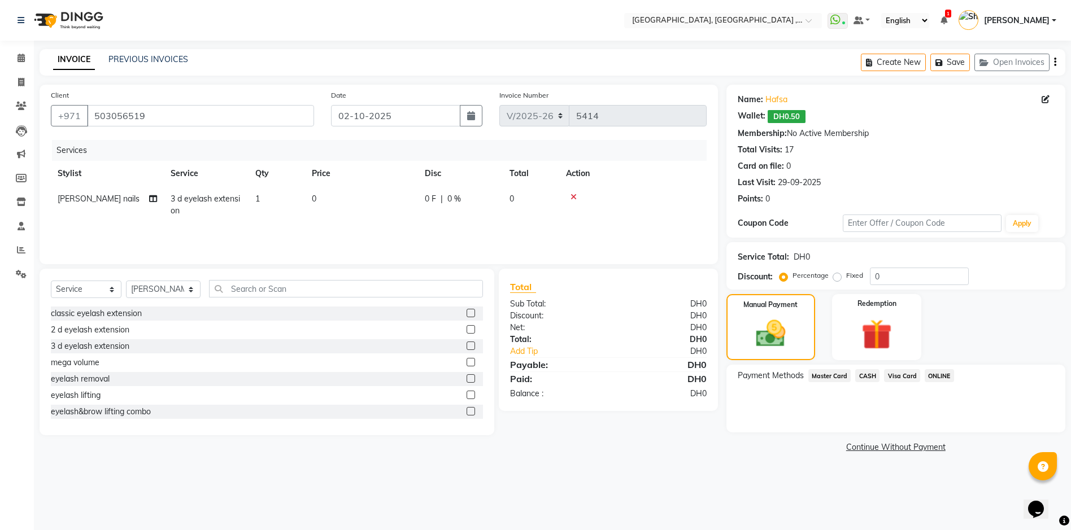
click at [870, 377] on span "CASH" at bounding box center [867, 375] width 24 height 13
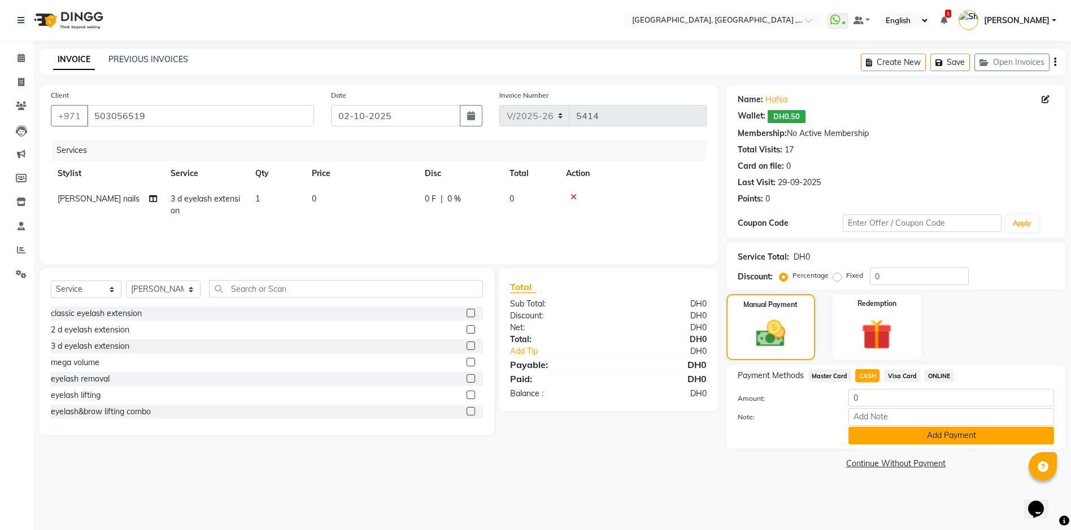
click at [950, 442] on button "Add Payment" at bounding box center [951, 436] width 206 height 18
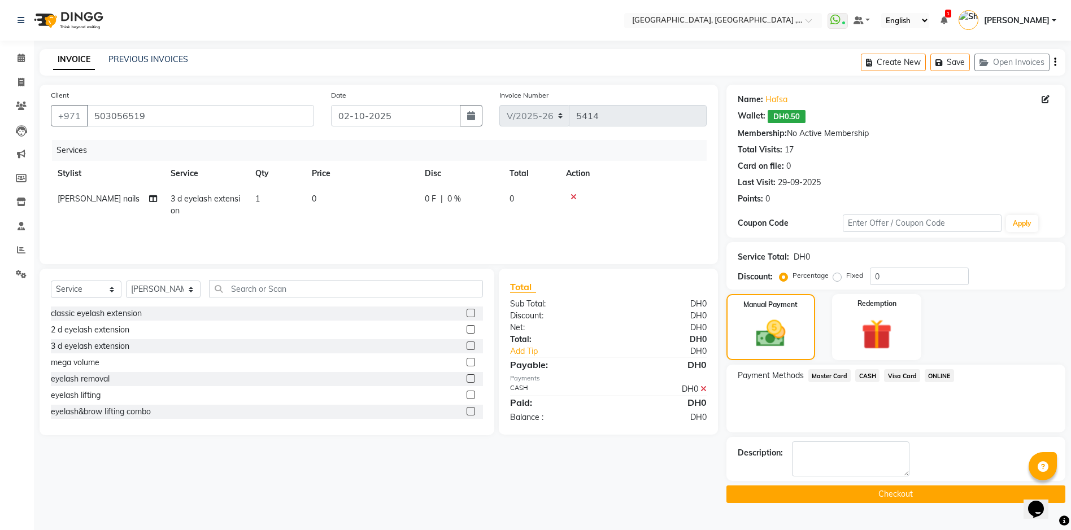
click at [921, 497] on button "Checkout" at bounding box center [895, 495] width 339 height 18
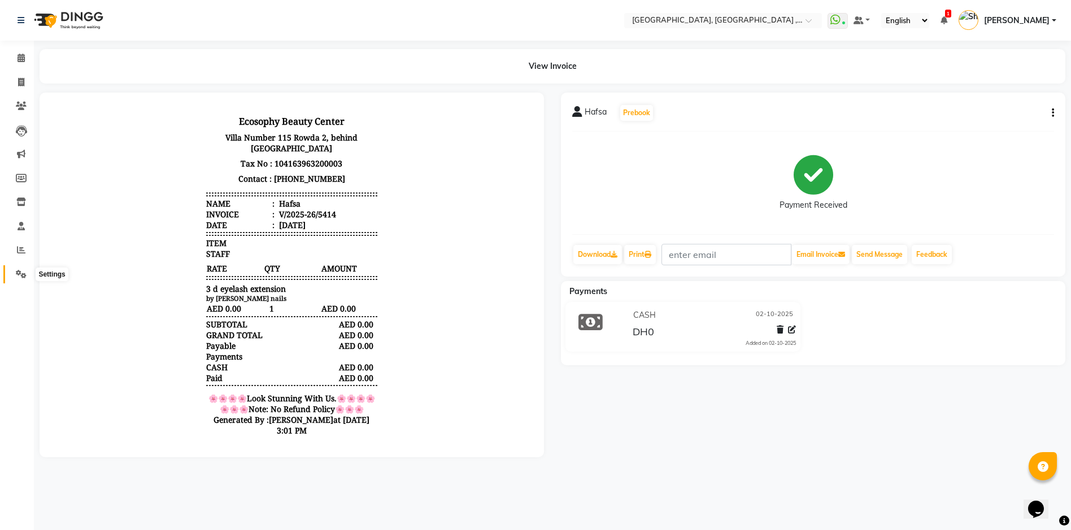
click at [21, 277] on icon at bounding box center [21, 274] width 11 height 8
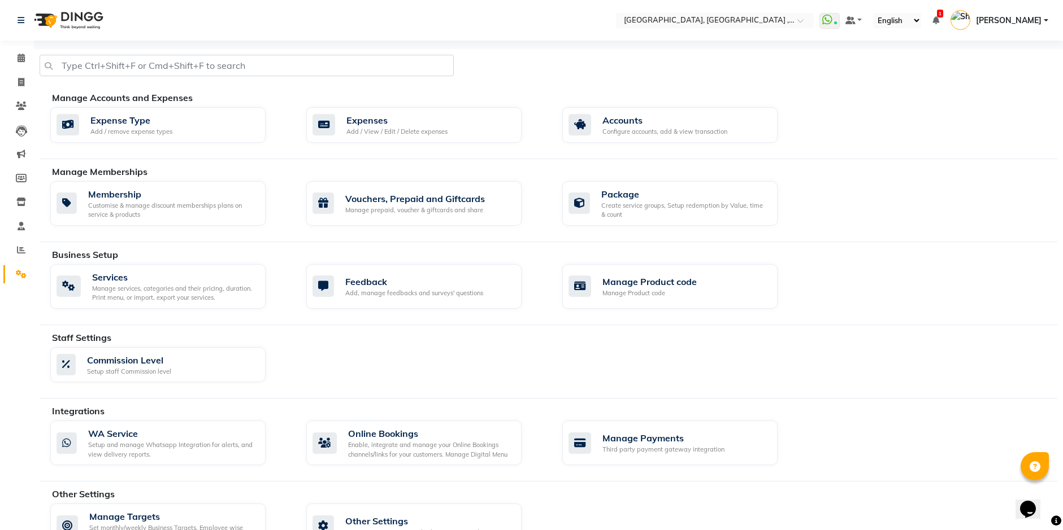
scroll to position [34, 0]
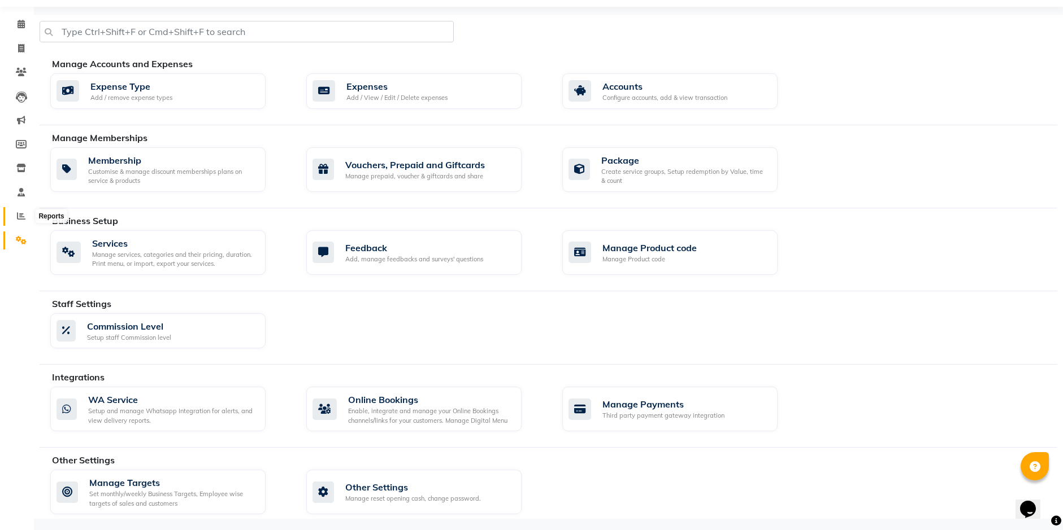
click at [20, 217] on icon at bounding box center [21, 216] width 8 height 8
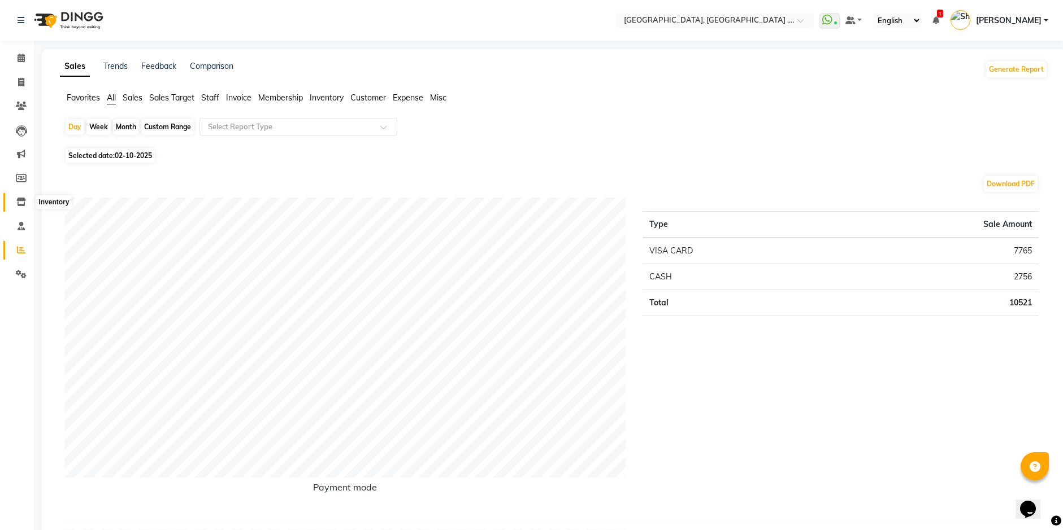
click at [13, 199] on span at bounding box center [21, 202] width 20 height 13
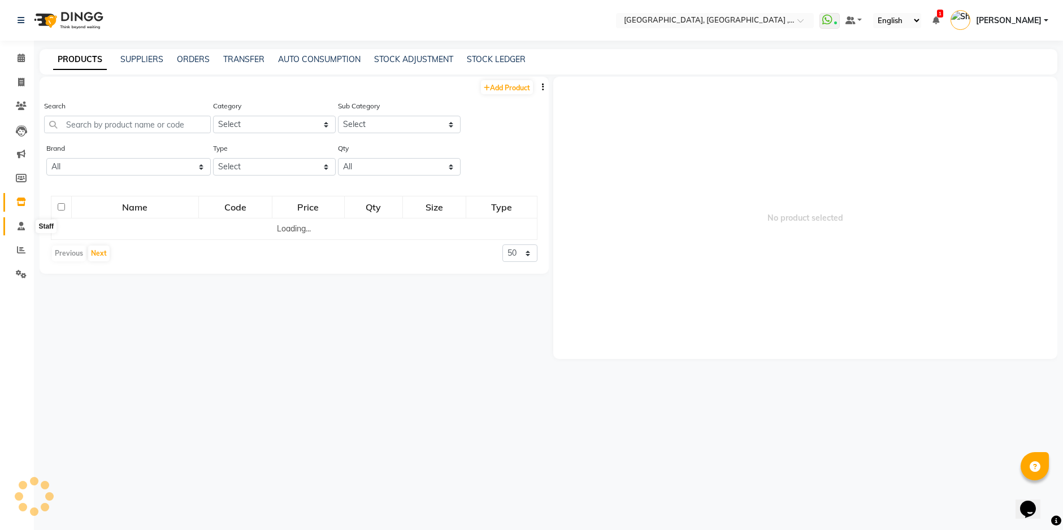
click at [18, 231] on span at bounding box center [21, 226] width 20 height 13
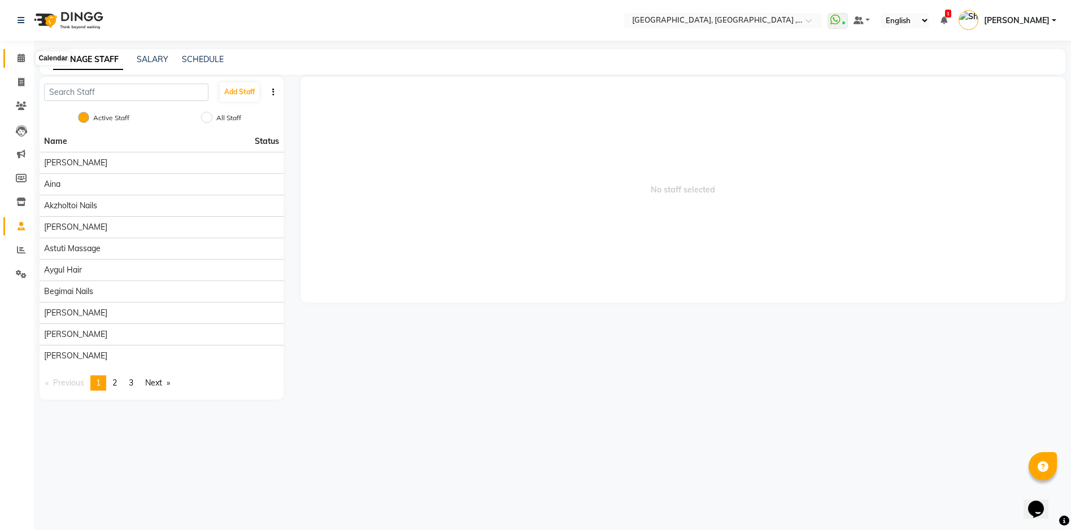
click at [19, 57] on icon at bounding box center [21, 58] width 7 height 8
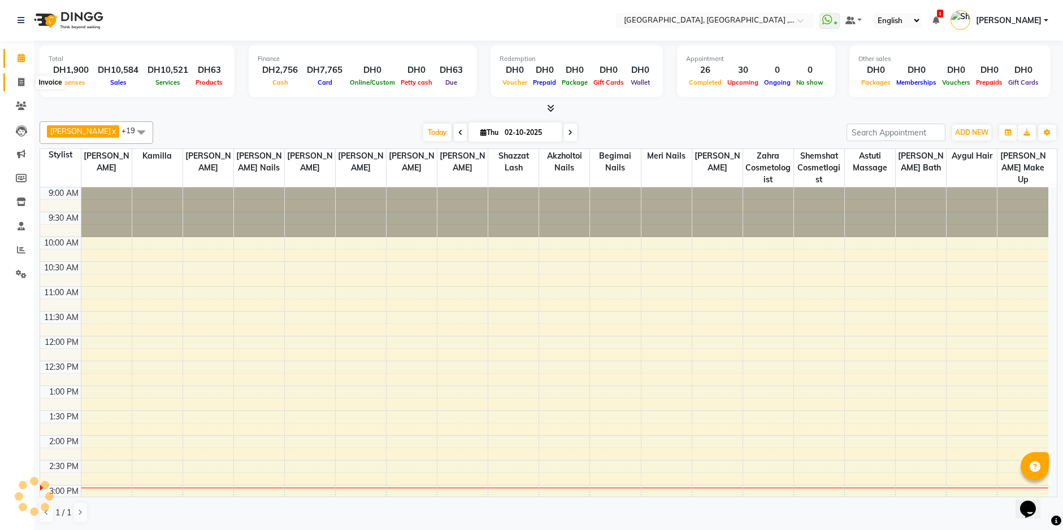
click at [25, 84] on span at bounding box center [21, 82] width 20 height 13
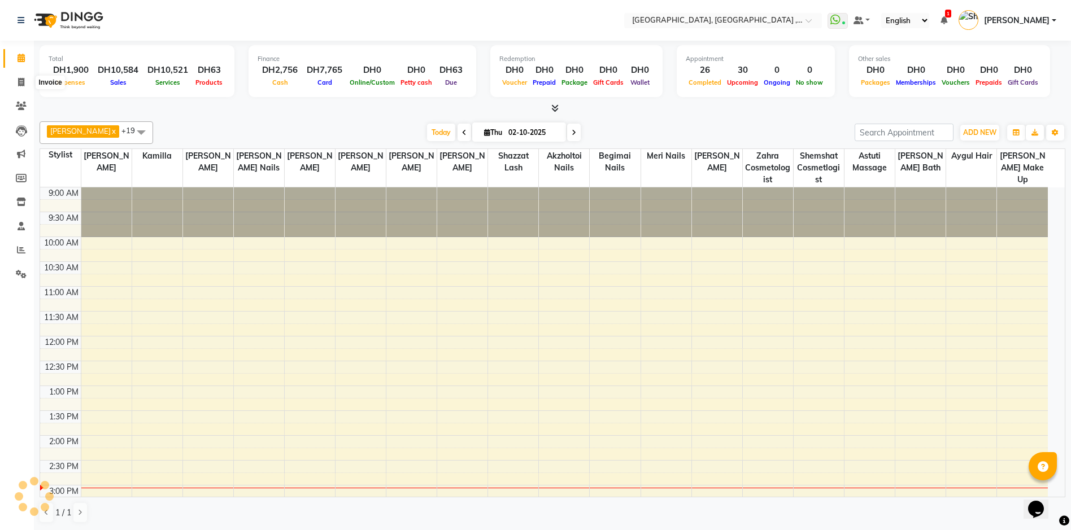
select select "service"
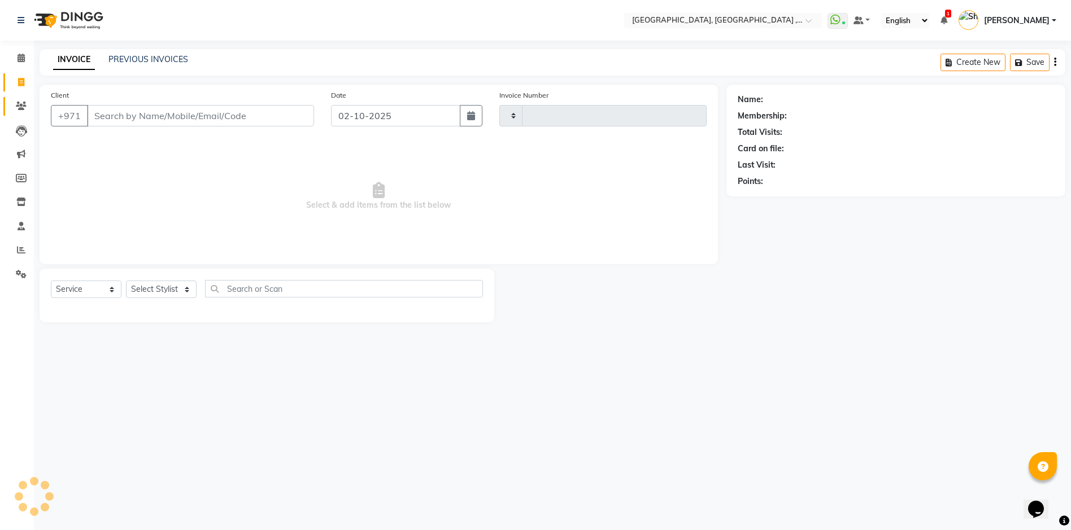
type input "5415"
select select "3838"
click at [23, 106] on icon at bounding box center [21, 106] width 11 height 8
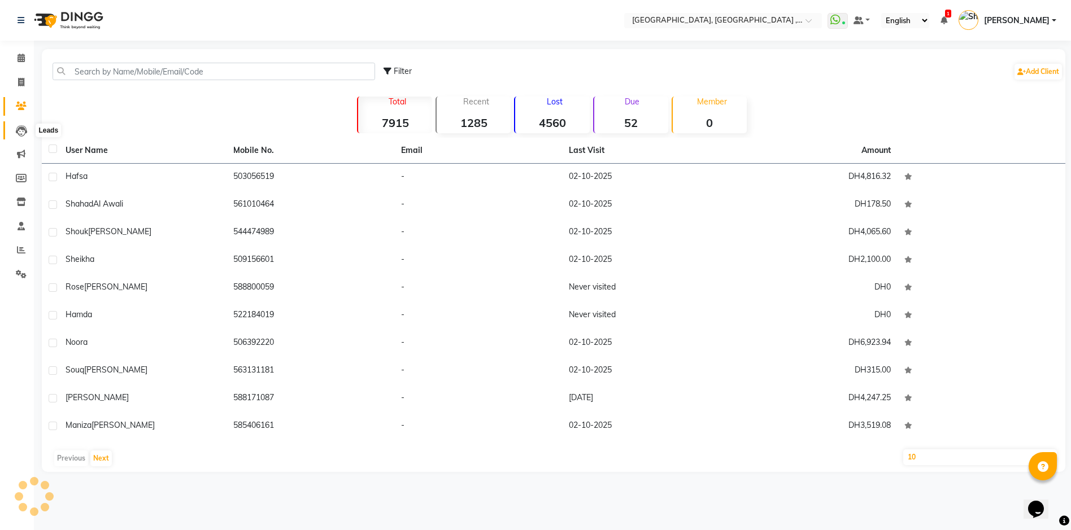
click at [21, 128] on icon at bounding box center [21, 130] width 11 height 11
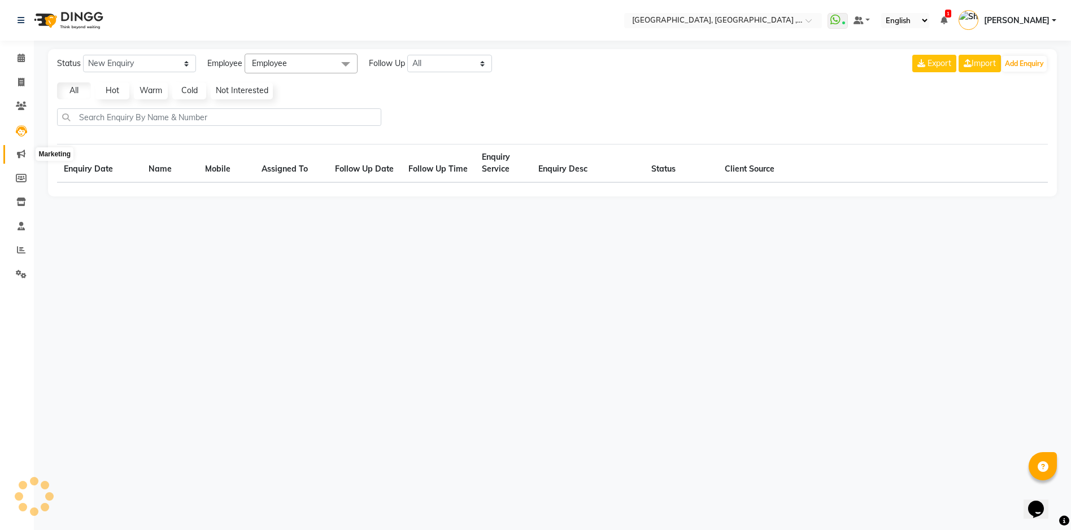
click at [27, 154] on span at bounding box center [21, 154] width 20 height 13
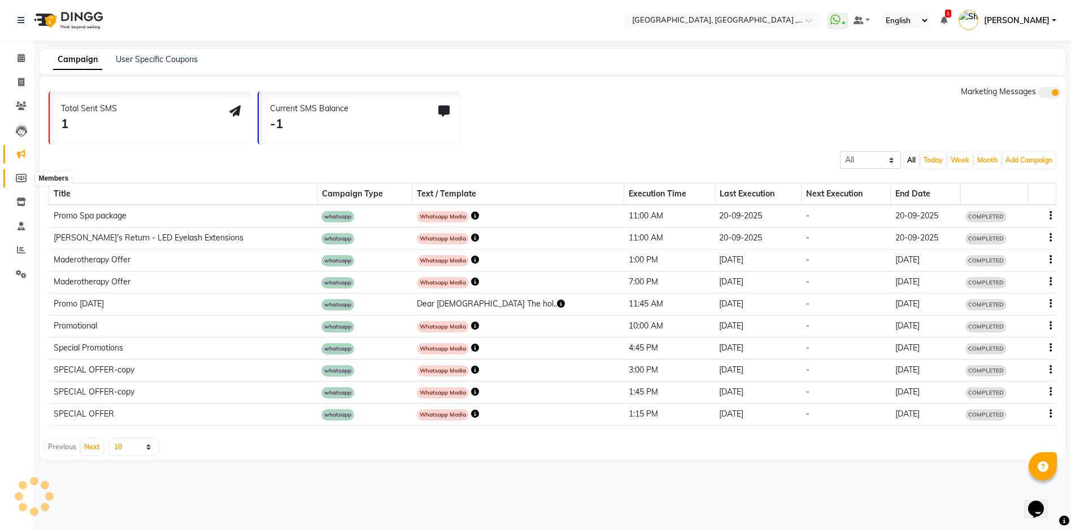
click at [27, 180] on span at bounding box center [21, 178] width 20 height 13
select select
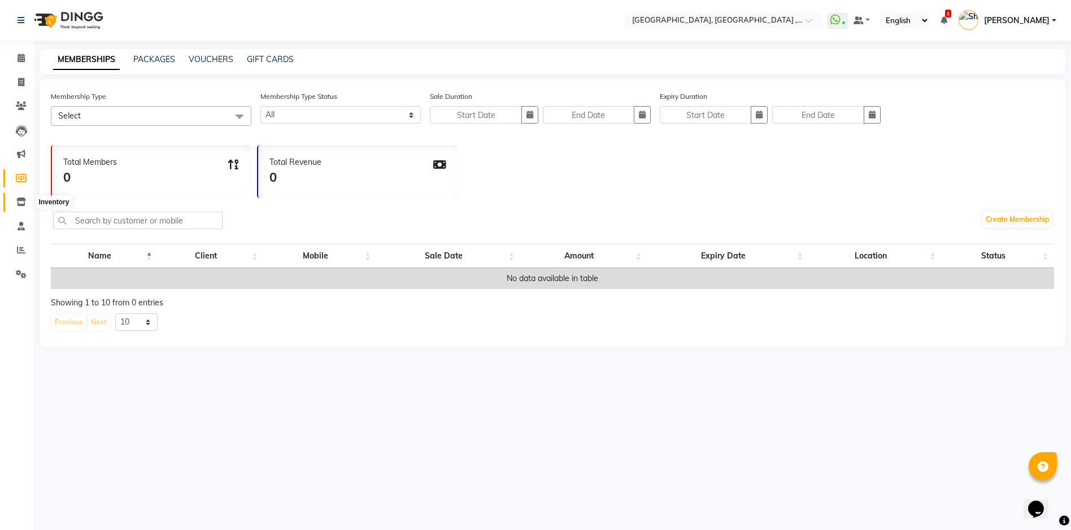
click at [21, 203] on icon at bounding box center [21, 202] width 10 height 8
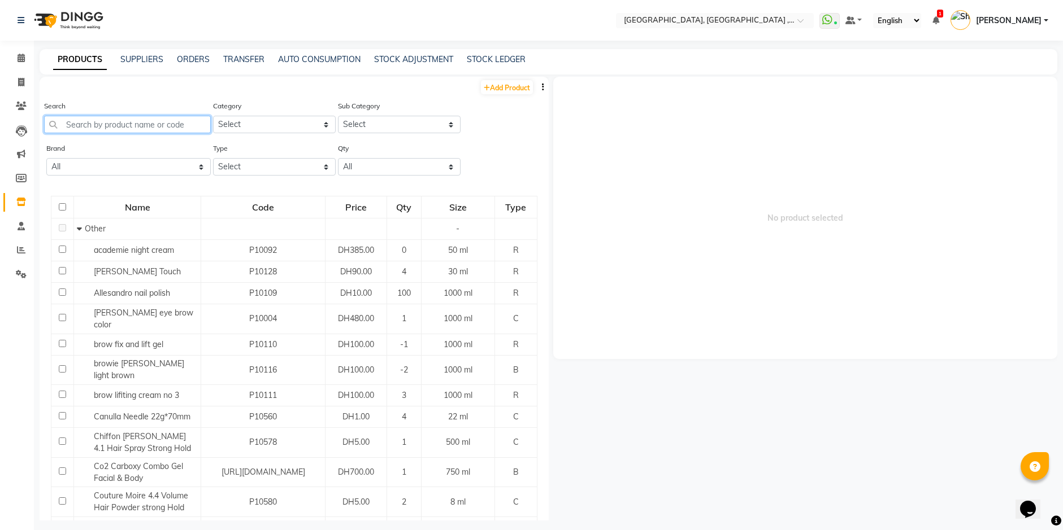
click at [144, 130] on input "text" at bounding box center [127, 125] width 167 height 18
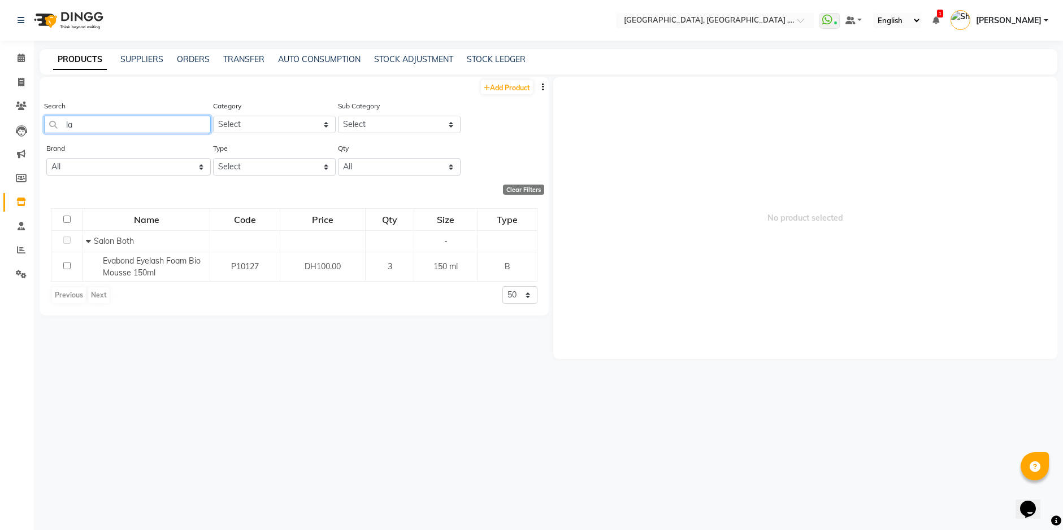
type input "l"
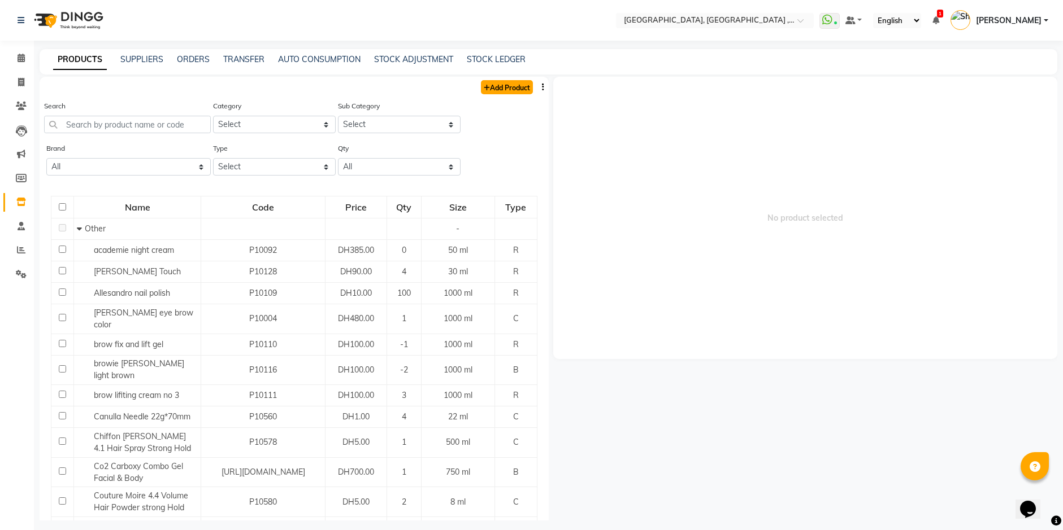
click at [484, 88] on icon at bounding box center [487, 88] width 6 height 7
select select "true"
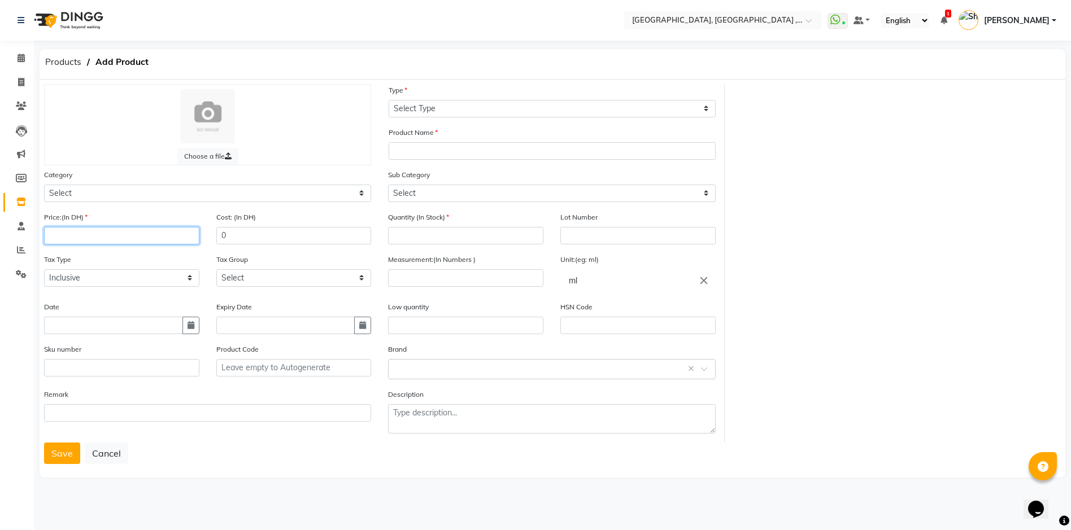
click at [120, 236] on input "number" at bounding box center [121, 236] width 155 height 18
type input "100"
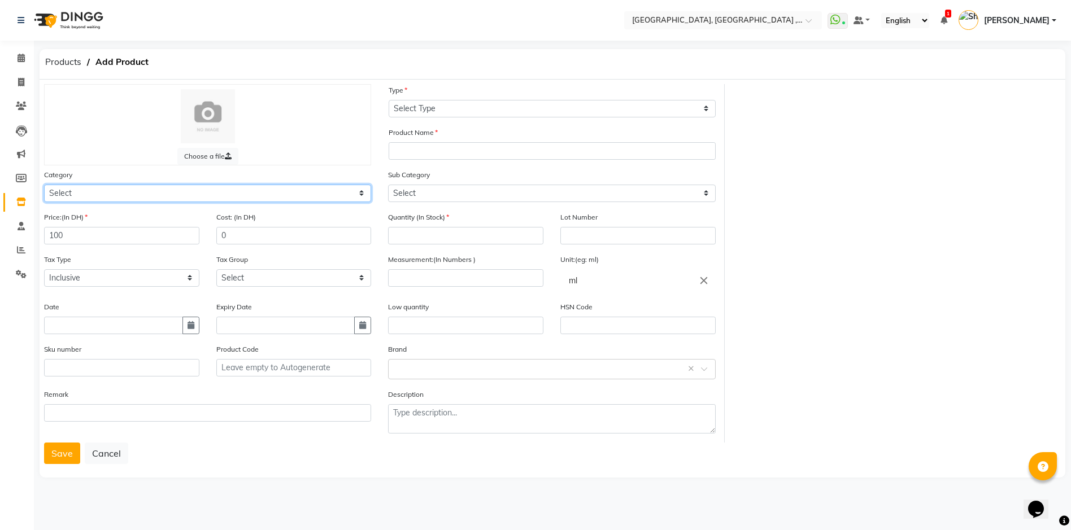
click at [359, 193] on select "Select Hair Skin Makeup Personal Care Appliances Beard Waxing Disposable Thread…" at bounding box center [207, 194] width 327 height 18
select select "442501200"
click at [44, 185] on select "Select Hair Skin Makeup Personal Care Appliances Beard Waxing Disposable Thread…" at bounding box center [207, 194] width 327 height 18
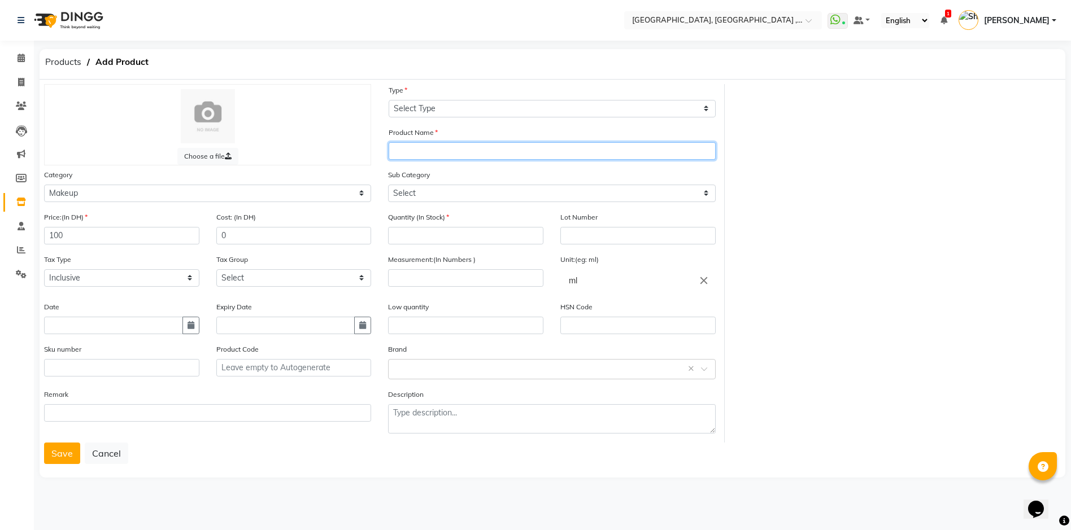
click at [468, 154] on input "text" at bounding box center [552, 151] width 327 height 18
type input "marafeto lash foam"
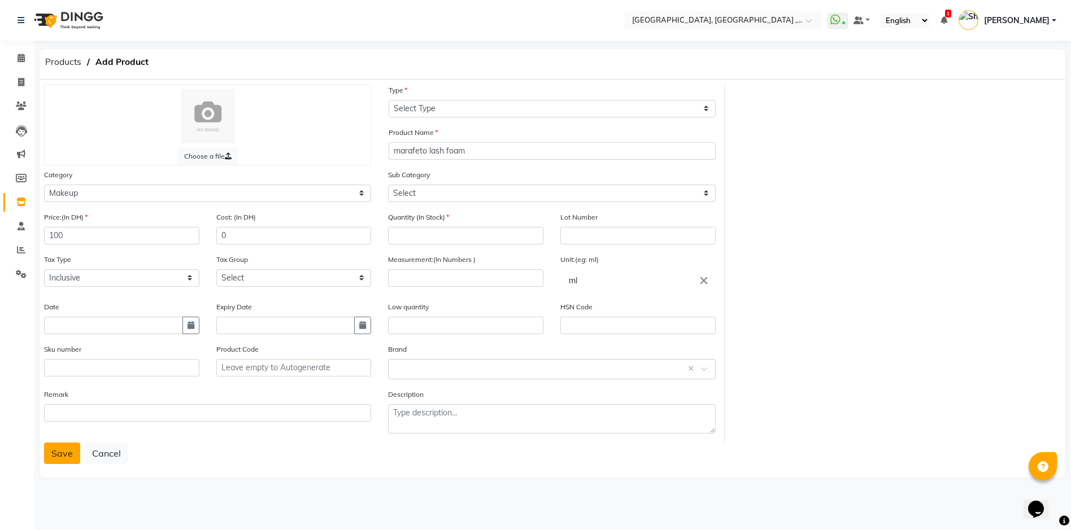
click at [65, 454] on button "Save" at bounding box center [62, 453] width 36 height 21
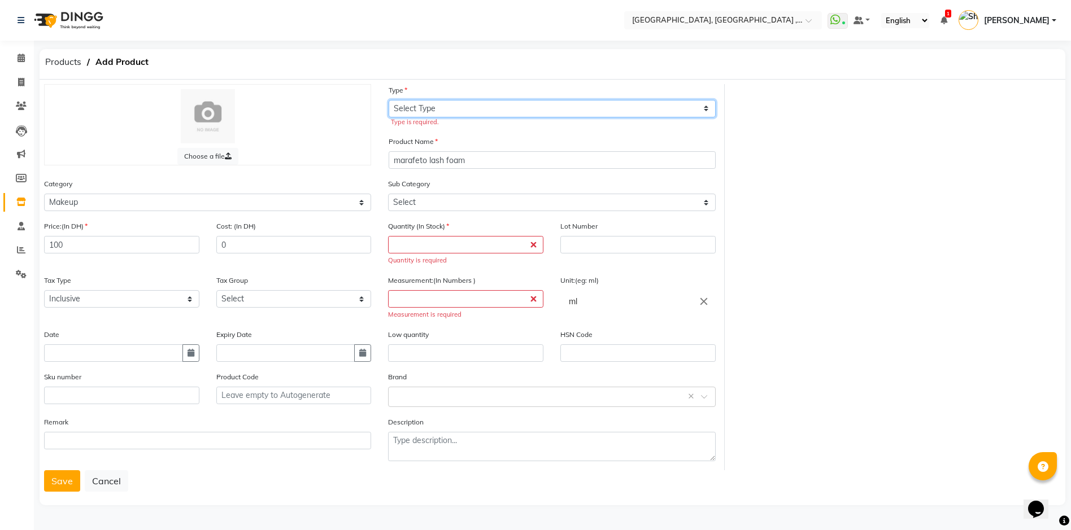
click at [712, 106] on select "Select Type Both Retail Consumable" at bounding box center [552, 109] width 327 height 18
select select "R"
click at [389, 100] on select "Select Type Both Retail Consumable" at bounding box center [552, 109] width 327 height 18
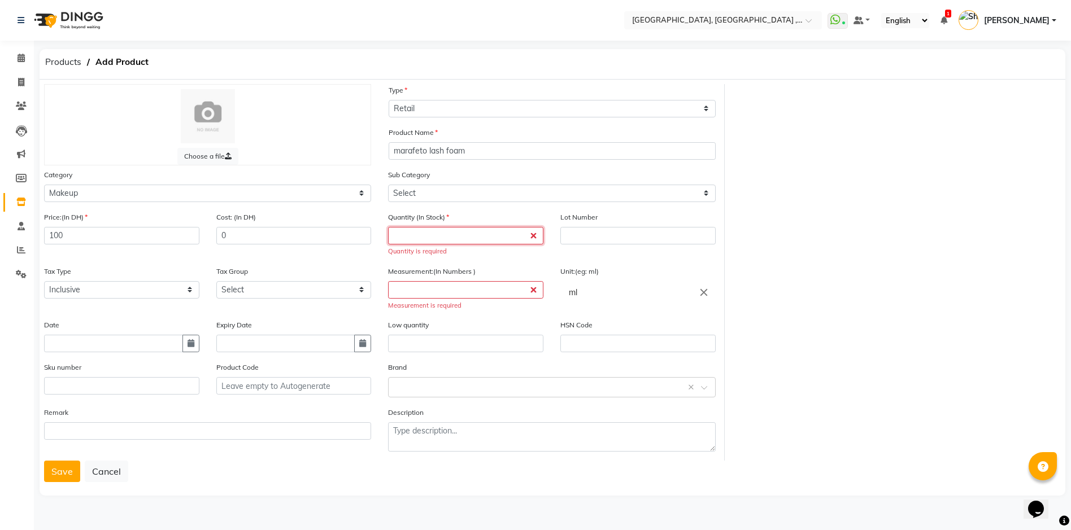
click at [533, 234] on input "number" at bounding box center [465, 236] width 155 height 18
click at [532, 236] on input "number" at bounding box center [465, 236] width 155 height 18
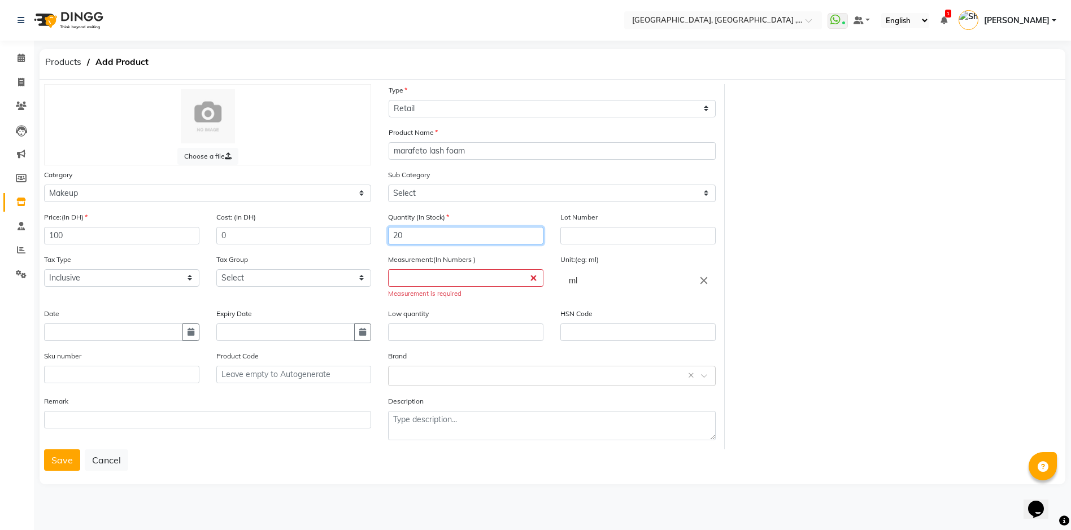
type input "20"
click at [443, 281] on input "number" at bounding box center [465, 278] width 155 height 18
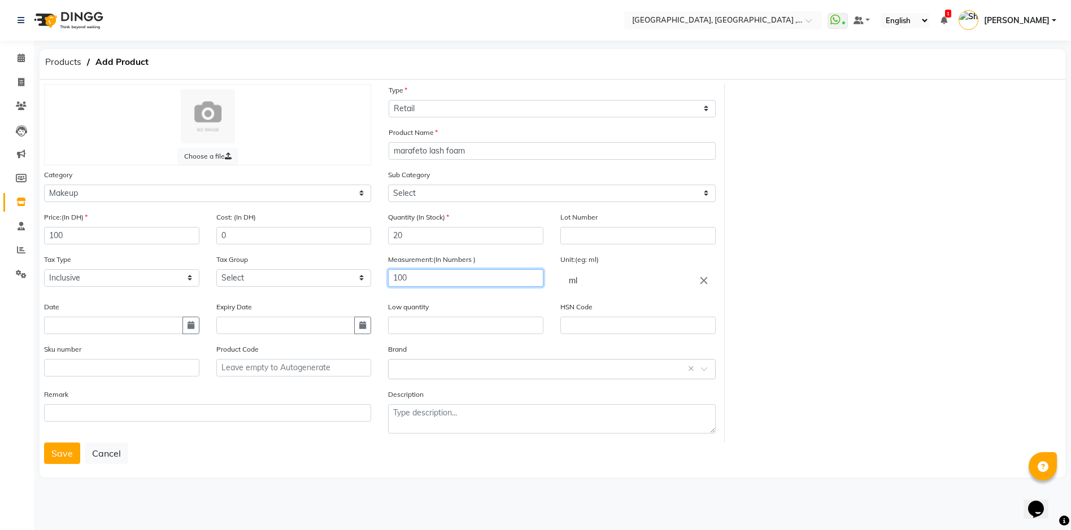
type input "100"
click at [443, 326] on input "text" at bounding box center [465, 326] width 155 height 18
type input "5"
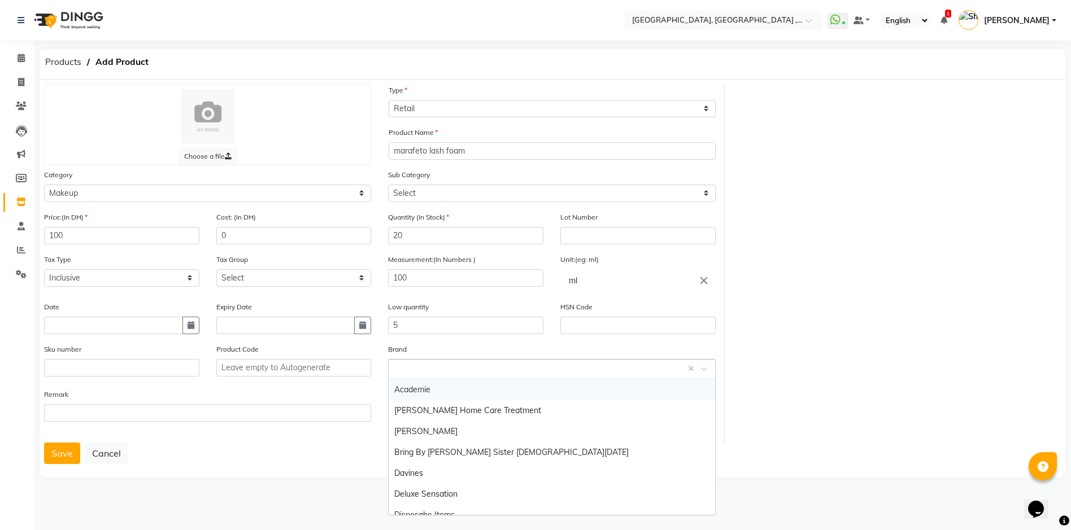
click at [707, 374] on span at bounding box center [708, 373] width 14 height 12
click at [465, 375] on div "Select brand or add custom brand ×" at bounding box center [551, 369] width 327 height 20
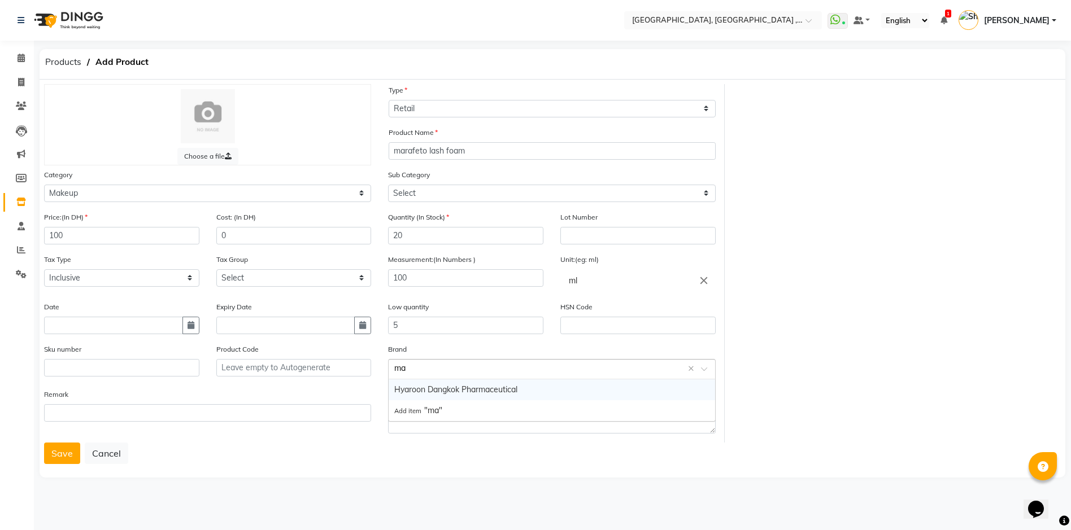
type input "m"
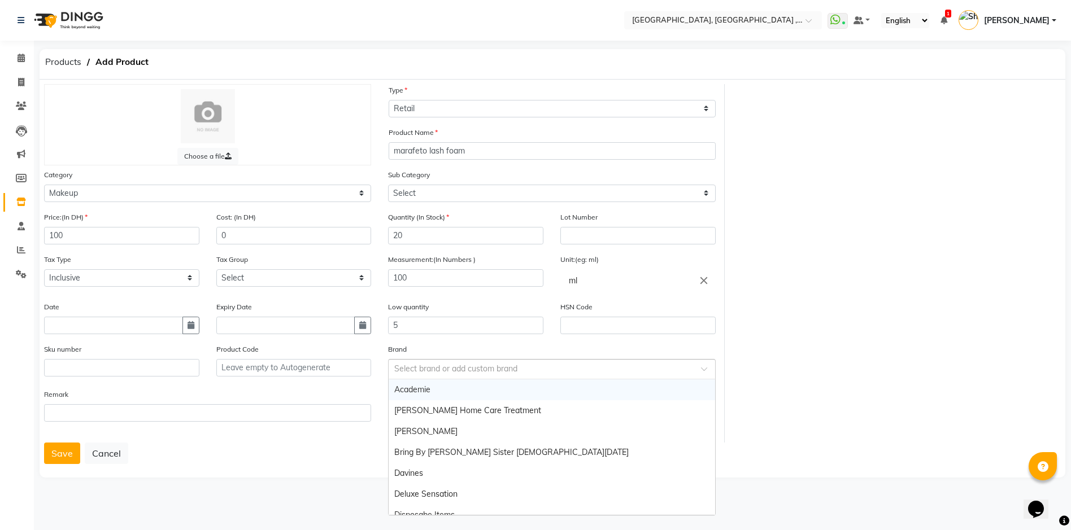
click at [180, 482] on main "Products Add Product Choose a file Type Select Type Both Retail Consumable Prod…" at bounding box center [552, 273] width 1037 height 448
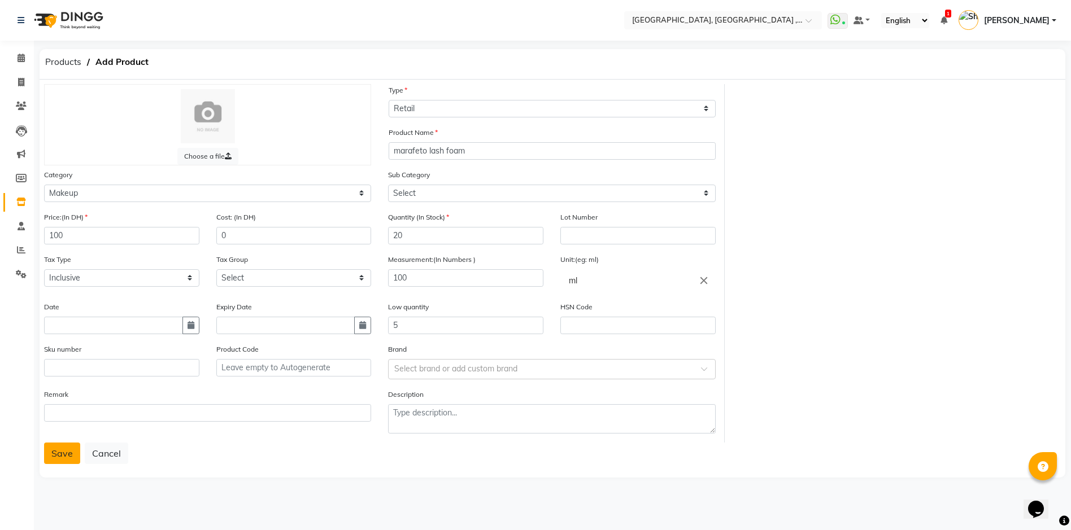
click at [54, 454] on button "Save" at bounding box center [62, 453] width 36 height 21
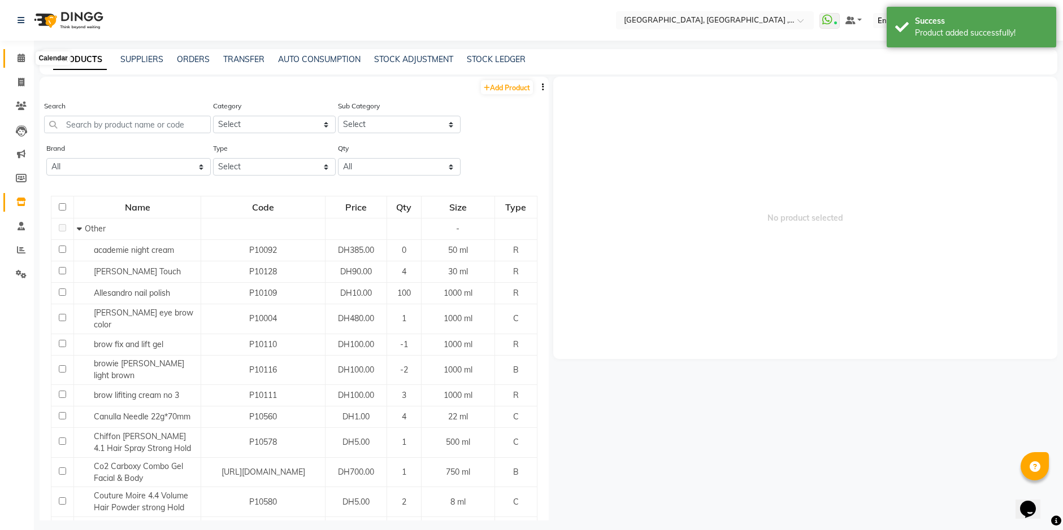
click at [18, 54] on icon at bounding box center [21, 58] width 7 height 8
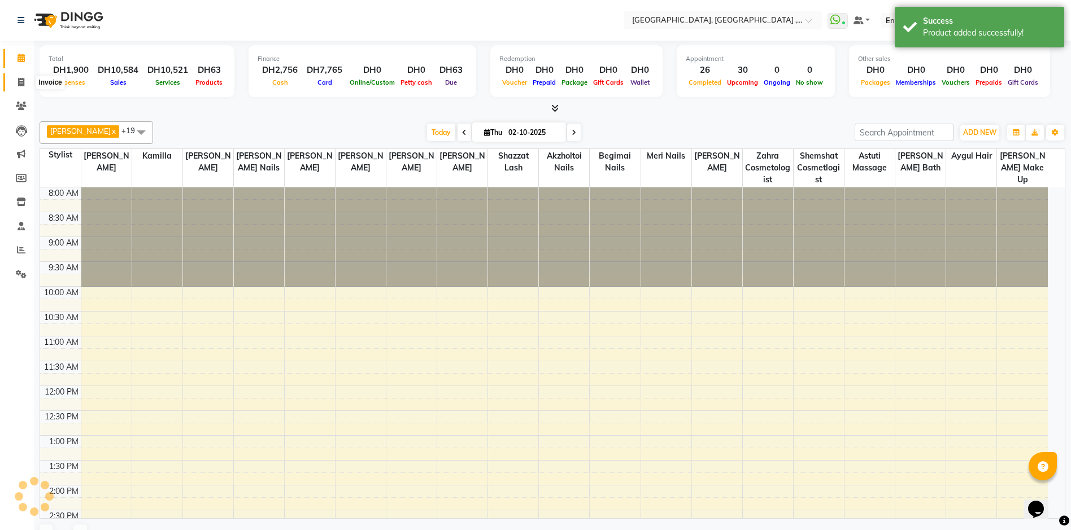
click at [18, 81] on icon at bounding box center [21, 82] width 6 height 8
select select "service"
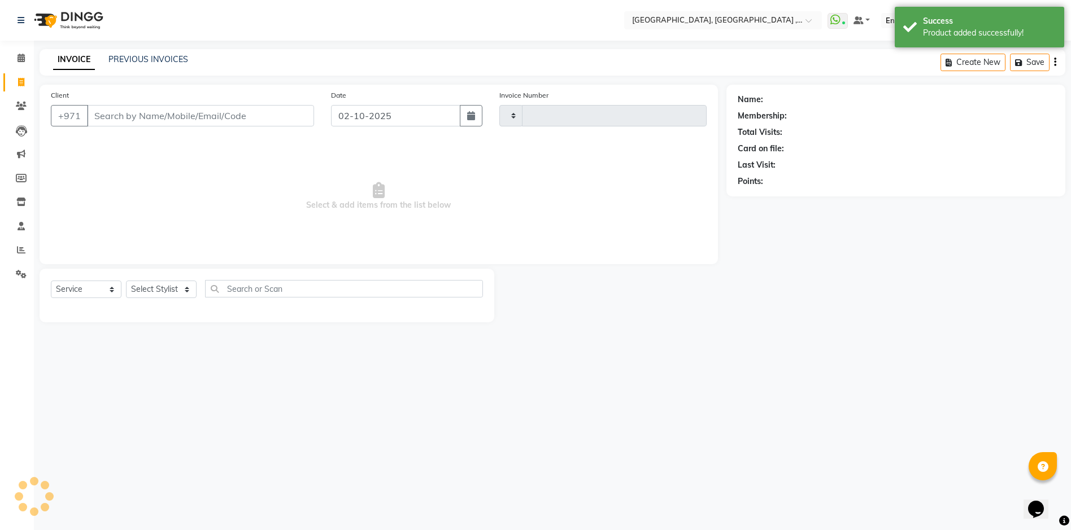
type input "5415"
select select "3838"
click at [143, 58] on link "PREVIOUS INVOICES" at bounding box center [148, 59] width 80 height 10
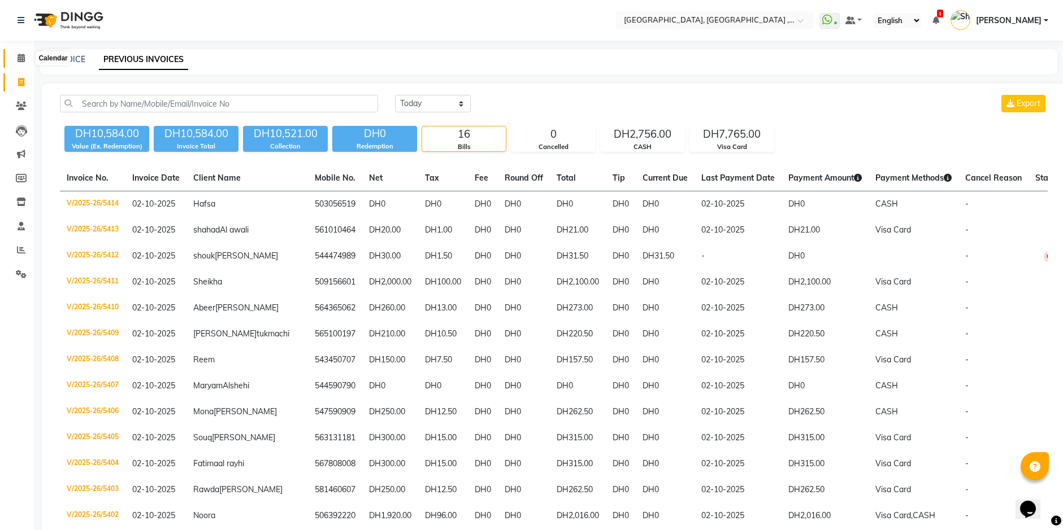
click at [21, 52] on span at bounding box center [21, 58] width 20 height 13
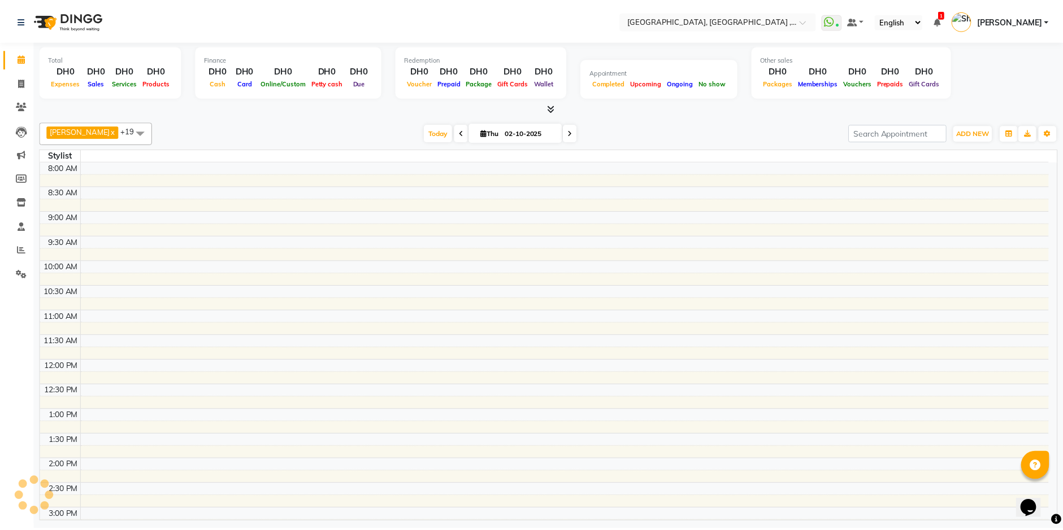
scroll to position [299, 0]
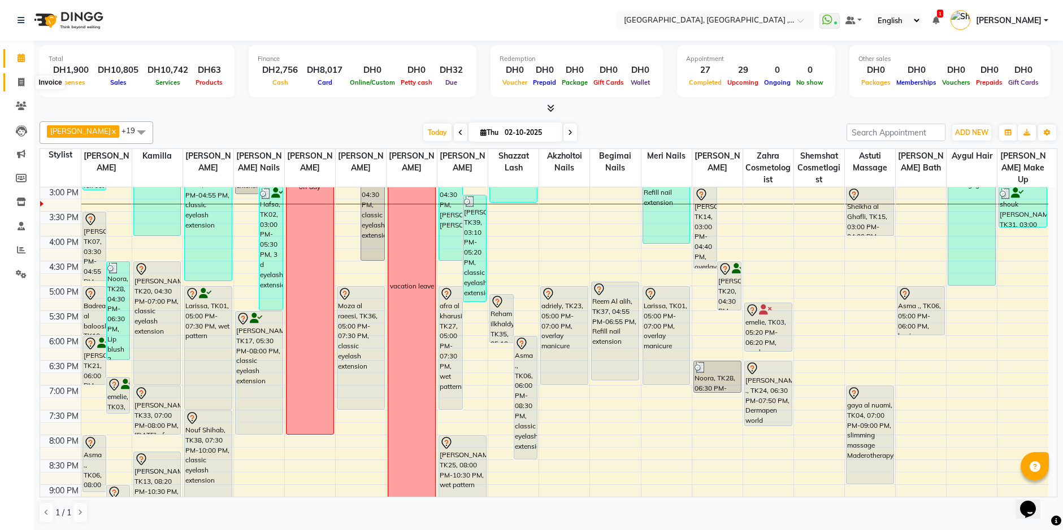
click at [19, 83] on icon at bounding box center [21, 82] width 6 height 8
select select "service"
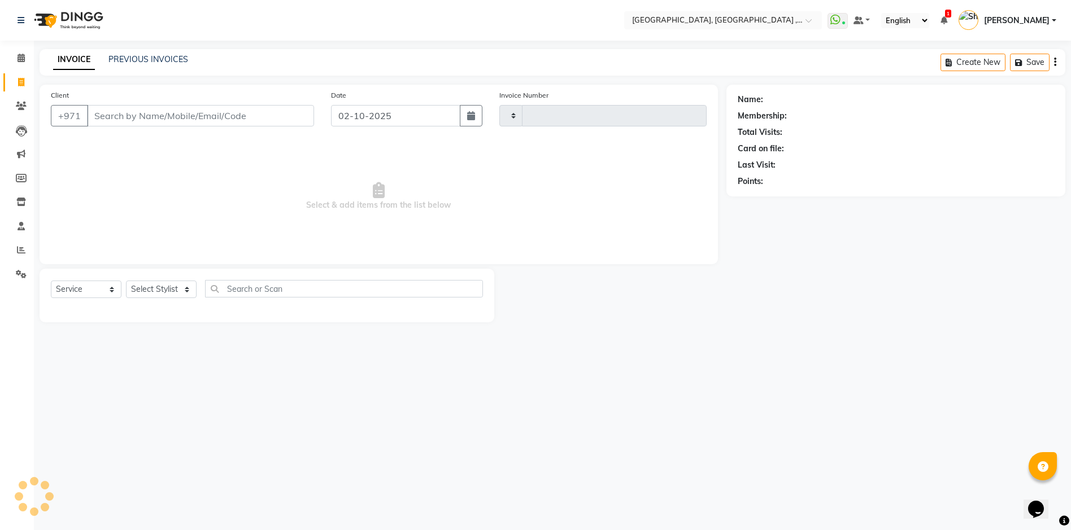
type input "5416"
select select "3838"
click at [141, 60] on link "PREVIOUS INVOICES" at bounding box center [148, 59] width 80 height 10
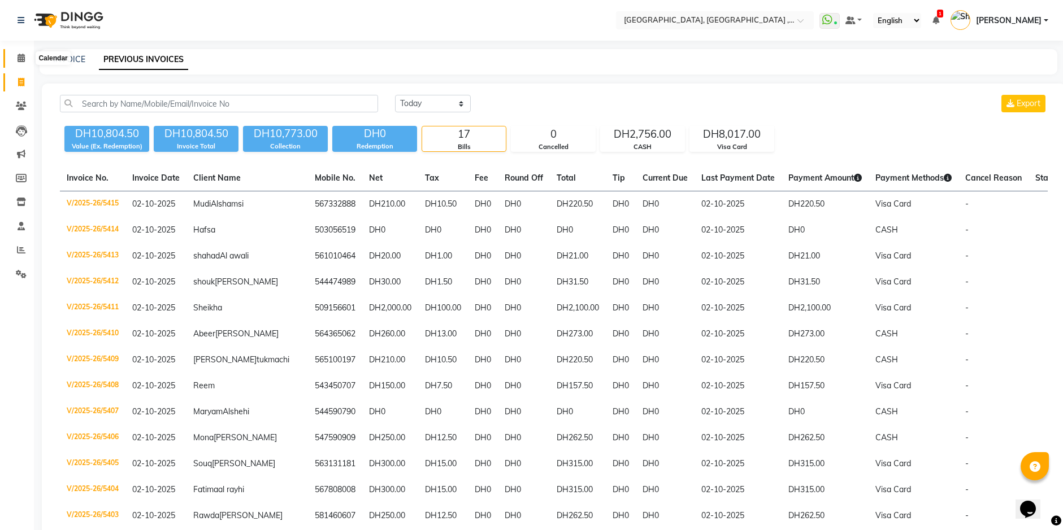
click at [19, 64] on span at bounding box center [21, 58] width 20 height 13
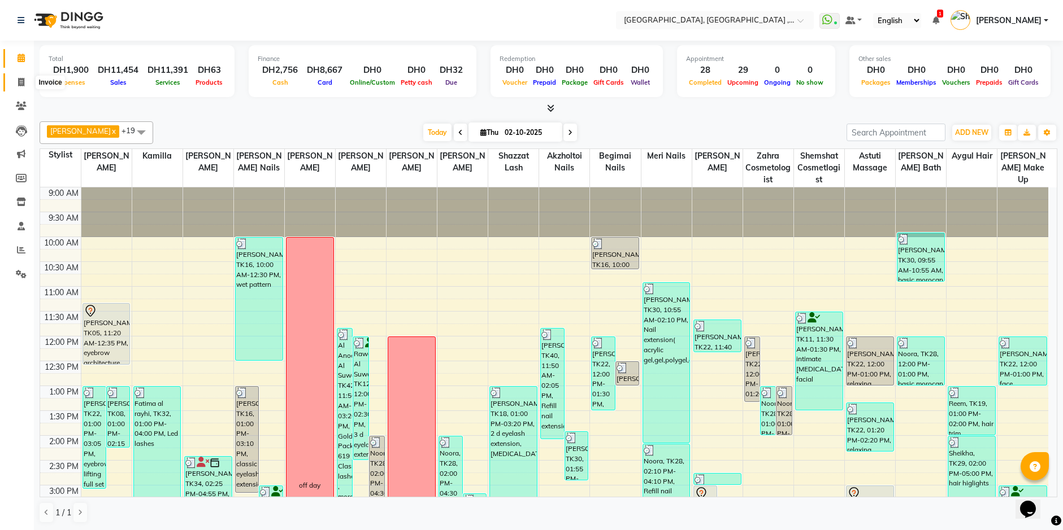
click at [22, 82] on icon at bounding box center [21, 82] width 6 height 8
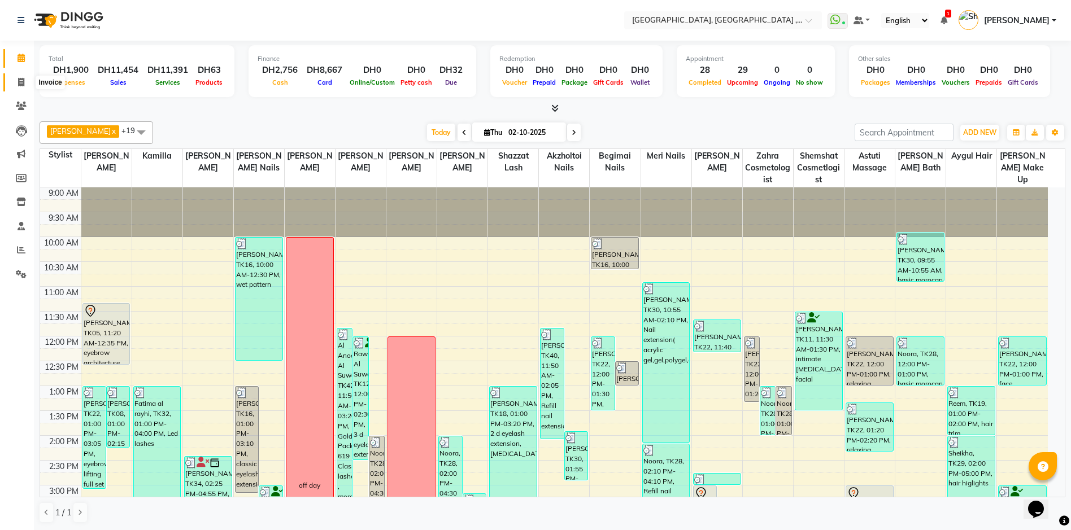
select select "service"
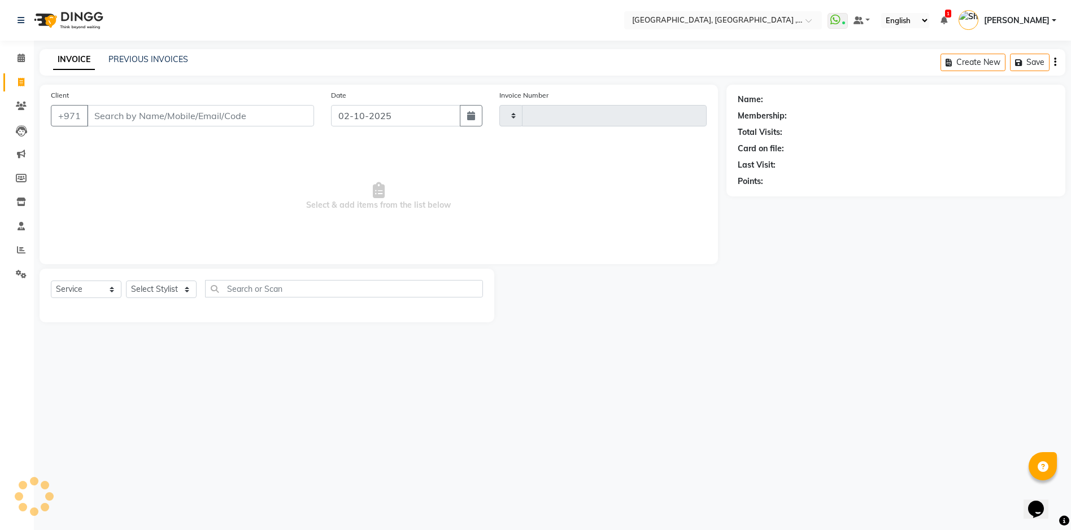
type input "5418"
select select "3838"
click at [169, 56] on link "PREVIOUS INVOICES" at bounding box center [148, 59] width 80 height 10
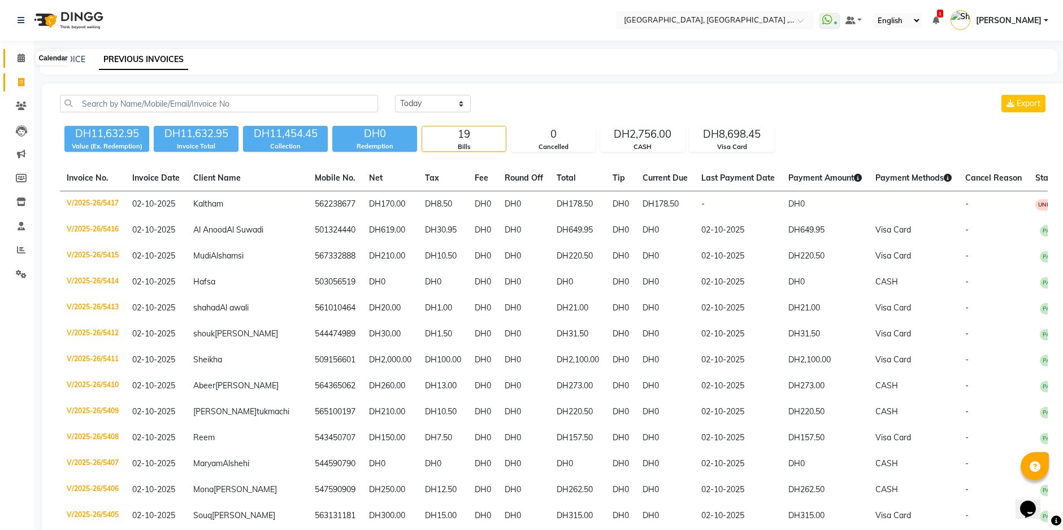
click at [21, 53] on span at bounding box center [21, 58] width 20 height 13
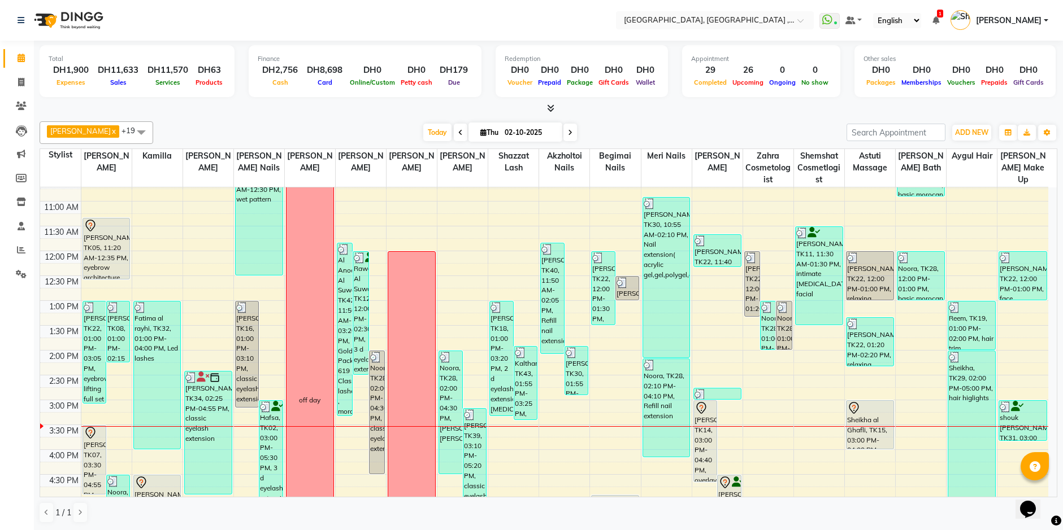
scroll to position [113, 0]
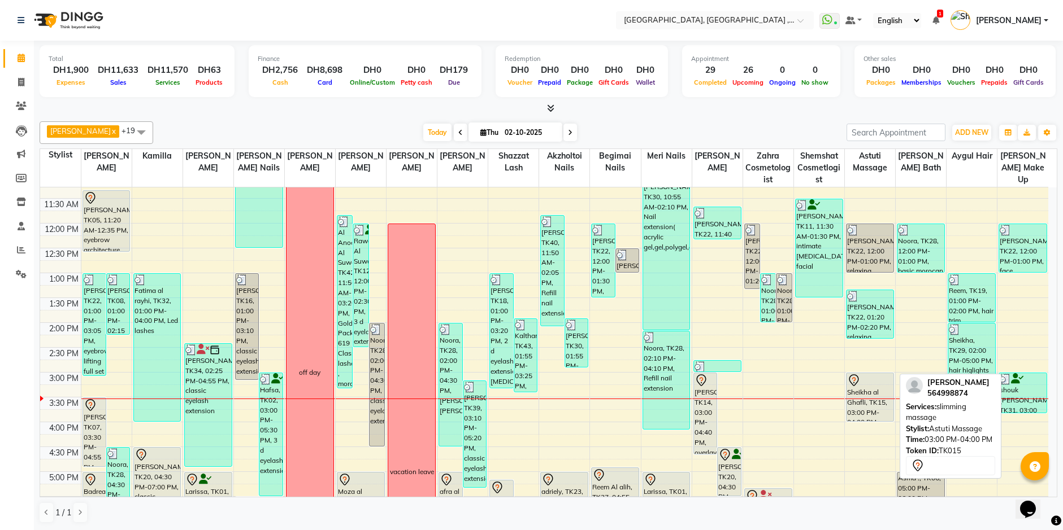
click at [865, 404] on div "Sheikha al Ghafli, TK15, 03:00 PM-04:00 PM, slimming massage" at bounding box center [869, 397] width 47 height 48
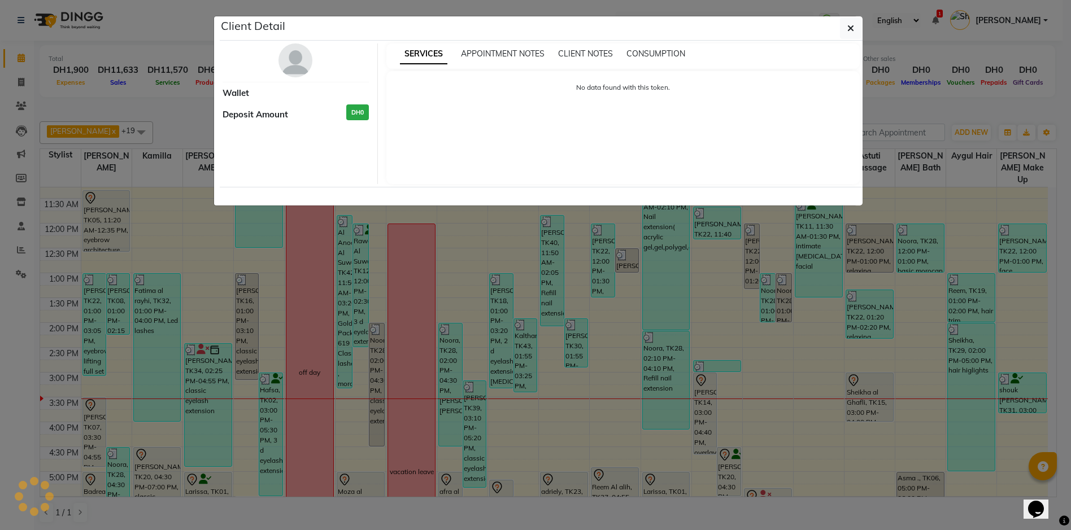
select select "7"
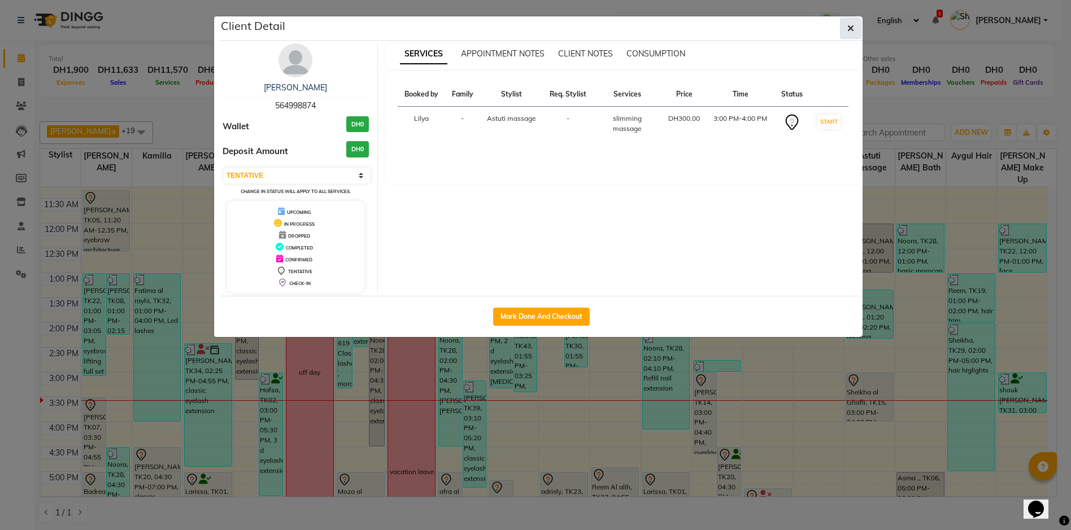
click at [853, 29] on icon "button" at bounding box center [850, 28] width 7 height 9
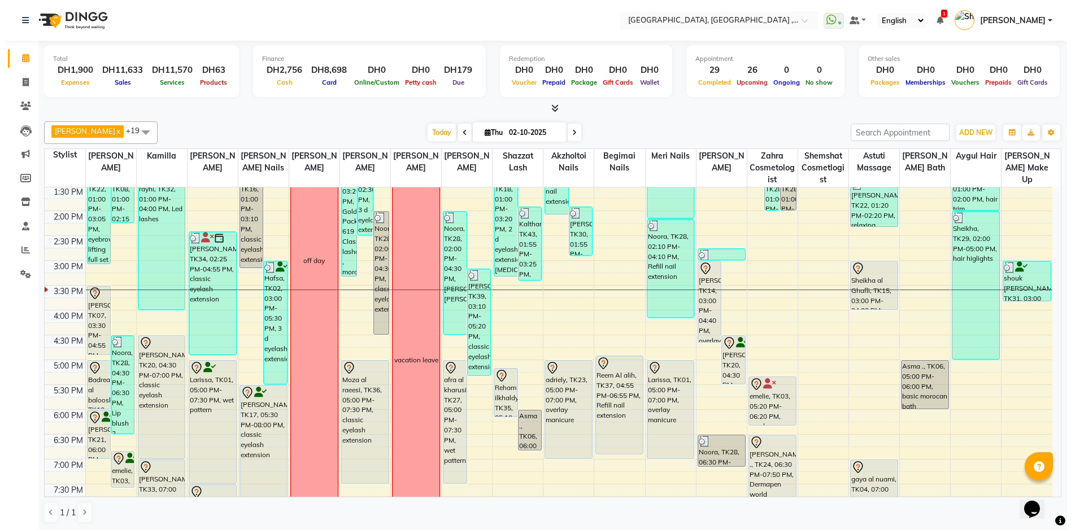
scroll to position [226, 0]
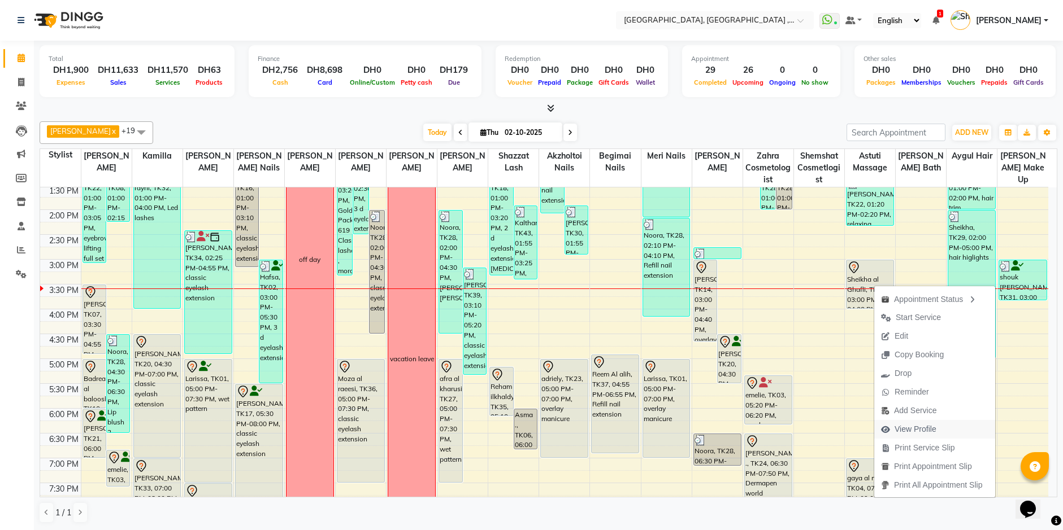
click at [935, 430] on span "View Profile" at bounding box center [915, 430] width 42 height 12
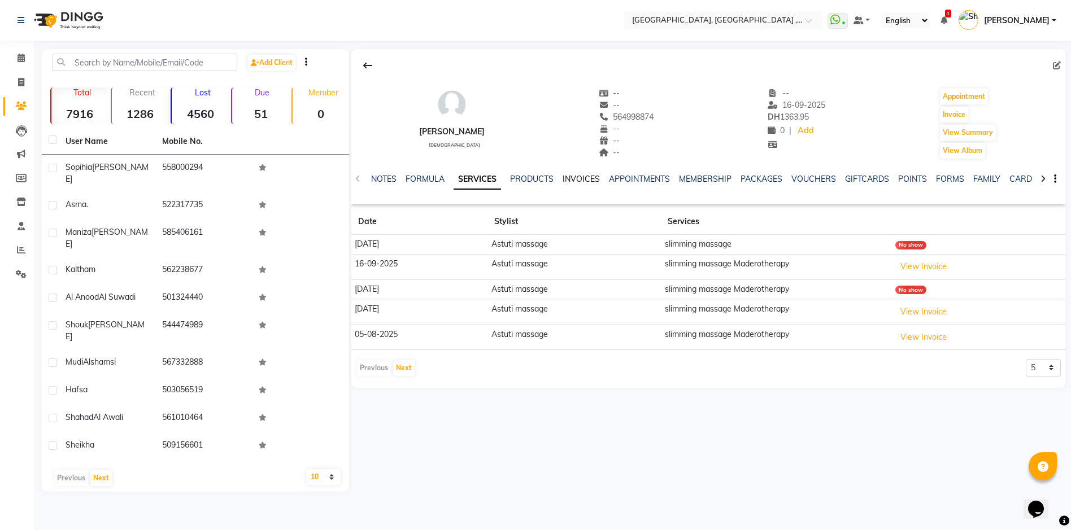
click at [586, 178] on link "INVOICES" at bounding box center [581, 179] width 37 height 10
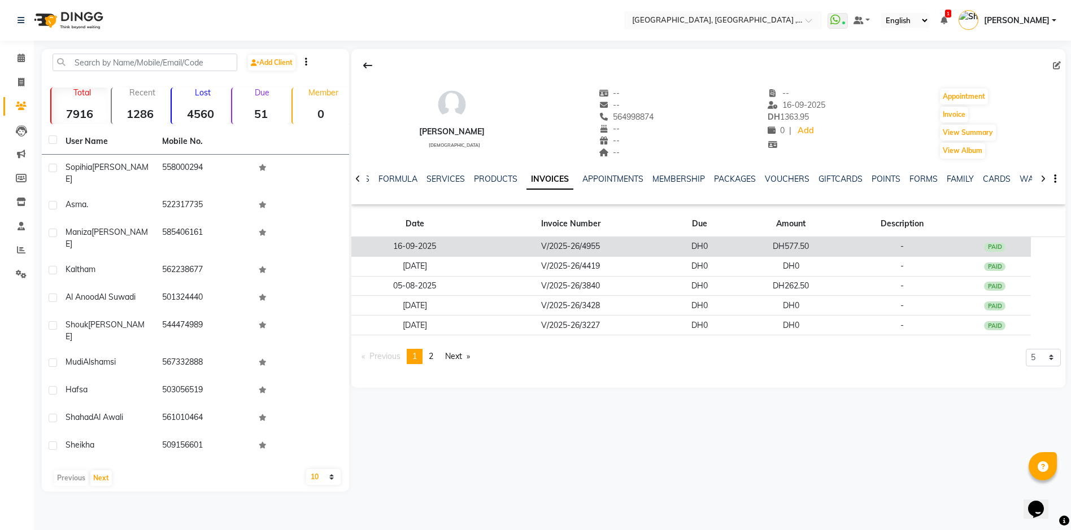
click at [1000, 247] on div "PAID" at bounding box center [994, 247] width 21 height 9
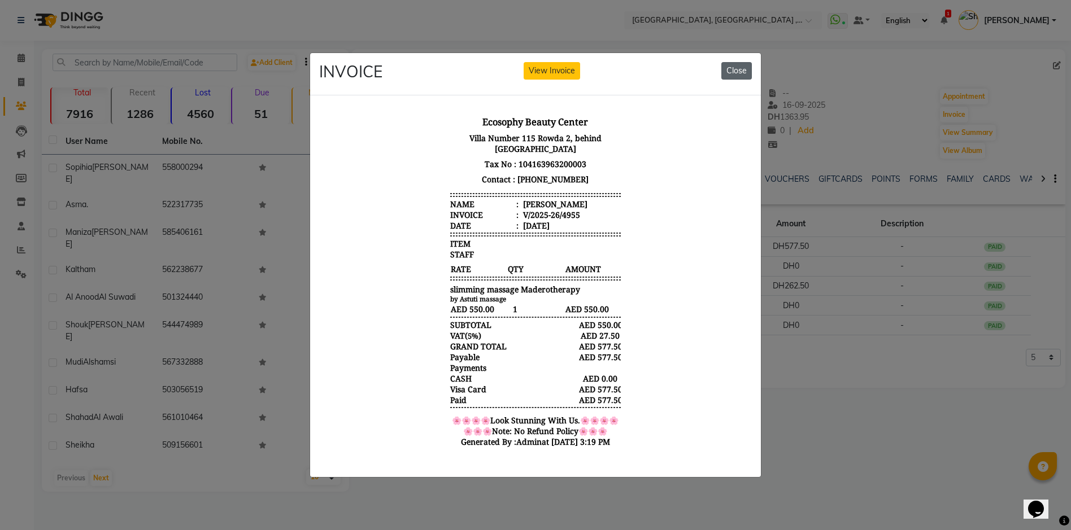
click at [733, 69] on button "Close" at bounding box center [736, 71] width 31 height 18
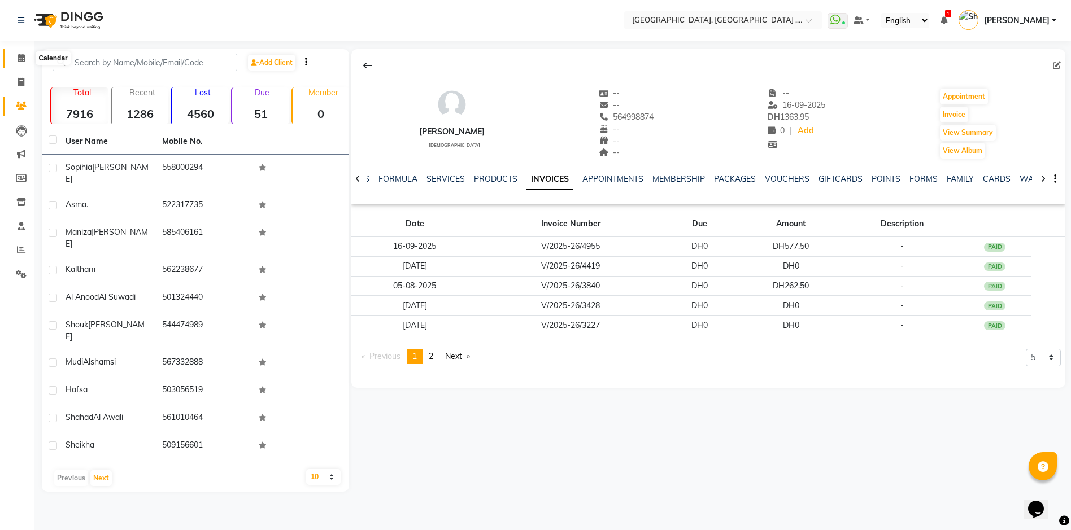
click at [18, 58] on icon at bounding box center [21, 58] width 7 height 8
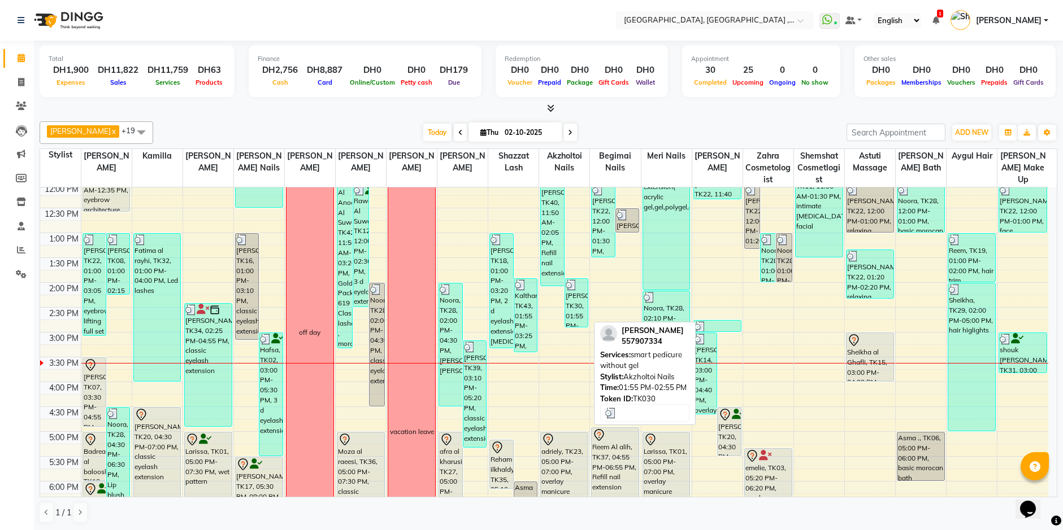
scroll to position [436, 0]
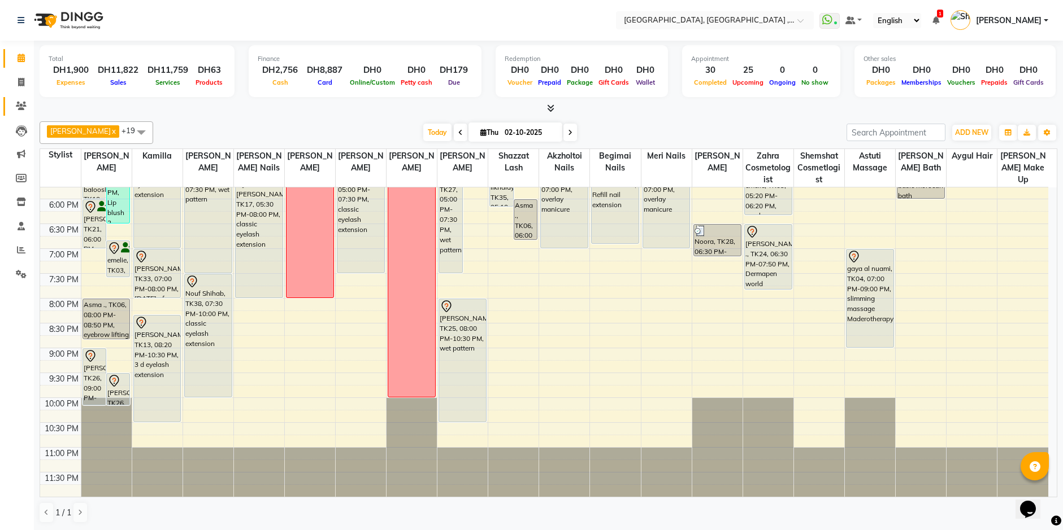
click at [10, 99] on link "Clients" at bounding box center [16, 106] width 27 height 19
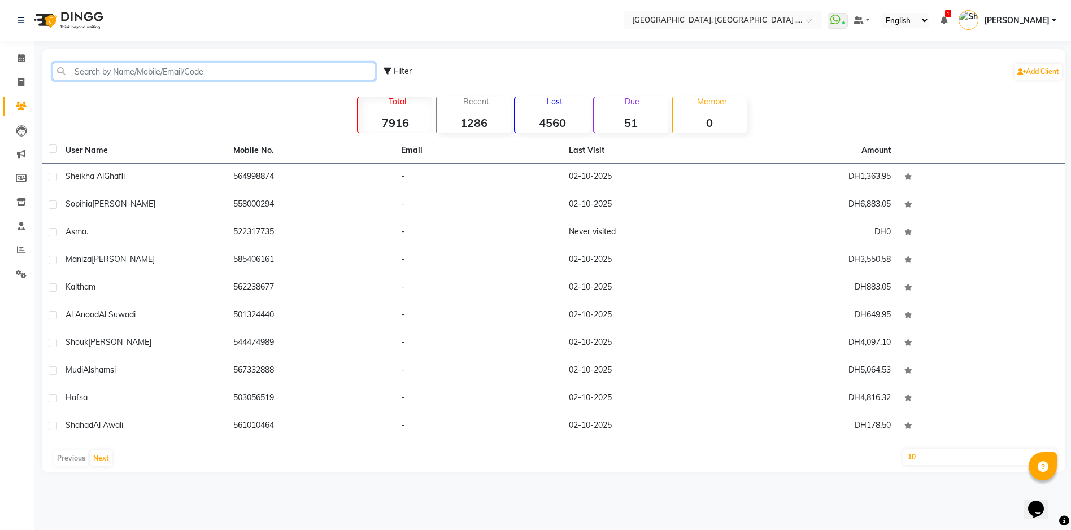
click at [112, 71] on input "text" at bounding box center [214, 72] width 323 height 18
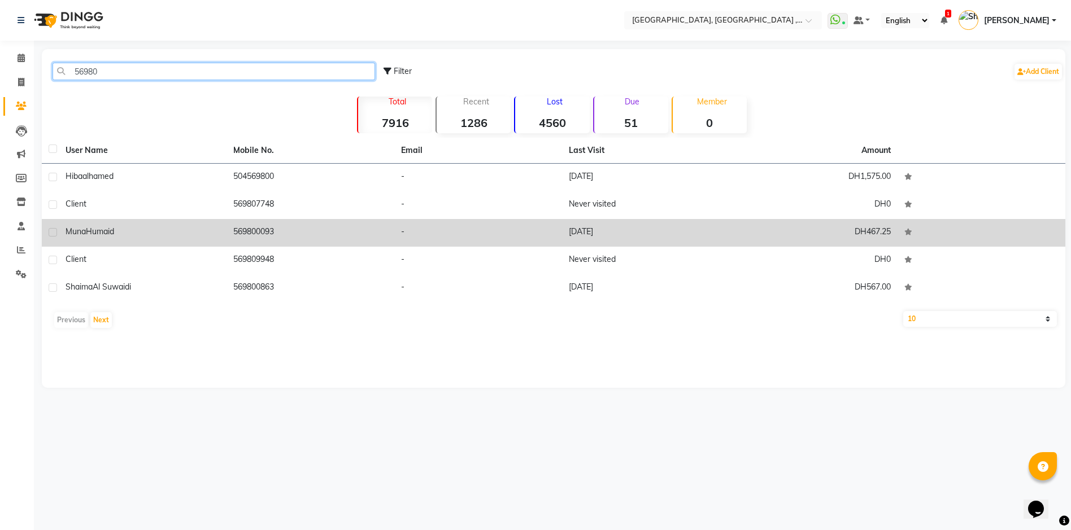
type input "56980"
click at [761, 228] on td "DH467.25" at bounding box center [814, 233] width 168 height 28
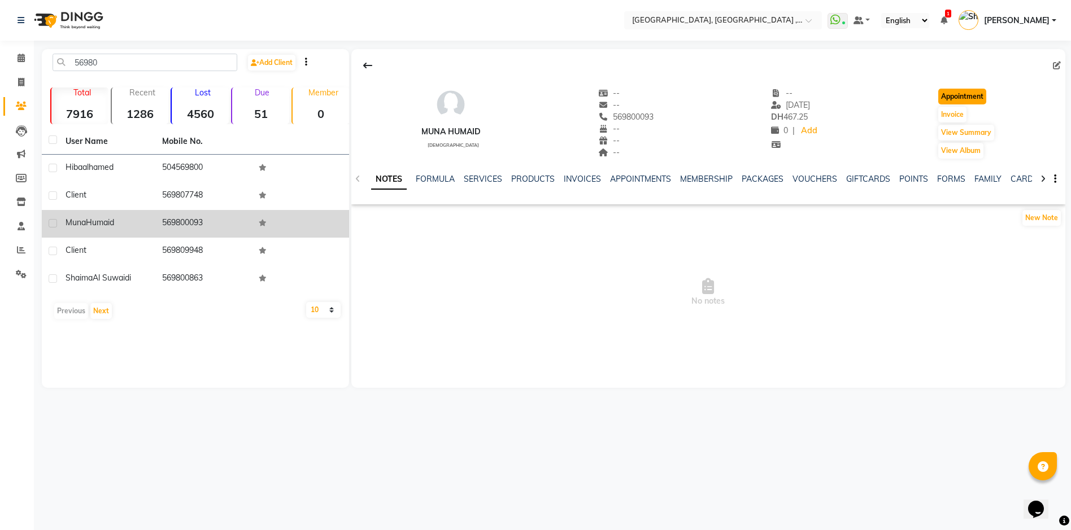
click at [943, 92] on button "Appointment" at bounding box center [962, 97] width 48 height 16
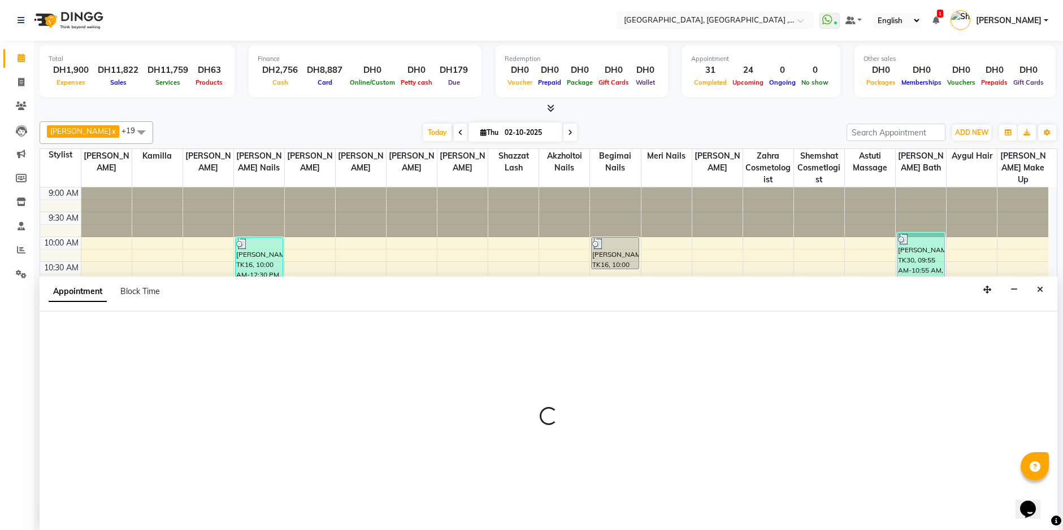
scroll to position [1, 0]
select select "600"
select select "tentative"
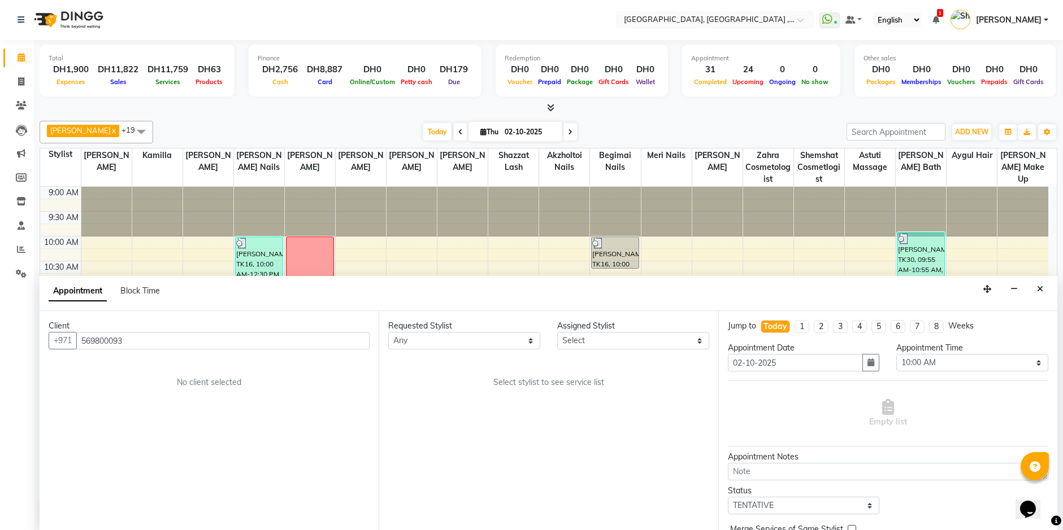
scroll to position [299, 0]
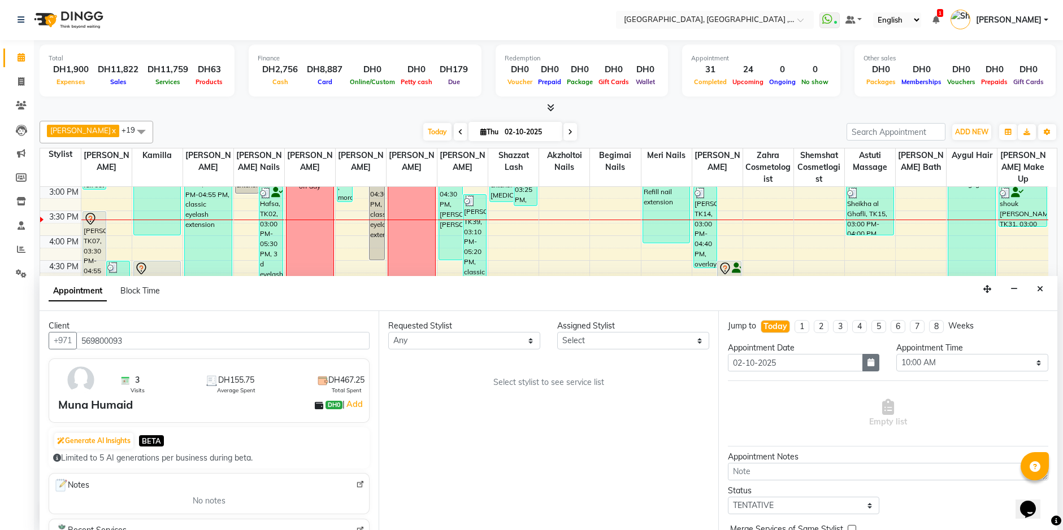
click at [868, 365] on icon "button" at bounding box center [870, 363] width 7 height 8
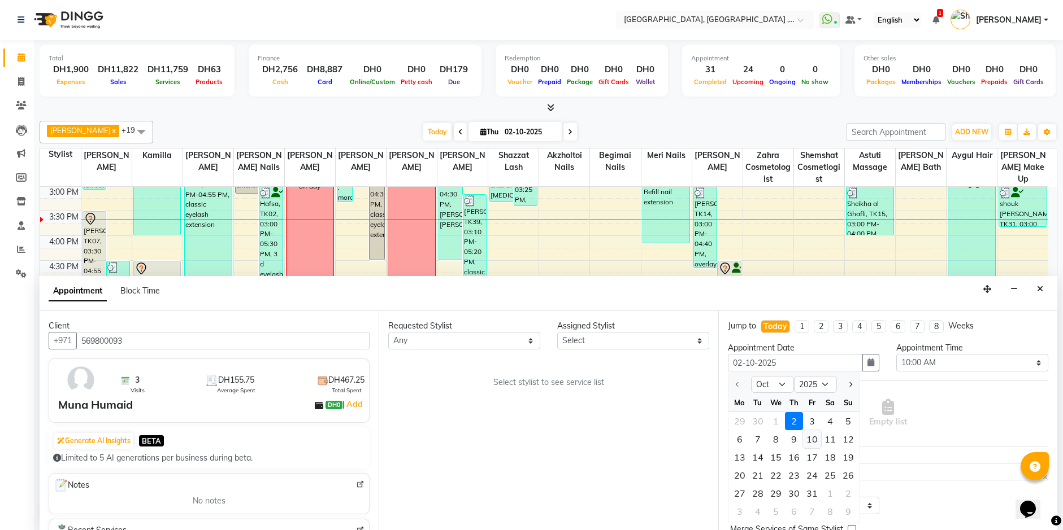
click at [813, 438] on div "10" at bounding box center [812, 439] width 18 height 18
type input "10-10-2025"
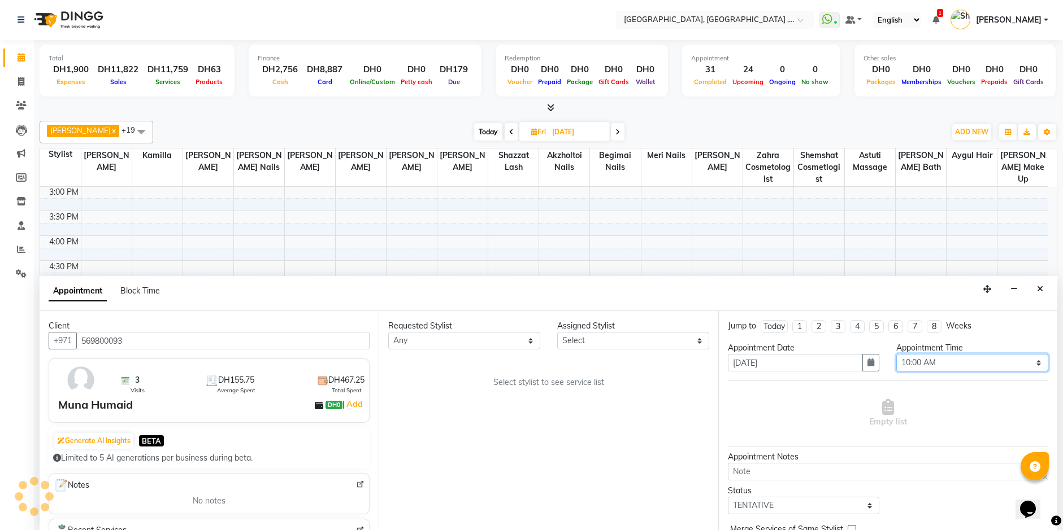
click at [1027, 360] on select "Select 10:00 AM 10:15 AM 10:30 AM 10:45 AM 11:00 AM 11:15 AM 11:30 AM 11:45 AM …" at bounding box center [972, 363] width 152 height 18
select select "930"
click at [896, 354] on select "Select 10:00 AM 10:15 AM 10:30 AM 10:45 AM 11:00 AM 11:15 AM 11:30 AM 11:45 AM …" at bounding box center [972, 363] width 152 height 18
click at [699, 340] on select "Select Adel brow Aina Akzholtoi nails Amina lash Astuti massage Aygul hair Begi…" at bounding box center [633, 341] width 152 height 18
select select "48099"
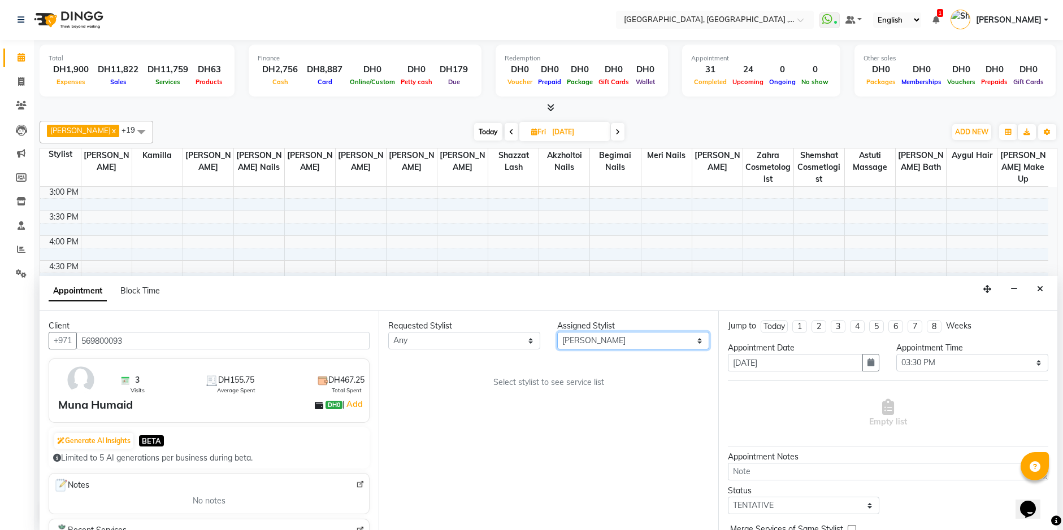
click at [557, 332] on select "Select Adel brow Aina Akzholtoi nails Amina lash Astuti massage Aygul hair Begi…" at bounding box center [633, 341] width 152 height 18
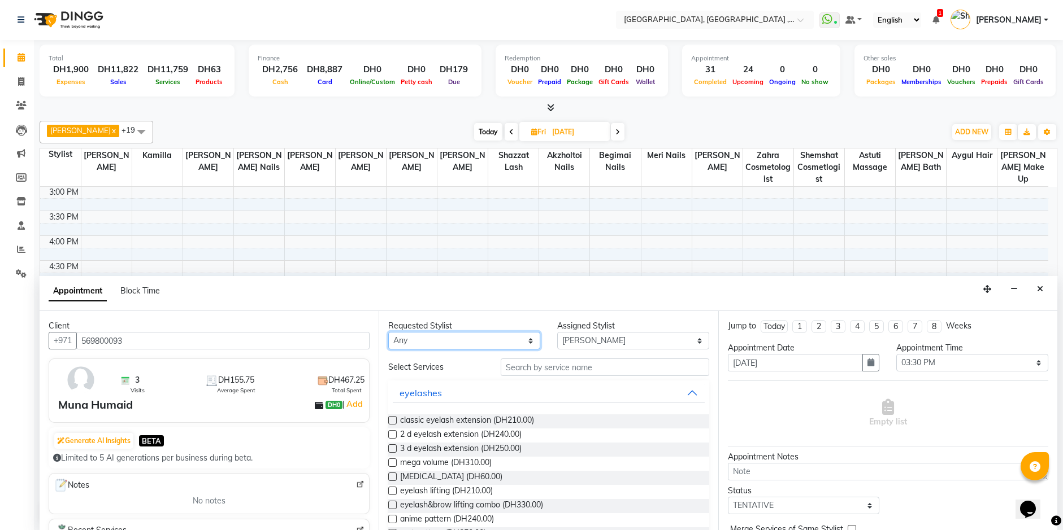
click at [521, 342] on select "Any Adel brow Aina Akzholtoi nails Amina lash Astuti massage Aygul hair Begimai…" at bounding box center [464, 341] width 152 height 18
select select "48099"
click at [388, 332] on select "Any Adel brow Aina Akzholtoi nails Amina lash Astuti massage Aygul hair Begimai…" at bounding box center [464, 341] width 152 height 18
click at [393, 433] on label at bounding box center [392, 434] width 8 height 8
click at [393, 433] on input "checkbox" at bounding box center [391, 435] width 7 height 7
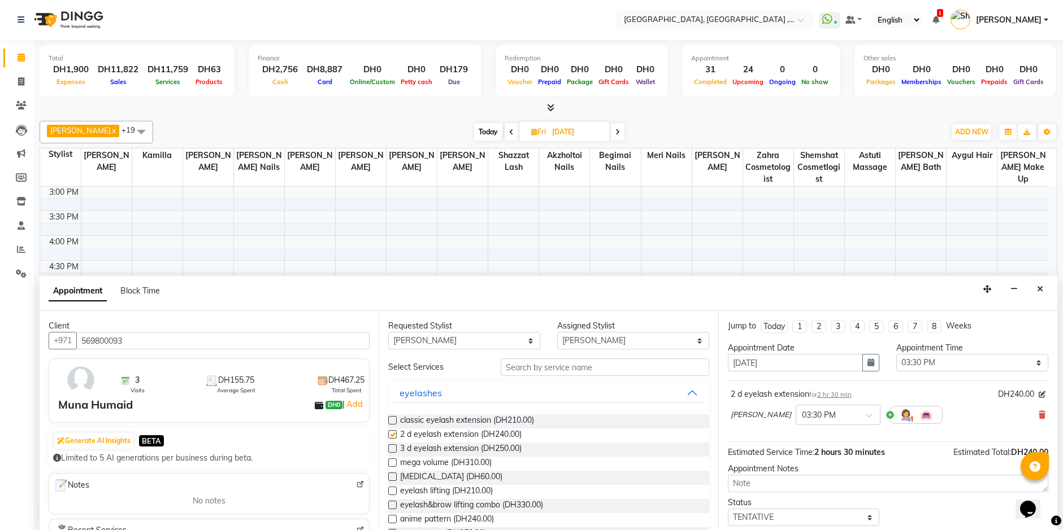
checkbox input "false"
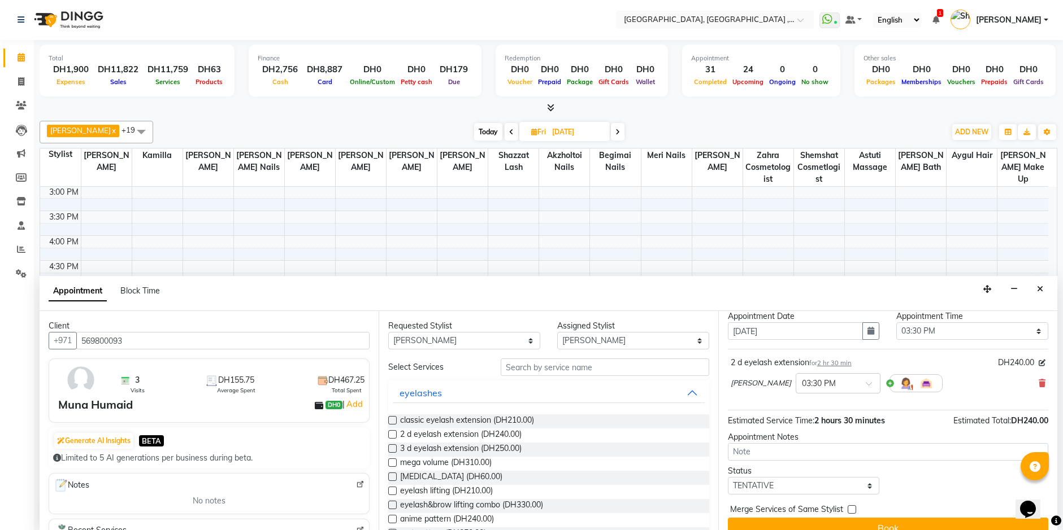
scroll to position [49, 0]
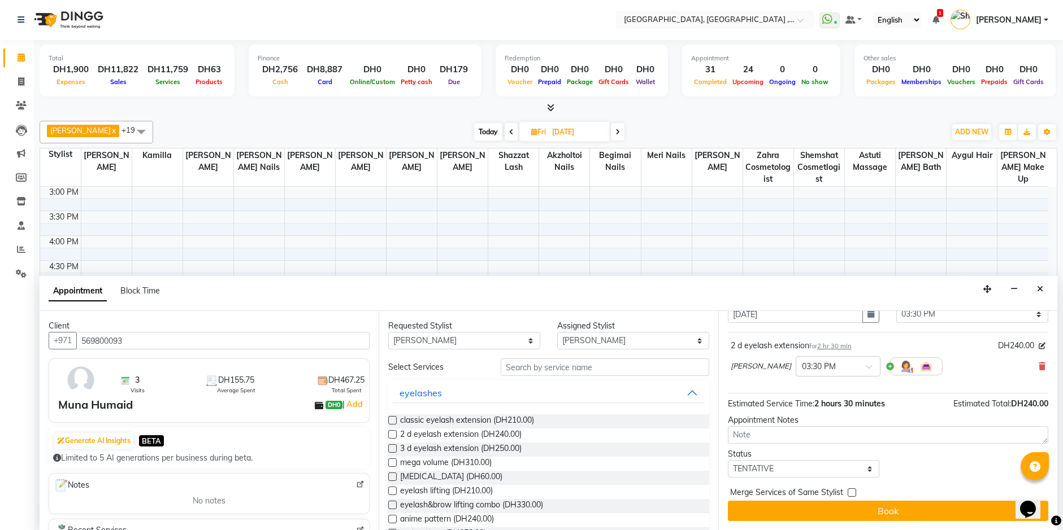
click at [904, 512] on button "Book" at bounding box center [888, 511] width 320 height 20
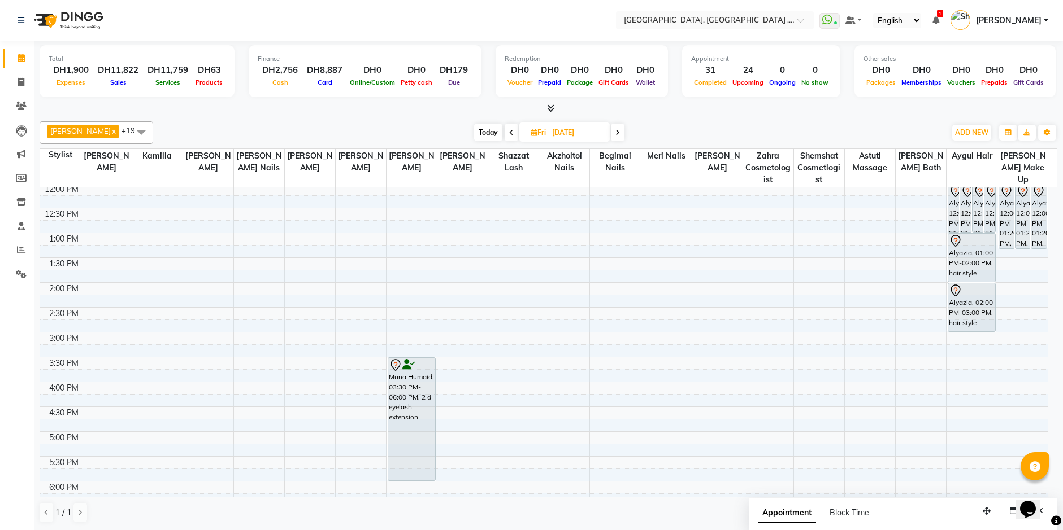
scroll to position [379, 0]
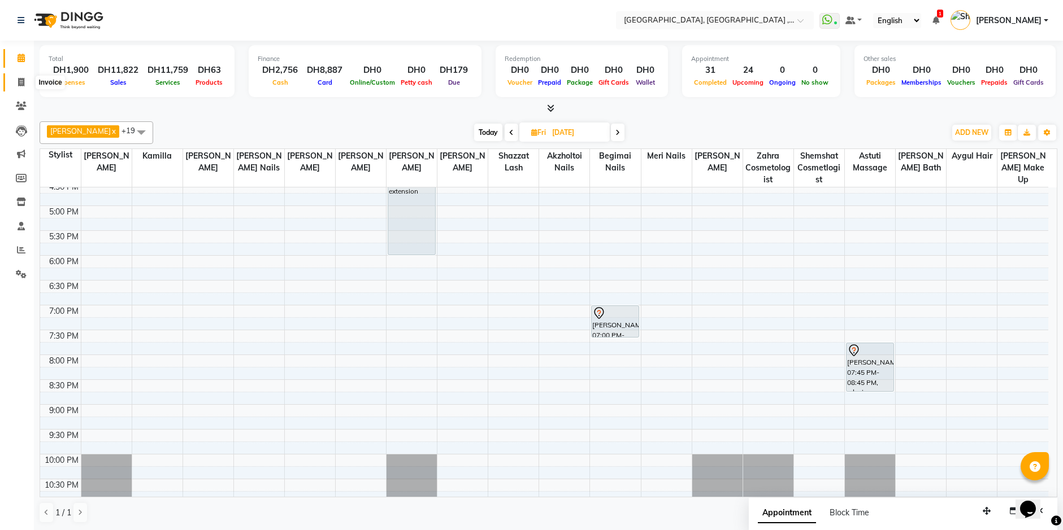
drag, startPoint x: 15, startPoint y: 86, endPoint x: 49, endPoint y: 92, distance: 34.4
click at [15, 86] on span at bounding box center [21, 82] width 20 height 13
select select "service"
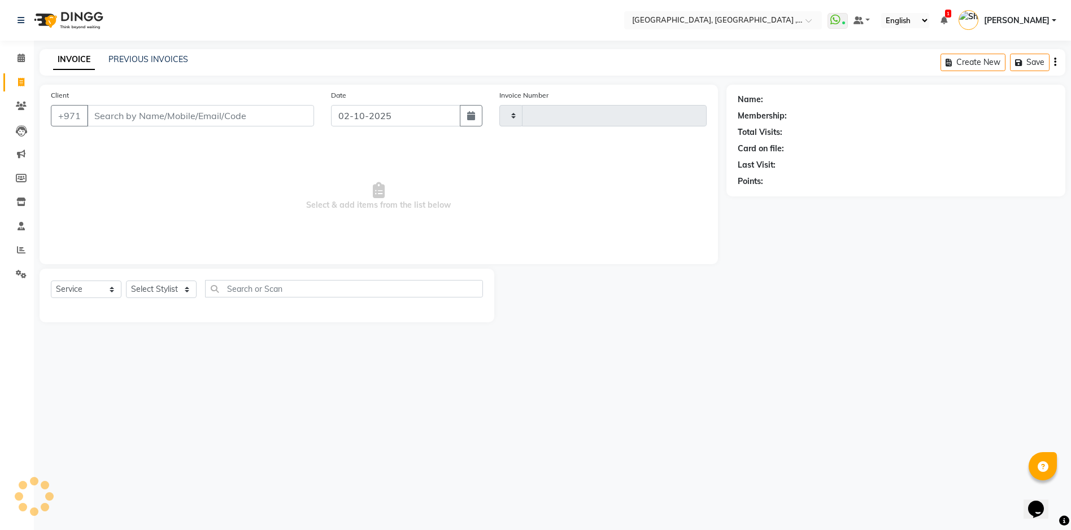
type input "5420"
click at [141, 53] on div "INVOICE PREVIOUS INVOICES Create New Save" at bounding box center [553, 62] width 1026 height 27
select select "3838"
click at [138, 60] on link "PREVIOUS INVOICES" at bounding box center [148, 59] width 80 height 10
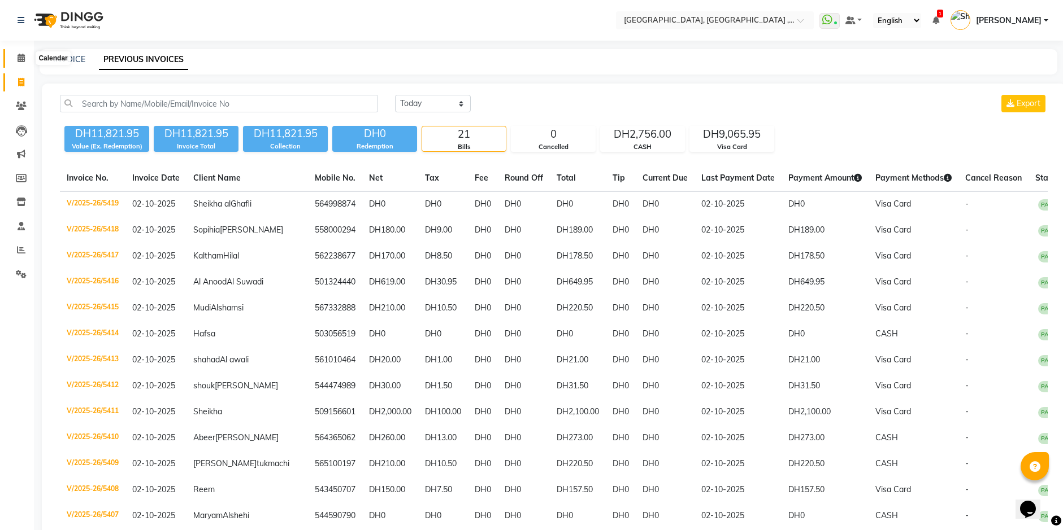
drag, startPoint x: 20, startPoint y: 55, endPoint x: 27, endPoint y: 53, distance: 6.4
click at [21, 54] on icon at bounding box center [21, 58] width 7 height 8
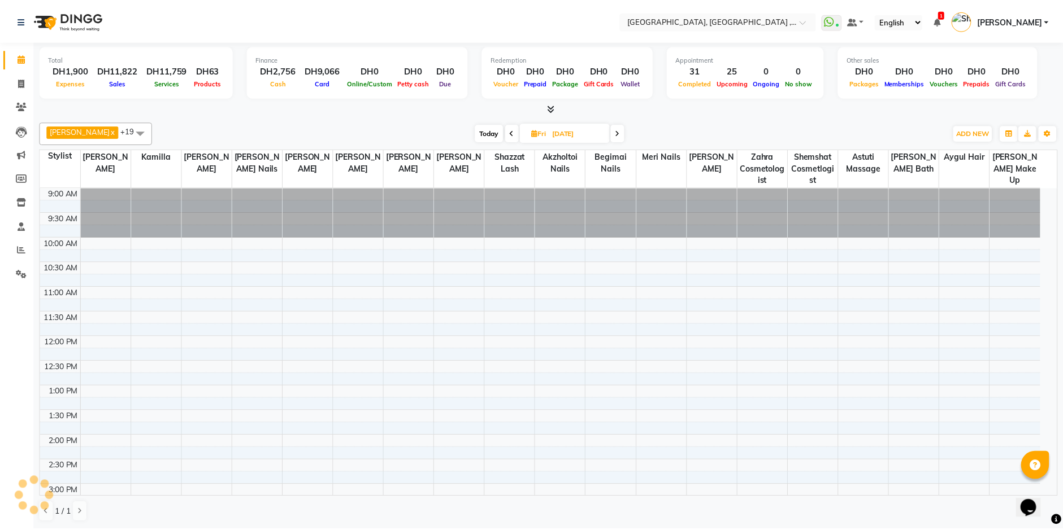
scroll to position [299, 0]
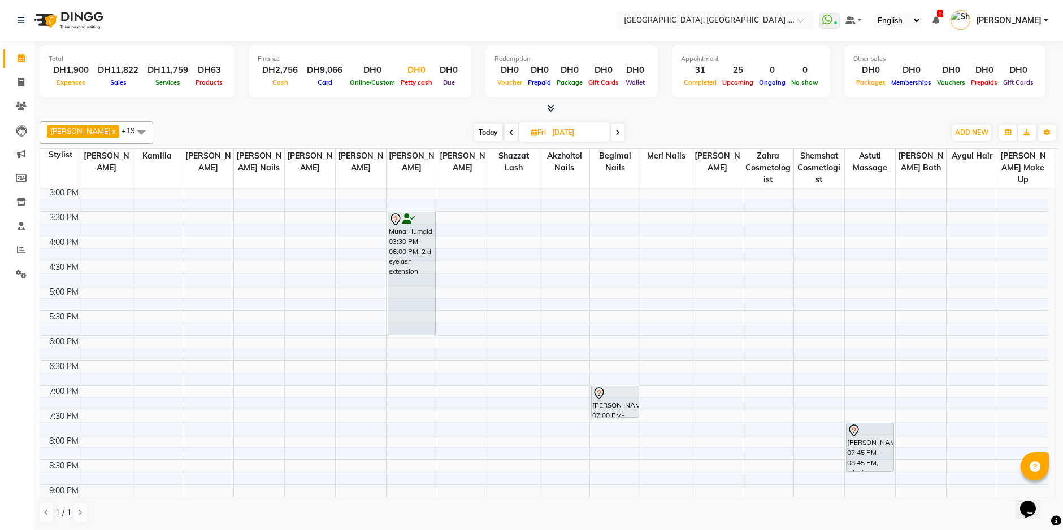
click at [418, 80] on span "Petty cash" at bounding box center [416, 83] width 37 height 8
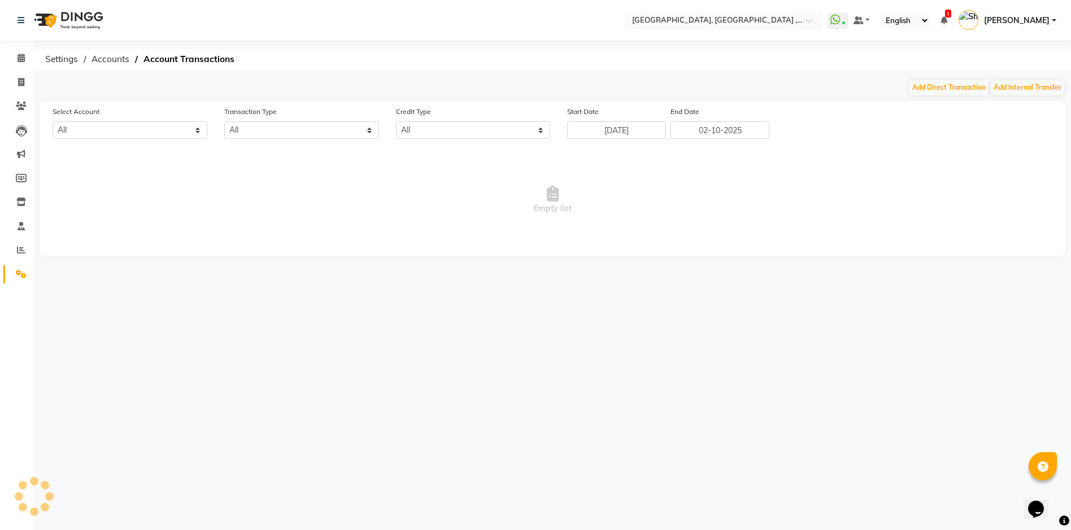
select select "2616"
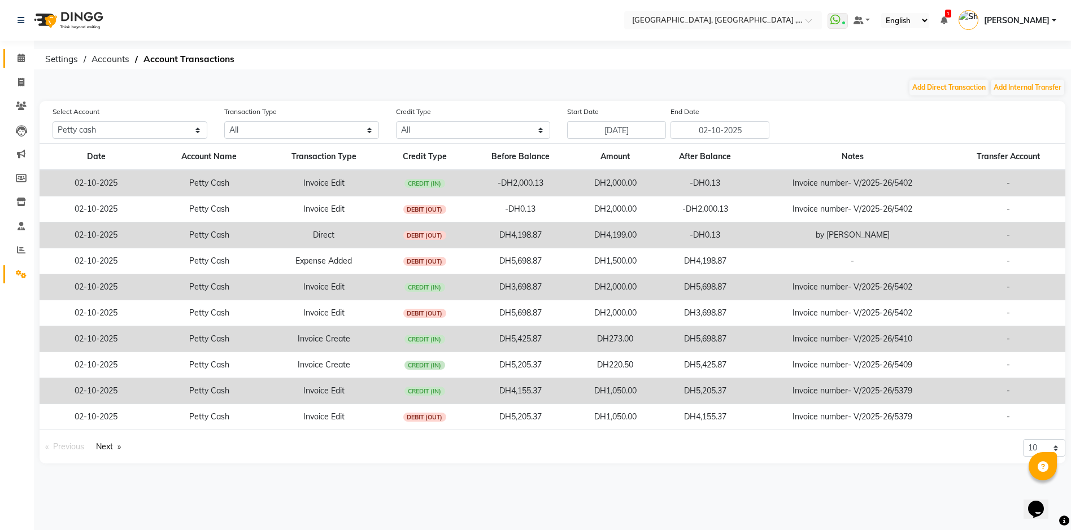
click at [16, 64] on link "Calendar" at bounding box center [16, 58] width 27 height 19
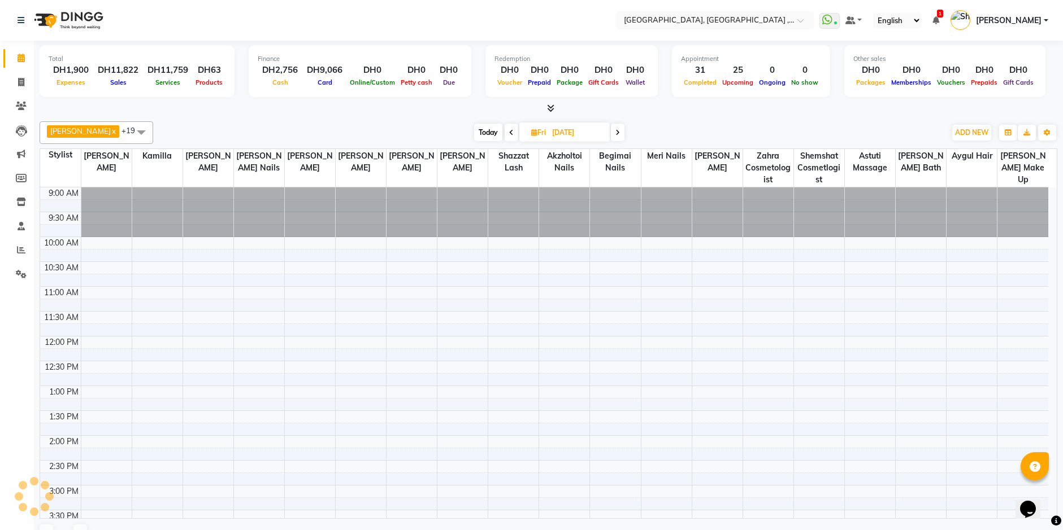
scroll to position [299, 0]
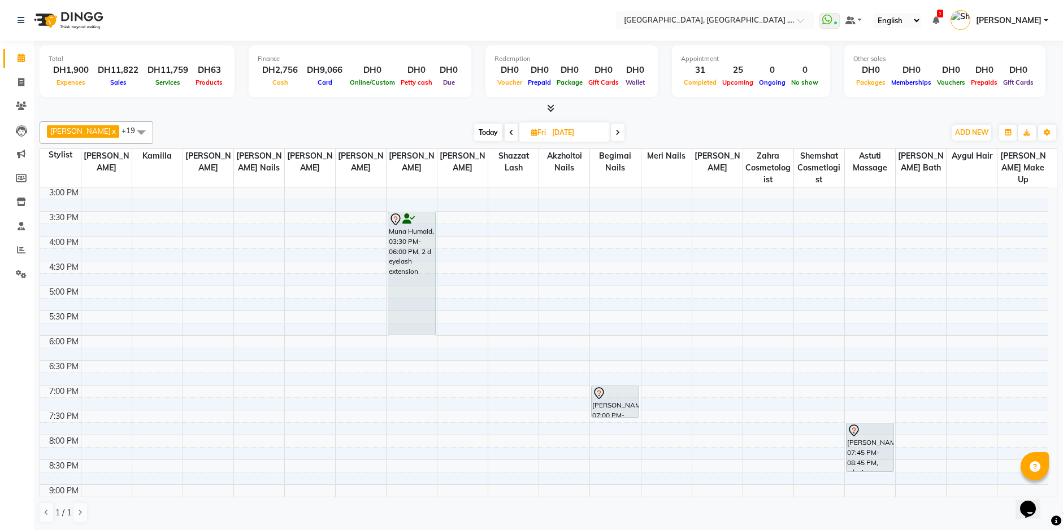
click at [481, 127] on span "Today" at bounding box center [488, 133] width 28 height 18
type input "02-10-2025"
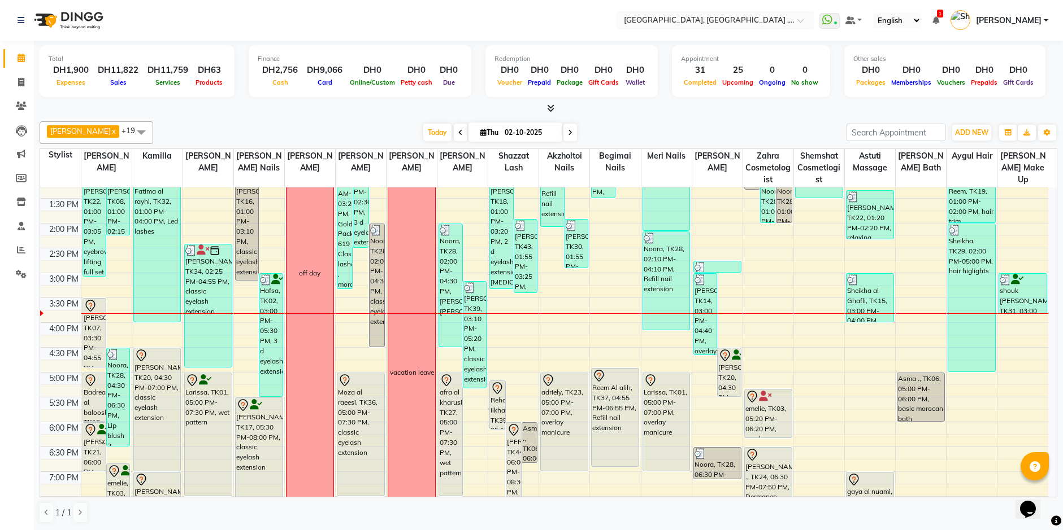
scroll to position [129, 0]
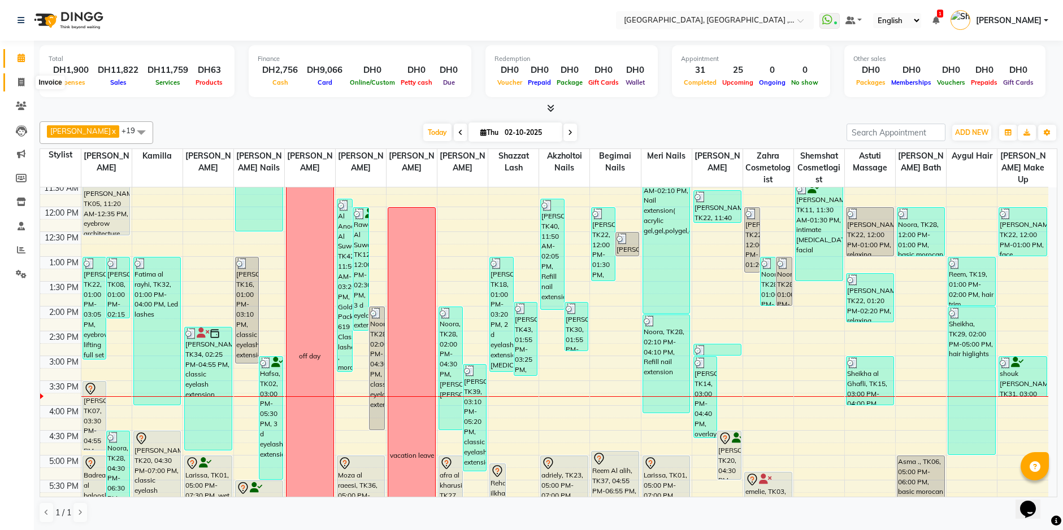
click at [17, 80] on span at bounding box center [21, 82] width 20 height 13
select select "service"
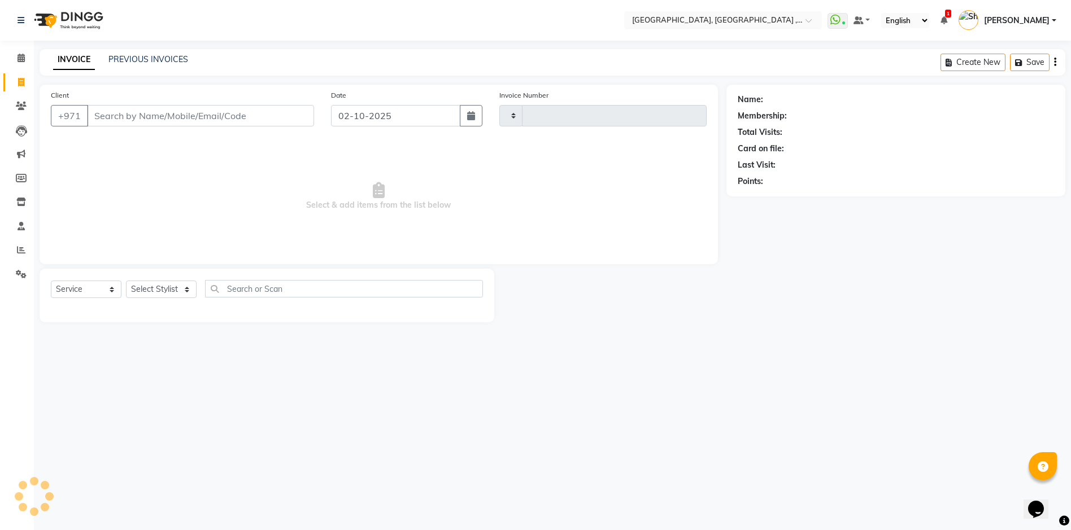
click at [128, 51] on div "INVOICE PREVIOUS INVOICES Create New Save" at bounding box center [553, 62] width 1026 height 27
type input "5420"
select select "3838"
click at [128, 56] on link "PREVIOUS INVOICES" at bounding box center [148, 59] width 80 height 10
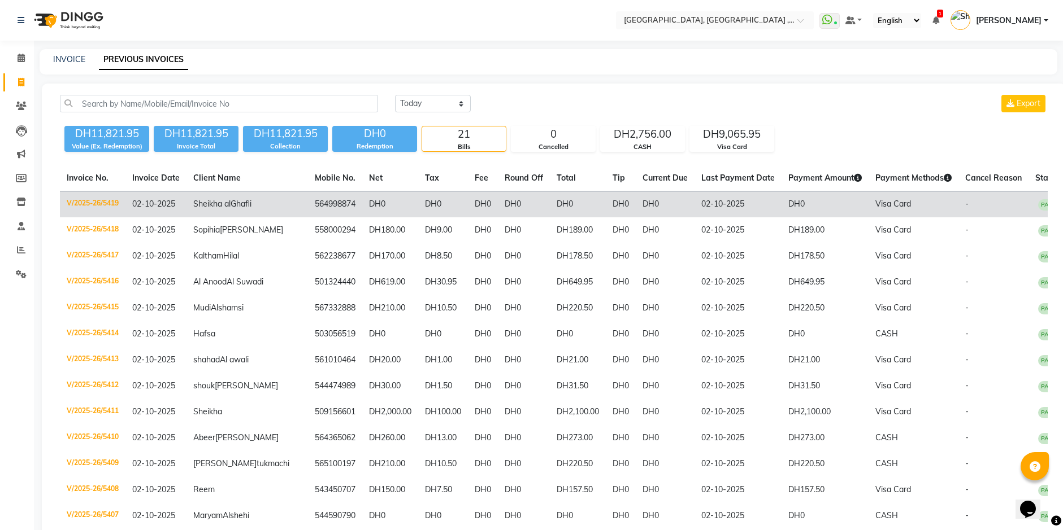
click at [429, 218] on td "DH0" at bounding box center [443, 204] width 50 height 27
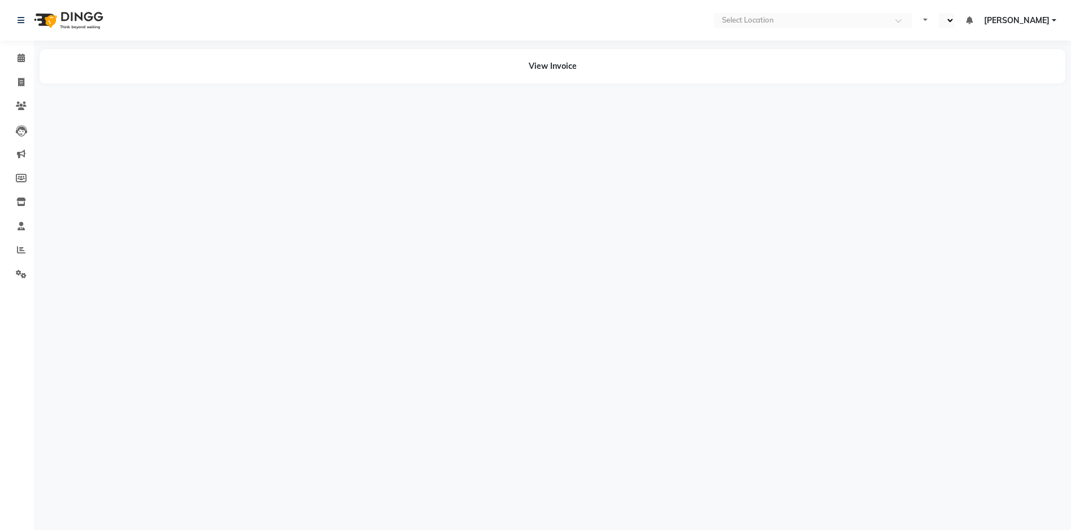
select select "en"
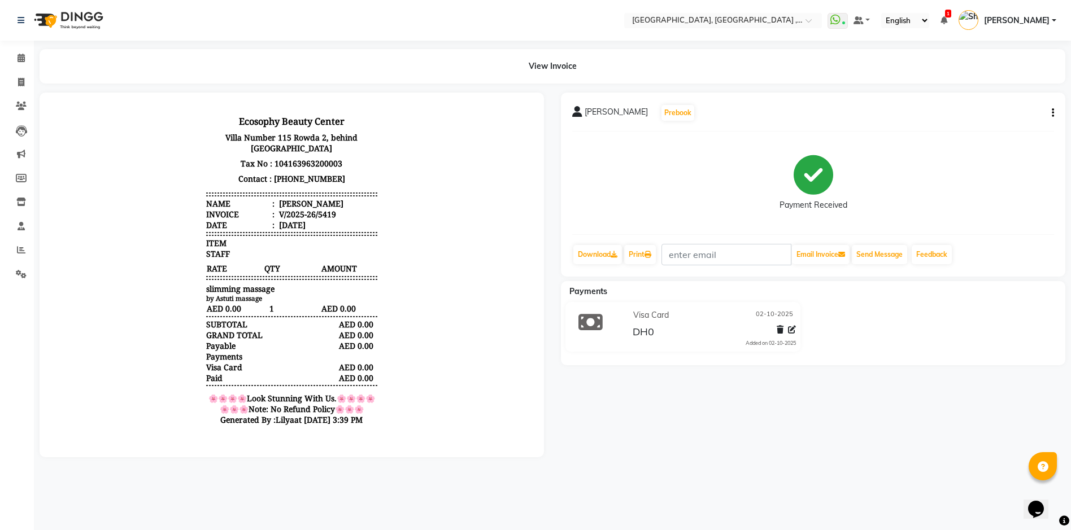
drag, startPoint x: 584, startPoint y: 109, endPoint x: 606, endPoint y: 124, distance: 26.8
click at [646, 110] on div "Sheikha al Ghafli Prebook" at bounding box center [633, 113] width 123 height 18
drag, startPoint x: 606, startPoint y: 124, endPoint x: 608, endPoint y: 115, distance: 9.2
copy span "[PERSON_NAME]"
click at [20, 108] on icon at bounding box center [21, 106] width 11 height 8
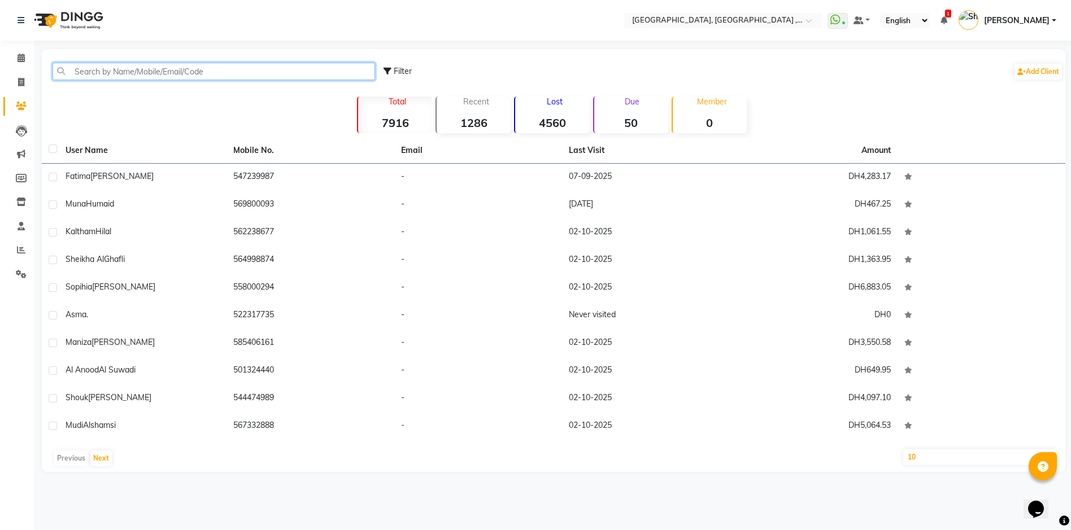
click at [92, 73] on input "text" at bounding box center [214, 72] width 323 height 18
paste input "[PERSON_NAME]"
type input "[PERSON_NAME]"
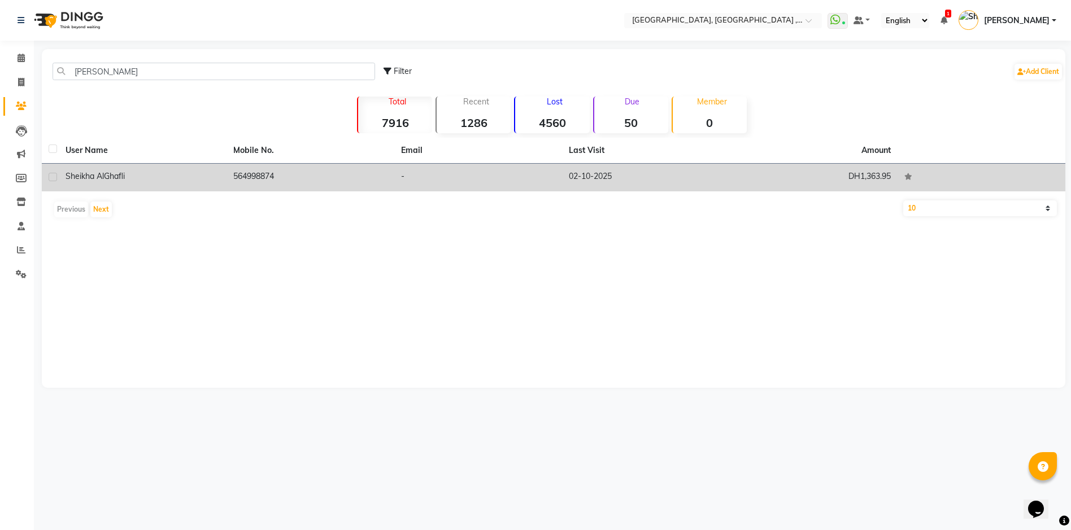
click at [206, 181] on div "[PERSON_NAME]" at bounding box center [143, 177] width 154 height 12
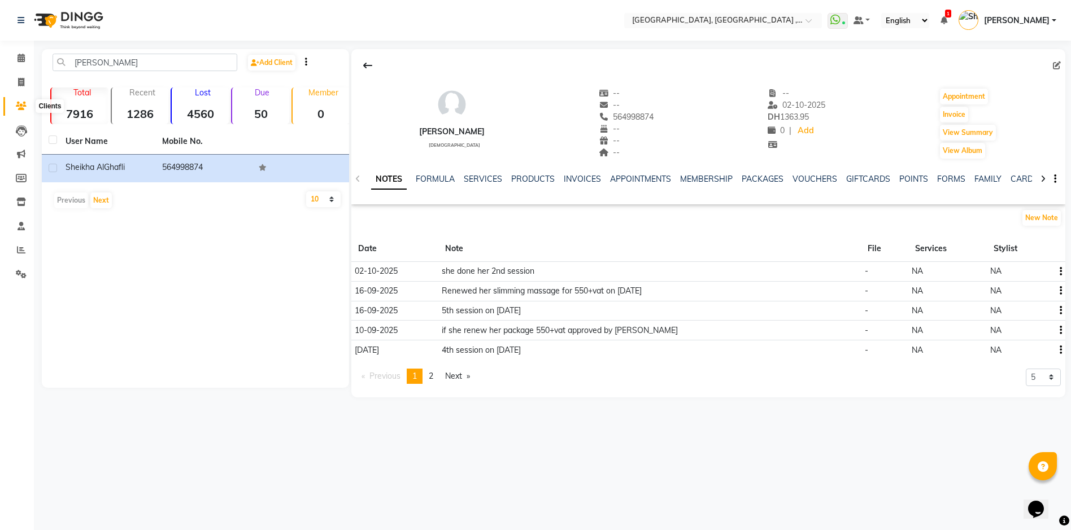
click at [20, 108] on icon at bounding box center [21, 106] width 11 height 8
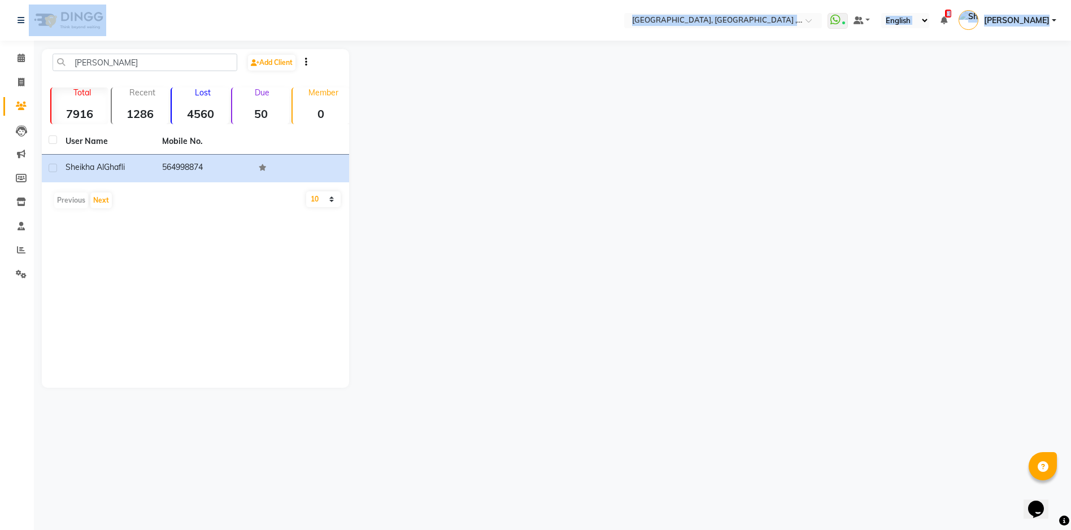
click at [16, 45] on app-home "Select Location × Ecosophy [GEOGRAPHIC_DATA], [GEOGRAPHIC_DATA] , [GEOGRAPHIC_D…" at bounding box center [535, 202] width 1071 height 405
drag, startPoint x: 16, startPoint y: 45, endPoint x: 18, endPoint y: 59, distance: 14.3
click at [18, 59] on icon at bounding box center [21, 58] width 7 height 8
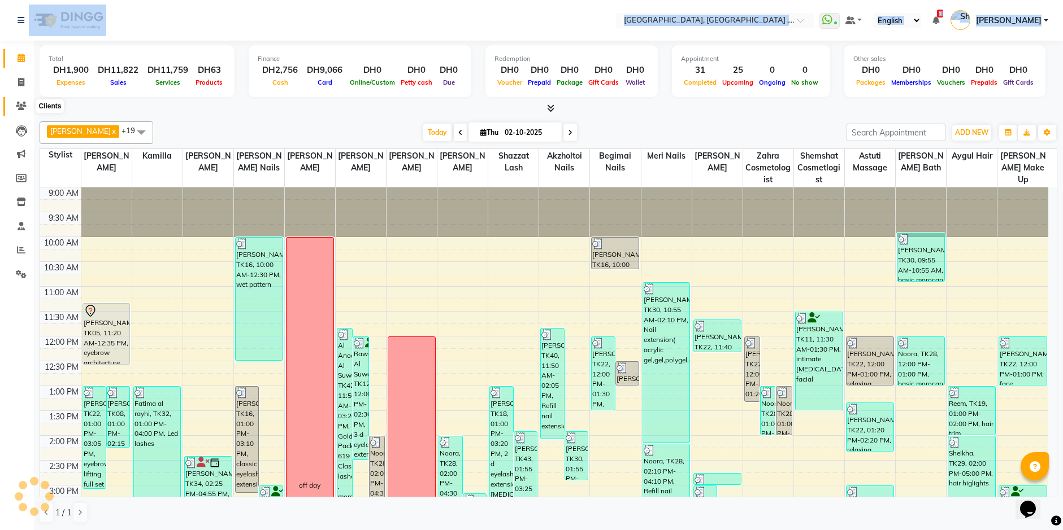
click at [19, 104] on icon at bounding box center [21, 106] width 11 height 8
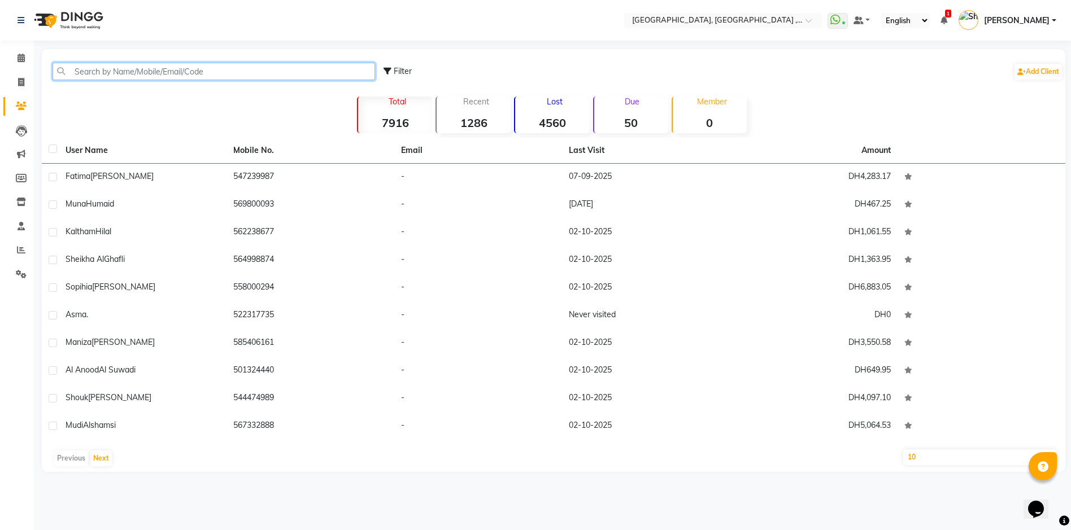
click at [119, 70] on input "text" at bounding box center [214, 72] width 323 height 18
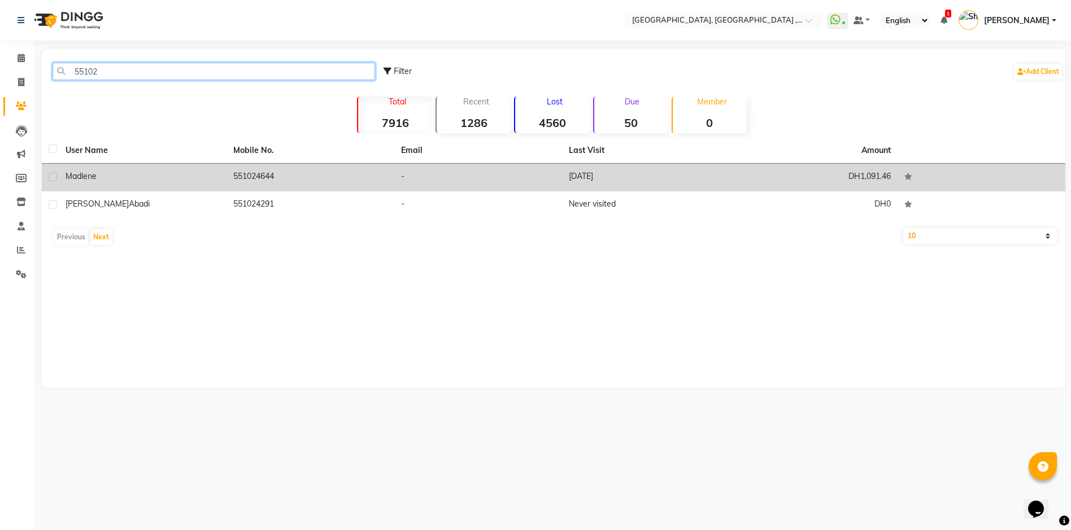
type input "55102"
click at [316, 181] on td "551024644" at bounding box center [311, 178] width 168 height 28
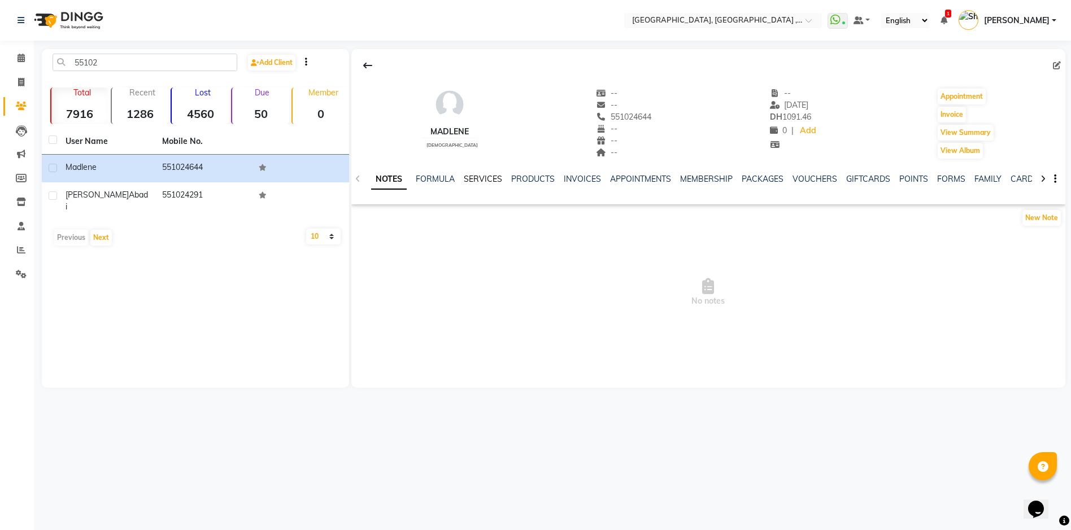
click at [486, 180] on link "SERVICES" at bounding box center [483, 179] width 38 height 10
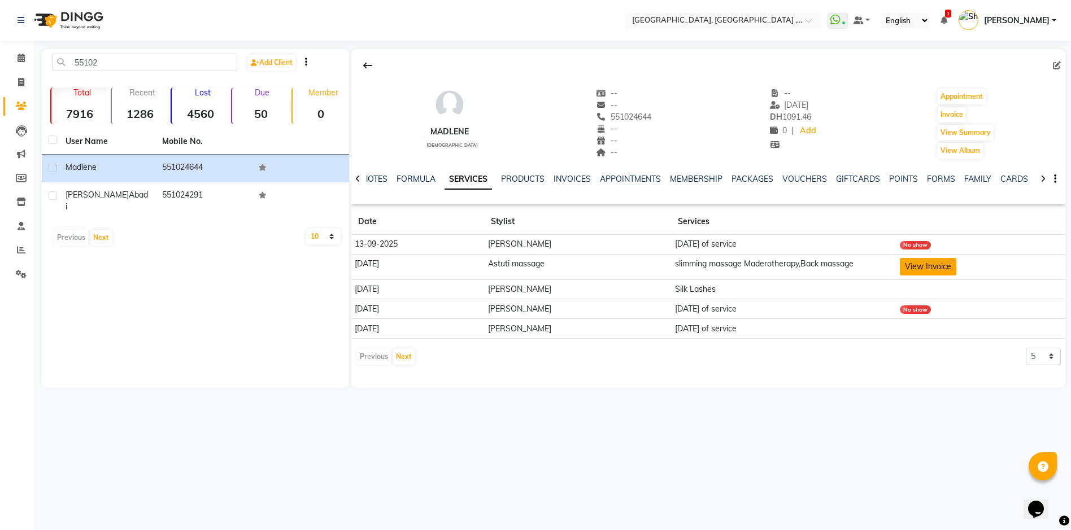
click at [933, 266] on button "View Invoice" at bounding box center [928, 267] width 56 height 18
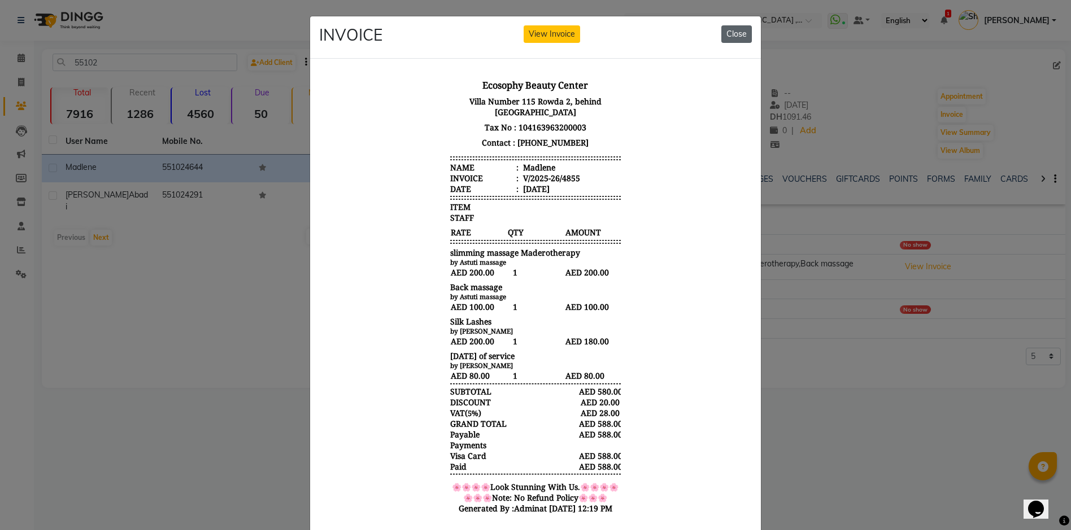
click at [739, 34] on button "Close" at bounding box center [736, 34] width 31 height 18
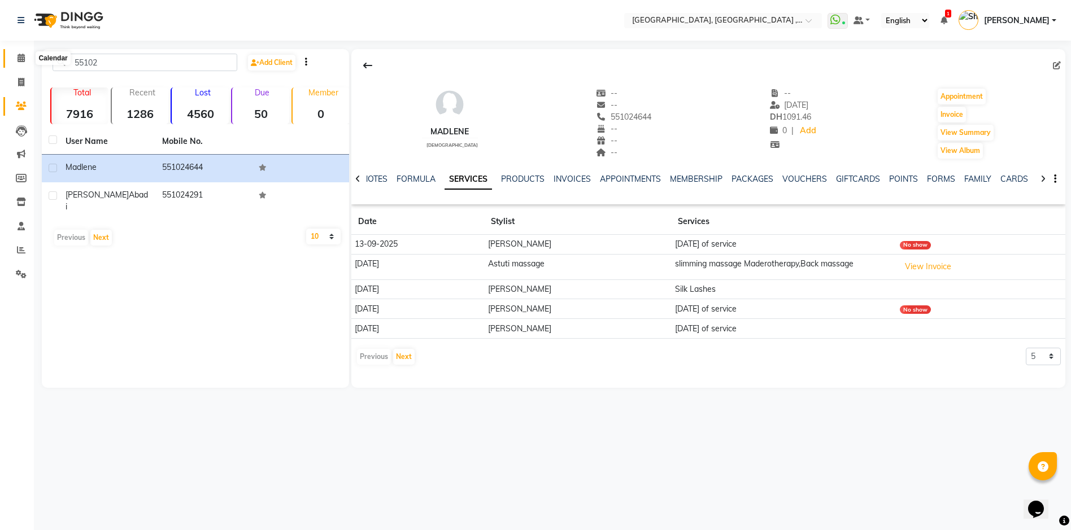
click at [22, 59] on icon at bounding box center [21, 58] width 7 height 8
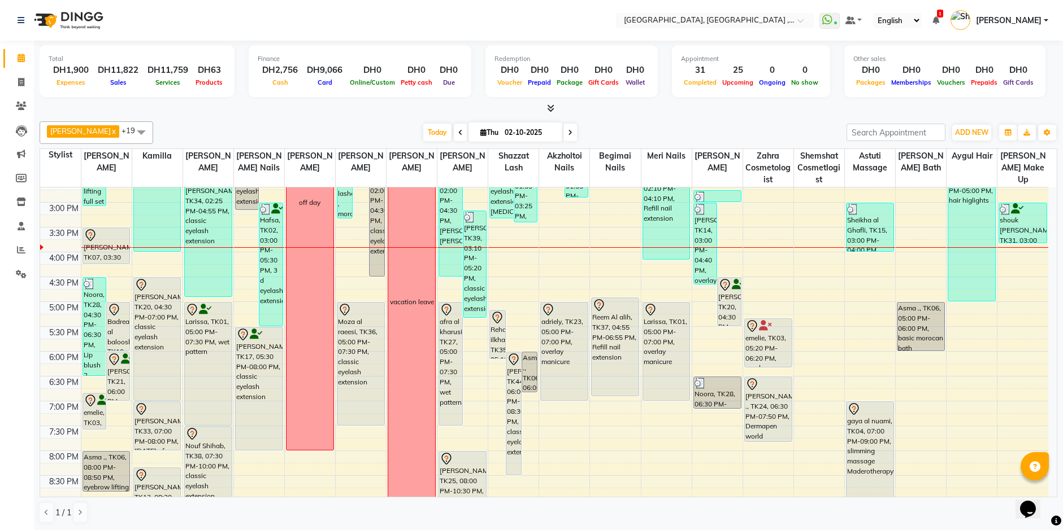
scroll to position [395, 0]
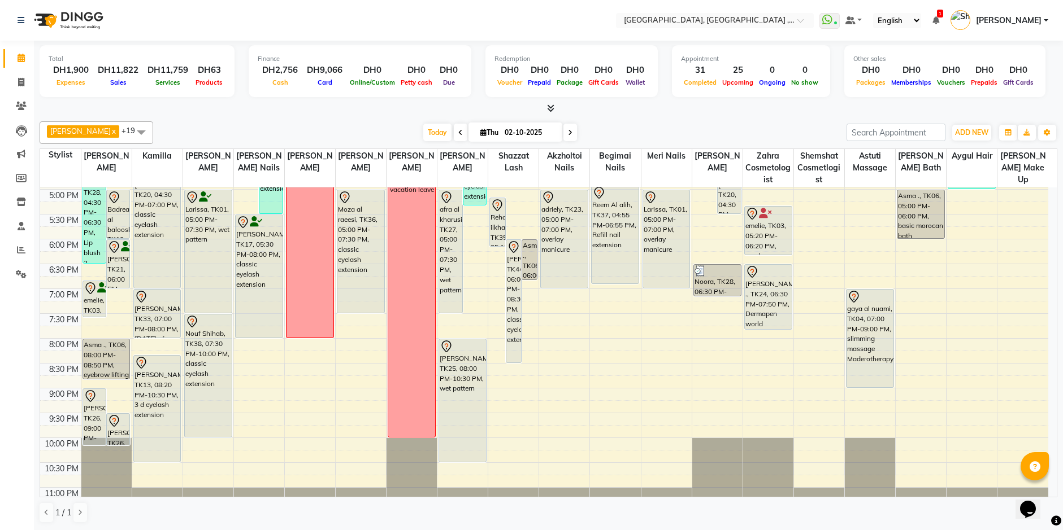
click at [506, 132] on input "02-10-2025" at bounding box center [529, 132] width 56 height 17
select select "10"
select select "2025"
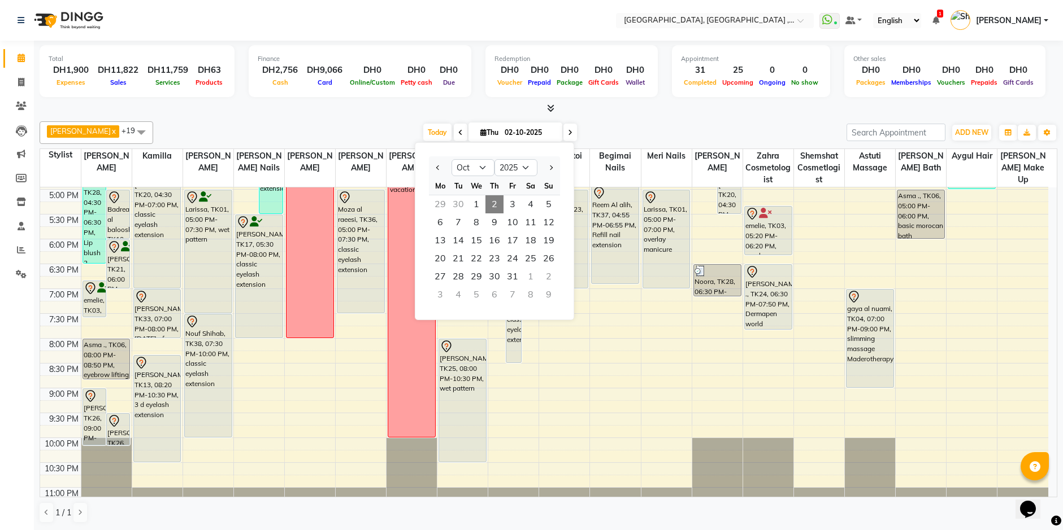
click at [619, 114] on div at bounding box center [548, 109] width 1017 height 12
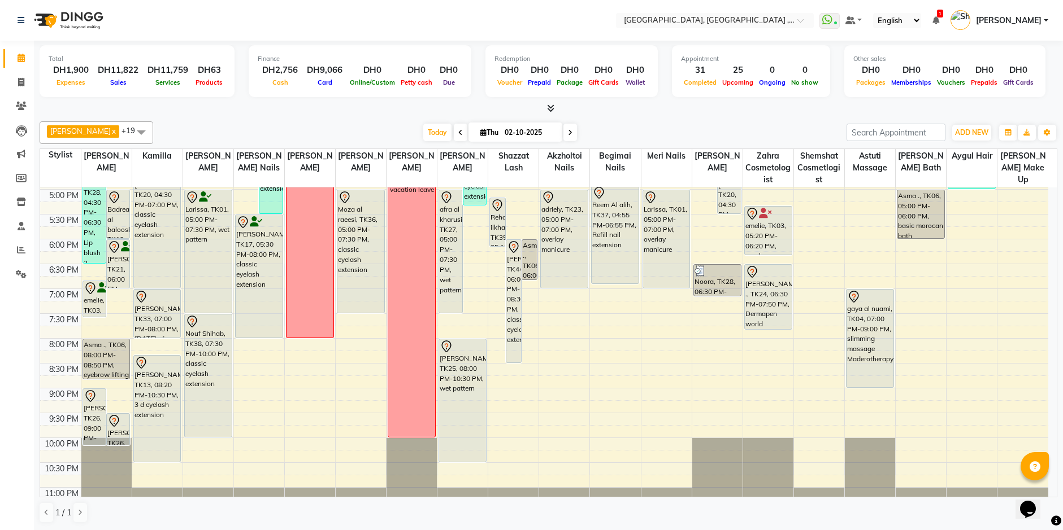
click at [501, 133] on input "02-10-2025" at bounding box center [529, 132] width 56 height 17
select select "10"
select select "2025"
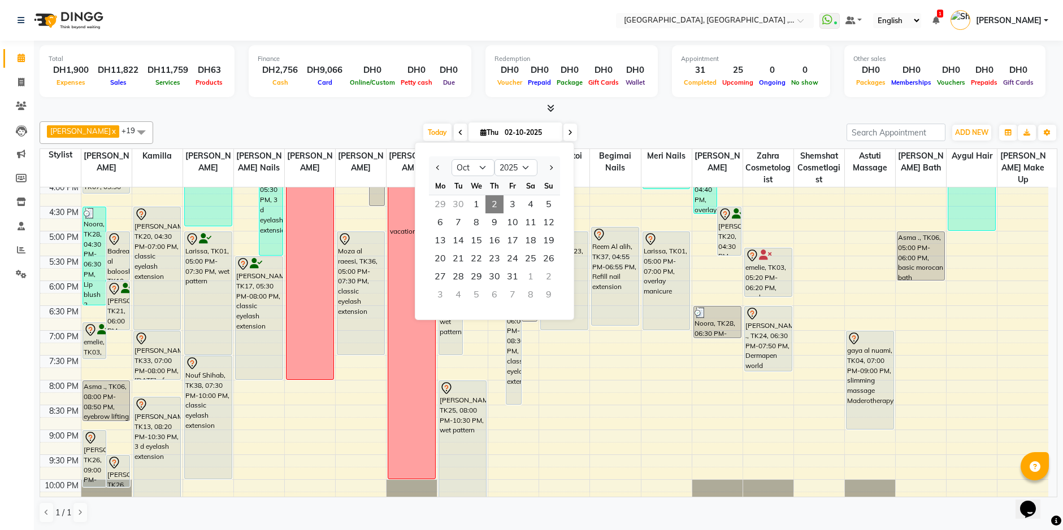
scroll to position [282, 0]
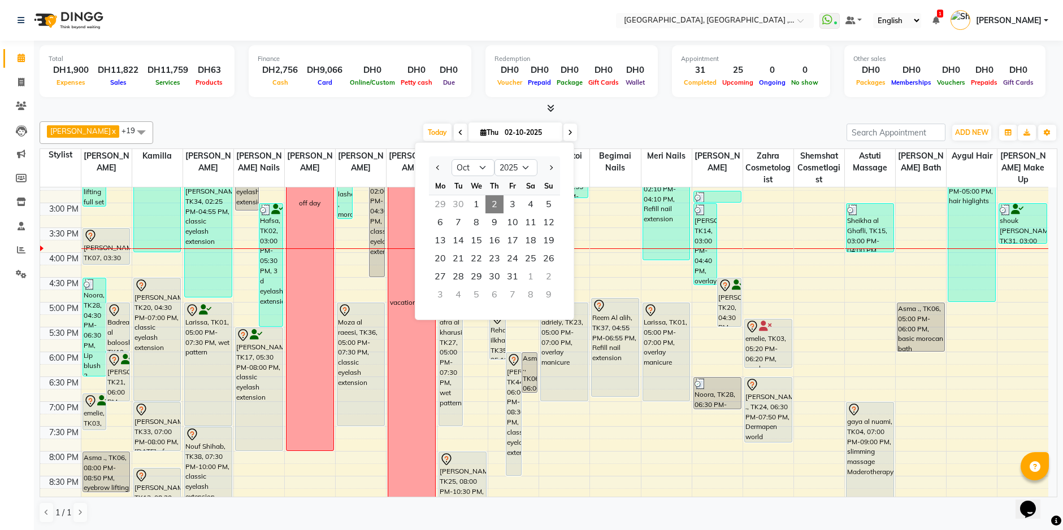
click at [656, 115] on div "Total DH1,900 Expenses DH11,822 Sales DH11,759 Services DH63 Products Finance D…" at bounding box center [548, 286] width 1029 height 490
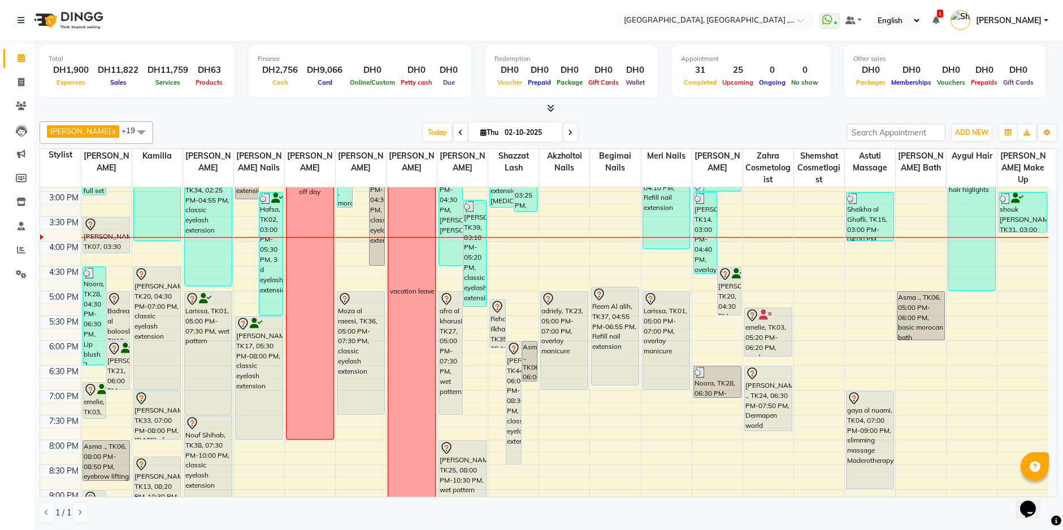
scroll to position [169, 0]
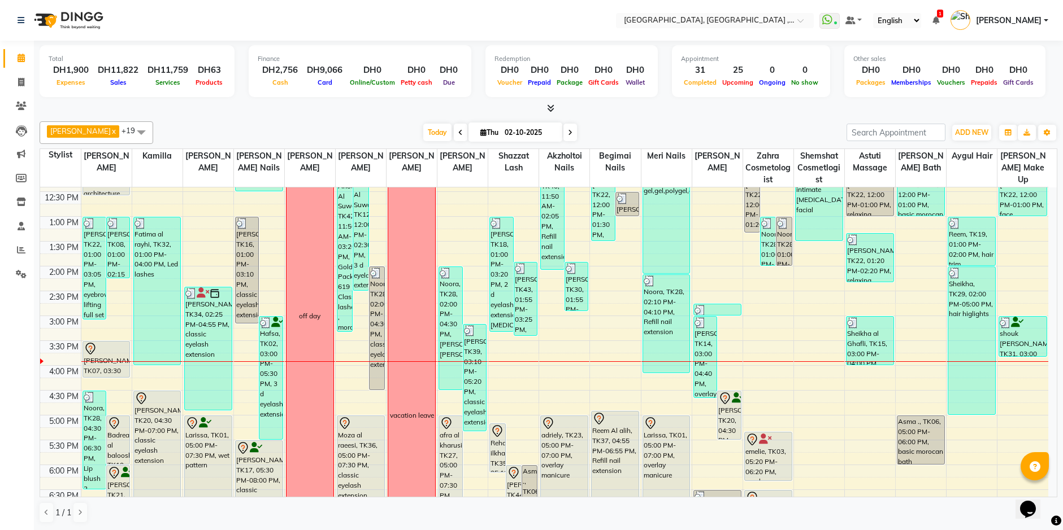
click at [501, 130] on input "02-10-2025" at bounding box center [529, 132] width 56 height 17
select select "10"
select select "2025"
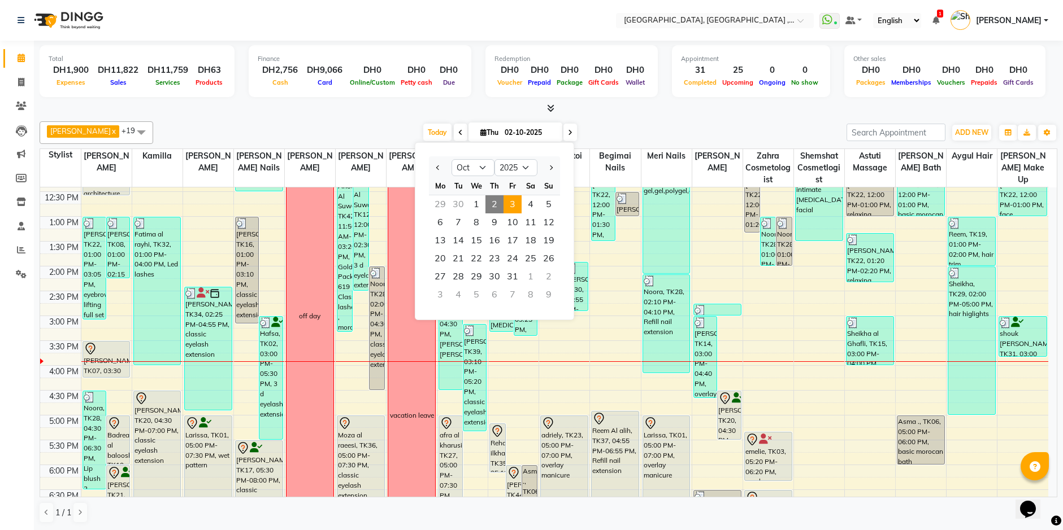
click at [508, 204] on span "3" at bounding box center [512, 204] width 18 height 18
type input "03-10-2025"
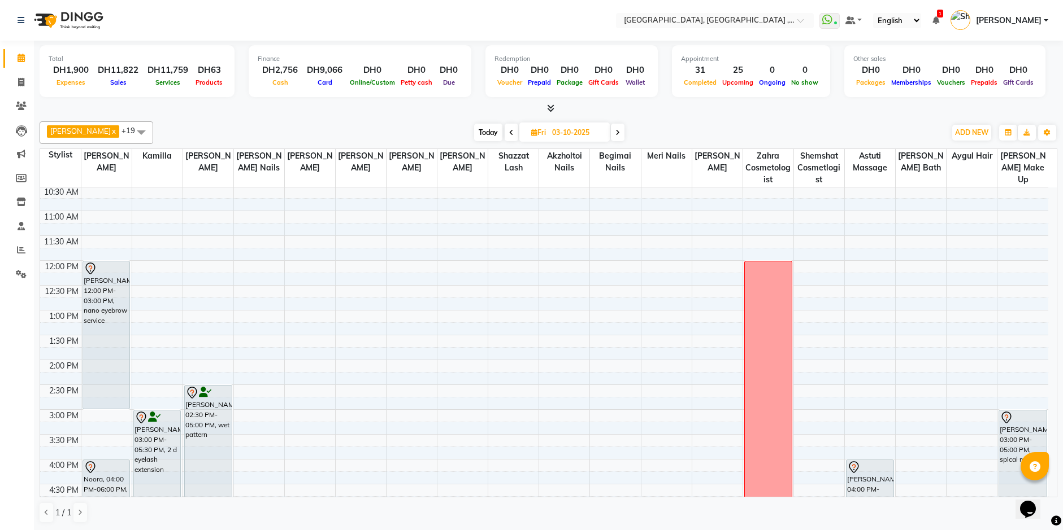
scroll to position [0, 0]
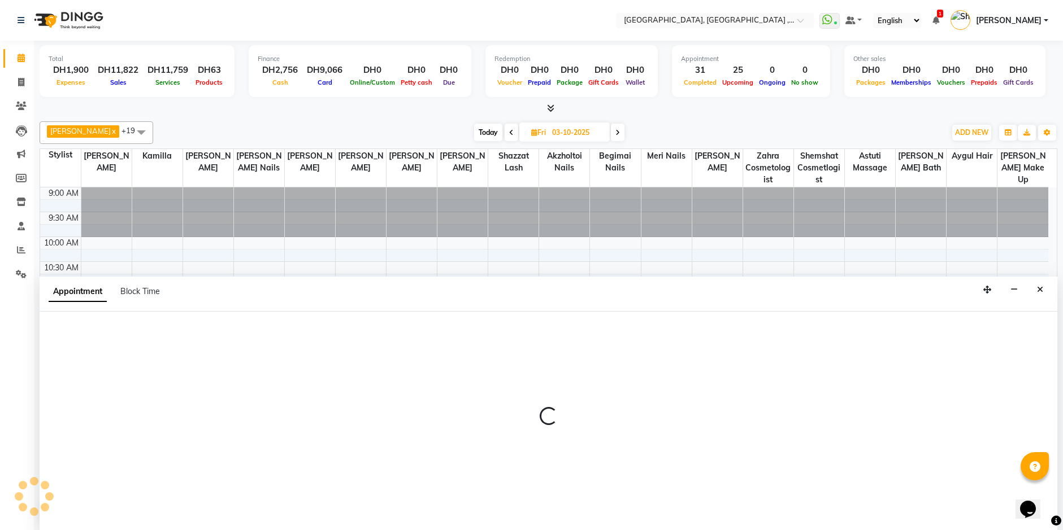
scroll to position [1, 0]
select select "85658"
select select "tentative"
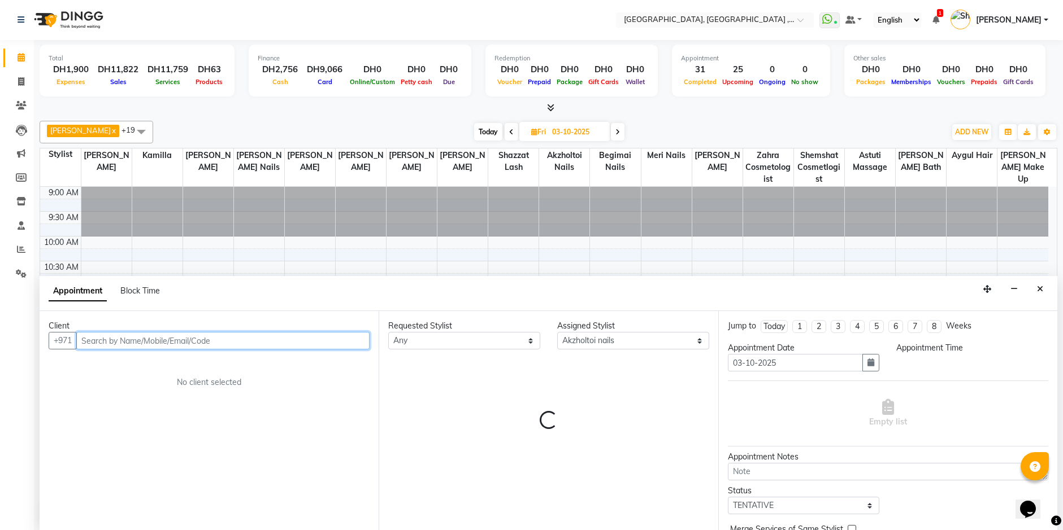
select select "720"
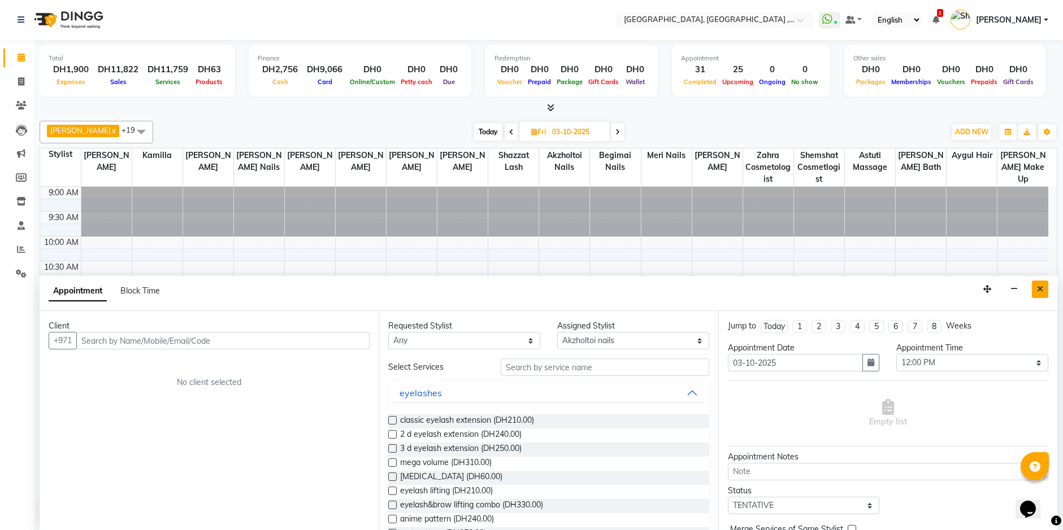
click at [1038, 290] on icon "Close" at bounding box center [1040, 289] width 6 height 8
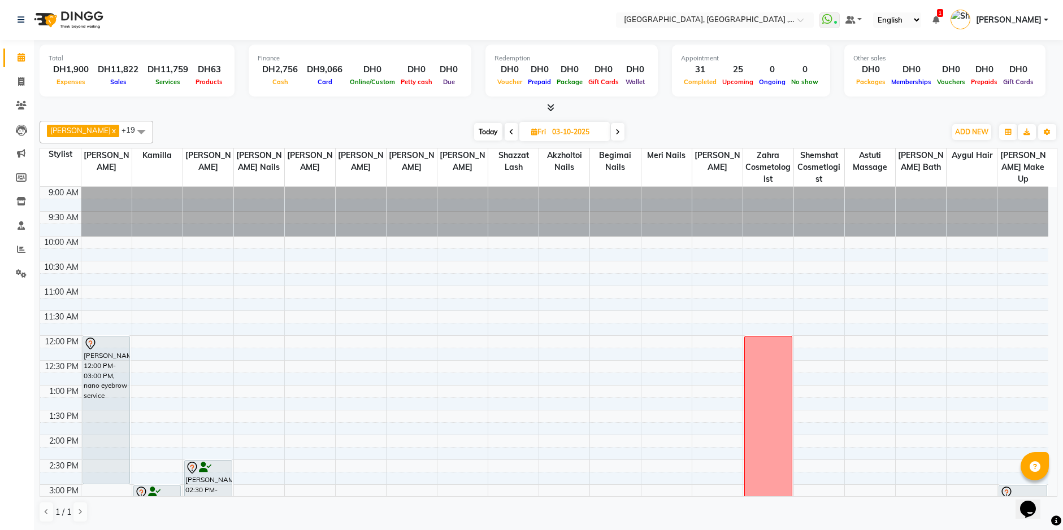
select select "59645"
select select "tentative"
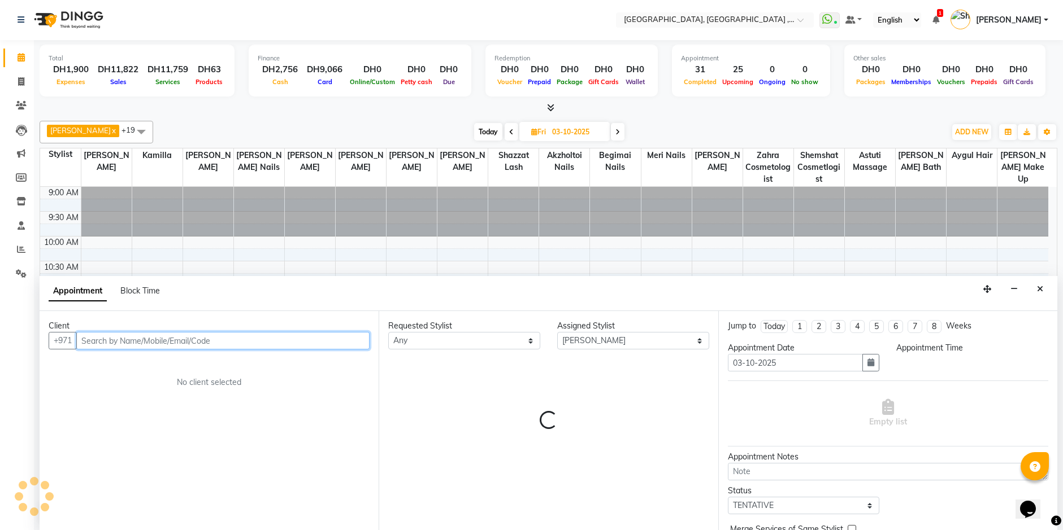
select select "720"
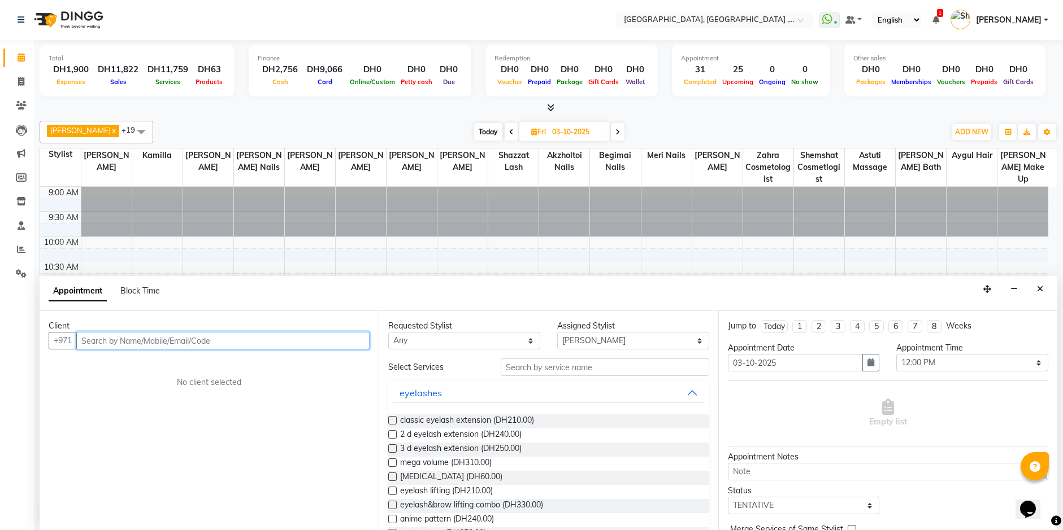
click at [162, 341] on input "text" at bounding box center [222, 341] width 293 height 18
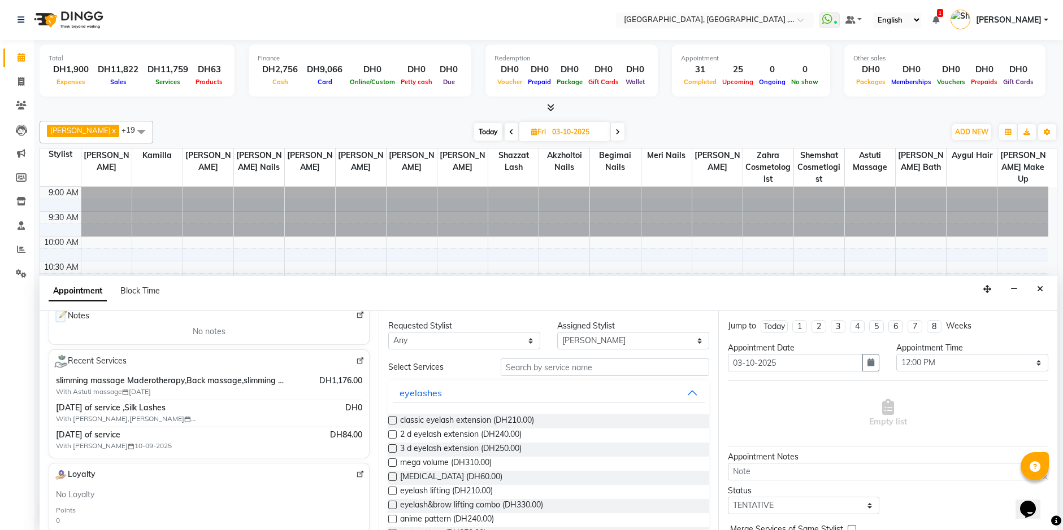
scroll to position [0, 0]
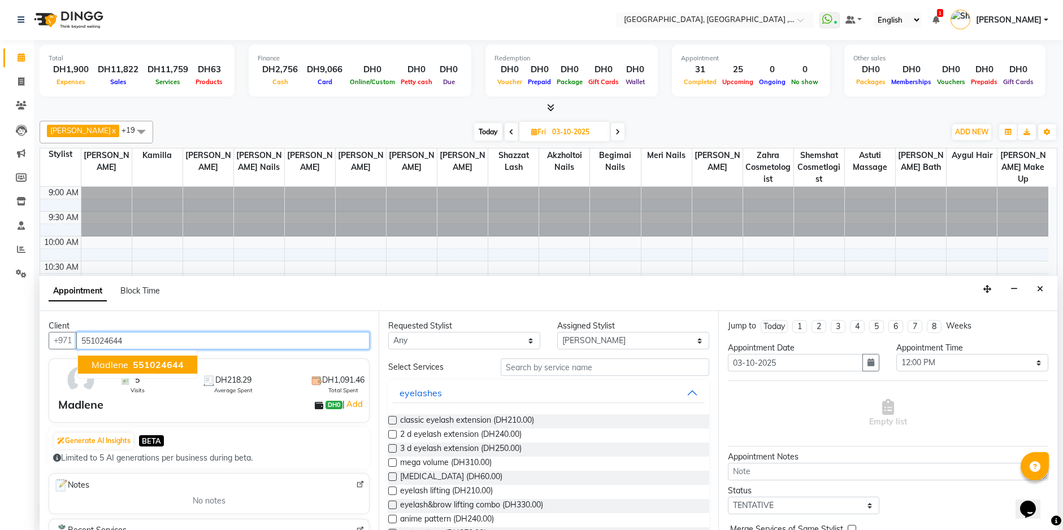
click at [126, 362] on span "Madlene" at bounding box center [110, 364] width 37 height 11
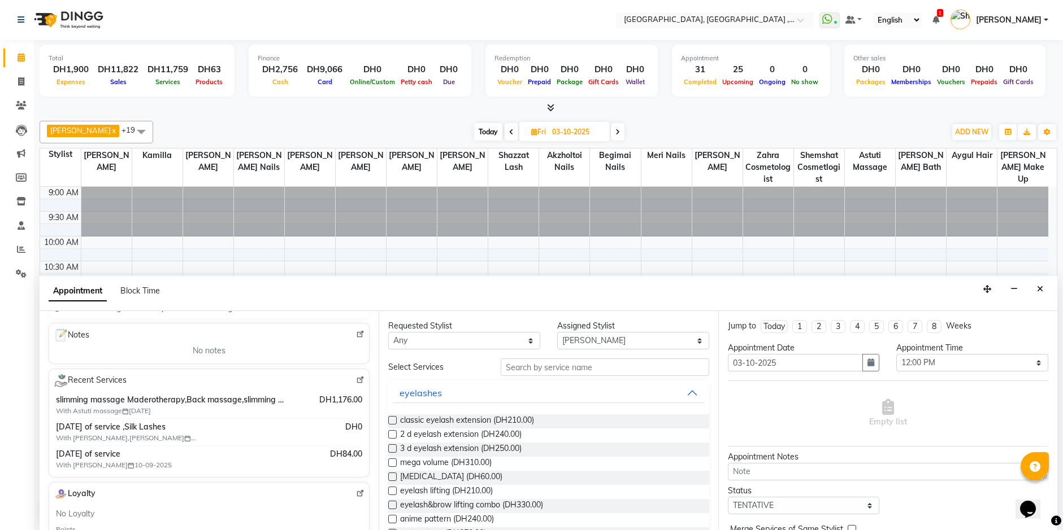
scroll to position [226, 0]
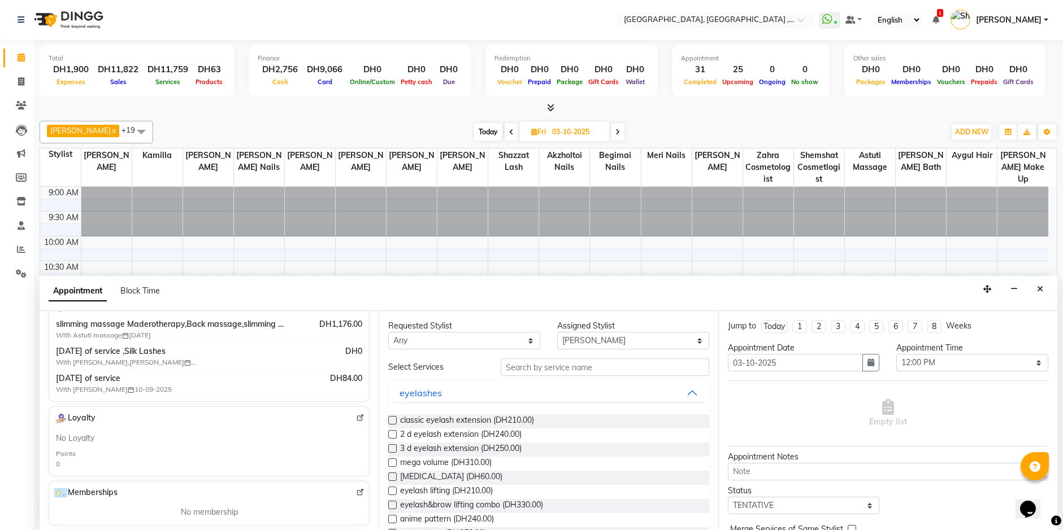
type input "551024644"
click at [516, 368] on input "text" at bounding box center [604, 368] width 208 height 18
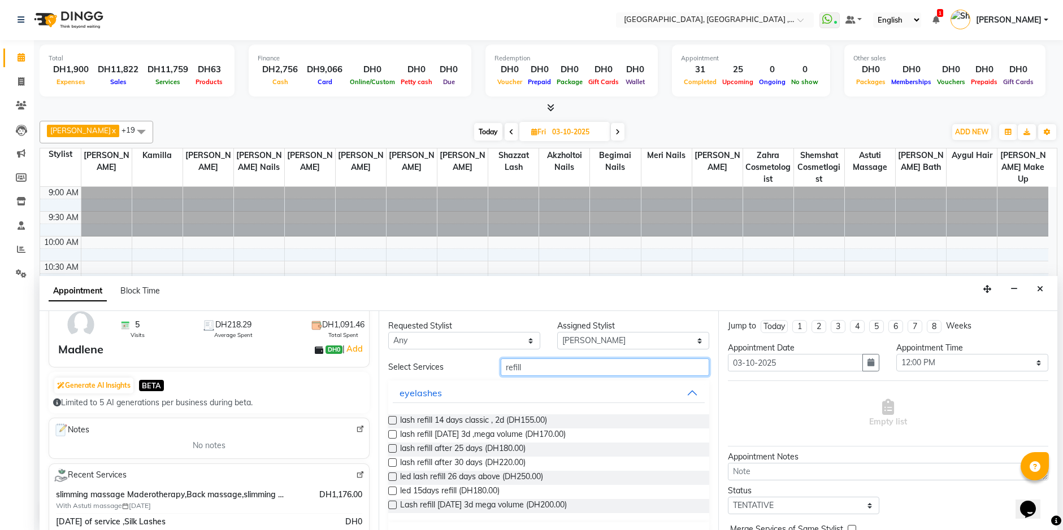
scroll to position [169, 0]
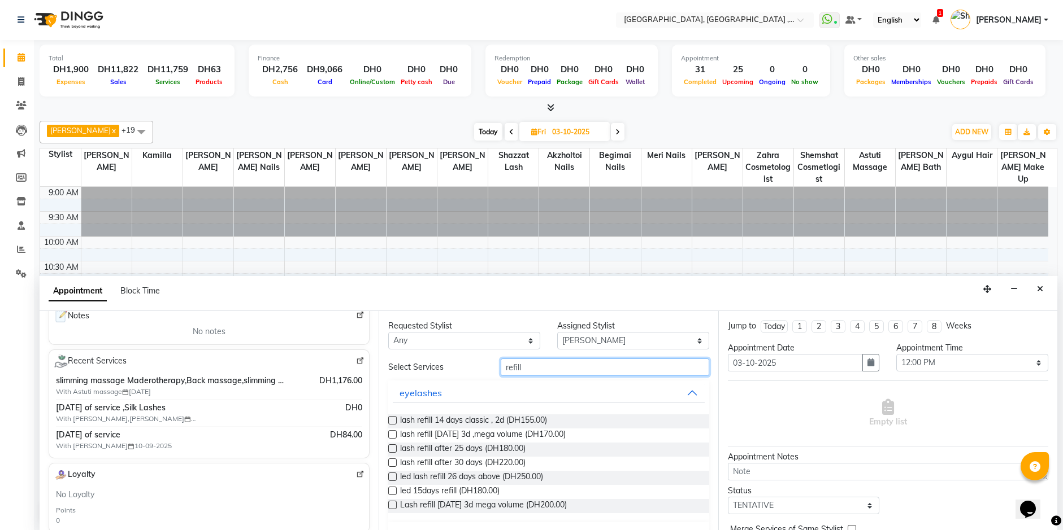
type input "refill"
click at [391, 436] on label at bounding box center [392, 434] width 8 height 8
click at [391, 436] on input "checkbox" at bounding box center [391, 435] width 7 height 7
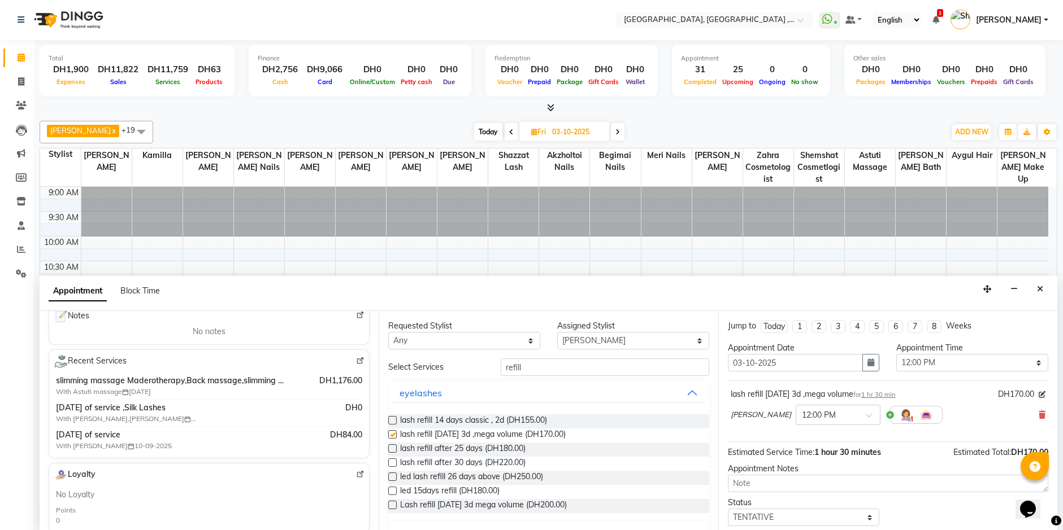
checkbox input "false"
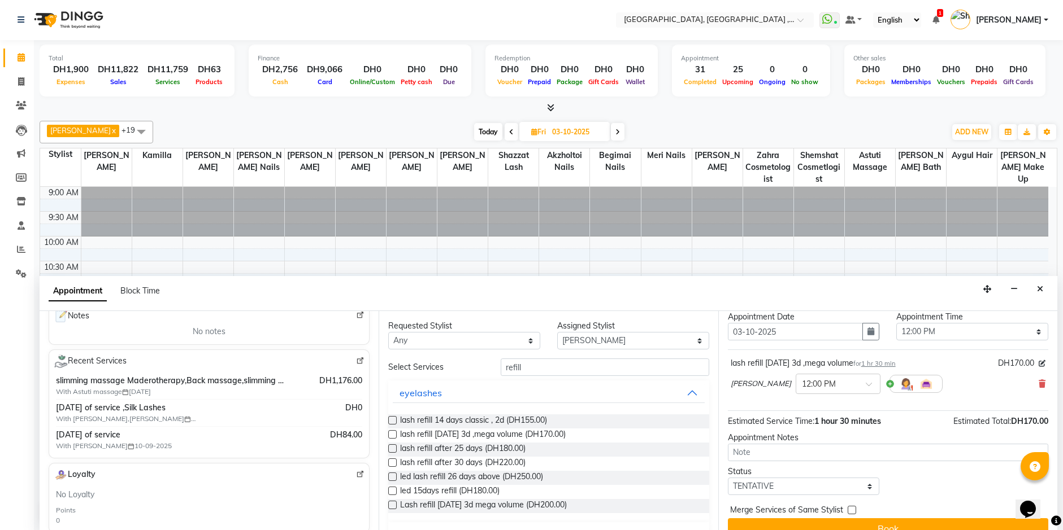
scroll to position [49, 0]
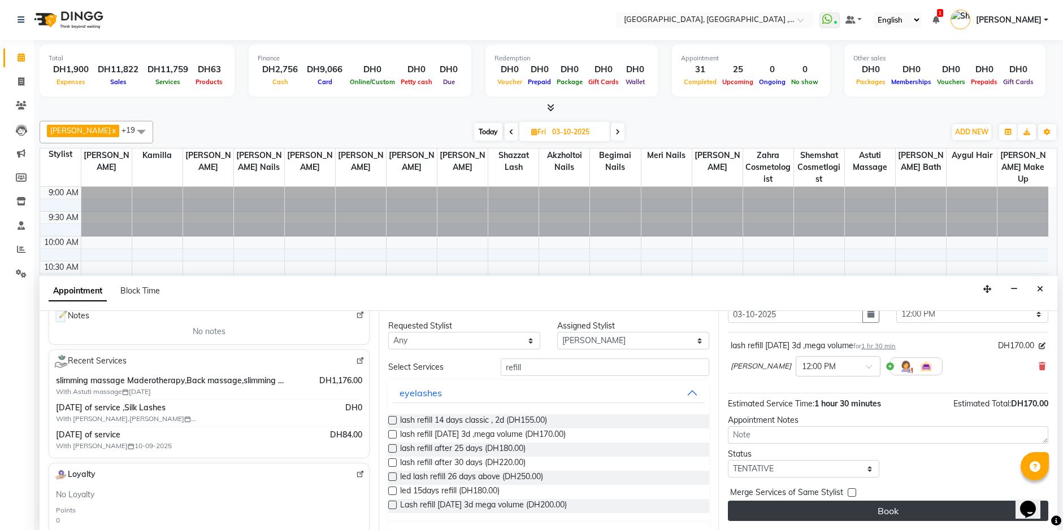
click at [887, 506] on button "Book" at bounding box center [888, 511] width 320 height 20
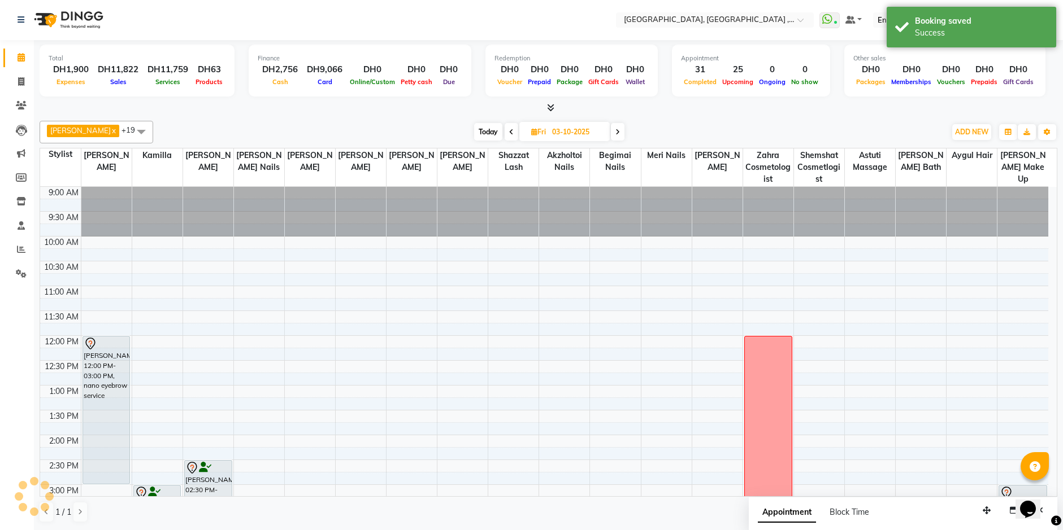
scroll to position [0, 0]
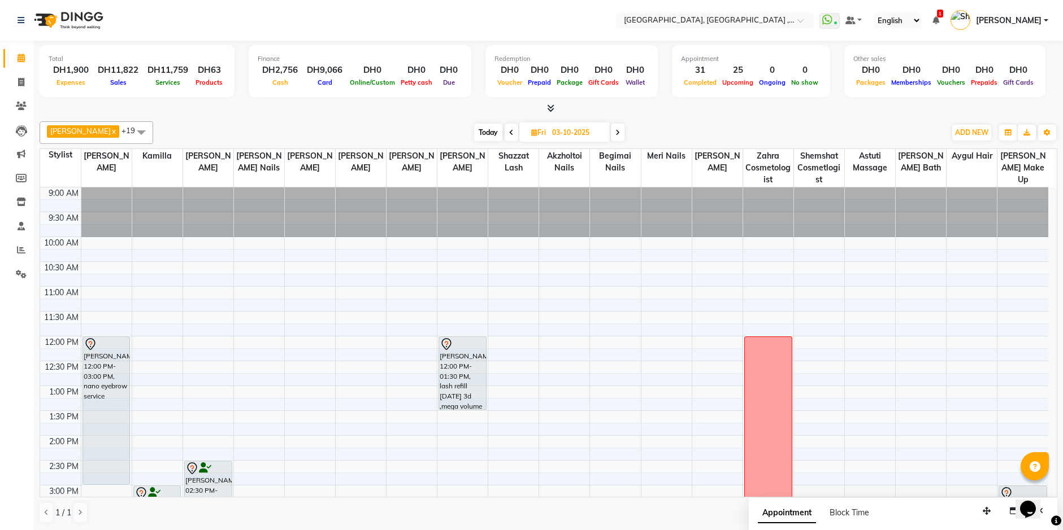
click at [1053, 104] on div at bounding box center [548, 109] width 1017 height 12
click at [556, 136] on input "03-10-2025" at bounding box center [576, 132] width 56 height 17
select select "10"
select select "2025"
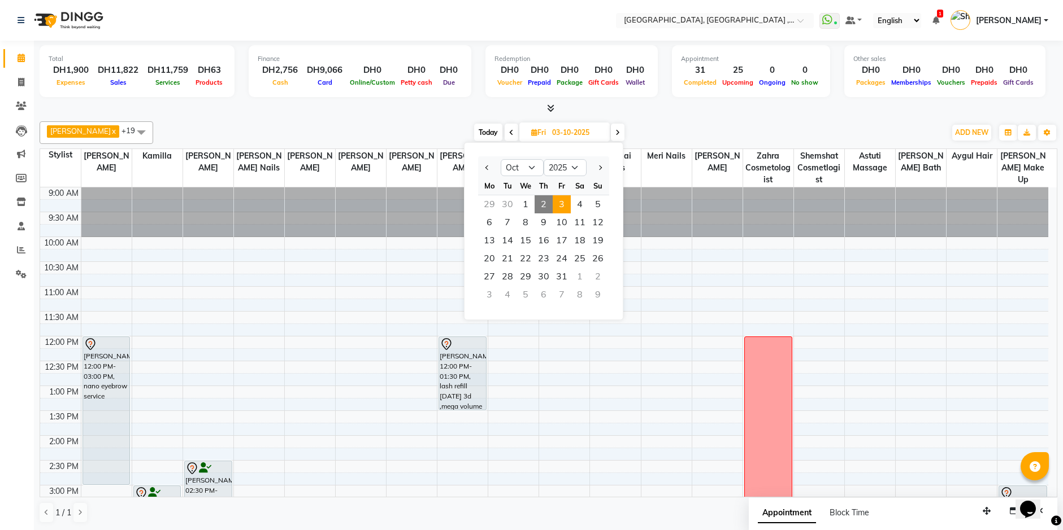
click at [550, 199] on span "2" at bounding box center [543, 204] width 18 height 18
type input "02-10-2025"
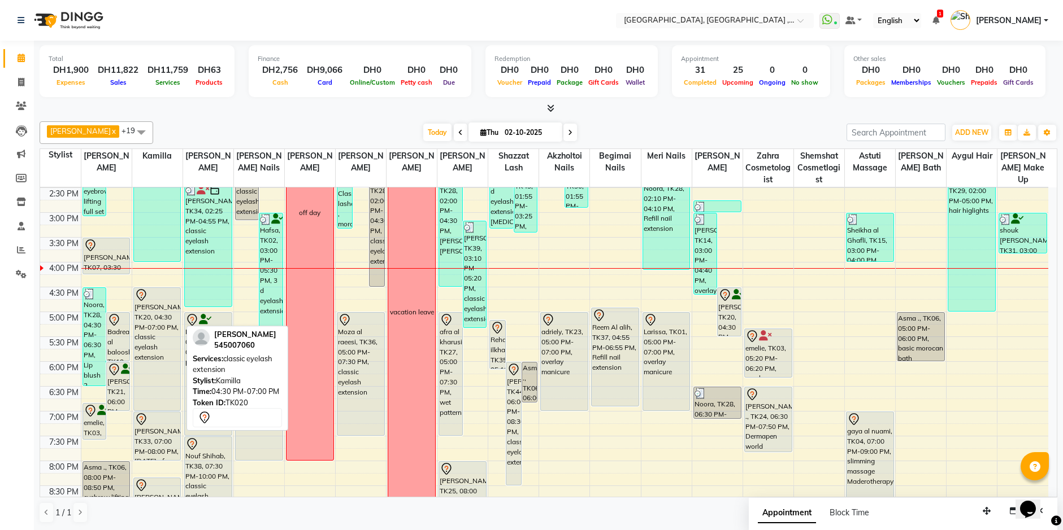
scroll to position [236, 0]
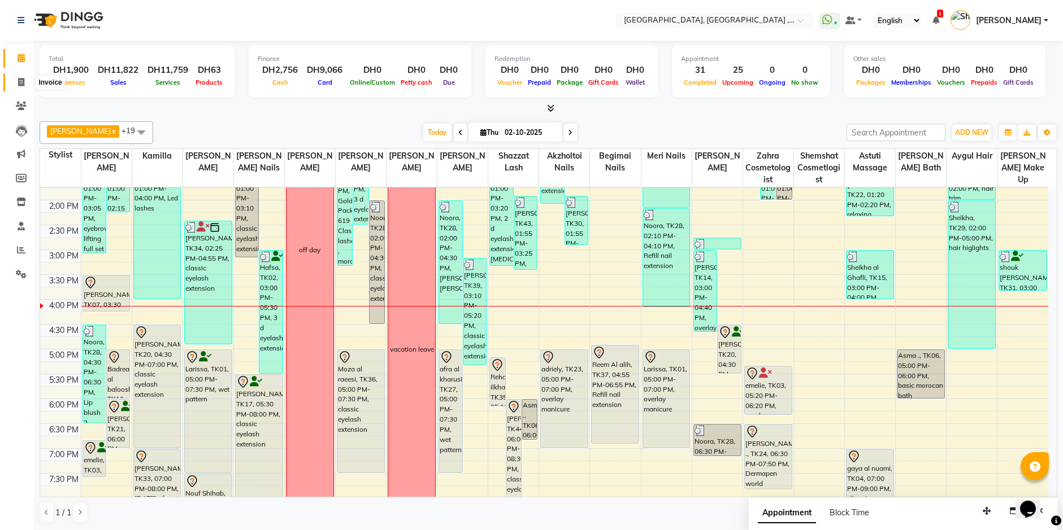
click at [20, 81] on icon at bounding box center [21, 82] width 6 height 8
select select "service"
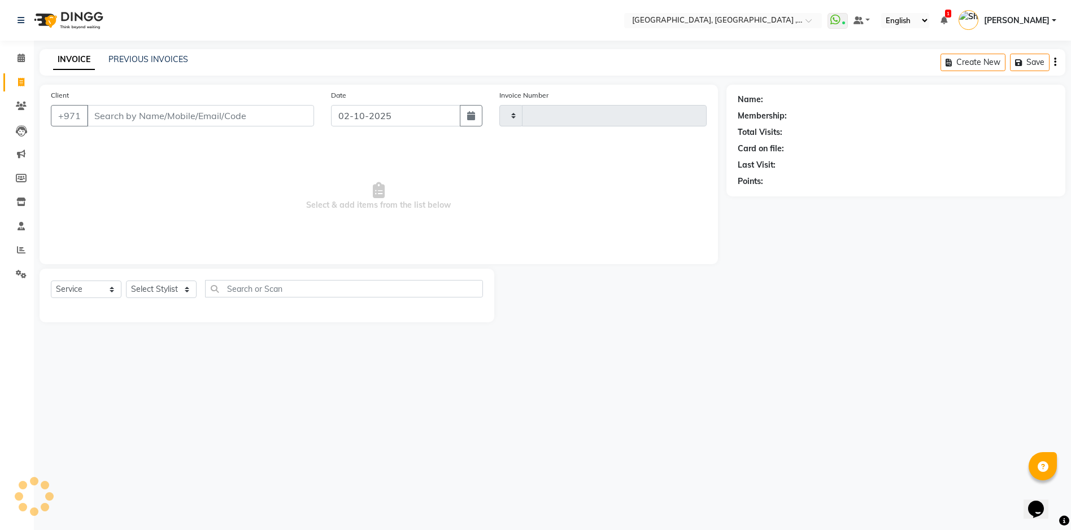
type input "5420"
select select "3838"
click at [160, 59] on link "PREVIOUS INVOICES" at bounding box center [148, 59] width 80 height 10
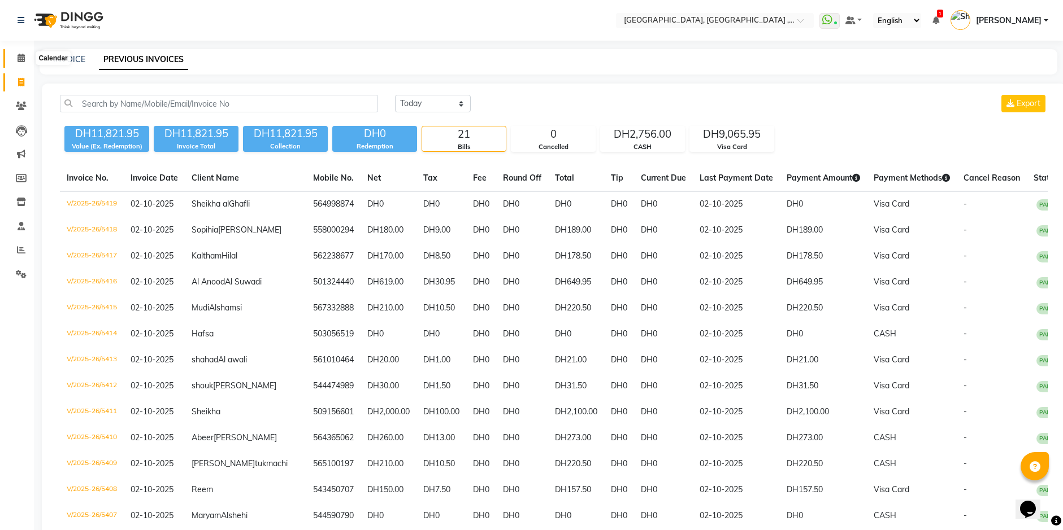
click at [25, 60] on icon at bounding box center [21, 58] width 7 height 8
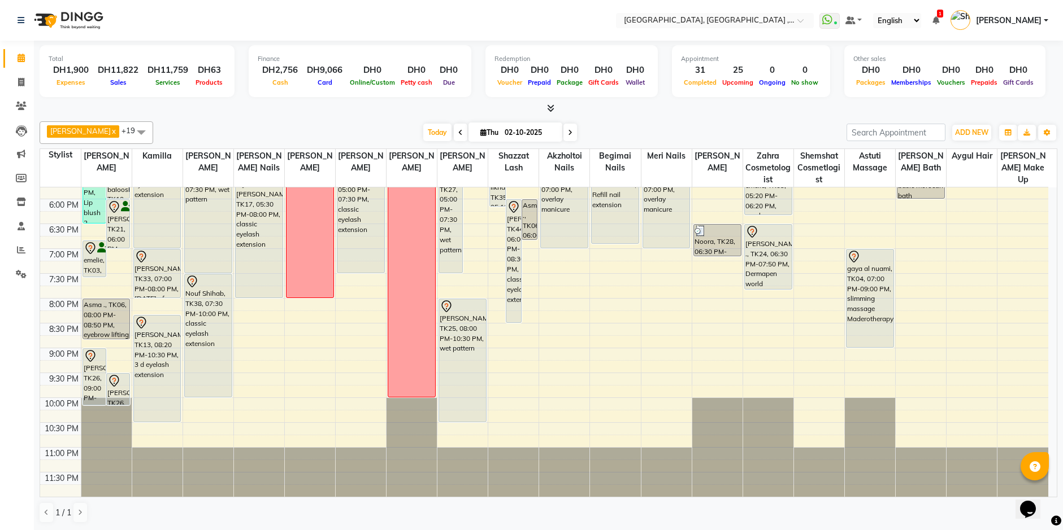
scroll to position [153, 0]
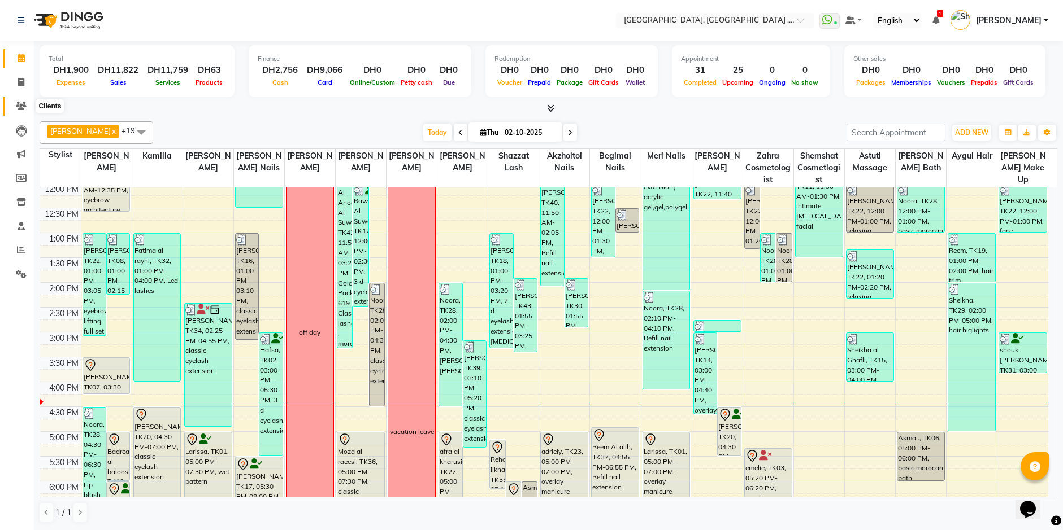
click at [23, 105] on icon at bounding box center [21, 106] width 11 height 8
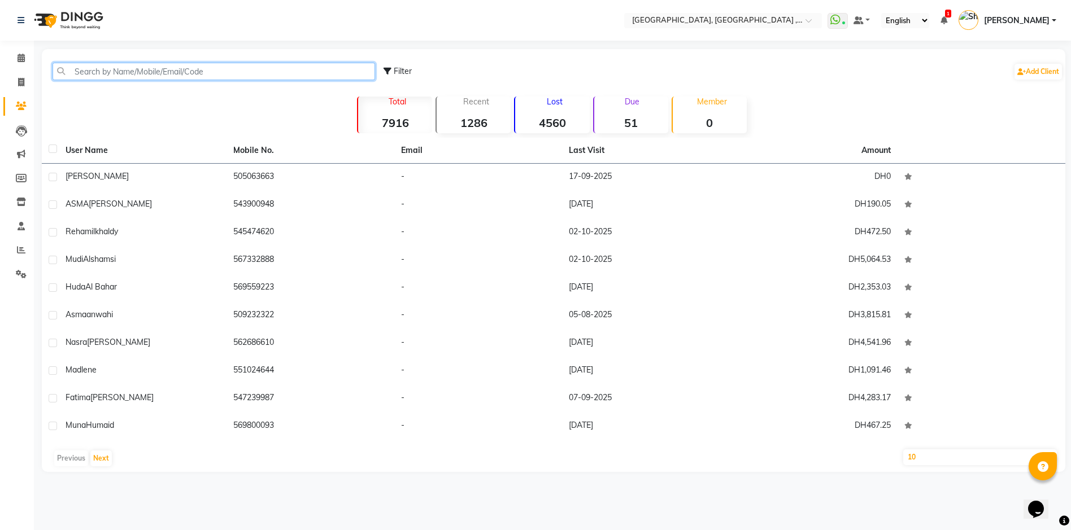
click at [106, 72] on input "text" at bounding box center [214, 72] width 323 height 18
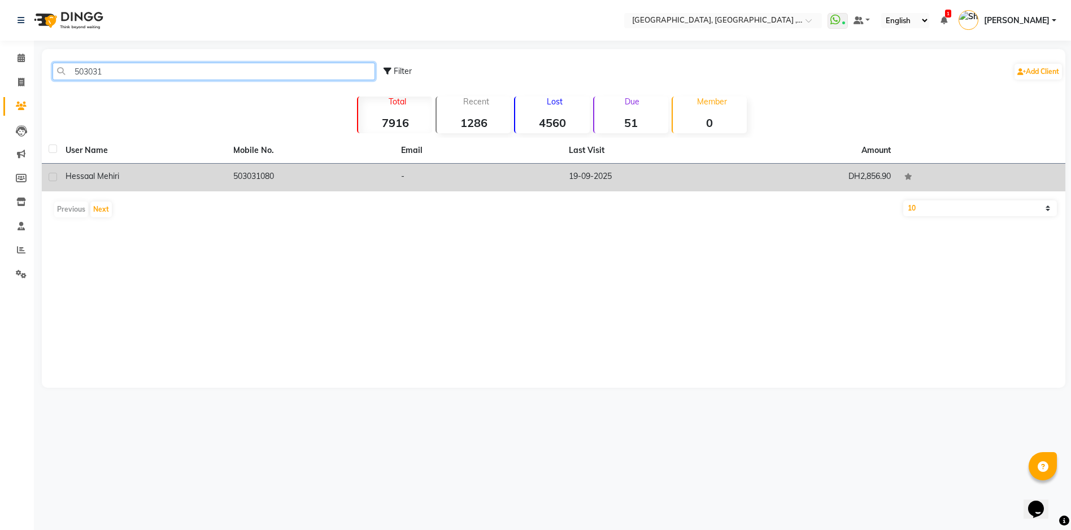
type input "503031"
click at [321, 185] on td "503031080" at bounding box center [311, 178] width 168 height 28
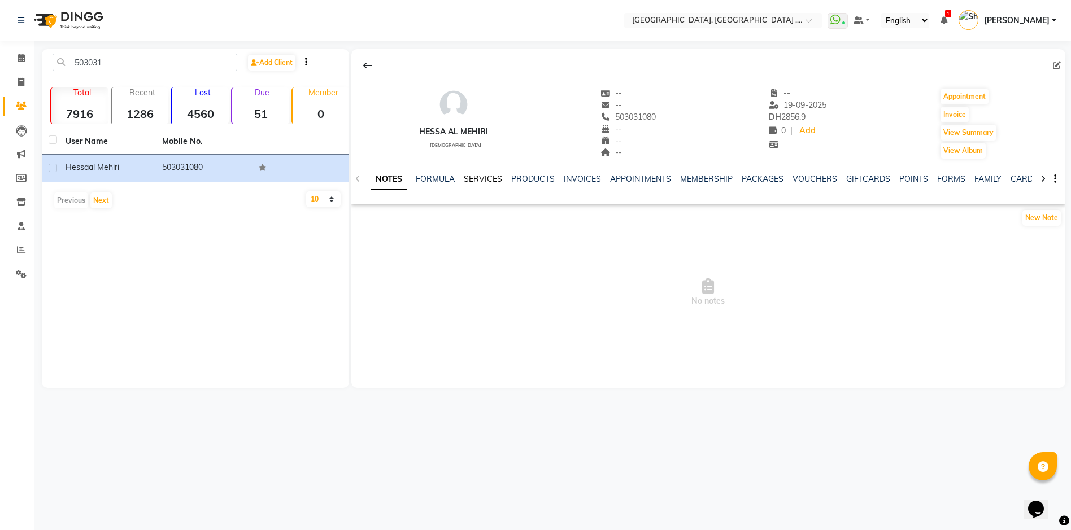
click at [490, 182] on link "SERVICES" at bounding box center [483, 179] width 38 height 10
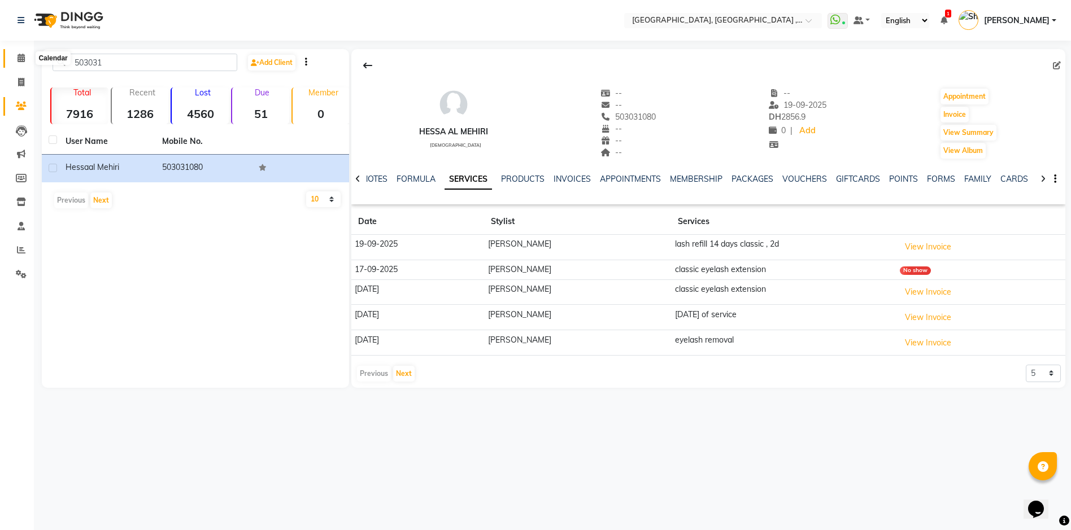
click at [19, 57] on icon at bounding box center [21, 58] width 7 height 8
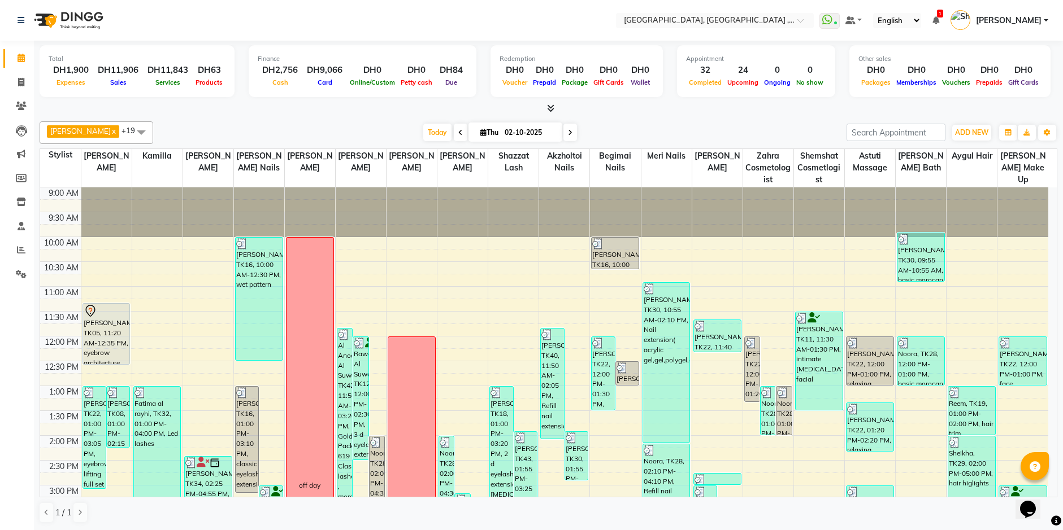
click at [506, 133] on input "02-10-2025" at bounding box center [529, 132] width 56 height 17
select select "10"
select select "2025"
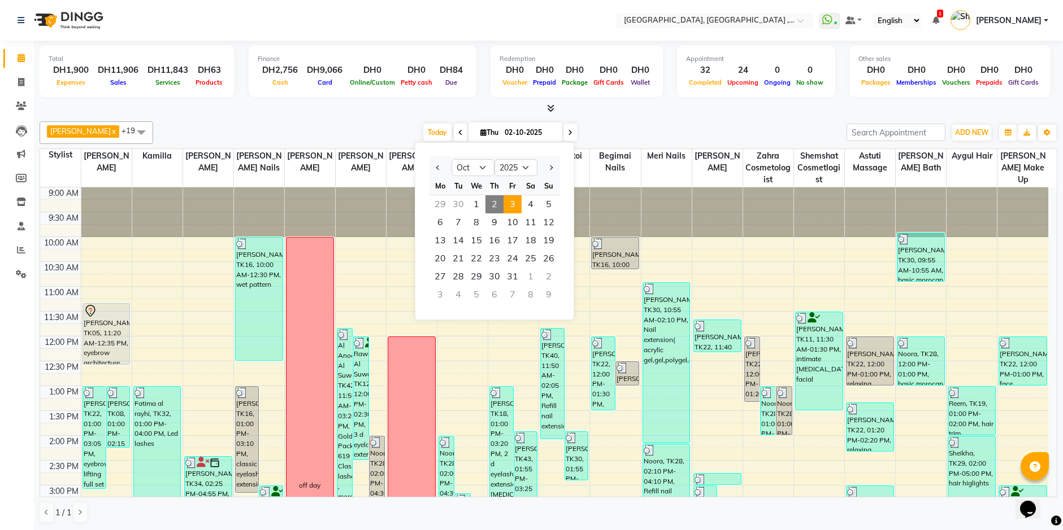
click at [517, 207] on span "3" at bounding box center [512, 204] width 18 height 18
type input "03-10-2025"
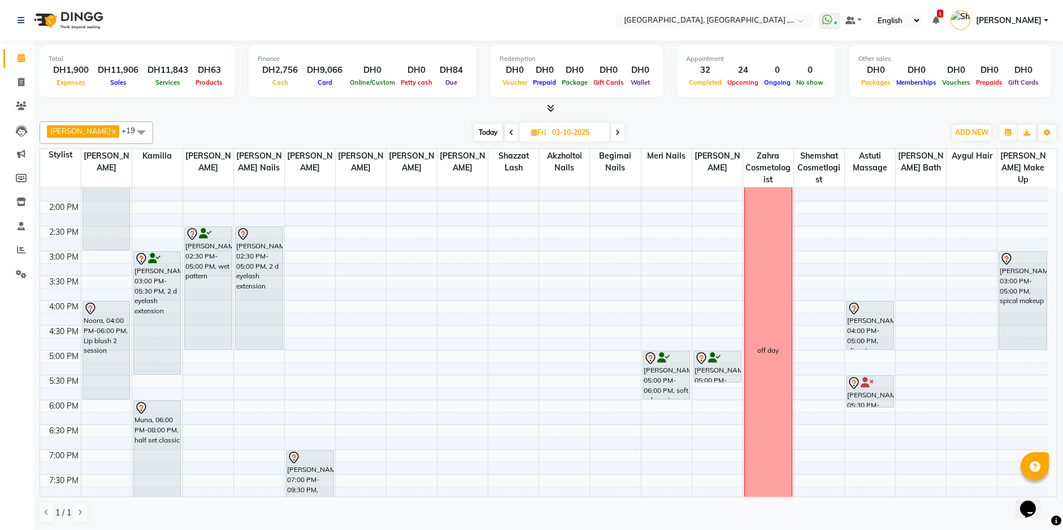
scroll to position [236, 0]
click at [13, 107] on span at bounding box center [21, 106] width 20 height 13
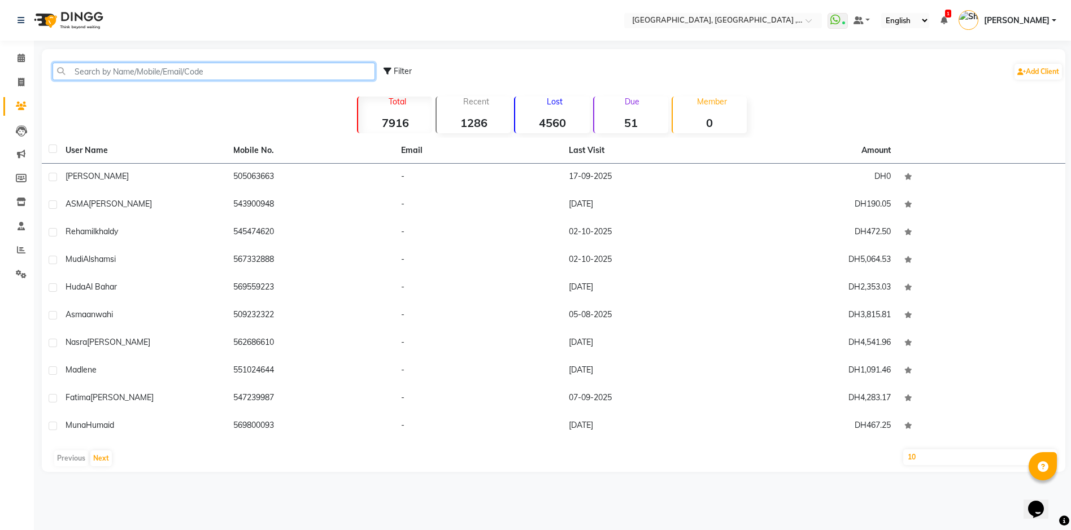
click at [127, 67] on input "text" at bounding box center [214, 72] width 323 height 18
click at [238, 34] on nav "Select Location × Ecosophy Beauty Center, Ajman , Sheikh Ammar Street Villa G1 …" at bounding box center [535, 20] width 1071 height 41
click at [106, 72] on input "text" at bounding box center [214, 72] width 323 height 18
click at [500, 32] on nav "Select Location × Ecosophy Beauty Center, Ajman , Sheikh Ammar Street Villa G1 …" at bounding box center [535, 20] width 1071 height 41
click at [154, 81] on div "Filter Add Client" at bounding box center [553, 72] width 1019 height 36
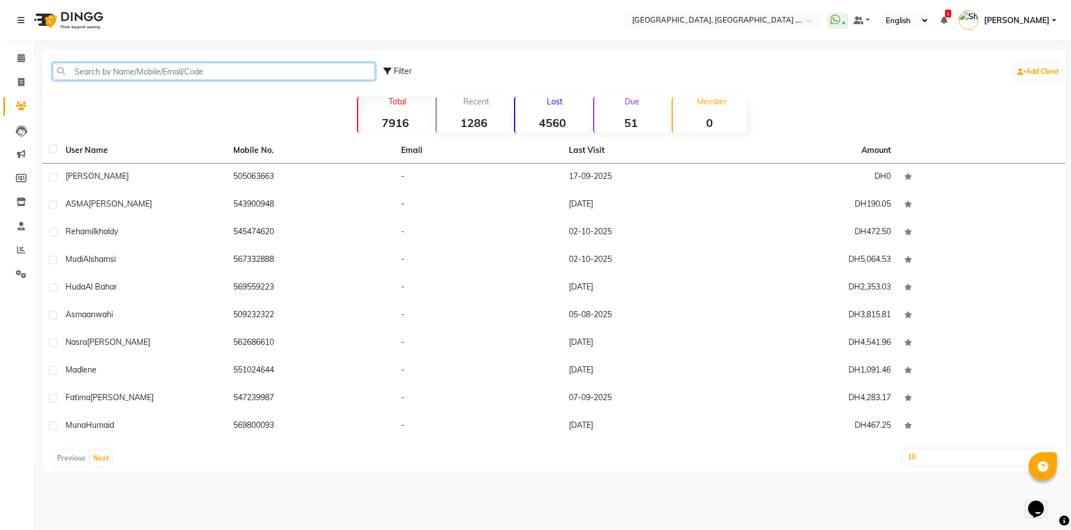
click at [137, 71] on input "text" at bounding box center [214, 72] width 323 height 18
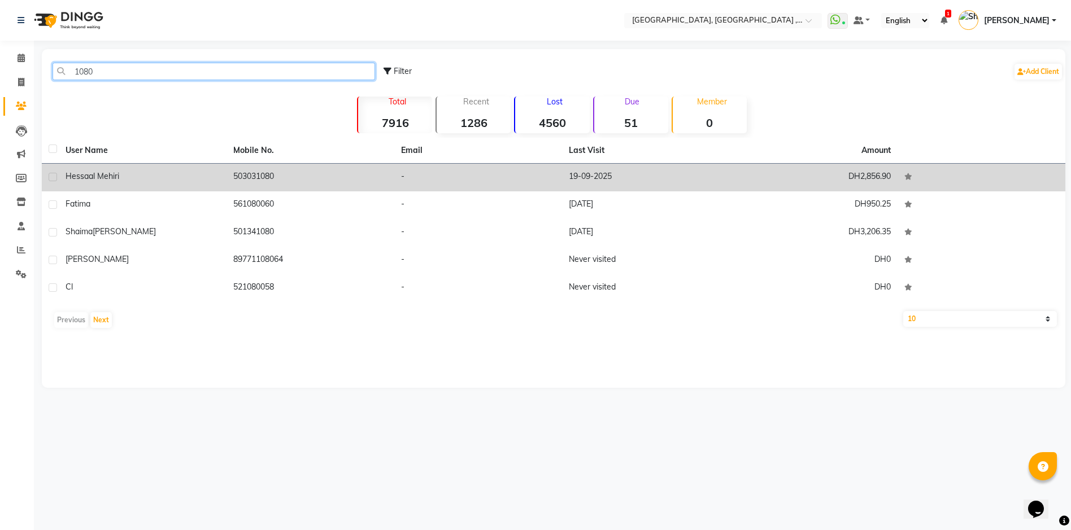
type input "1080"
click at [275, 180] on td "503031080" at bounding box center [311, 178] width 168 height 28
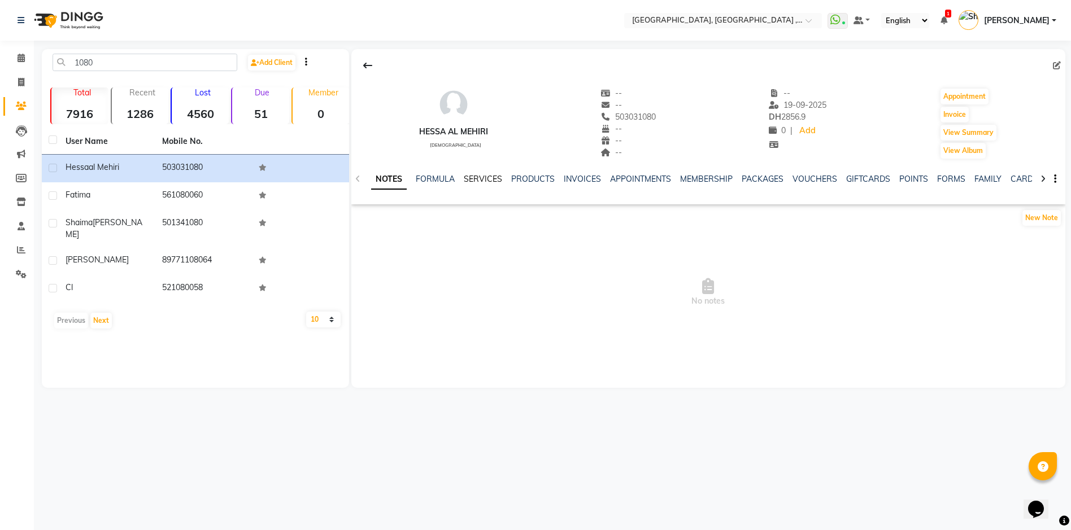
click at [487, 180] on link "SERVICES" at bounding box center [483, 179] width 38 height 10
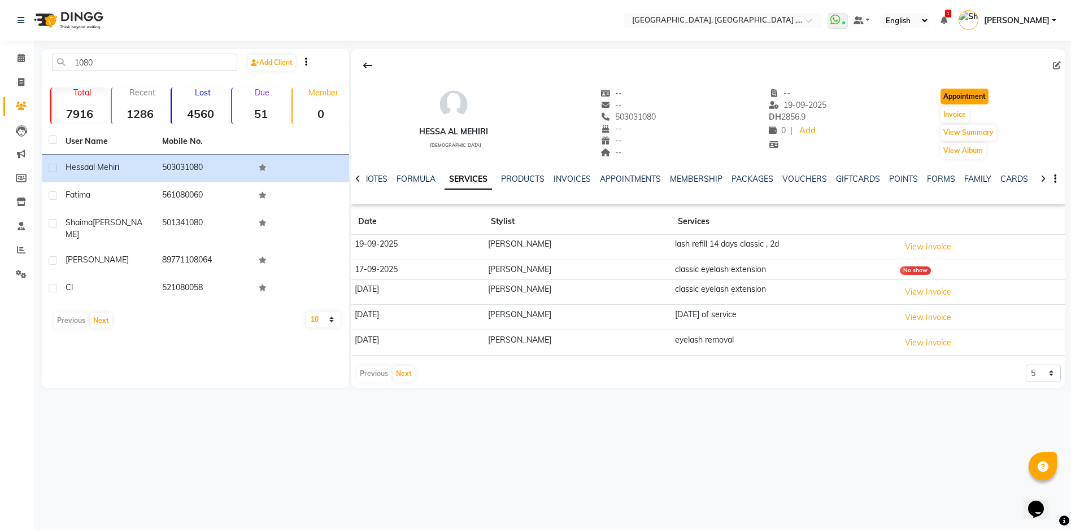
click at [985, 97] on button "Appointment" at bounding box center [965, 97] width 48 height 16
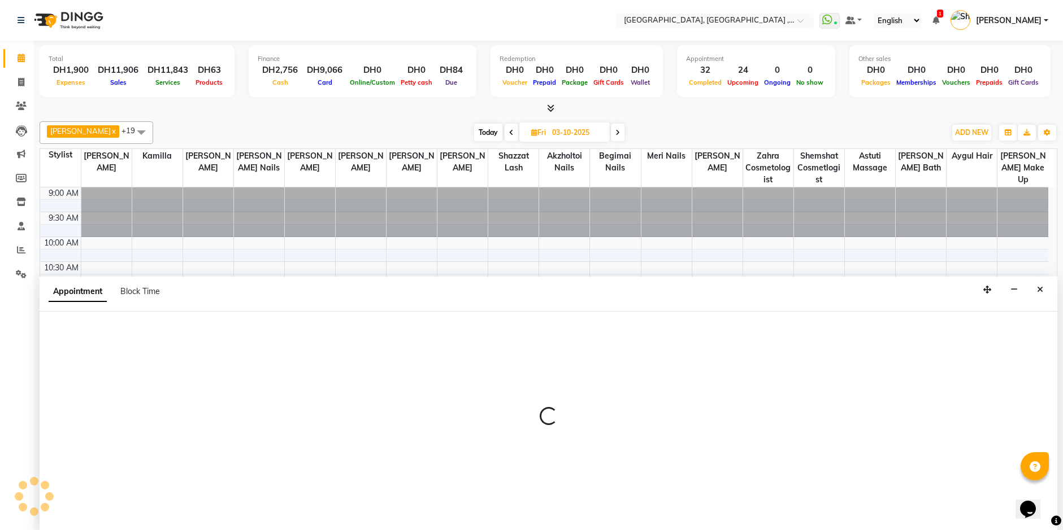
type input "02-10-2025"
select select "600"
select select "tentative"
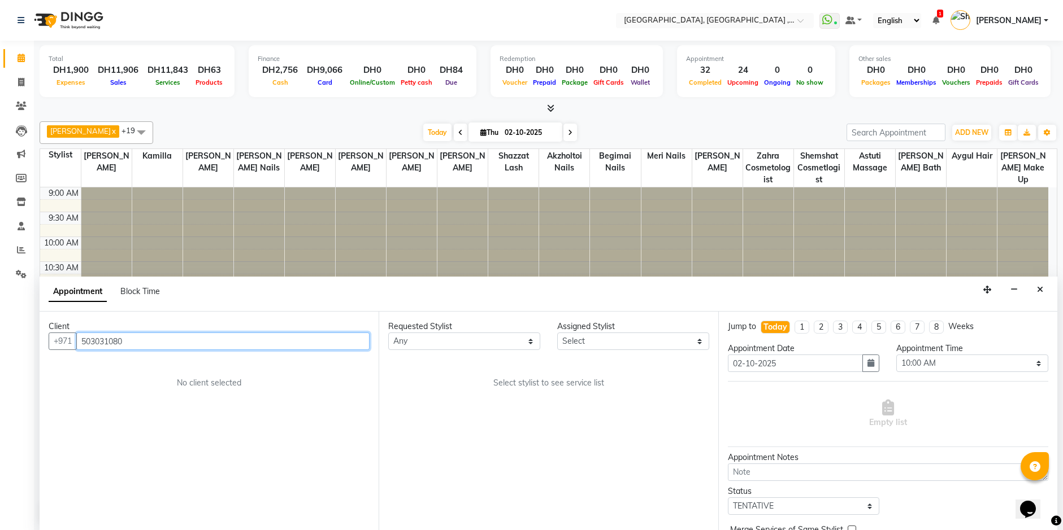
scroll to position [349, 0]
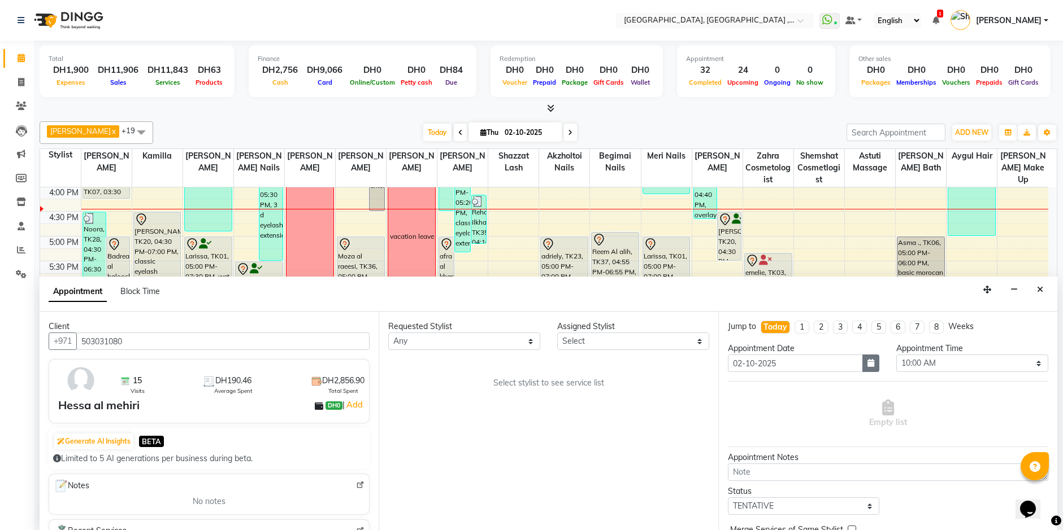
click at [864, 368] on button "button" at bounding box center [870, 364] width 17 height 18
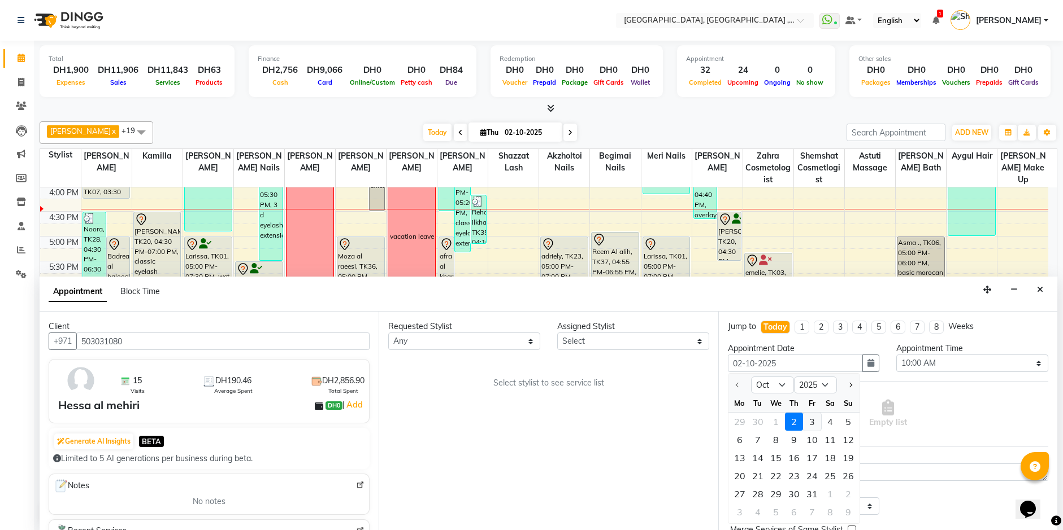
click at [812, 425] on div "3" at bounding box center [812, 422] width 18 height 18
type input "03-10-2025"
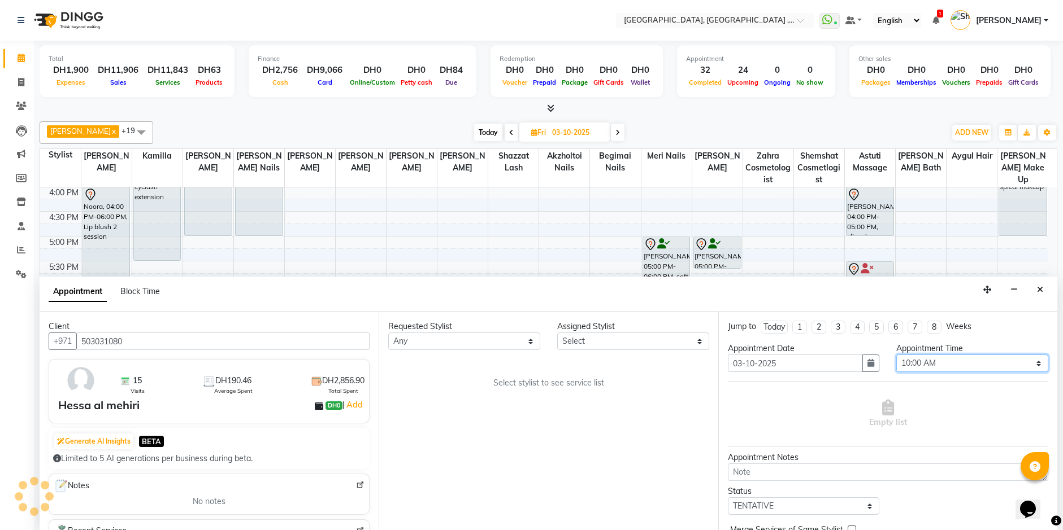
click at [941, 364] on select "Select 10:00 AM 10:15 AM 10:30 AM 10:45 AM 11:00 AM 11:15 AM 11:30 AM 11:45 AM …" at bounding box center [972, 364] width 152 height 18
select select "990"
click at [896, 355] on select "Select 10:00 AM 10:15 AM 10:30 AM 10:45 AM 11:00 AM 11:15 AM 11:30 AM 11:45 AM …" at bounding box center [972, 364] width 152 height 18
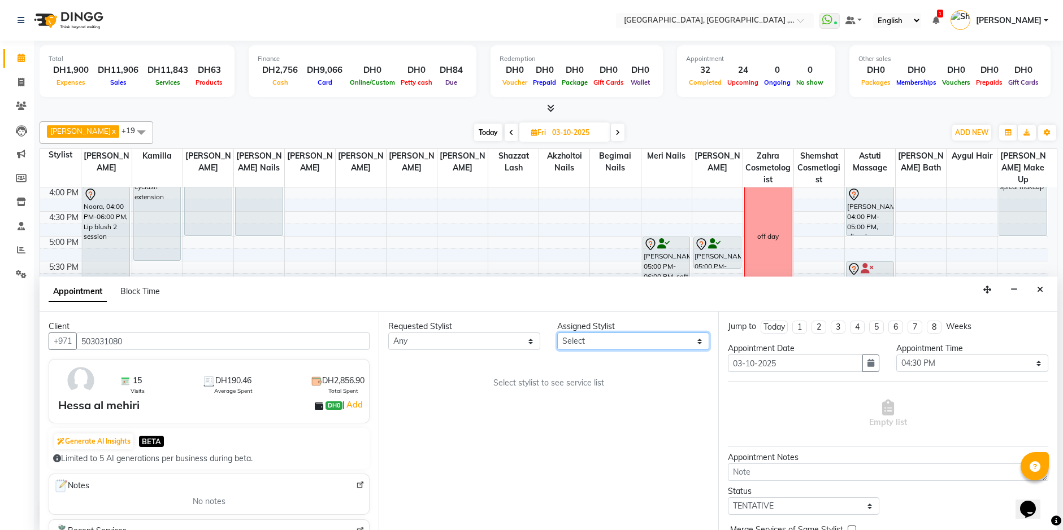
click at [633, 343] on select "Select Adel brow Aina Akzholtoi nails Amina lash Astuti massage Aygul hair Begi…" at bounding box center [633, 342] width 152 height 18
select select "59645"
click at [557, 333] on select "Select Adel brow Aina Akzholtoi nails Amina lash Astuti massage Aygul hair Begi…" at bounding box center [633, 342] width 152 height 18
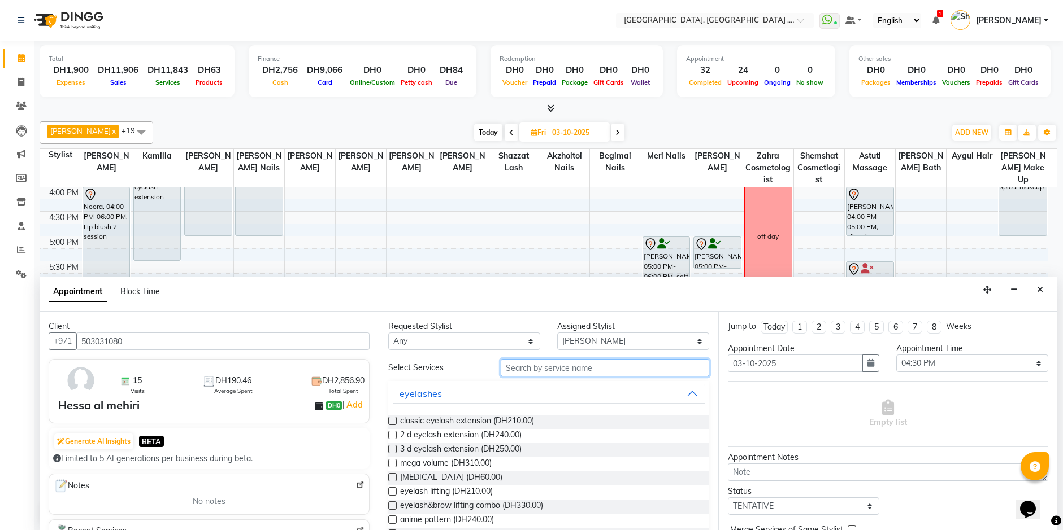
click at [506, 365] on input "text" at bounding box center [604, 368] width 208 height 18
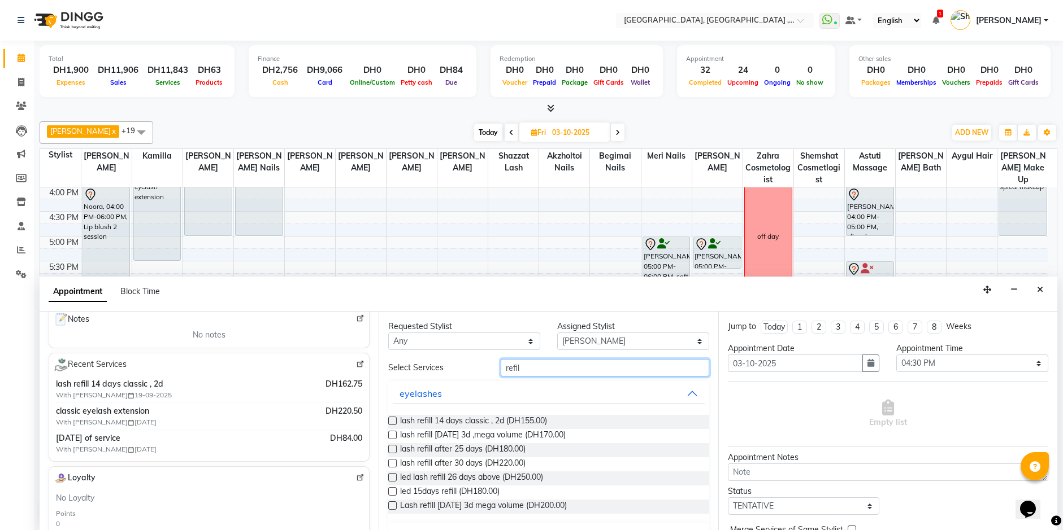
scroll to position [169, 0]
type input "refil"
click at [393, 434] on label at bounding box center [392, 435] width 8 height 8
click at [393, 434] on input "checkbox" at bounding box center [391, 436] width 7 height 7
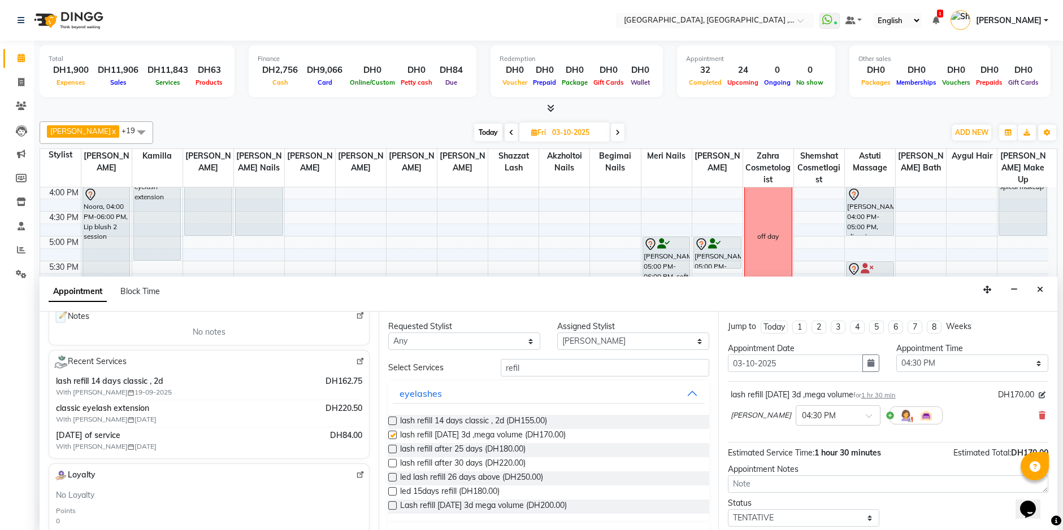
checkbox input "false"
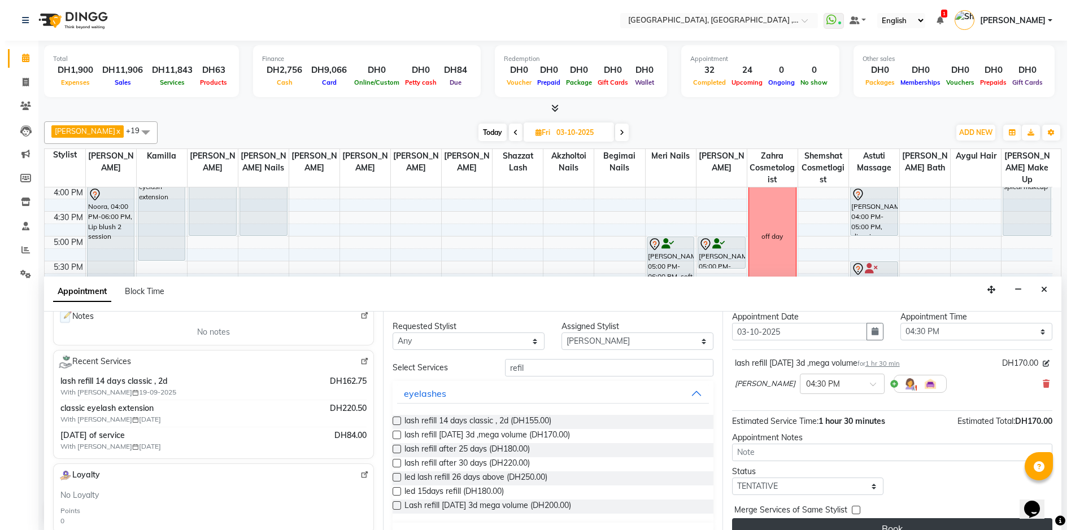
scroll to position [49, 0]
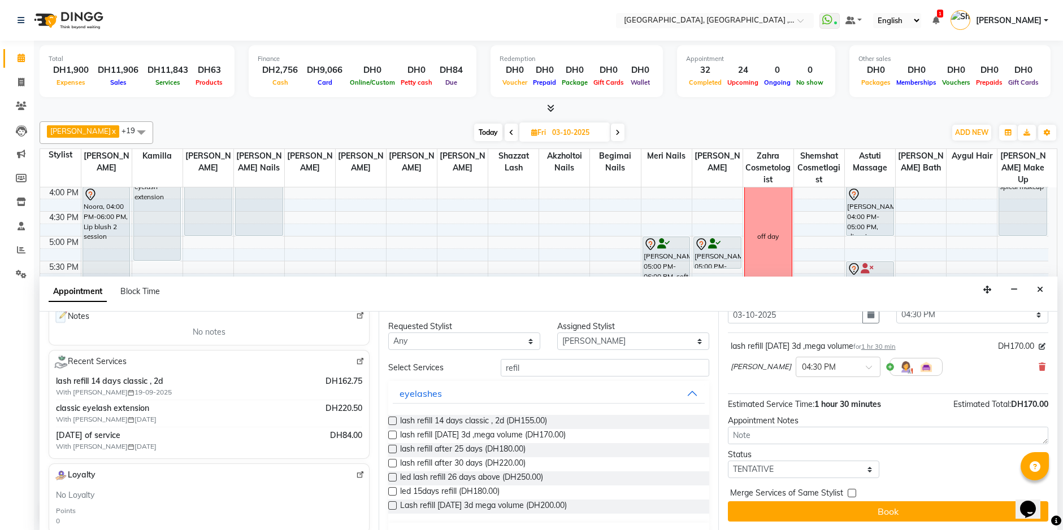
click at [882, 511] on button "Book" at bounding box center [888, 512] width 320 height 20
